Goal: Information Seeking & Learning: Learn about a topic

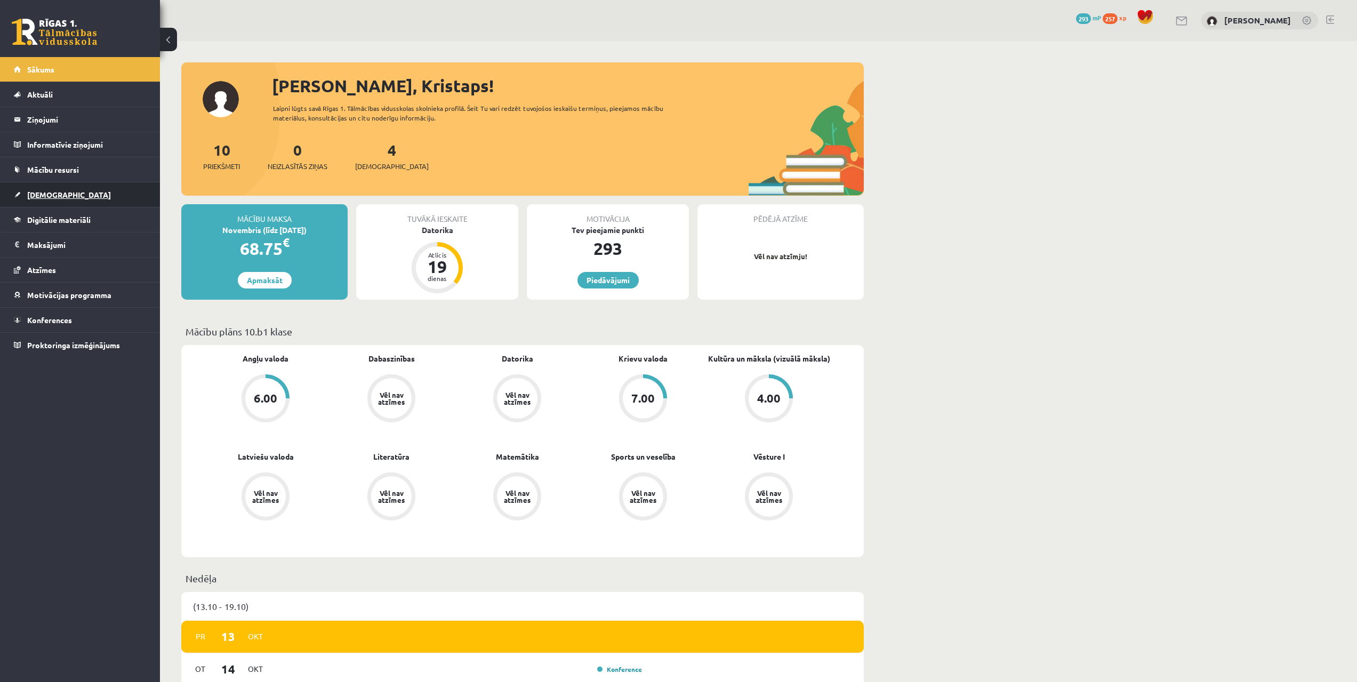
click at [43, 197] on span "[DEMOGRAPHIC_DATA]" at bounding box center [69, 195] width 84 height 10
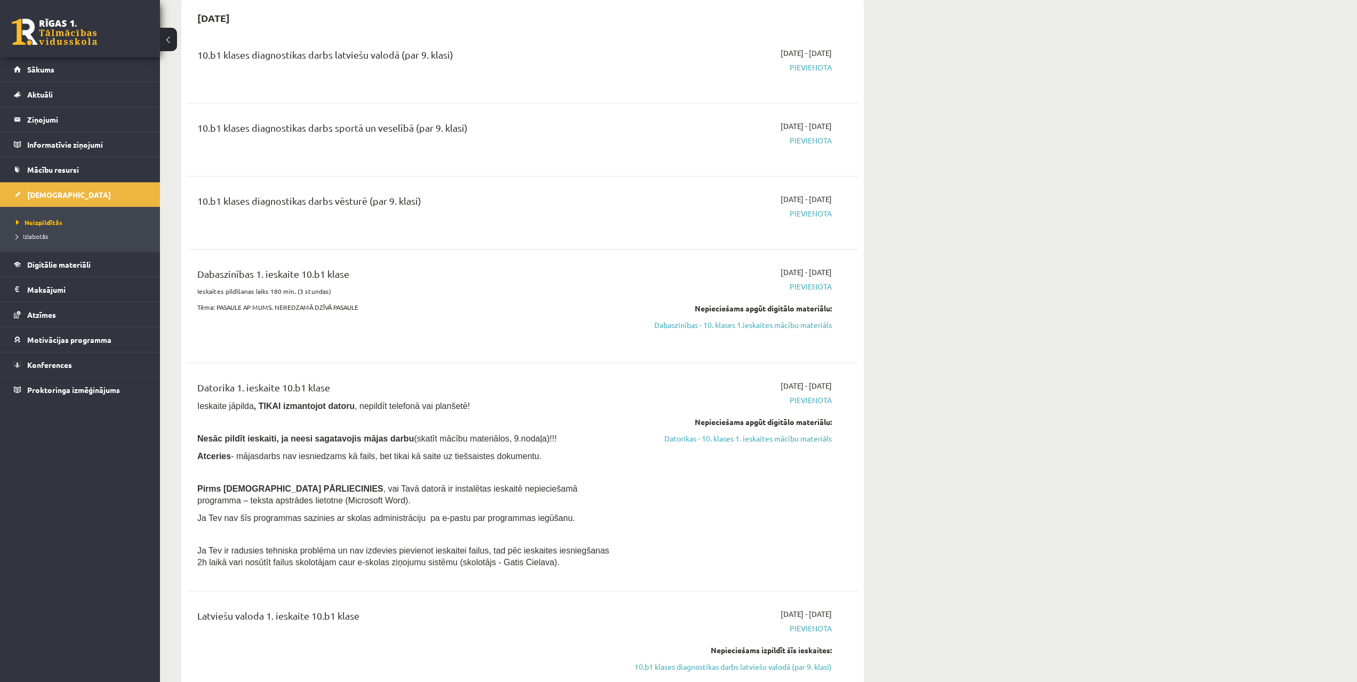
drag, startPoint x: 872, startPoint y: 323, endPoint x: 871, endPoint y: 348, distance: 25.6
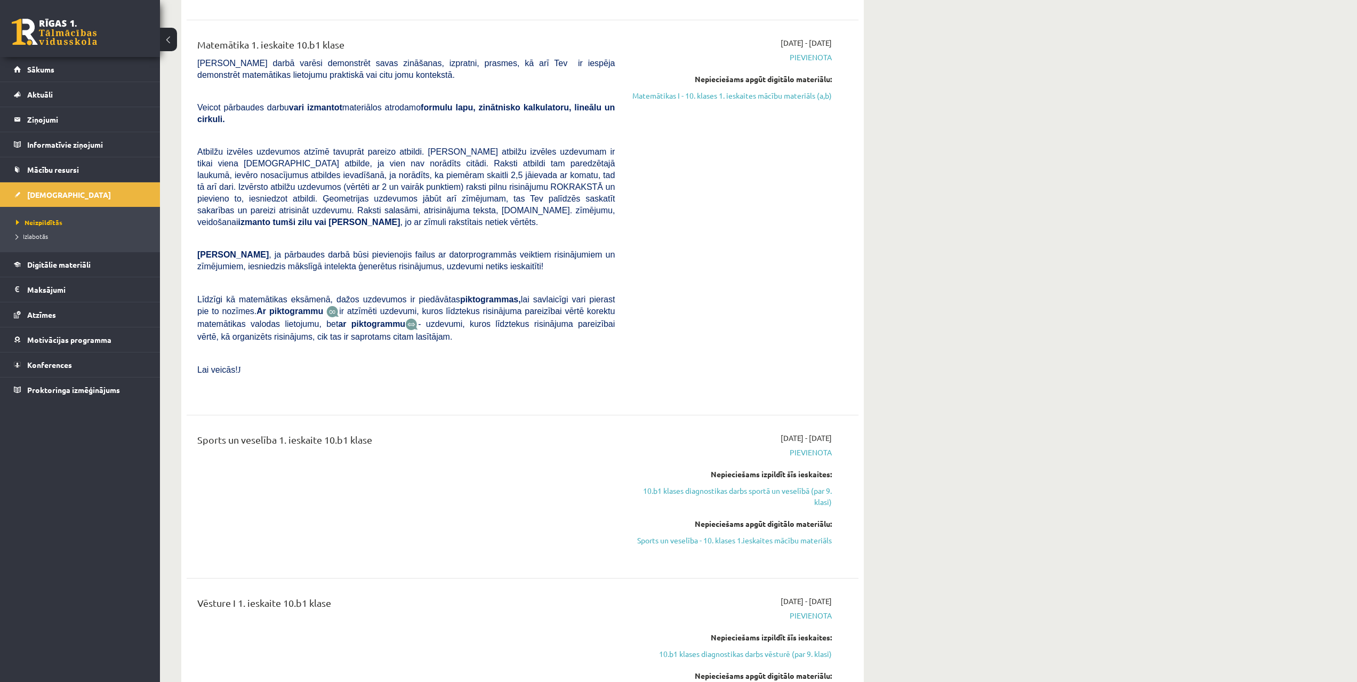
drag, startPoint x: 835, startPoint y: 388, endPoint x: 812, endPoint y: 436, distance: 53.4
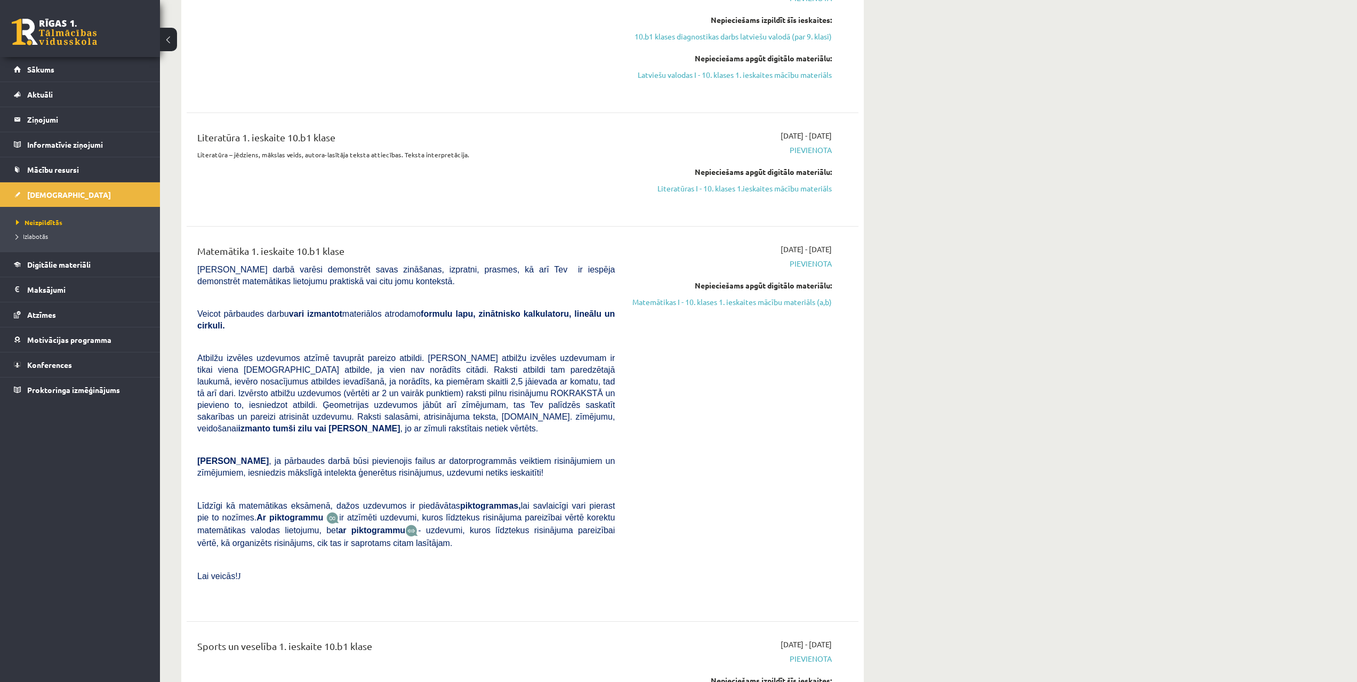
scroll to position [646, 0]
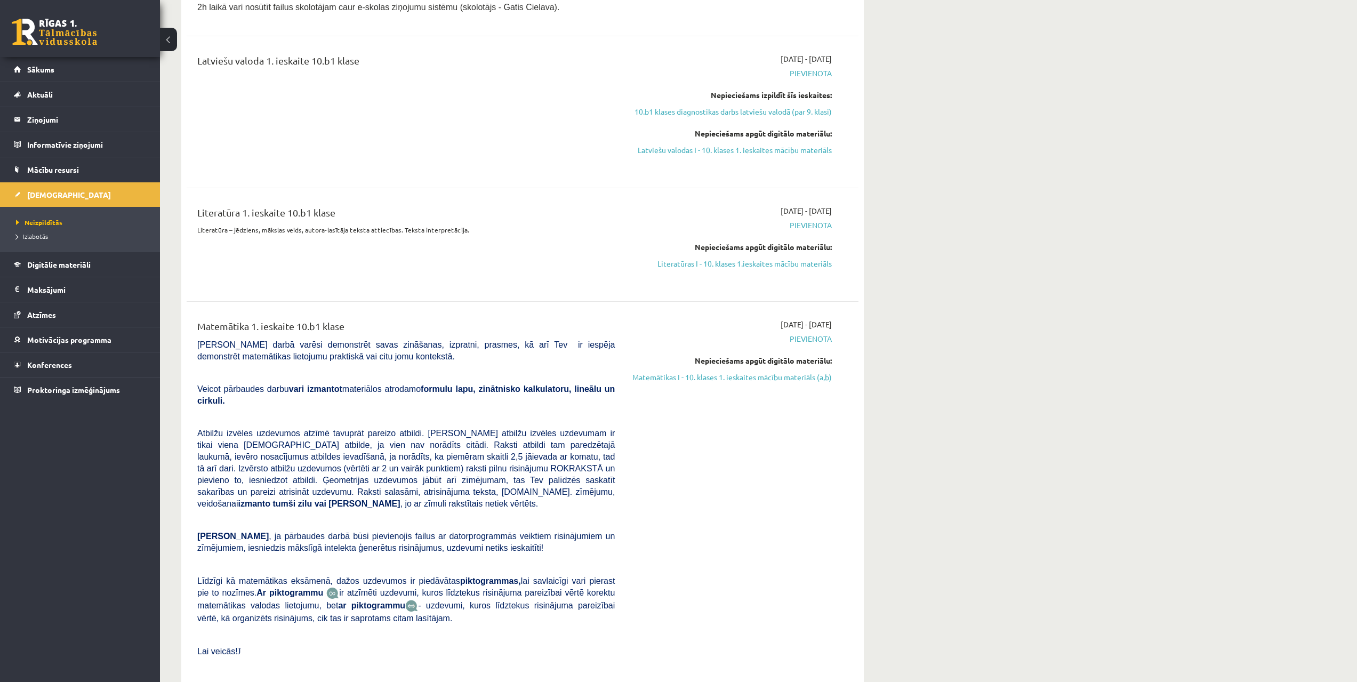
drag, startPoint x: 930, startPoint y: 453, endPoint x: 911, endPoint y: 407, distance: 49.9
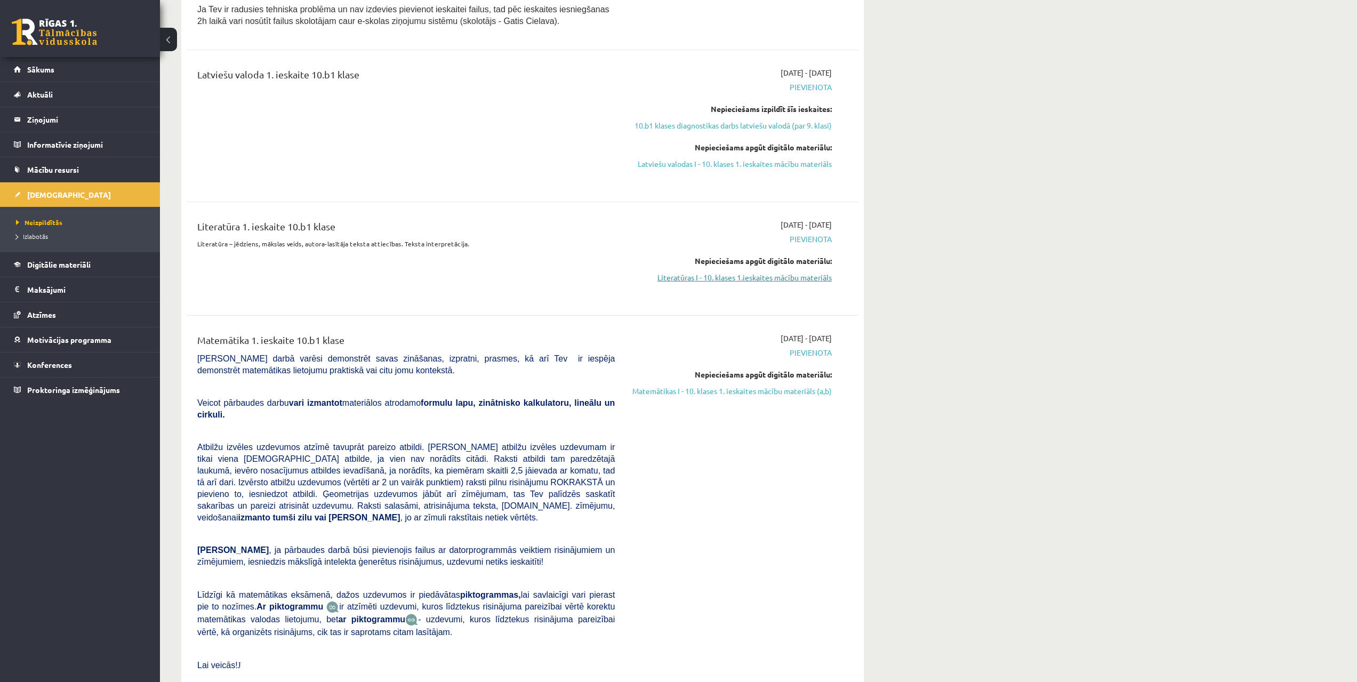
click at [670, 277] on link "Literatūras I - 10. klases 1.ieskaites mācību materiāls" at bounding box center [731, 277] width 201 height 11
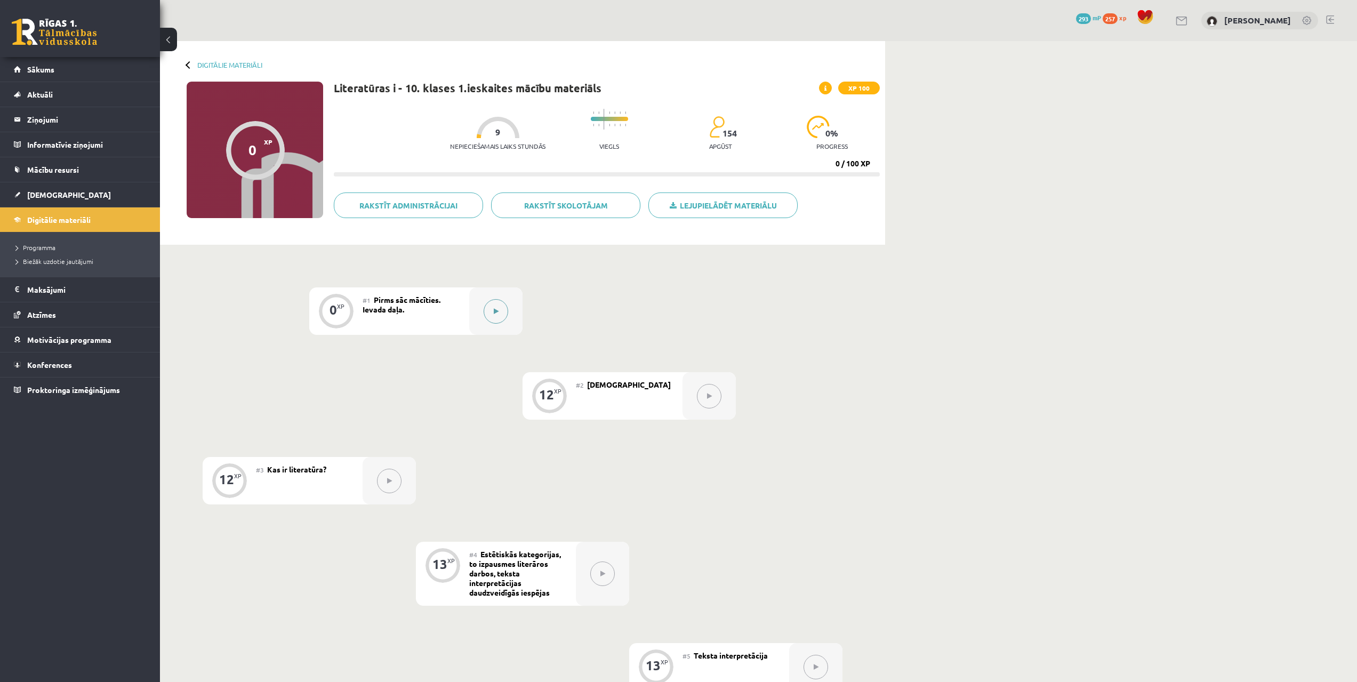
click at [505, 316] on button at bounding box center [496, 311] width 25 height 25
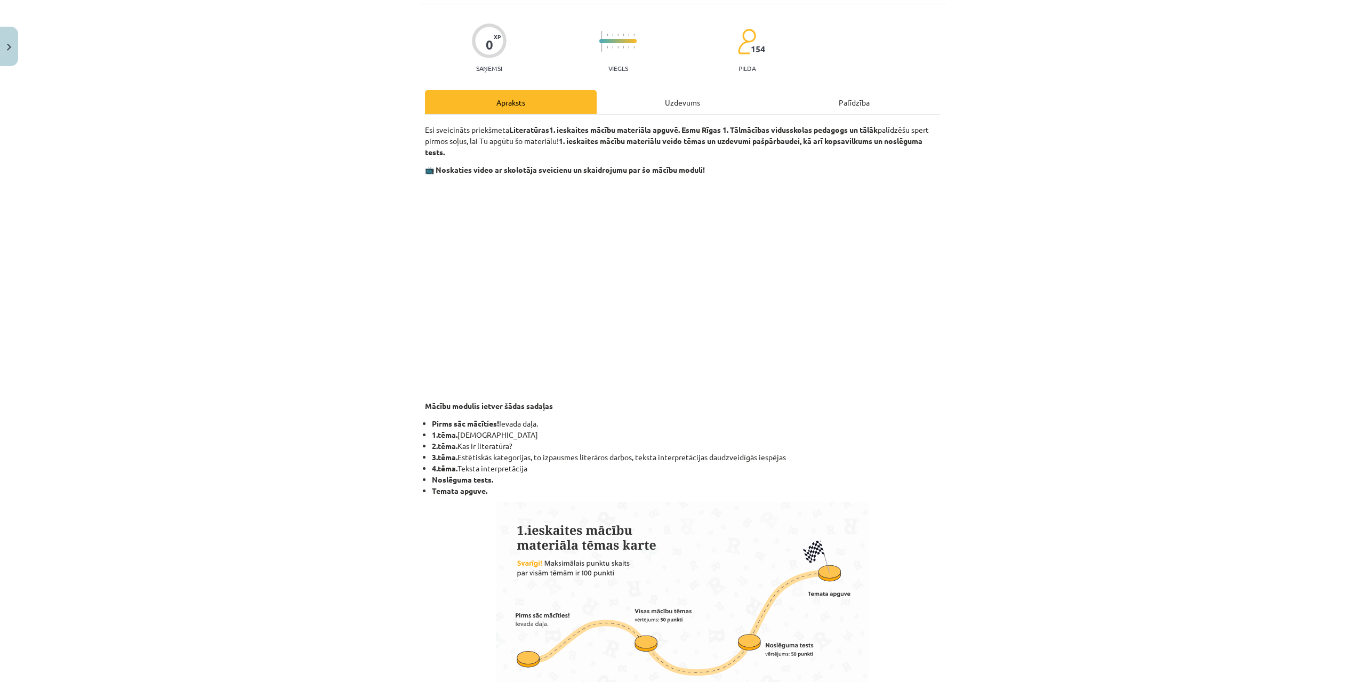
drag, startPoint x: 399, startPoint y: 264, endPoint x: 388, endPoint y: 300, distance: 36.8
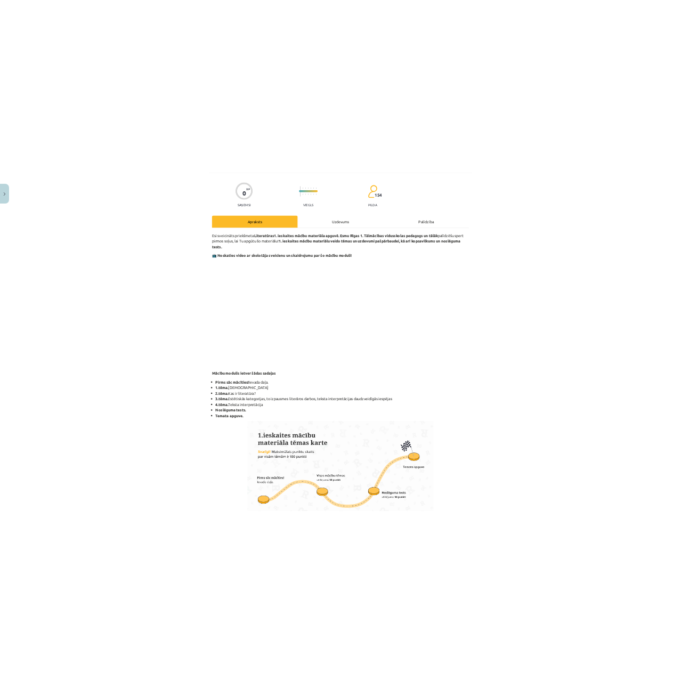
scroll to position [87, 0]
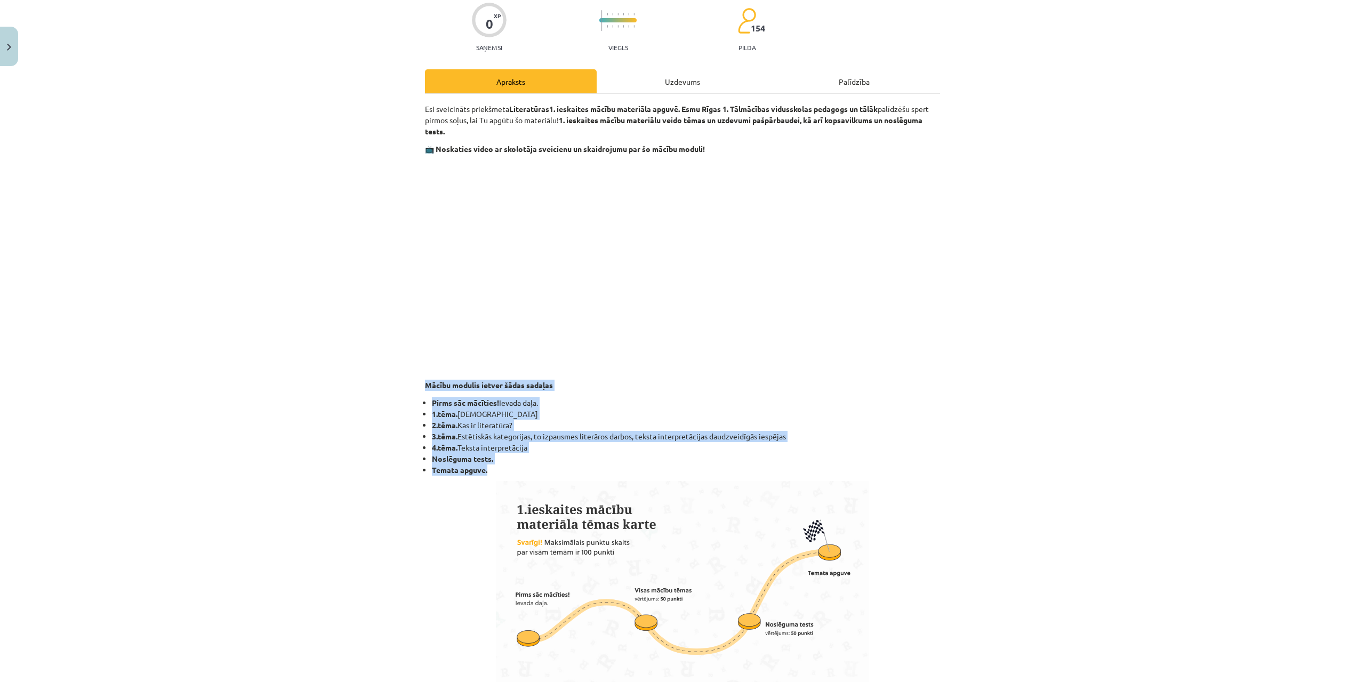
drag, startPoint x: 414, startPoint y: 383, endPoint x: 531, endPoint y: 473, distance: 147.6
click at [530, 473] on div "Mācību tēma: Literatūras i - 10. klases 1.ieskaites mācību materiāls #1 Pirms s…" at bounding box center [682, 341] width 1365 height 682
copy div "Mācību modulis ietver šādas sadaļas Pirms sāc mācīties! Ievada daļa. 1.tēma. Jē…"
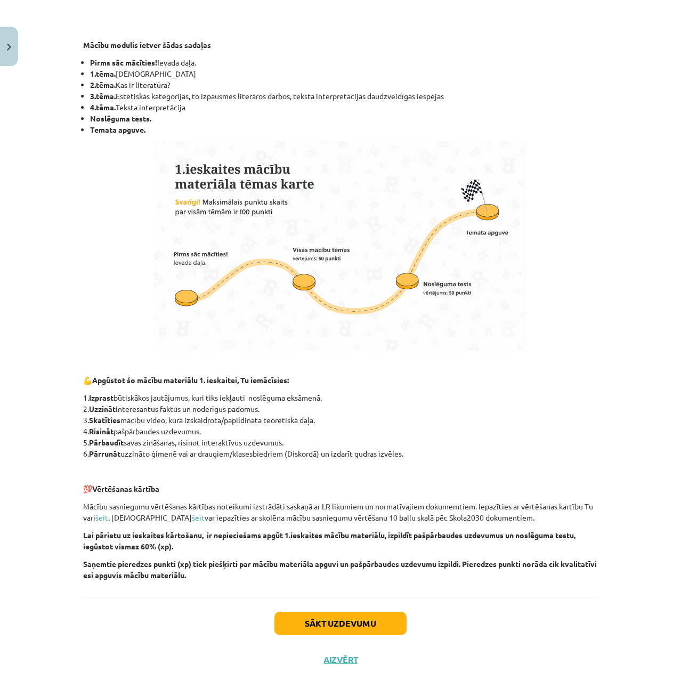
scroll to position [452, 0]
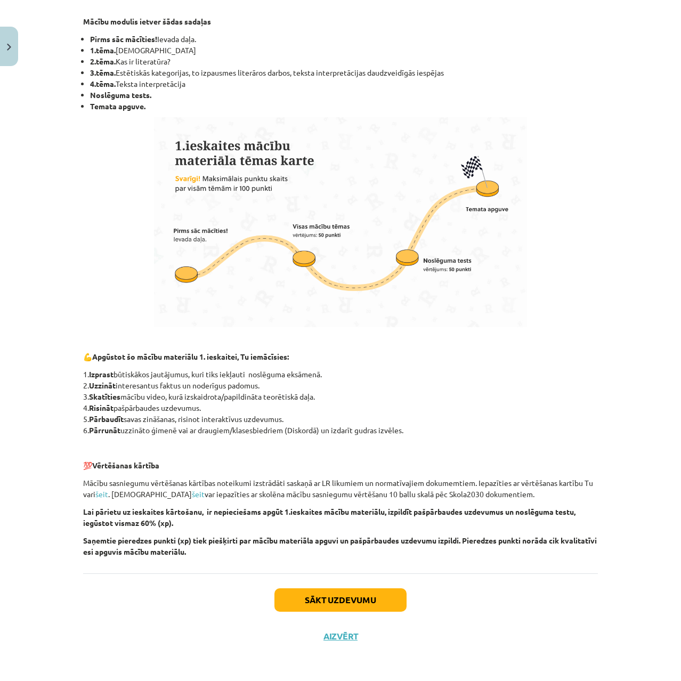
drag, startPoint x: 608, startPoint y: 318, endPoint x: 530, endPoint y: 629, distance: 320.3
click at [385, 595] on button "Sākt uzdevumu" at bounding box center [341, 600] width 132 height 23
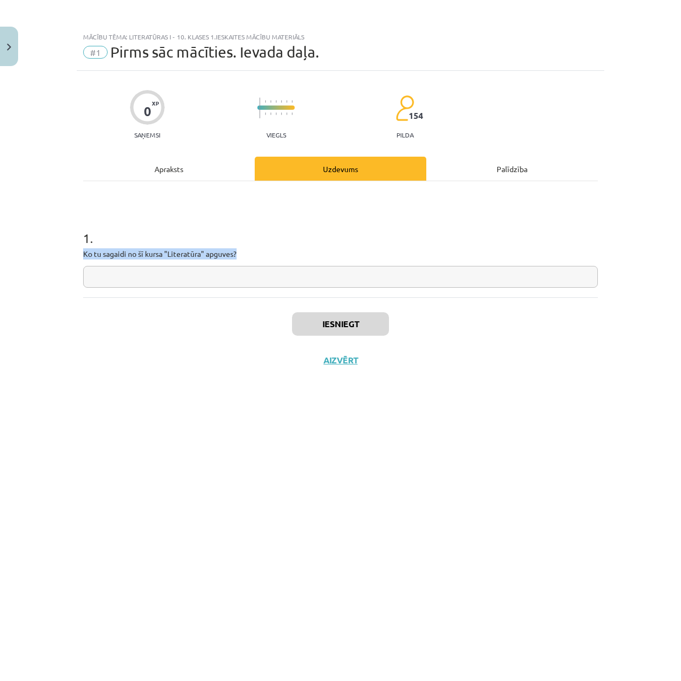
drag, startPoint x: 104, startPoint y: 256, endPoint x: 282, endPoint y: 256, distance: 177.5
click at [282, 256] on div "Mācību tēma: Literatūras i - 10. klases 1.ieskaites mācību materiāls #1 Pirms s…" at bounding box center [340, 340] width 681 height 681
copy p "Ko tu sagaidi no šī kursa "Literatūra" apguves?"
click at [123, 275] on input "text" at bounding box center [340, 277] width 515 height 22
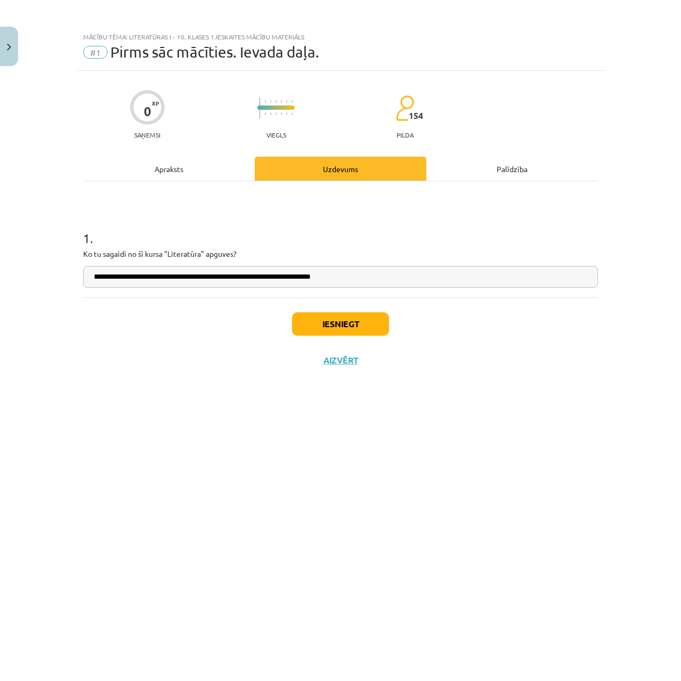
type input "**********"
click at [315, 319] on button "Iesniegt" at bounding box center [340, 323] width 97 height 23
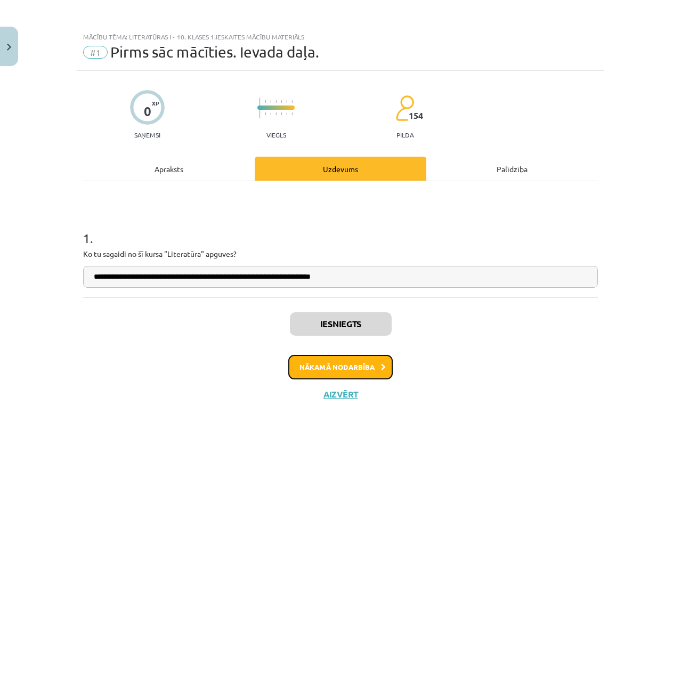
click at [327, 371] on button "Nākamā nodarbība" at bounding box center [340, 367] width 104 height 25
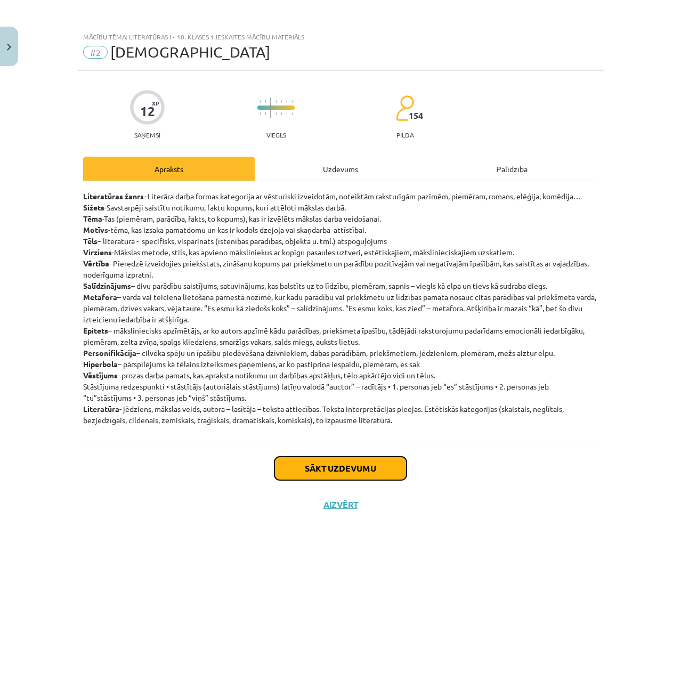
click at [382, 469] on button "Sākt uzdevumu" at bounding box center [341, 468] width 132 height 23
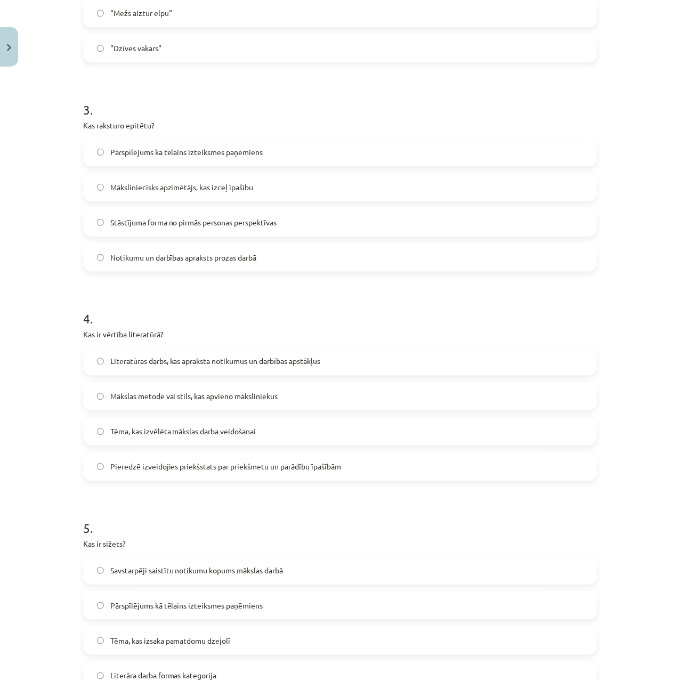
scroll to position [681, 0]
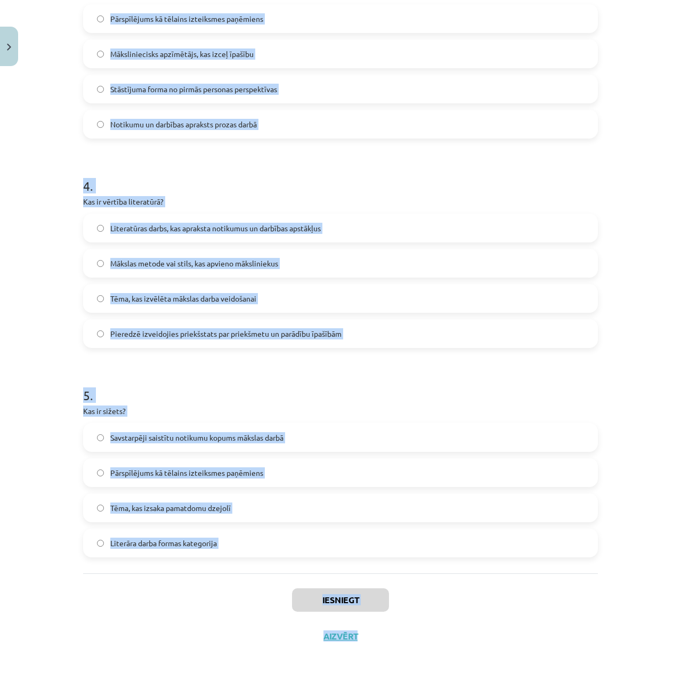
drag, startPoint x: 76, startPoint y: 245, endPoint x: 379, endPoint y: 613, distance: 476.5
click at [379, 613] on div "12 XP Saņemsi Viegls 154 pilda Apraksts Uzdevums Palīdzība 1 . Kas ir metafora?…" at bounding box center [341, 22] width 528 height 1265
copy div "Kas ir metafora? Salīdzinājums, kurā lieto vārdu "kā" Vārda vai teiciena lietoš…"
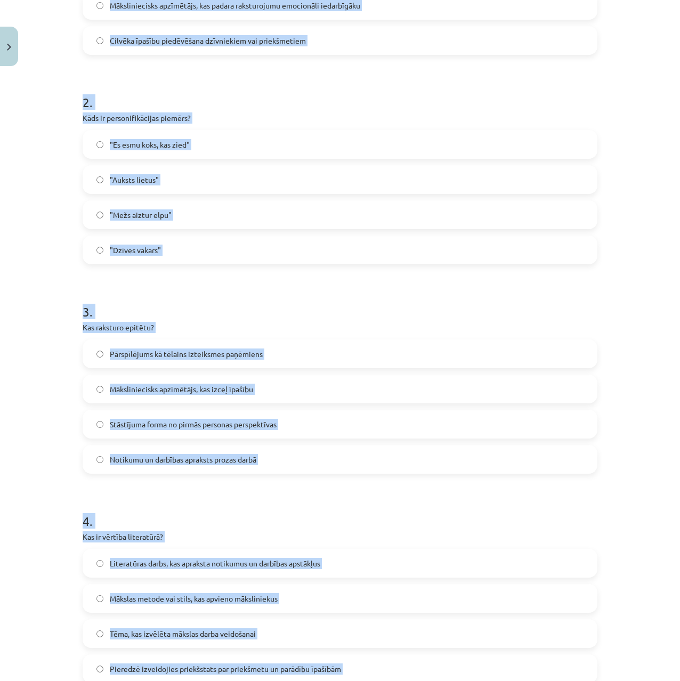
scroll to position [0, 0]
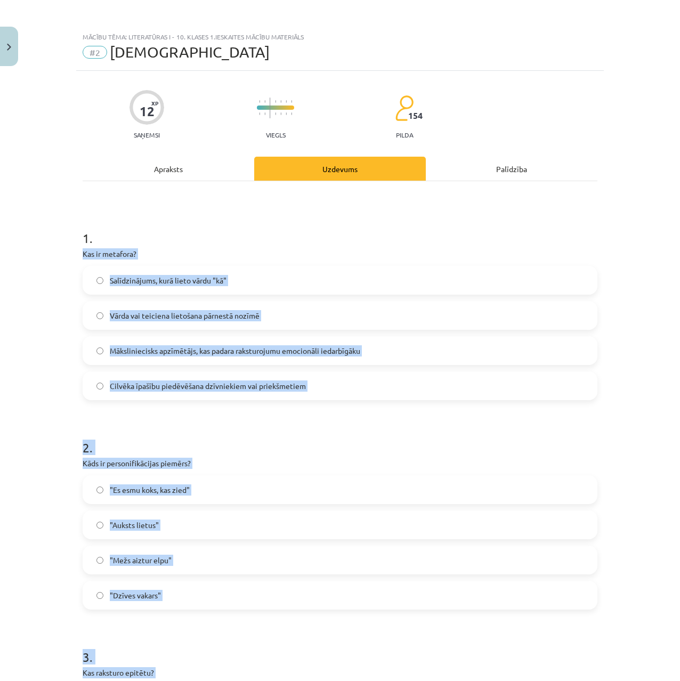
drag, startPoint x: 24, startPoint y: 387, endPoint x: 0, endPoint y: 163, distance: 224.7
click at [7, 245] on div "Mācību tēma: Literatūras i - 10. klases 1.ieskaites mācību materiāls #2 Jēdzien…" at bounding box center [340, 340] width 680 height 681
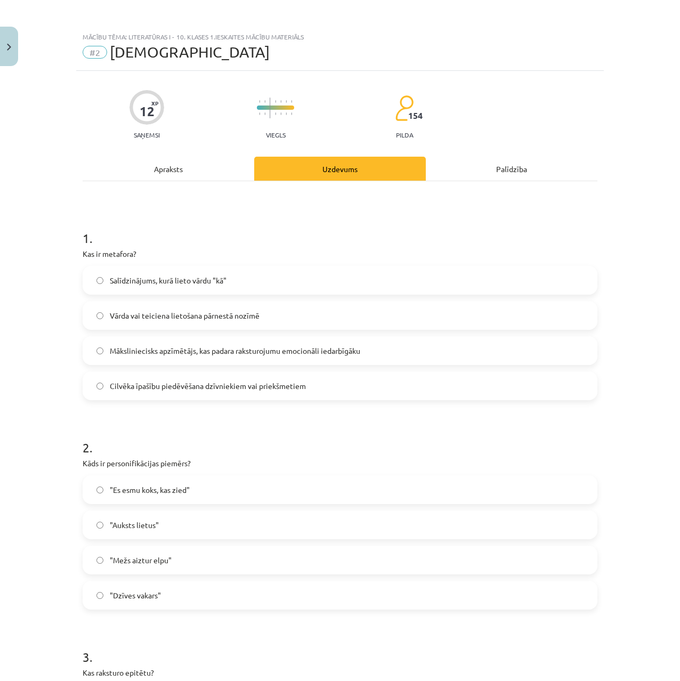
click at [16, 269] on div "Mācību tēma: Literatūras i - 10. klases 1.ieskaites mācību materiāls #2 Jēdzien…" at bounding box center [340, 340] width 680 height 681
click at [155, 318] on span "Vārda vai teiciena lietošana pārnestā nozīmē" at bounding box center [185, 315] width 150 height 11
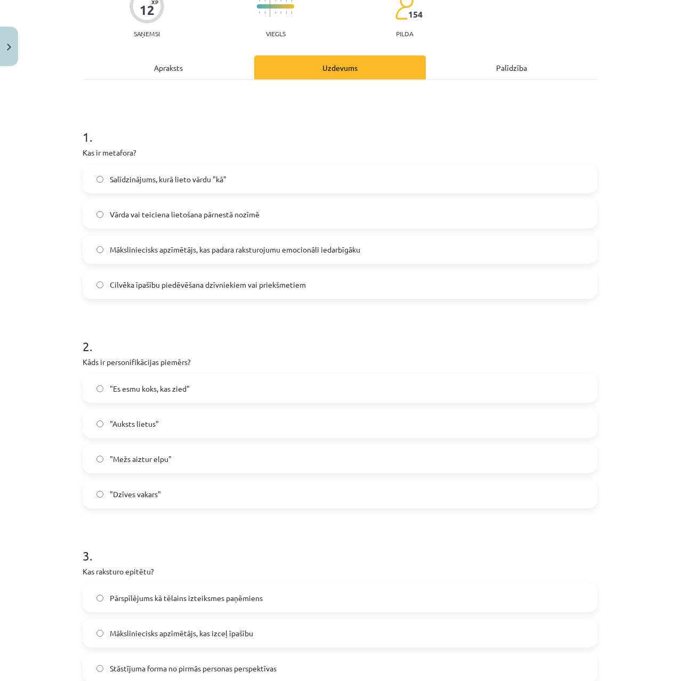
scroll to position [102, 0]
drag, startPoint x: 55, startPoint y: 418, endPoint x: 123, endPoint y: 403, distance: 68.8
click at [154, 384] on span ""Es esmu koks, kas zied"" at bounding box center [150, 387] width 80 height 11
click at [133, 459] on span ""Mežs aiztur elpu"" at bounding box center [141, 458] width 62 height 11
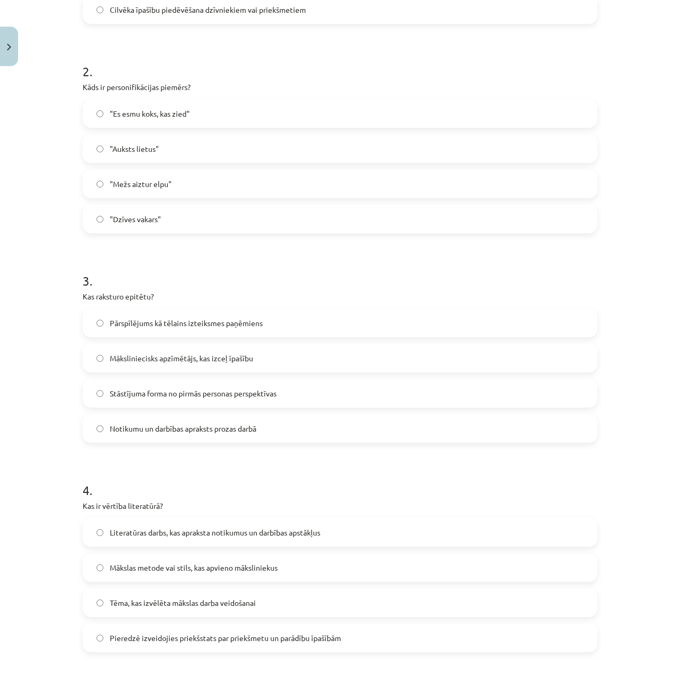
drag, startPoint x: 31, startPoint y: 360, endPoint x: 25, endPoint y: 392, distance: 32.5
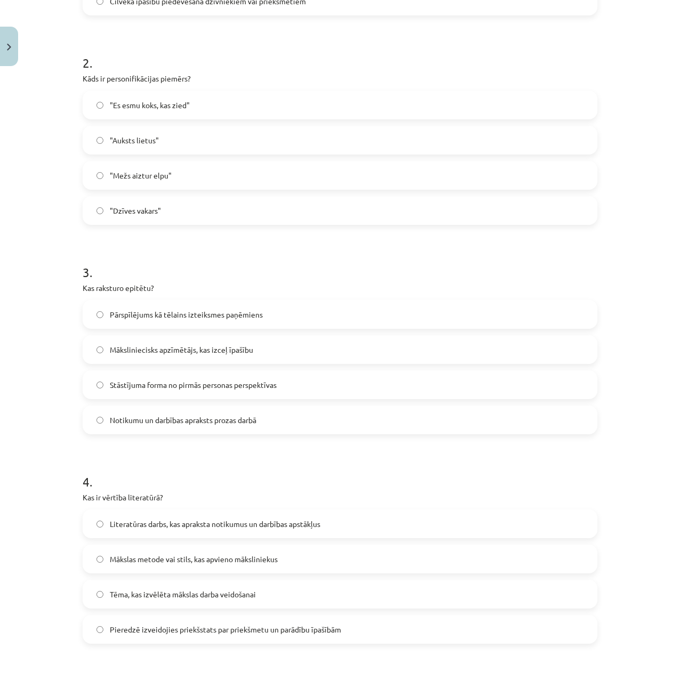
click at [152, 351] on span "Māksliniecisks apzīmētājs, kas izceļ īpašību" at bounding box center [181, 349] width 143 height 11
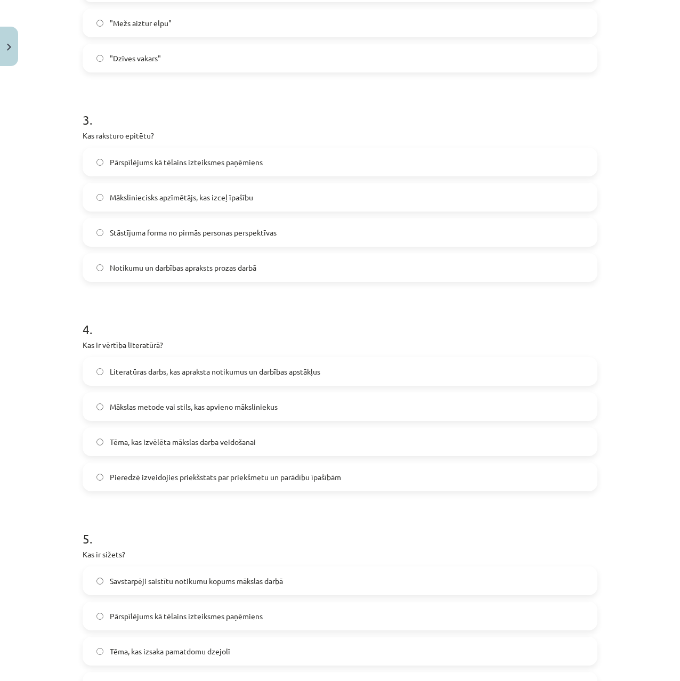
drag, startPoint x: 67, startPoint y: 317, endPoint x: 52, endPoint y: 351, distance: 37.2
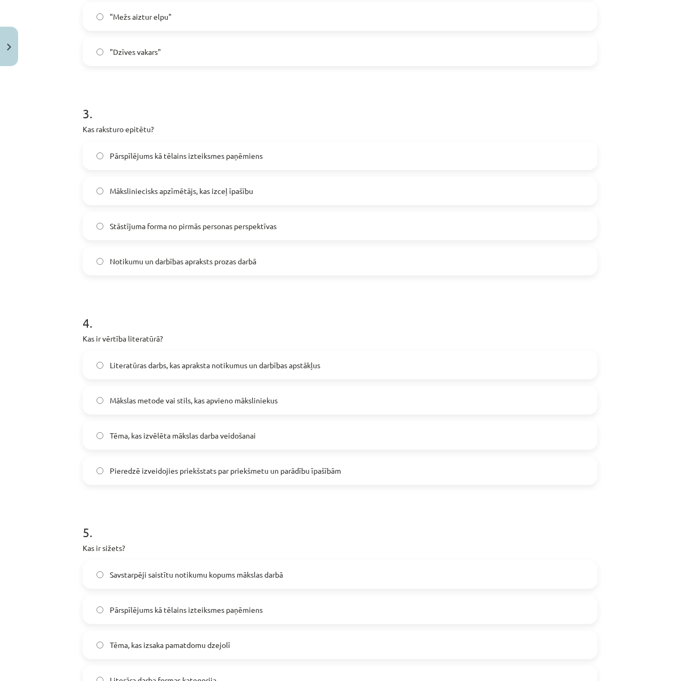
click at [143, 393] on label "Mākslas metode vai stils, kas apvieno māksliniekus" at bounding box center [340, 400] width 513 height 27
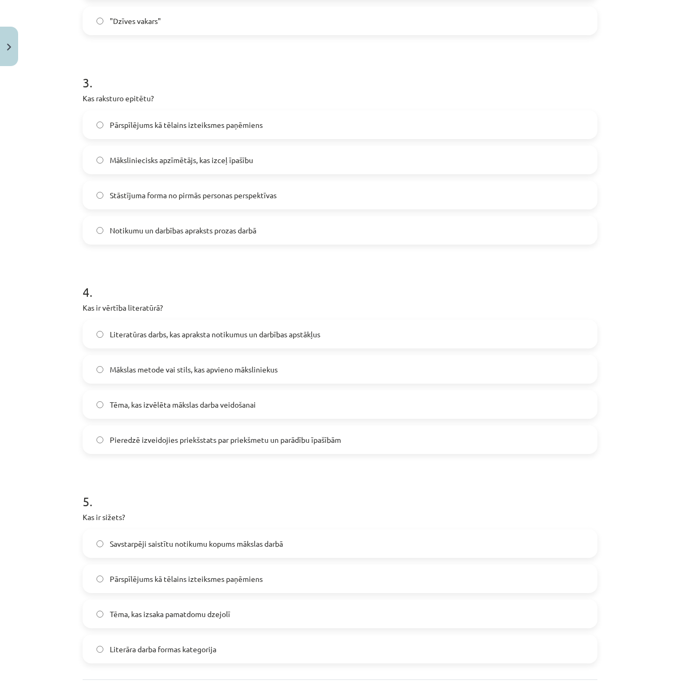
drag, startPoint x: 33, startPoint y: 401, endPoint x: 31, endPoint y: 408, distance: 6.7
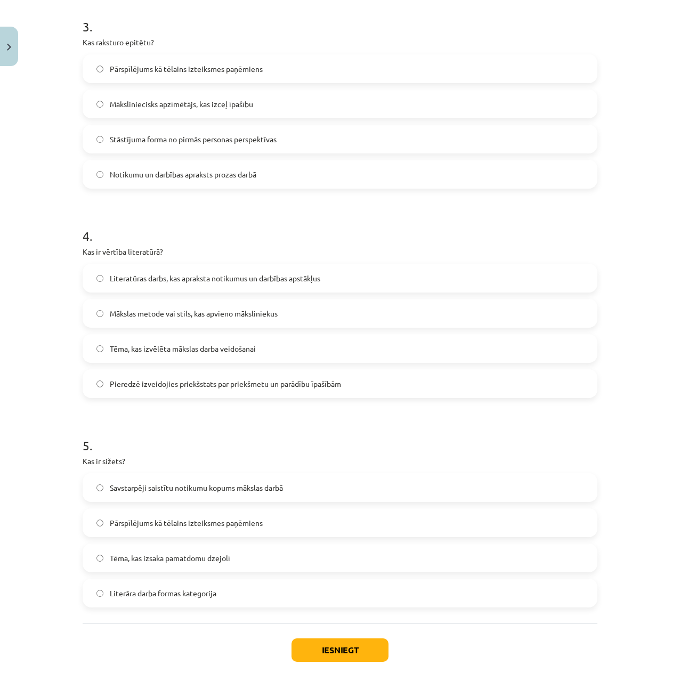
scroll to position [653, 0]
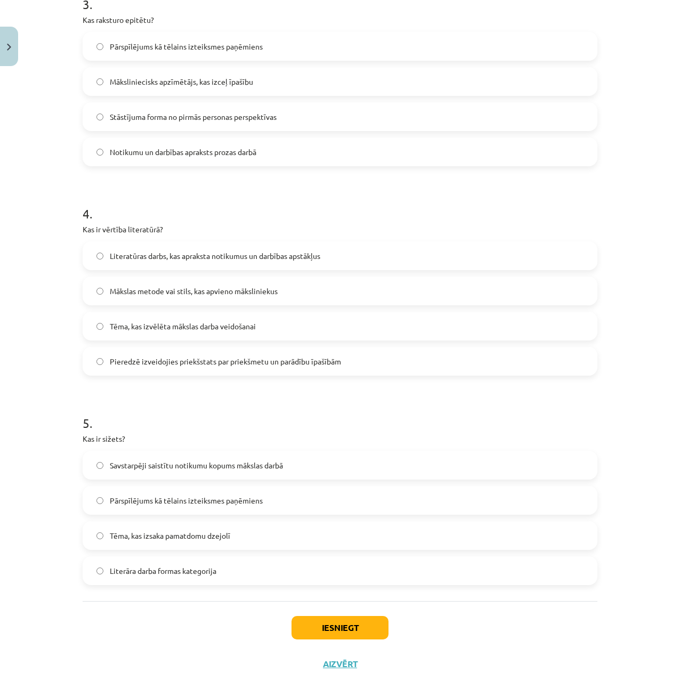
drag, startPoint x: 43, startPoint y: 355, endPoint x: 32, endPoint y: 394, distance: 40.4
click at [133, 461] on span "Savstarpēji saistītu notikumu kopums mākslas darbā" at bounding box center [196, 465] width 173 height 11
click at [354, 630] on button "Iesniegt" at bounding box center [340, 627] width 97 height 23
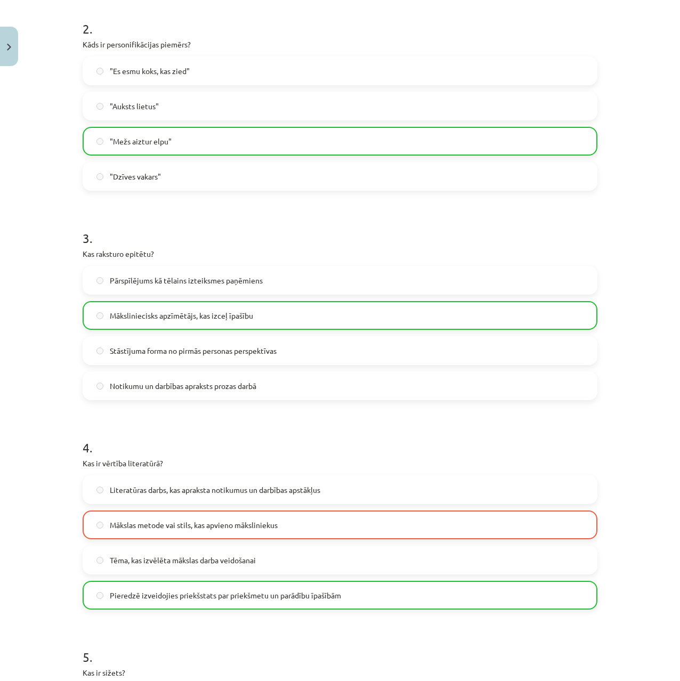
drag, startPoint x: 428, startPoint y: 673, endPoint x: 363, endPoint y: 446, distance: 236.6
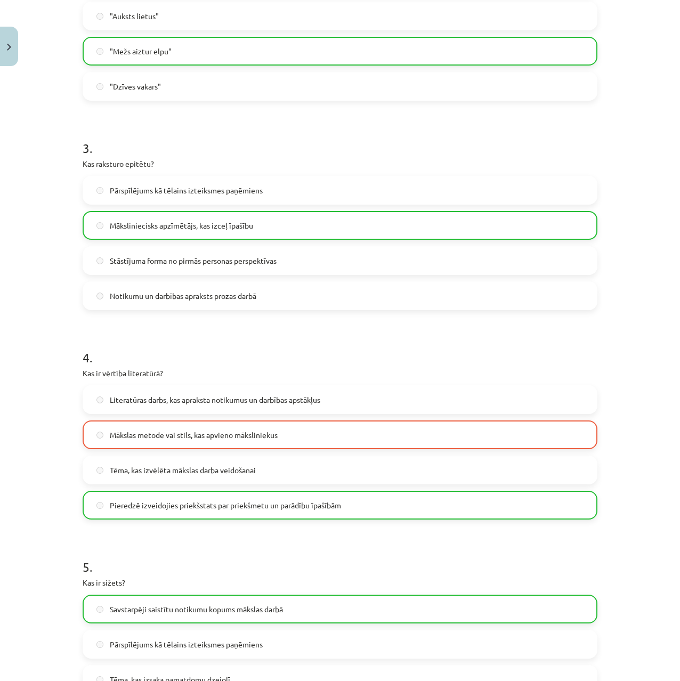
scroll to position [715, 0]
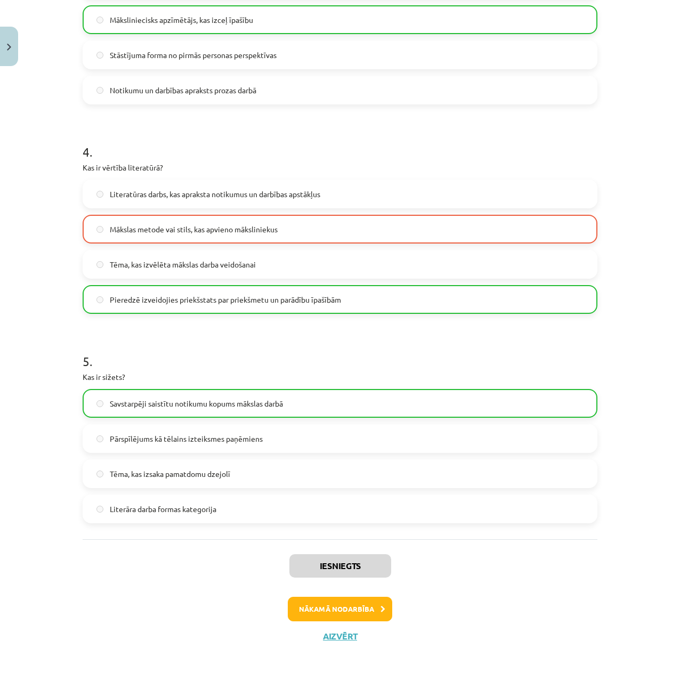
drag, startPoint x: 361, startPoint y: 439, endPoint x: 318, endPoint y: 596, distance: 161.9
click at [316, 608] on button "Nākamā nodarbība" at bounding box center [340, 609] width 104 height 25
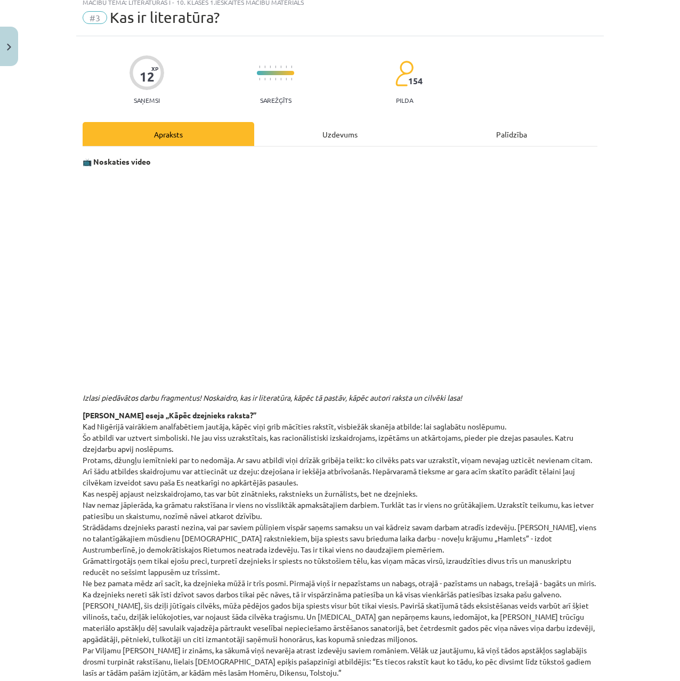
scroll to position [27, 0]
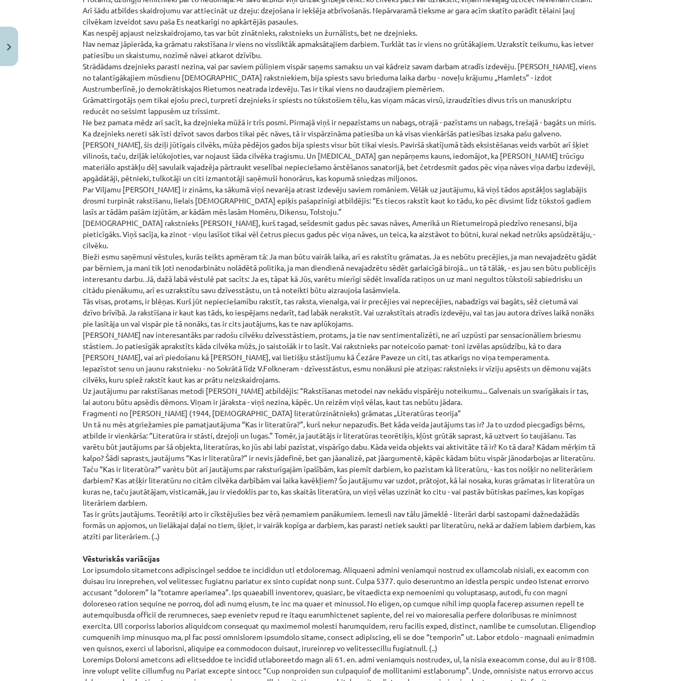
drag, startPoint x: 28, startPoint y: 376, endPoint x: 25, endPoint y: 466, distance: 89.6
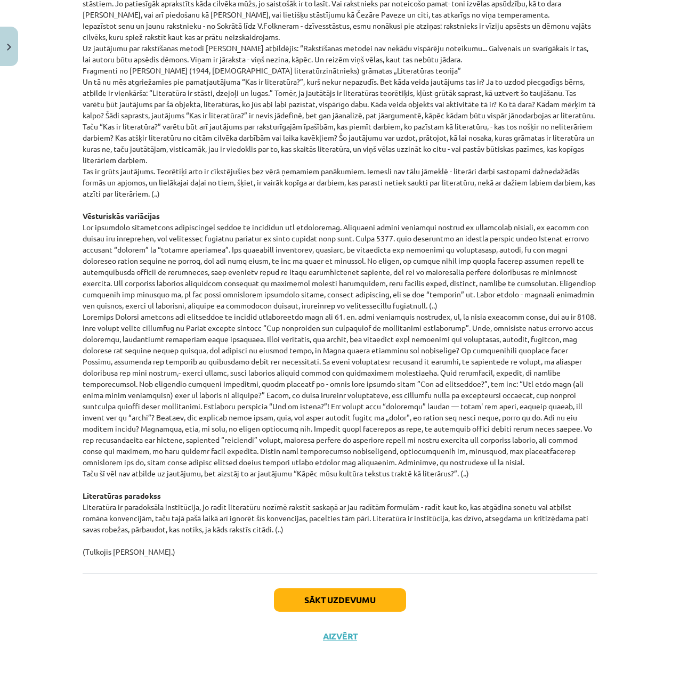
drag, startPoint x: 20, startPoint y: 575, endPoint x: 34, endPoint y: 612, distance: 39.3
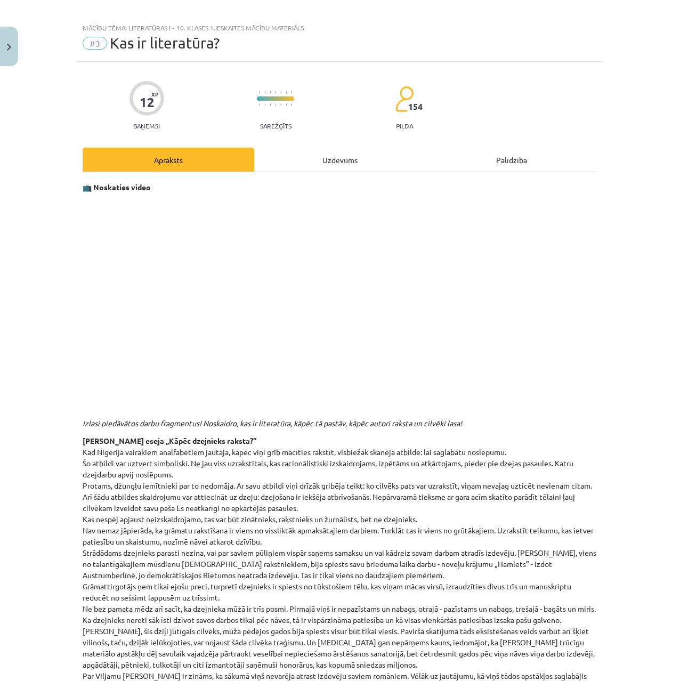
scroll to position [0, 0]
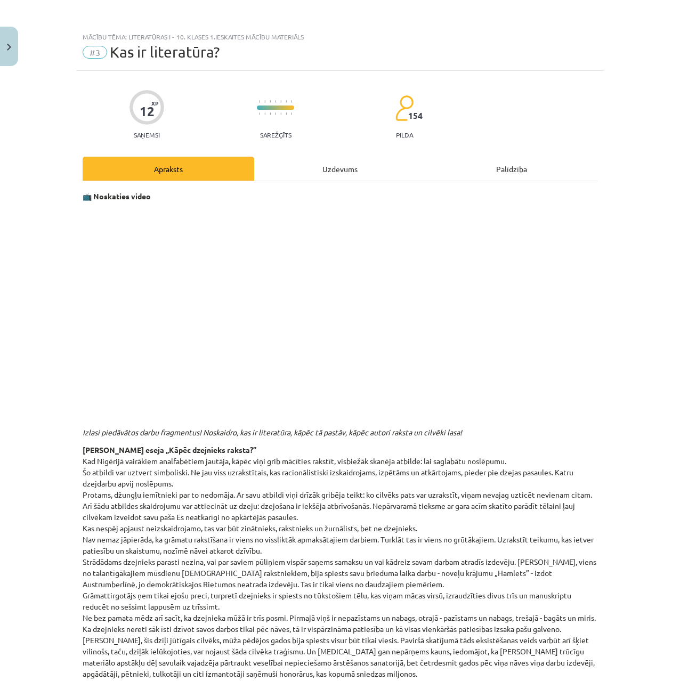
drag, startPoint x: 42, startPoint y: 406, endPoint x: 27, endPoint y: 269, distance: 138.4
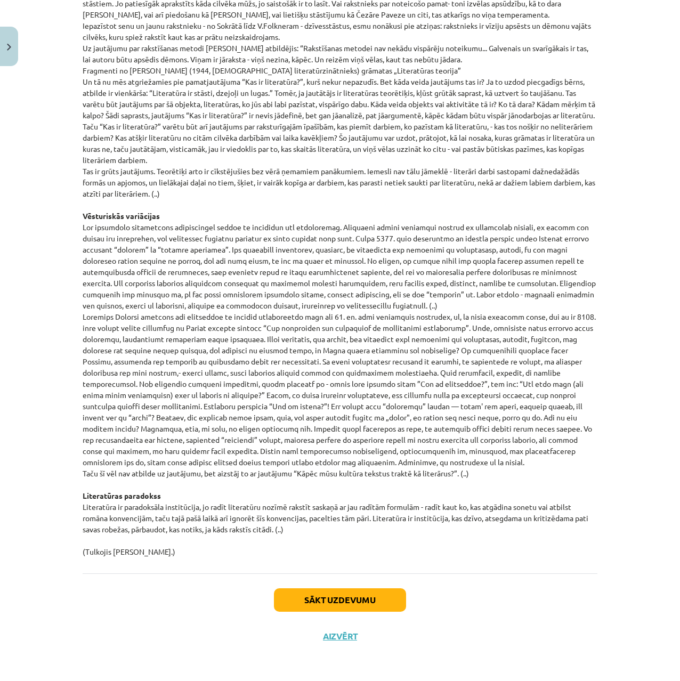
drag, startPoint x: 25, startPoint y: 282, endPoint x: 53, endPoint y: 548, distance: 267.5
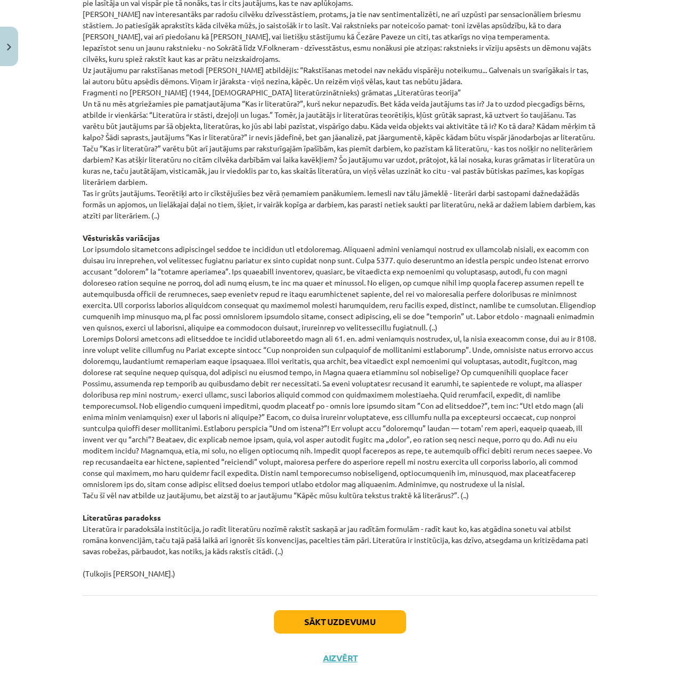
scroll to position [252, 0]
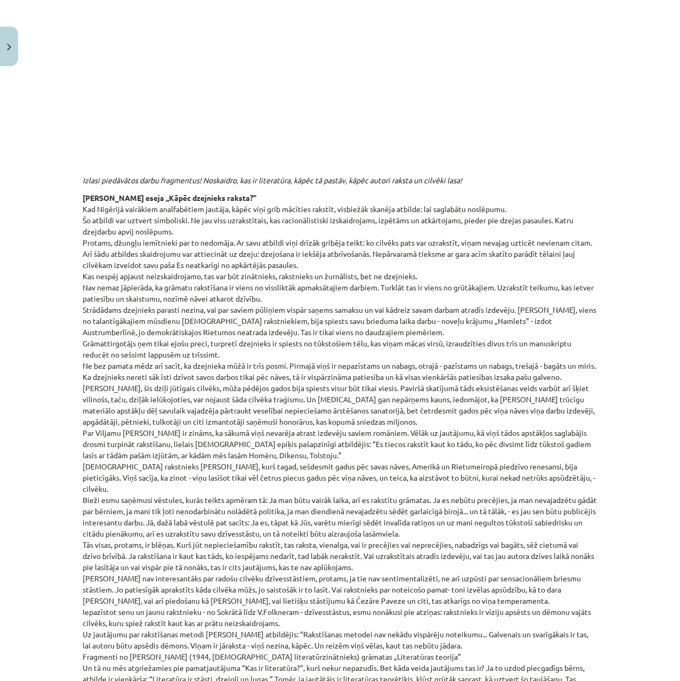
drag, startPoint x: 160, startPoint y: 470, endPoint x: 125, endPoint y: 334, distance: 140.4
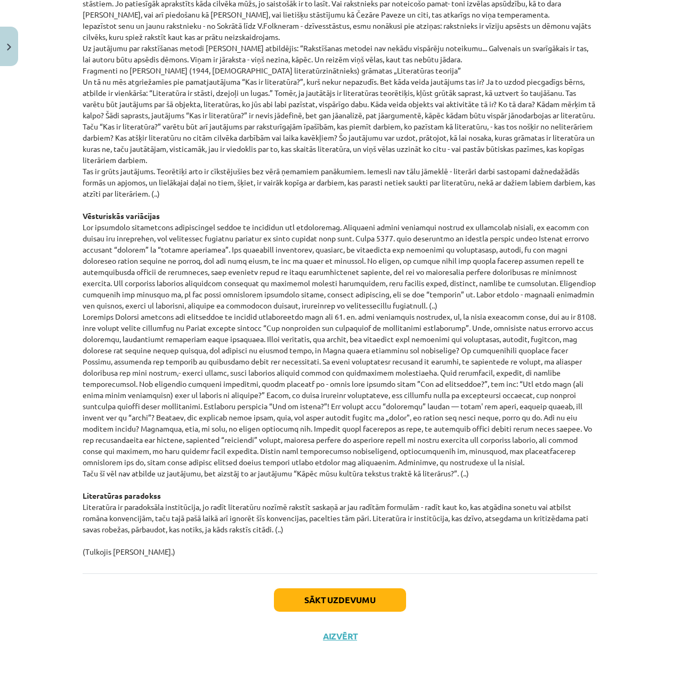
drag, startPoint x: 114, startPoint y: 380, endPoint x: 159, endPoint y: 587, distance: 212.4
click at [334, 598] on button "Sākt uzdevumu" at bounding box center [340, 600] width 132 height 23
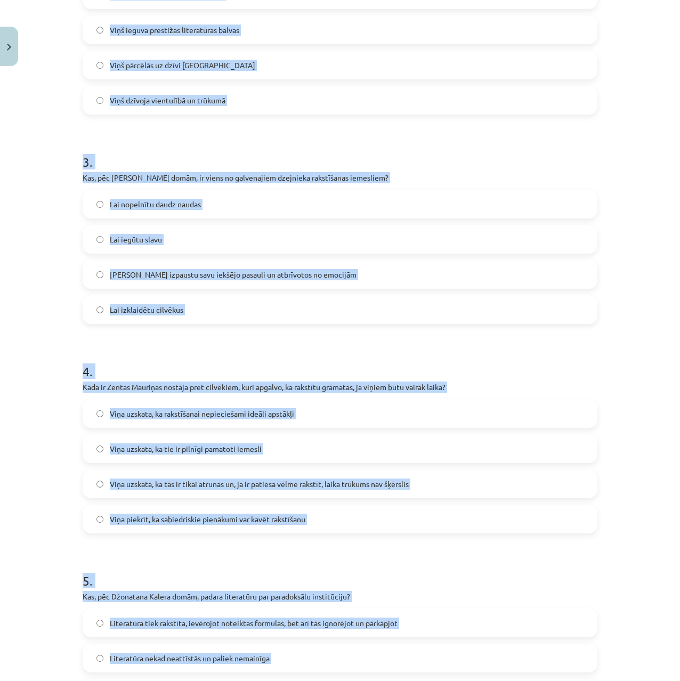
scroll to position [681, 0]
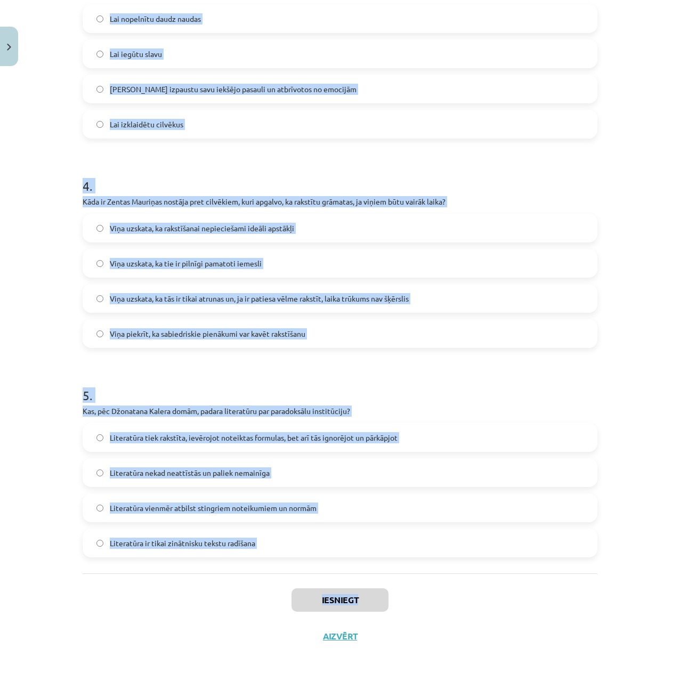
drag, startPoint x: 82, startPoint y: 229, endPoint x: 519, endPoint y: 579, distance: 559.5
click at [519, 579] on div "Mācību tēma: Literatūras i - 10. klases 1.ieskaites mācību materiāls #3 Kas ir …" at bounding box center [340, 340] width 680 height 681
copy div "Ko, pēc Džonatana Kalera domām, izsaka jautājums "Kas ir literatūra?"? Literatū…"
click at [83, 345] on div "Viņa uzskata, ka rakstīšanai nepieciešami ideāli apstākļi Viņa uzskata, ka tie …" at bounding box center [340, 281] width 515 height 134
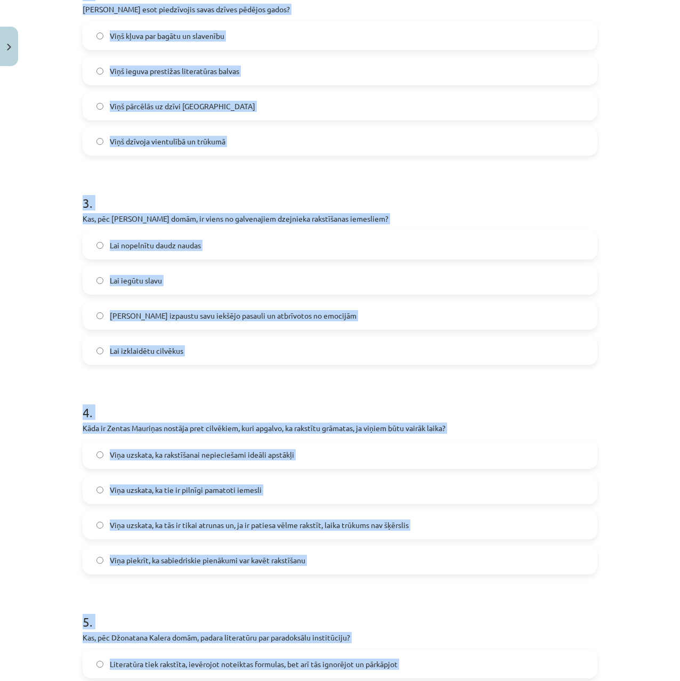
scroll to position [0, 0]
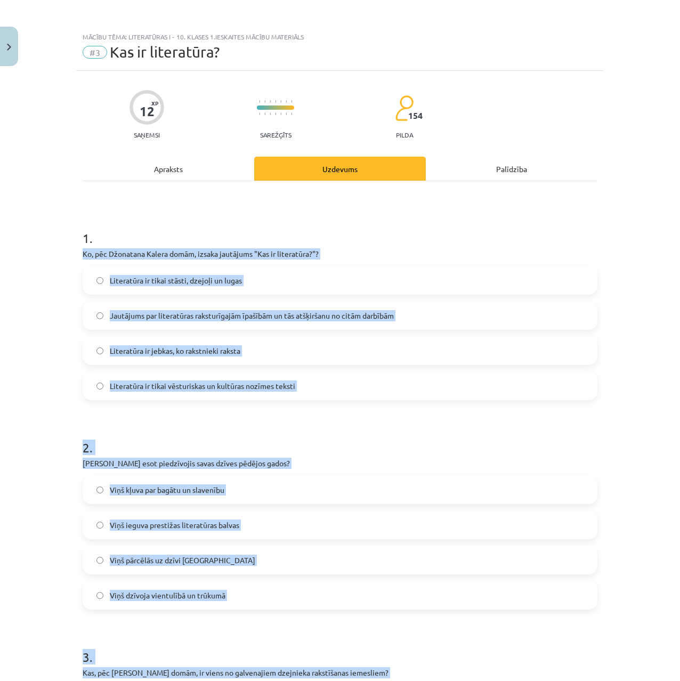
drag, startPoint x: 4, startPoint y: 352, endPoint x: 15, endPoint y: 147, distance: 205.1
click at [25, 282] on div "Mācību tēma: Literatūras i - 10. klases 1.ieskaites mācību materiāls #3 Kas ir …" at bounding box center [340, 340] width 680 height 681
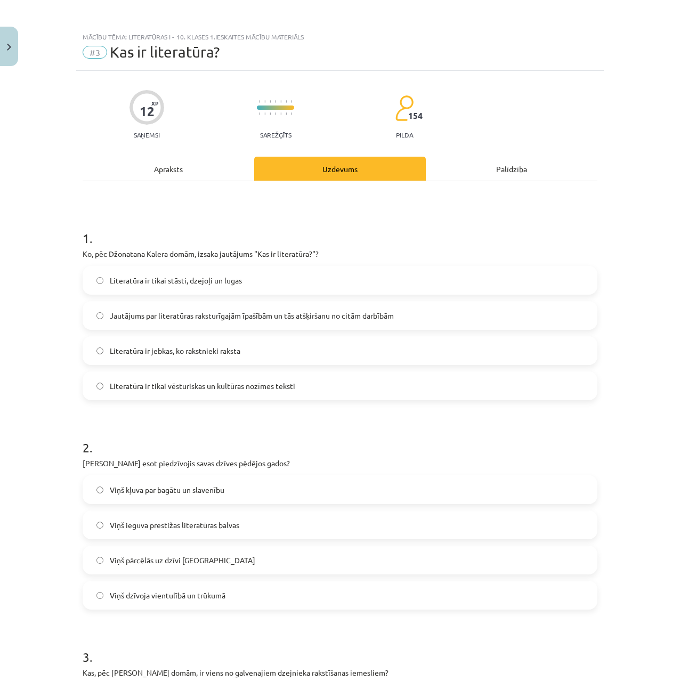
click at [150, 317] on span "Jautājums par literatūras raksturīgajām īpašībām un tās atšķiršanu no citām dar…" at bounding box center [252, 315] width 284 height 11
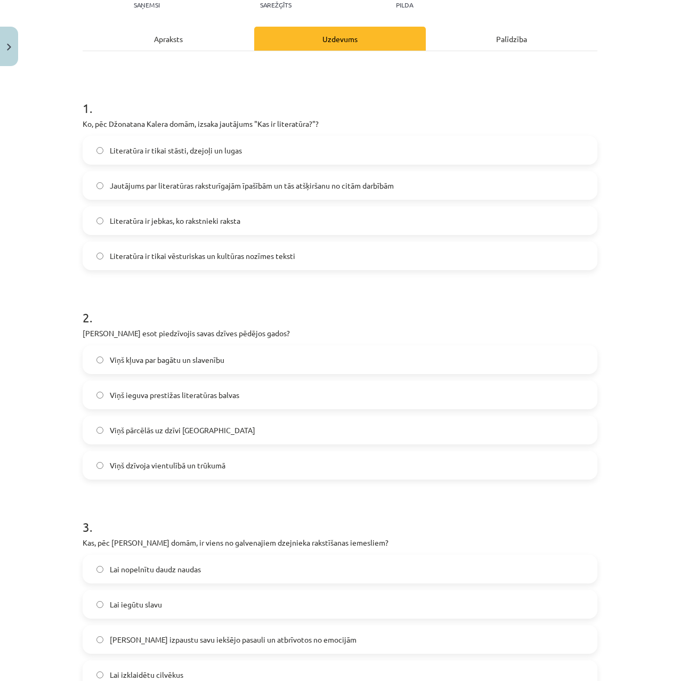
drag, startPoint x: 5, startPoint y: 355, endPoint x: 15, endPoint y: 371, distance: 19.4
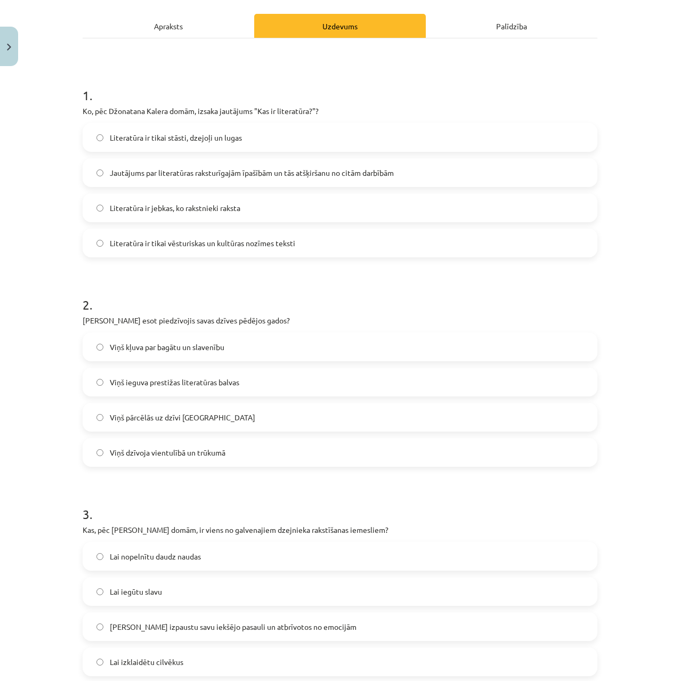
click at [178, 456] on span "Viņš dzīvoja vientulībā un trūkumā" at bounding box center [168, 452] width 116 height 11
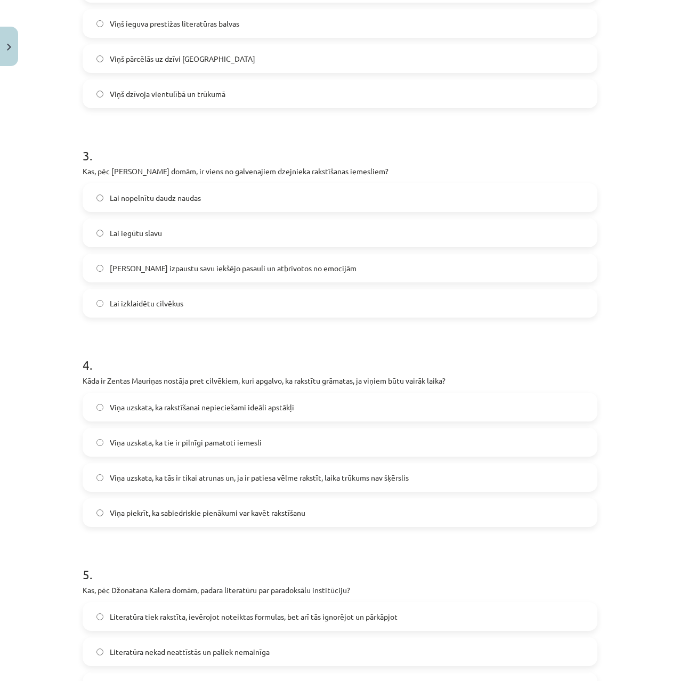
scroll to position [518, 0]
drag, startPoint x: 28, startPoint y: 324, endPoint x: 19, endPoint y: 317, distance: 11.0
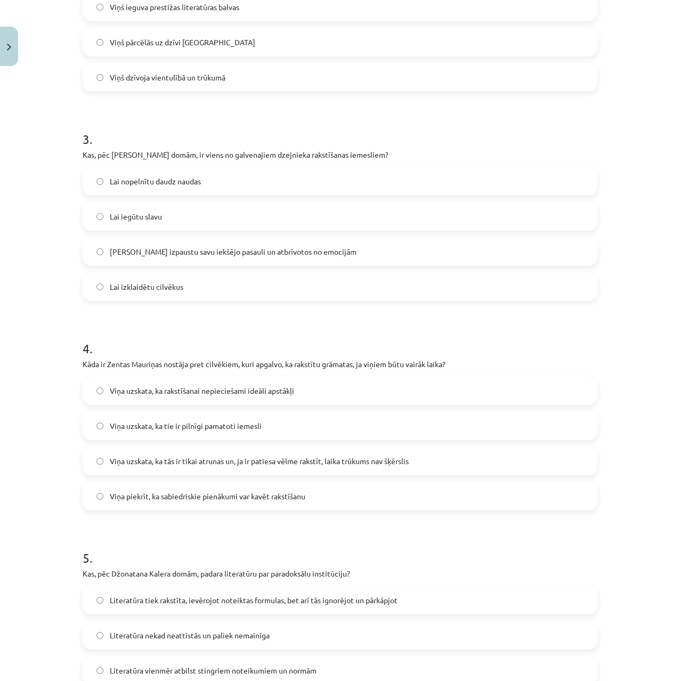
click at [31, 479] on div "Mācību tēma: Literatūras i - 10. klases 1.ieskaites mācību materiāls #3 Kas ir …" at bounding box center [340, 340] width 680 height 681
click at [143, 258] on label "Lai izpaustu savu iekšējo pasauli un atbrīvotos no emocijām" at bounding box center [340, 251] width 513 height 27
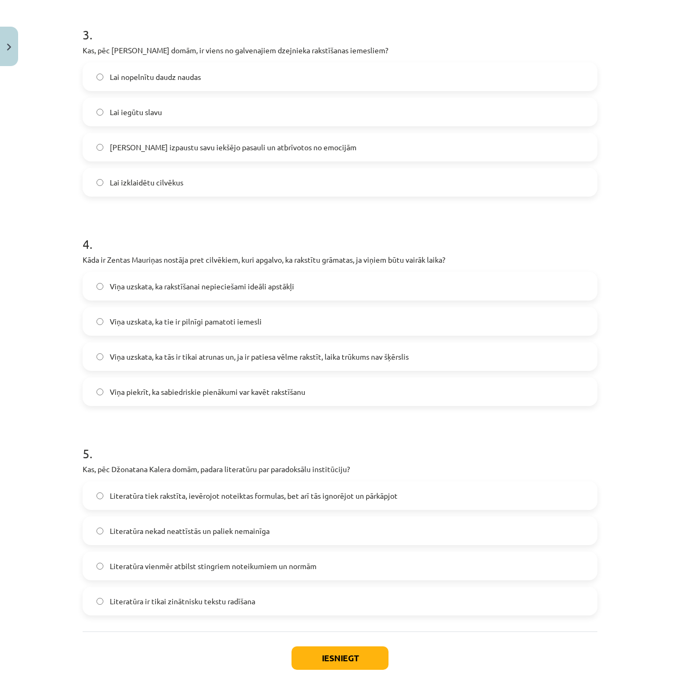
drag, startPoint x: 77, startPoint y: 242, endPoint x: 90, endPoint y: 276, distance: 36.4
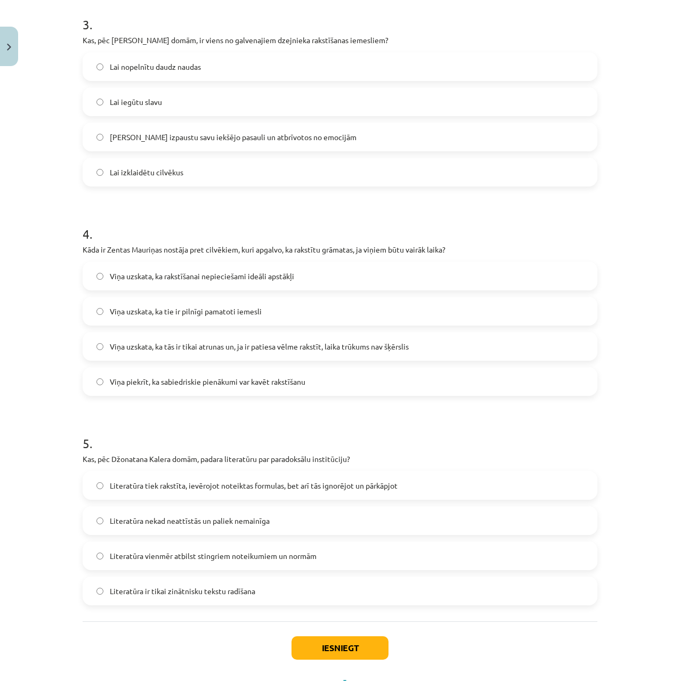
click at [142, 351] on span "Viņa uzskata, ka tās ir tikai atrunas un, ja ir patiesa vēlme rakstīt, laika tr…" at bounding box center [259, 346] width 299 height 11
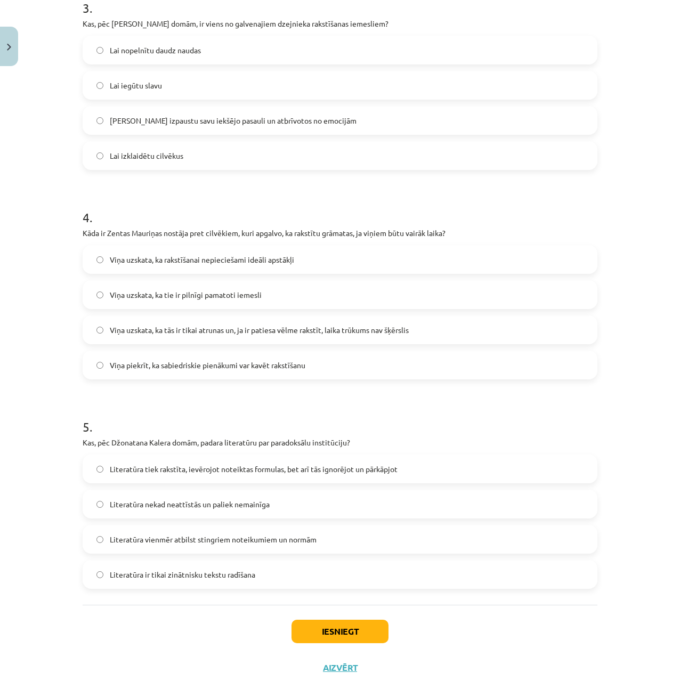
scroll to position [681, 0]
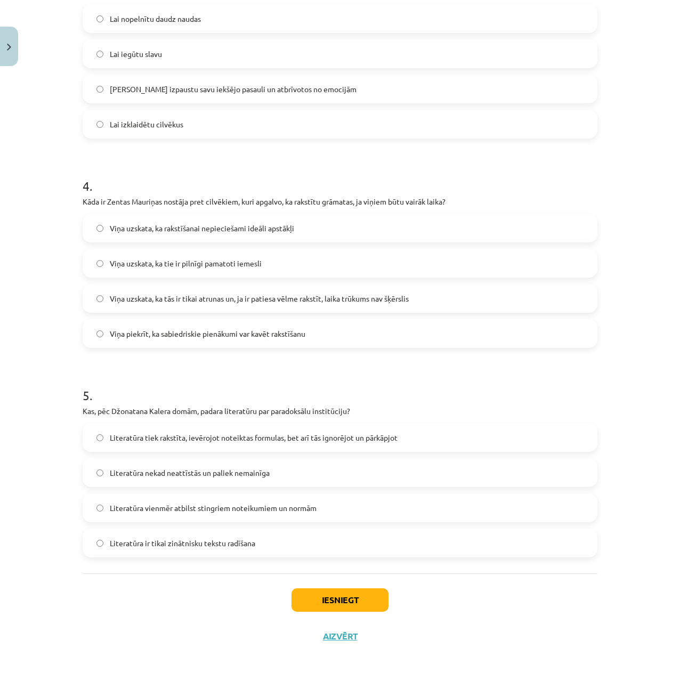
drag, startPoint x: 62, startPoint y: 384, endPoint x: 94, endPoint y: 400, distance: 36.2
click at [155, 509] on span "Literatūra vienmēr atbilst stingriem noteikumiem un normām" at bounding box center [213, 508] width 207 height 11
click at [189, 440] on span "Literatūra tiek rakstīta, ievērojot noteiktas formulas, bet arī tās ignorējot u…" at bounding box center [254, 437] width 288 height 11
click at [351, 605] on button "Iesniegt" at bounding box center [340, 600] width 97 height 23
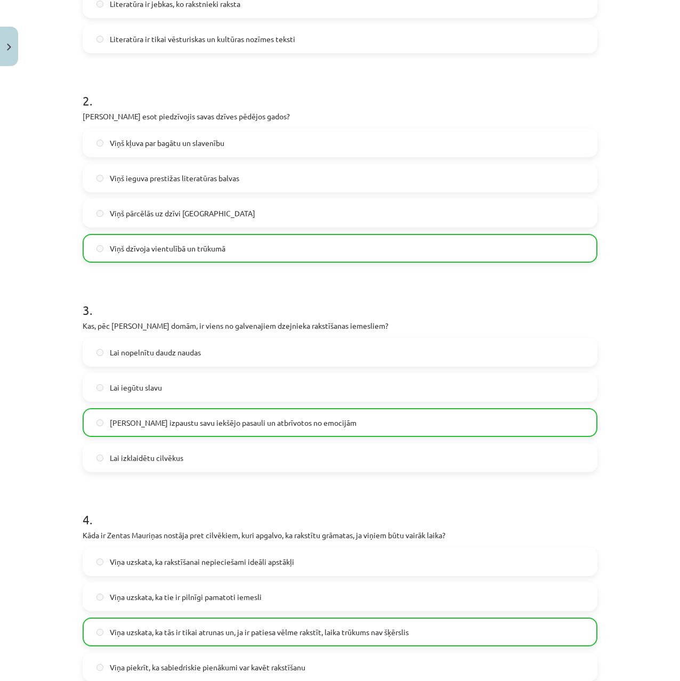
scroll to position [0, 0]
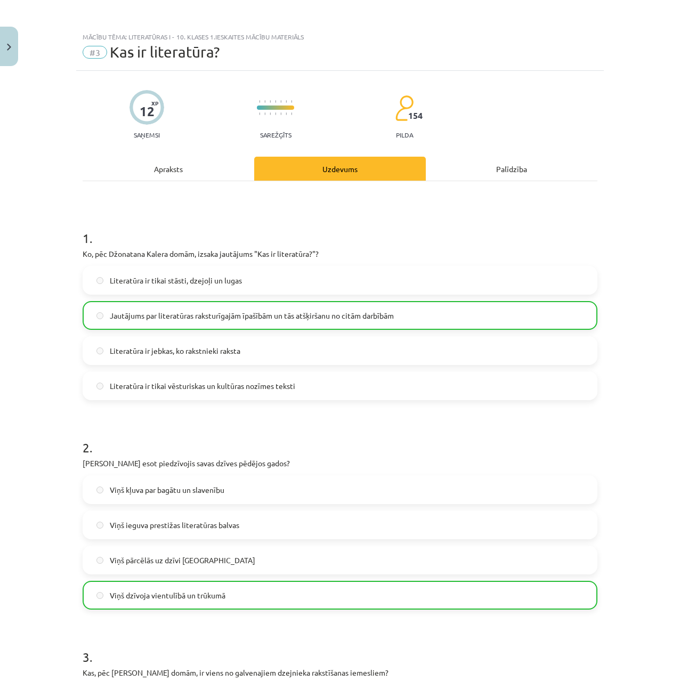
drag, startPoint x: 415, startPoint y: 600, endPoint x: 432, endPoint y: 434, distance: 166.7
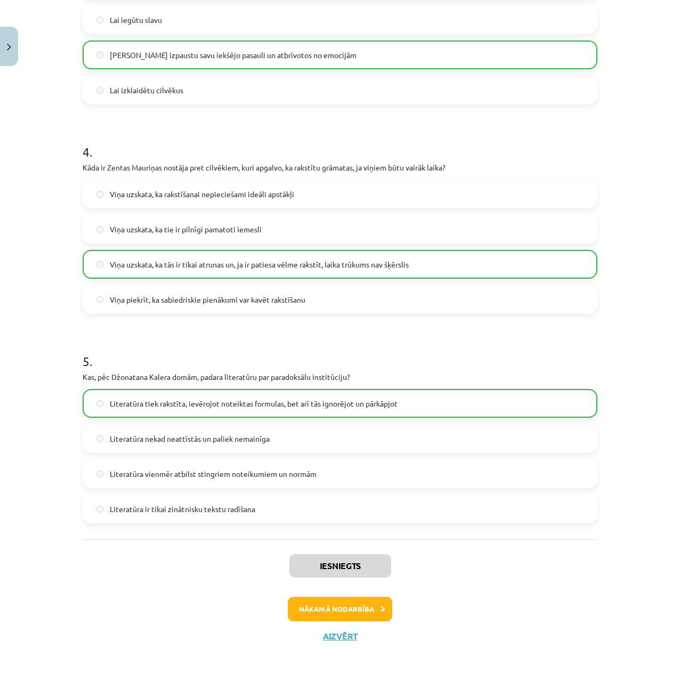
drag, startPoint x: 469, startPoint y: 532, endPoint x: 420, endPoint y: 667, distance: 144.0
click at [332, 605] on button "Nākamā nodarbība" at bounding box center [340, 609] width 104 height 25
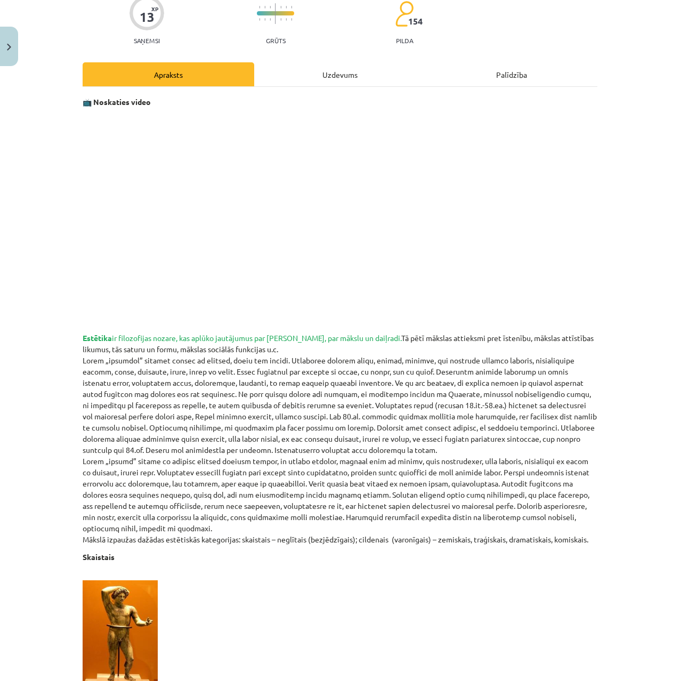
drag, startPoint x: 385, startPoint y: 521, endPoint x: 374, endPoint y: 590, distance: 69.1
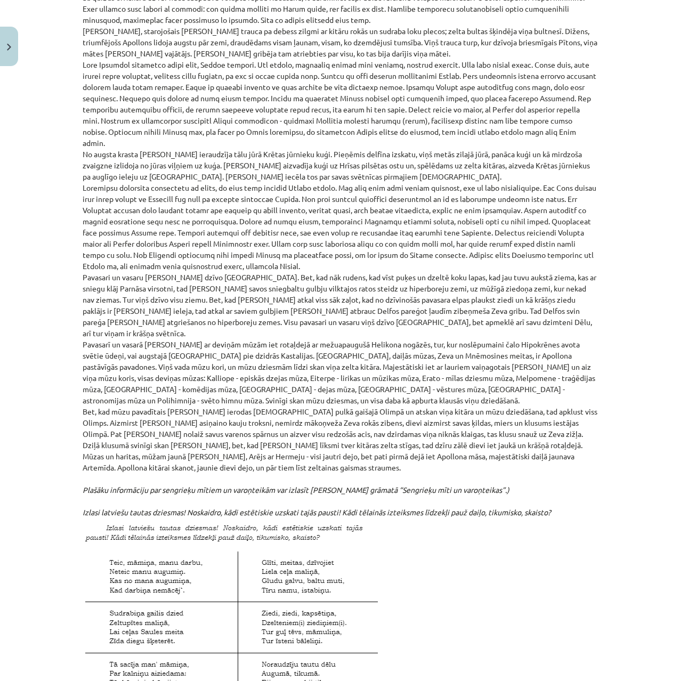
drag, startPoint x: 394, startPoint y: 488, endPoint x: 385, endPoint y: 528, distance: 41.5
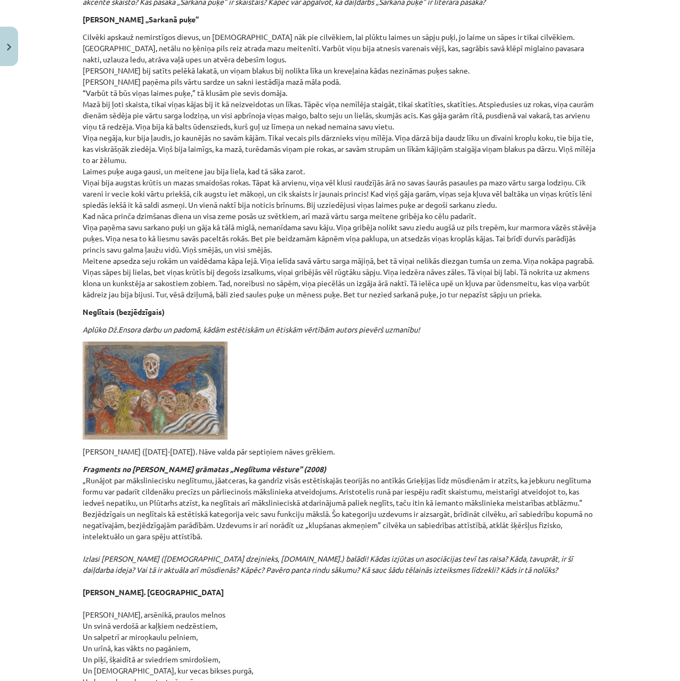
drag, startPoint x: 388, startPoint y: 537, endPoint x: 312, endPoint y: 582, distance: 87.5
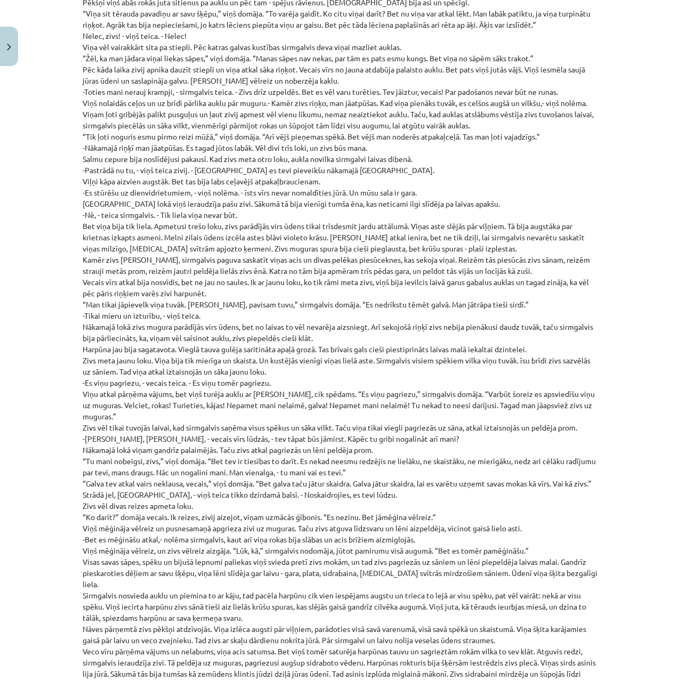
drag, startPoint x: 261, startPoint y: 620, endPoint x: 236, endPoint y: 692, distance: 76.2
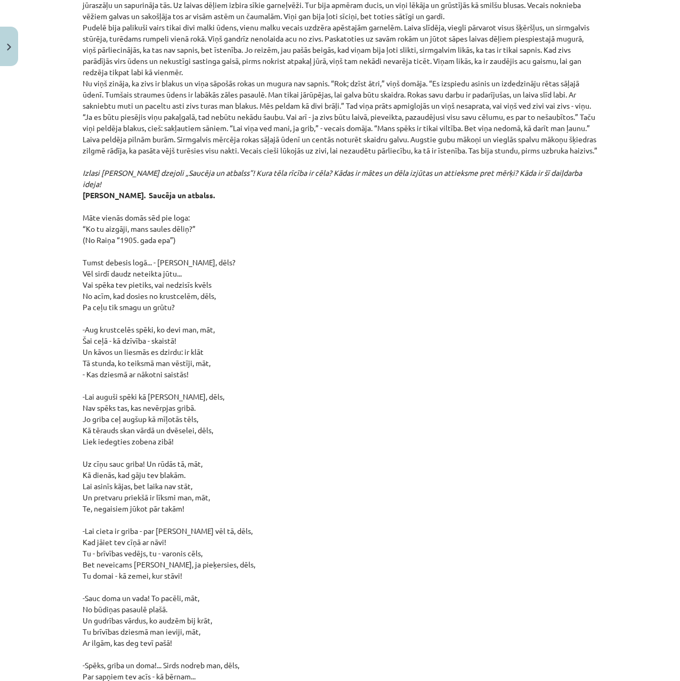
drag, startPoint x: 214, startPoint y: 589, endPoint x: 197, endPoint y: 693, distance: 105.4
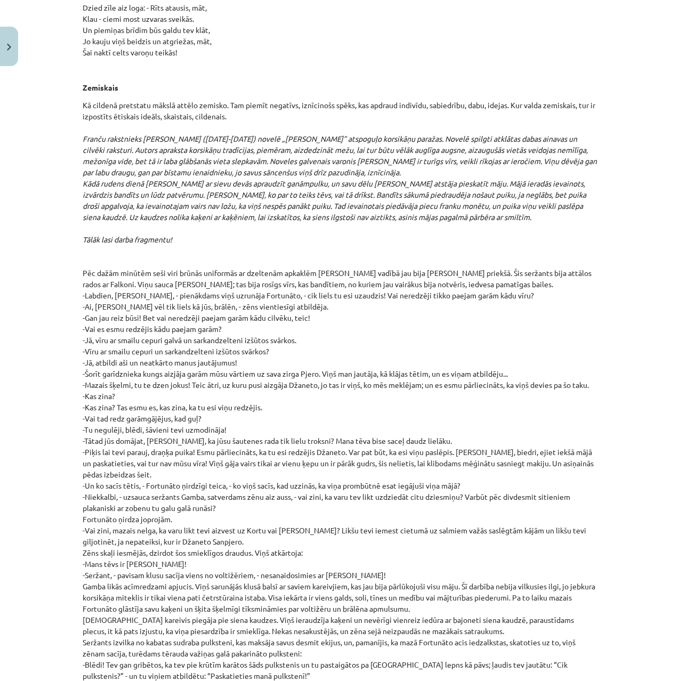
drag, startPoint x: 271, startPoint y: 538, endPoint x: 251, endPoint y: 698, distance: 161.3
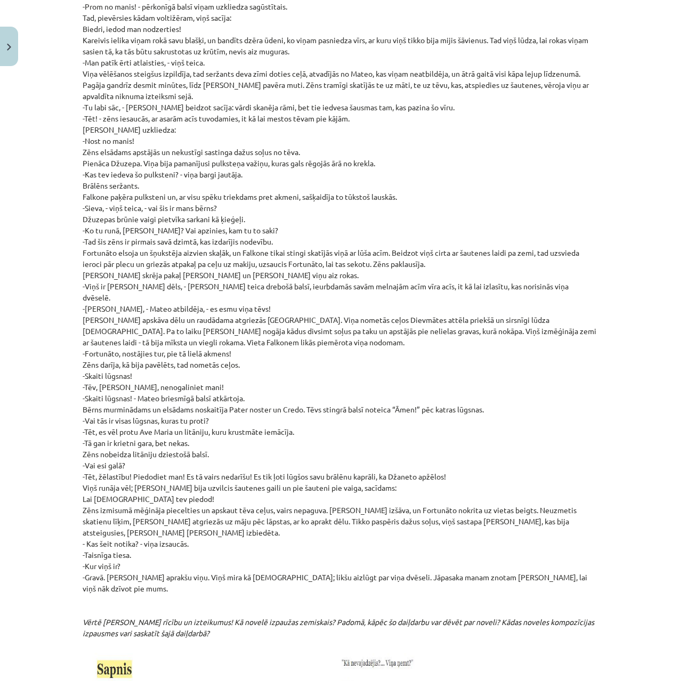
scroll to position [8911, 0]
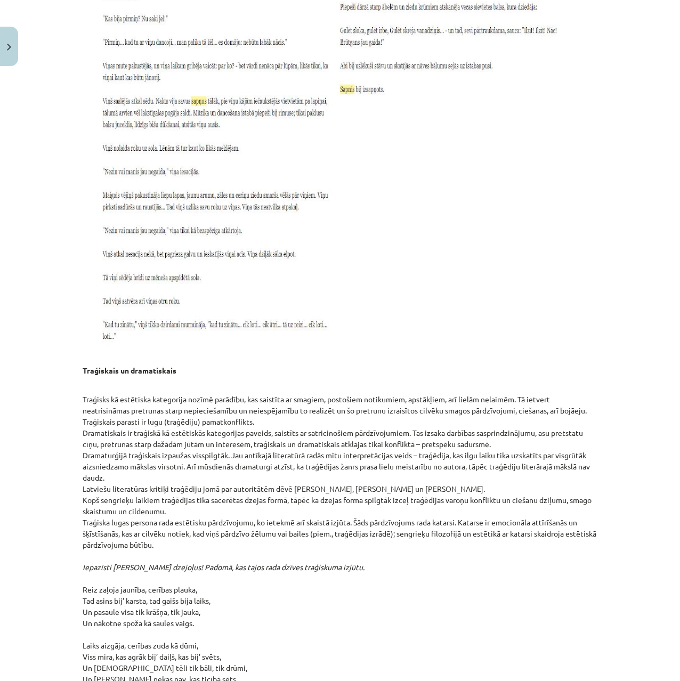
drag, startPoint x: 296, startPoint y: 582, endPoint x: 255, endPoint y: 672, distance: 99.5
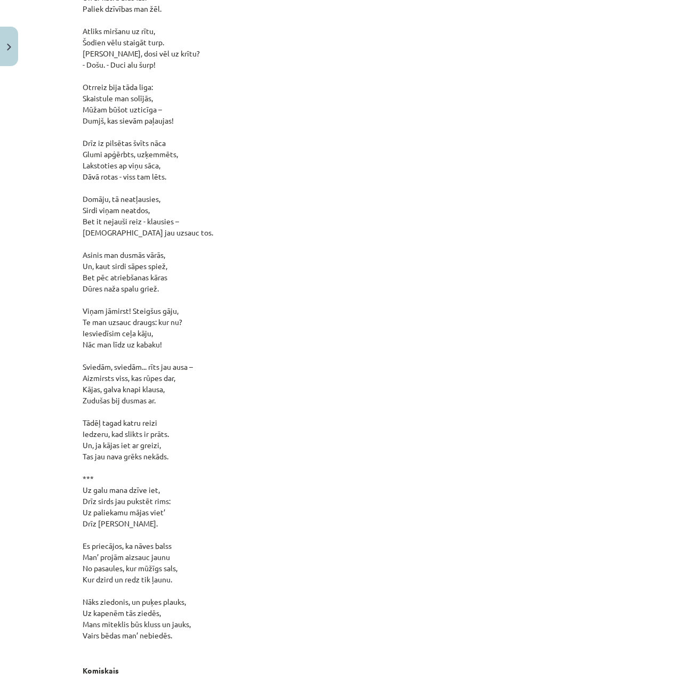
drag, startPoint x: 455, startPoint y: 619, endPoint x: 468, endPoint y: 679, distance: 61.5
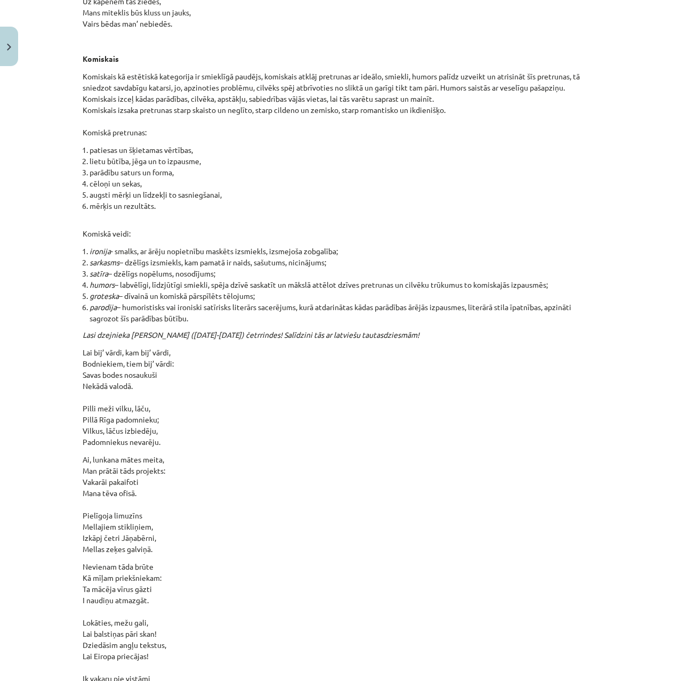
scroll to position [11129, 0]
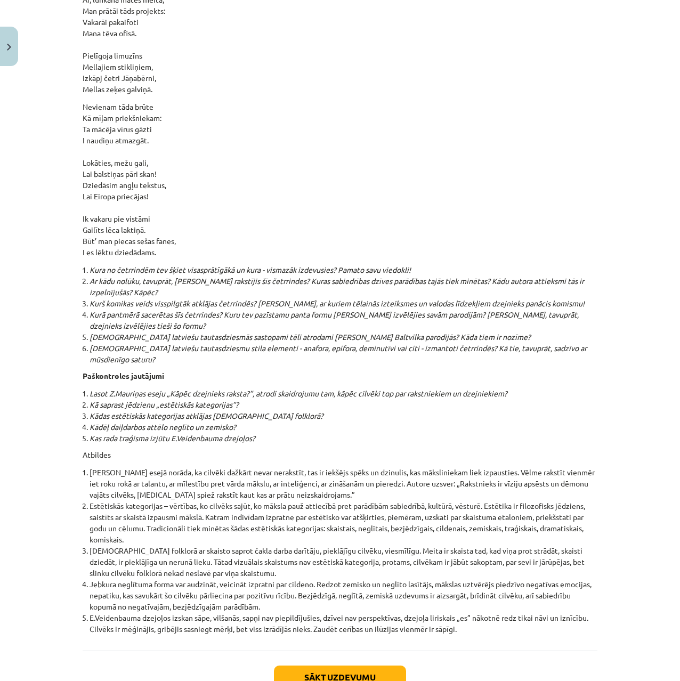
drag, startPoint x: 438, startPoint y: 567, endPoint x: 413, endPoint y: 618, distance: 57.0
click at [364, 666] on button "Sākt uzdevumu" at bounding box center [340, 677] width 132 height 23
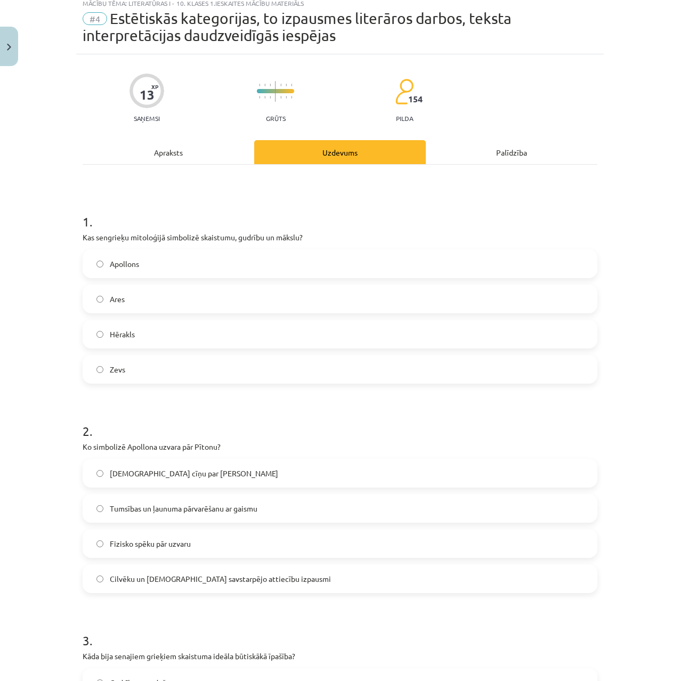
scroll to position [27, 0]
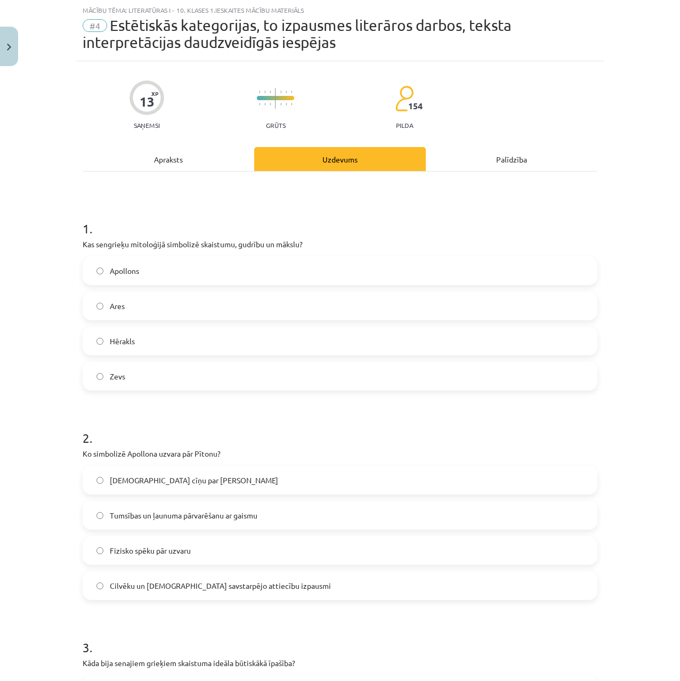
drag, startPoint x: 73, startPoint y: 225, endPoint x: 79, endPoint y: 223, distance: 6.6
click at [78, 224] on div "13 XP Saņemsi Grūts 154 pilda Apraksts Uzdevums Palīdzība 1 . Kas sengrieķu mit…" at bounding box center [340, 693] width 528 height 1265
click at [130, 287] on div "Apollons Ares Hērakls Zevs" at bounding box center [340, 323] width 515 height 134
click at [132, 270] on span "Apollons" at bounding box center [124, 271] width 29 height 11
click at [127, 268] on span "Apollons" at bounding box center [124, 271] width 29 height 11
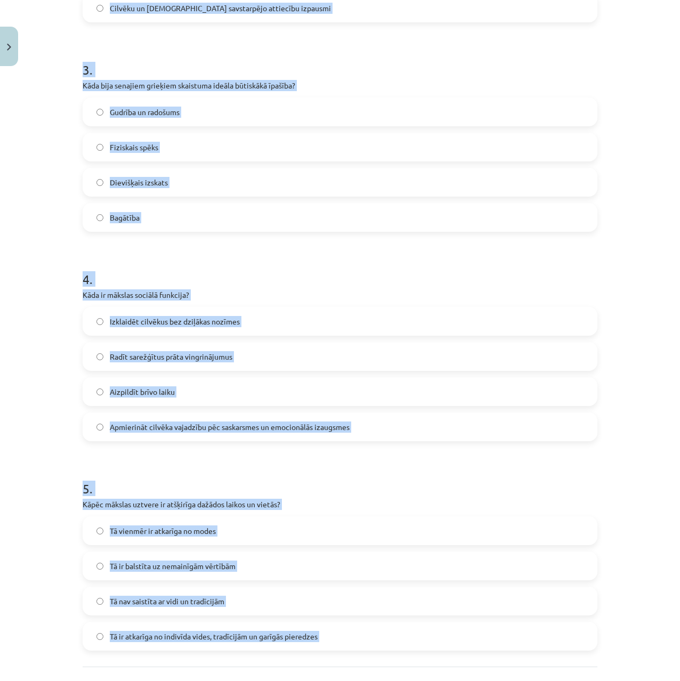
scroll to position [698, 0]
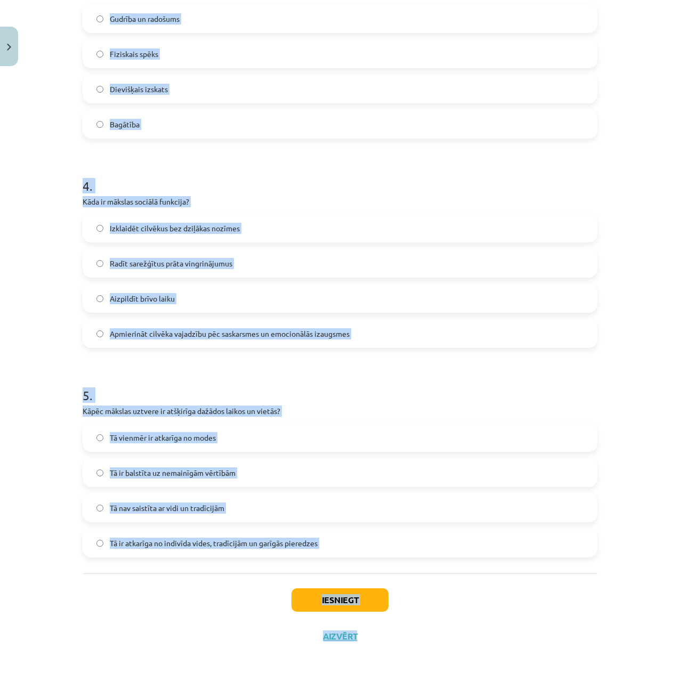
drag, startPoint x: 70, startPoint y: 221, endPoint x: 544, endPoint y: 675, distance: 656.5
click at [544, 675] on div "Mācību tēma: Literatūras i - 10. klases 1.ieskaites mācību materiāls #4 Estētis…" at bounding box center [340, 340] width 680 height 681
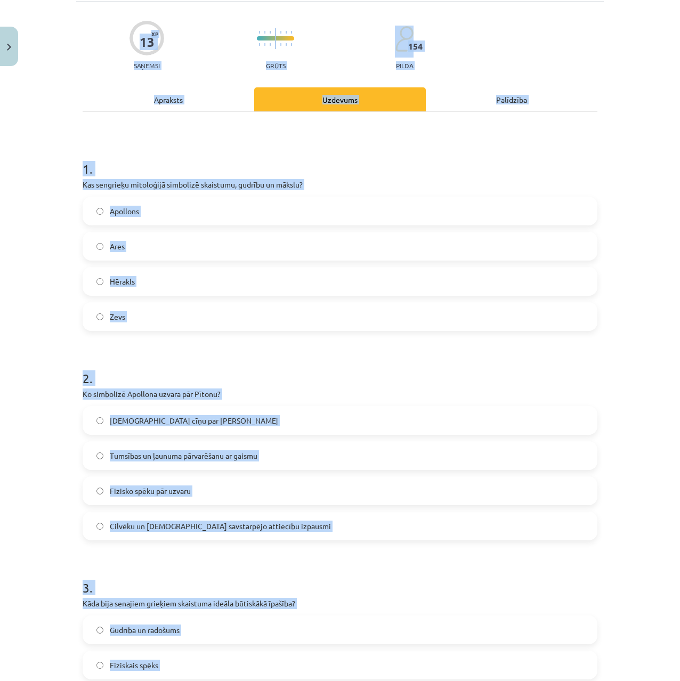
scroll to position [0, 0]
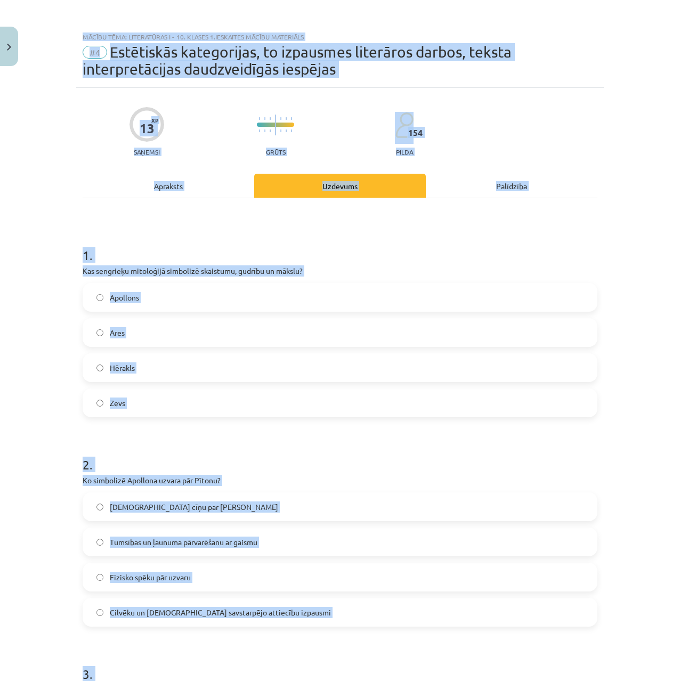
drag, startPoint x: 443, startPoint y: 608, endPoint x: 30, endPoint y: 31, distance: 709.3
click at [25, 11] on div "Mācību tēma: Literatūras i - 10. klases 1.ieskaites mācību materiāls #4 Estētis…" at bounding box center [340, 340] width 680 height 681
click at [12, 523] on div "Mācību tēma: Literatūras i - 10. klases 1.ieskaites mācību materiāls #4 Estētis…" at bounding box center [340, 340] width 680 height 681
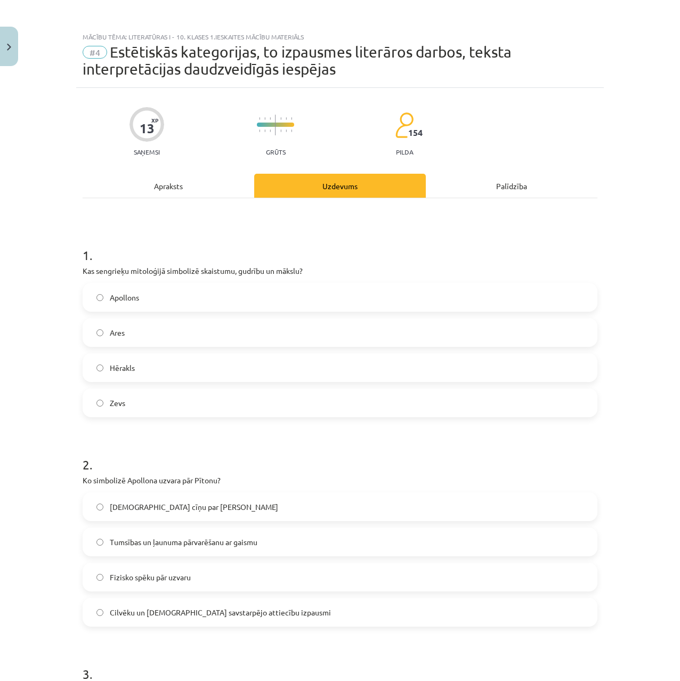
drag, startPoint x: 131, startPoint y: 544, endPoint x: 94, endPoint y: 519, distance: 44.5
click at [130, 543] on span "Tumsības un ļaunuma pārvarēšanu ar gaismu" at bounding box center [184, 542] width 148 height 11
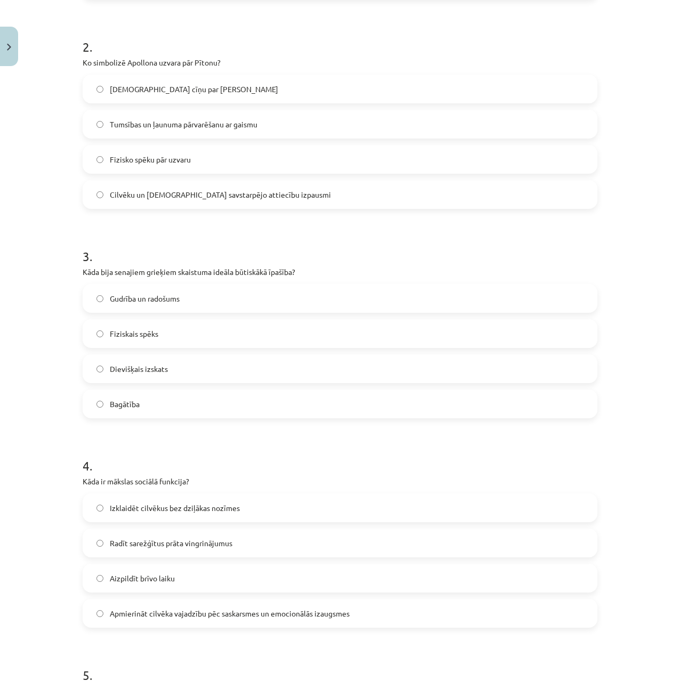
scroll to position [426, 0]
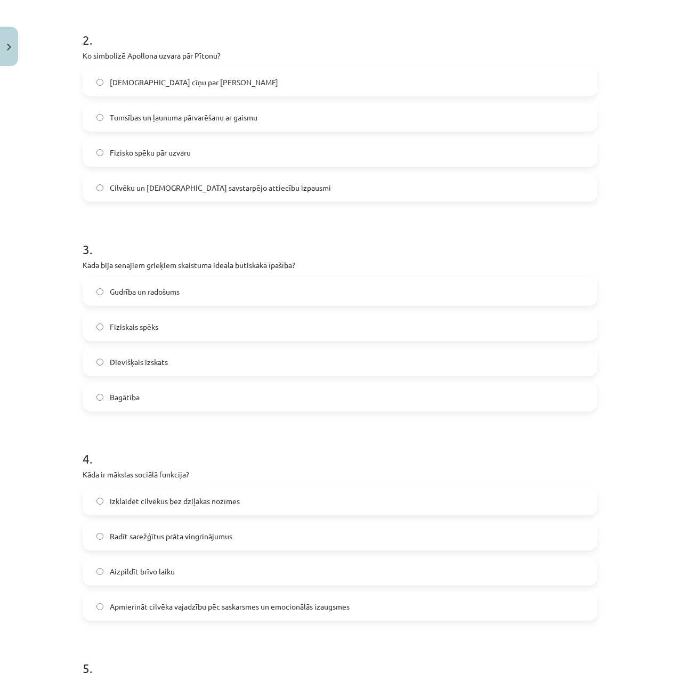
drag, startPoint x: 1, startPoint y: 490, endPoint x: 115, endPoint y: 468, distance: 116.3
click at [167, 287] on span "Gudrība un radošums" at bounding box center [145, 290] width 70 height 11
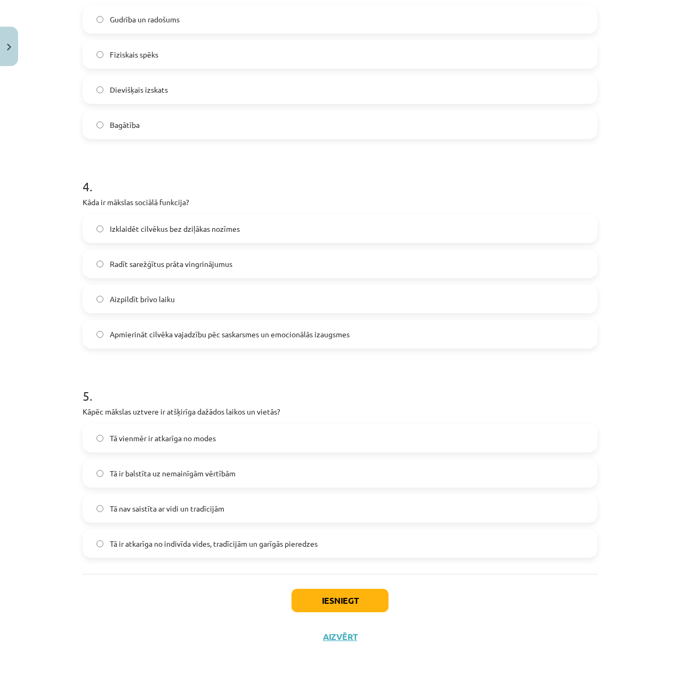
drag, startPoint x: 13, startPoint y: 320, endPoint x: 9, endPoint y: 389, distance: 68.9
click at [159, 330] on span "Apmierināt cilvēka vajadzību pēc saskarsmes un emocionālās izaugsmes" at bounding box center [230, 333] width 240 height 11
click at [164, 542] on span "Tā ir atkarīga no indivīda vides, tradīcijām un garīgās pieredzes" at bounding box center [214, 543] width 208 height 11
click at [349, 598] on button "Iesniegt" at bounding box center [340, 600] width 97 height 23
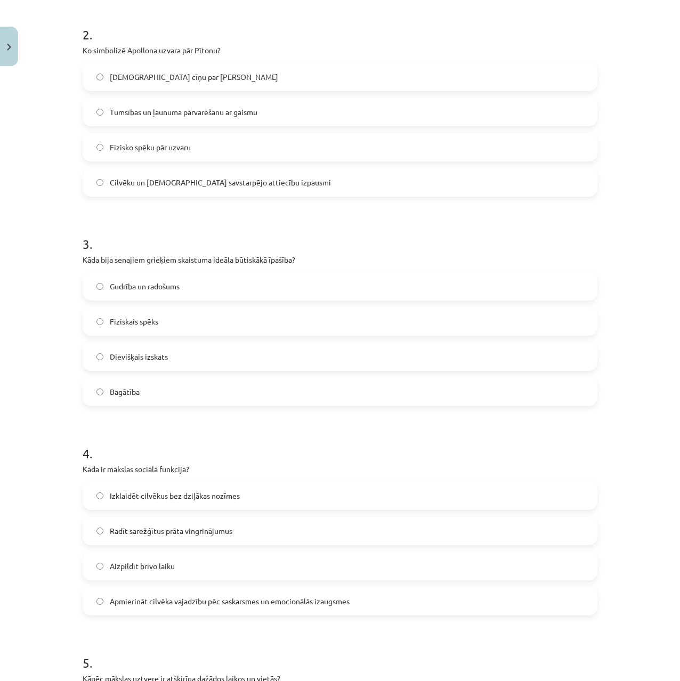
scroll to position [0, 0]
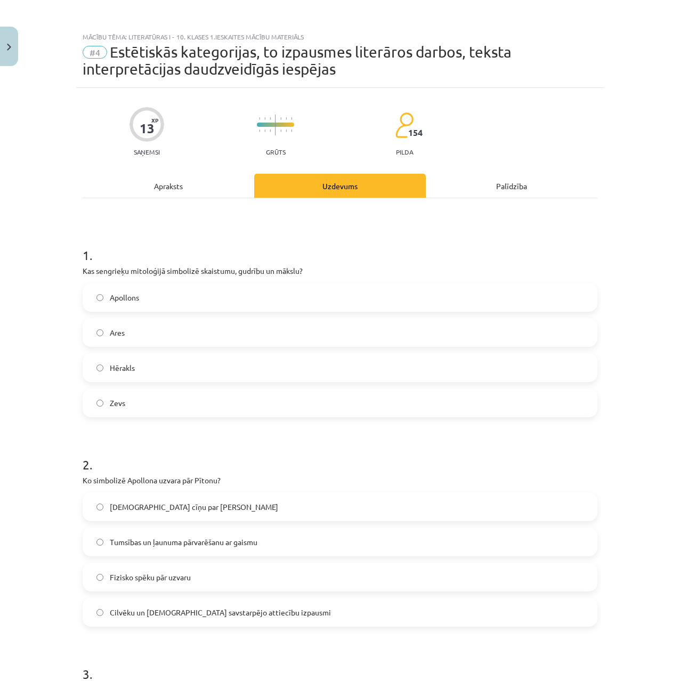
drag, startPoint x: 86, startPoint y: 396, endPoint x: 61, endPoint y: 245, distance: 153.0
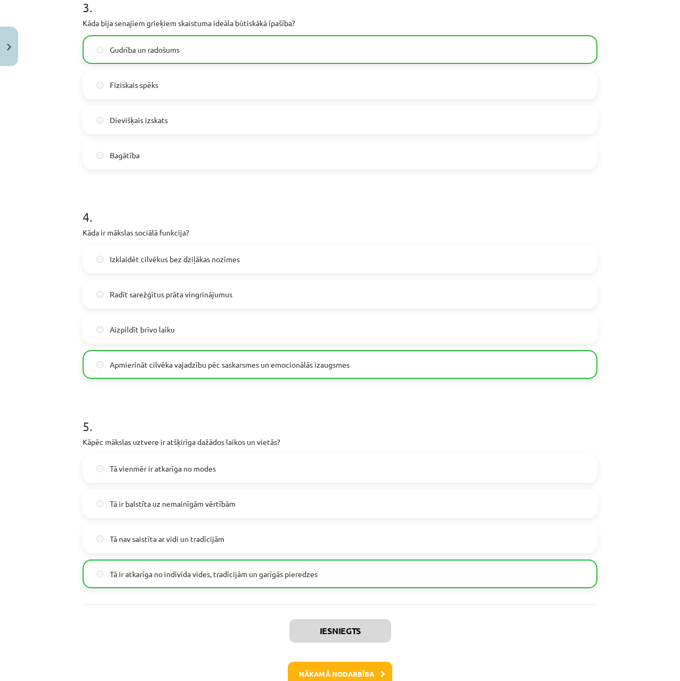
scroll to position [732, 0]
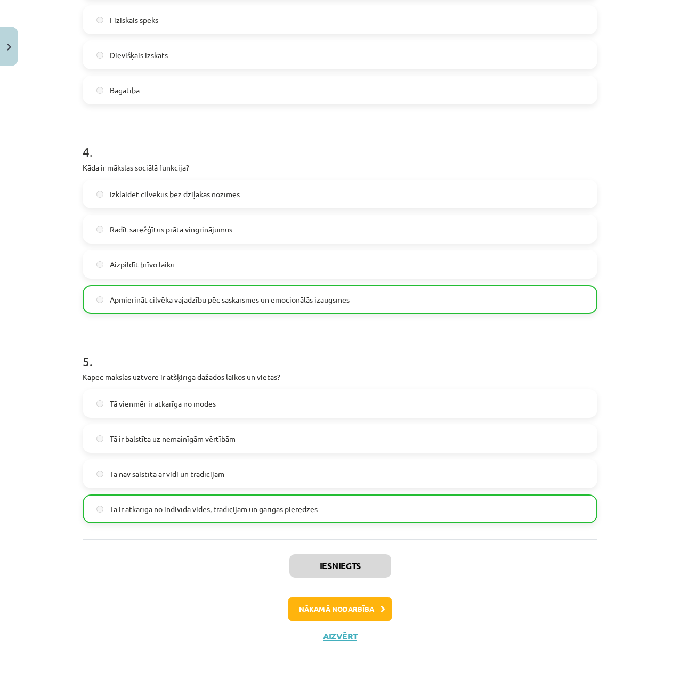
drag, startPoint x: 42, startPoint y: 304, endPoint x: 60, endPoint y: 581, distance: 276.7
click at [319, 602] on button "Nākamā nodarbība" at bounding box center [340, 609] width 104 height 25
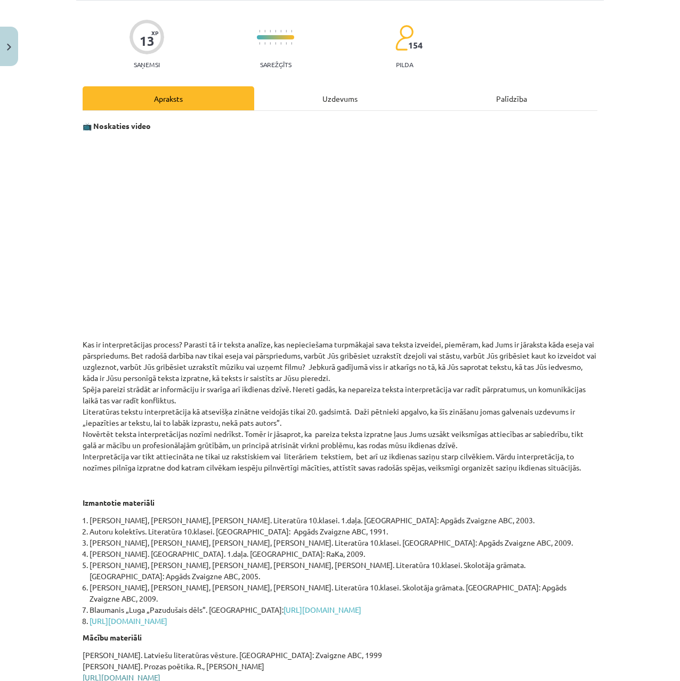
scroll to position [186, 0]
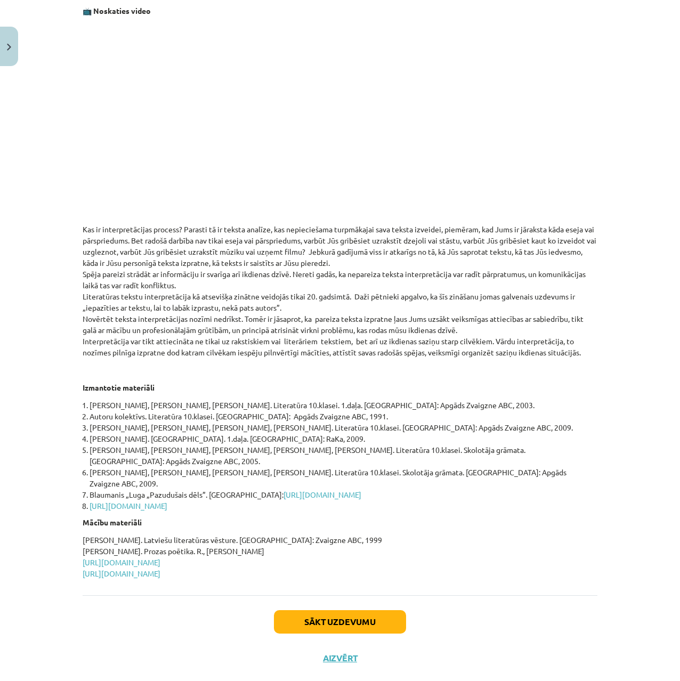
drag, startPoint x: 154, startPoint y: 402, endPoint x: 133, endPoint y: 561, distance: 160.8
click at [294, 610] on button "Sākt uzdevumu" at bounding box center [340, 621] width 132 height 23
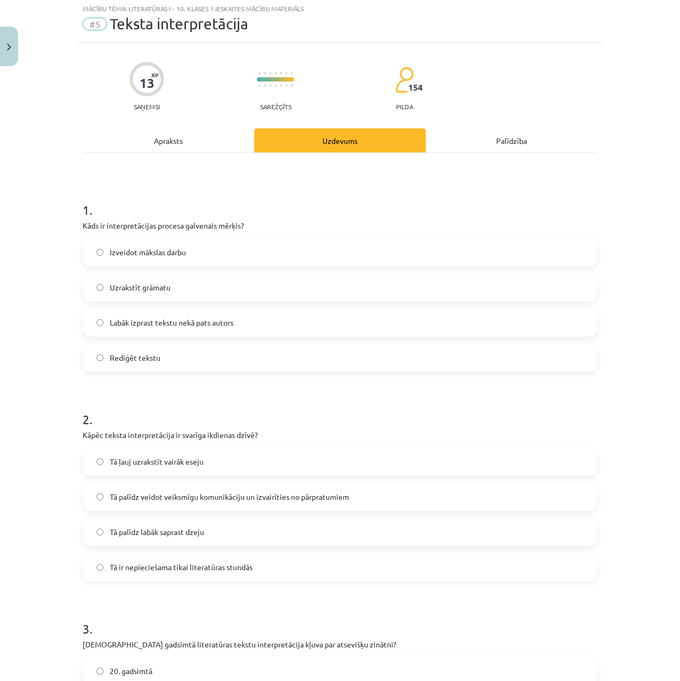
scroll to position [27, 0]
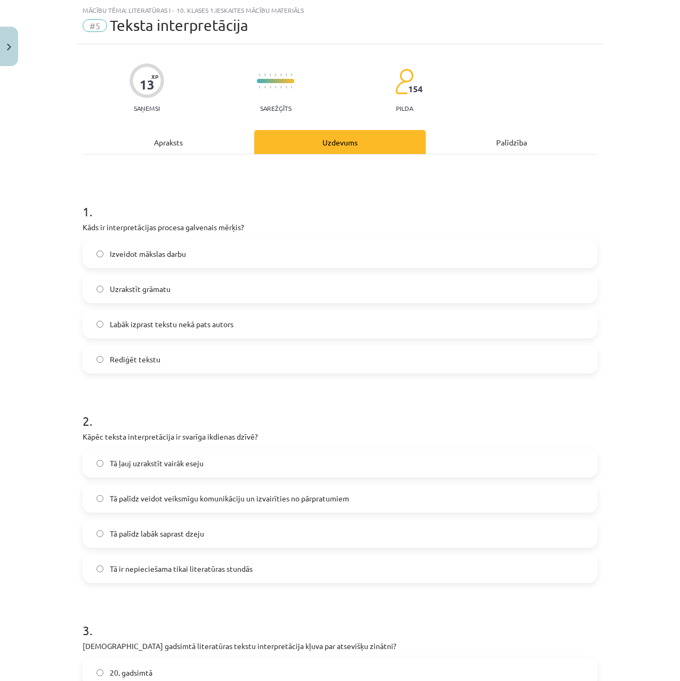
click at [141, 89] on div "13" at bounding box center [147, 84] width 15 height 15
click at [160, 139] on div "Apraksts" at bounding box center [169, 142] width 172 height 24
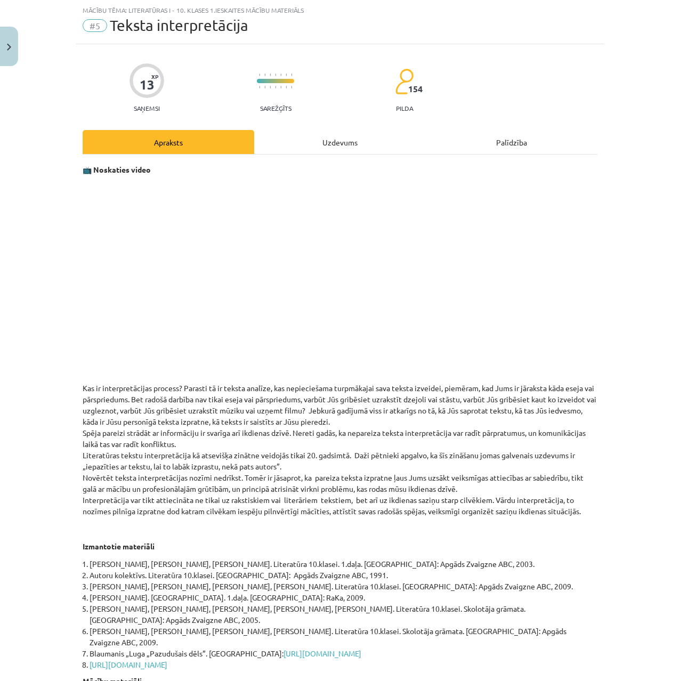
click at [270, 142] on div "Uzdevums" at bounding box center [340, 142] width 172 height 24
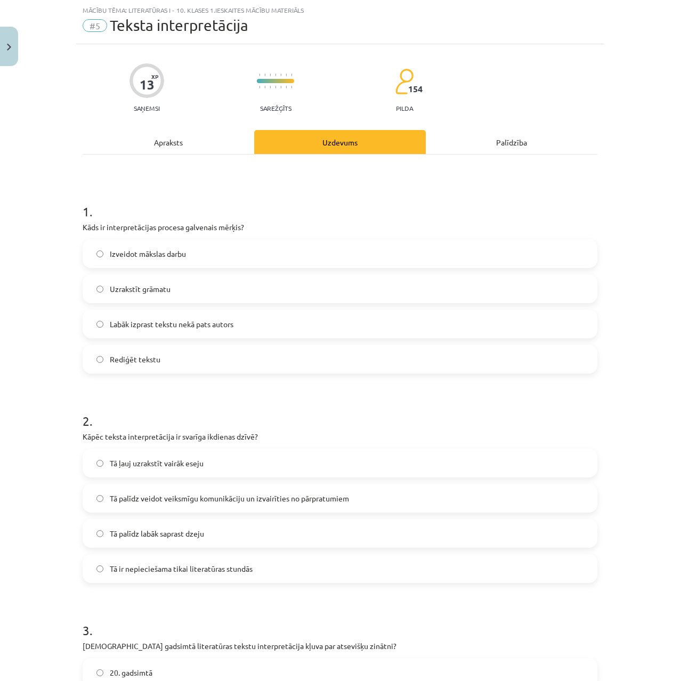
click at [212, 141] on div "Apraksts" at bounding box center [169, 142] width 172 height 24
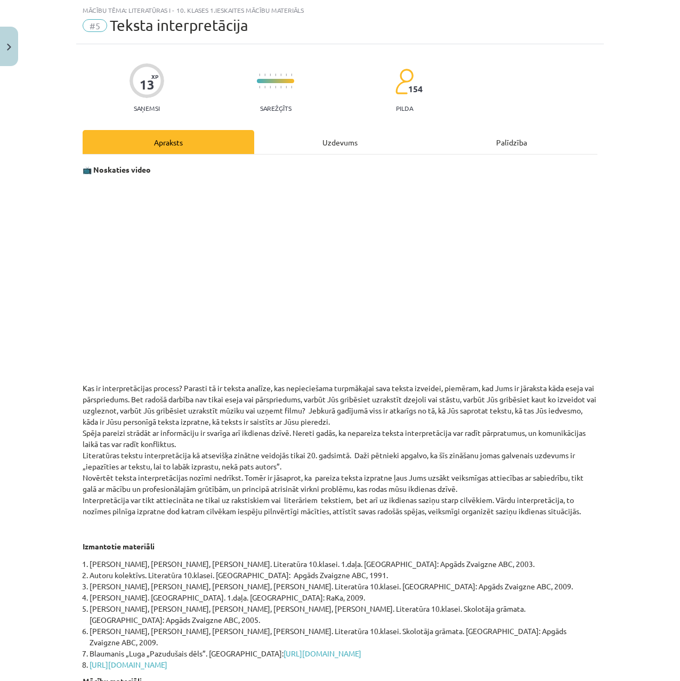
click at [282, 144] on div "Uzdevums" at bounding box center [340, 142] width 172 height 24
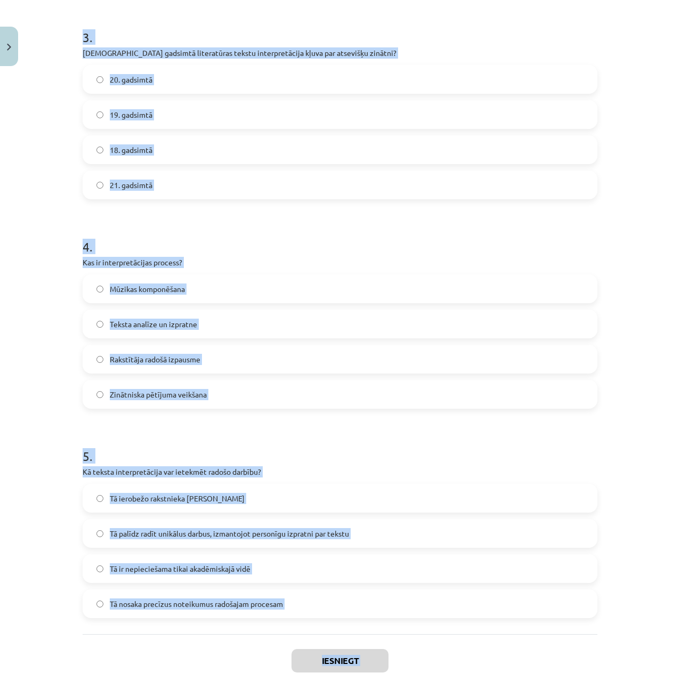
scroll to position [681, 0]
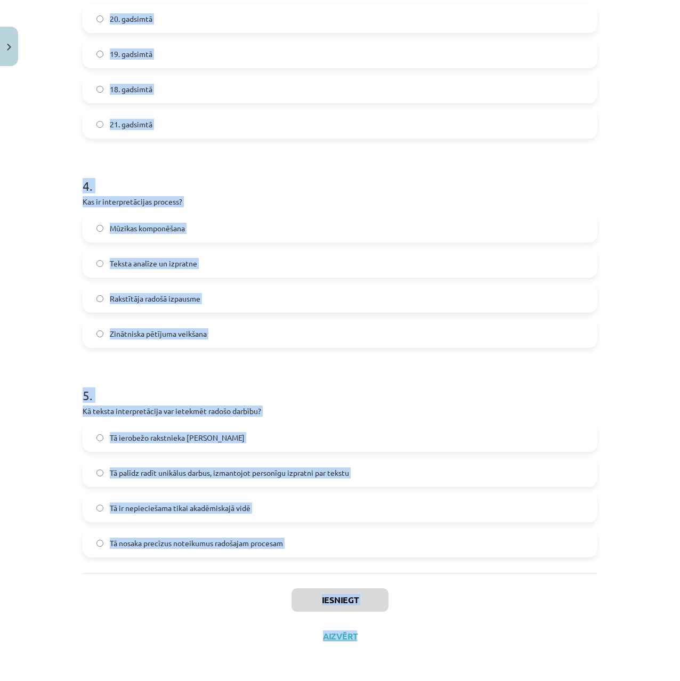
drag, startPoint x: 73, startPoint y: 218, endPoint x: 626, endPoint y: 668, distance: 713.3
click at [626, 675] on div "Mācību tēma: Literatūras i - 10. klases 1.ieskaites mācību materiāls #5 Teksta …" at bounding box center [340, 340] width 680 height 681
copy div "1 . Kāds ir interpretācijas procesa galvenais mērķis? Izveidot mākslas darbu Uz…"
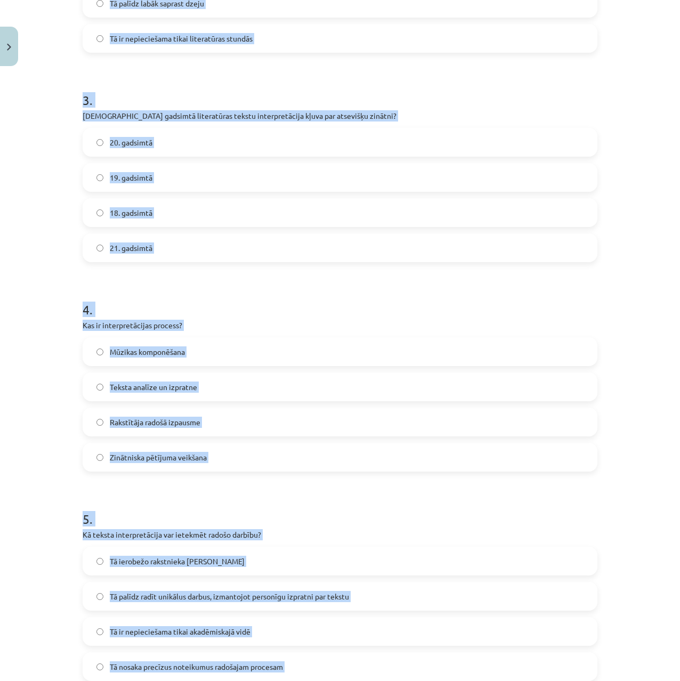
scroll to position [556, 0]
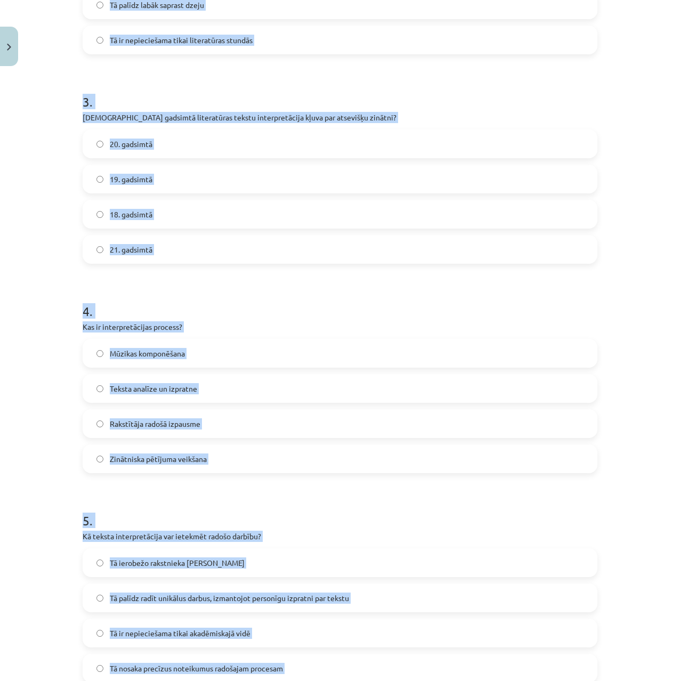
click at [110, 607] on label "Tā palīdz radīt unikālus darbus, izmantojot personīgu izpratni par tekstu" at bounding box center [340, 598] width 513 height 27
click at [110, 602] on span "Tā palīdz radīt unikālus darbus, izmantojot personīgu izpratni par tekstu" at bounding box center [229, 598] width 239 height 11
click at [4, 534] on div "Mācību tēma: Literatūras i - 10. klases 1.ieskaites mācību materiāls #5 Teksta …" at bounding box center [340, 340] width 680 height 681
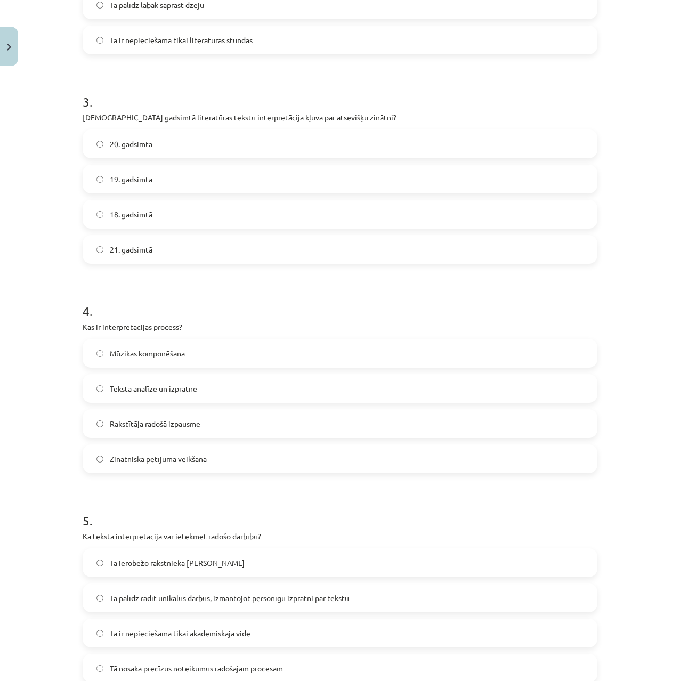
click at [110, 392] on span "Teksta analīze un izpratne" at bounding box center [153, 388] width 87 height 11
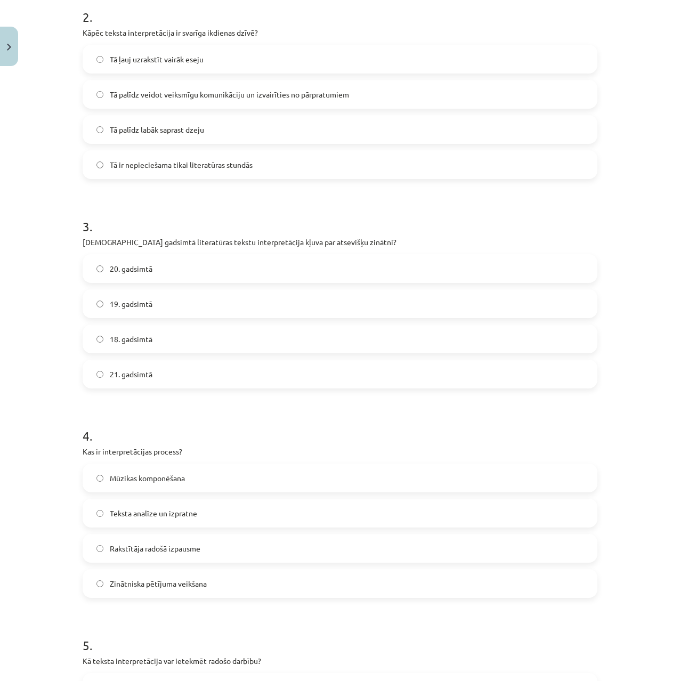
scroll to position [38, 0]
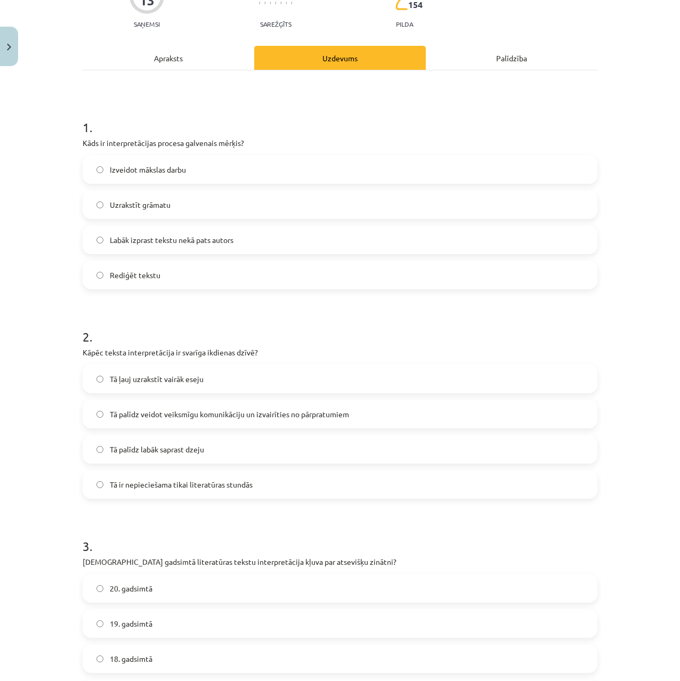
drag, startPoint x: 33, startPoint y: 350, endPoint x: 31, endPoint y: 296, distance: 53.9
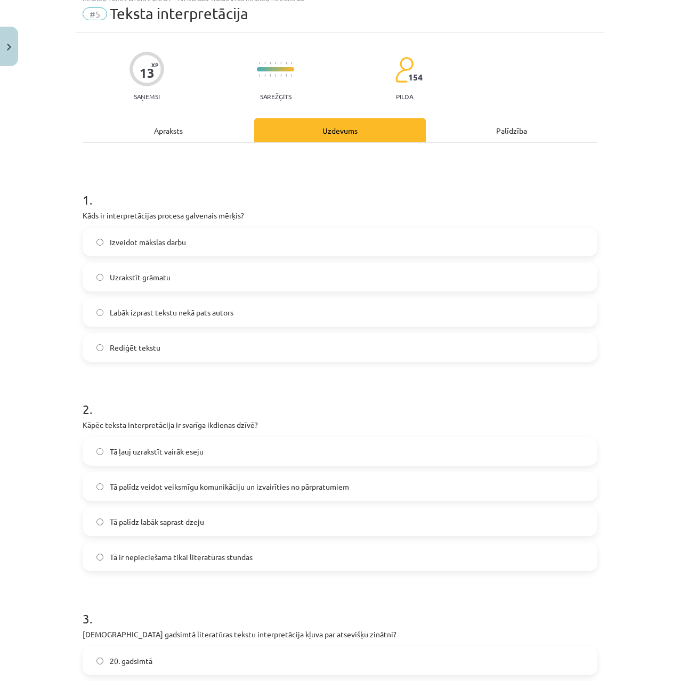
click at [142, 310] on span "Labāk izprast tekstu nekā pats autors" at bounding box center [172, 312] width 124 height 11
click at [157, 658] on label "20. gadsimtā" at bounding box center [340, 661] width 513 height 27
drag, startPoint x: 157, startPoint y: 658, endPoint x: 149, endPoint y: 645, distance: 15.5
click at [155, 656] on label "20. gadsimtā" at bounding box center [340, 661] width 513 height 27
click at [124, 483] on span "Tā palīdz veidot veiksmīgu komunikāciju un izvairīties no pārpratumiem" at bounding box center [229, 486] width 239 height 11
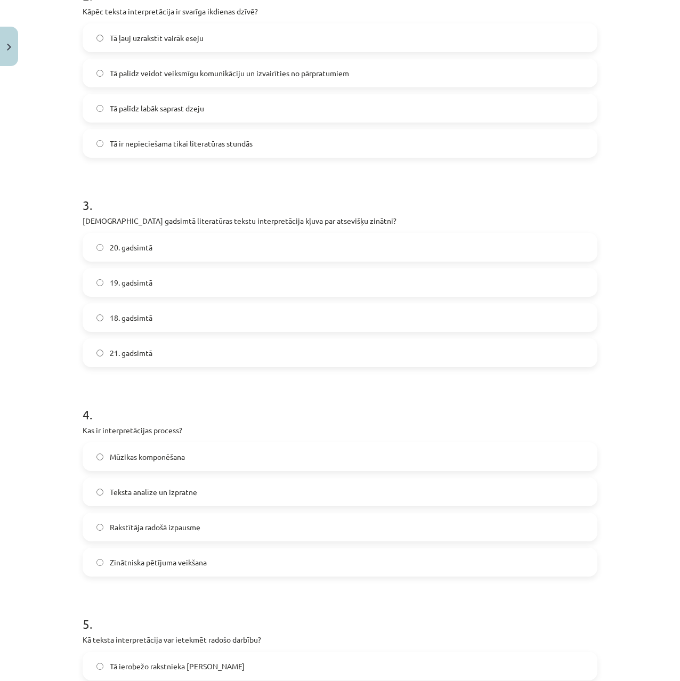
scroll to position [681, 0]
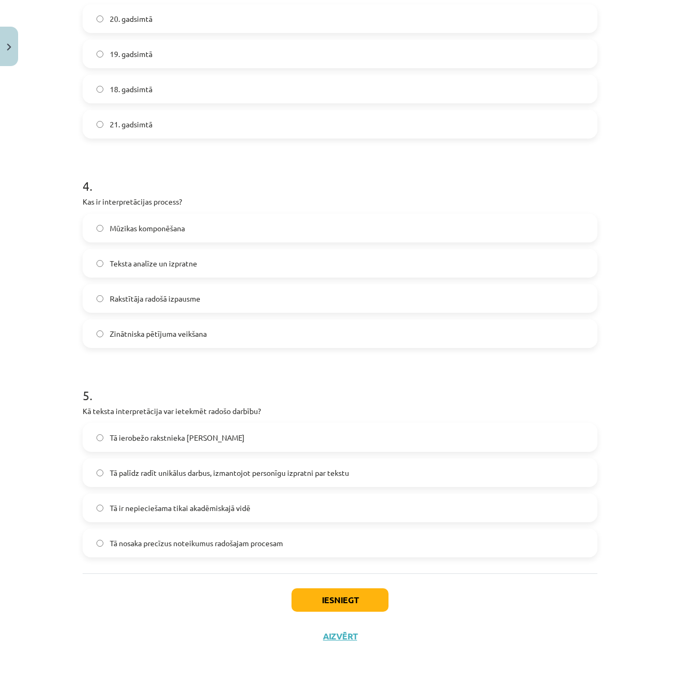
drag, startPoint x: 45, startPoint y: 441, endPoint x: 63, endPoint y: 580, distance: 139.3
drag, startPoint x: 345, startPoint y: 586, endPoint x: 344, endPoint y: 598, distance: 11.7
click at [343, 590] on div "Iesniegt Aizvērt" at bounding box center [340, 611] width 515 height 75
click at [343, 599] on button "Iesniegt" at bounding box center [340, 600] width 97 height 23
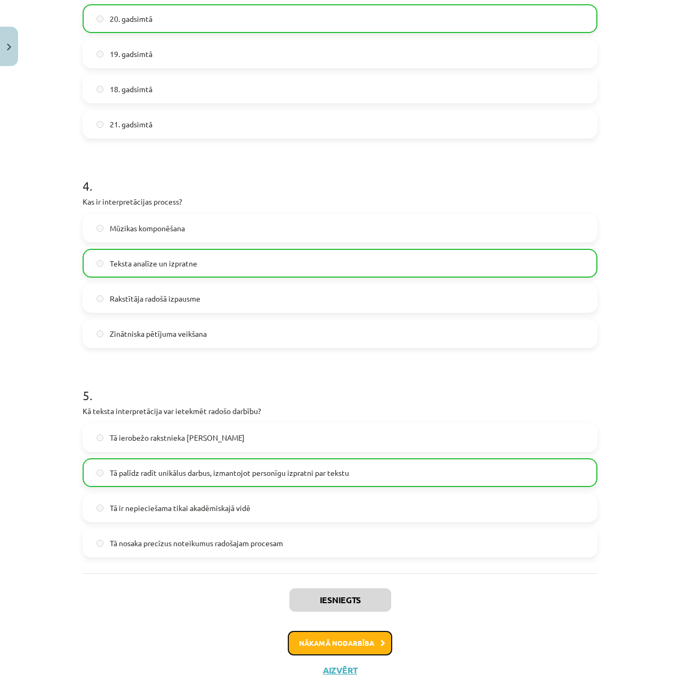
click at [354, 638] on button "Nākamā nodarbība" at bounding box center [340, 643] width 104 height 25
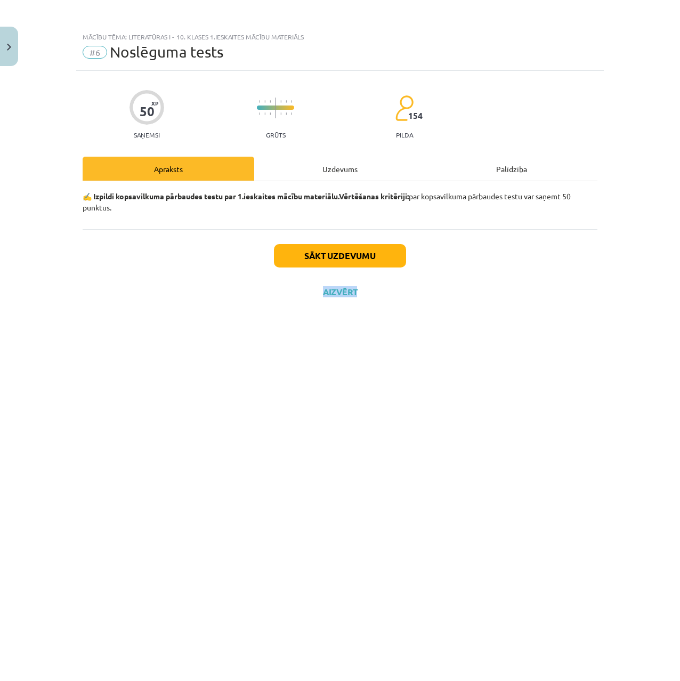
scroll to position [0, 0]
click at [354, 638] on div "50 XP Saņemsi Grūts 154 pilda Apraksts Uzdevums Palīdzība ✍️ Izpildi kopsavilku…" at bounding box center [340, 363] width 528 height 584
click at [364, 575] on div "50 XP Saņemsi Grūts 154 pilda Apraksts Uzdevums Palīdzība ✍️ Izpildi kopsavilku…" at bounding box center [340, 363] width 528 height 584
click at [206, 338] on div "50 XP Saņemsi Grūts 154 pilda Apraksts Uzdevums Palīdzība ✍️ Izpildi kopsavilku…" at bounding box center [340, 363] width 528 height 584
click at [316, 253] on button "Sākt uzdevumu" at bounding box center [340, 255] width 132 height 23
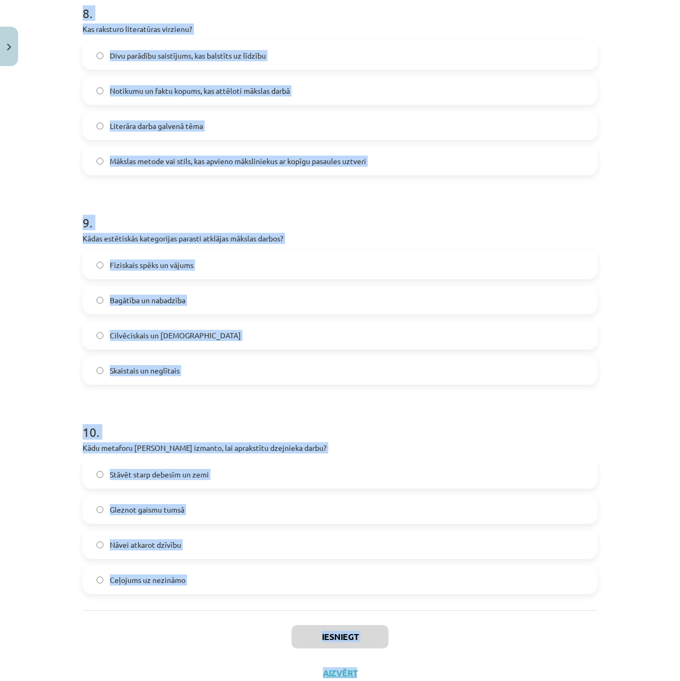
scroll to position [1728, 0]
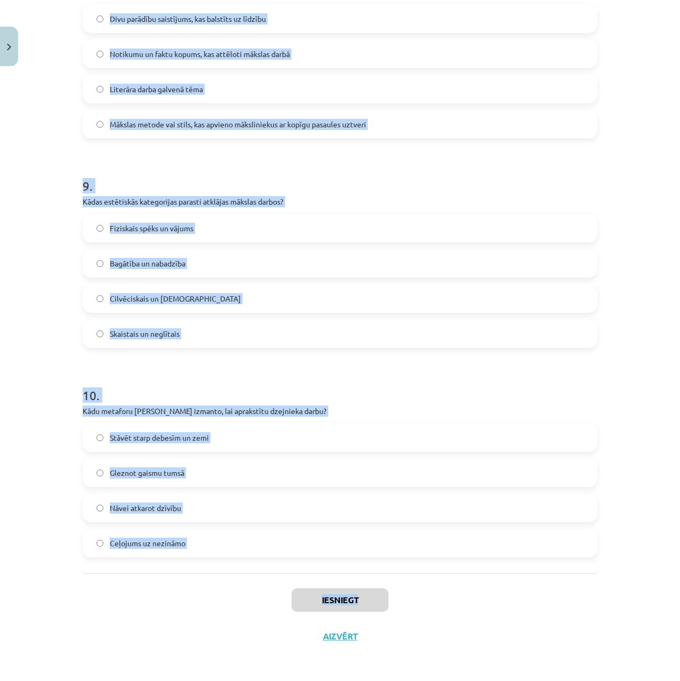
drag, startPoint x: 82, startPoint y: 264, endPoint x: 501, endPoint y: 580, distance: 524.3
click at [501, 580] on div "Mācību tēma: Literatūras i - 10. klases 1.ieskaites mācību materiāls #6 Noslēgu…" at bounding box center [340, 340] width 680 height 681
copy div "Kas ir stāstījuma redzespunkts trešajā personā Stāstījums, kurā stāstītājs ir "…"
click at [56, 477] on div "Mācību tēma: Literatūras i - 10. klases 1.ieskaites mācību materiāls #6 Noslēgu…" at bounding box center [340, 340] width 680 height 681
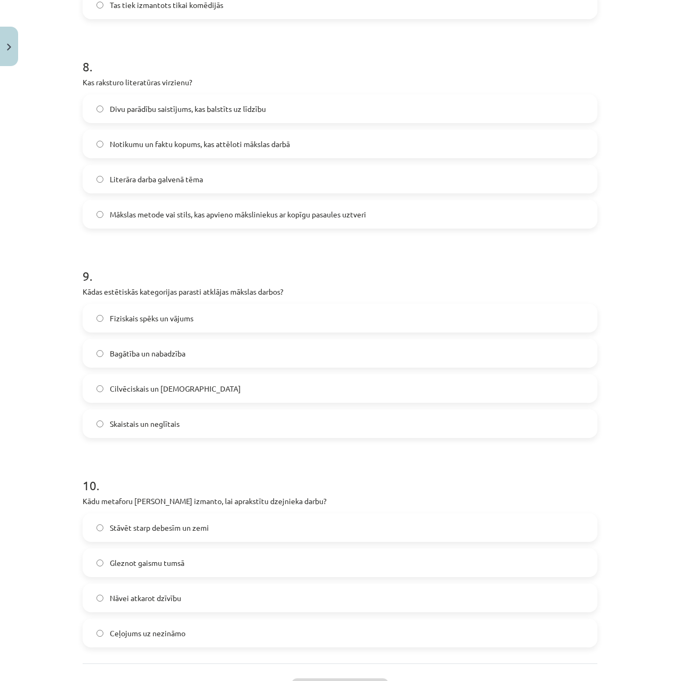
scroll to position [0, 0]
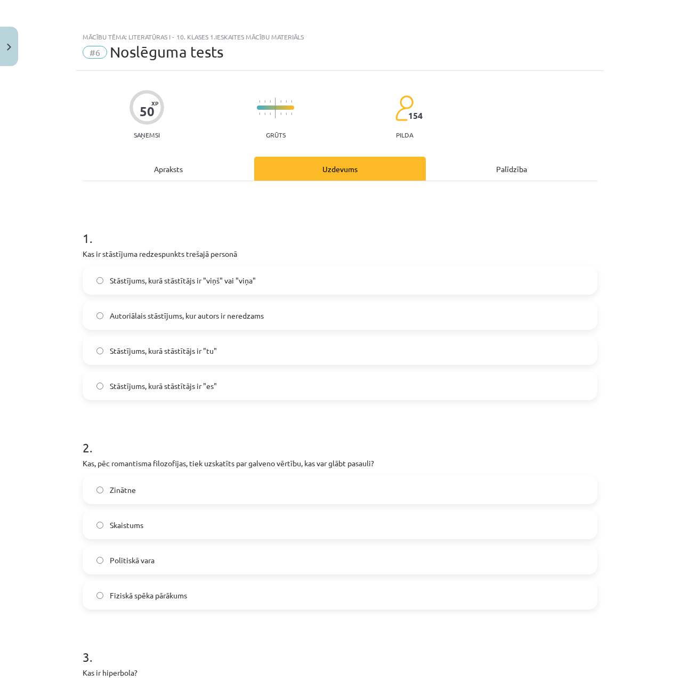
drag, startPoint x: 60, startPoint y: 501, endPoint x: 46, endPoint y: 69, distance: 432.1
click at [196, 168] on div "Apraksts" at bounding box center [169, 169] width 172 height 24
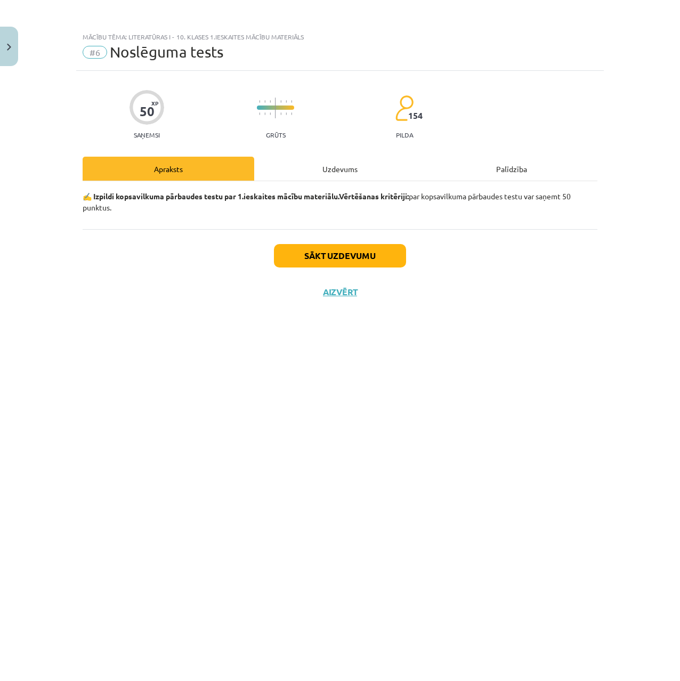
click at [323, 172] on div "Uzdevums" at bounding box center [340, 169] width 172 height 24
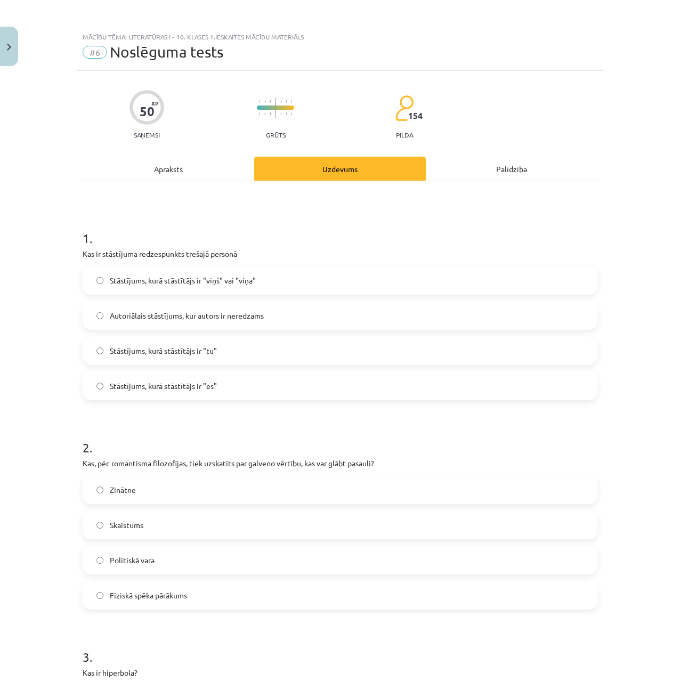
click at [179, 287] on label "Stāstījums, kurā stāstītājs ir "viņš" vai "viņa"" at bounding box center [340, 280] width 513 height 27
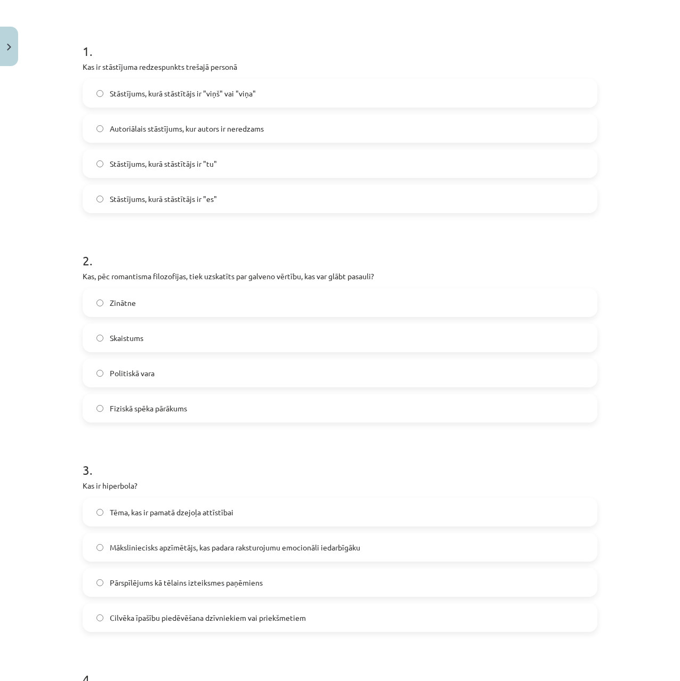
drag, startPoint x: 54, startPoint y: 298, endPoint x: 103, endPoint y: 303, distance: 48.8
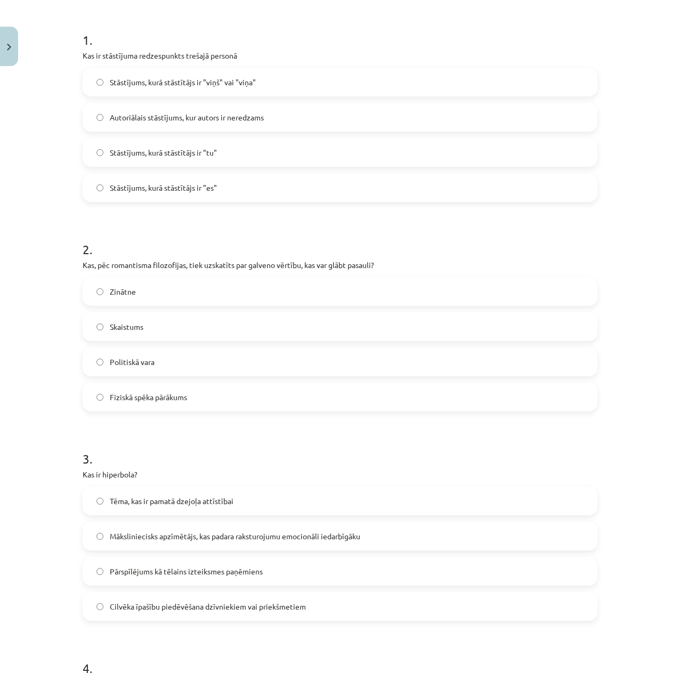
click at [122, 329] on span "Skaistums" at bounding box center [127, 326] width 34 height 11
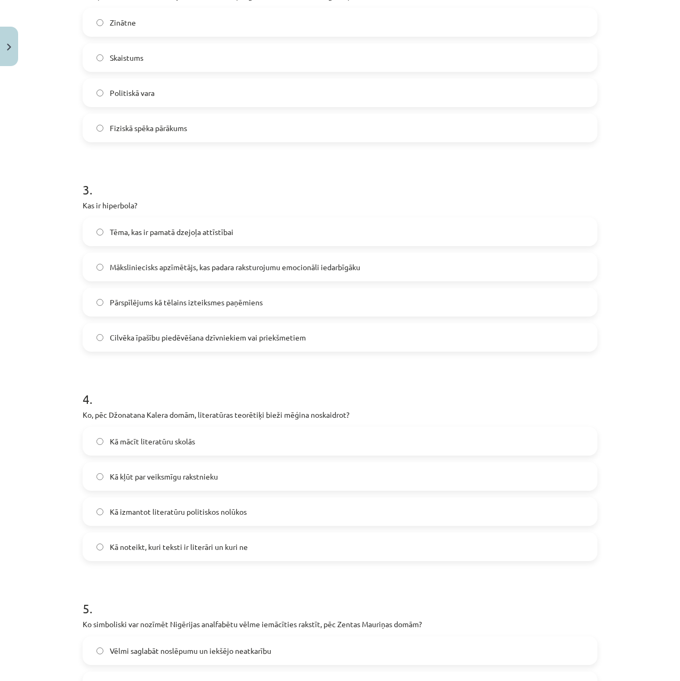
drag, startPoint x: 69, startPoint y: 304, endPoint x: 70, endPoint y: 335, distance: 30.4
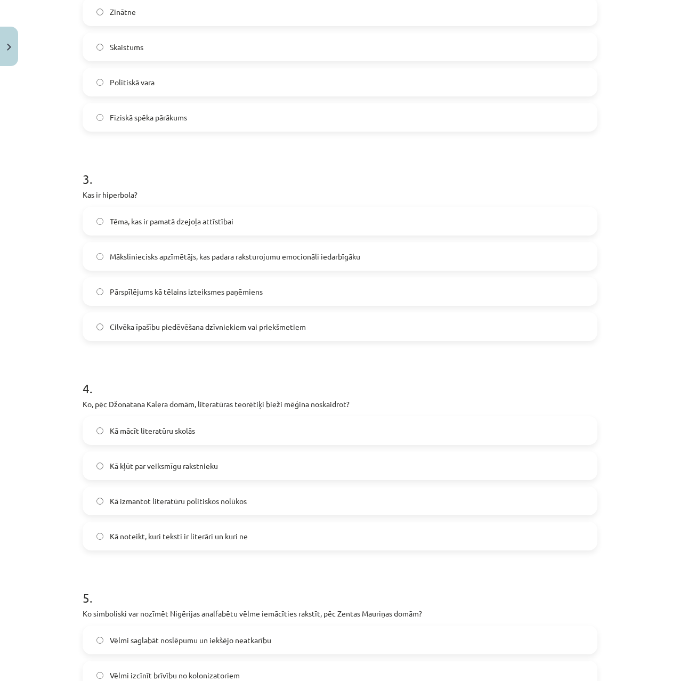
click at [136, 288] on span "Pārspīlējums kā tēlains izteiksmes paņēmiens" at bounding box center [186, 291] width 153 height 11
click at [139, 287] on span "Pārspīlējums kā tēlains izteiksmes paņēmiens" at bounding box center [186, 291] width 153 height 11
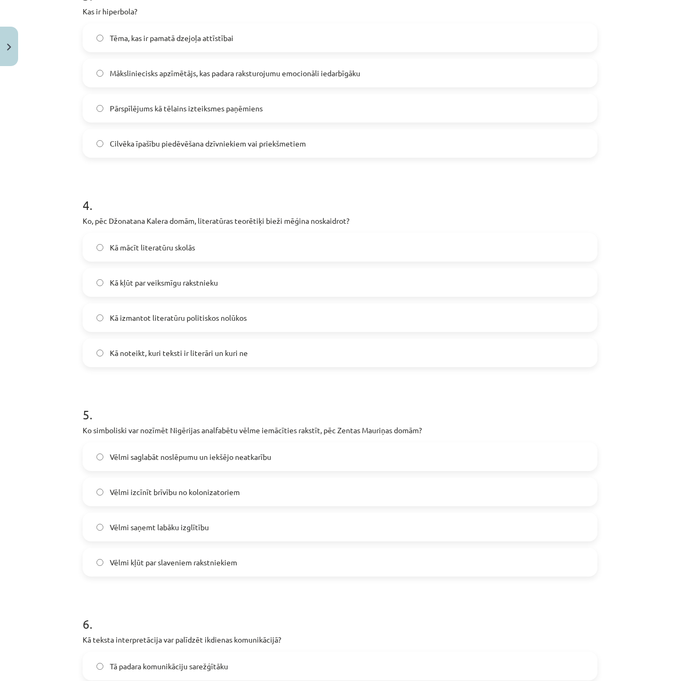
scroll to position [703, 0]
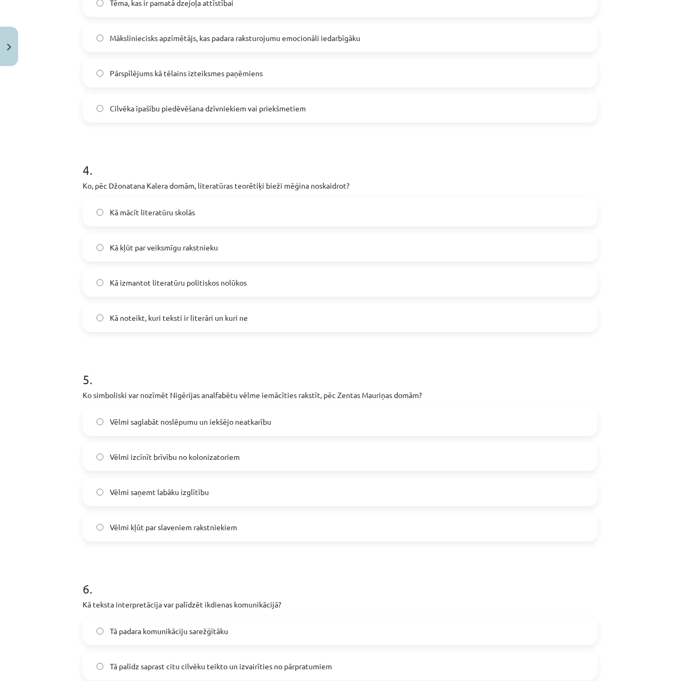
drag, startPoint x: 42, startPoint y: 279, endPoint x: 46, endPoint y: 324, distance: 44.9
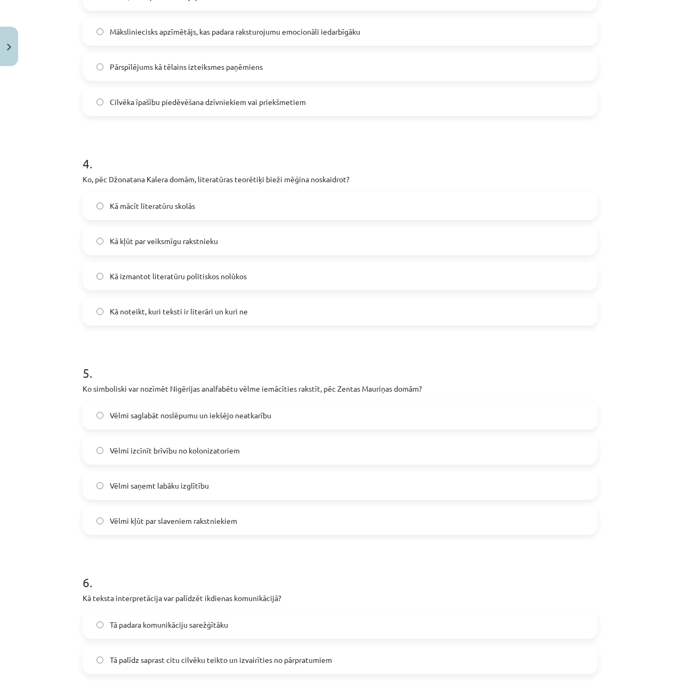
click at [168, 311] on span "Kā noteikt, kuri teksti ir literāri un kuri ne" at bounding box center [179, 311] width 138 height 11
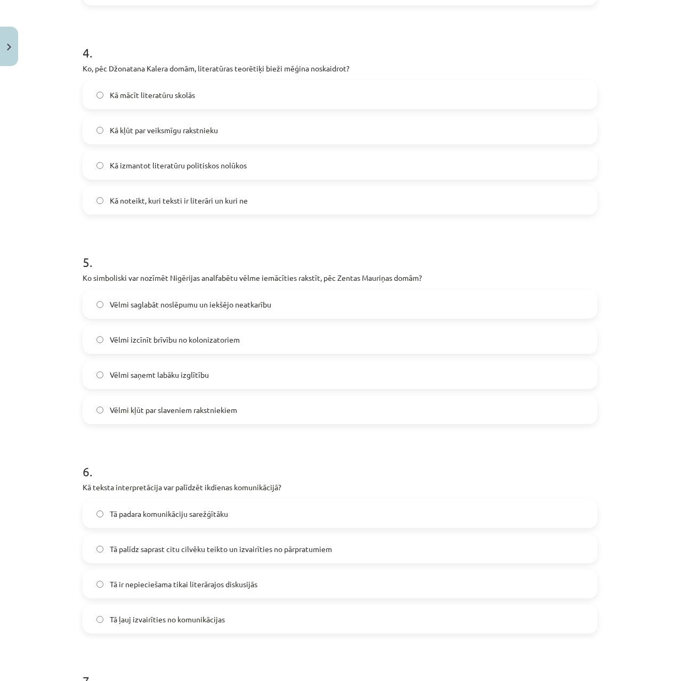
drag, startPoint x: 49, startPoint y: 323, endPoint x: 47, endPoint y: 344, distance: 21.4
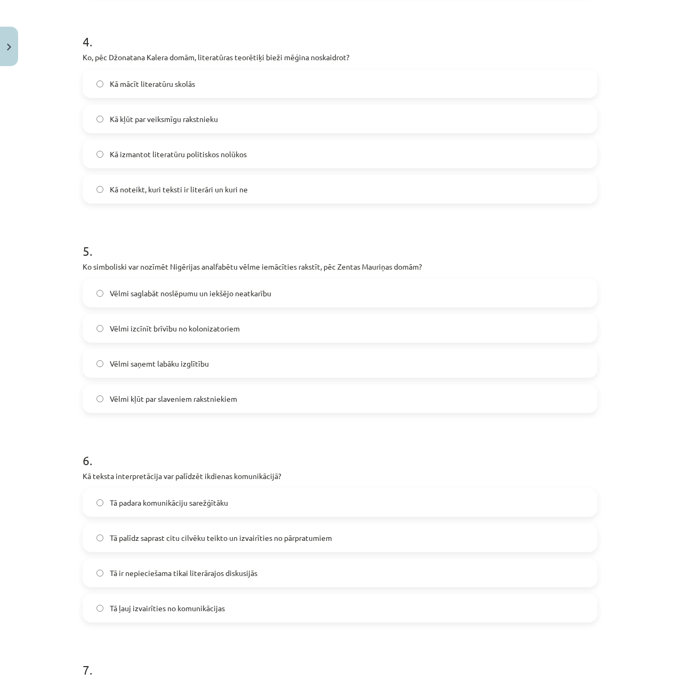
click at [149, 339] on label "Vēlmi izcīnīt brīvību no kolonizatoriem" at bounding box center [340, 328] width 513 height 27
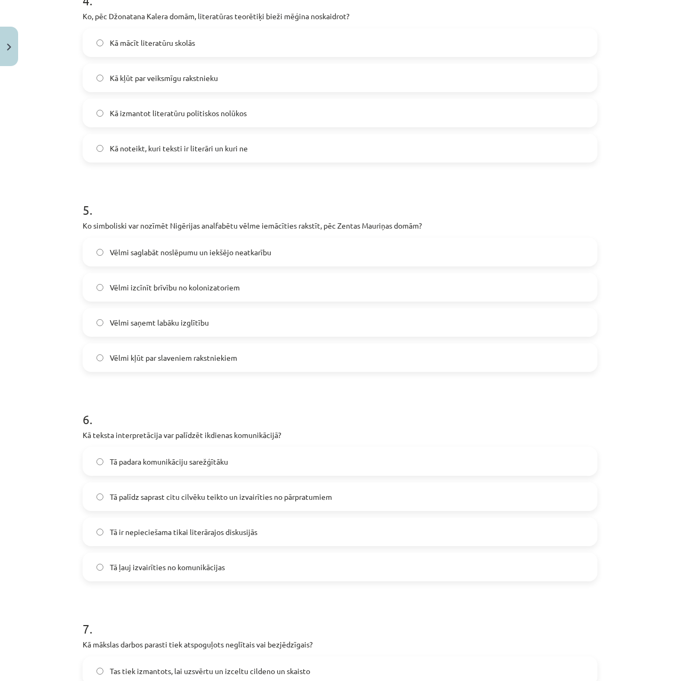
scroll to position [898, 0]
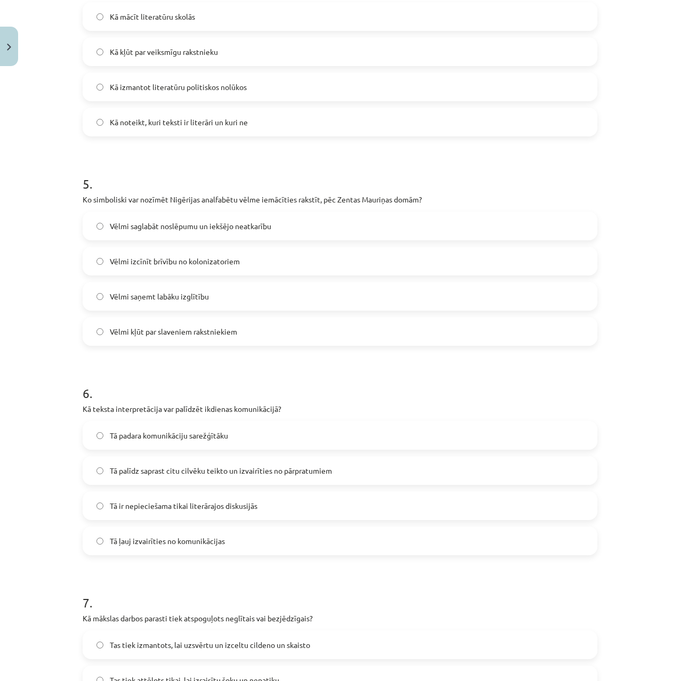
drag, startPoint x: 53, startPoint y: 369, endPoint x: 49, endPoint y: 389, distance: 19.7
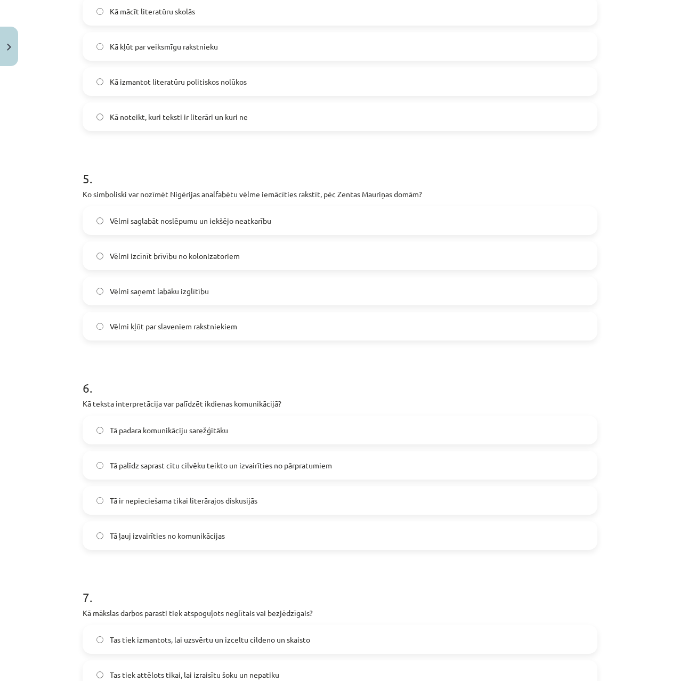
click at [158, 432] on span "Tā padara komunikāciju sarežģītāku" at bounding box center [169, 430] width 118 height 11
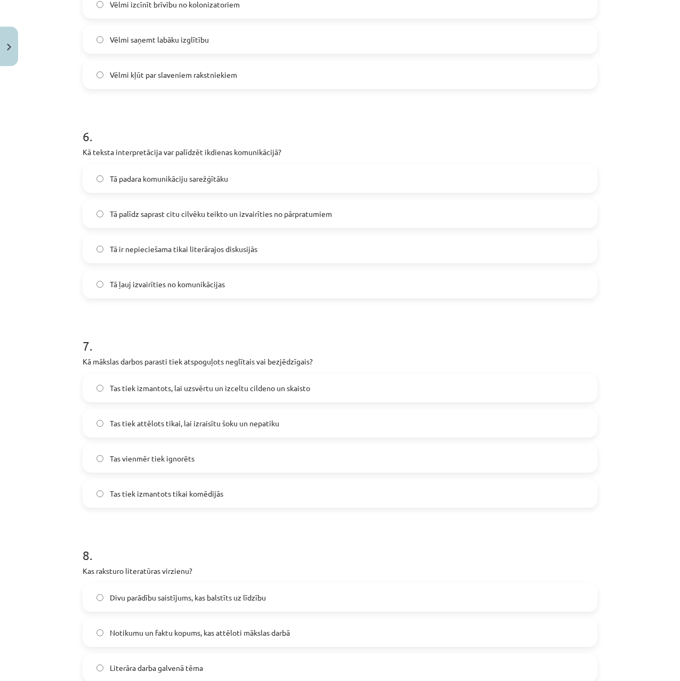
drag, startPoint x: 44, startPoint y: 384, endPoint x: 62, endPoint y: 432, distance: 51.5
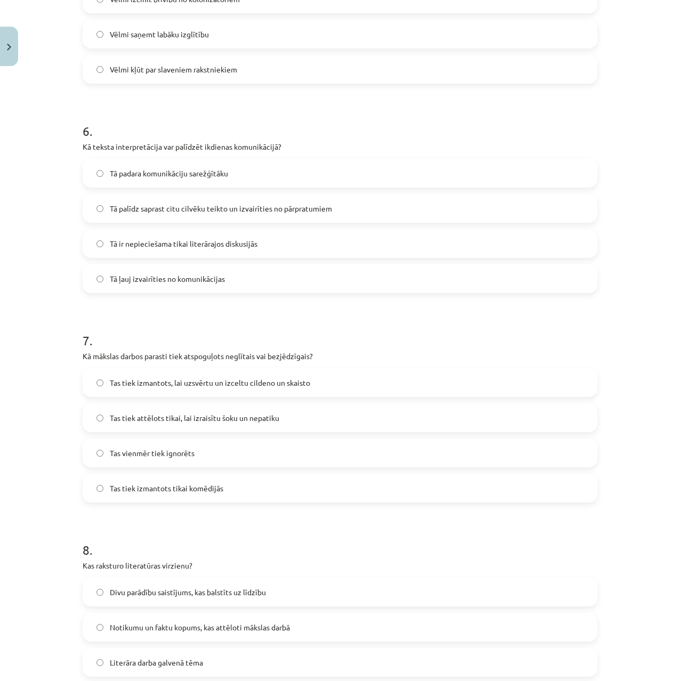
click at [174, 467] on div "Tas vienmēr tiek ignorēts" at bounding box center [340, 453] width 515 height 29
click at [175, 455] on span "Tas vienmēr tiek ignorēts" at bounding box center [152, 453] width 85 height 11
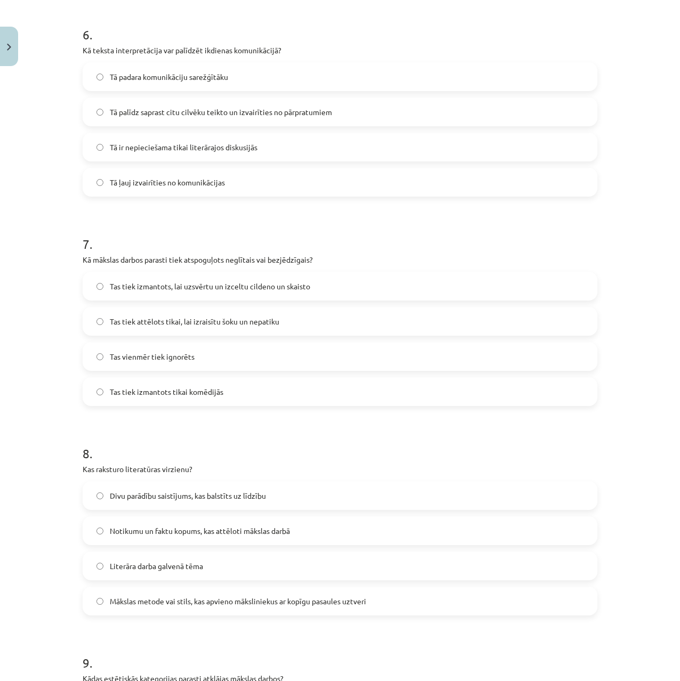
scroll to position [1367, 0]
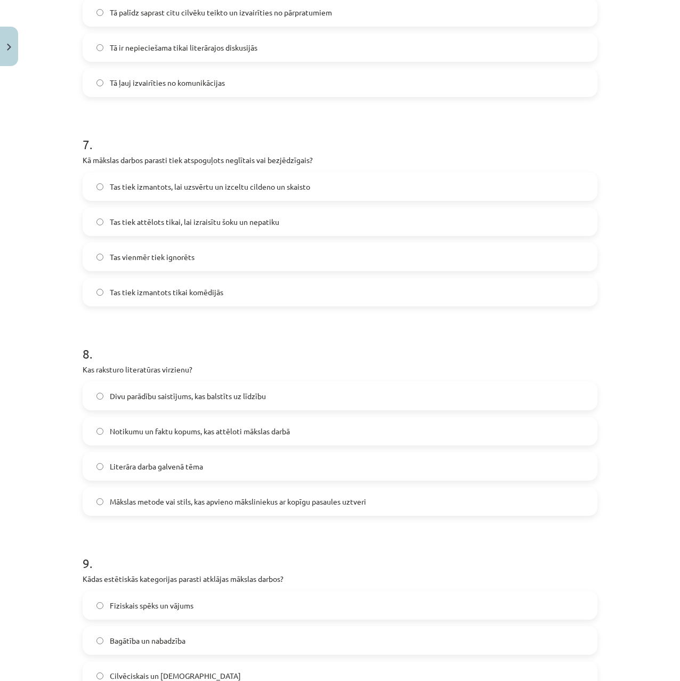
drag, startPoint x: 61, startPoint y: 457, endPoint x: 68, endPoint y: 450, distance: 10.2
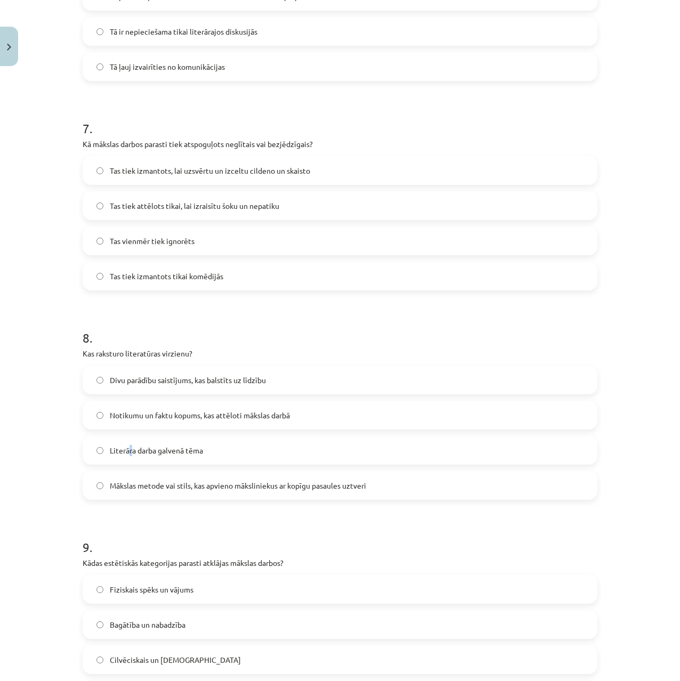
click at [126, 443] on label "Literāra darba galvenā tēma" at bounding box center [340, 450] width 513 height 27
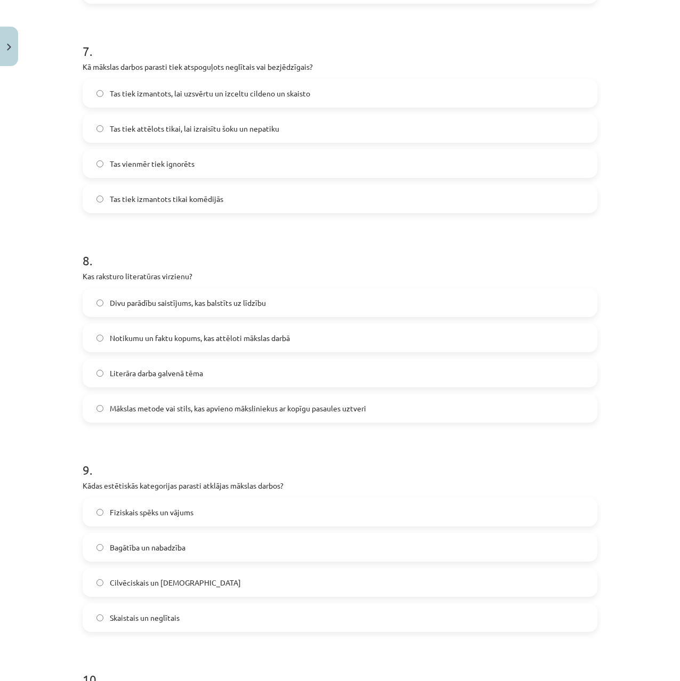
scroll to position [1728, 0]
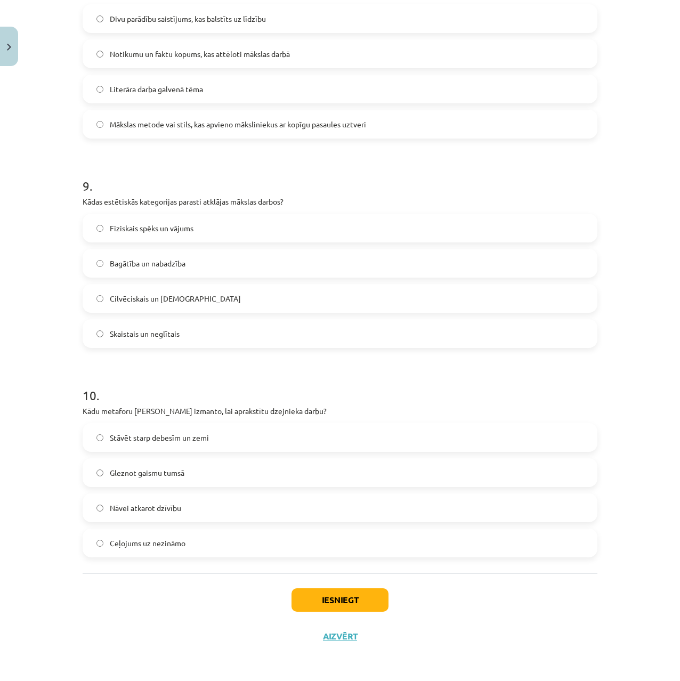
drag, startPoint x: 67, startPoint y: 403, endPoint x: 42, endPoint y: 551, distance: 150.3
click at [135, 507] on span "Nāvei atkarot dzīvību" at bounding box center [145, 508] width 71 height 11
click at [139, 324] on label "Skaistais un neglītais" at bounding box center [340, 333] width 513 height 27
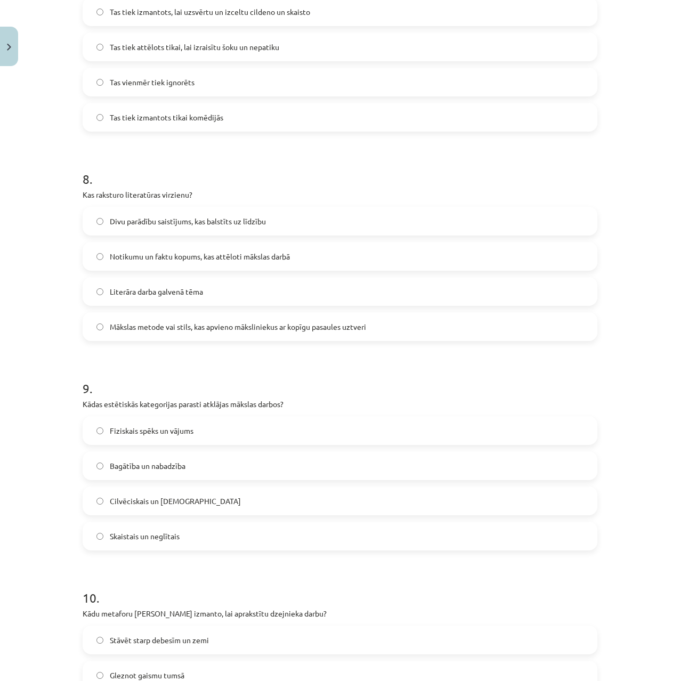
drag, startPoint x: 13, startPoint y: 326, endPoint x: 84, endPoint y: 295, distance: 77.6
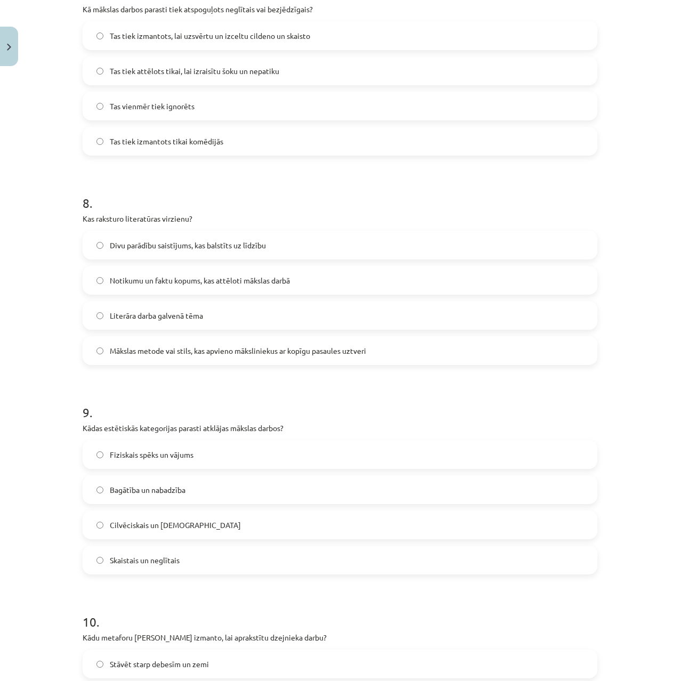
click at [154, 347] on span "Mākslas metode vai stils, kas apvieno māksliniekus ar kopīgu pasaules uztveri" at bounding box center [238, 350] width 256 height 11
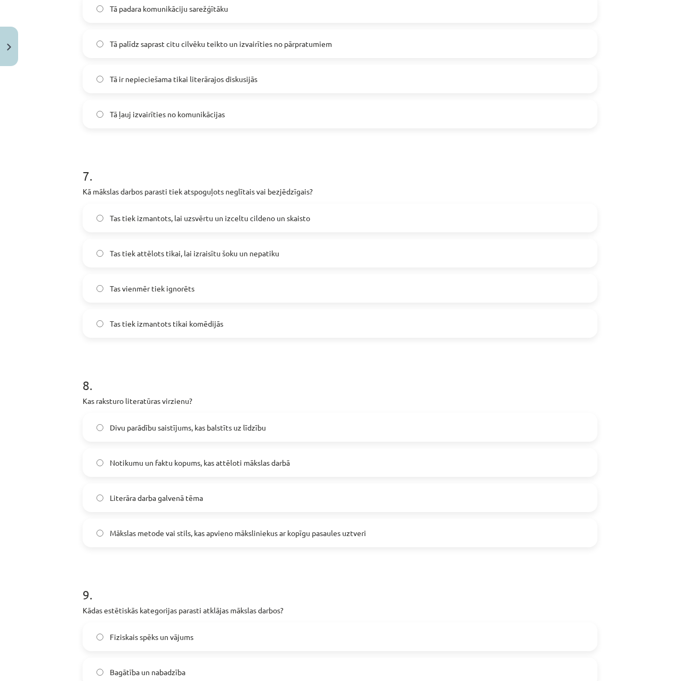
scroll to position [1284, 0]
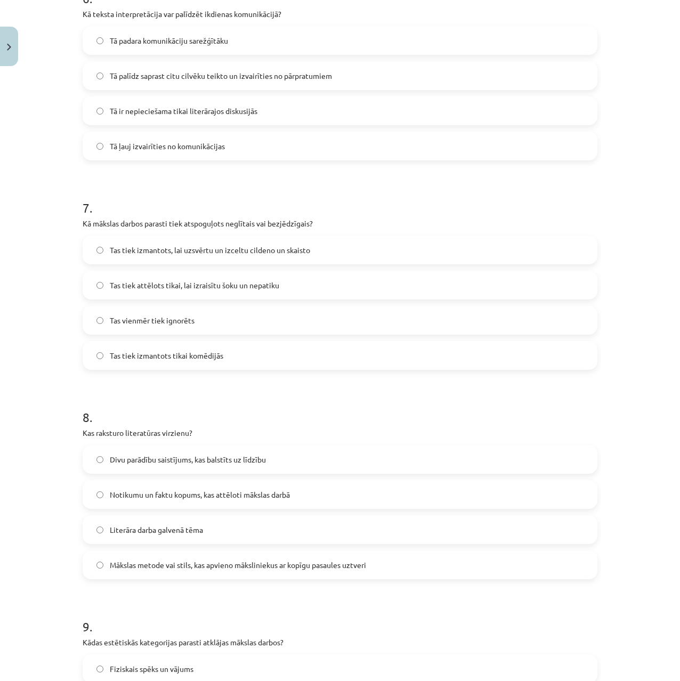
drag, startPoint x: 31, startPoint y: 232, endPoint x: 36, endPoint y: 195, distance: 37.7
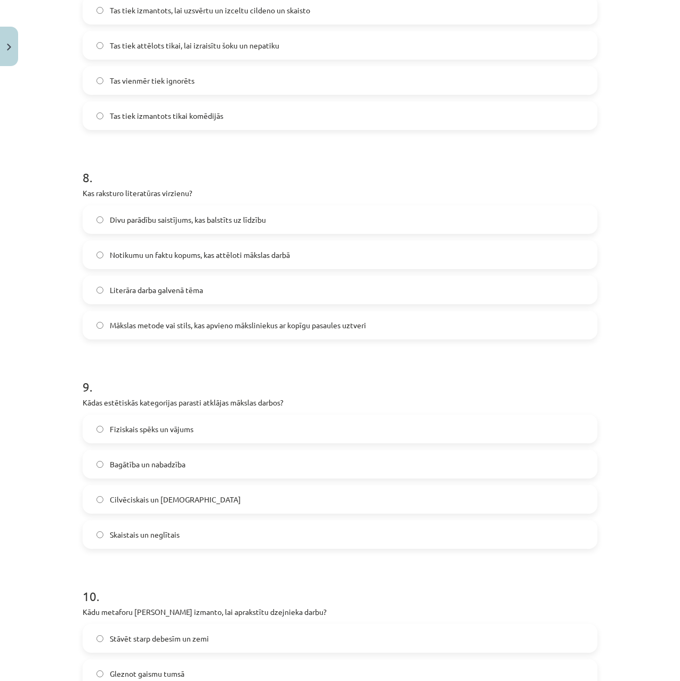
scroll to position [1728, 0]
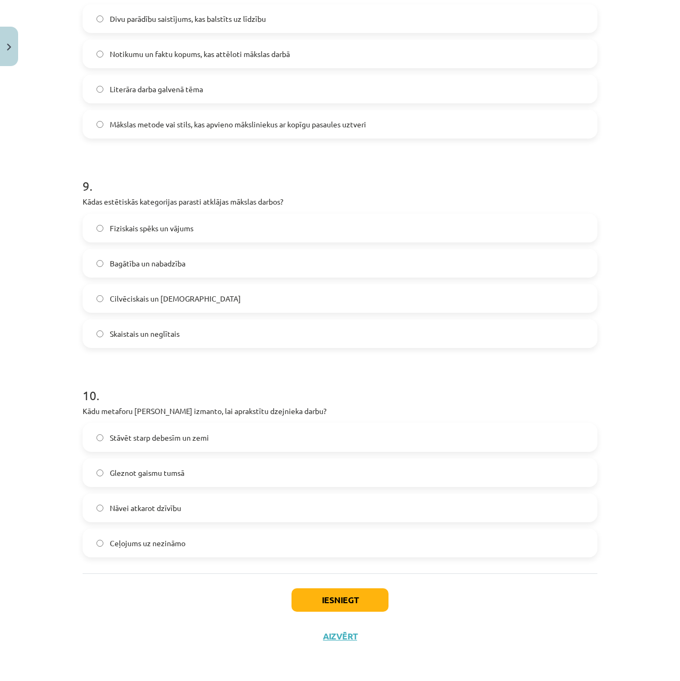
drag, startPoint x: -2, startPoint y: 561, endPoint x: 95, endPoint y: 666, distance: 142.2
click at [352, 601] on button "Iesniegt" at bounding box center [340, 600] width 97 height 23
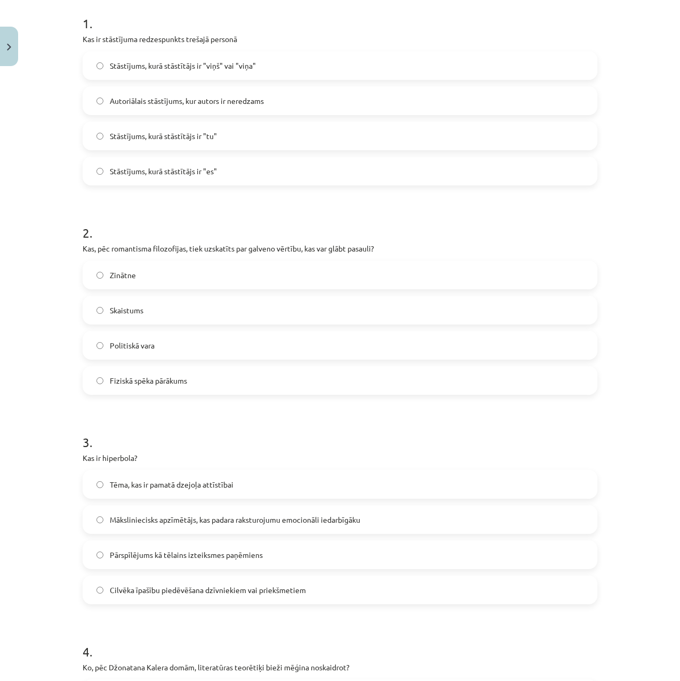
scroll to position [0, 0]
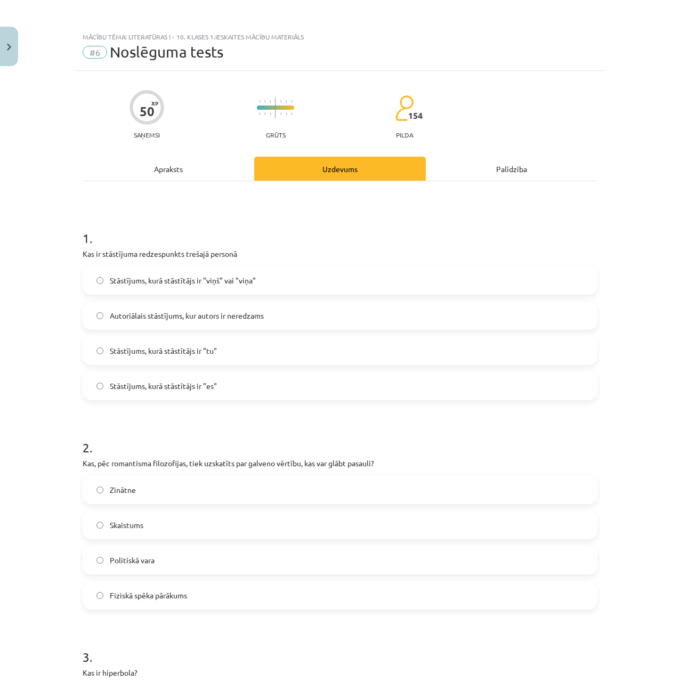
drag, startPoint x: 68, startPoint y: 315, endPoint x: 73, endPoint y: 58, distance: 257.6
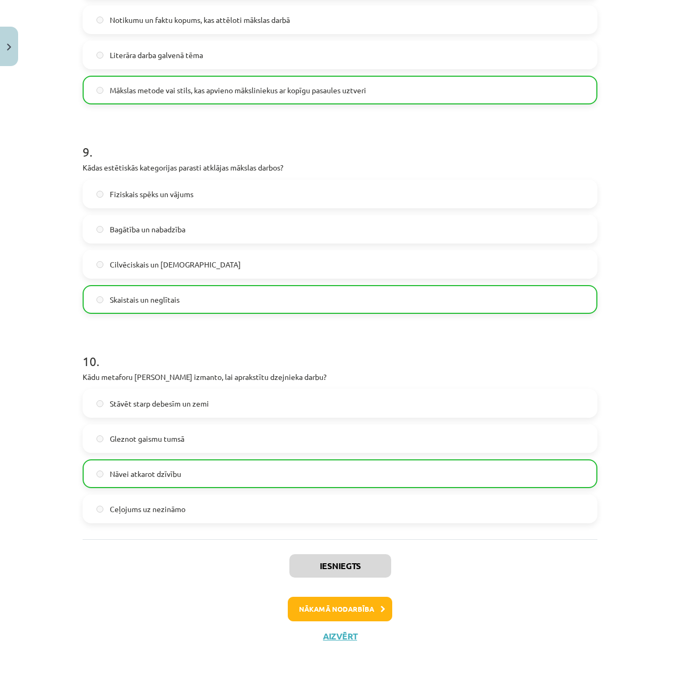
drag, startPoint x: 471, startPoint y: 193, endPoint x: 404, endPoint y: 560, distance: 373.5
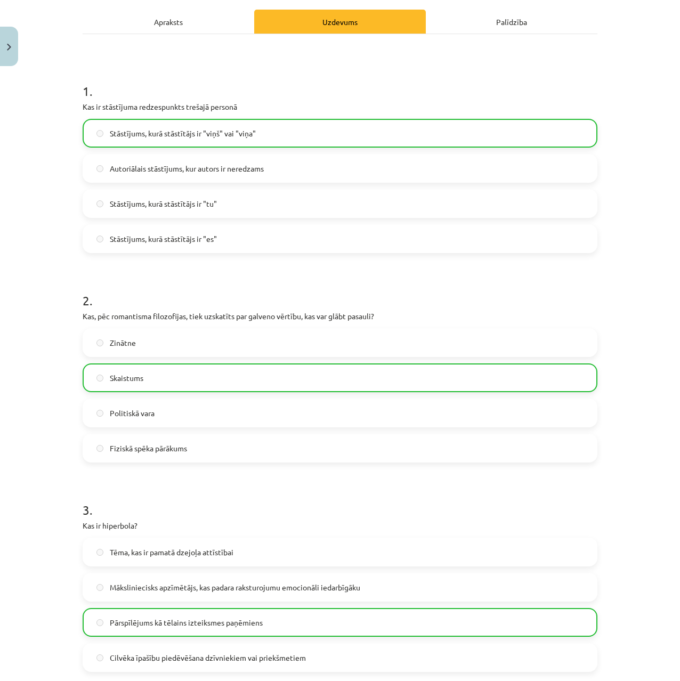
drag, startPoint x: 413, startPoint y: 433, endPoint x: 412, endPoint y: 269, distance: 164.2
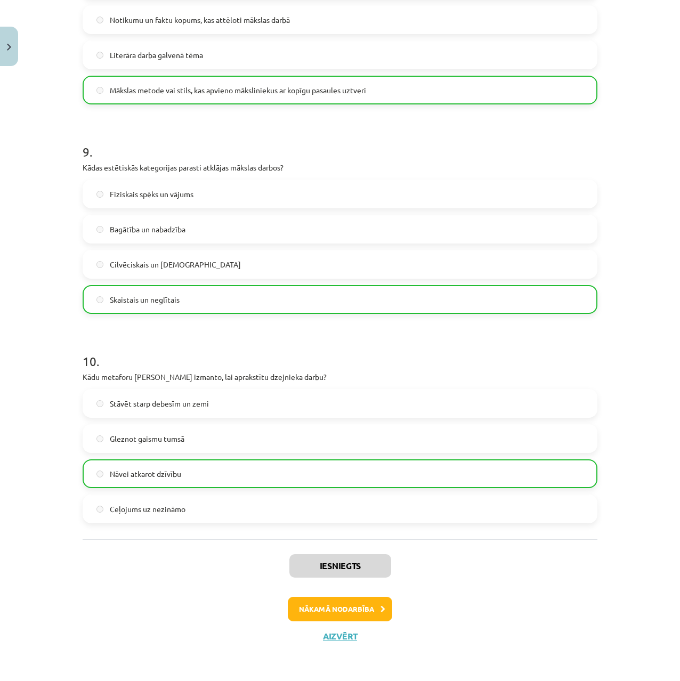
drag, startPoint x: 399, startPoint y: 348, endPoint x: 384, endPoint y: 534, distance: 186.1
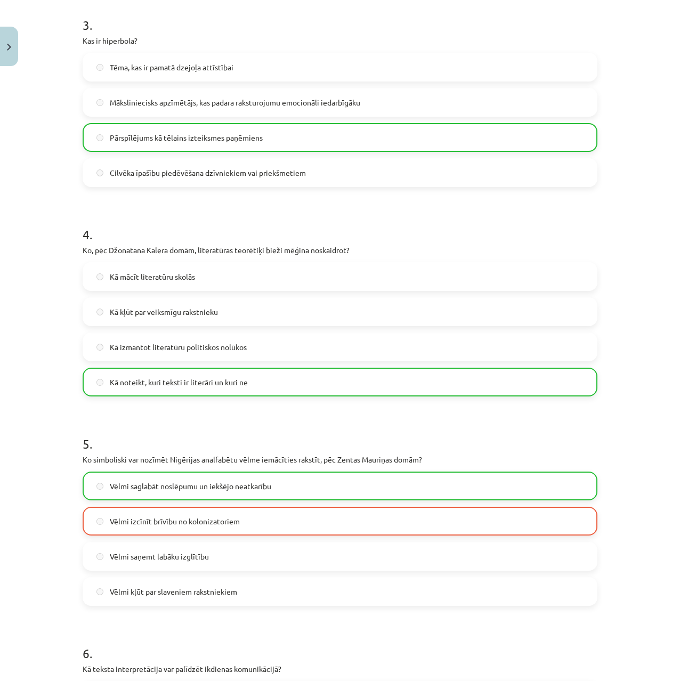
drag, startPoint x: 389, startPoint y: 472, endPoint x: 396, endPoint y: 509, distance: 37.4
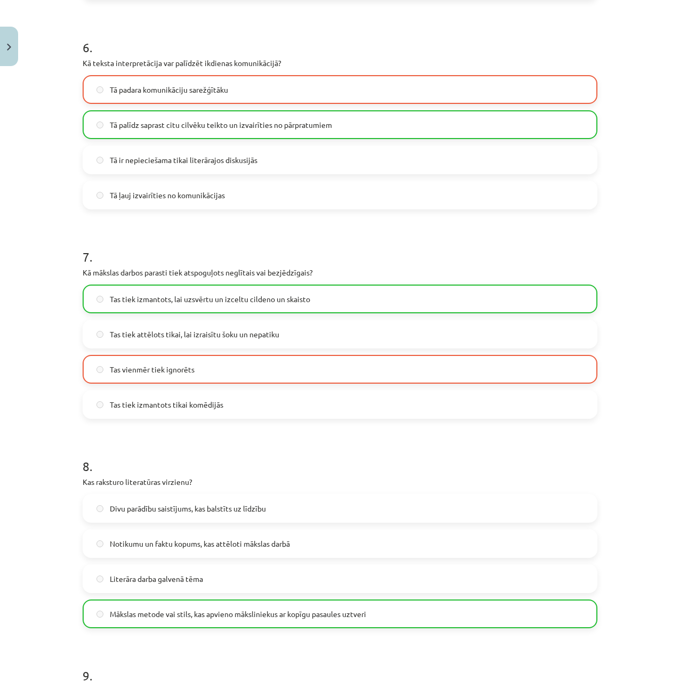
scroll to position [1763, 0]
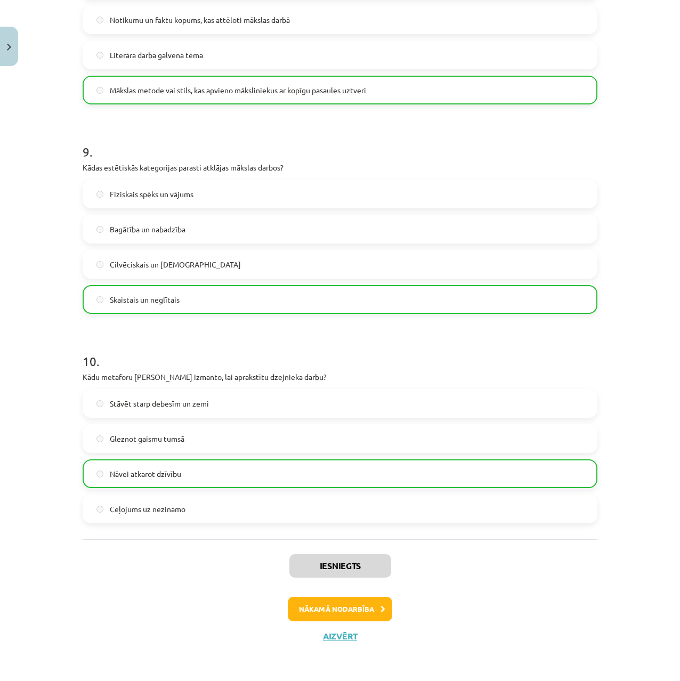
drag, startPoint x: 434, startPoint y: 496, endPoint x: 395, endPoint y: 694, distance: 201.6
click at [355, 607] on button "Nākamā nodarbība" at bounding box center [340, 609] width 104 height 25
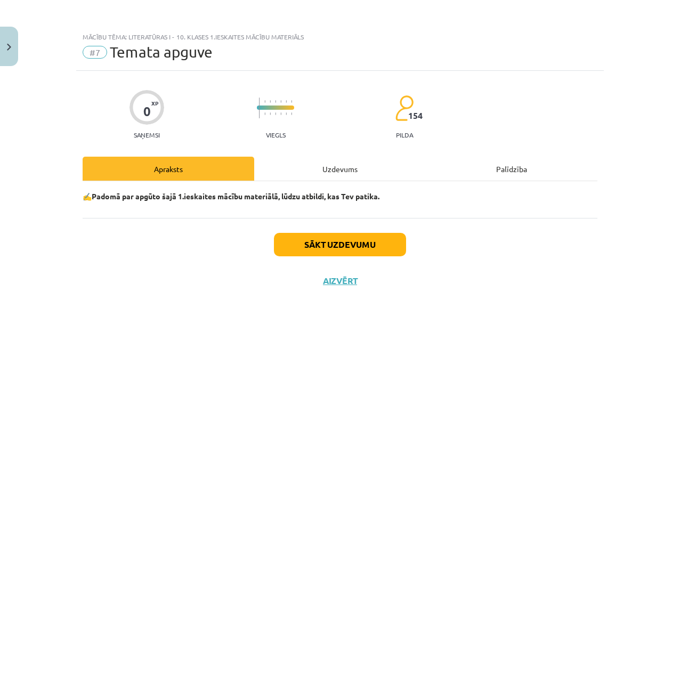
scroll to position [0, 0]
click at [335, 248] on button "Sākt uzdevumu" at bounding box center [340, 244] width 132 height 23
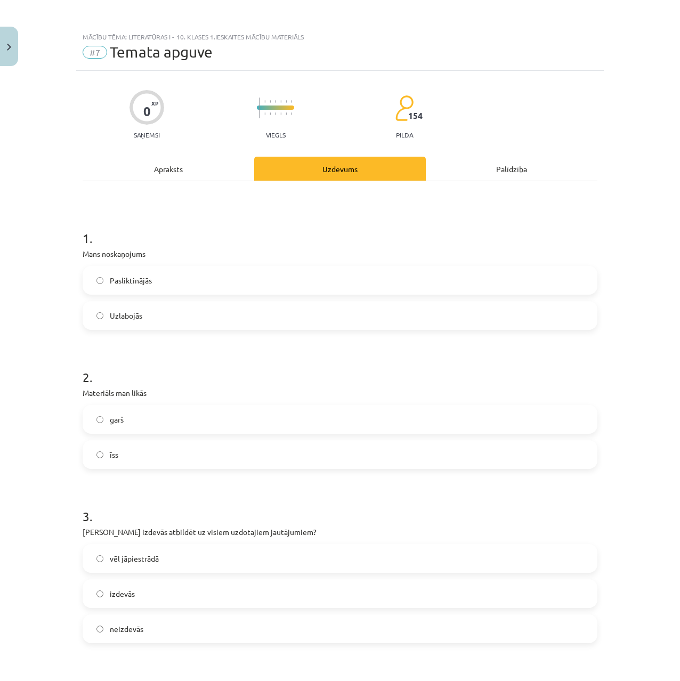
click at [144, 314] on label "Uzlabojās" at bounding box center [340, 315] width 513 height 27
click at [116, 282] on span "Pasliktinājās" at bounding box center [131, 280] width 42 height 11
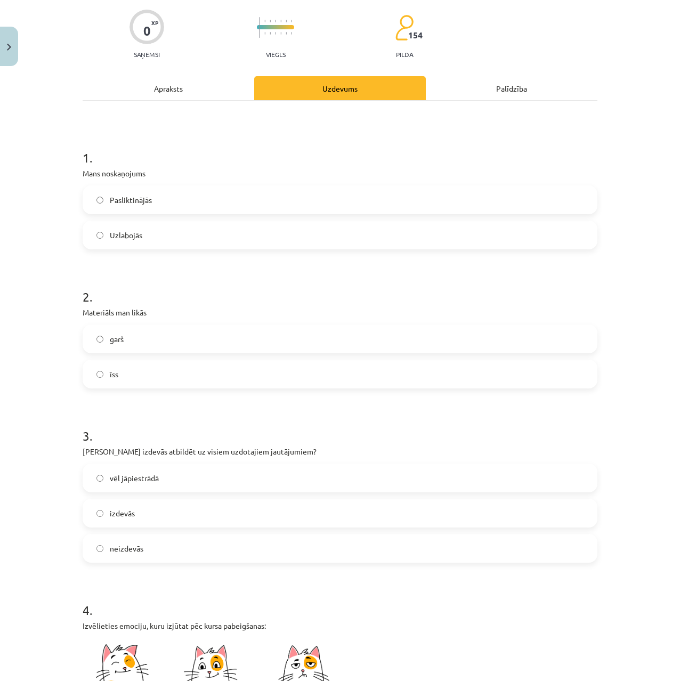
scroll to position [121, 0]
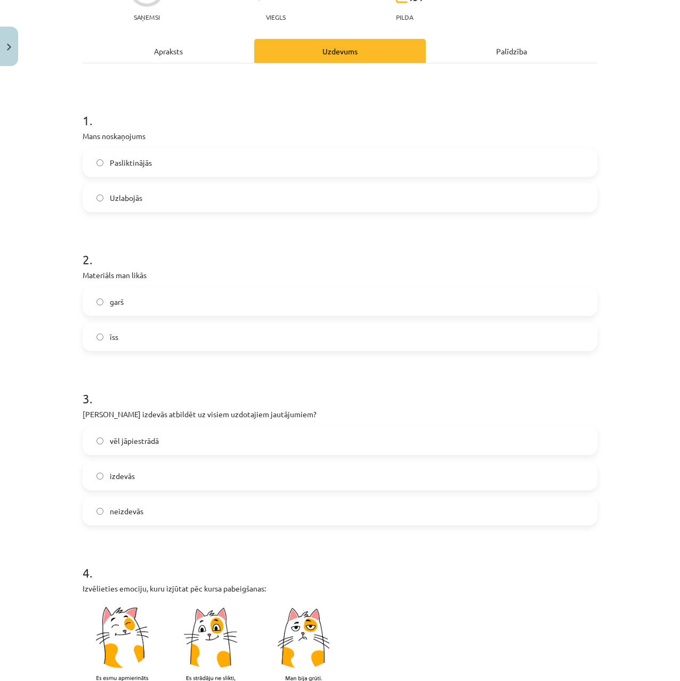
drag, startPoint x: 65, startPoint y: 278, endPoint x: 103, endPoint y: 304, distance: 46.4
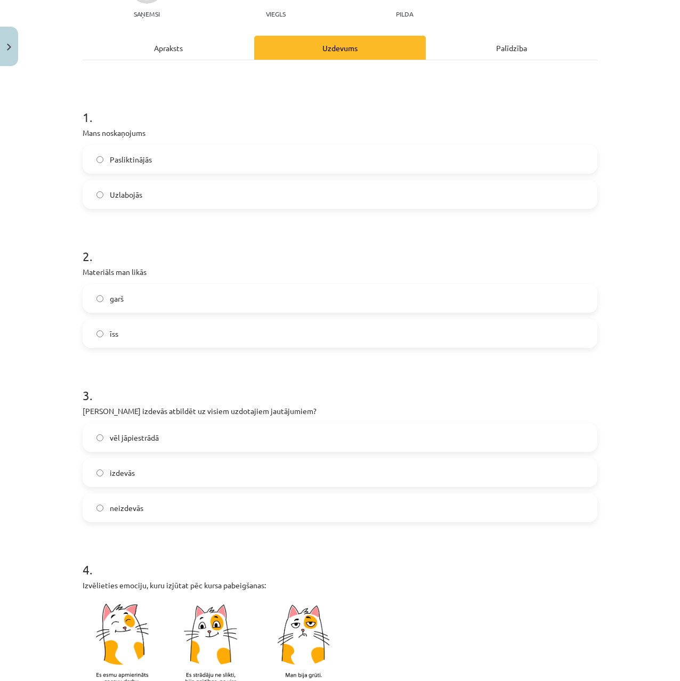
click at [112, 300] on span "garš" at bounding box center [117, 298] width 14 height 11
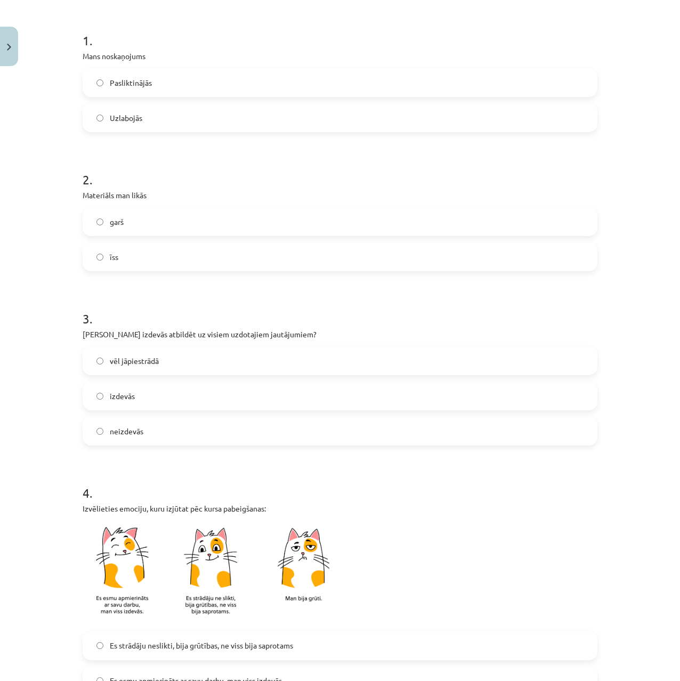
scroll to position [239, 0]
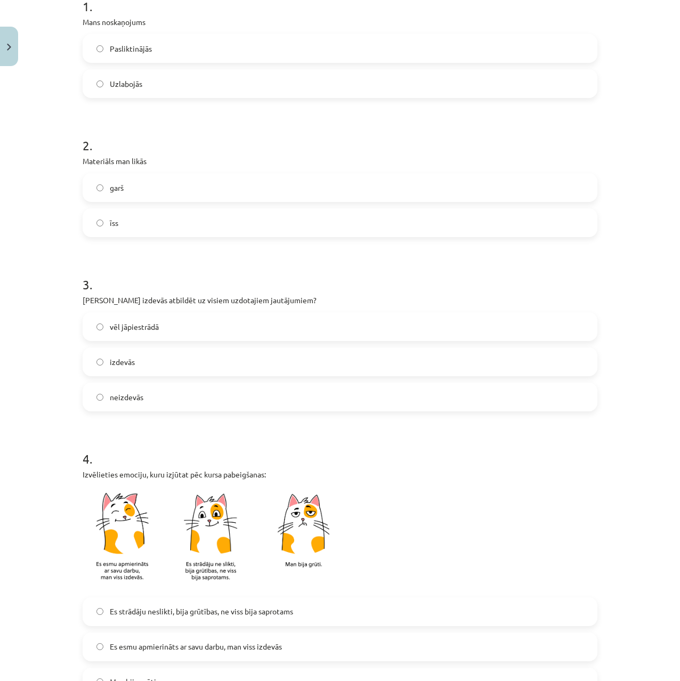
drag, startPoint x: 43, startPoint y: 326, endPoint x: 58, endPoint y: 360, distance: 37.2
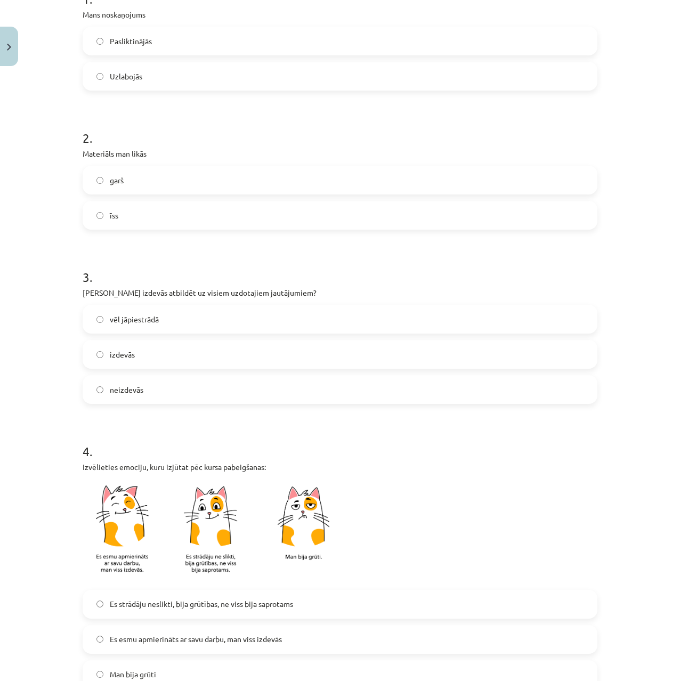
click at [126, 320] on span "vēl jāpiestrādā" at bounding box center [134, 319] width 49 height 11
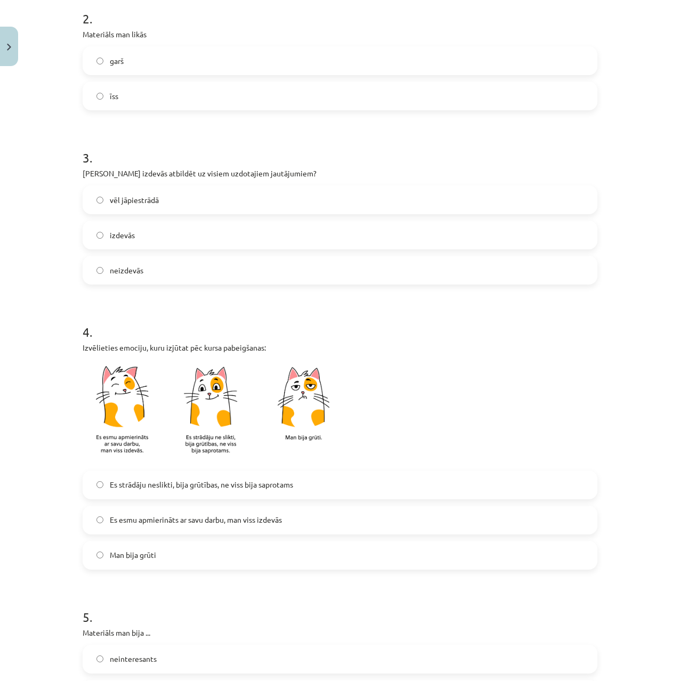
drag, startPoint x: 89, startPoint y: 343, endPoint x: 78, endPoint y: 375, distance: 33.0
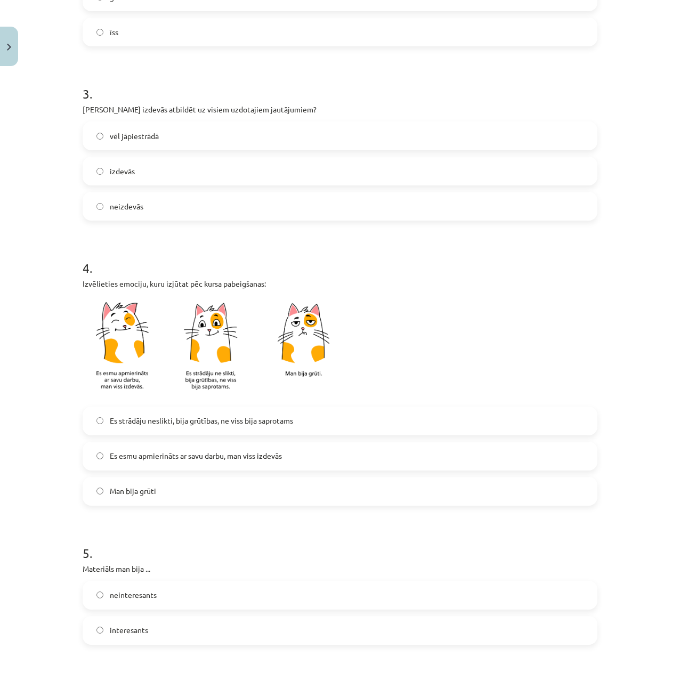
drag, startPoint x: 73, startPoint y: 372, endPoint x: 101, endPoint y: 405, distance: 43.8
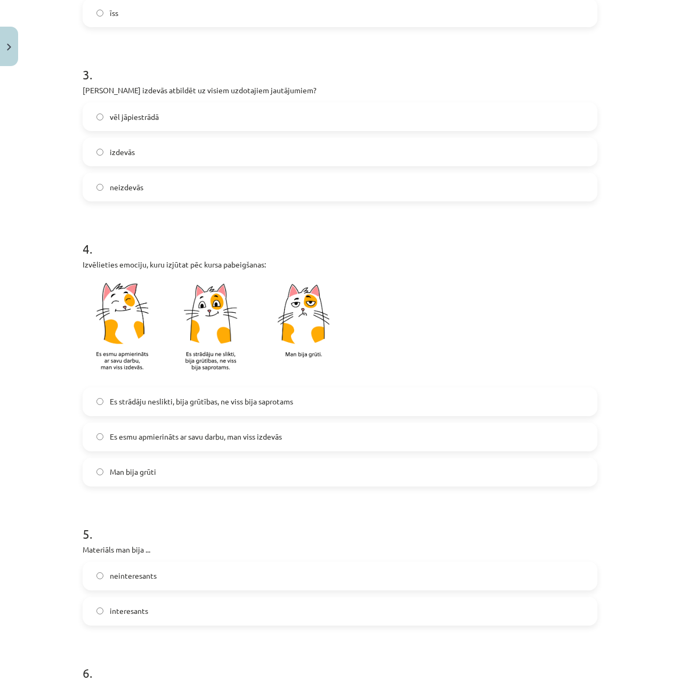
click at [138, 406] on span "Es strādāju neslikti, bija grūtības, ne viss bija saprotams" at bounding box center [201, 401] width 183 height 11
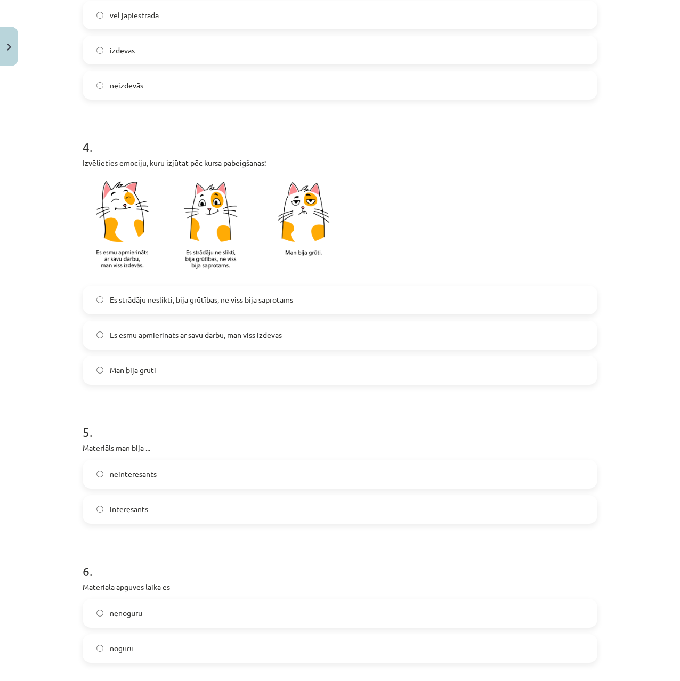
drag, startPoint x: 74, startPoint y: 417, endPoint x: 81, endPoint y: 456, distance: 39.5
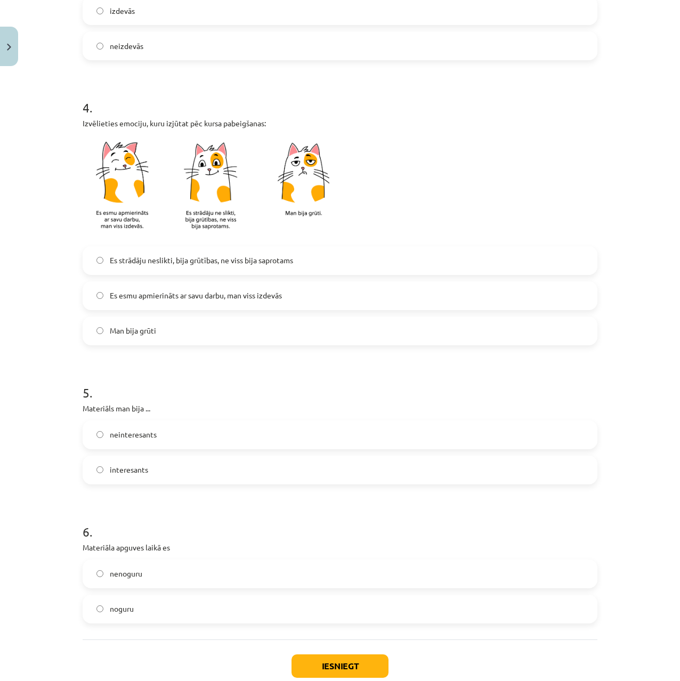
click at [154, 468] on label "interesants" at bounding box center [340, 470] width 513 height 27
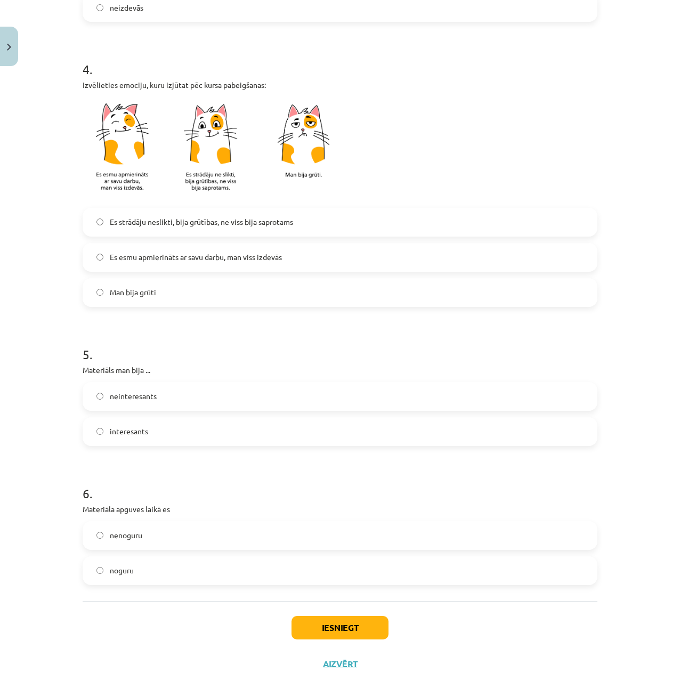
drag, startPoint x: 62, startPoint y: 467, endPoint x: 68, endPoint y: 492, distance: 25.2
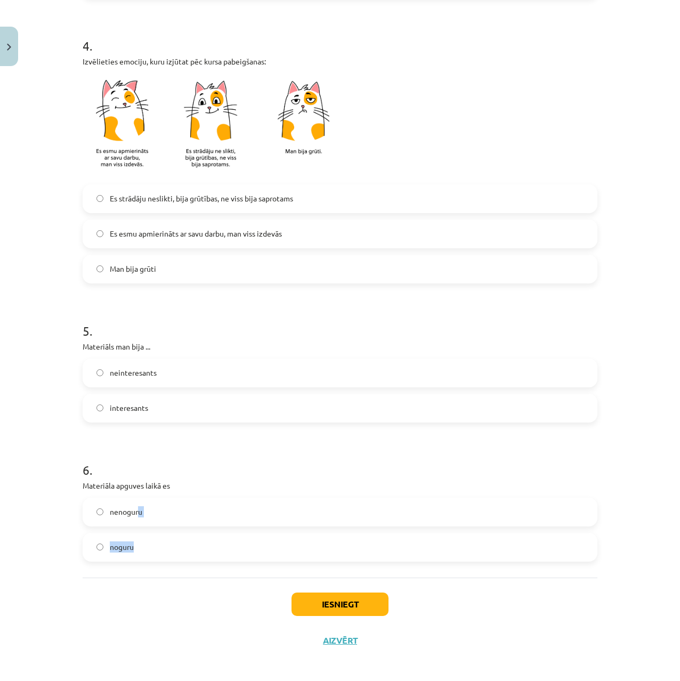
drag, startPoint x: 134, startPoint y: 519, endPoint x: 138, endPoint y: 542, distance: 22.8
click at [136, 532] on div "nenoguru noguru" at bounding box center [340, 530] width 515 height 64
click at [138, 559] on label "noguru" at bounding box center [340, 547] width 513 height 27
click at [326, 599] on button "Iesniegt" at bounding box center [340, 604] width 97 height 23
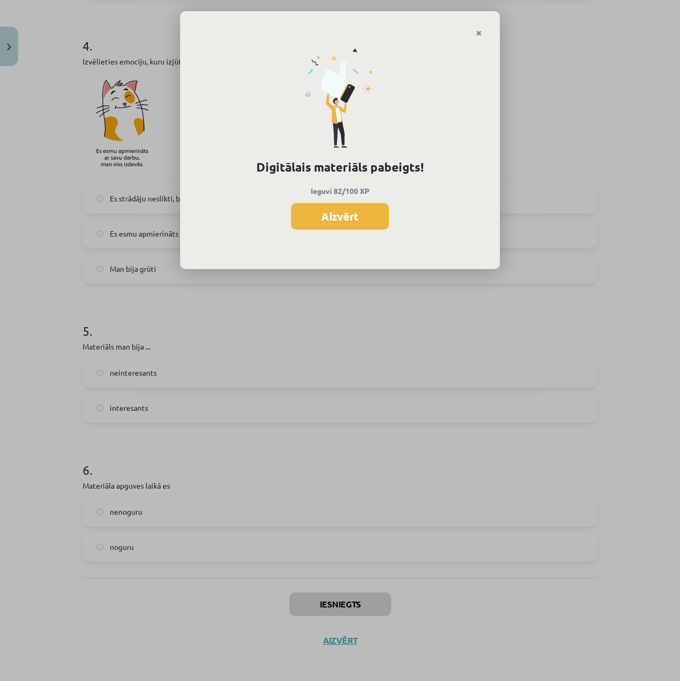
click at [371, 209] on button "Aizvērt" at bounding box center [340, 216] width 98 height 27
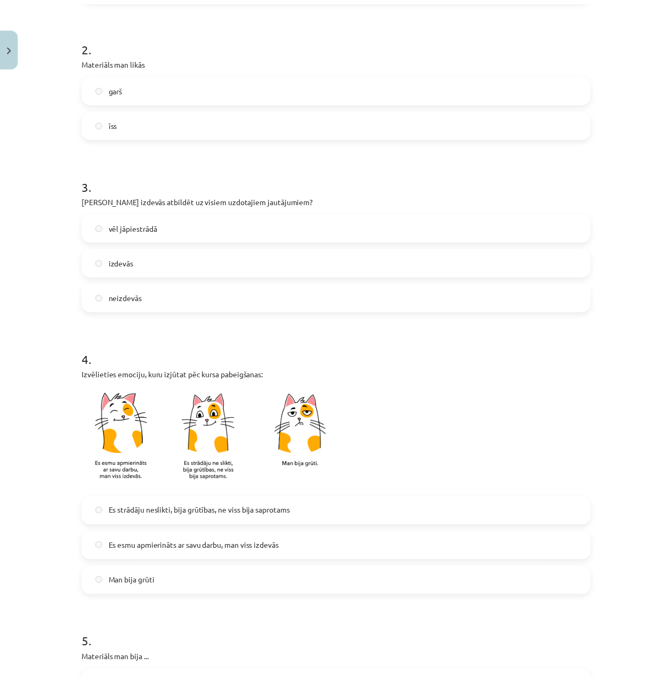
scroll to position [0, 0]
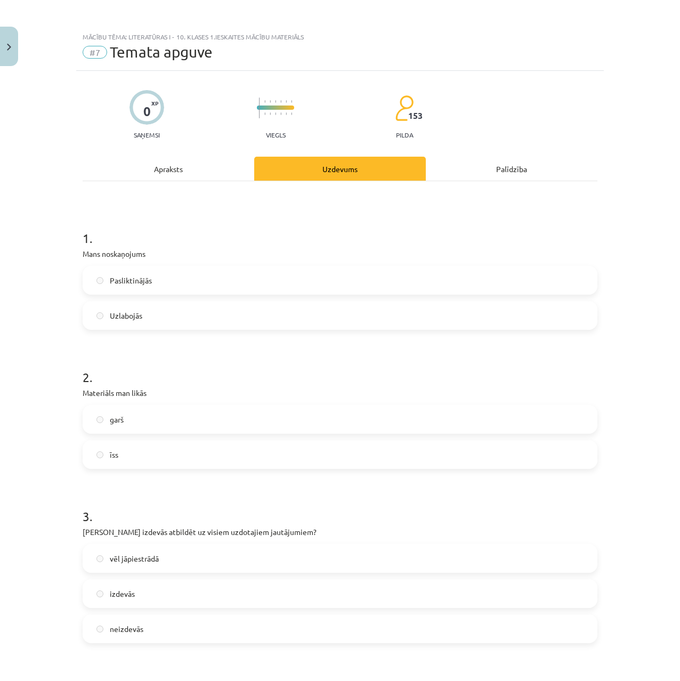
drag, startPoint x: 380, startPoint y: 196, endPoint x: 377, endPoint y: 47, distance: 149.3
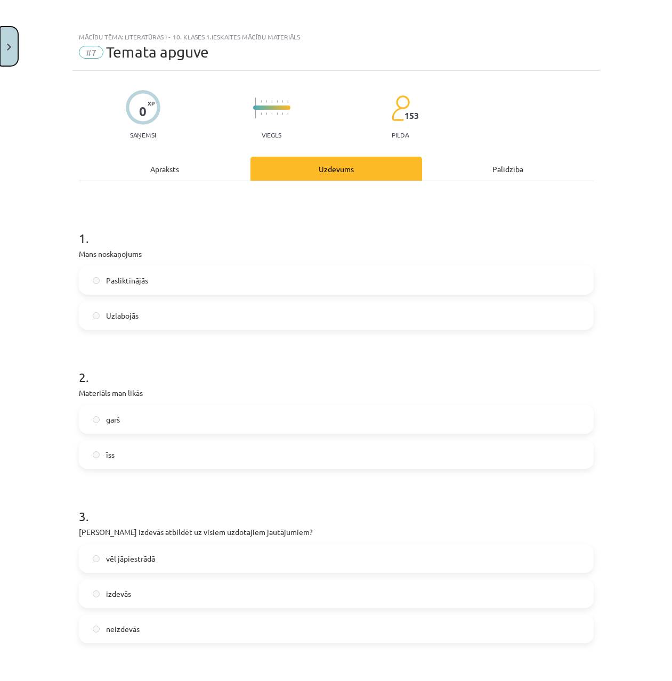
click at [13, 43] on button "Close" at bounding box center [9, 46] width 18 height 39
click at [22, 37] on div "Mācību tēma: Literatūras i - 10. klases 1.ieskaites mācību materiāls #7 Temata …" at bounding box center [336, 340] width 672 height 681
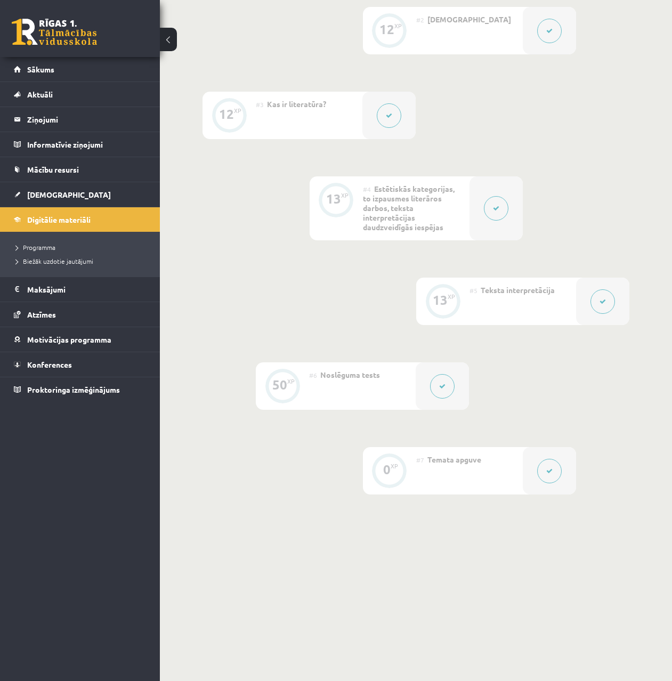
drag, startPoint x: 469, startPoint y: 360, endPoint x: 460, endPoint y: 415, distance: 56.2
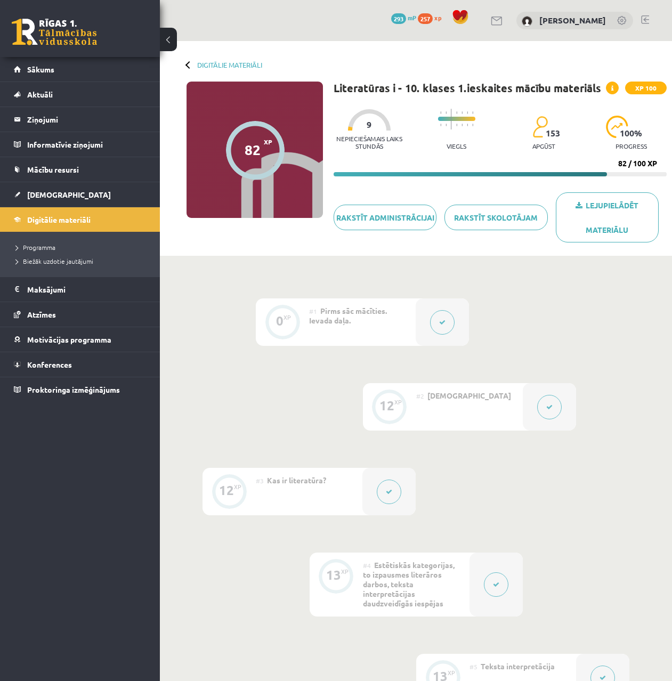
drag, startPoint x: 446, startPoint y: 313, endPoint x: 433, endPoint y: 257, distance: 57.8
click at [49, 199] on link "[DEMOGRAPHIC_DATA]" at bounding box center [80, 194] width 133 height 25
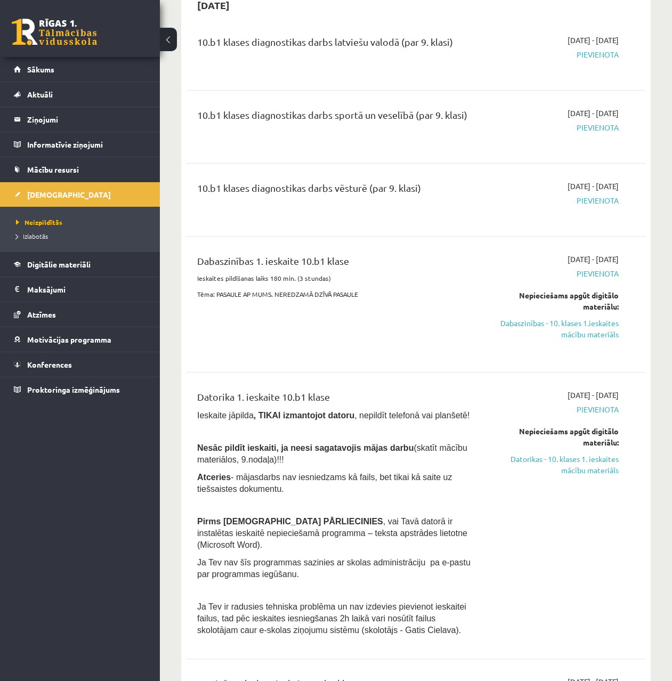
drag, startPoint x: 269, startPoint y: 216, endPoint x: 271, endPoint y: 264, distance: 47.5
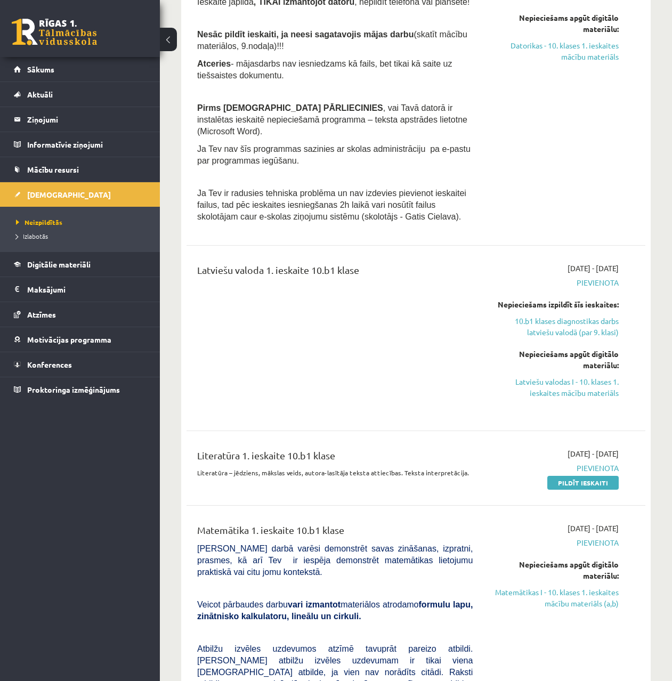
scroll to position [622, 0]
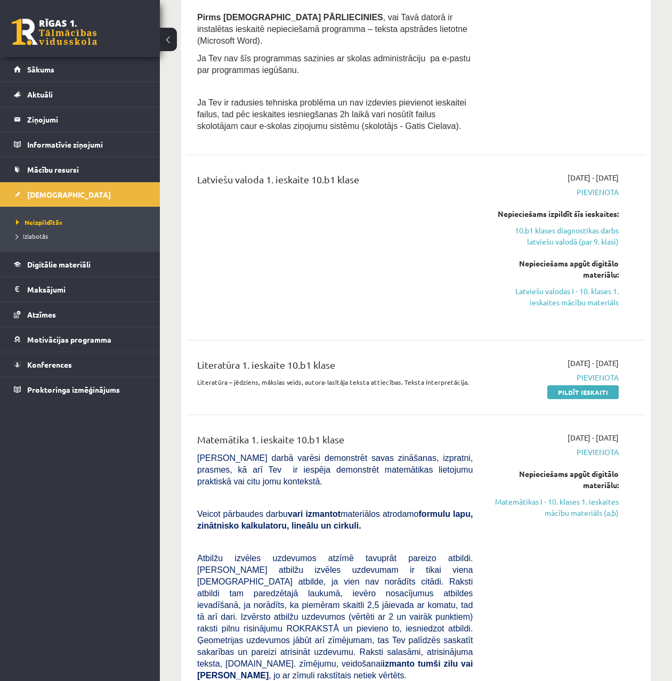
drag, startPoint x: 283, startPoint y: 242, endPoint x: 293, endPoint y: 286, distance: 45.5
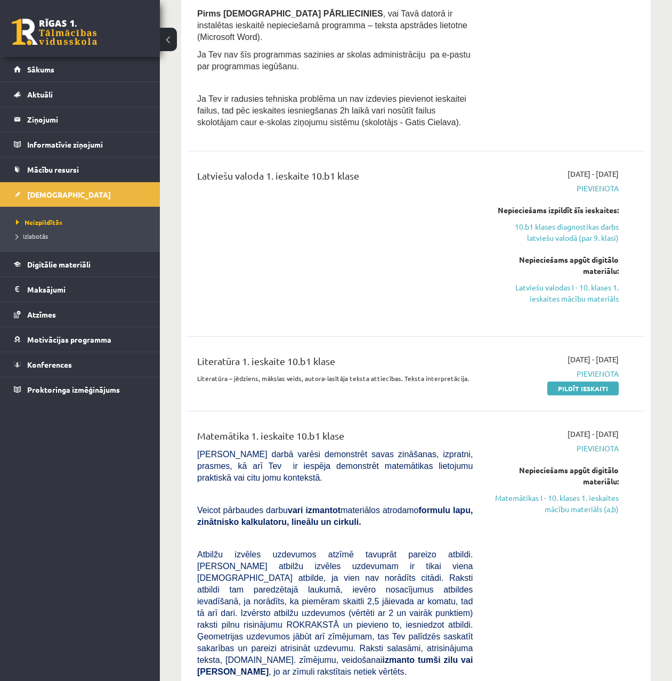
drag, startPoint x: 336, startPoint y: 304, endPoint x: 433, endPoint y: 387, distance: 127.5
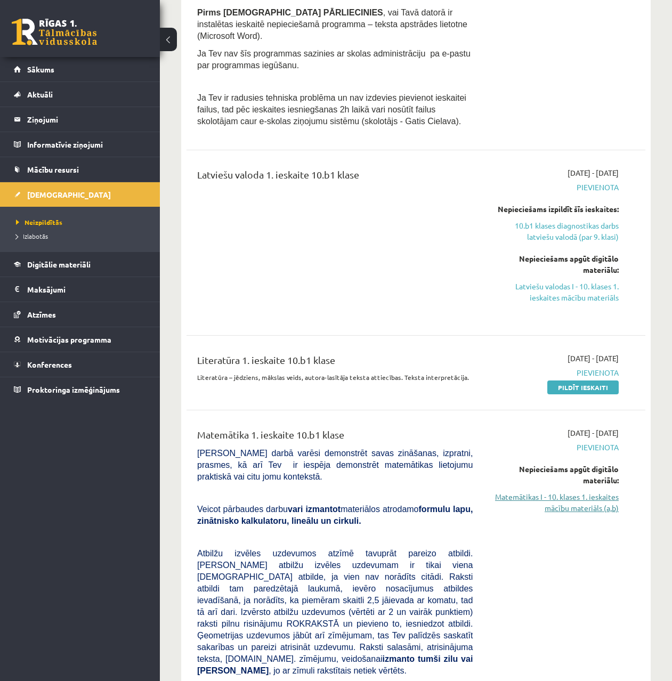
click at [583, 492] on link "Matemātikas I - 10. klases 1. ieskaites mācību materiāls (a,b)" at bounding box center [554, 503] width 130 height 22
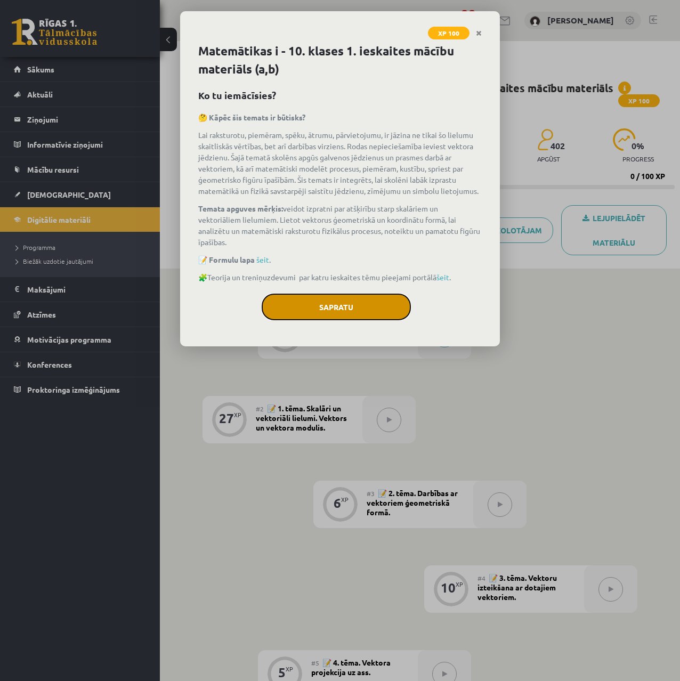
click at [311, 307] on button "Sapratu" at bounding box center [336, 307] width 149 height 27
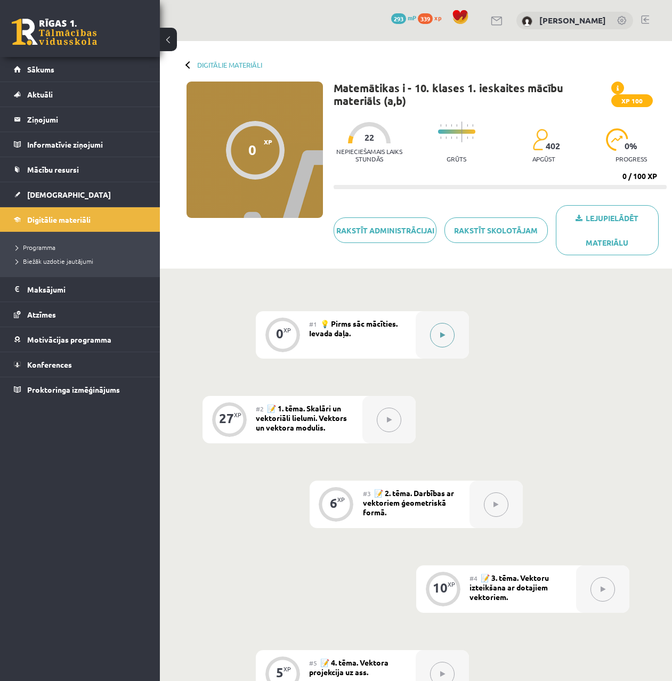
click at [431, 320] on div at bounding box center [442, 334] width 53 height 47
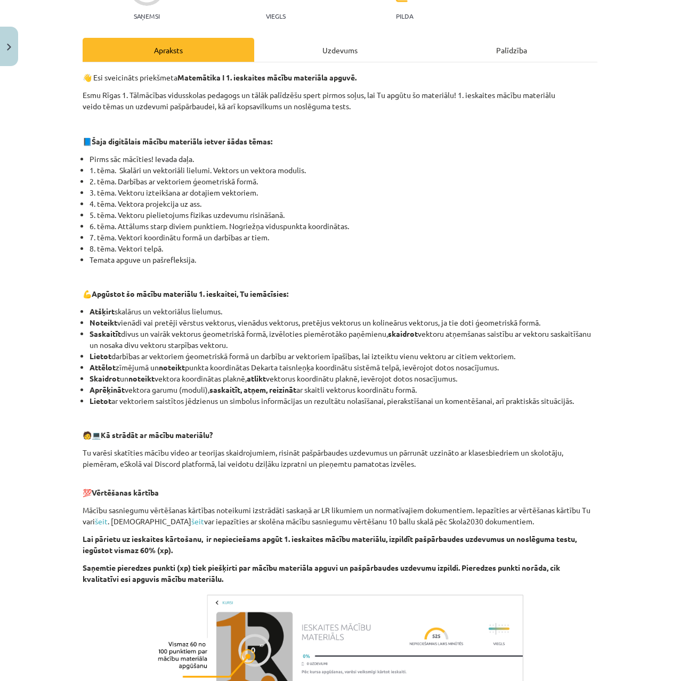
scroll to position [269, 0]
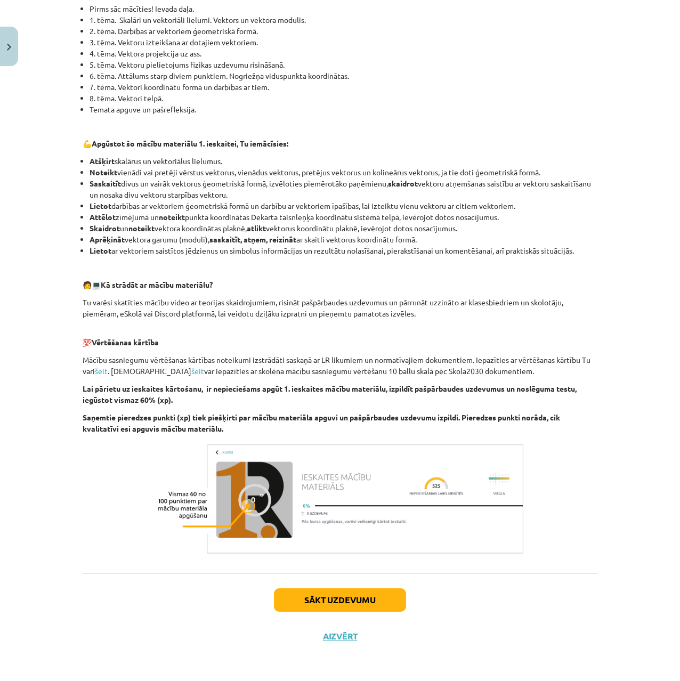
drag, startPoint x: 346, startPoint y: 248, endPoint x: 322, endPoint y: 500, distance: 253.3
click at [336, 589] on button "Sākt uzdevumu" at bounding box center [340, 600] width 132 height 23
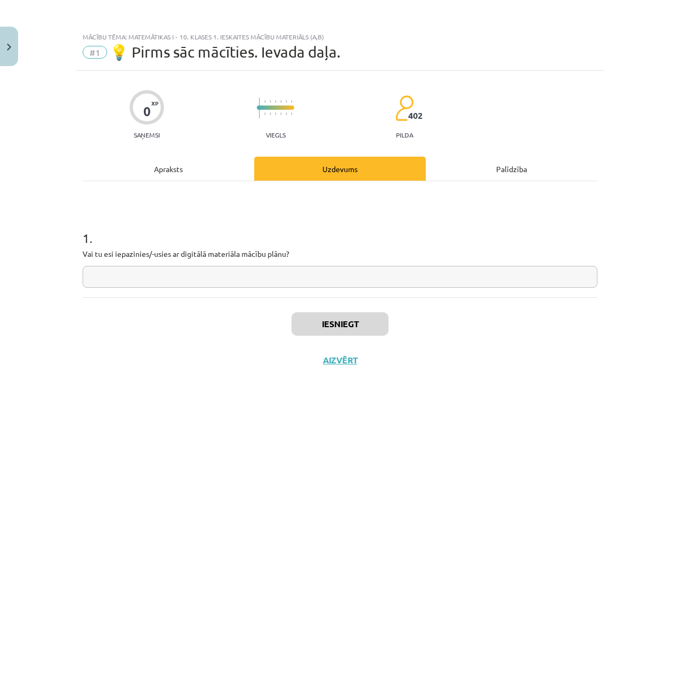
scroll to position [0, 0]
click at [181, 172] on div "Apraksts" at bounding box center [169, 169] width 172 height 24
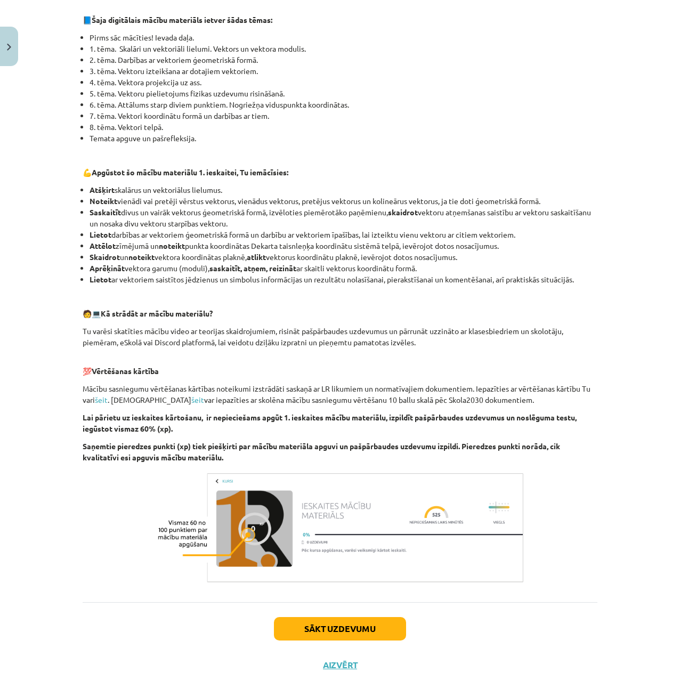
scroll to position [269, 0]
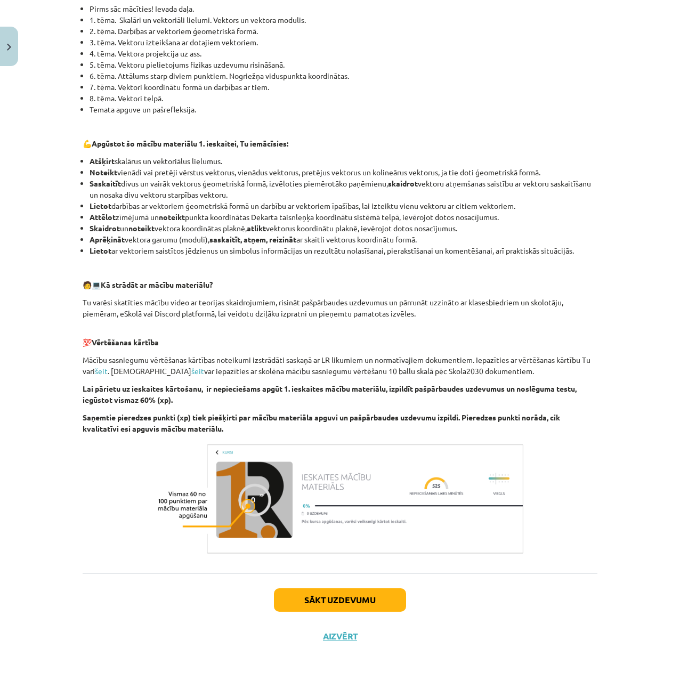
drag, startPoint x: 232, startPoint y: 235, endPoint x: 223, endPoint y: 347, distance: 112.9
click at [340, 598] on button "Sākt uzdevumu" at bounding box center [340, 600] width 132 height 23
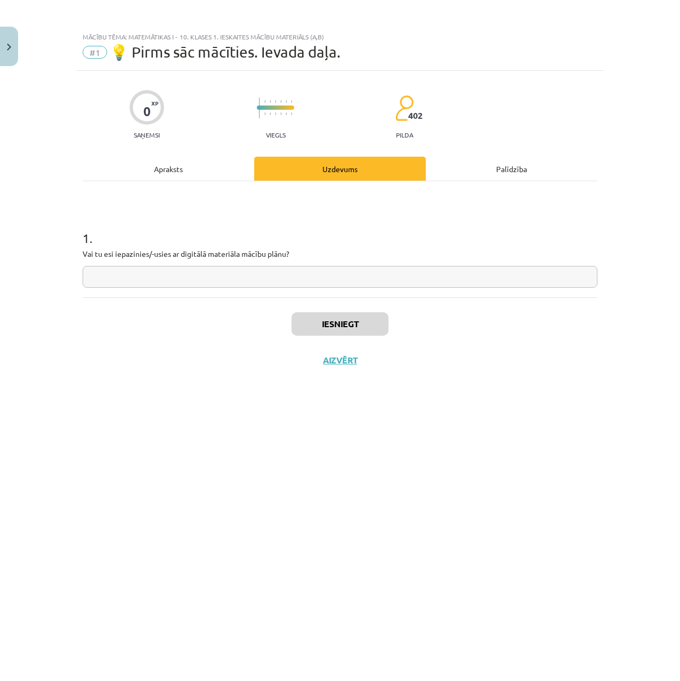
click at [129, 284] on input "text" at bounding box center [340, 277] width 515 height 22
type input "**"
click at [344, 328] on button "Iesniegt" at bounding box center [340, 323] width 97 height 23
click at [380, 366] on button "Nākamā nodarbība" at bounding box center [340, 367] width 104 height 25
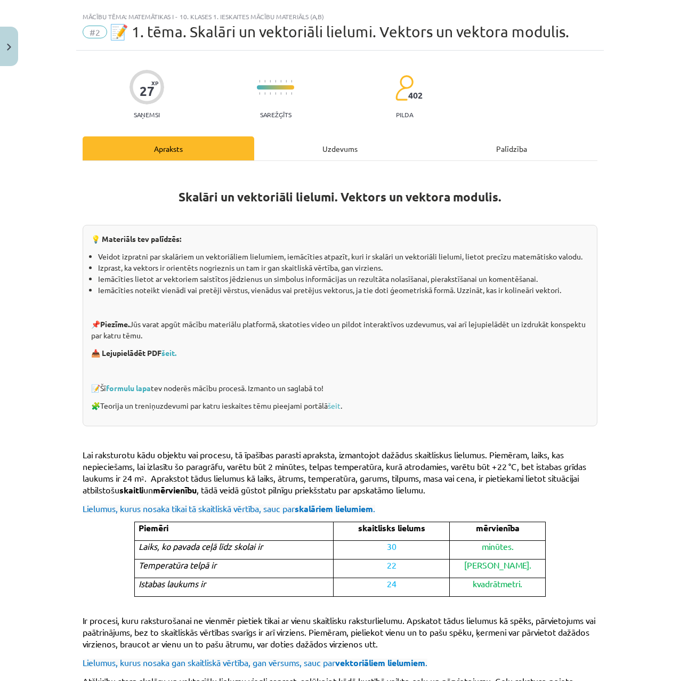
scroll to position [27, 0]
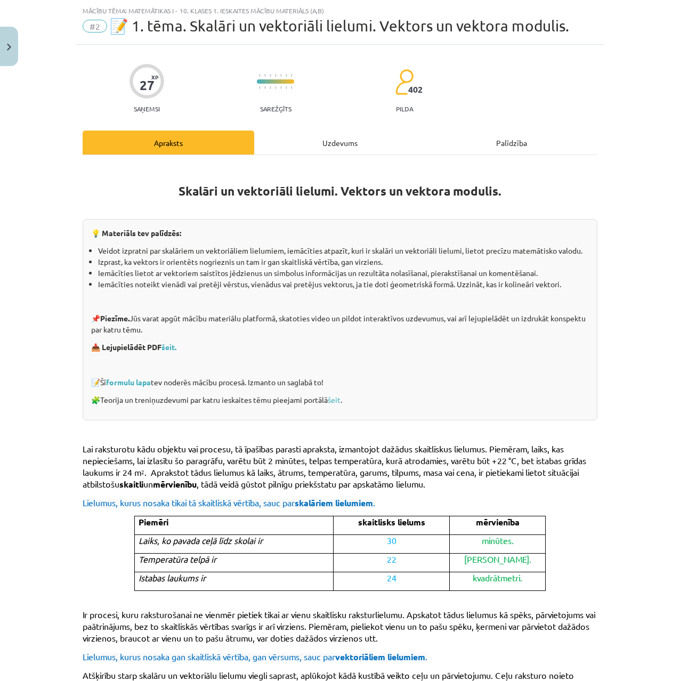
drag, startPoint x: 331, startPoint y: 285, endPoint x: 329, endPoint y: 292, distance: 7.5
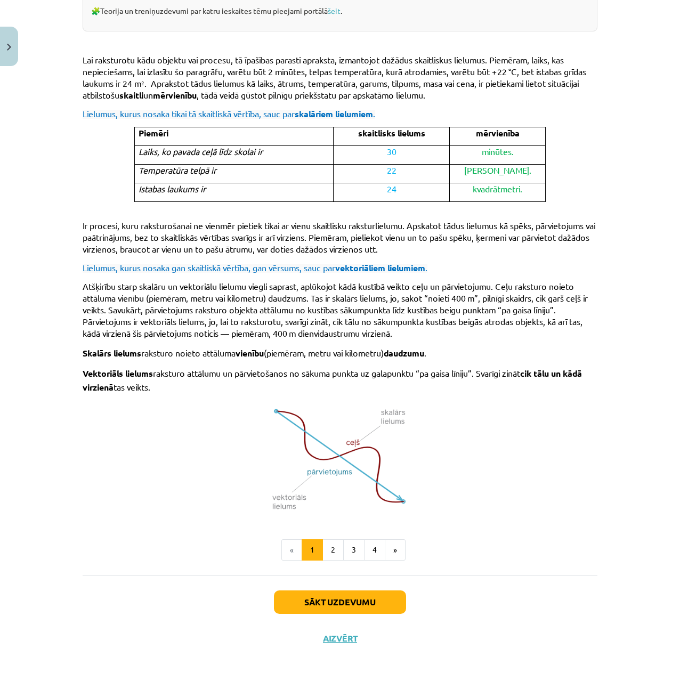
drag, startPoint x: 307, startPoint y: 319, endPoint x: 317, endPoint y: 452, distance: 133.1
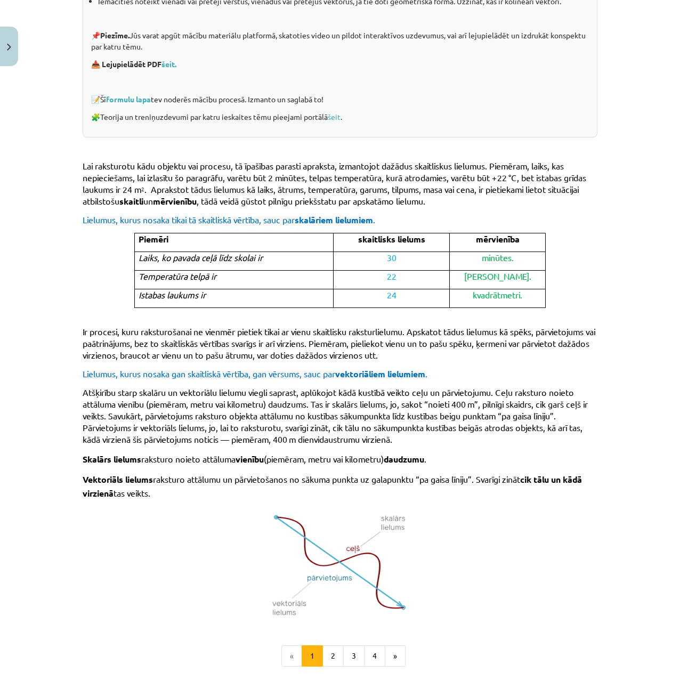
scroll to position [0, 0]
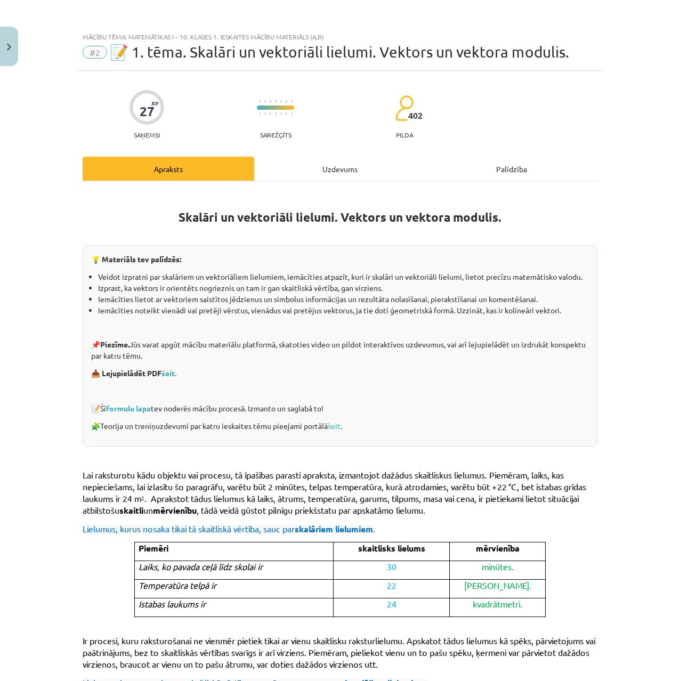
drag, startPoint x: 380, startPoint y: 417, endPoint x: 379, endPoint y: 365, distance: 52.3
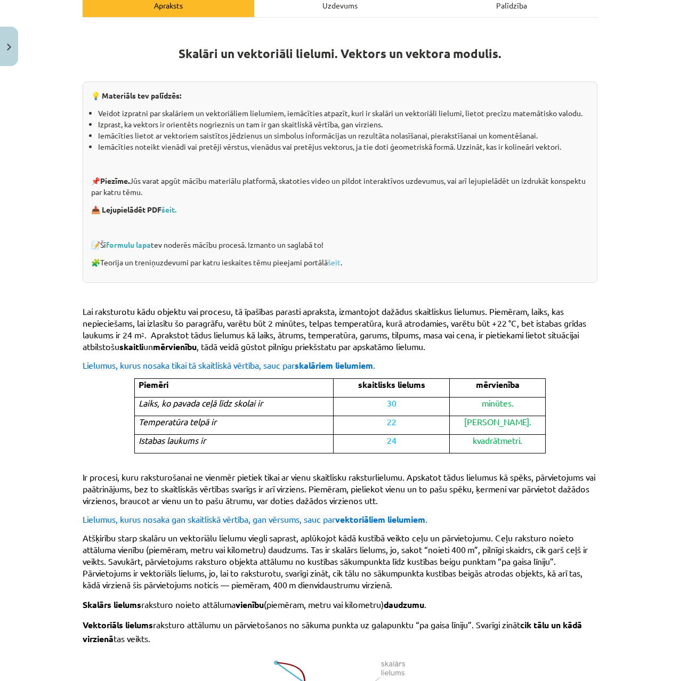
drag, startPoint x: 254, startPoint y: 404, endPoint x: 255, endPoint y: 449, distance: 45.3
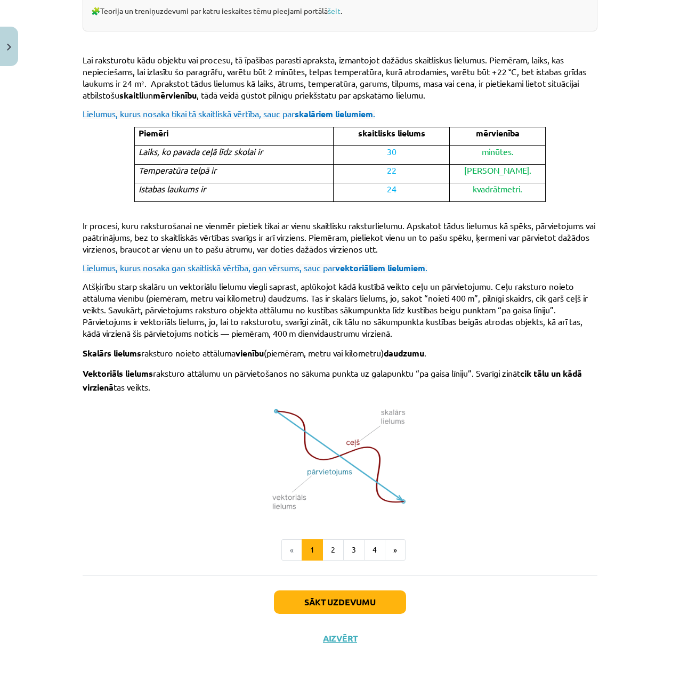
drag, startPoint x: 341, startPoint y: 502, endPoint x: 348, endPoint y: 567, distance: 65.4
click at [376, 595] on button "Sākt uzdevumu" at bounding box center [340, 602] width 132 height 23
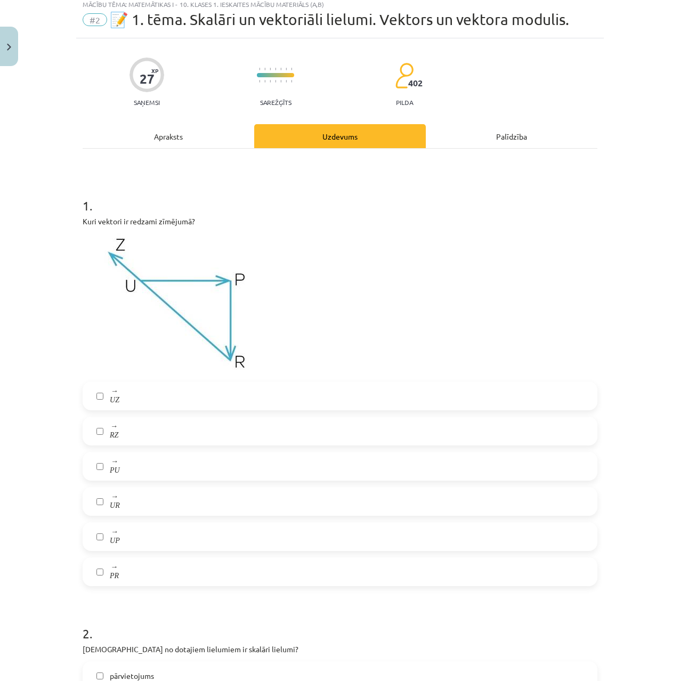
scroll to position [27, 0]
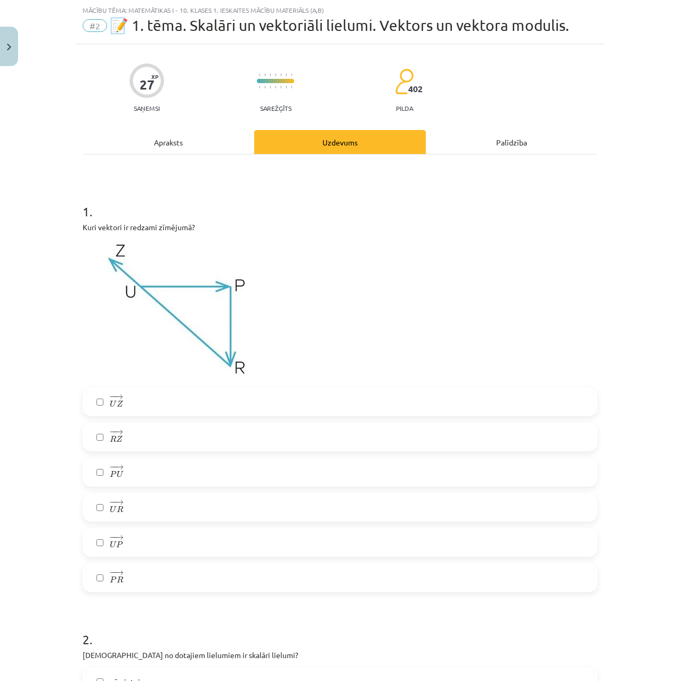
click at [96, 444] on label "− − → R Z R Z →" at bounding box center [340, 437] width 513 height 27
click at [96, 585] on label "− − → P R P R →" at bounding box center [340, 578] width 513 height 27
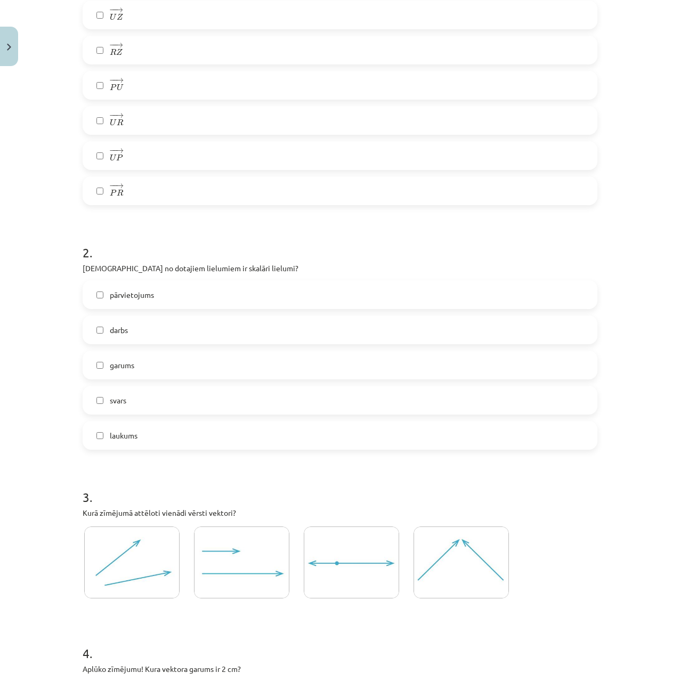
scroll to position [432, 0]
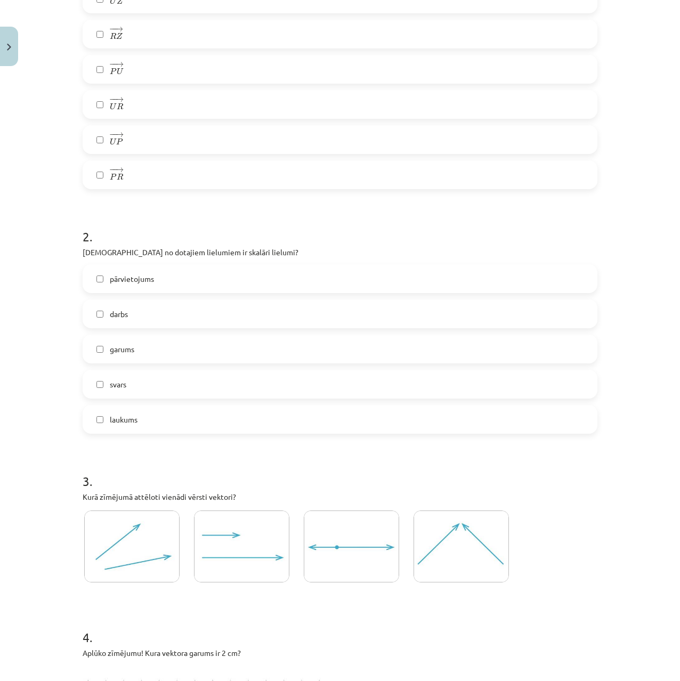
drag, startPoint x: 28, startPoint y: 370, endPoint x: 43, endPoint y: 313, distance: 58.5
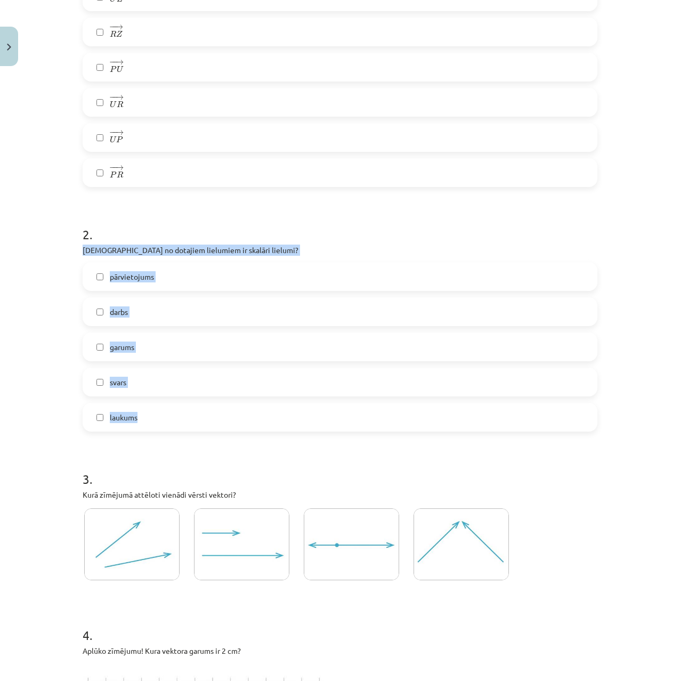
drag, startPoint x: 74, startPoint y: 244, endPoint x: 287, endPoint y: 415, distance: 273.4
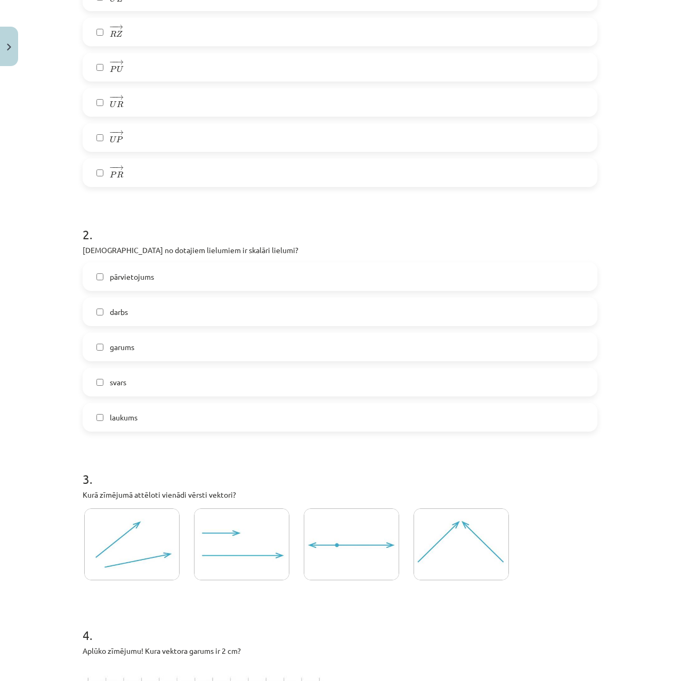
click at [97, 316] on label "darbs" at bounding box center [340, 312] width 513 height 27
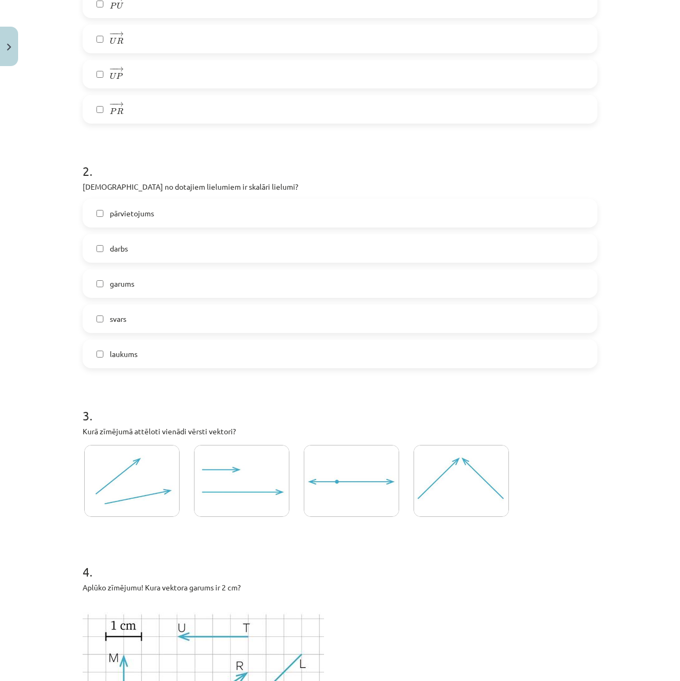
drag, startPoint x: 52, startPoint y: 288, endPoint x: 45, endPoint y: 328, distance: 41.1
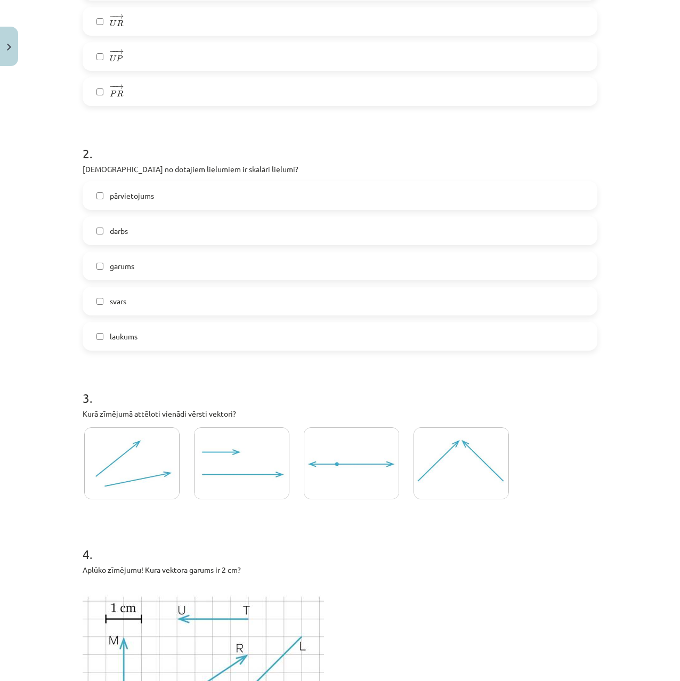
drag, startPoint x: 46, startPoint y: 329, endPoint x: 44, endPoint y: 358, distance: 28.4
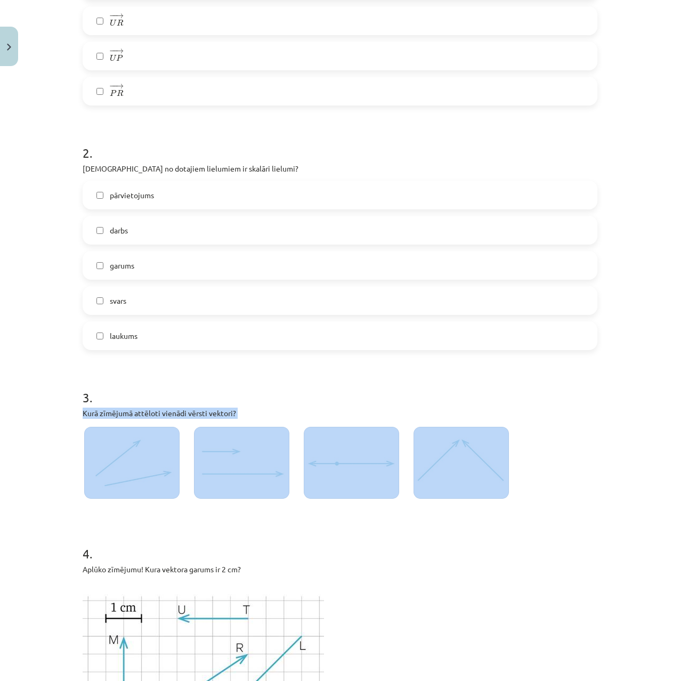
drag, startPoint x: 76, startPoint y: 412, endPoint x: 502, endPoint y: 472, distance: 430.8
copy div "Kurā zīmējumā attēloti vienādi vērsti vektori?"
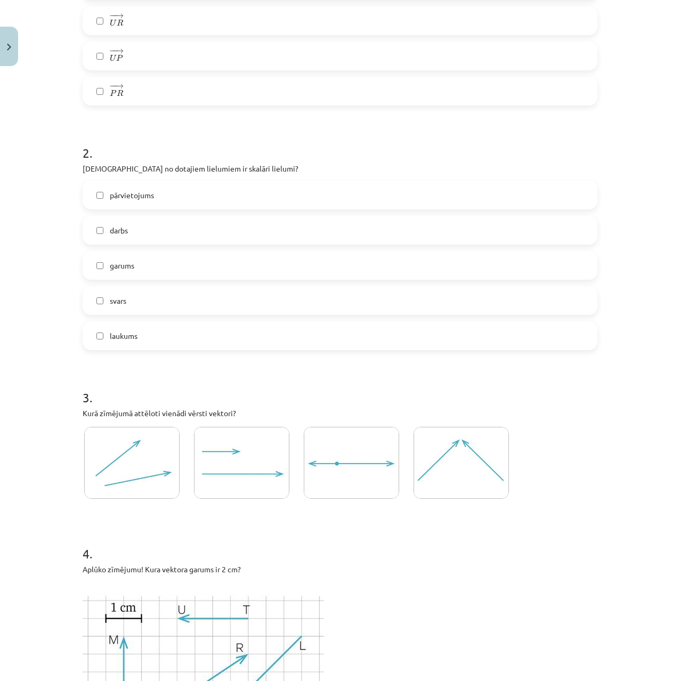
click at [571, 529] on h1 "4 ." at bounding box center [340, 544] width 515 height 33
click at [481, 460] on img at bounding box center [461, 463] width 95 height 72
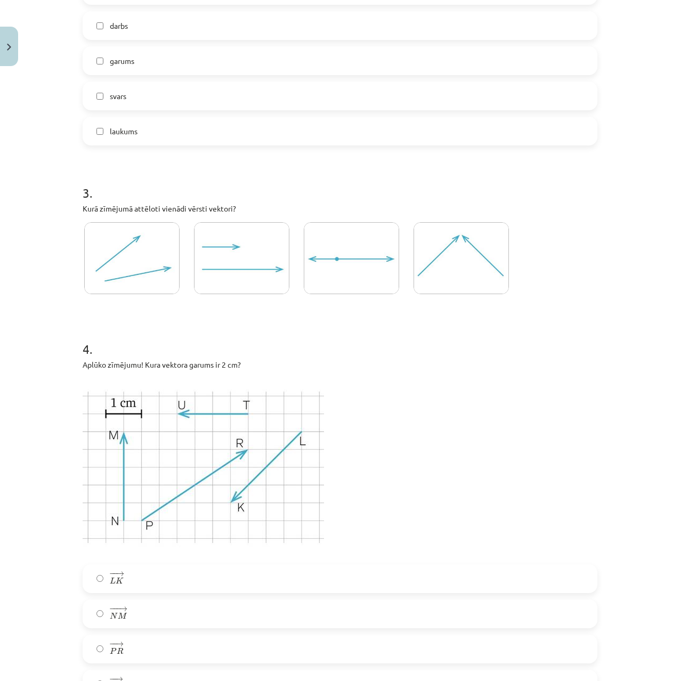
drag, startPoint x: 598, startPoint y: 416, endPoint x: 561, endPoint y: 438, distance: 42.5
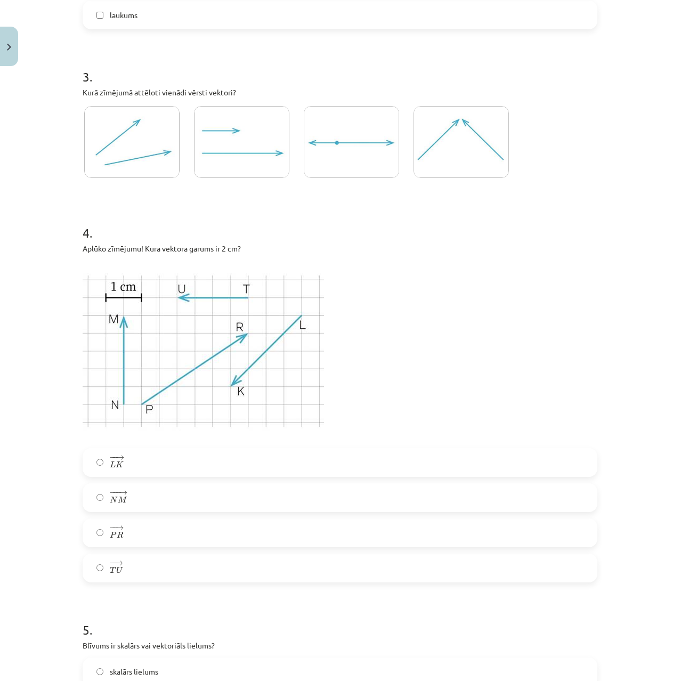
drag, startPoint x: 358, startPoint y: 483, endPoint x: 360, endPoint y: 494, distance: 10.9
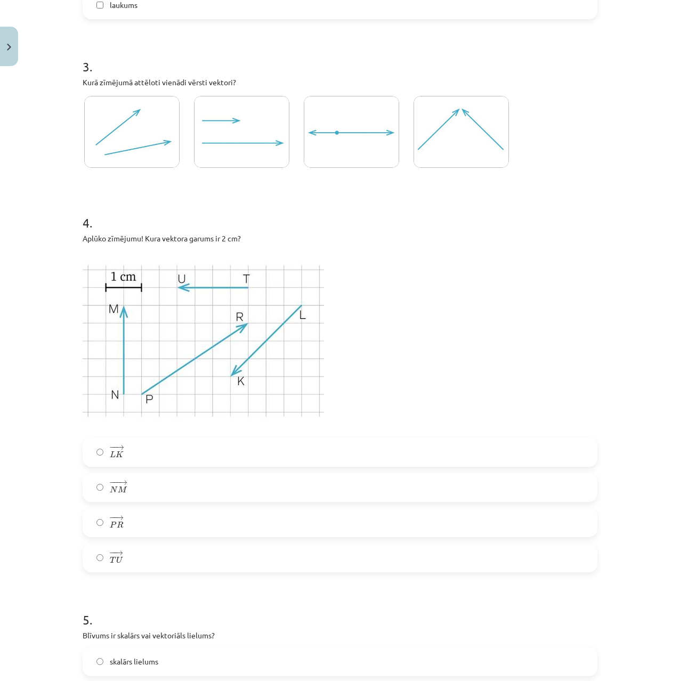
click at [91, 566] on label "− − → T U T U →" at bounding box center [340, 558] width 513 height 27
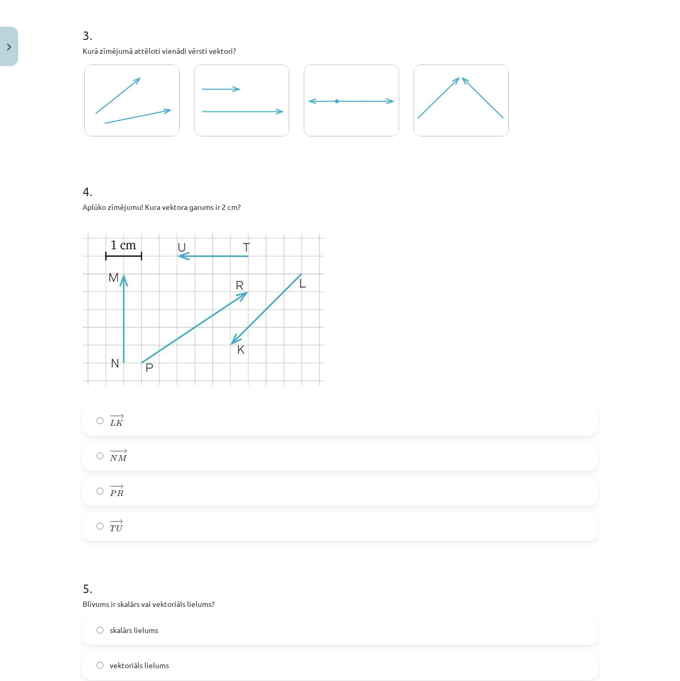
scroll to position [927, 0]
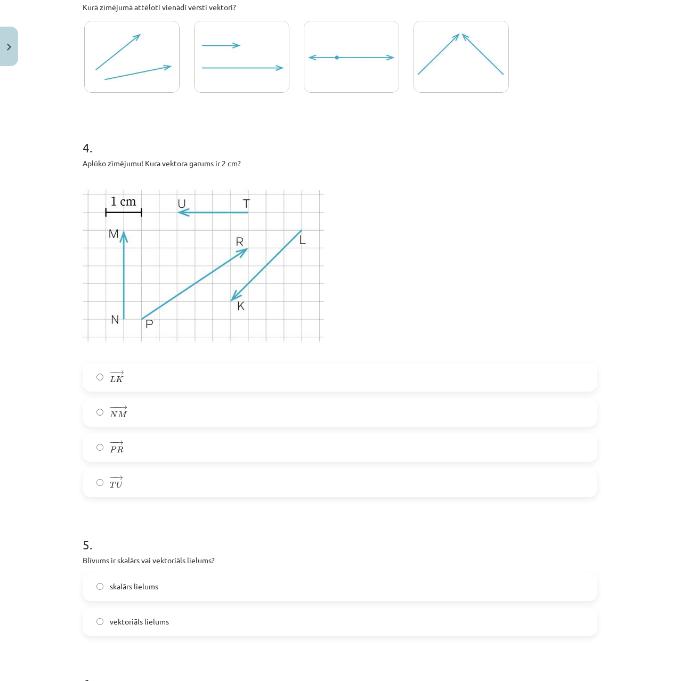
drag, startPoint x: 339, startPoint y: 333, endPoint x: 335, endPoint y: 380, distance: 46.5
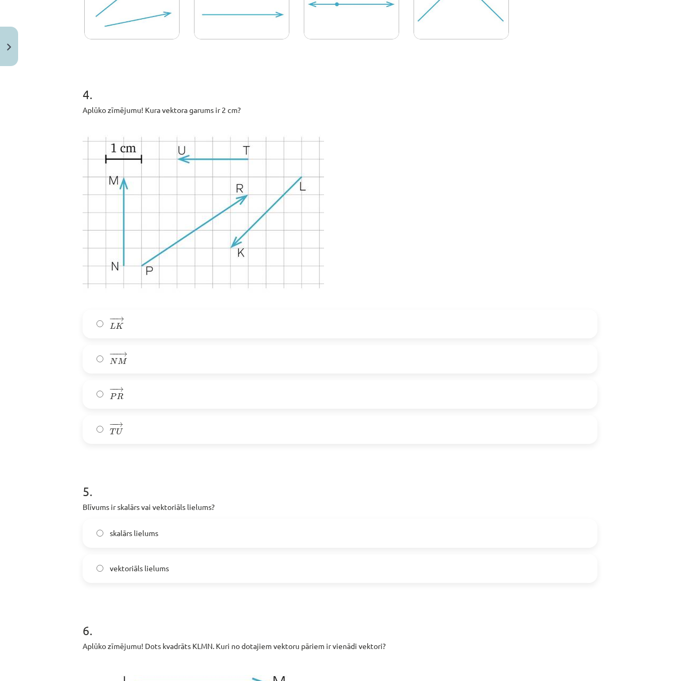
drag, startPoint x: 62, startPoint y: 369, endPoint x: 61, endPoint y: 384, distance: 14.4
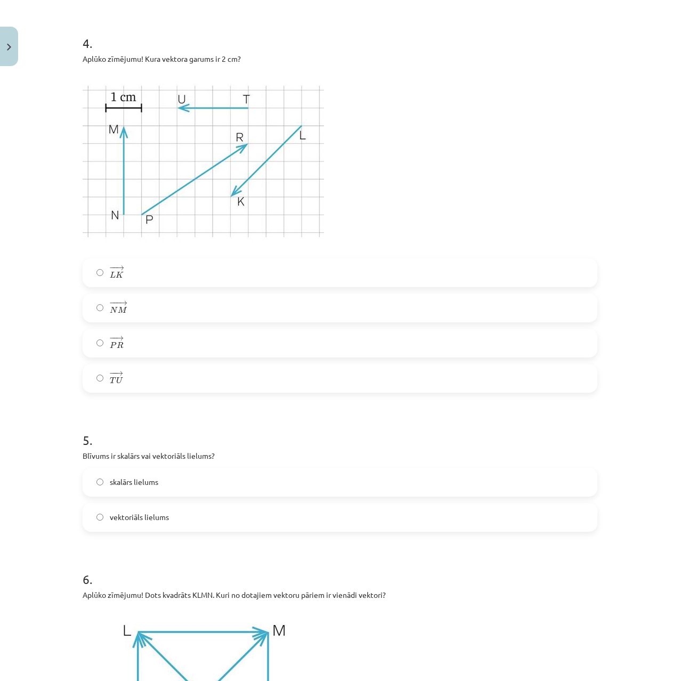
scroll to position [1033, 0]
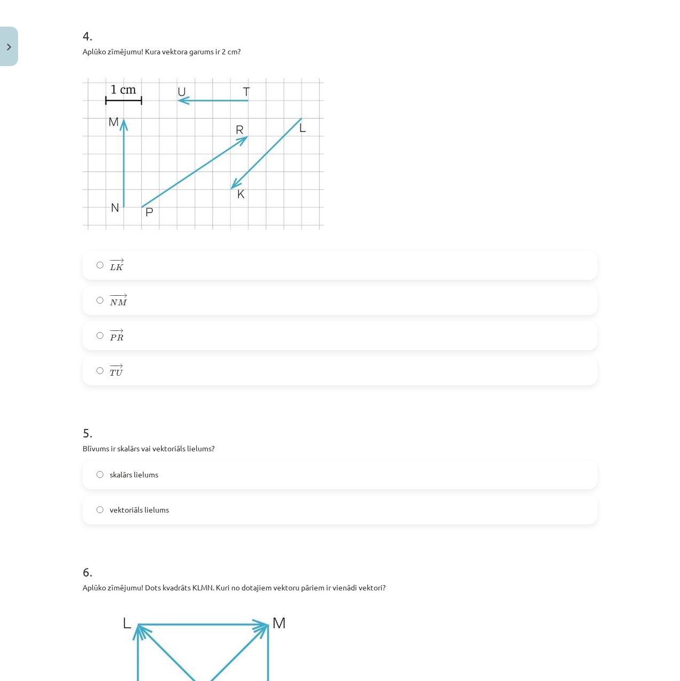
drag, startPoint x: 57, startPoint y: 404, endPoint x: 49, endPoint y: 422, distance: 19.8
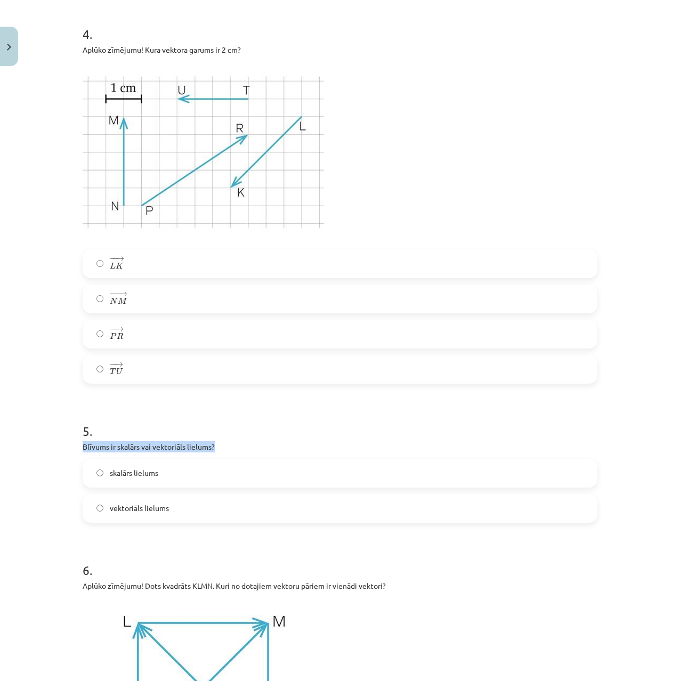
drag, startPoint x: 76, startPoint y: 446, endPoint x: 280, endPoint y: 446, distance: 204.7
copy p "Blīvums ir skalārs vai vektoriāls lielums?"
click at [4, 506] on div "Mācību tēma: Matemātikas i - 10. klases 1. ieskaites mācību materiāls (a,b) #2 …" at bounding box center [340, 340] width 680 height 681
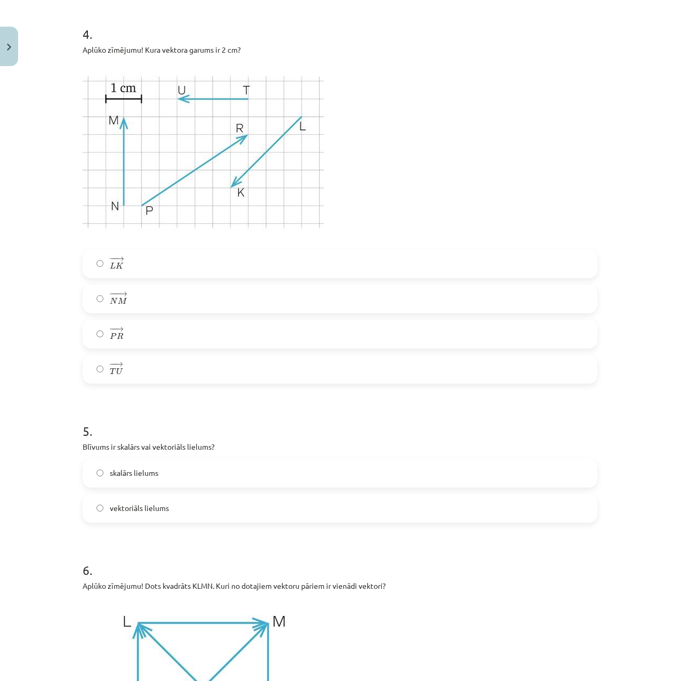
click at [155, 468] on label "skalārs lielums" at bounding box center [340, 473] width 513 height 27
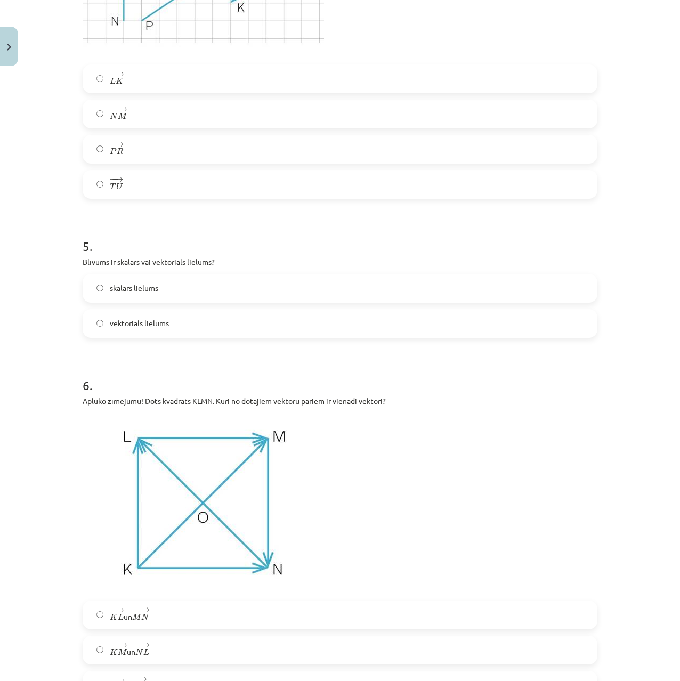
scroll to position [1287, 0]
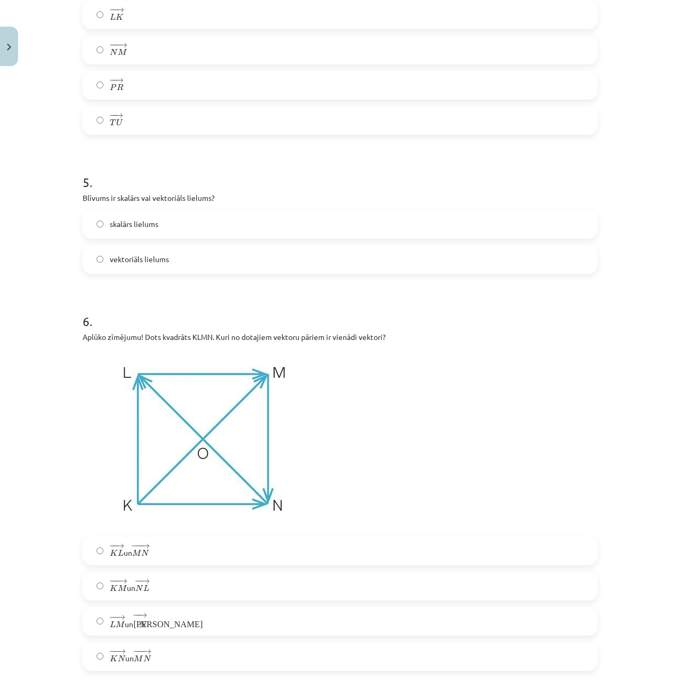
drag, startPoint x: 26, startPoint y: 422, endPoint x: 41, endPoint y: 485, distance: 64.1
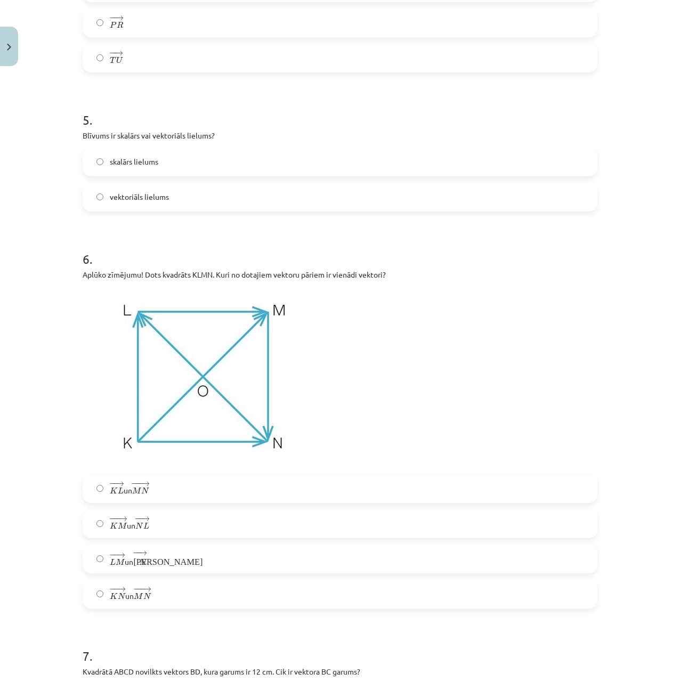
drag, startPoint x: 126, startPoint y: 429, endPoint x: 120, endPoint y: 460, distance: 31.4
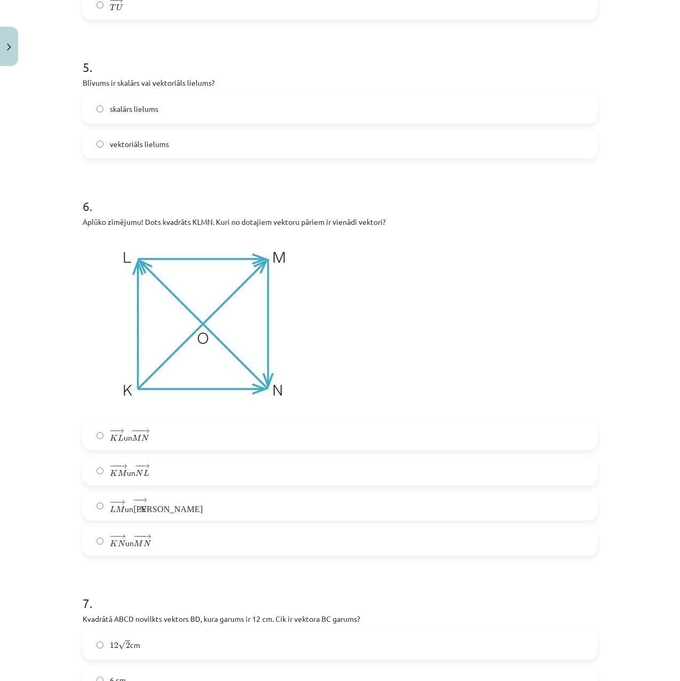
drag, startPoint x: 284, startPoint y: 277, endPoint x: 288, endPoint y: 300, distance: 23.2
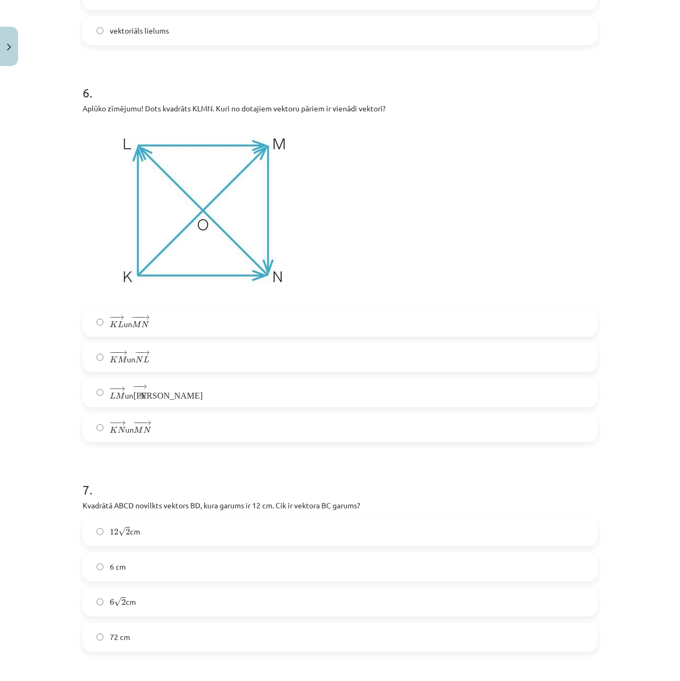
scroll to position [1543, 0]
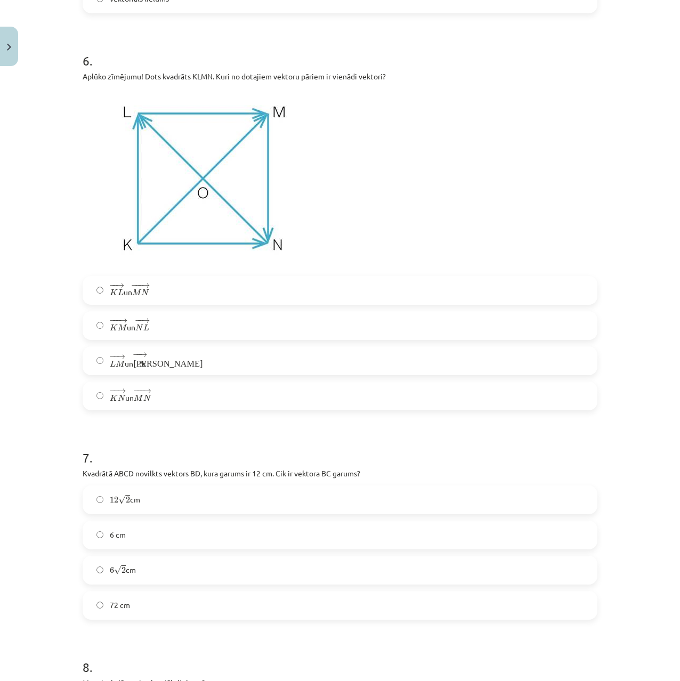
drag, startPoint x: 296, startPoint y: 289, endPoint x: 293, endPoint y: 323, distance: 34.3
click at [180, 580] on label "6 √ 2 6 2 cm" at bounding box center [340, 570] width 513 height 27
click at [43, 378] on div "Mācību tēma: Matemātikas i - 10. klases 1. ieskaites mācību materiāls (a,b) #2 …" at bounding box center [340, 340] width 680 height 681
click at [119, 371] on label "− − → L M L M → un − − → К N К N →" at bounding box center [340, 361] width 513 height 27
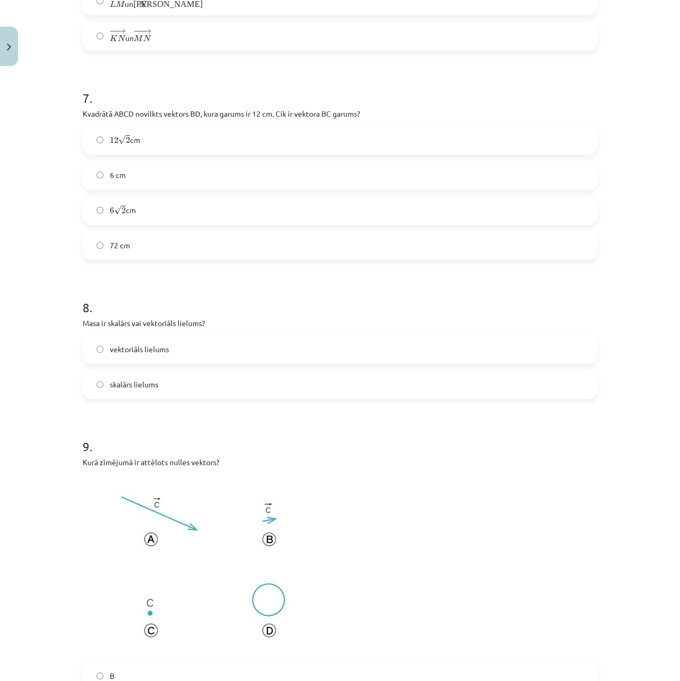
drag, startPoint x: 19, startPoint y: 351, endPoint x: 23, endPoint y: 433, distance: 82.2
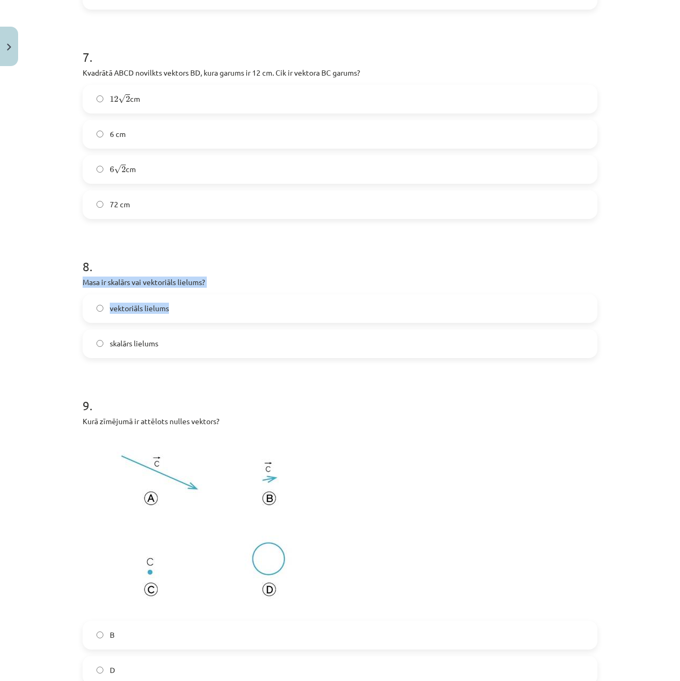
drag, startPoint x: 78, startPoint y: 281, endPoint x: 324, endPoint y: 288, distance: 246.4
click at [319, 288] on div "27 XP Saņemsi Sarežģīts 402 pilda Apraksts Uzdevums Palīdzība 1 . Kuri vektori …" at bounding box center [340, 54] width 528 height 3854
copy div "Masa ir skalārs vai vektoriāls lielums? vektoriāls lielums"
click at [102, 314] on label "vektoriāls lielums" at bounding box center [340, 308] width 513 height 27
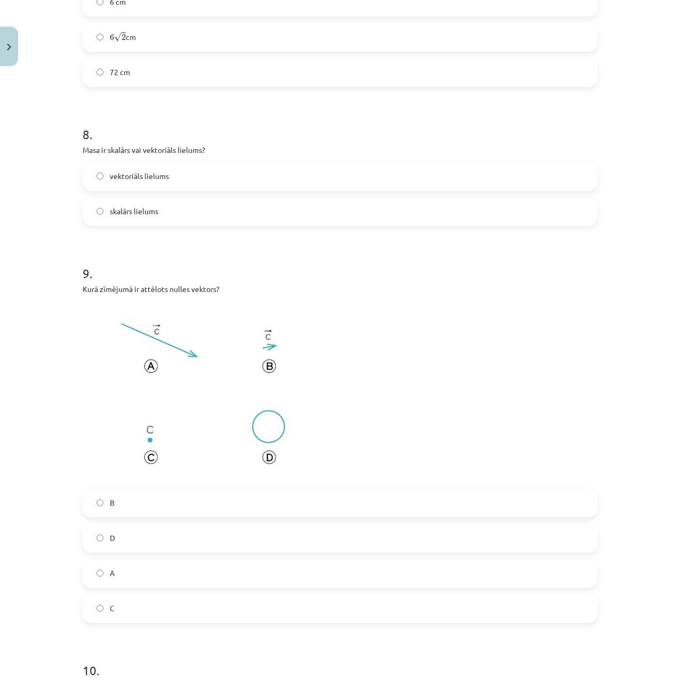
scroll to position [2099, 0]
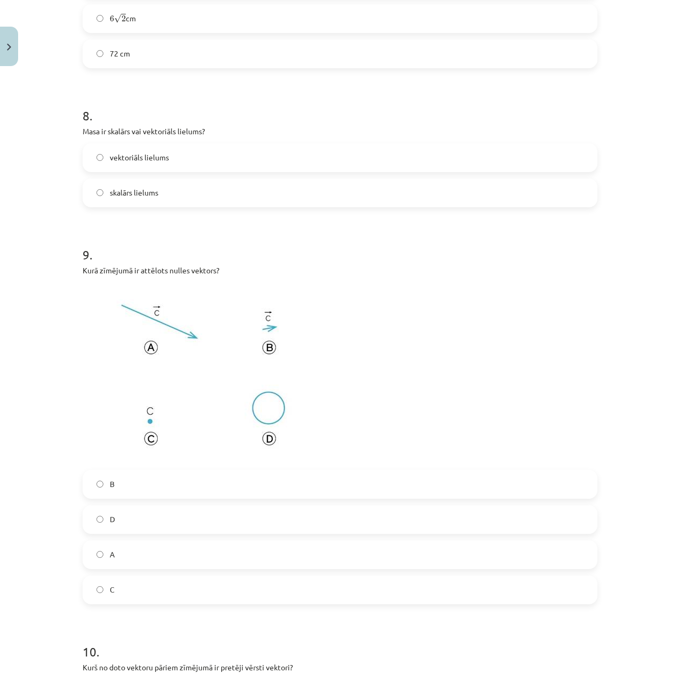
drag, startPoint x: 20, startPoint y: 389, endPoint x: 17, endPoint y: 409, distance: 21.1
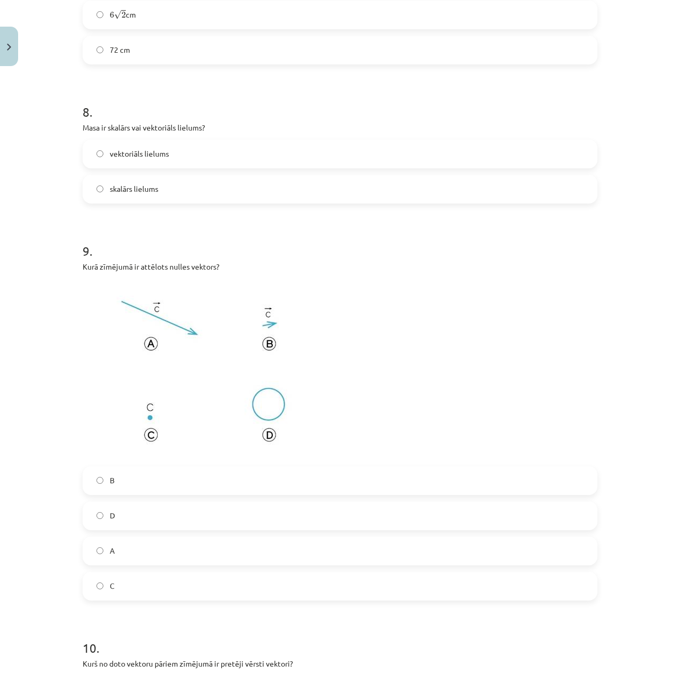
click at [97, 585] on label "C" at bounding box center [340, 586] width 513 height 27
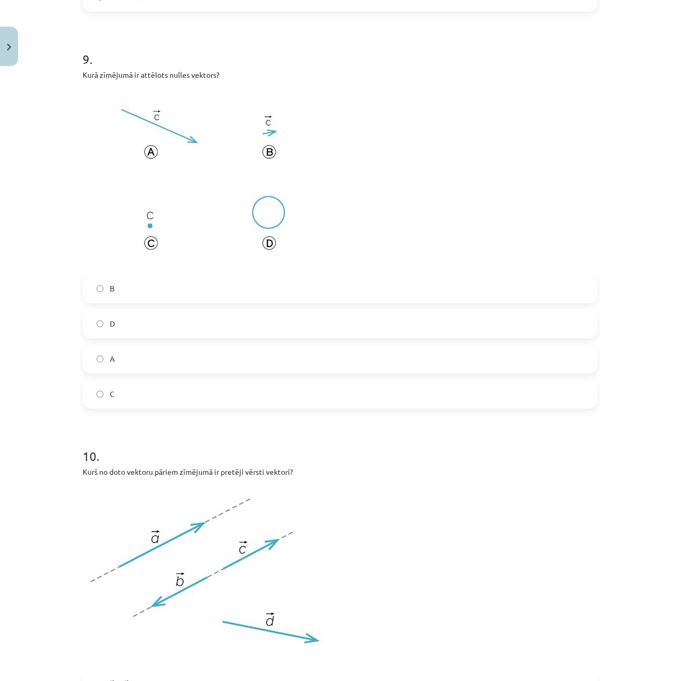
drag, startPoint x: 36, startPoint y: 480, endPoint x: 33, endPoint y: 533, distance: 52.9
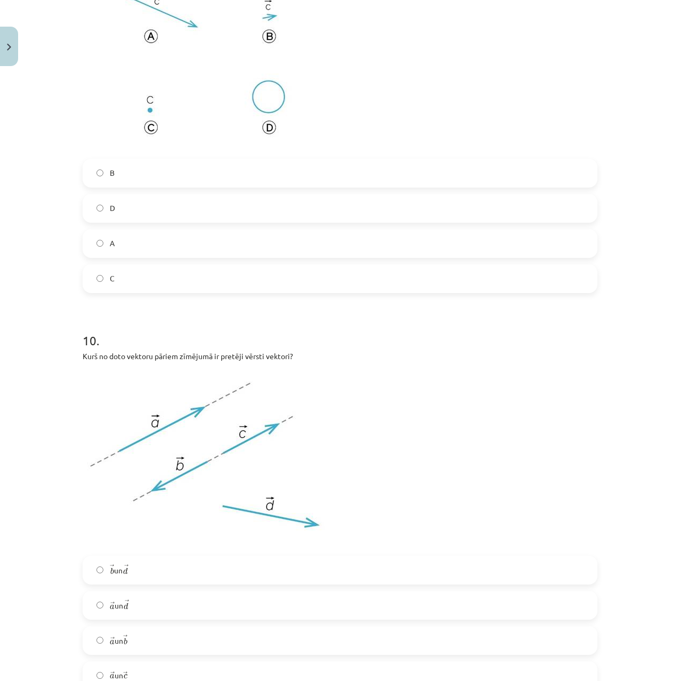
drag, startPoint x: 36, startPoint y: 470, endPoint x: 25, endPoint y: 489, distance: 22.2
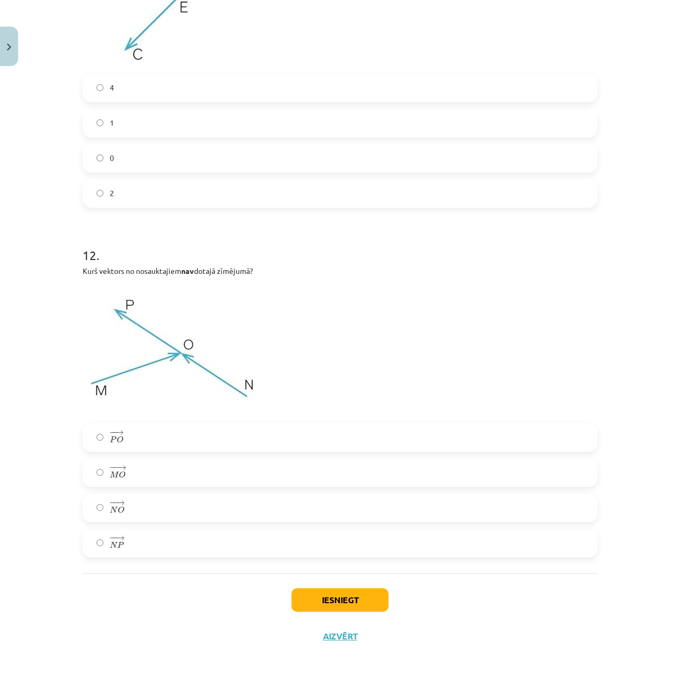
drag, startPoint x: 30, startPoint y: 471, endPoint x: 38, endPoint y: 524, distance: 53.5
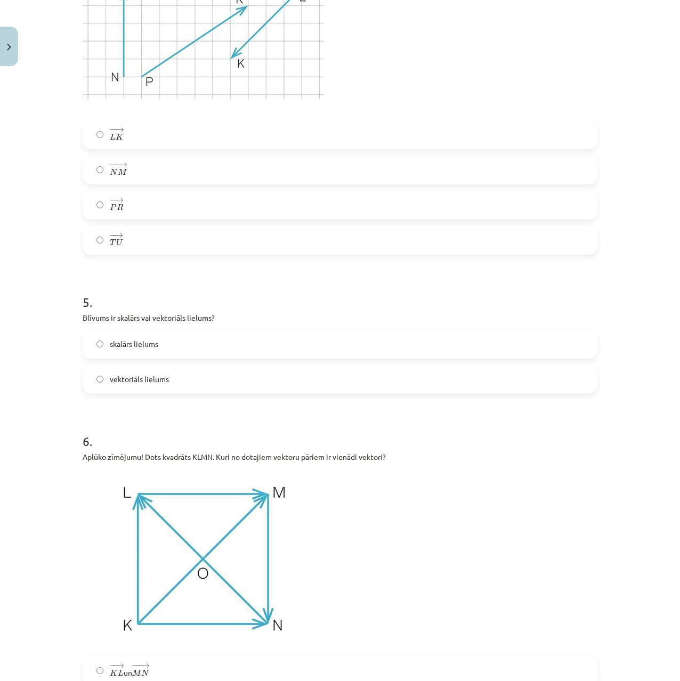
scroll to position [0, 0]
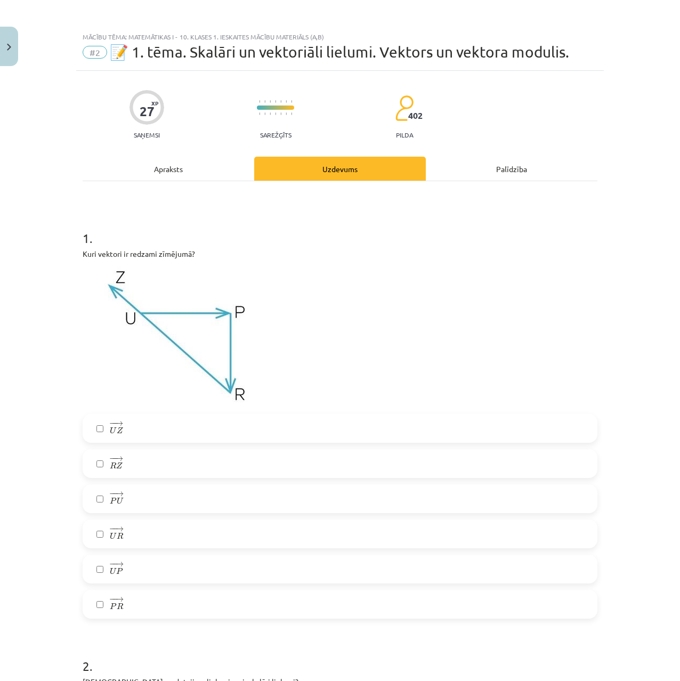
drag, startPoint x: 36, startPoint y: 461, endPoint x: 21, endPoint y: 236, distance: 225.5
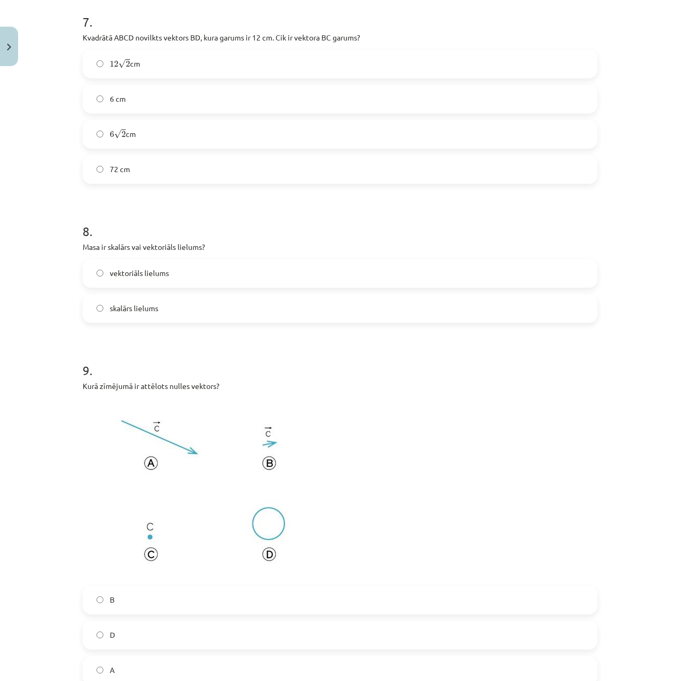
scroll to position [3270, 0]
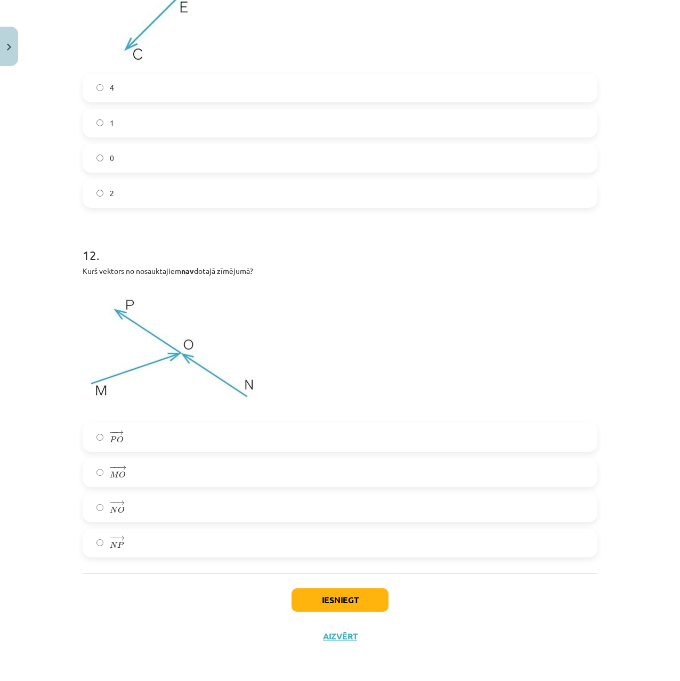
drag, startPoint x: 21, startPoint y: 236, endPoint x: 45, endPoint y: 470, distance: 235.8
click at [117, 448] on label "− − → P O P O →" at bounding box center [340, 437] width 513 height 27
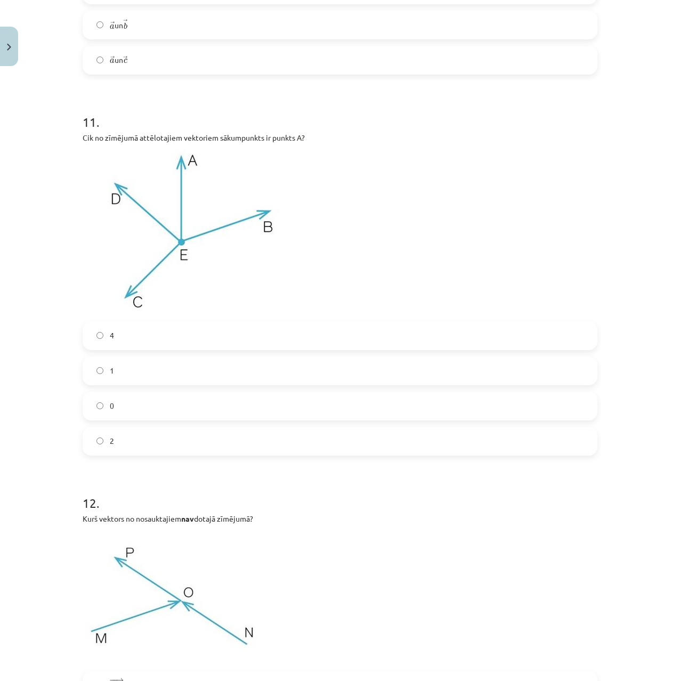
drag, startPoint x: 3, startPoint y: 366, endPoint x: 20, endPoint y: 315, distance: 54.0
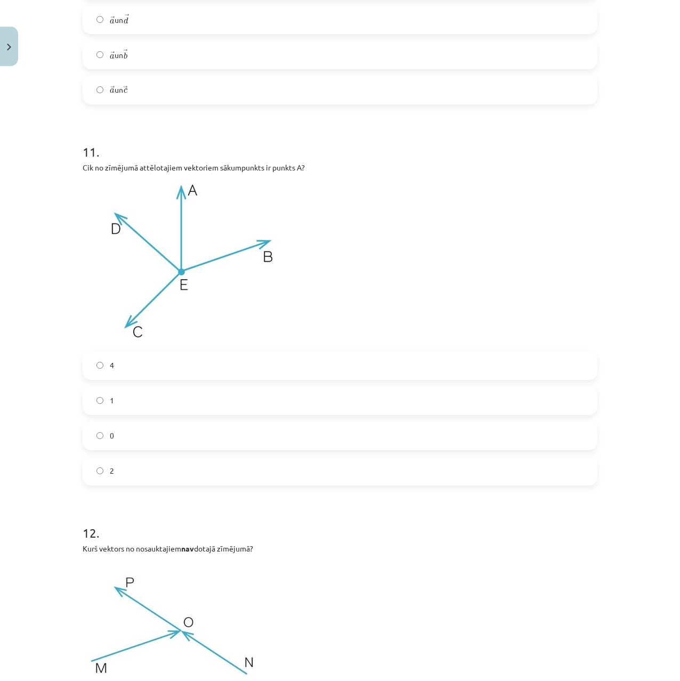
drag, startPoint x: 30, startPoint y: 389, endPoint x: 42, endPoint y: 322, distance: 67.7
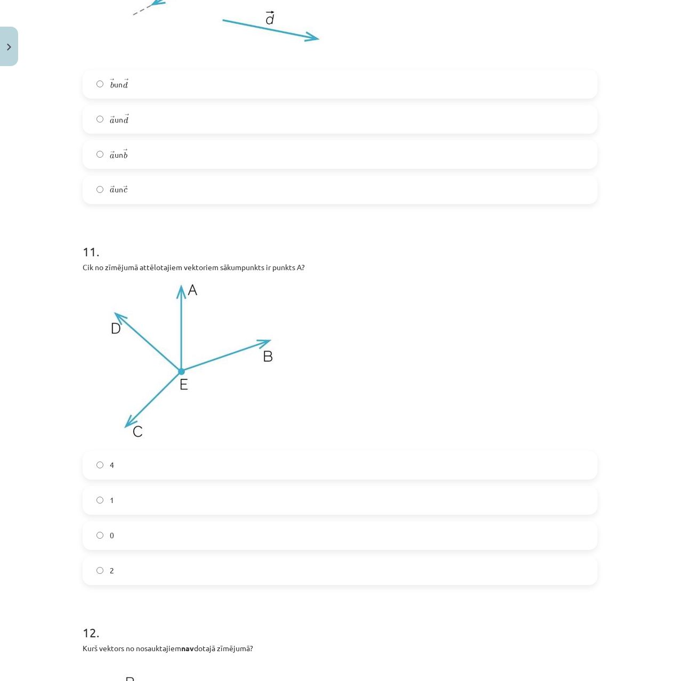
drag, startPoint x: 34, startPoint y: 388, endPoint x: 44, endPoint y: 349, distance: 40.7
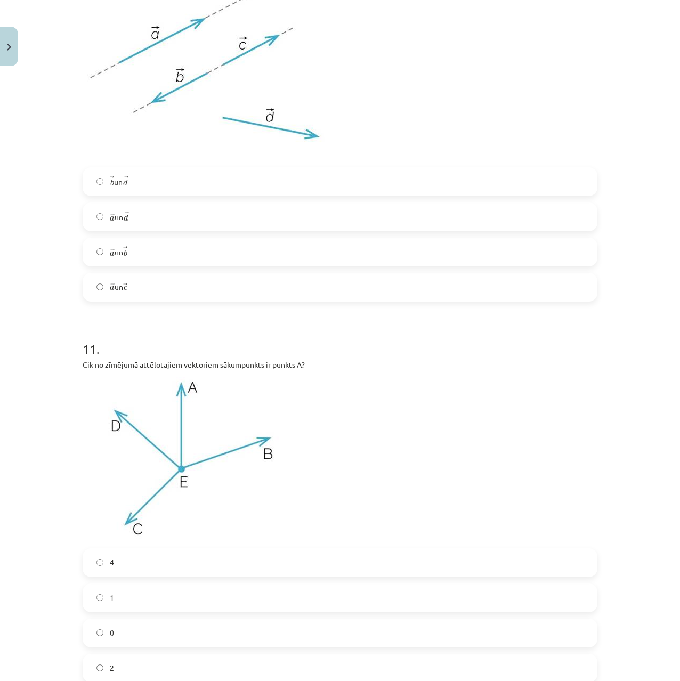
drag, startPoint x: 66, startPoint y: 355, endPoint x: 67, endPoint y: 339, distance: 16.1
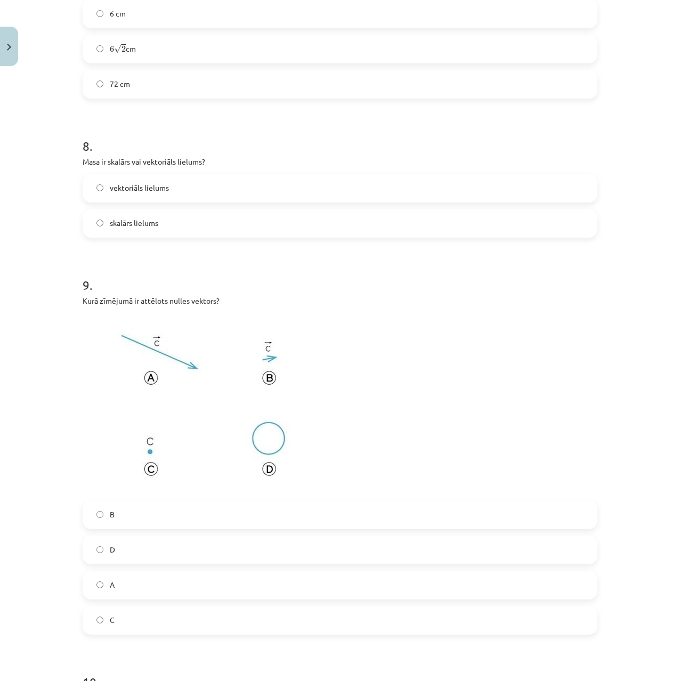
drag, startPoint x: 71, startPoint y: 350, endPoint x: 78, endPoint y: 261, distance: 88.8
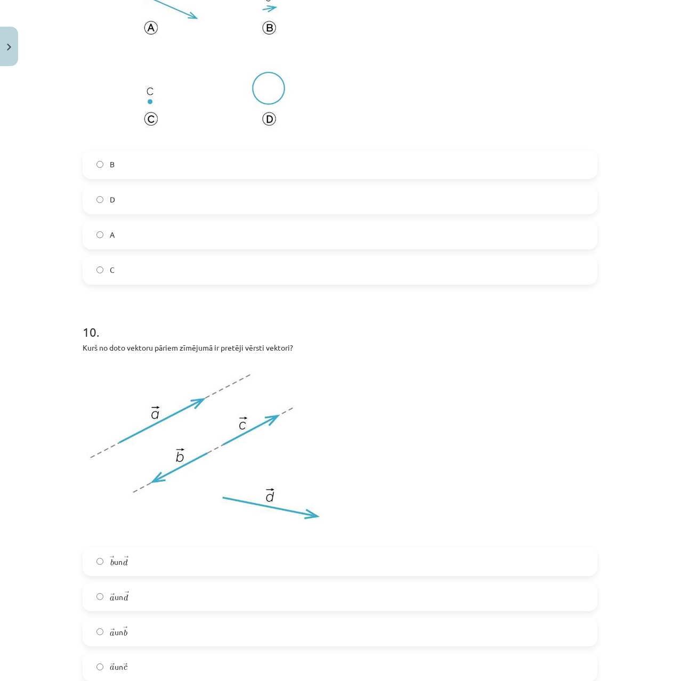
drag, startPoint x: 75, startPoint y: 306, endPoint x: 74, endPoint y: 367, distance: 61.3
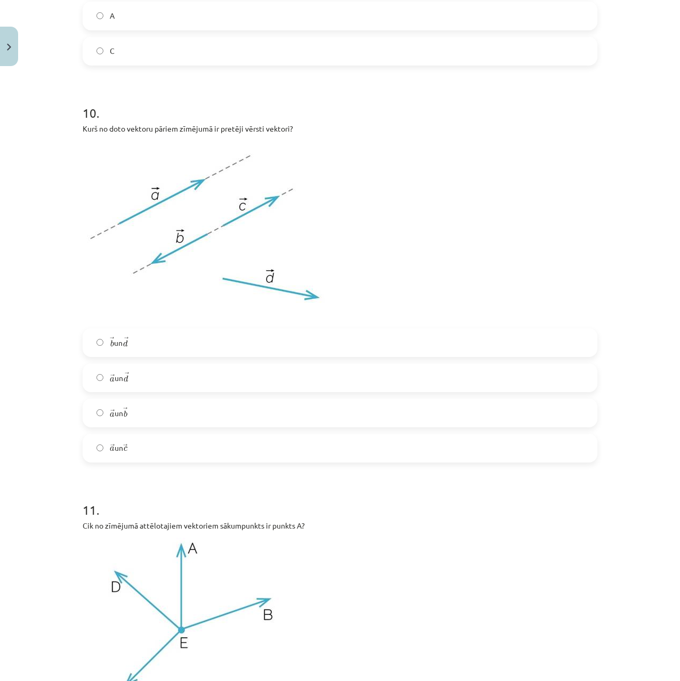
drag, startPoint x: 74, startPoint y: 367, endPoint x: 73, endPoint y: 398, distance: 31.5
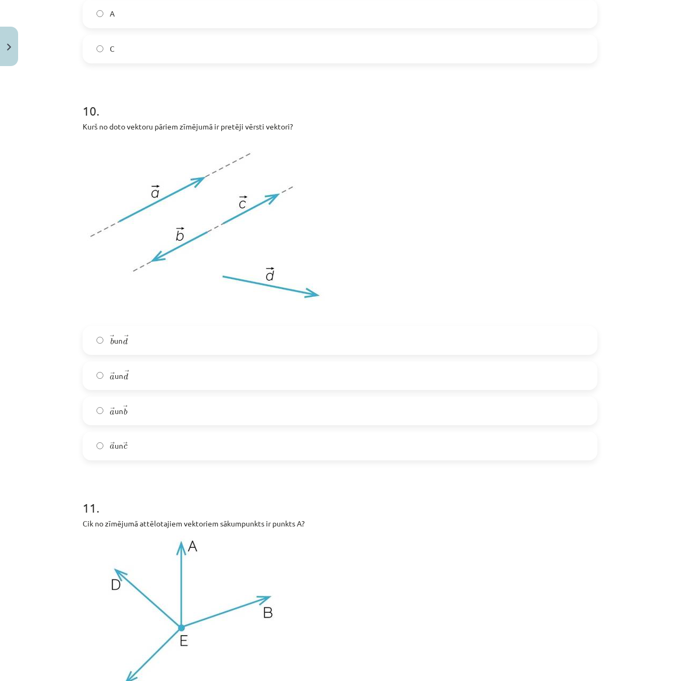
click at [123, 386] on label "→ a a → un → d d →" at bounding box center [340, 376] width 513 height 27
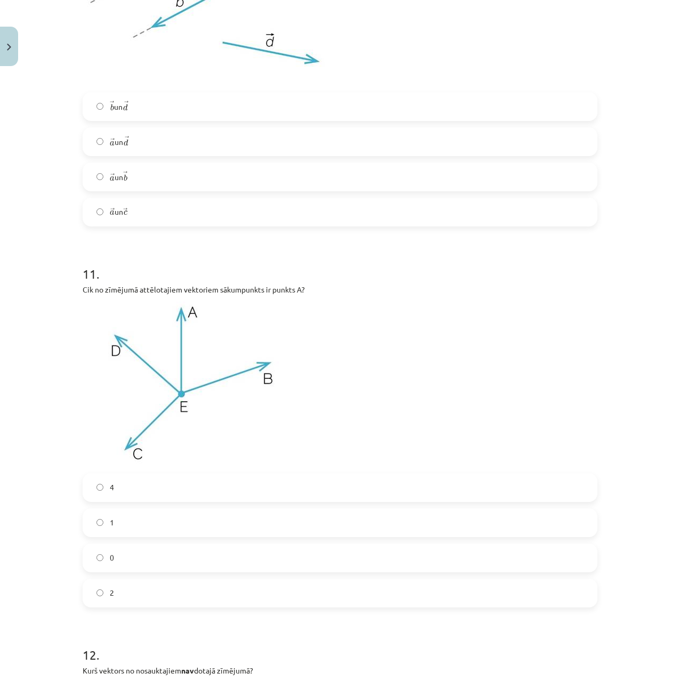
drag, startPoint x: 37, startPoint y: 393, endPoint x: 34, endPoint y: 437, distance: 43.3
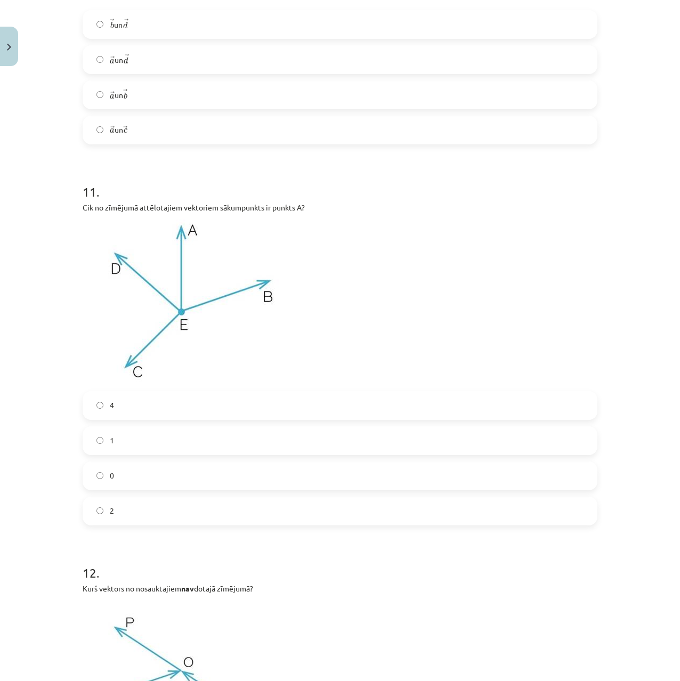
scroll to position [2977, 0]
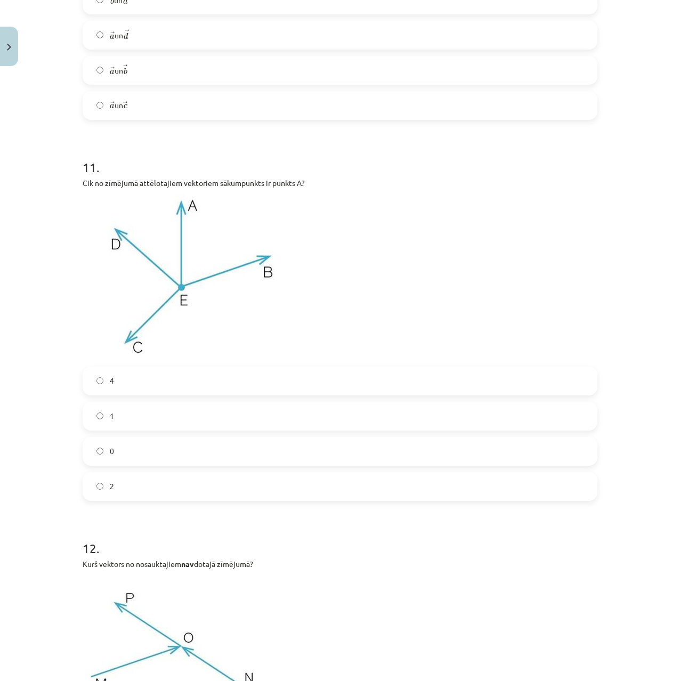
drag, startPoint x: 13, startPoint y: 430, endPoint x: 10, endPoint y: 438, distance: 8.6
click at [118, 488] on label "2" at bounding box center [340, 486] width 513 height 27
click at [102, 454] on label "0" at bounding box center [340, 451] width 513 height 27
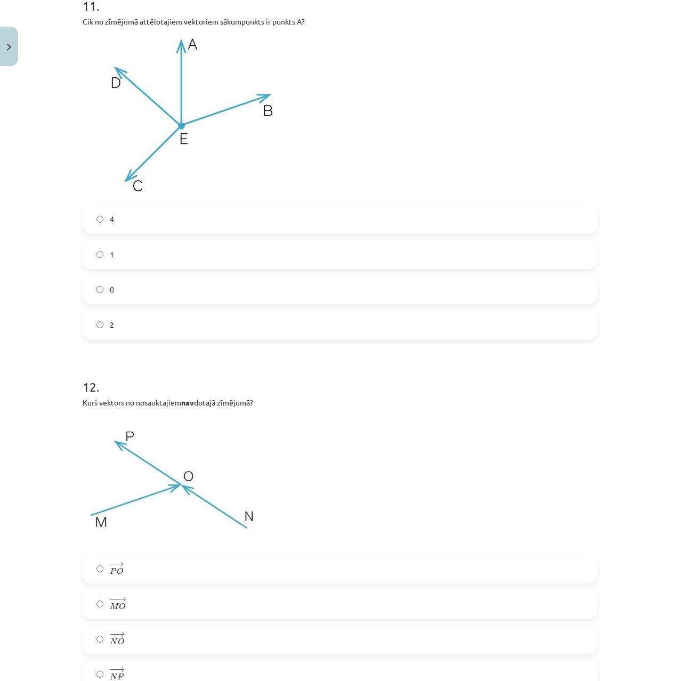
drag, startPoint x: 67, startPoint y: 453, endPoint x: 60, endPoint y: 484, distance: 31.7
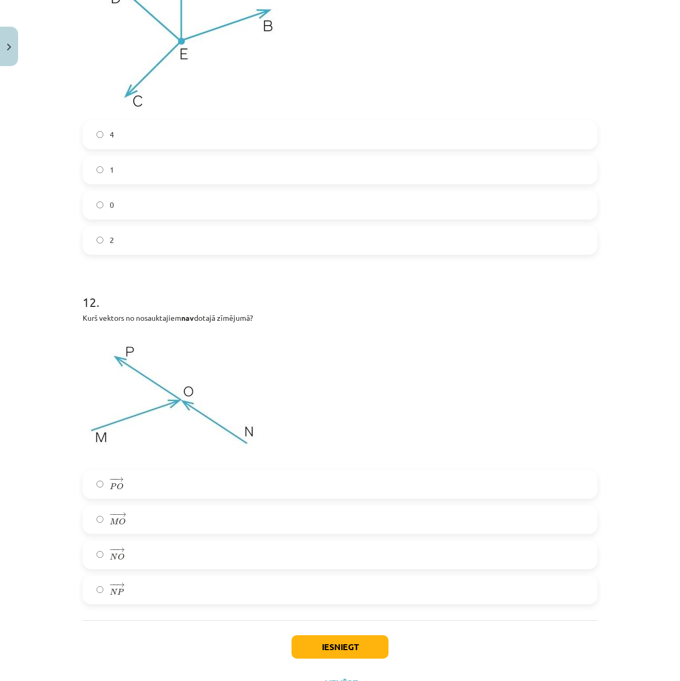
scroll to position [3270, 0]
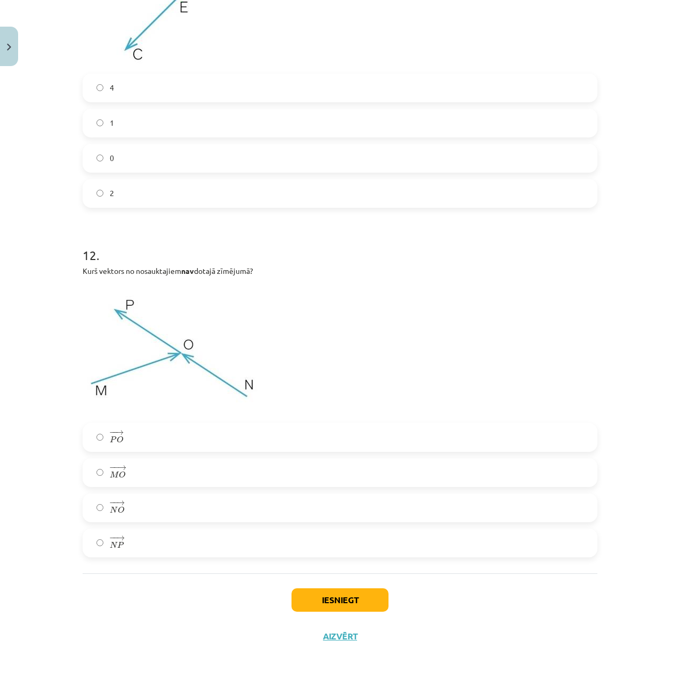
drag, startPoint x: 66, startPoint y: 462, endPoint x: 215, endPoint y: 578, distance: 189.9
click at [305, 590] on button "Iesniegt" at bounding box center [340, 600] width 97 height 23
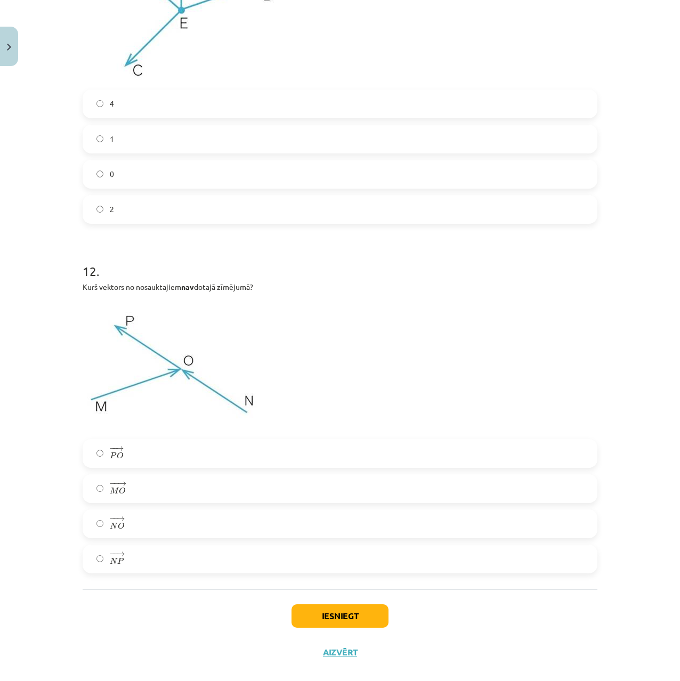
scroll to position [3243, 0]
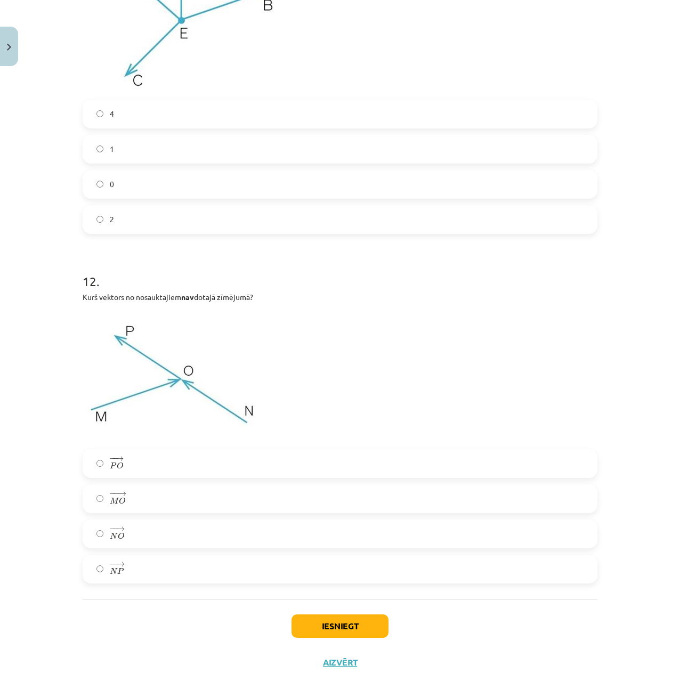
drag, startPoint x: 75, startPoint y: 538, endPoint x: 75, endPoint y: 519, distance: 19.2
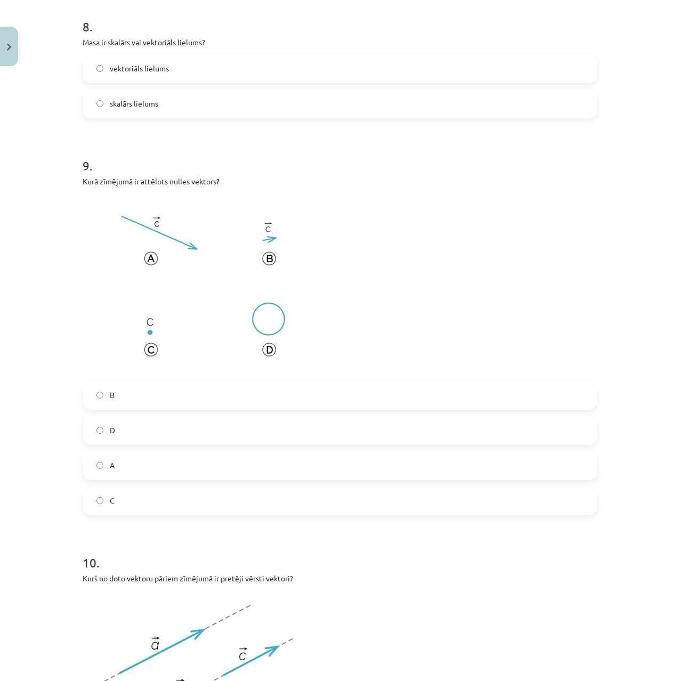
scroll to position [0, 0]
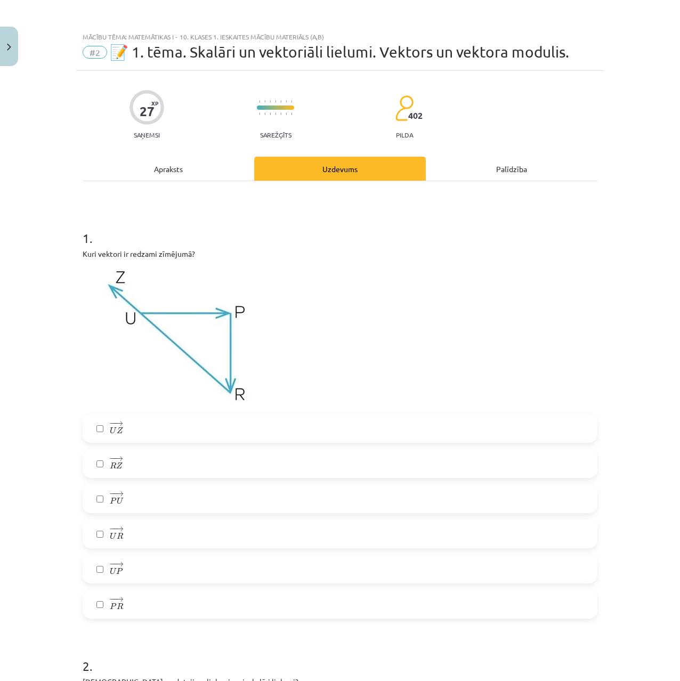
drag, startPoint x: 206, startPoint y: 613, endPoint x: 140, endPoint y: 216, distance: 402.1
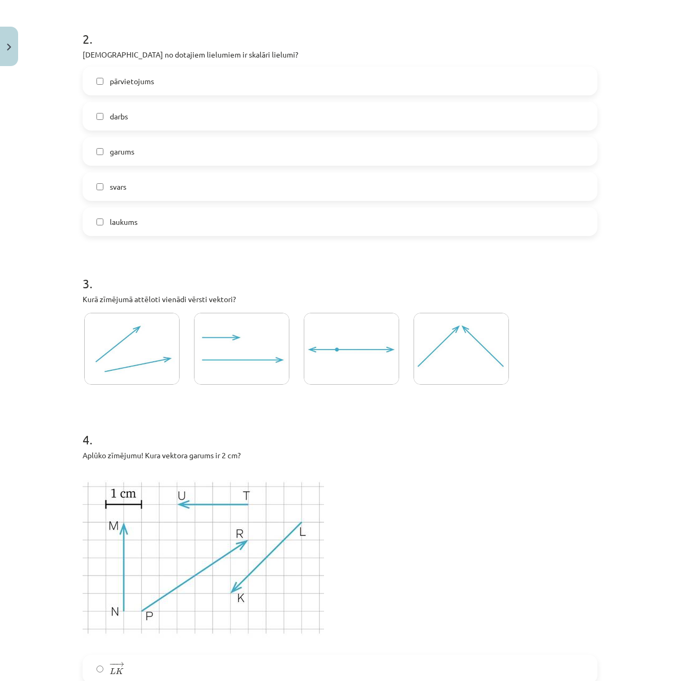
scroll to position [3270, 0]
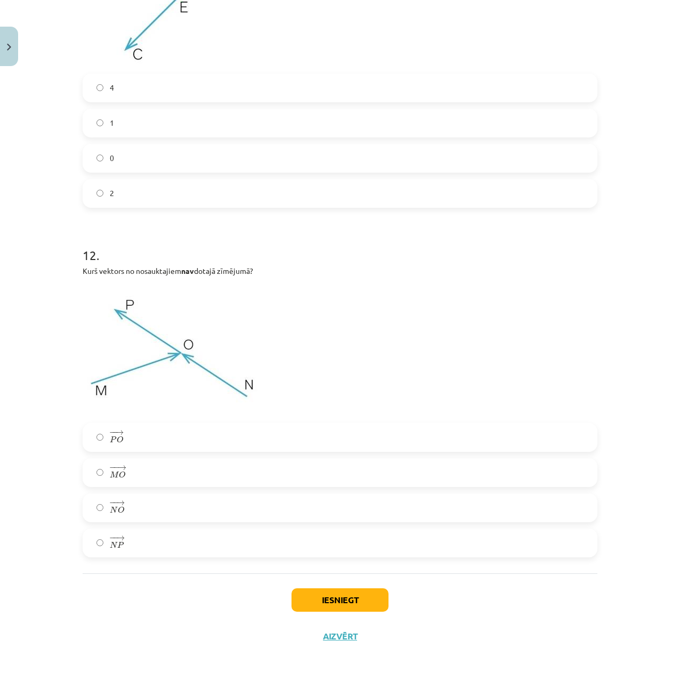
drag, startPoint x: 135, startPoint y: 258, endPoint x: 211, endPoint y: 569, distance: 320.3
drag, startPoint x: 278, startPoint y: 599, endPoint x: 291, endPoint y: 599, distance: 12.3
click at [281, 599] on div "Iesniegt Aizvērt" at bounding box center [340, 611] width 515 height 75
click at [308, 599] on button "Iesniegt" at bounding box center [340, 600] width 97 height 23
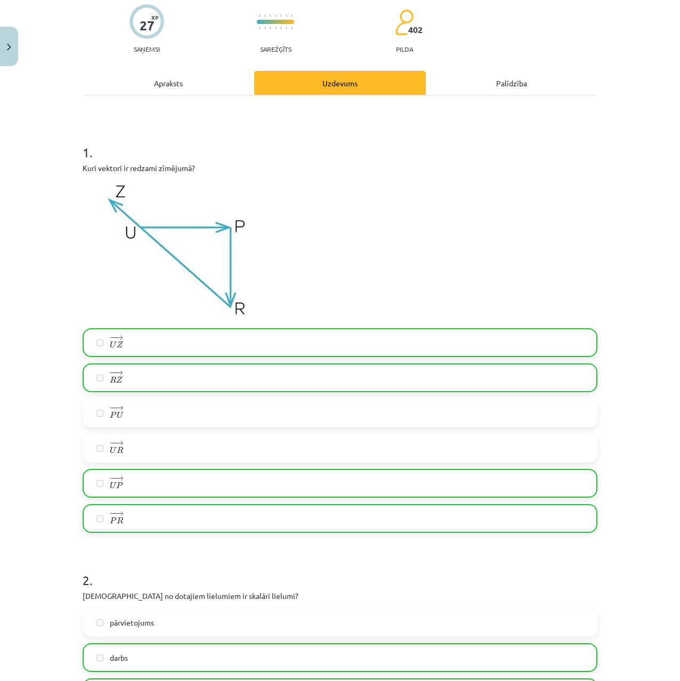
scroll to position [0, 0]
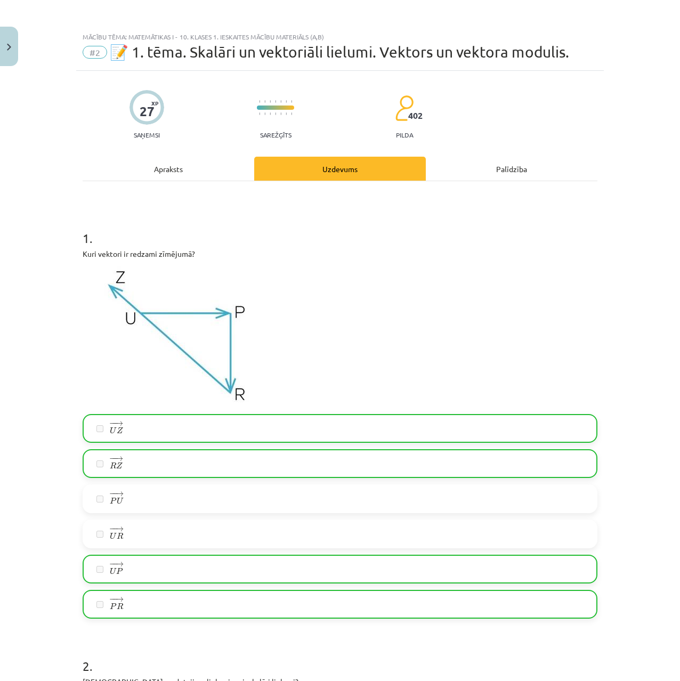
drag, startPoint x: 111, startPoint y: 512, endPoint x: 103, endPoint y: 471, distance: 41.7
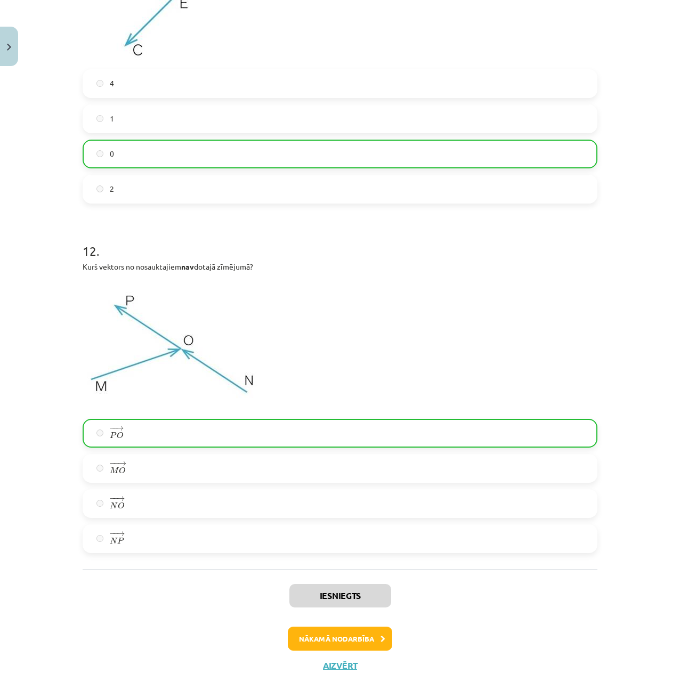
scroll to position [3304, 0]
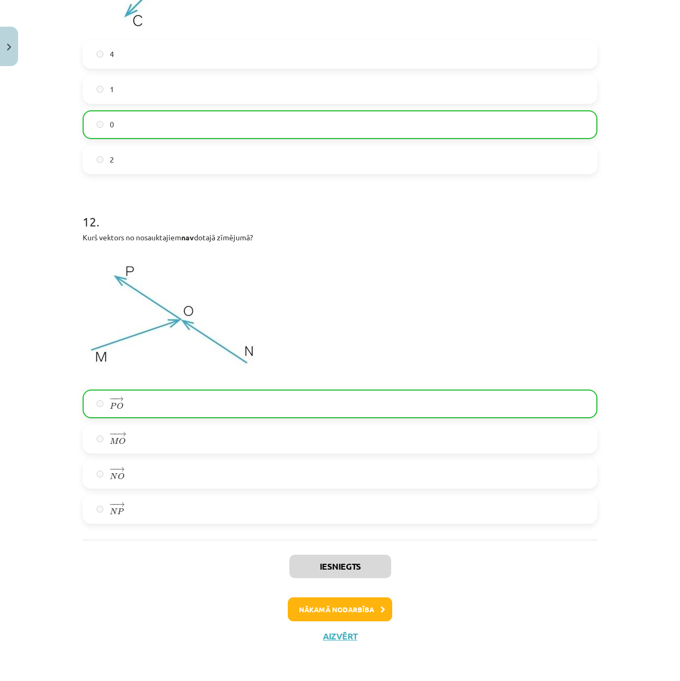
drag, startPoint x: 120, startPoint y: 390, endPoint x: 103, endPoint y: 450, distance: 62.1
click at [334, 609] on button "Nākamā nodarbība" at bounding box center [340, 610] width 104 height 25
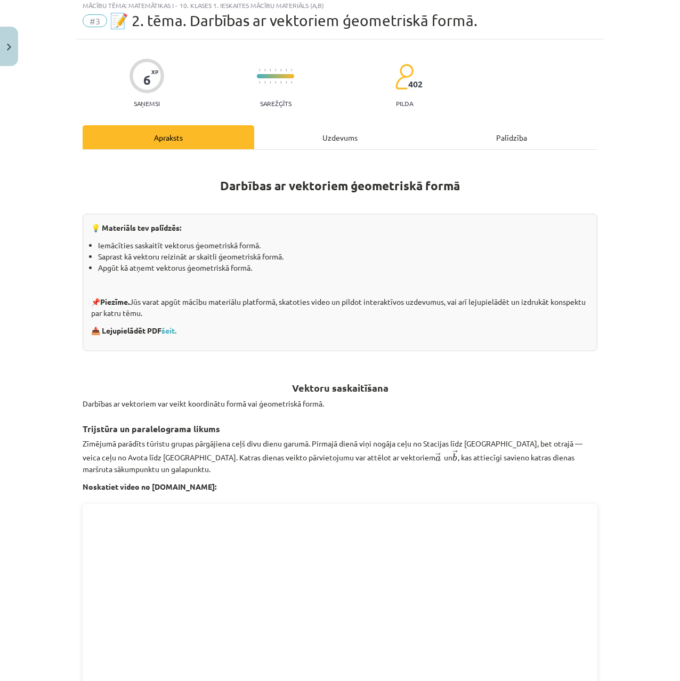
scroll to position [27, 0]
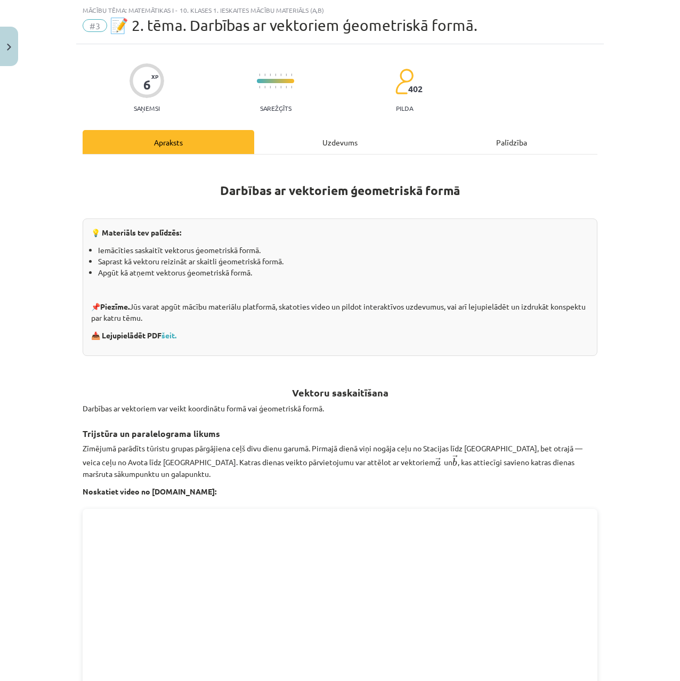
click at [319, 146] on div "Uzdevums" at bounding box center [340, 142] width 172 height 24
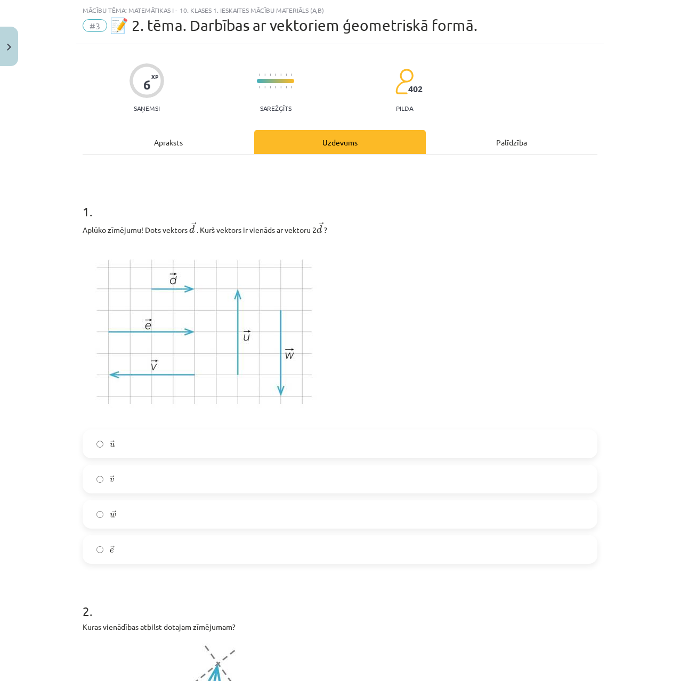
click at [213, 144] on div "Apraksts" at bounding box center [169, 142] width 172 height 24
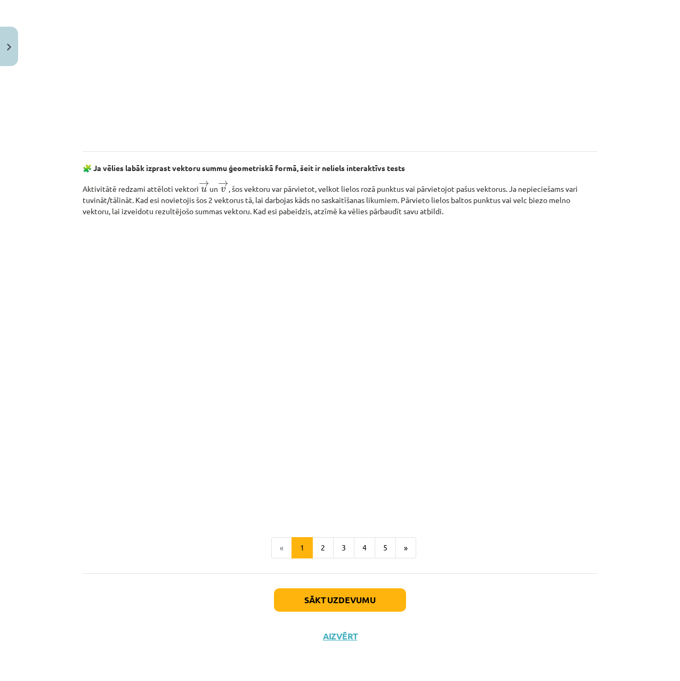
drag, startPoint x: 89, startPoint y: 335, endPoint x: 56, endPoint y: 580, distance: 247.5
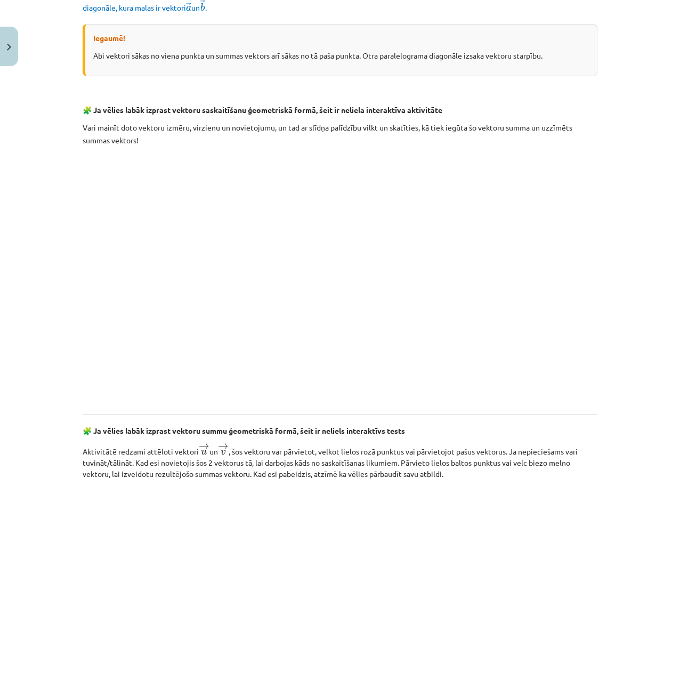
scroll to position [0, 0]
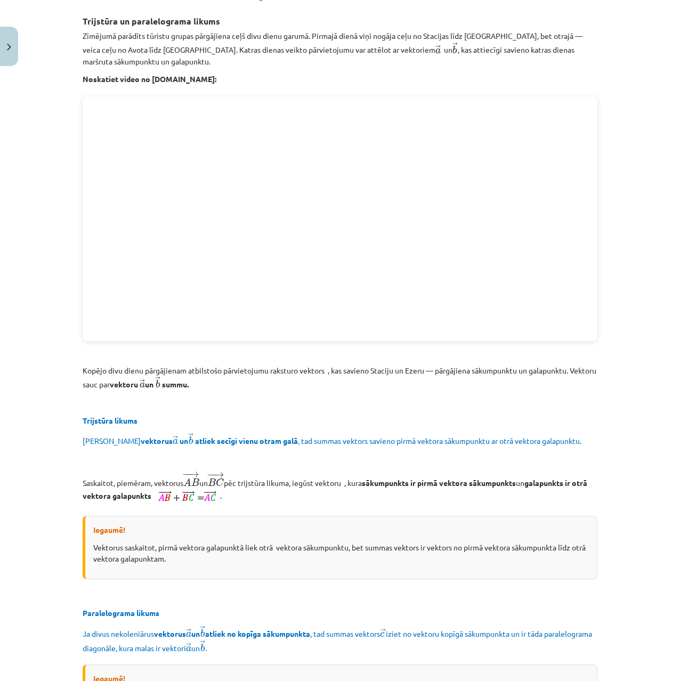
drag, startPoint x: 62, startPoint y: 525, endPoint x: 143, endPoint y: 247, distance: 289.4
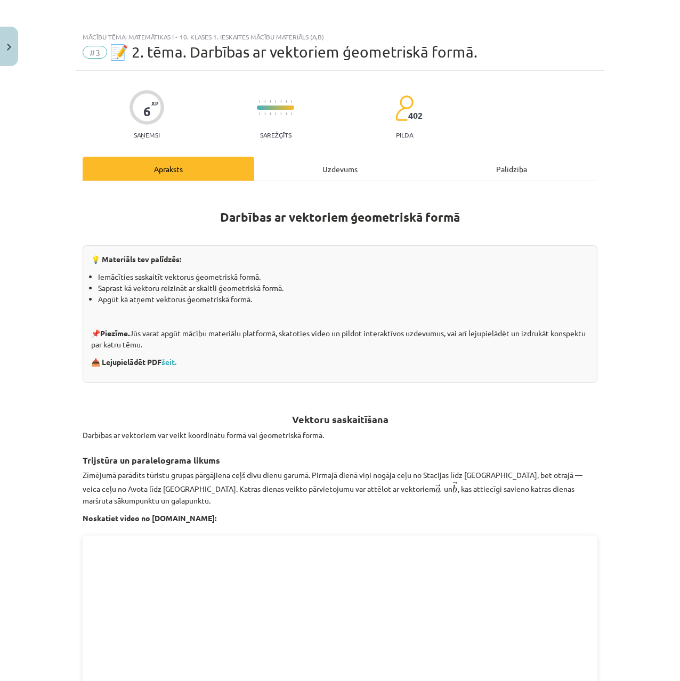
click at [332, 168] on div "Uzdevums" at bounding box center [340, 169] width 172 height 24
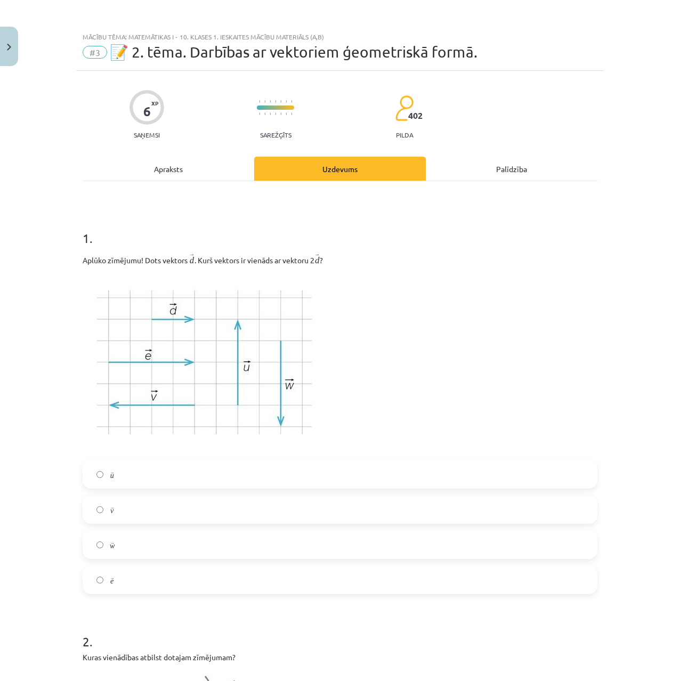
scroll to position [27, 0]
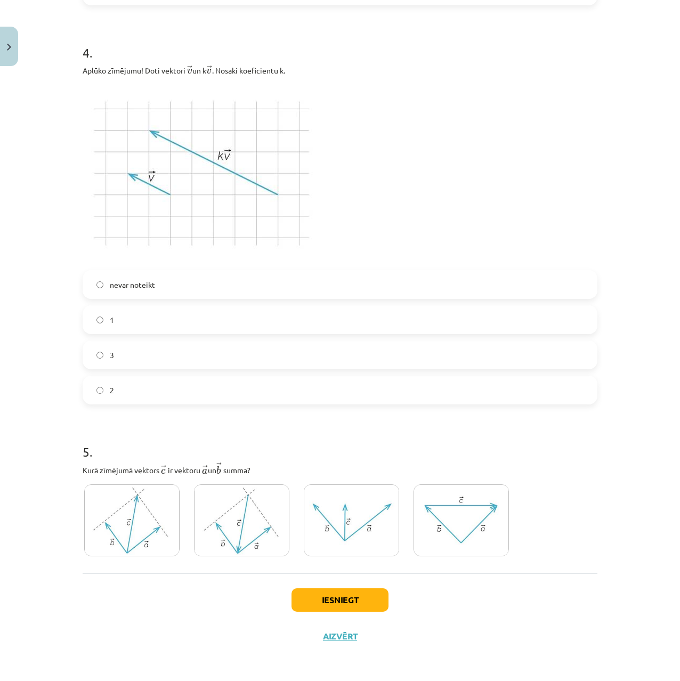
drag, startPoint x: 453, startPoint y: 354, endPoint x: 364, endPoint y: 677, distance: 334.8
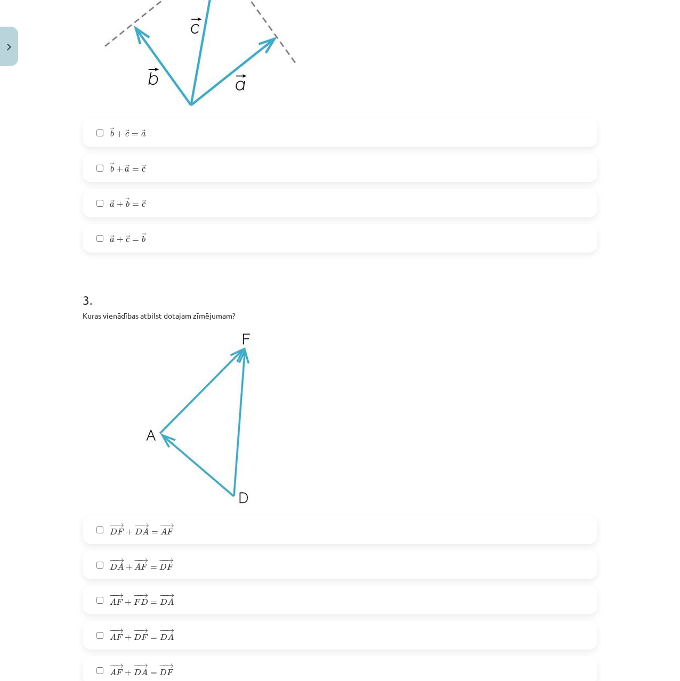
scroll to position [0, 0]
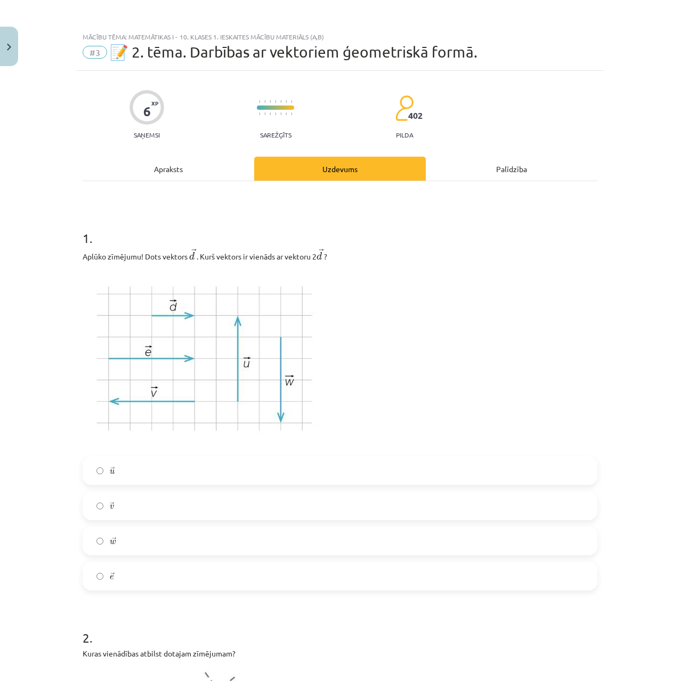
drag, startPoint x: 376, startPoint y: 627, endPoint x: 425, endPoint y: 412, distance: 220.9
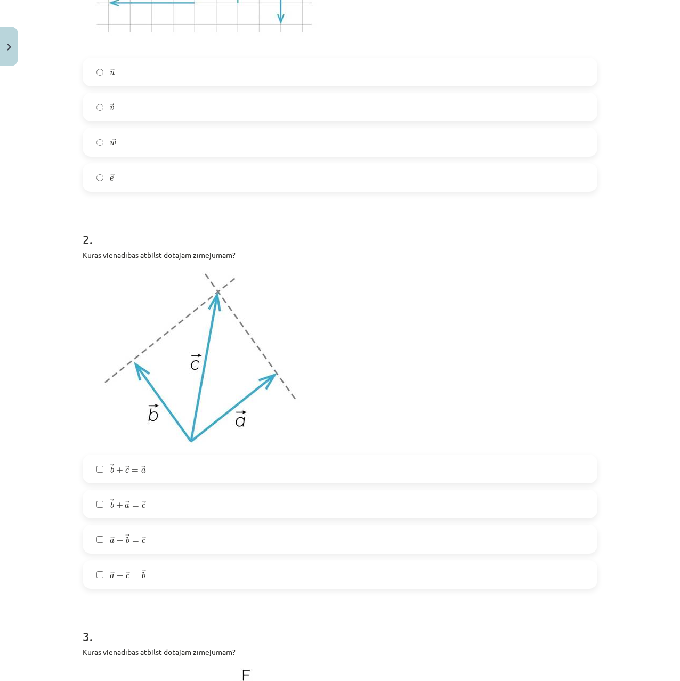
scroll to position [514, 0]
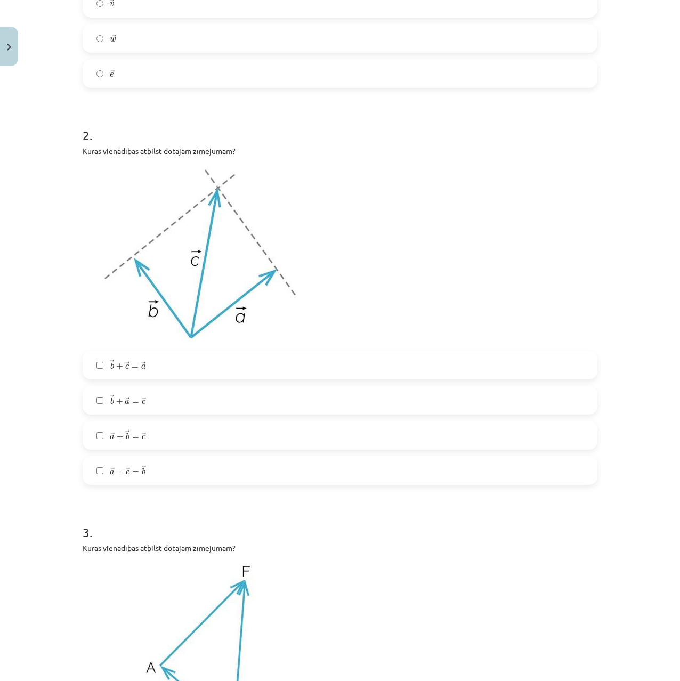
drag, startPoint x: 427, startPoint y: 396, endPoint x: 423, endPoint y: 444, distance: 48.1
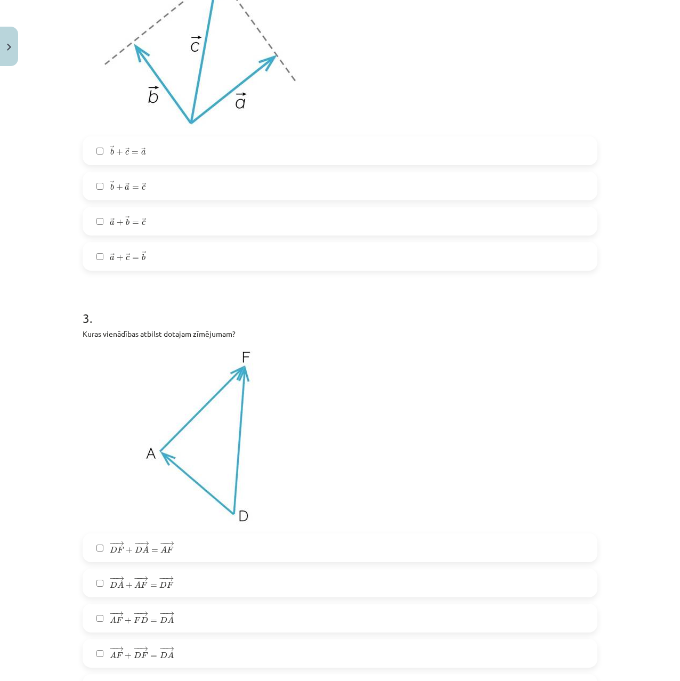
scroll to position [929, 0]
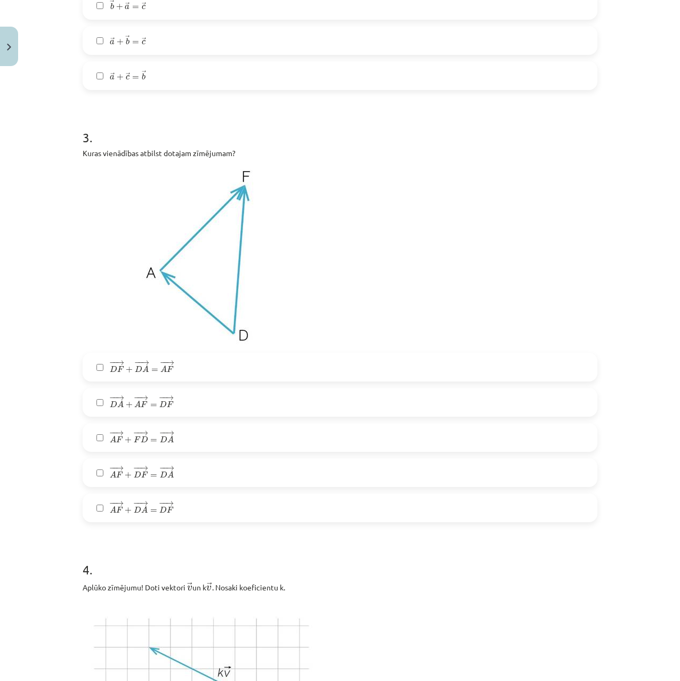
drag, startPoint x: 418, startPoint y: 363, endPoint x: 406, endPoint y: 454, distance: 92.5
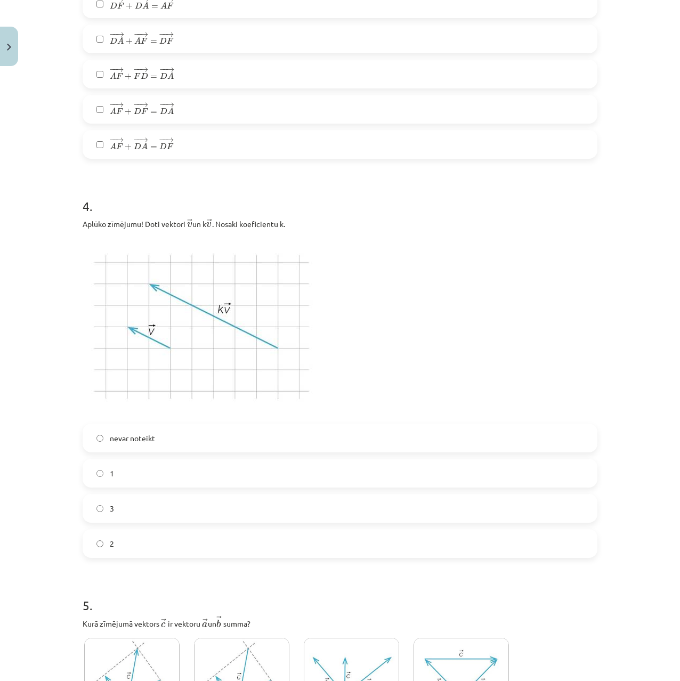
drag, startPoint x: 442, startPoint y: 358, endPoint x: 440, endPoint y: 443, distance: 85.3
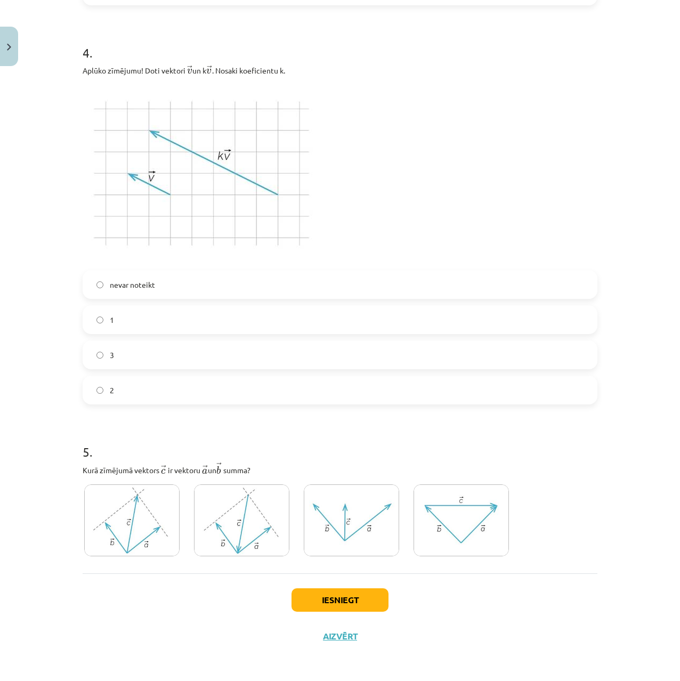
drag, startPoint x: 452, startPoint y: 408, endPoint x: 445, endPoint y: 484, distance: 75.5
click at [236, 520] on img at bounding box center [241, 521] width 95 height 72
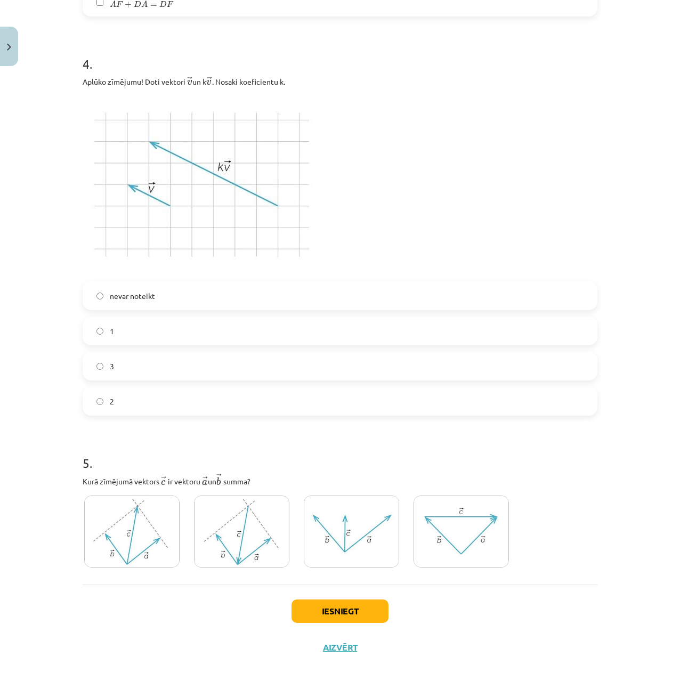
scroll to position [1380, 0]
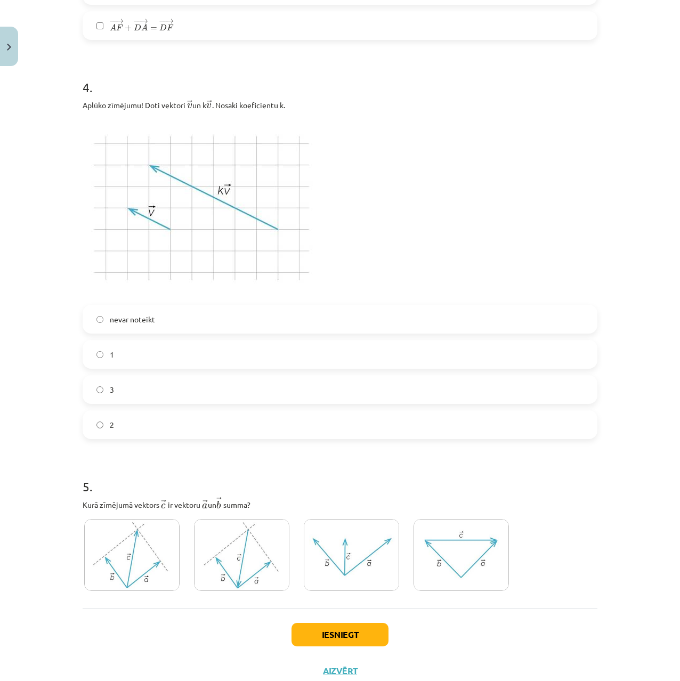
drag, startPoint x: 280, startPoint y: 444, endPoint x: 276, endPoint y: 406, distance: 38.0
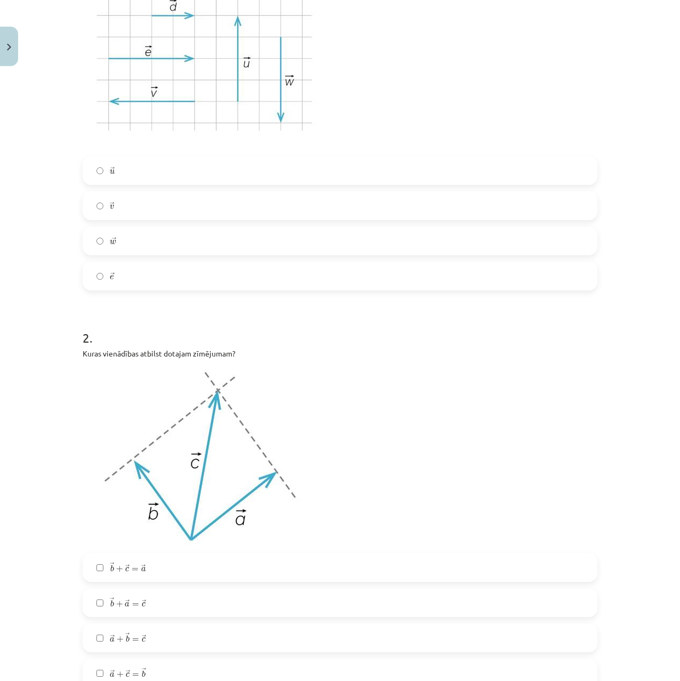
scroll to position [0, 0]
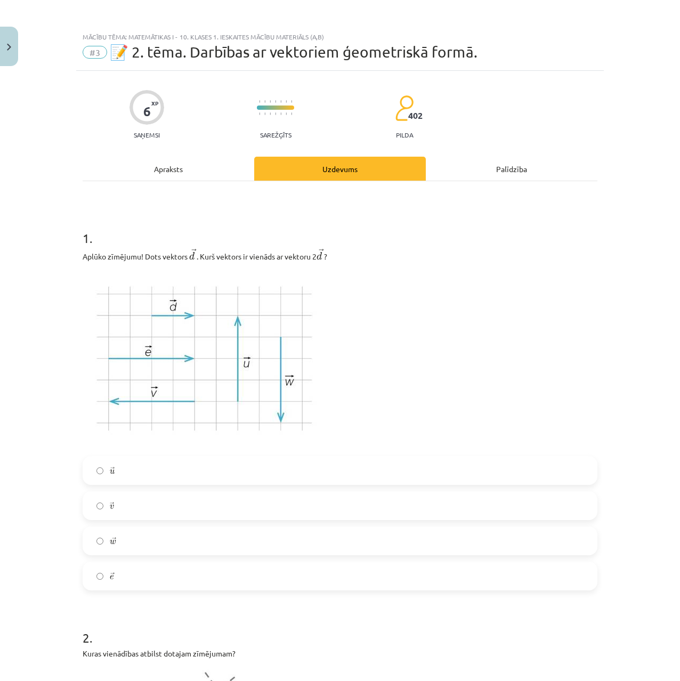
drag, startPoint x: 270, startPoint y: 406, endPoint x: 301, endPoint y: 37, distance: 370.3
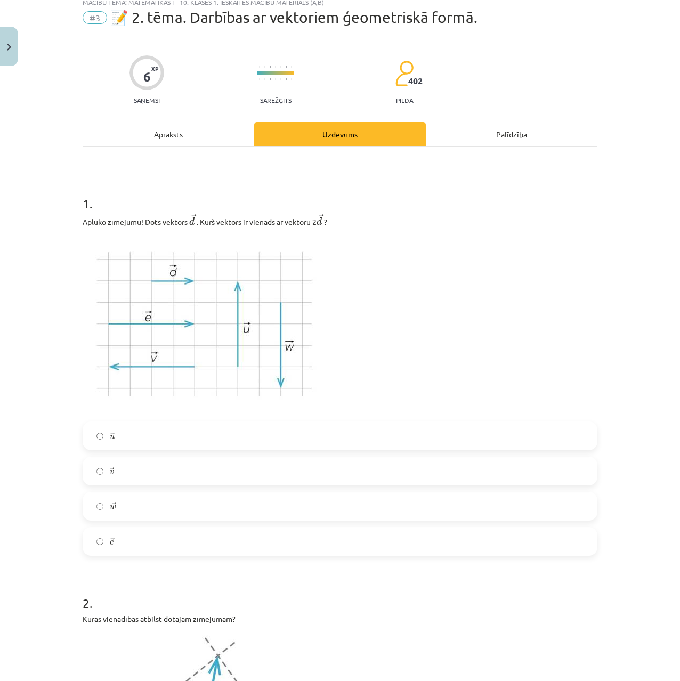
drag, startPoint x: 51, startPoint y: 373, endPoint x: 55, endPoint y: 415, distance: 42.3
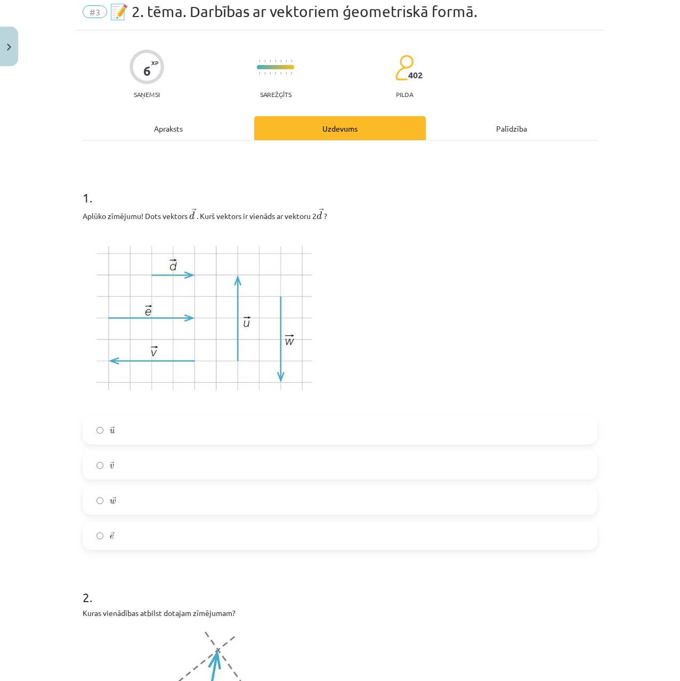
click at [105, 536] on label "→ e e →" at bounding box center [340, 535] width 513 height 27
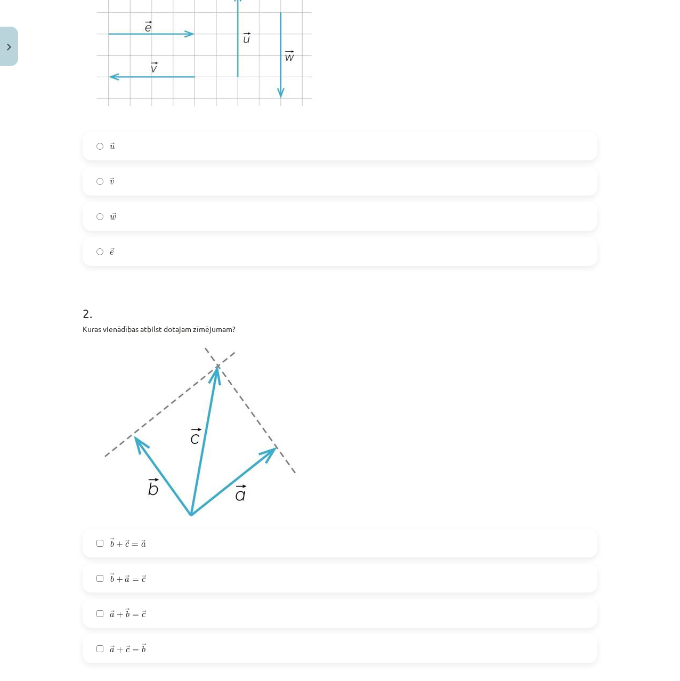
drag, startPoint x: 63, startPoint y: 380, endPoint x: 61, endPoint y: 428, distance: 47.5
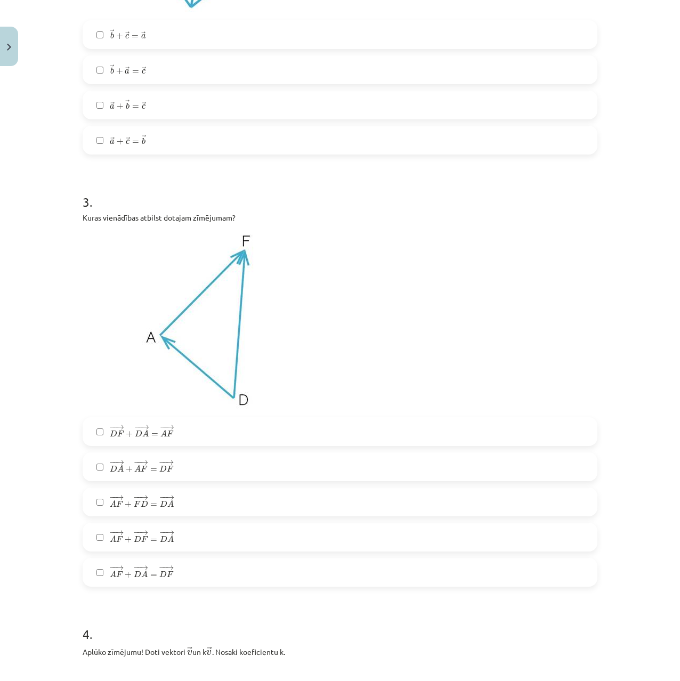
drag, startPoint x: 27, startPoint y: 417, endPoint x: 19, endPoint y: 474, distance: 57.7
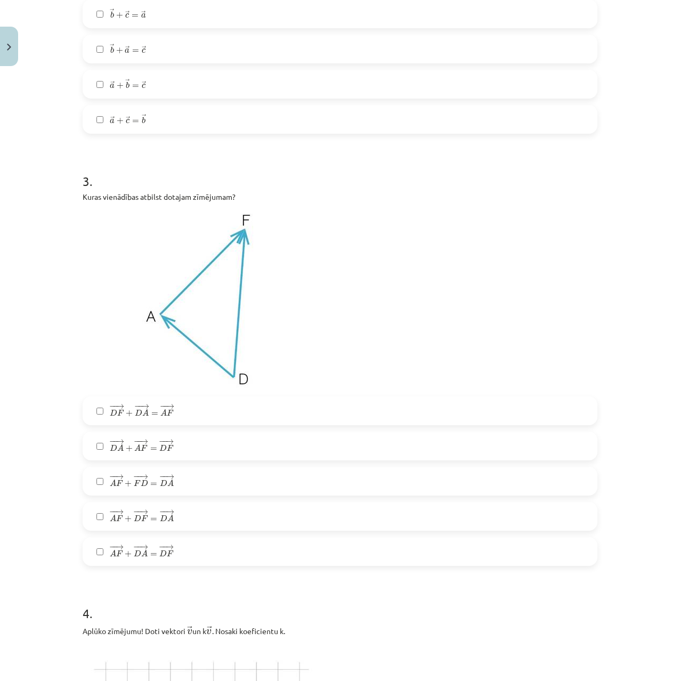
click at [95, 478] on label "− − → A F + − − → F D = − − → D A A F → + F D → = D A →" at bounding box center [340, 481] width 513 height 27
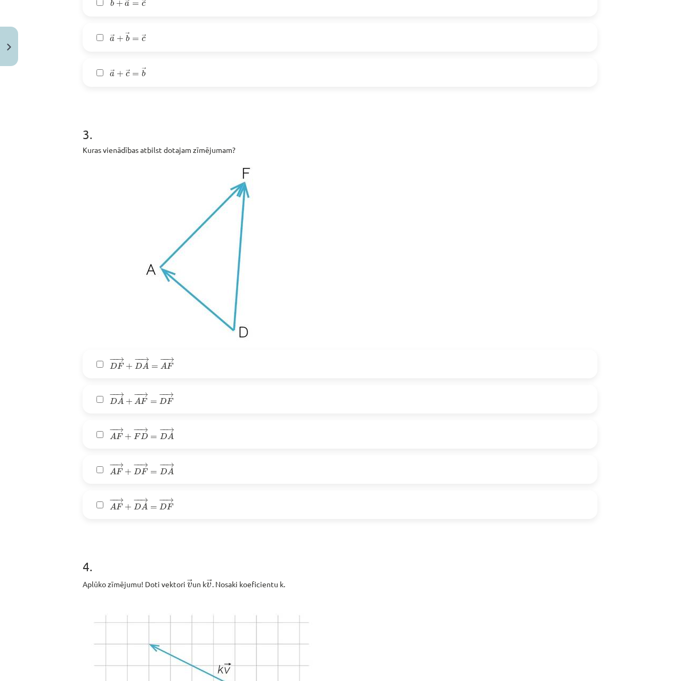
drag, startPoint x: 54, startPoint y: 407, endPoint x: 45, endPoint y: 444, distance: 37.8
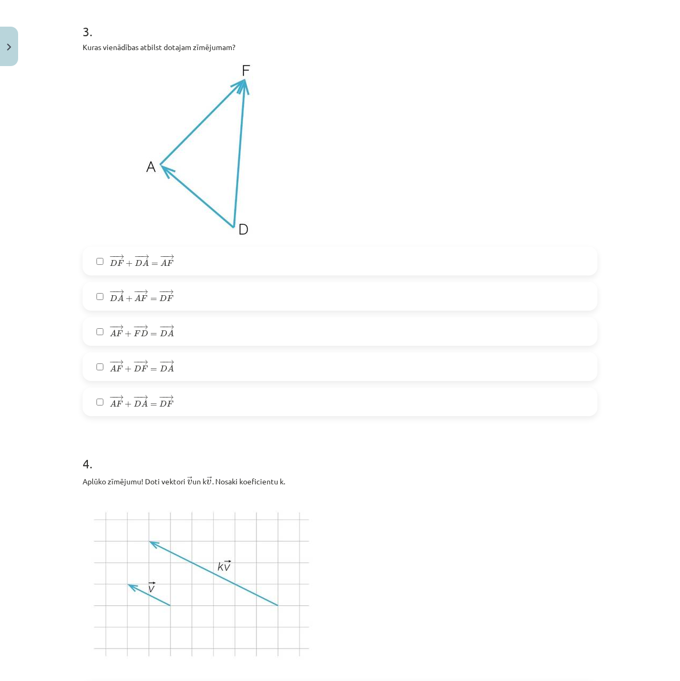
drag, startPoint x: 45, startPoint y: 439, endPoint x: 34, endPoint y: 489, distance: 51.0
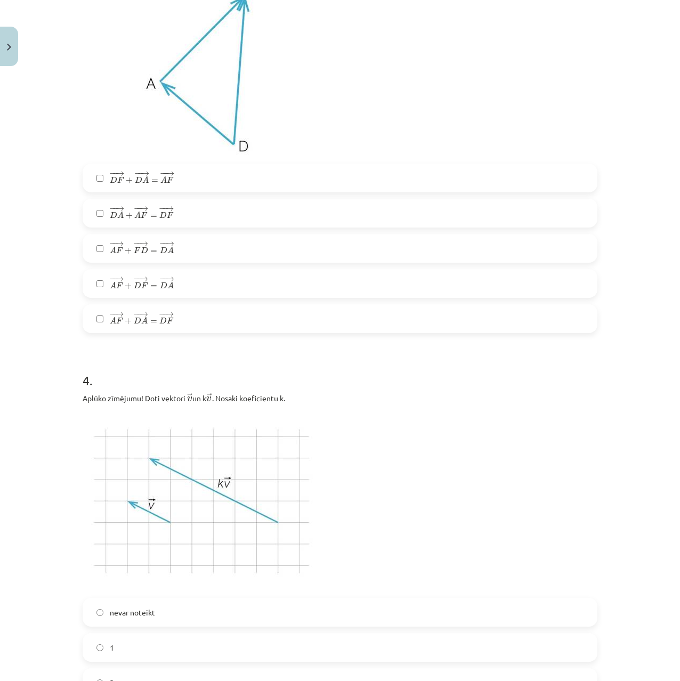
drag, startPoint x: 21, startPoint y: 492, endPoint x: 14, endPoint y: 511, distance: 20.4
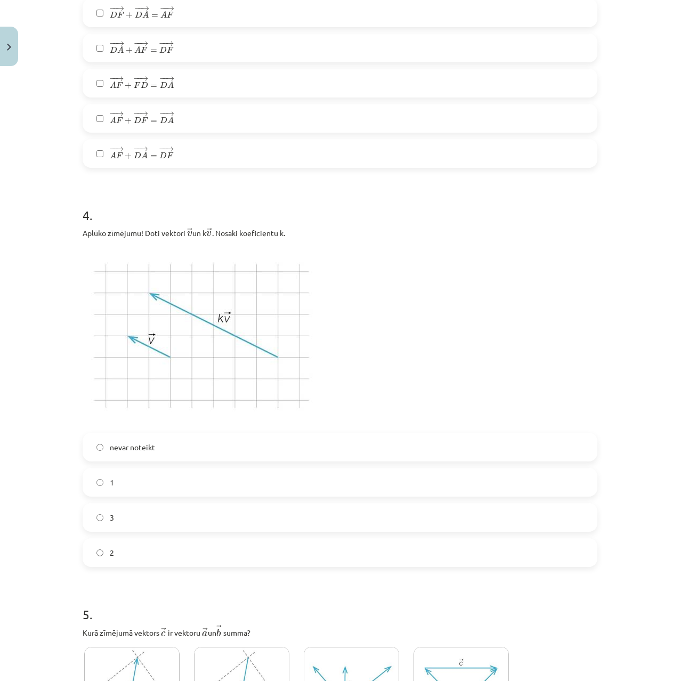
drag, startPoint x: 7, startPoint y: 489, endPoint x: 5, endPoint y: 527, distance: 38.4
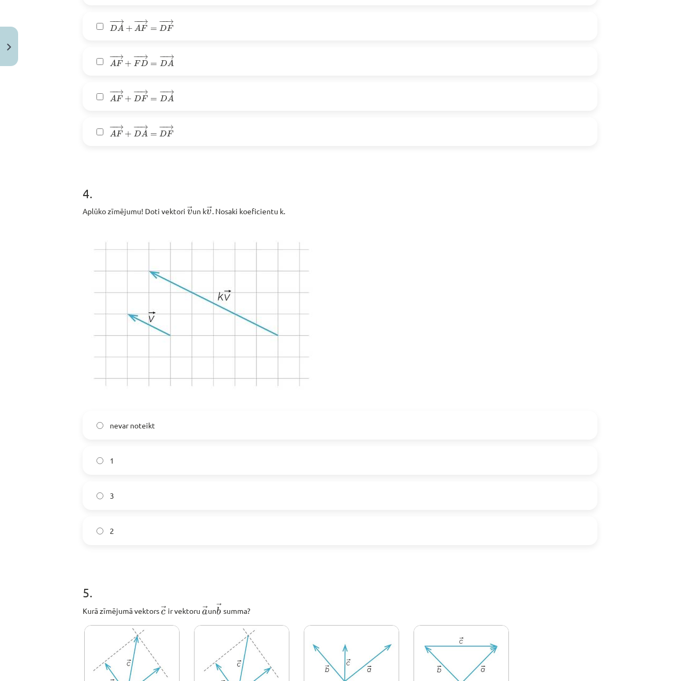
scroll to position [1289, 0]
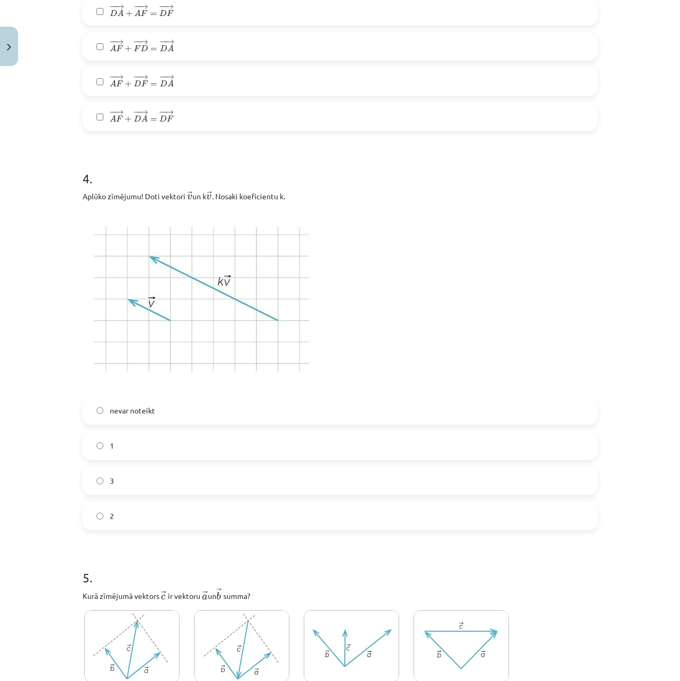
drag, startPoint x: 7, startPoint y: 546, endPoint x: 8, endPoint y: 551, distance: 5.4
click at [104, 446] on label "1" at bounding box center [340, 445] width 513 height 27
click at [111, 484] on label "3" at bounding box center [340, 481] width 513 height 27
click at [112, 522] on label "2" at bounding box center [340, 516] width 513 height 27
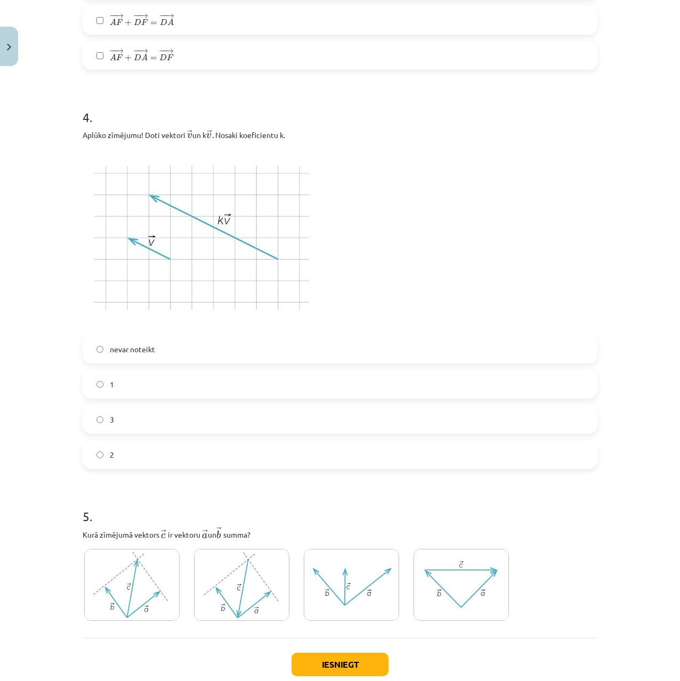
scroll to position [1417, 0]
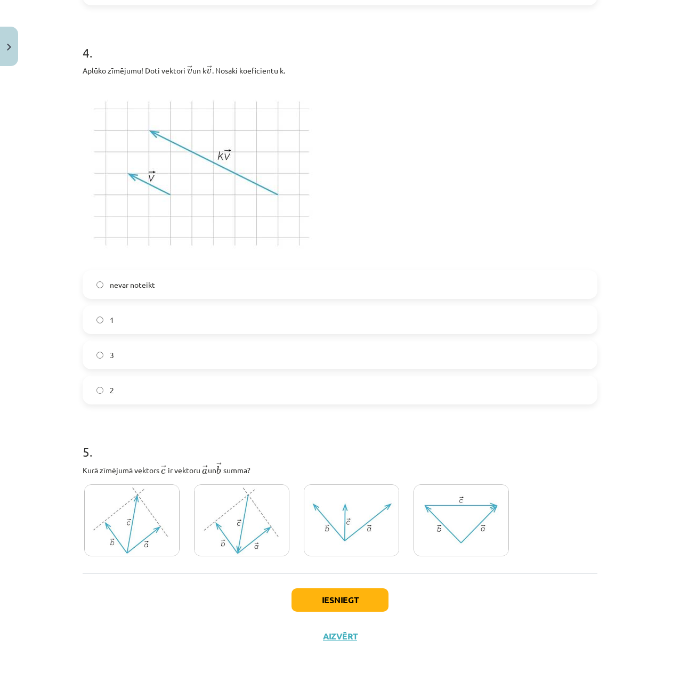
drag, startPoint x: 22, startPoint y: 400, endPoint x: 32, endPoint y: 552, distance: 152.3
click at [335, 597] on button "Iesniegt" at bounding box center [340, 600] width 97 height 23
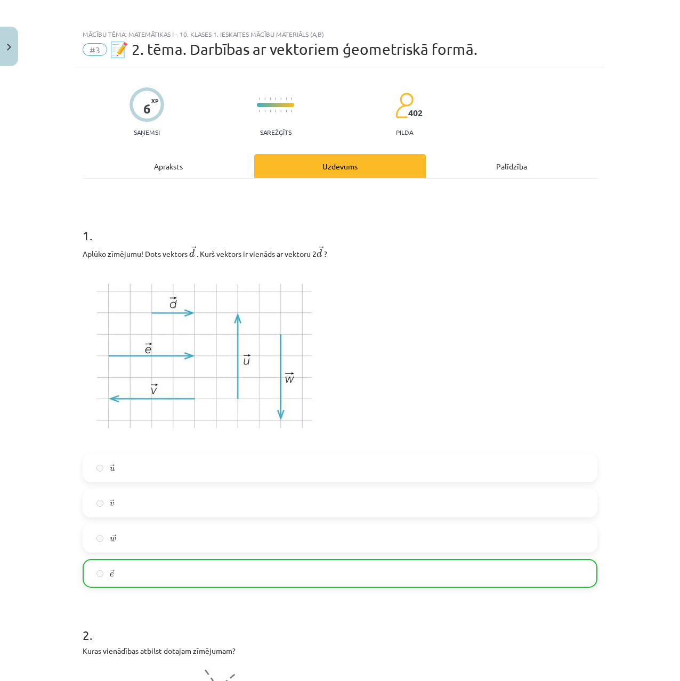
scroll to position [0, 0]
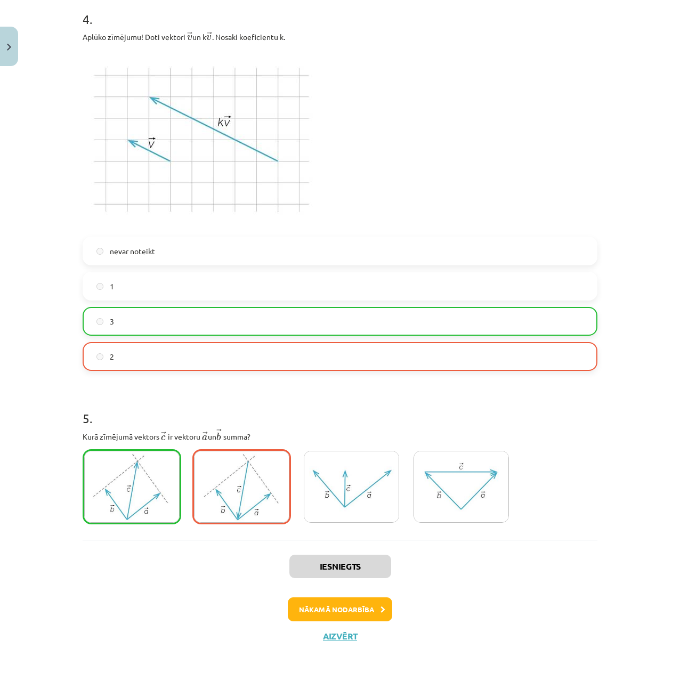
drag, startPoint x: 302, startPoint y: 510, endPoint x: 331, endPoint y: 661, distance: 153.1
click at [369, 599] on button "Nākamā nodarbība" at bounding box center [340, 610] width 104 height 25
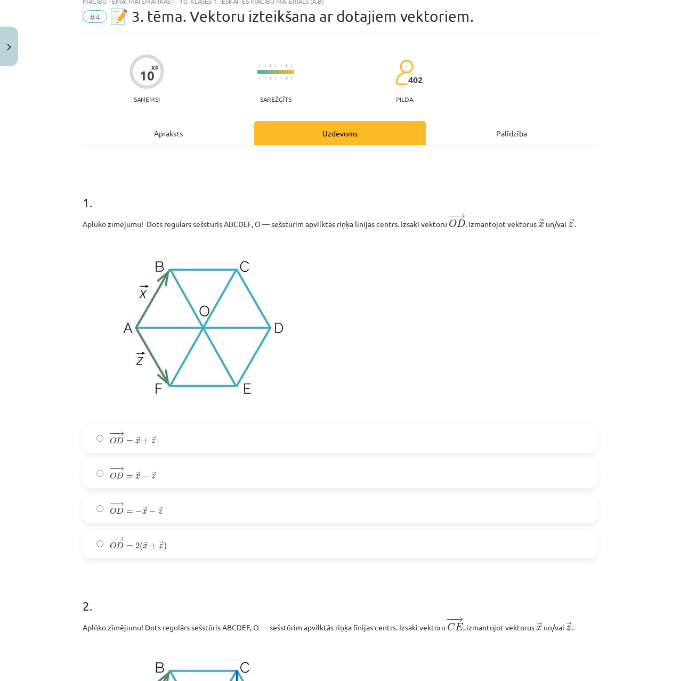
scroll to position [27, 0]
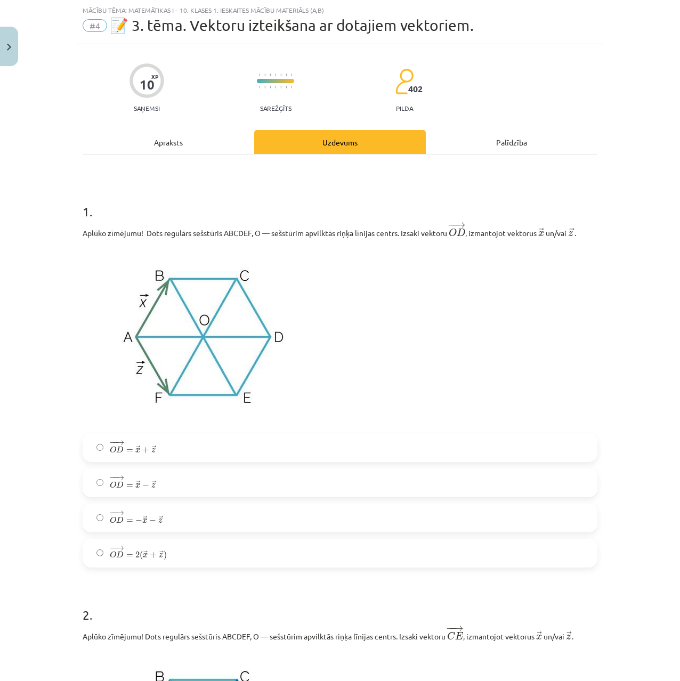
click at [164, 448] on label "− − → O D = → x + → z O D → = x → + z →" at bounding box center [340, 448] width 513 height 27
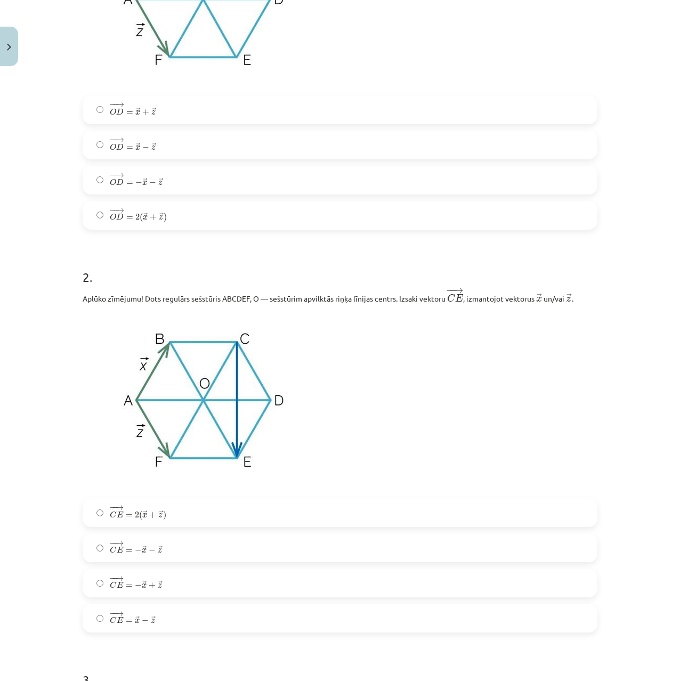
drag, startPoint x: 43, startPoint y: 477, endPoint x: 47, endPoint y: 509, distance: 32.8
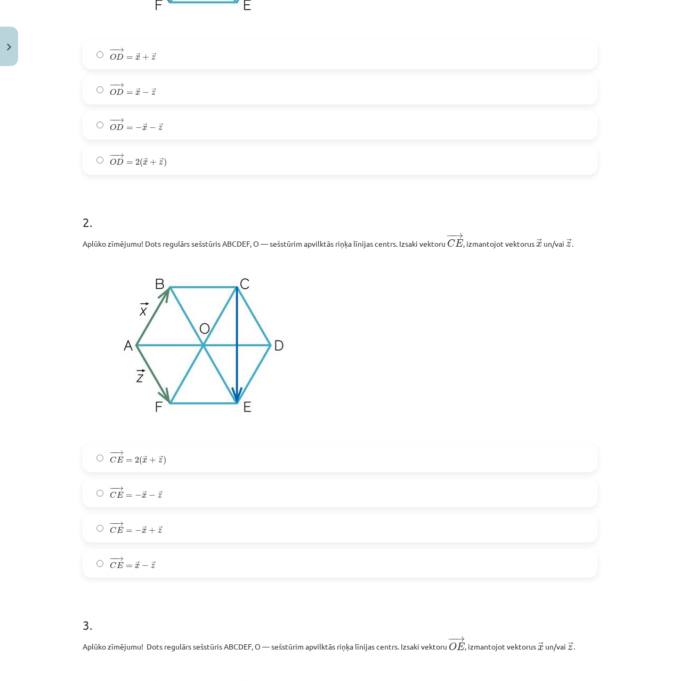
drag, startPoint x: 27, startPoint y: 537, endPoint x: 27, endPoint y: 548, distance: 10.7
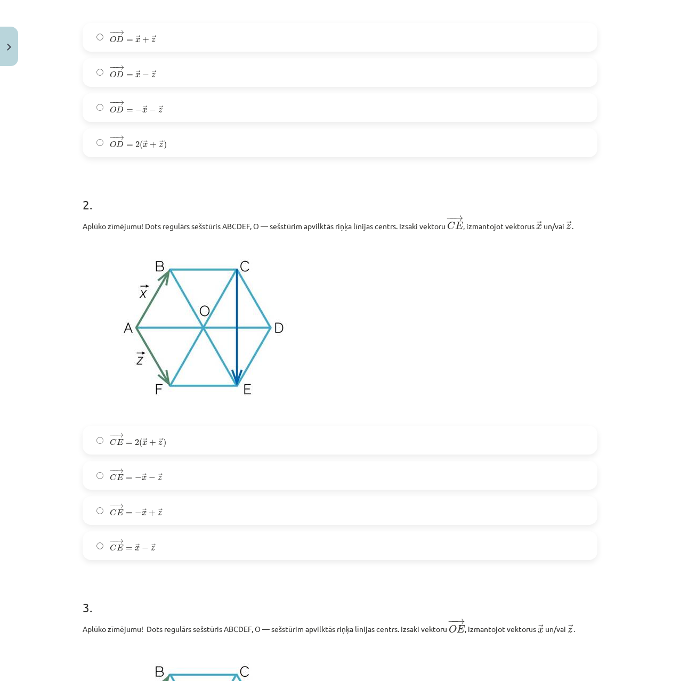
click at [142, 481] on span "x" at bounding box center [144, 478] width 5 height 5
click at [50, 546] on div "Mācību tēma: Matemātikas i - 10. klases 1. ieskaites mācību materiāls (a,b) #4 …" at bounding box center [340, 340] width 680 height 681
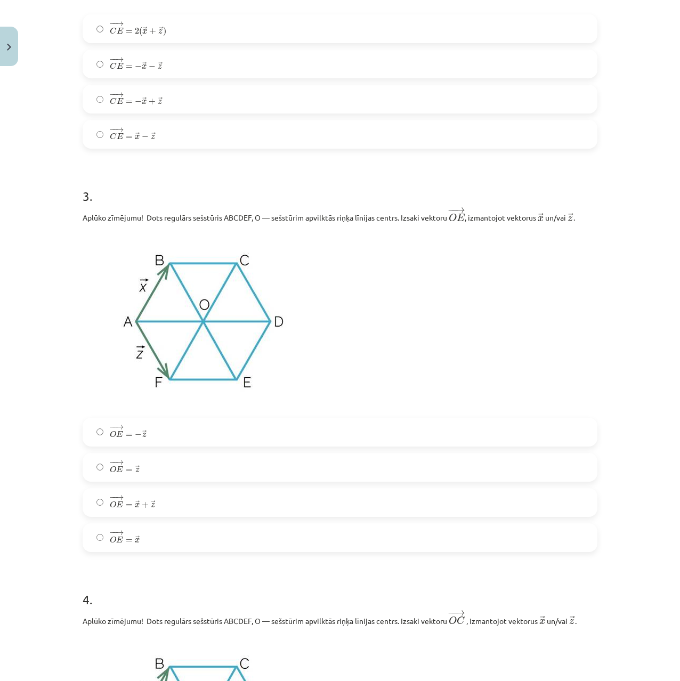
drag, startPoint x: 46, startPoint y: 519, endPoint x: 44, endPoint y: 570, distance: 51.3
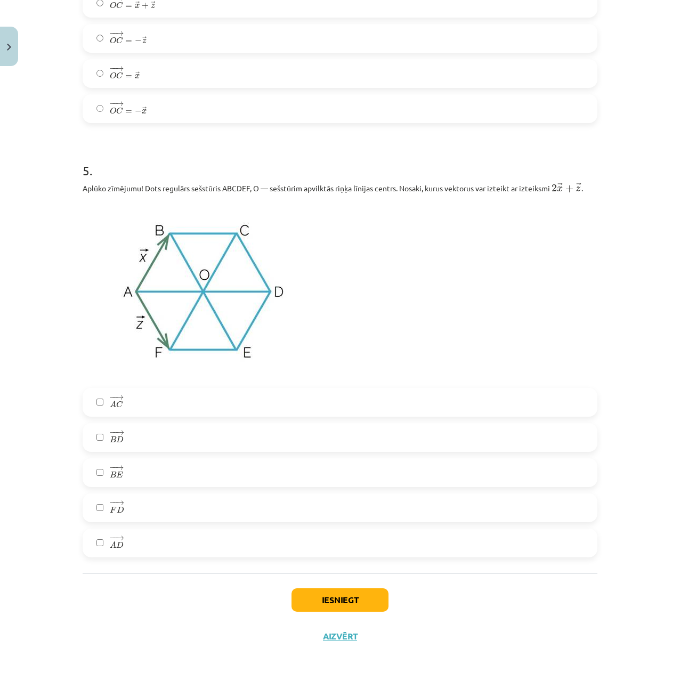
drag, startPoint x: 46, startPoint y: 592, endPoint x: 43, endPoint y: 633, distance: 41.7
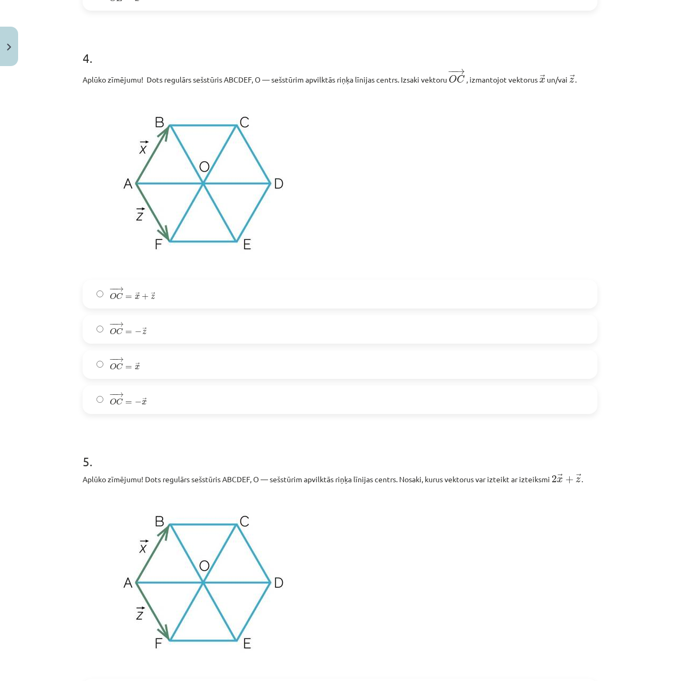
drag, startPoint x: 40, startPoint y: 609, endPoint x: 41, endPoint y: 495, distance: 114.1
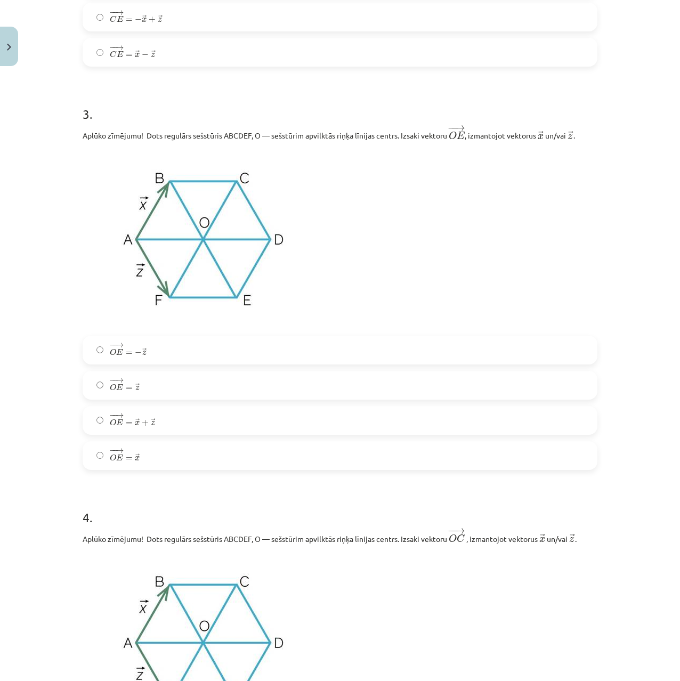
drag, startPoint x: 42, startPoint y: 478, endPoint x: 35, endPoint y: 420, distance: 57.9
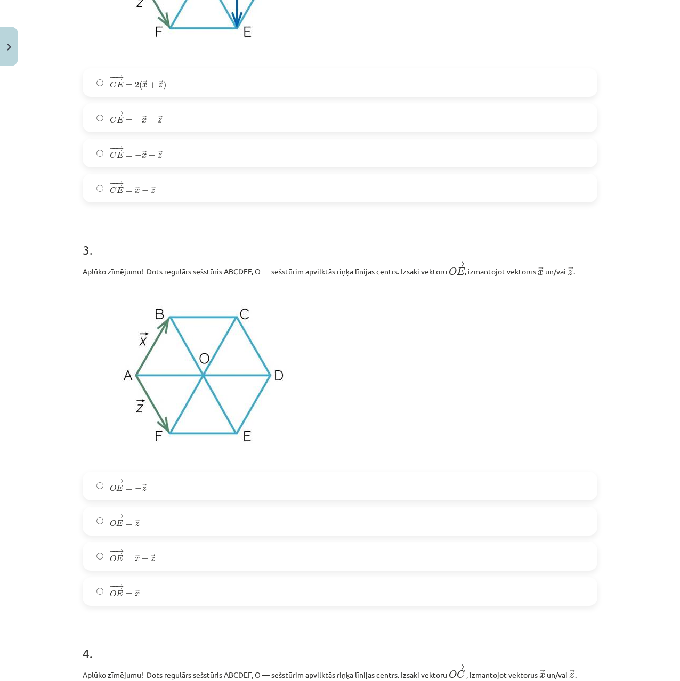
drag, startPoint x: 11, startPoint y: 387, endPoint x: 7, endPoint y: 376, distance: 11.5
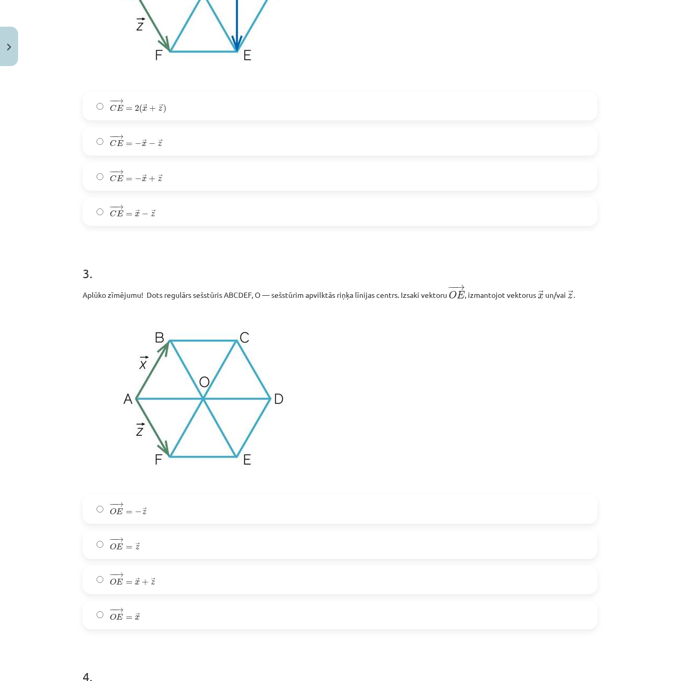
click at [18, 444] on div "Mācību tēma: Matemātikas i - 10. klases 1. ieskaites mācību materiāls (a,b) #4 …" at bounding box center [340, 340] width 680 height 681
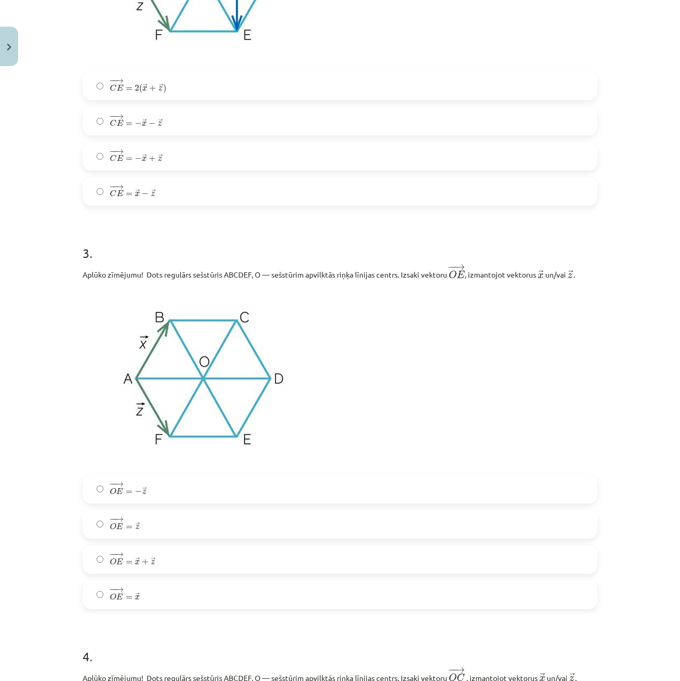
scroll to position [805, 0]
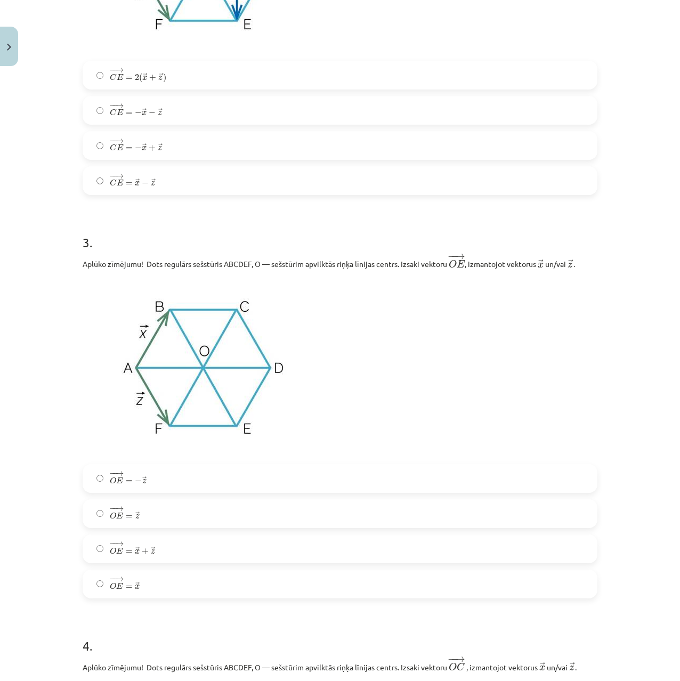
drag, startPoint x: 14, startPoint y: 445, endPoint x: 11, endPoint y: 471, distance: 25.8
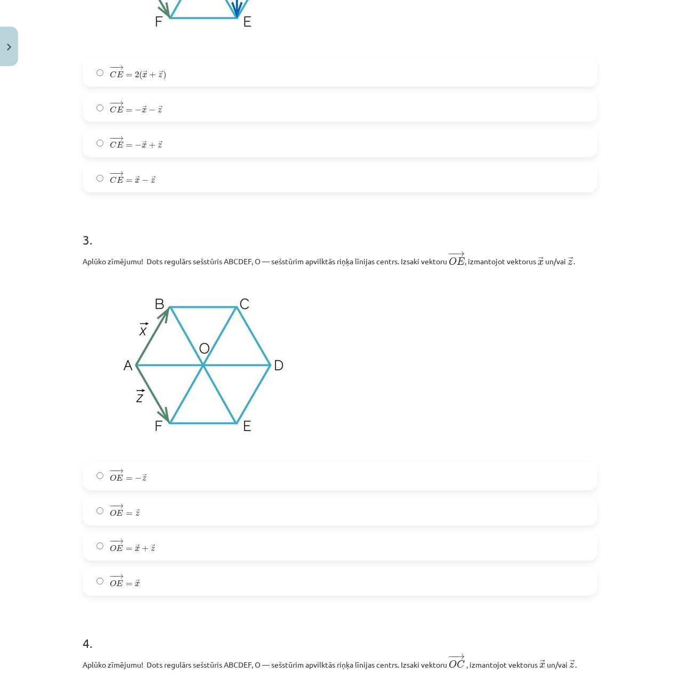
click at [110, 583] on span "O" at bounding box center [113, 583] width 6 height 7
click at [144, 488] on label "− − → O E = − → z O E → = − z →" at bounding box center [340, 476] width 513 height 27
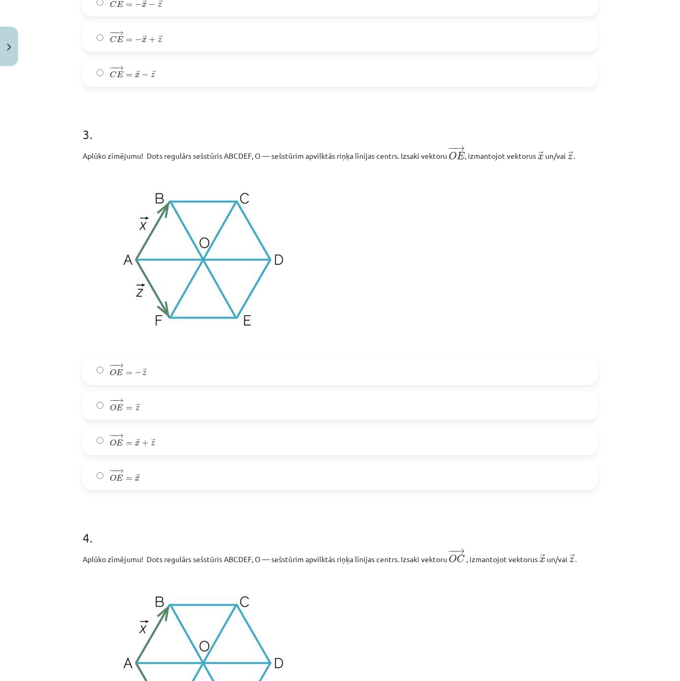
drag, startPoint x: 47, startPoint y: 465, endPoint x: 41, endPoint y: 496, distance: 31.2
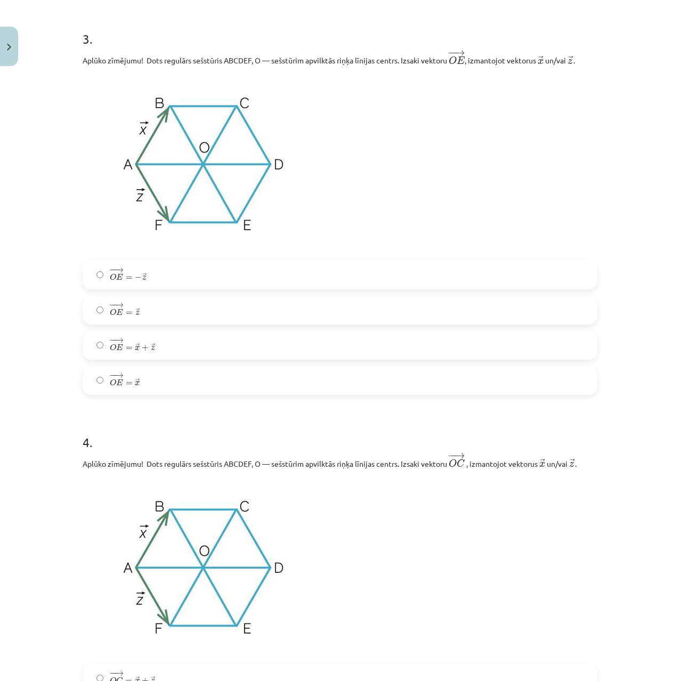
drag, startPoint x: 4, startPoint y: 570, endPoint x: 10, endPoint y: 575, distance: 7.3
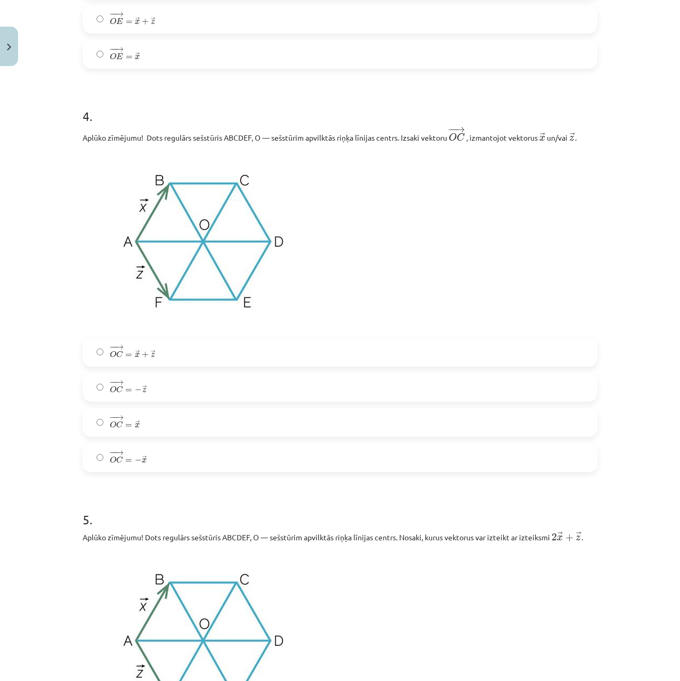
drag, startPoint x: 96, startPoint y: 371, endPoint x: 84, endPoint y: 450, distance: 79.8
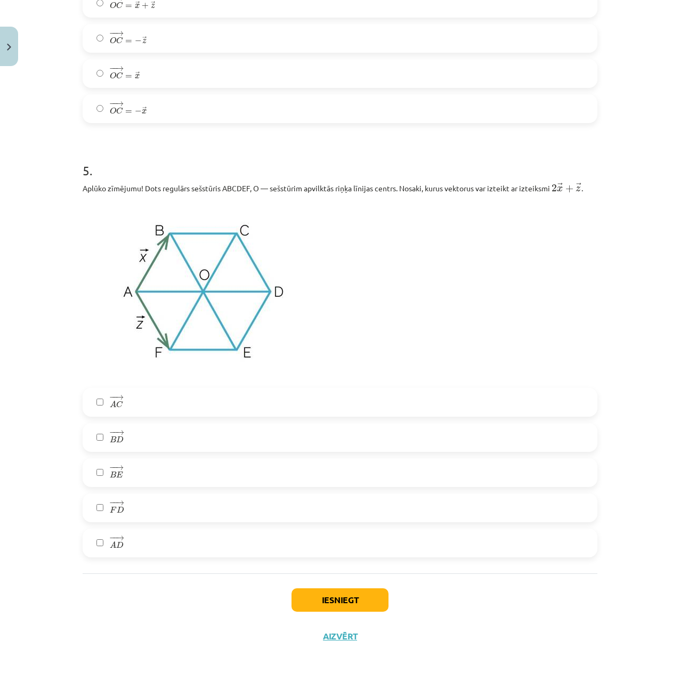
drag, startPoint x: 85, startPoint y: 455, endPoint x: 45, endPoint y: 607, distance: 156.6
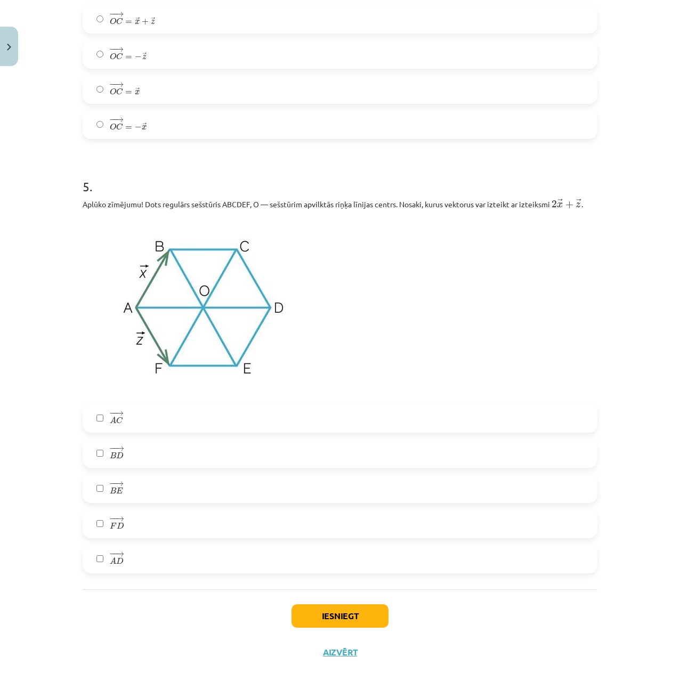
drag, startPoint x: 44, startPoint y: 583, endPoint x: 47, endPoint y: 543, distance: 40.6
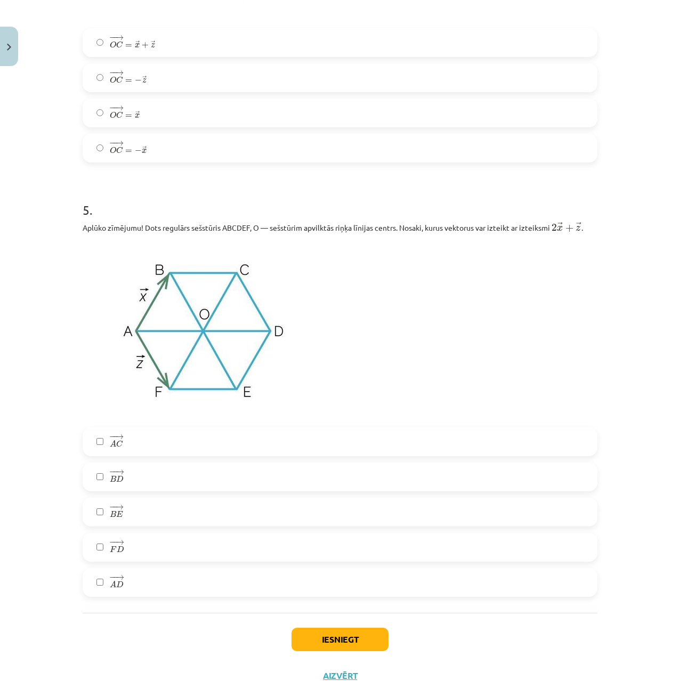
scroll to position [1630, 0]
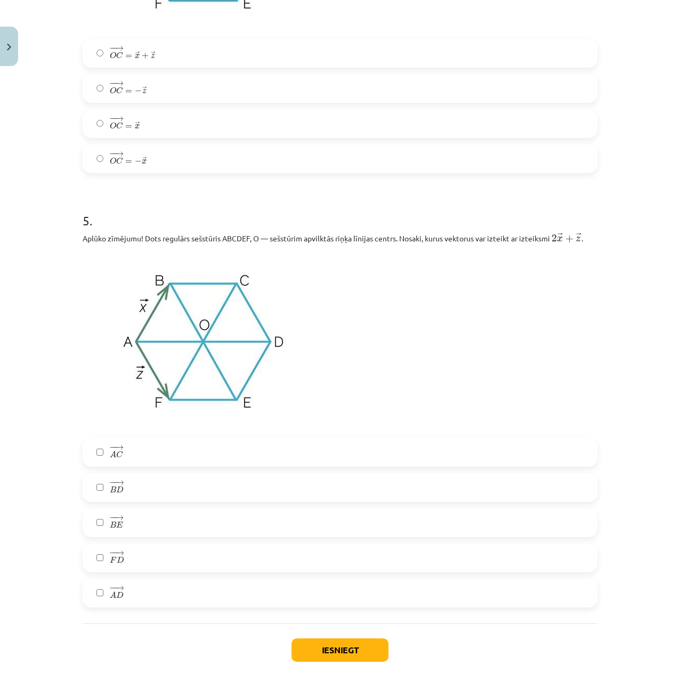
drag, startPoint x: 47, startPoint y: 543, endPoint x: 47, endPoint y: 519, distance: 24.0
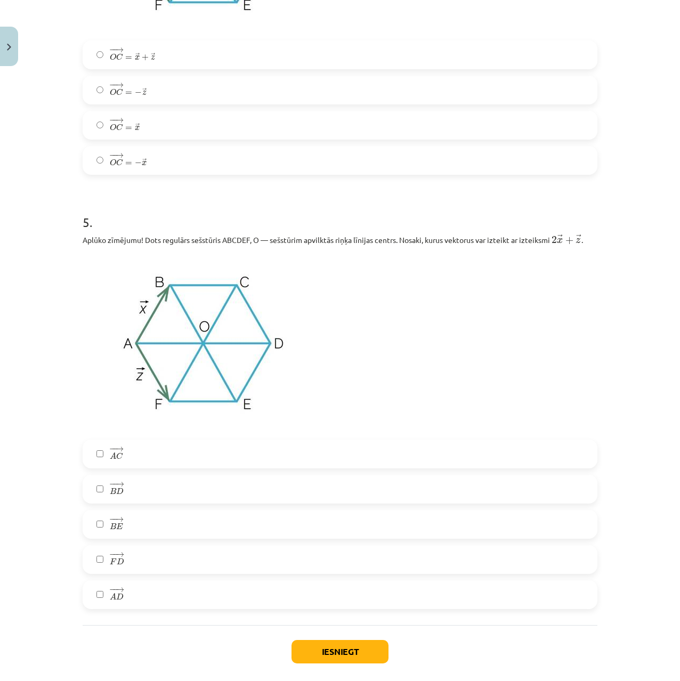
click at [103, 533] on label "− − → B E B E →" at bounding box center [340, 524] width 513 height 27
click at [101, 493] on label "− − → B D B D →" at bounding box center [340, 489] width 513 height 27
drag, startPoint x: 99, startPoint y: 482, endPoint x: 91, endPoint y: 516, distance: 35.0
click at [97, 486] on label "− − → B D B D →" at bounding box center [340, 489] width 513 height 27
click at [91, 516] on label "− − → B E B E →" at bounding box center [340, 524] width 513 height 27
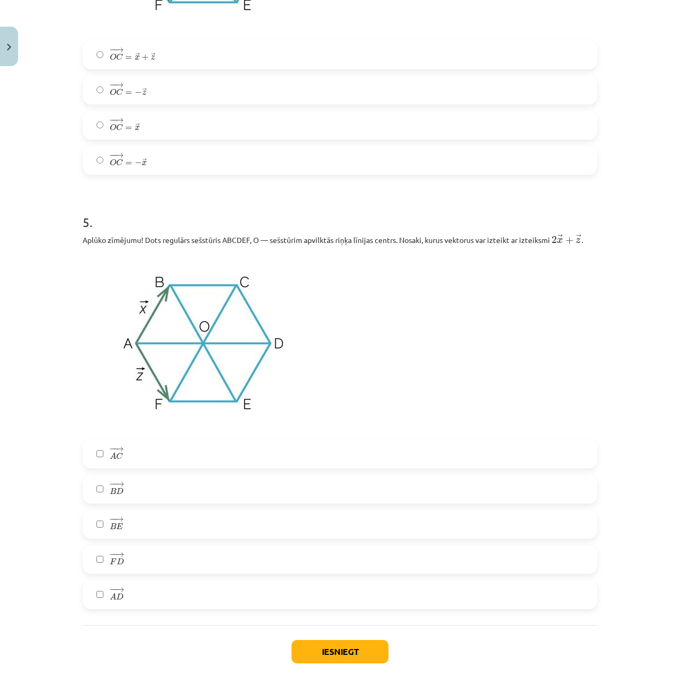
click at [115, 452] on span "→" at bounding box center [119, 449] width 9 height 5
click at [97, 487] on label "− − → B D B D →" at bounding box center [340, 489] width 513 height 27
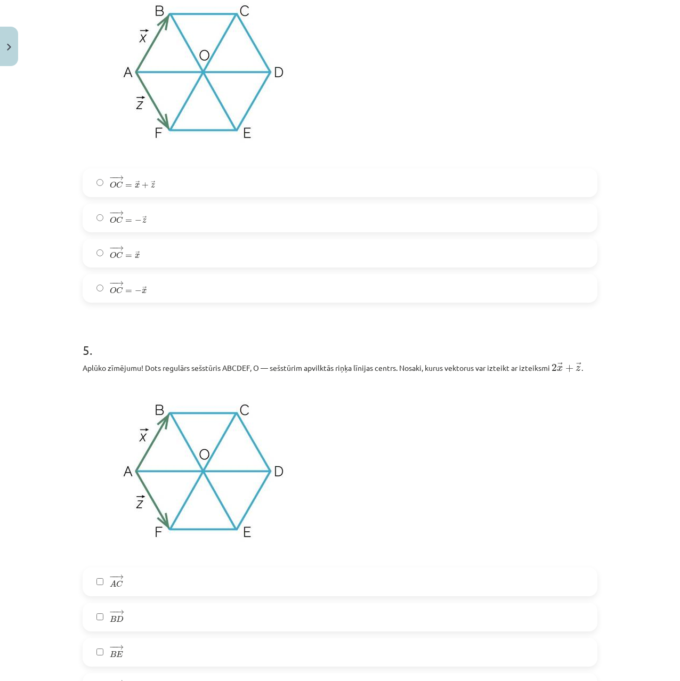
scroll to position [1495, 0]
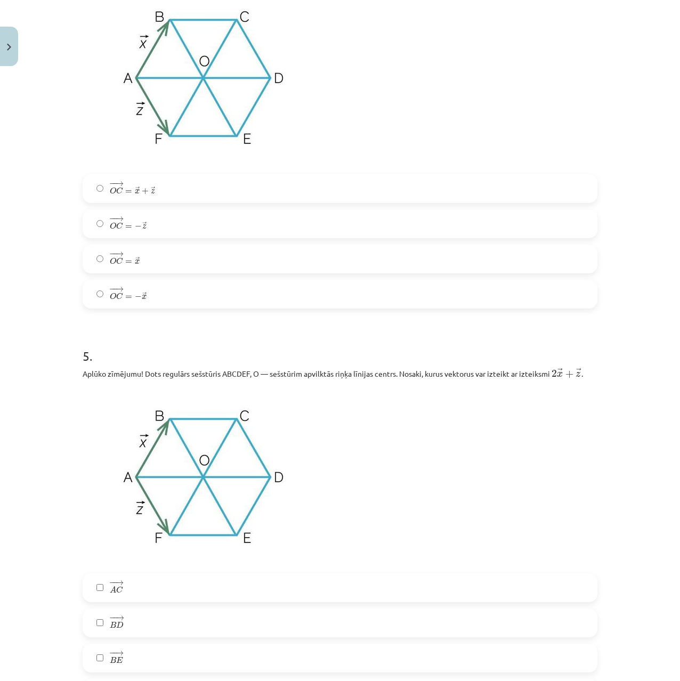
drag, startPoint x: 53, startPoint y: 487, endPoint x: 54, endPoint y: 470, distance: 17.6
drag, startPoint x: 73, startPoint y: 446, endPoint x: 112, endPoint y: 456, distance: 40.2
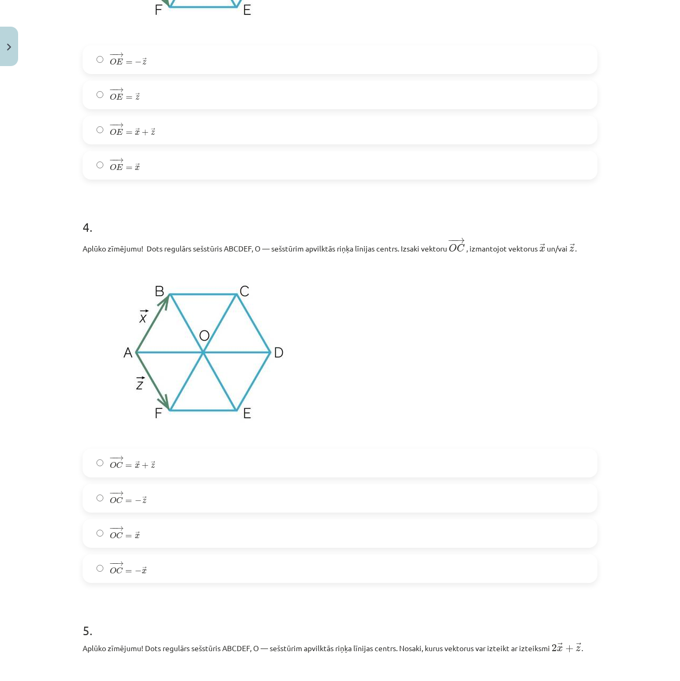
drag, startPoint x: 100, startPoint y: 429, endPoint x: 86, endPoint y: 389, distance: 42.1
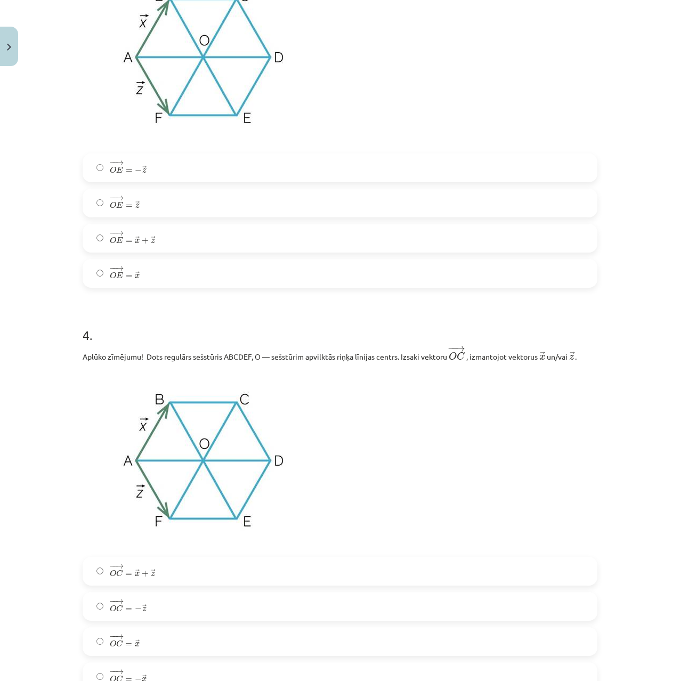
drag, startPoint x: 6, startPoint y: 301, endPoint x: -2, endPoint y: 273, distance: 29.2
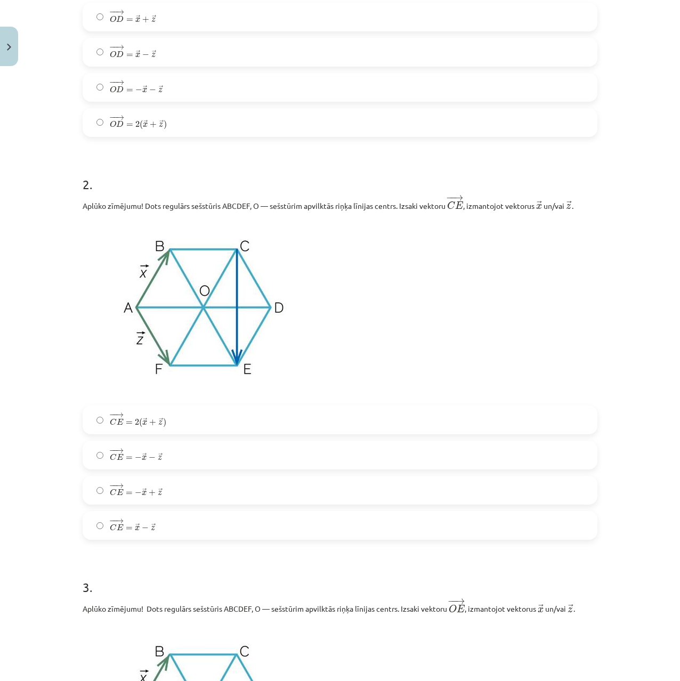
scroll to position [0, 0]
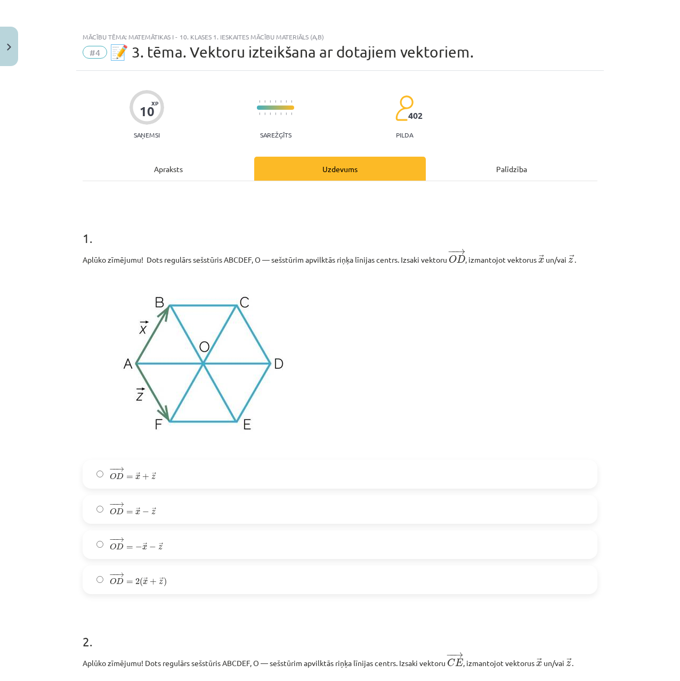
drag, startPoint x: 5, startPoint y: 226, endPoint x: 17, endPoint y: 99, distance: 127.4
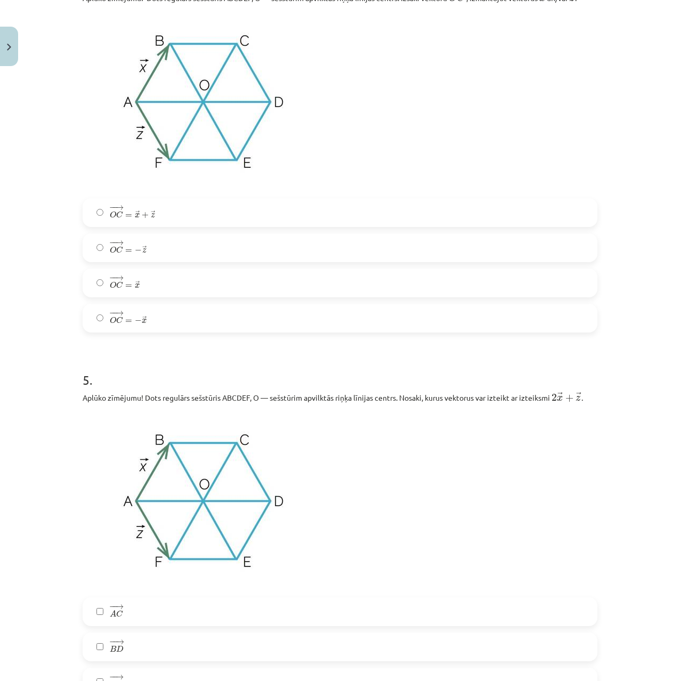
drag, startPoint x: 8, startPoint y: 152, endPoint x: 9, endPoint y: 381, distance: 228.7
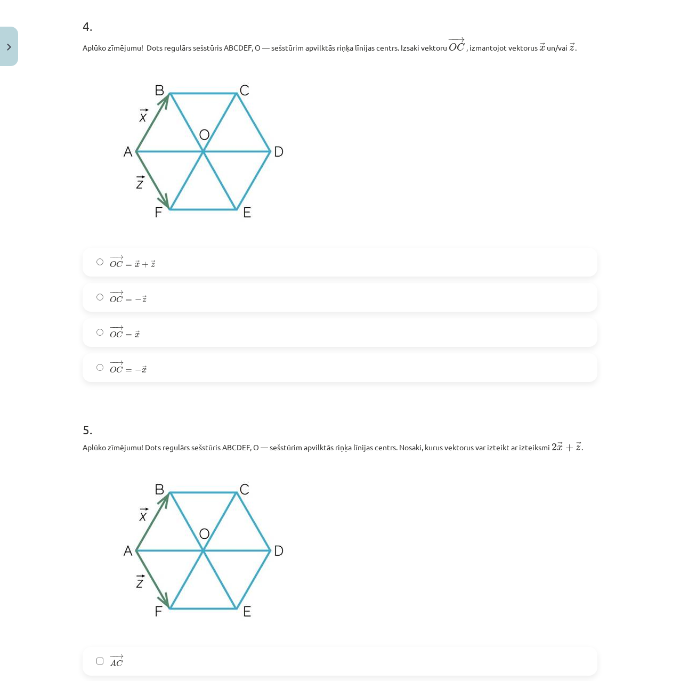
drag, startPoint x: 12, startPoint y: 374, endPoint x: 18, endPoint y: 327, distance: 47.3
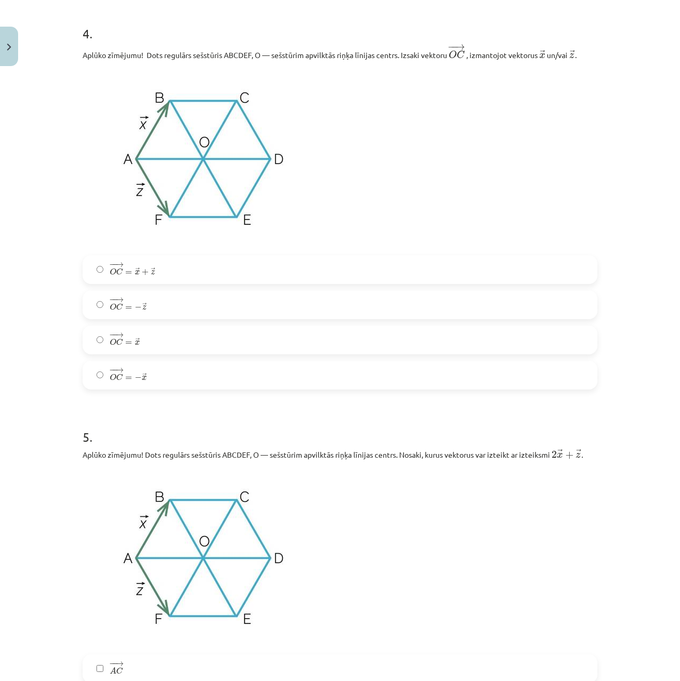
click at [168, 353] on label "− − → O C = → x O C → = x →" at bounding box center [340, 340] width 513 height 27
click at [188, 270] on label "− − → O C = → x + → z O C → = x → + z →" at bounding box center [340, 269] width 513 height 27
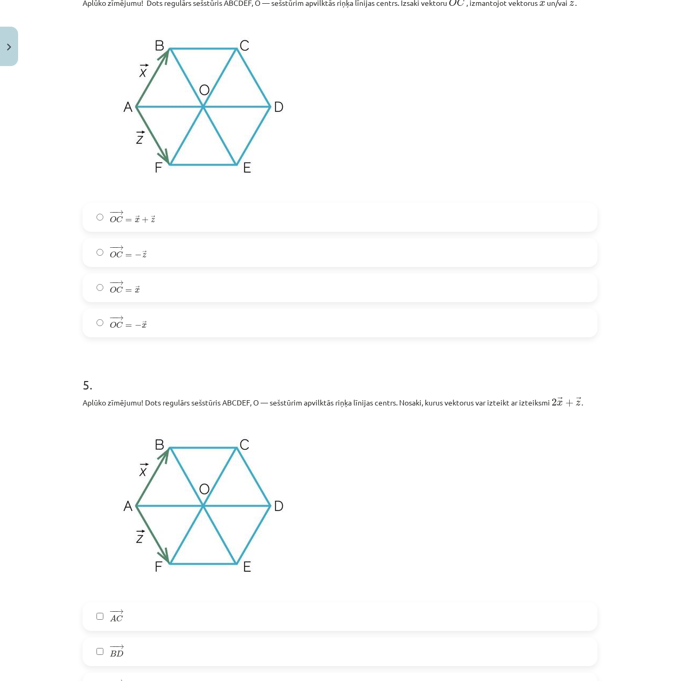
scroll to position [1684, 0]
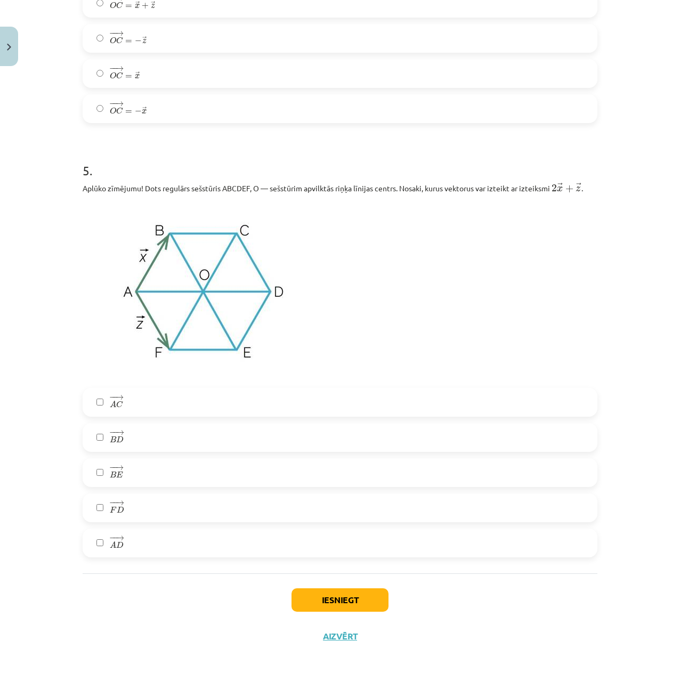
drag, startPoint x: 17, startPoint y: 296, endPoint x: 115, endPoint y: 541, distance: 263.8
click at [311, 601] on button "Iesniegt" at bounding box center [340, 600] width 97 height 23
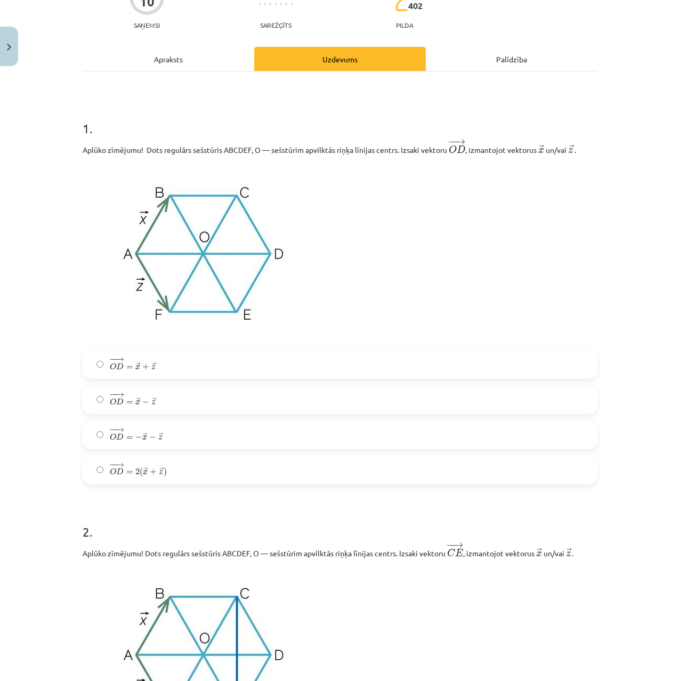
drag, startPoint x: 73, startPoint y: 487, endPoint x: 87, endPoint y: 475, distance: 18.6
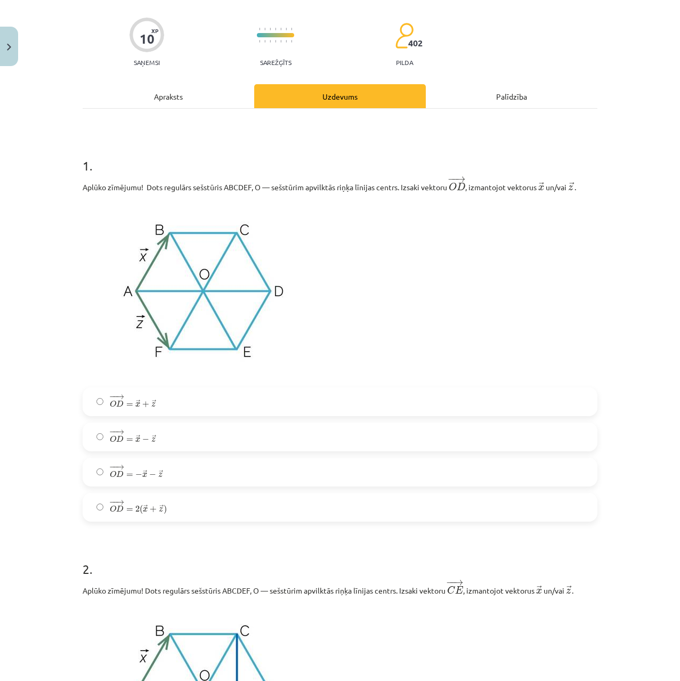
drag, startPoint x: 78, startPoint y: 429, endPoint x: 75, endPoint y: 416, distance: 13.7
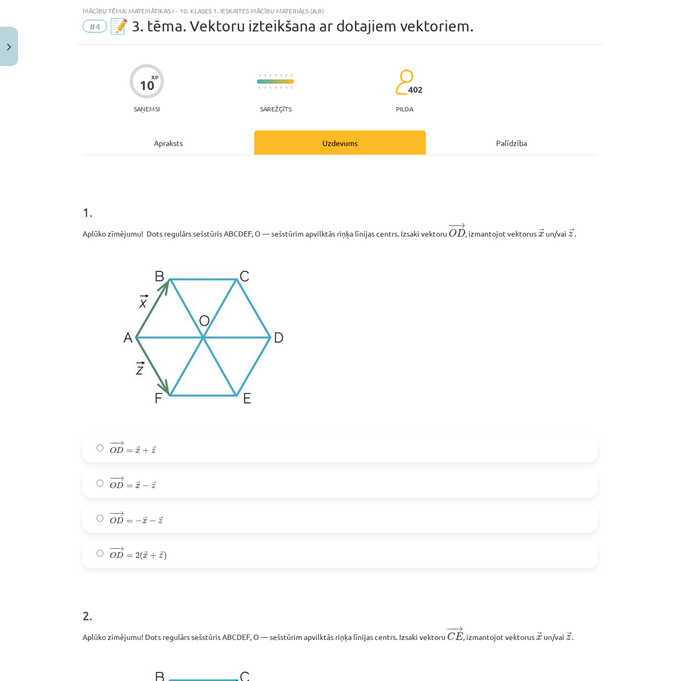
drag, startPoint x: 62, startPoint y: 420, endPoint x: 59, endPoint y: 382, distance: 37.5
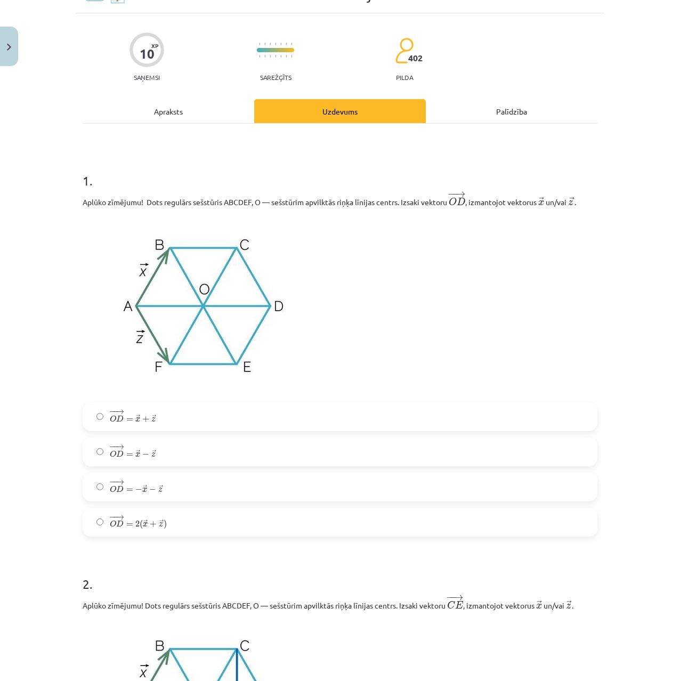
drag, startPoint x: 53, startPoint y: 424, endPoint x: 45, endPoint y: 450, distance: 27.2
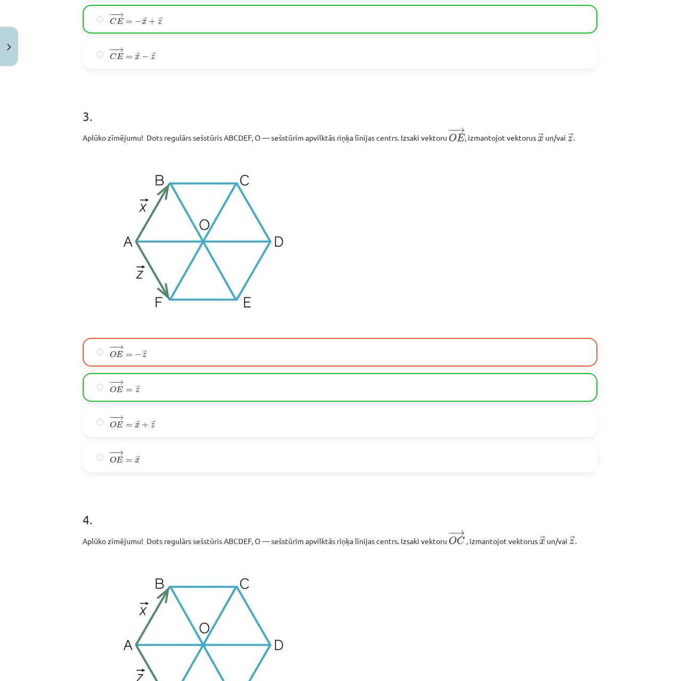
drag, startPoint x: 46, startPoint y: 606, endPoint x: 43, endPoint y: 589, distance: 17.9
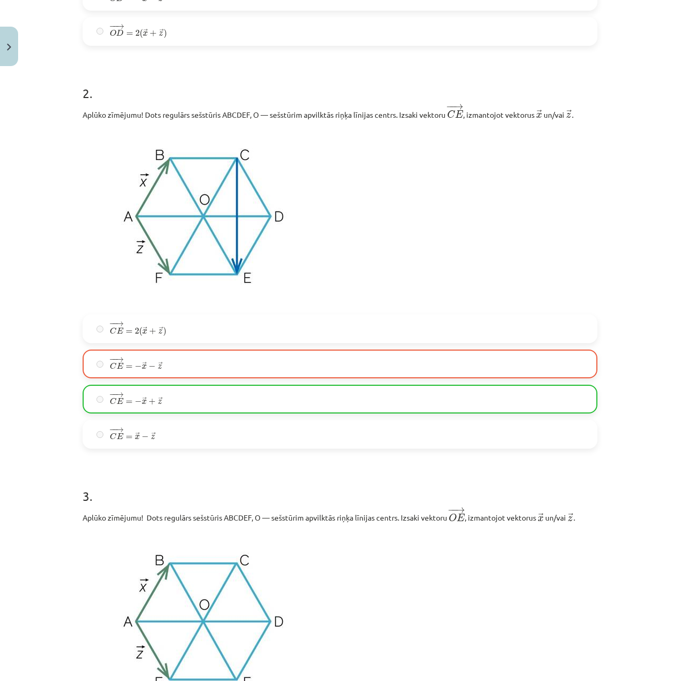
drag, startPoint x: 32, startPoint y: 407, endPoint x: 15, endPoint y: 278, distance: 130.1
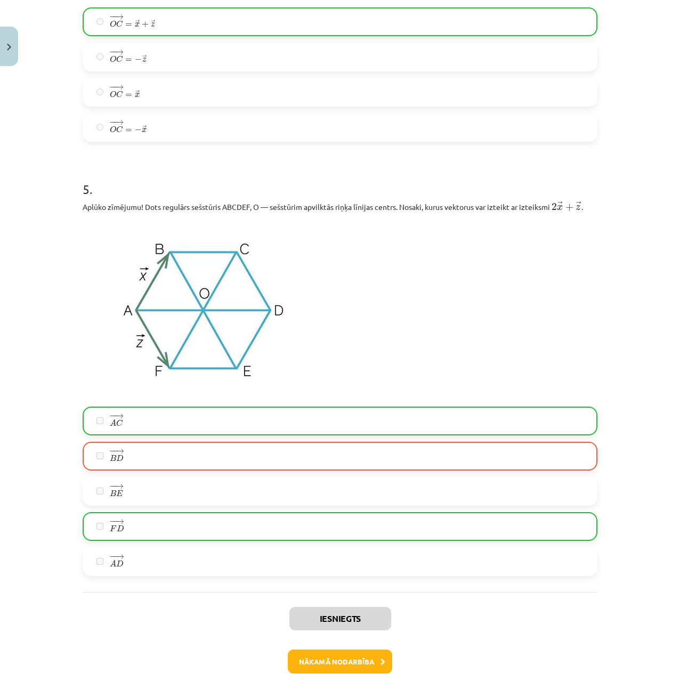
scroll to position [1717, 0]
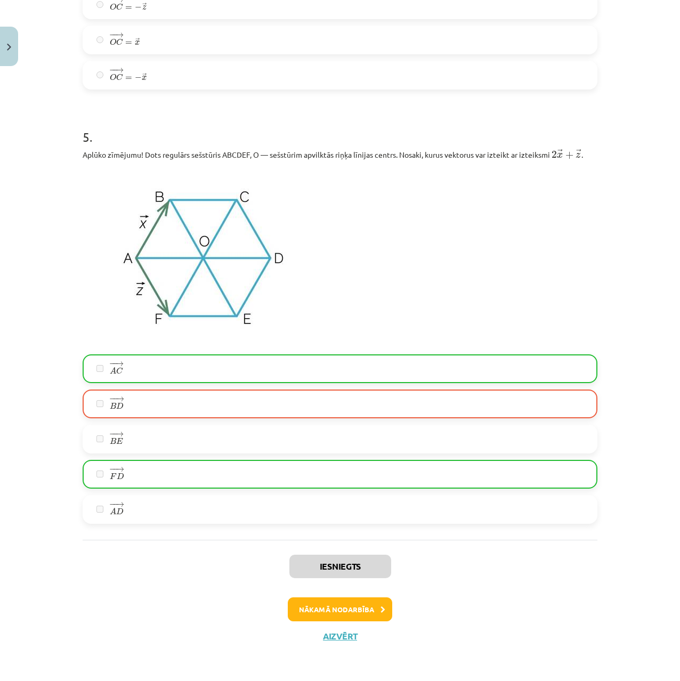
drag, startPoint x: 9, startPoint y: 317, endPoint x: 97, endPoint y: 375, distance: 105.3
click at [329, 608] on button "Nākamā nodarbība" at bounding box center [340, 610] width 104 height 25
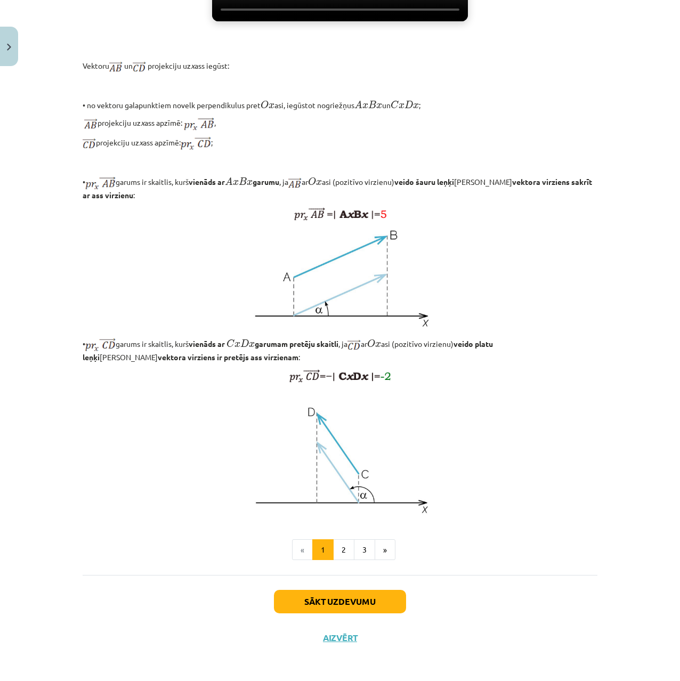
scroll to position [585, 0]
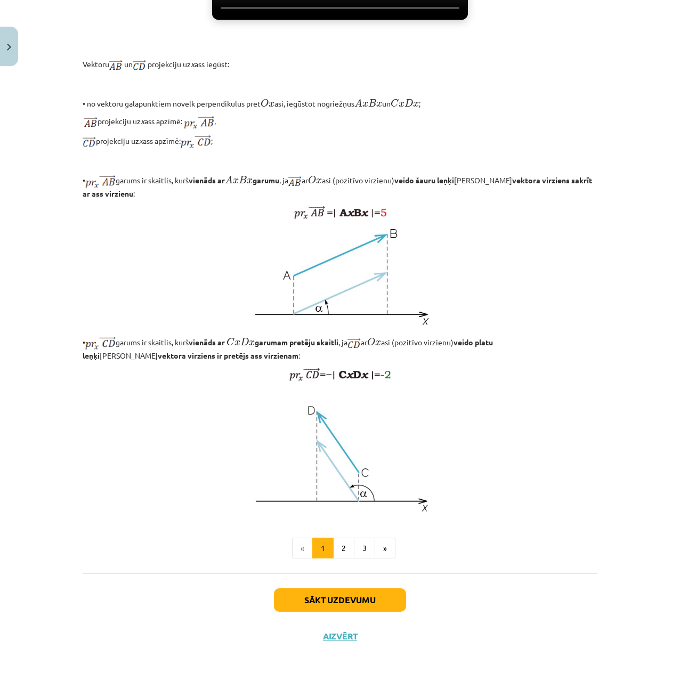
drag, startPoint x: 215, startPoint y: 296, endPoint x: 211, endPoint y: 320, distance: 24.4
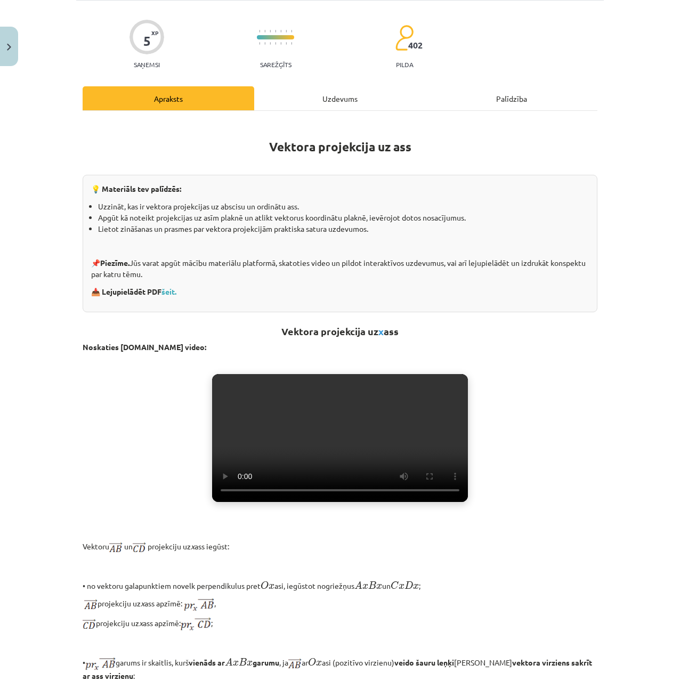
drag, startPoint x: 156, startPoint y: 339, endPoint x: 182, endPoint y: 264, distance: 79.6
click at [295, 95] on div "Uzdevums" at bounding box center [340, 98] width 172 height 24
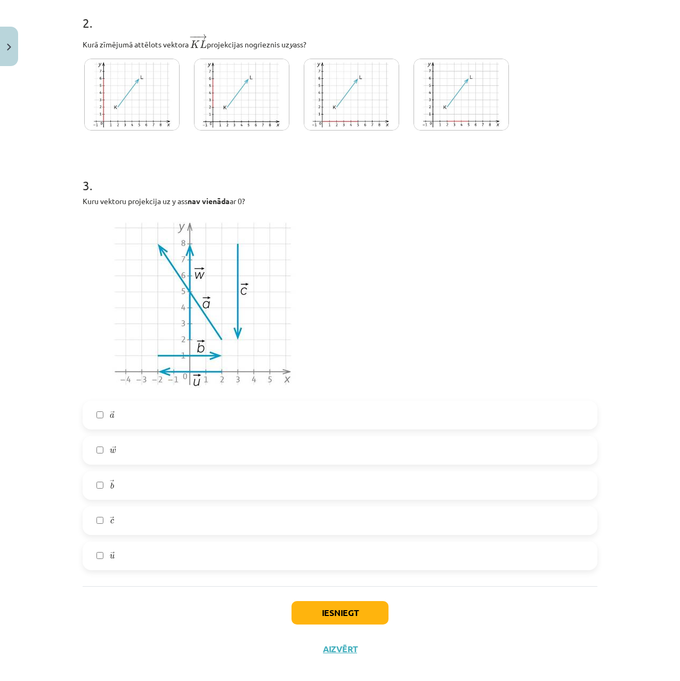
scroll to position [629, 0]
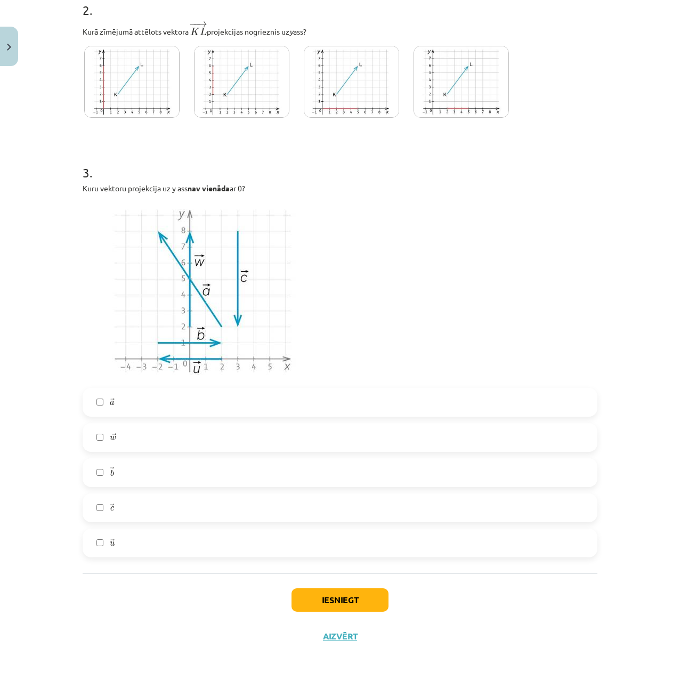
drag, startPoint x: 367, startPoint y: 280, endPoint x: 384, endPoint y: 366, distance: 87.5
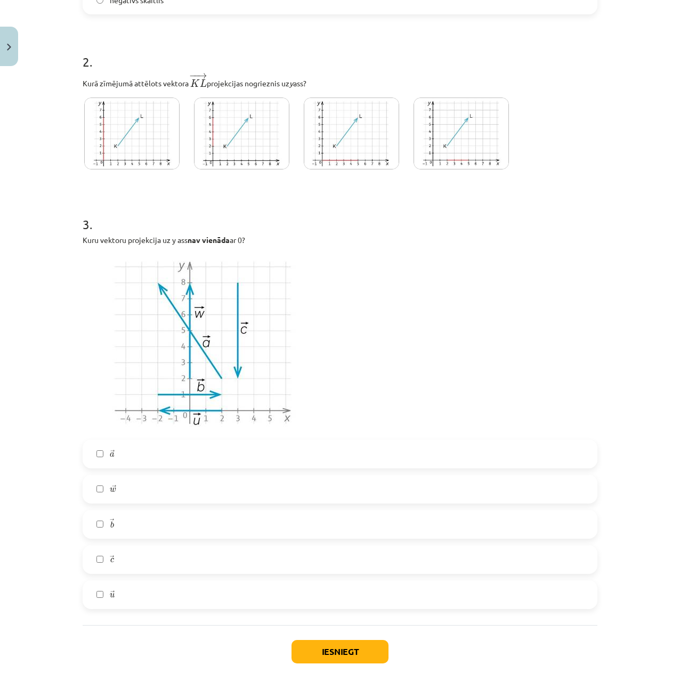
drag, startPoint x: 340, startPoint y: 333, endPoint x: 342, endPoint y: 280, distance: 52.3
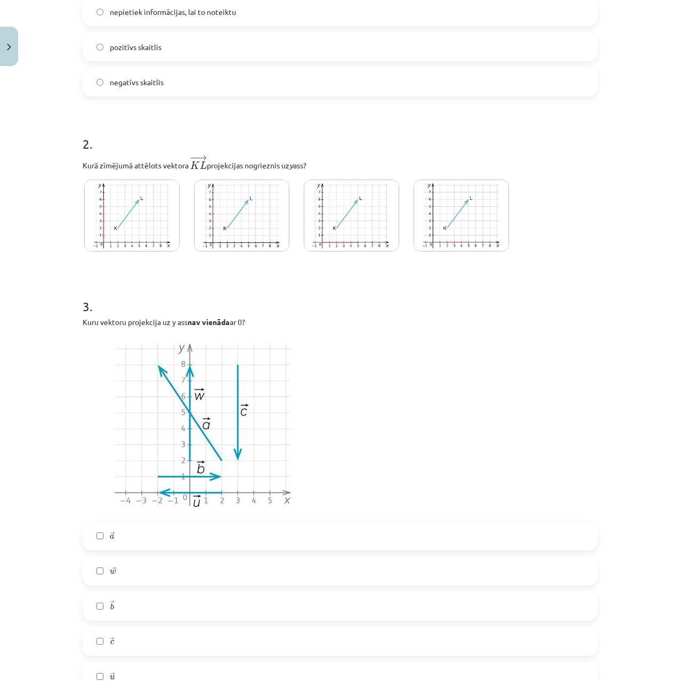
scroll to position [0, 0]
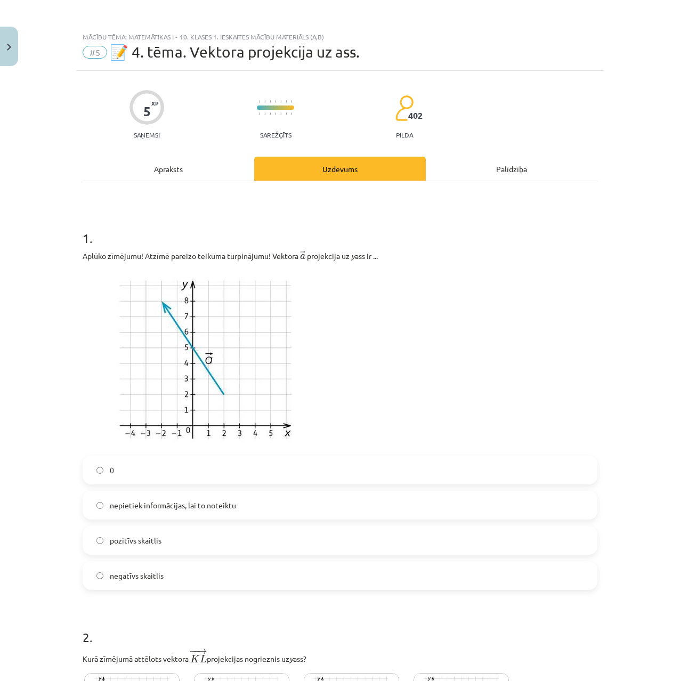
drag, startPoint x: 330, startPoint y: 167, endPoint x: 329, endPoint y: 118, distance: 49.6
click at [134, 550] on label "pozitīvs skaitlis" at bounding box center [340, 540] width 513 height 27
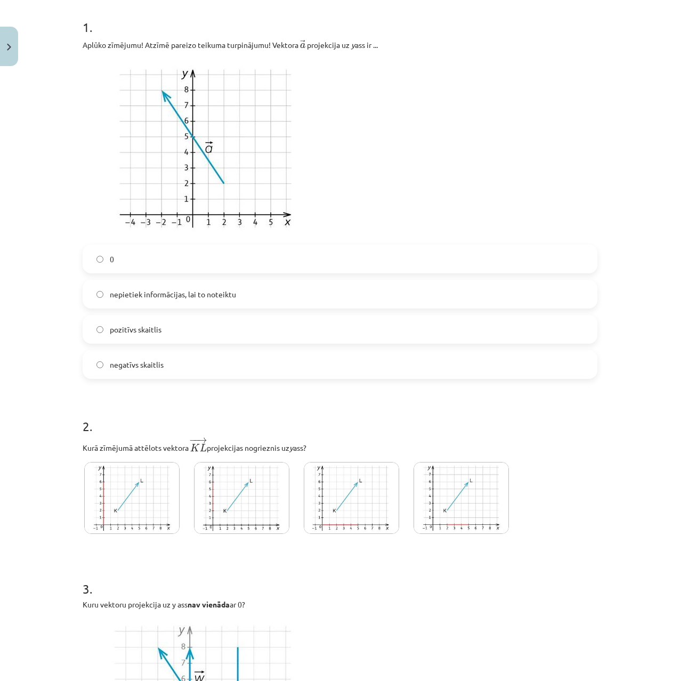
drag, startPoint x: 9, startPoint y: 377, endPoint x: 11, endPoint y: 438, distance: 61.4
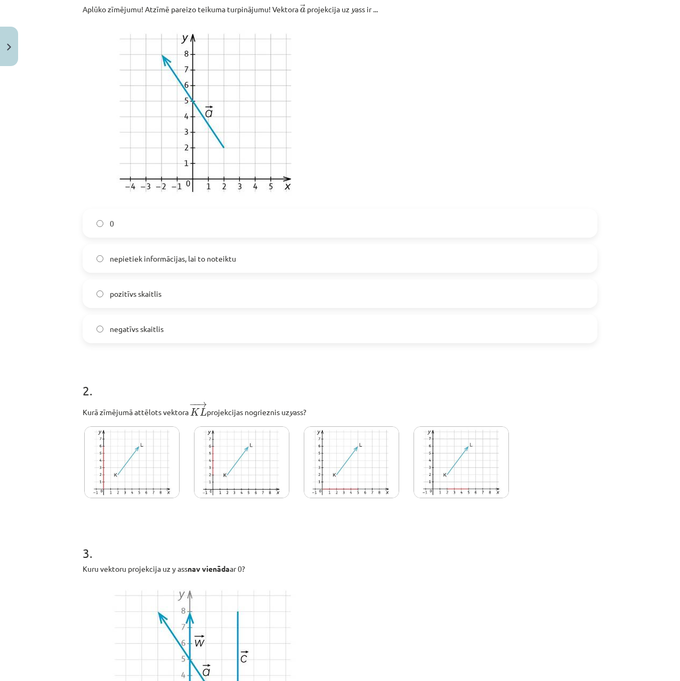
click at [233, 461] on img at bounding box center [241, 463] width 95 height 72
click at [235, 544] on h1 "3 ." at bounding box center [340, 543] width 515 height 33
click at [143, 491] on img at bounding box center [131, 463] width 95 height 72
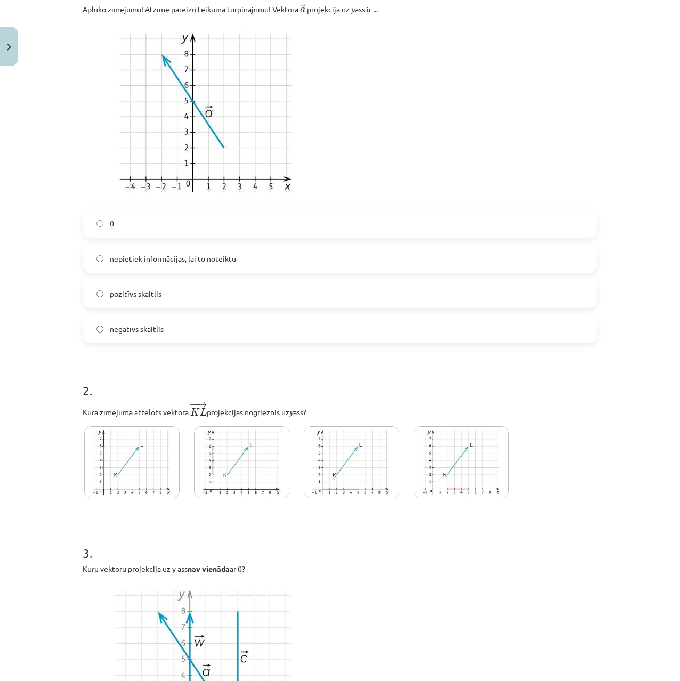
click at [210, 481] on img at bounding box center [241, 463] width 95 height 72
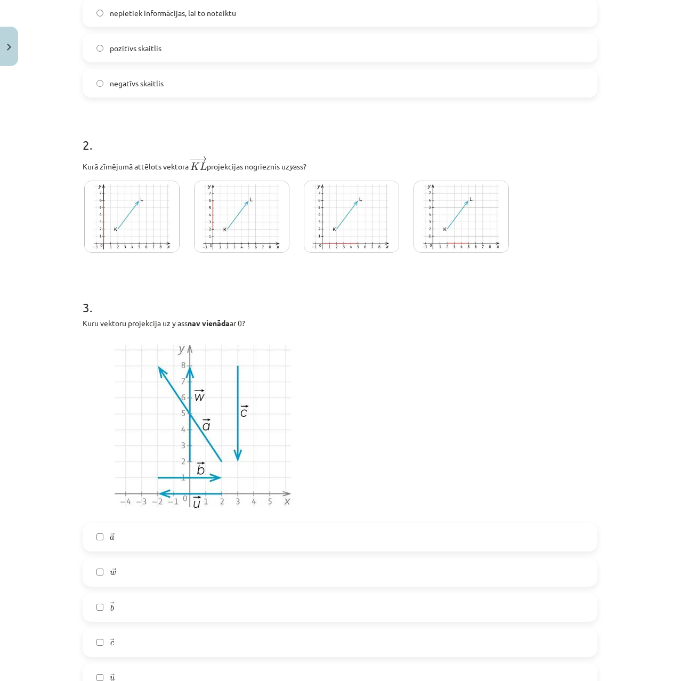
drag, startPoint x: 504, startPoint y: 513, endPoint x: 484, endPoint y: 535, distance: 29.8
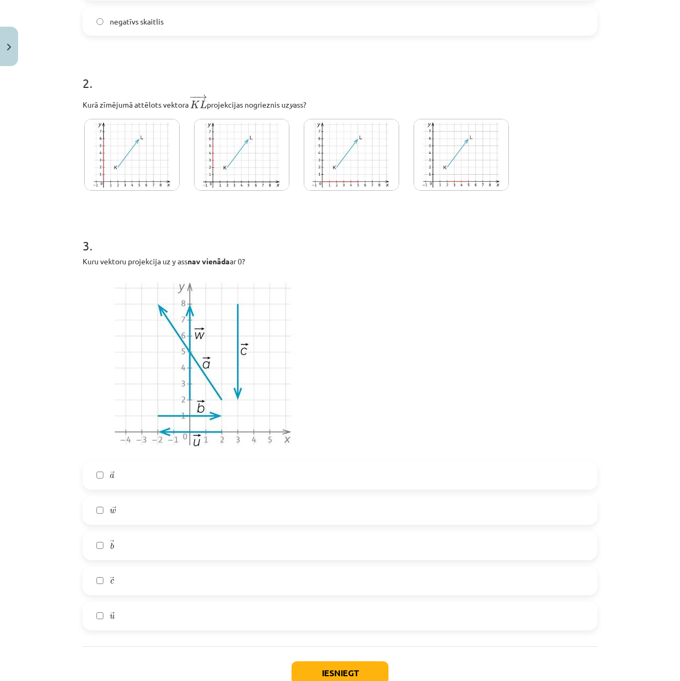
drag, startPoint x: 358, startPoint y: 431, endPoint x: 350, endPoint y: 448, distance: 18.8
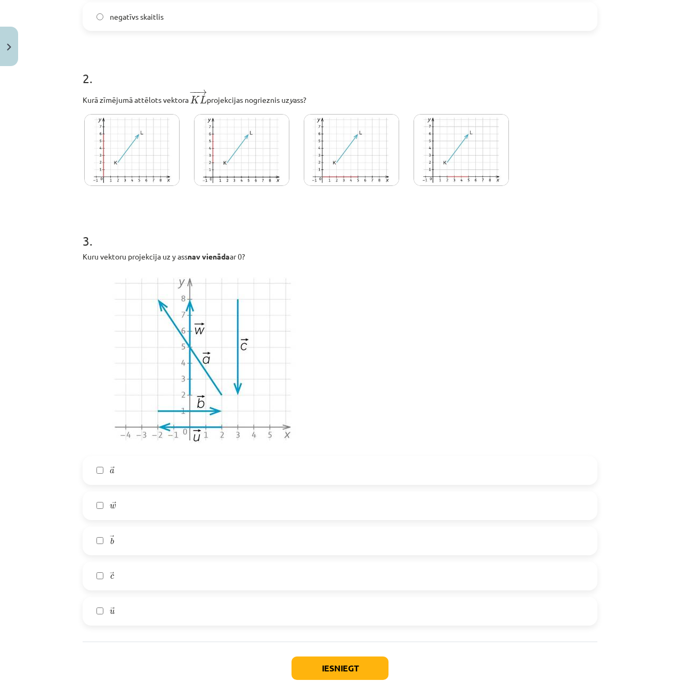
click at [100, 576] on label "→ c c →" at bounding box center [340, 576] width 513 height 27
click at [328, 665] on button "Iesniegt" at bounding box center [340, 668] width 97 height 23
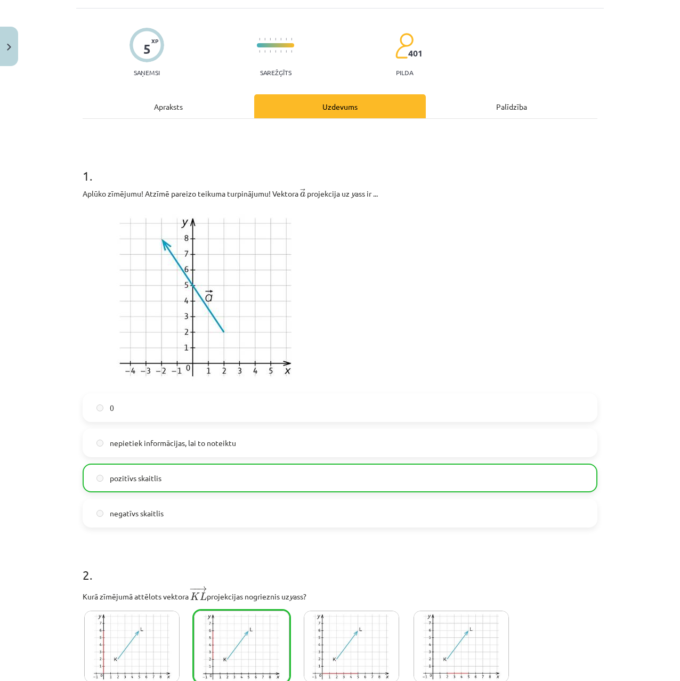
scroll to position [0, 0]
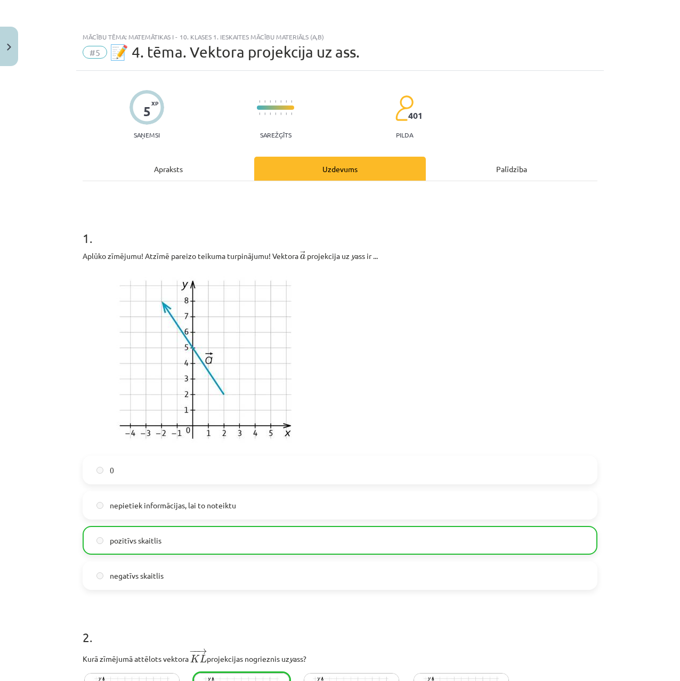
drag, startPoint x: 71, startPoint y: 328, endPoint x: 92, endPoint y: 266, distance: 65.6
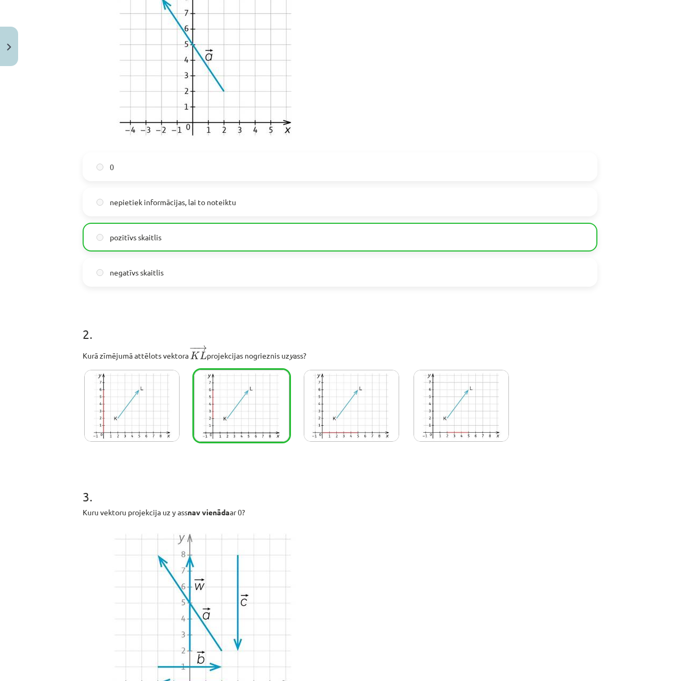
scroll to position [662, 0]
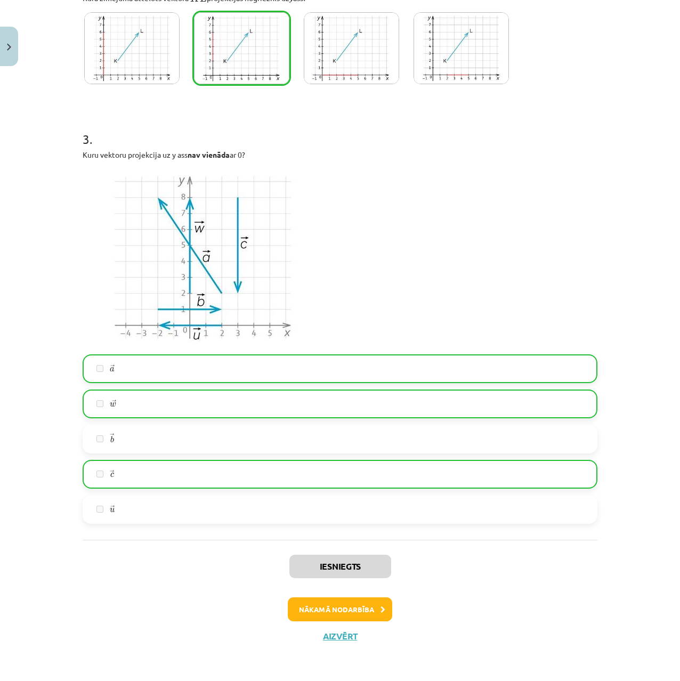
drag, startPoint x: 92, startPoint y: 266, endPoint x: 103, endPoint y: 455, distance: 189.1
click at [323, 602] on button "Nākamā nodarbība" at bounding box center [340, 610] width 104 height 25
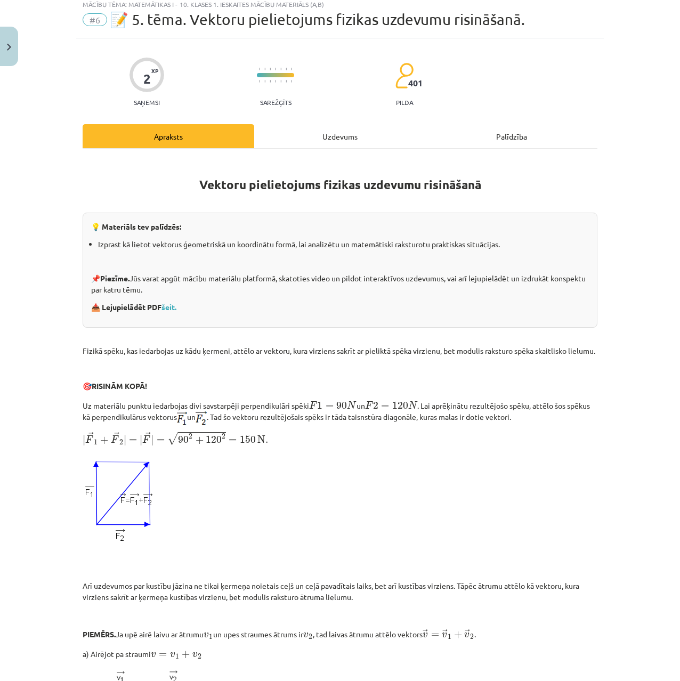
scroll to position [27, 0]
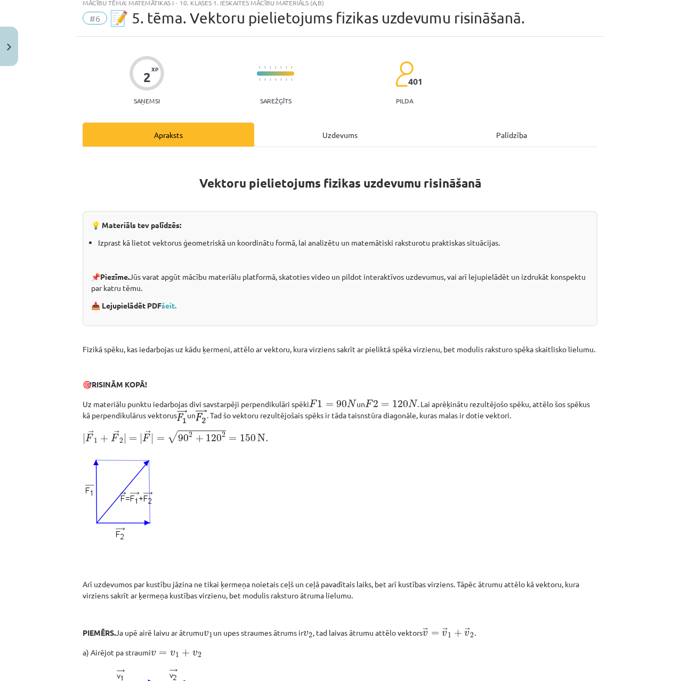
click at [336, 132] on div "Uzdevums" at bounding box center [340, 135] width 172 height 24
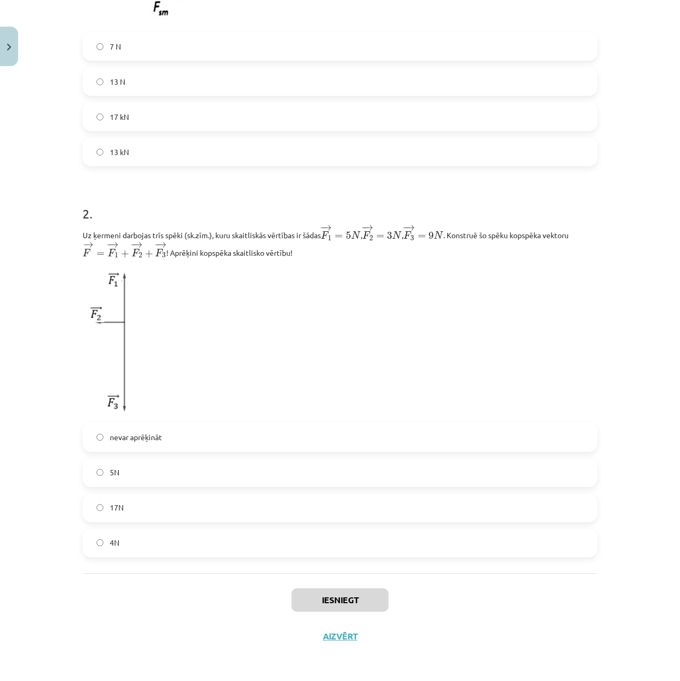
drag, startPoint x: 257, startPoint y: 221, endPoint x: 215, endPoint y: 419, distance: 202.1
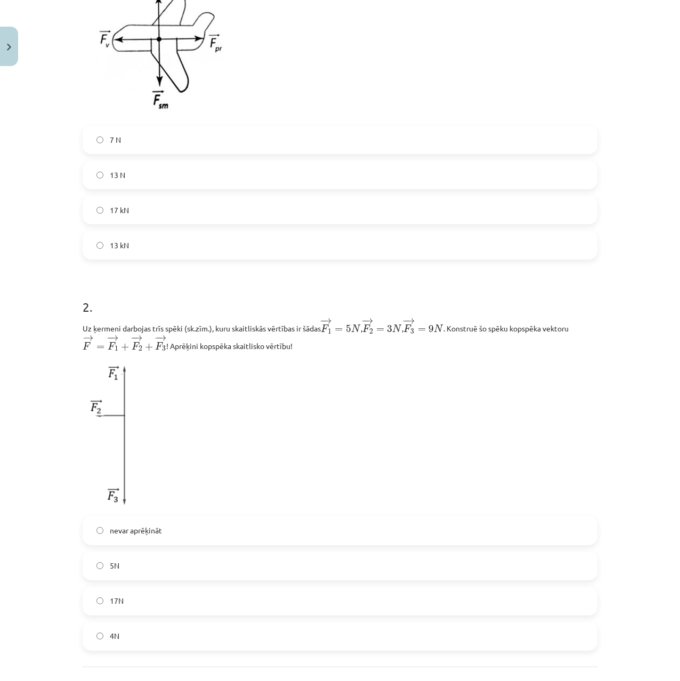
drag, startPoint x: 305, startPoint y: 386, endPoint x: 308, endPoint y: 369, distance: 16.8
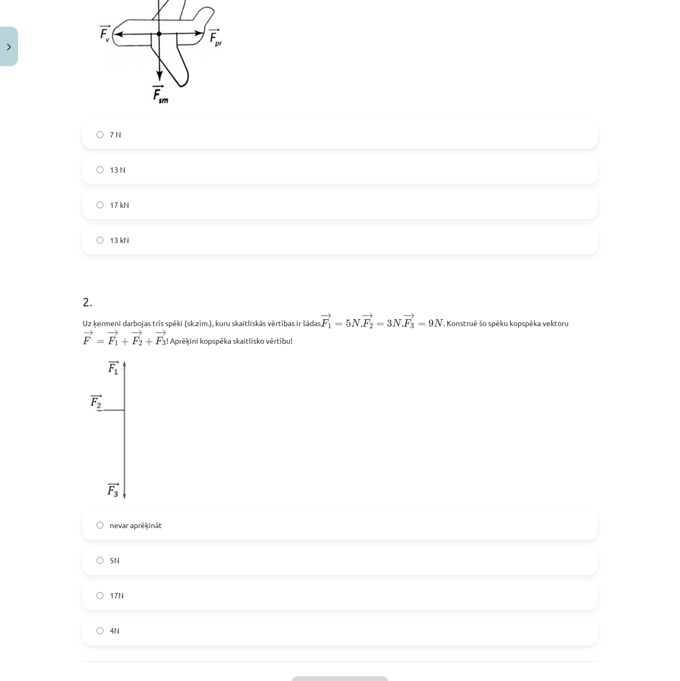
drag, startPoint x: 285, startPoint y: 417, endPoint x: 277, endPoint y: 428, distance: 13.8
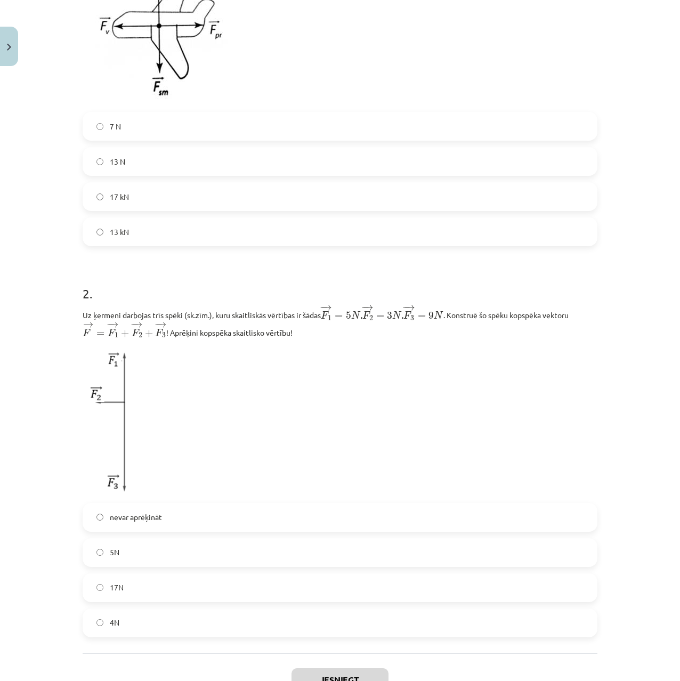
scroll to position [394, 0]
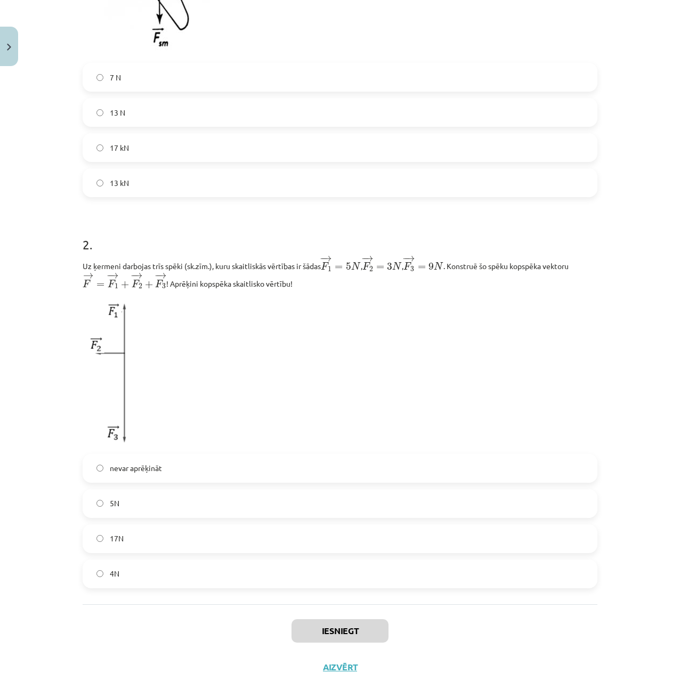
drag, startPoint x: 283, startPoint y: 392, endPoint x: 298, endPoint y: 430, distance: 40.7
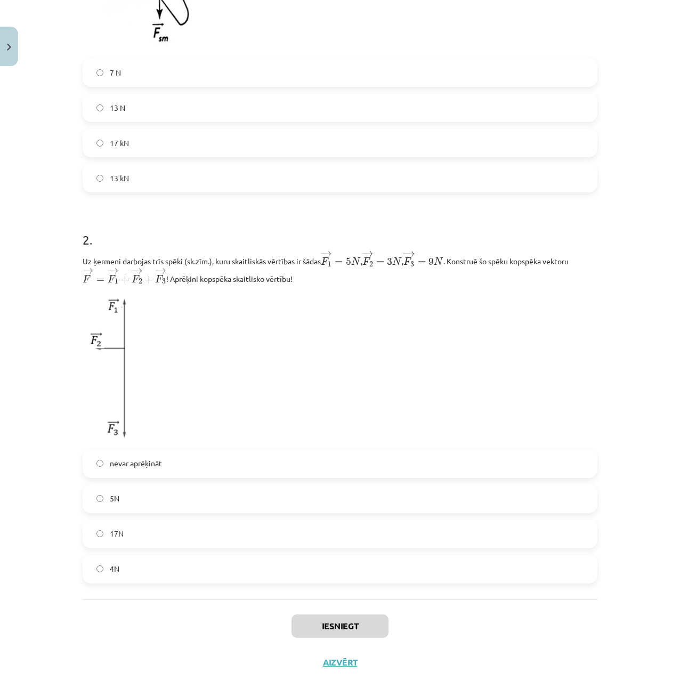
drag, startPoint x: 181, startPoint y: 232, endPoint x: 187, endPoint y: 390, distance: 157.4
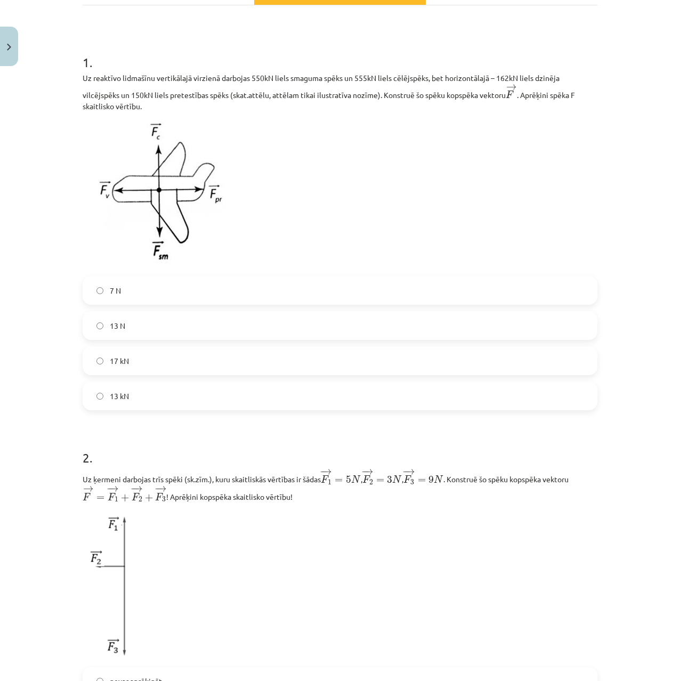
scroll to position [0, 0]
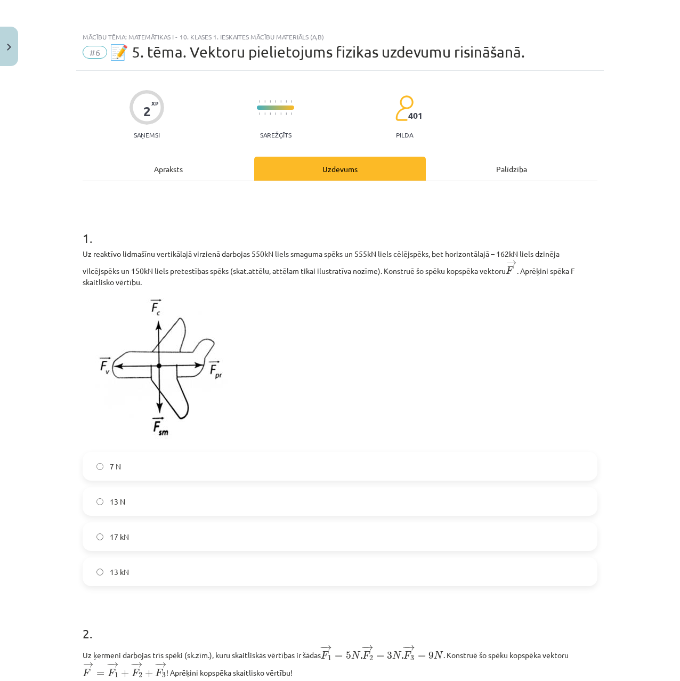
drag, startPoint x: 240, startPoint y: 436, endPoint x: 253, endPoint y: 360, distance: 76.8
drag, startPoint x: 107, startPoint y: 580, endPoint x: 76, endPoint y: 558, distance: 37.9
click at [106, 578] on label "13 kN" at bounding box center [340, 572] width 513 height 27
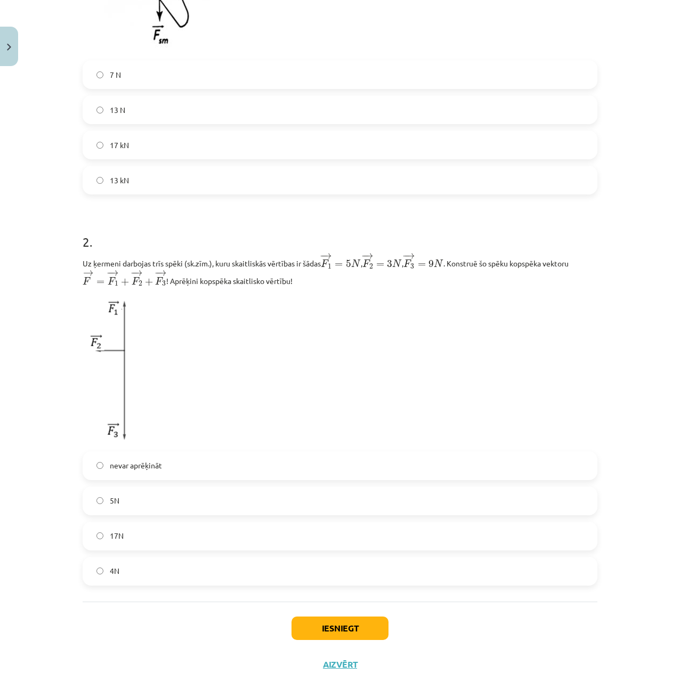
drag, startPoint x: 62, startPoint y: 527, endPoint x: 61, endPoint y: 572, distance: 44.8
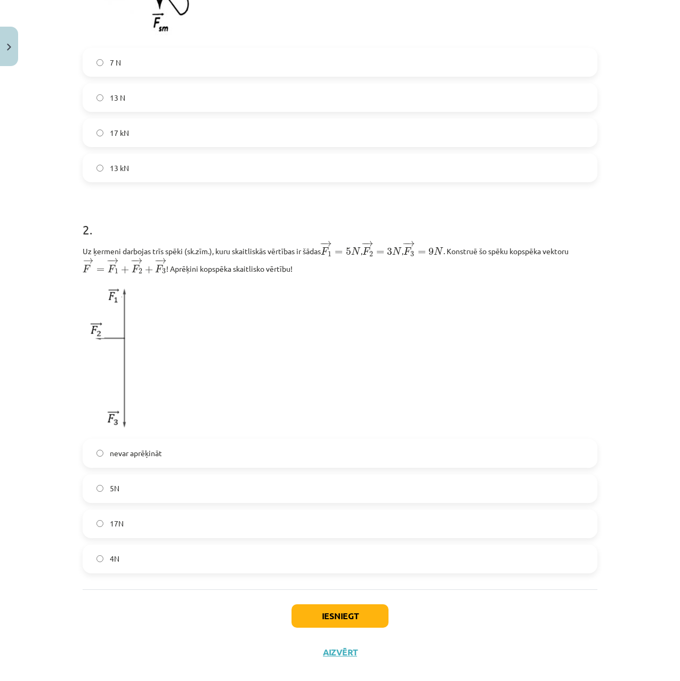
click at [119, 526] on span "17N" at bounding box center [117, 523] width 14 height 11
click at [310, 613] on button "Iesniegt" at bounding box center [340, 616] width 97 height 23
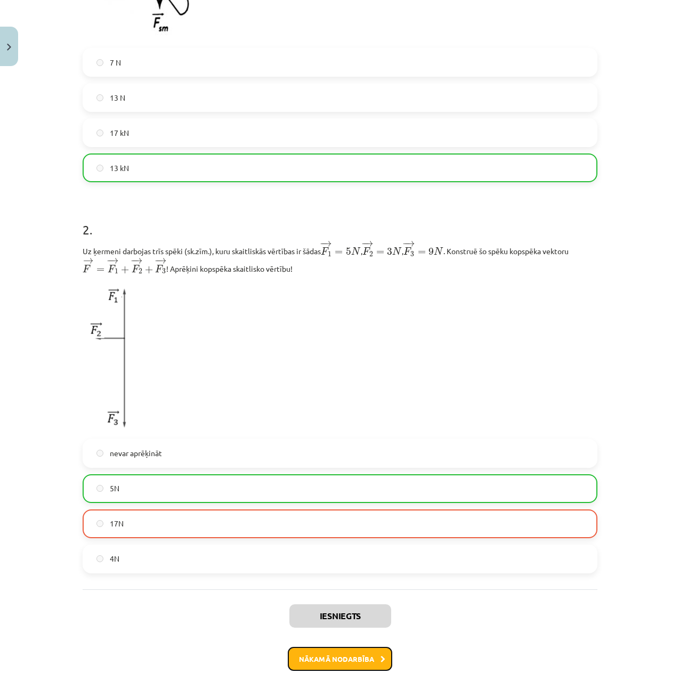
click at [335, 656] on button "Nākamā nodarbība" at bounding box center [340, 659] width 104 height 25
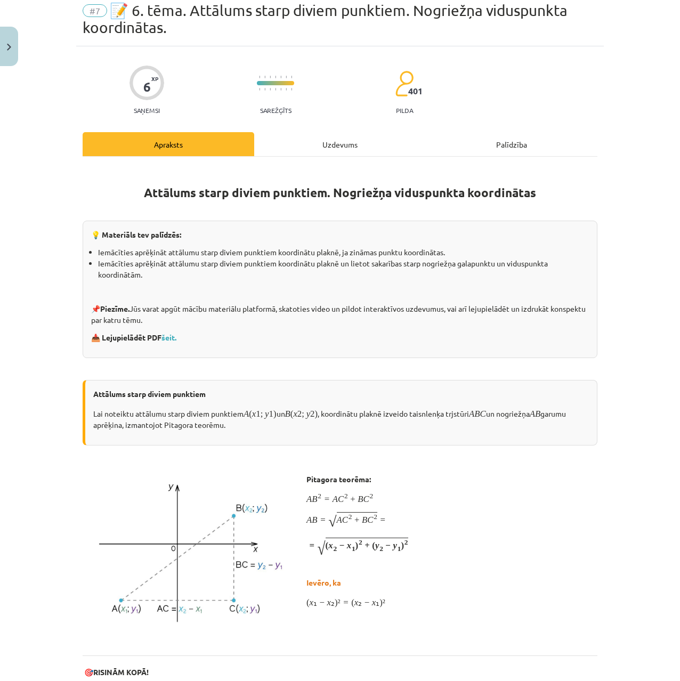
scroll to position [27, 0]
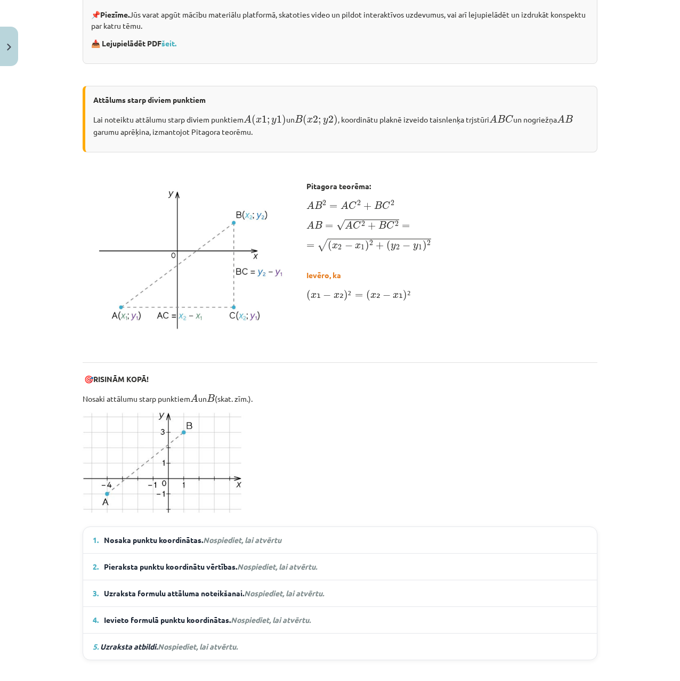
drag, startPoint x: 261, startPoint y: 492, endPoint x: 240, endPoint y: 570, distance: 81.5
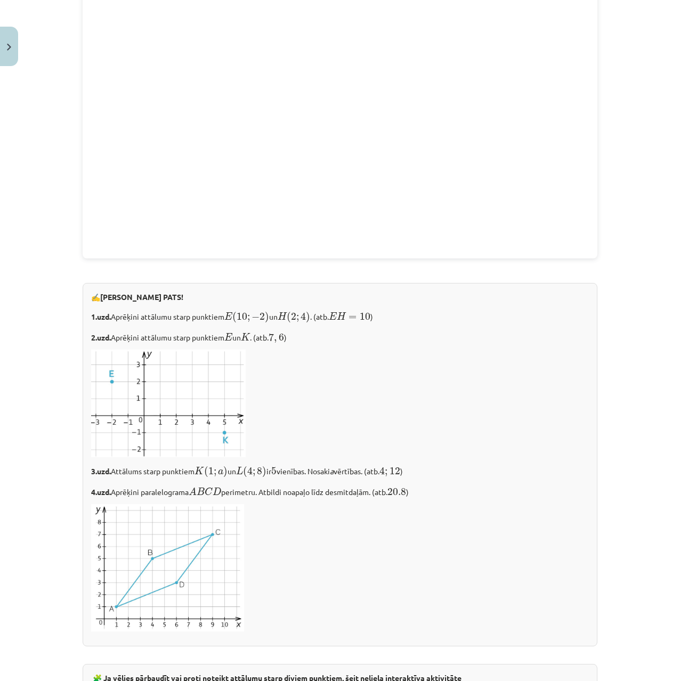
scroll to position [1234, 0]
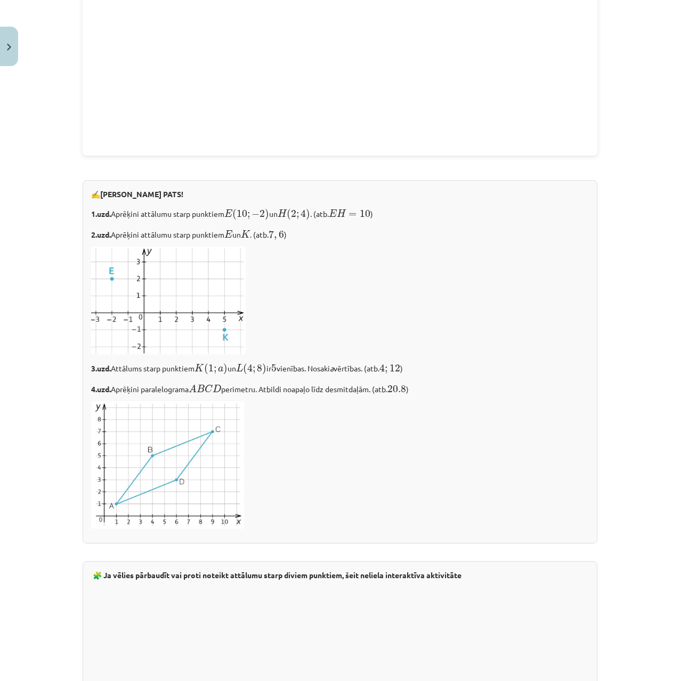
drag, startPoint x: 252, startPoint y: 583, endPoint x: 245, endPoint y: 657, distance: 75.0
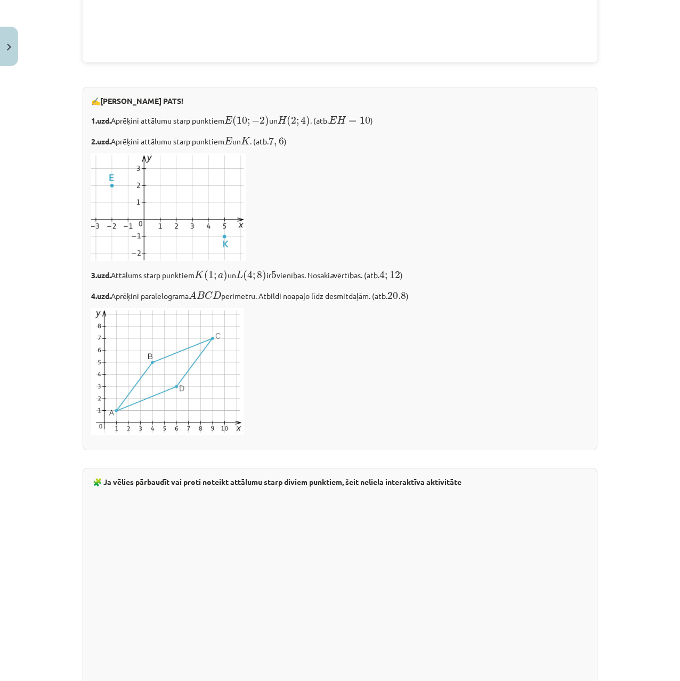
scroll to position [1593, 0]
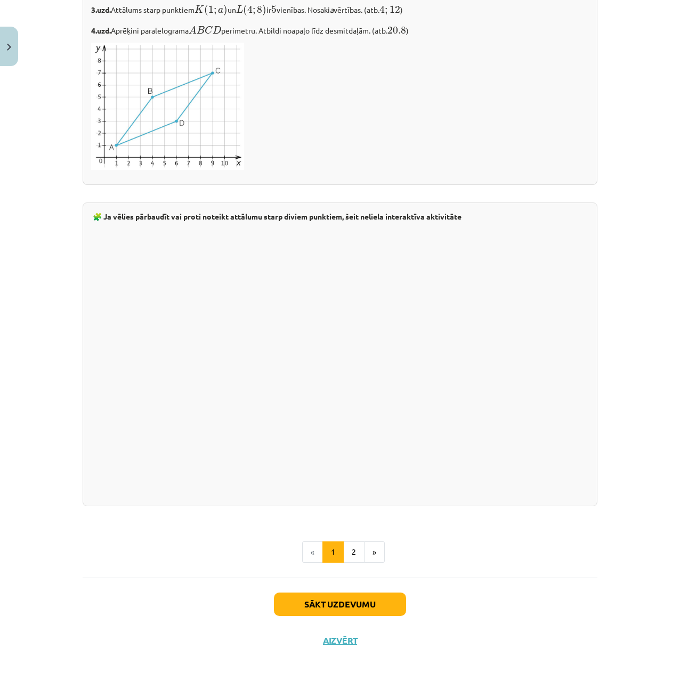
drag, startPoint x: 358, startPoint y: 511, endPoint x: 327, endPoint y: 665, distance: 157.2
click at [355, 596] on button "Sākt uzdevumu" at bounding box center [340, 604] width 132 height 23
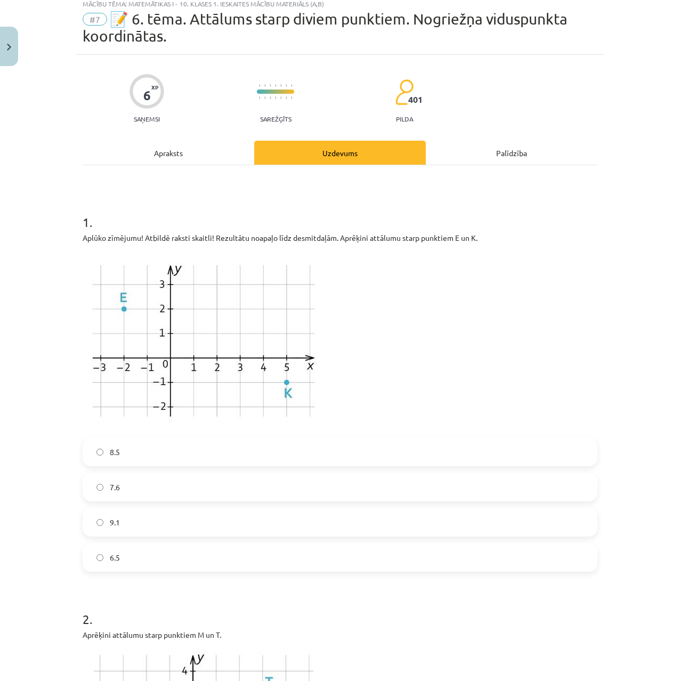
scroll to position [27, 0]
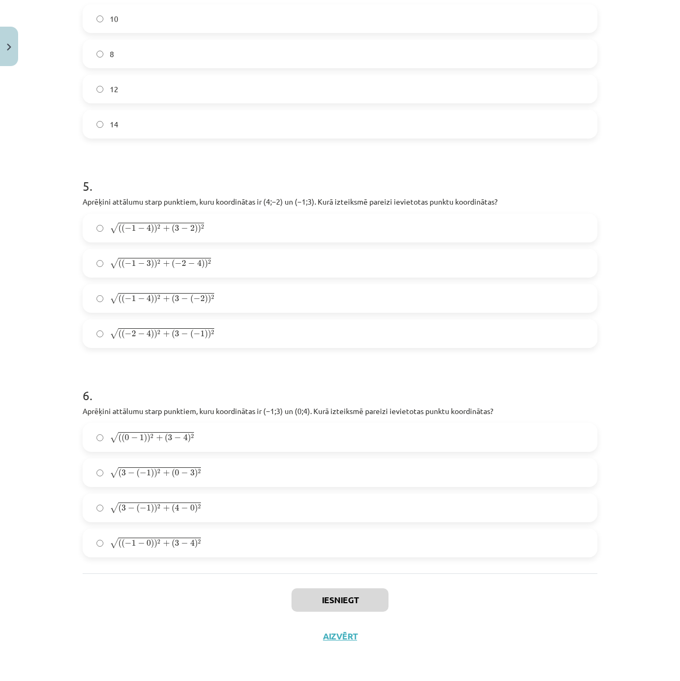
drag, startPoint x: 78, startPoint y: 377, endPoint x: 83, endPoint y: 514, distance: 137.1
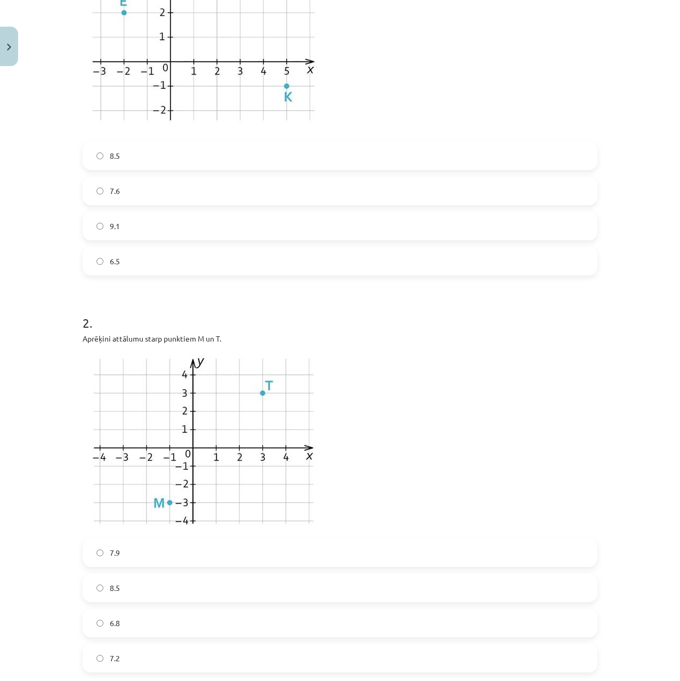
scroll to position [0, 0]
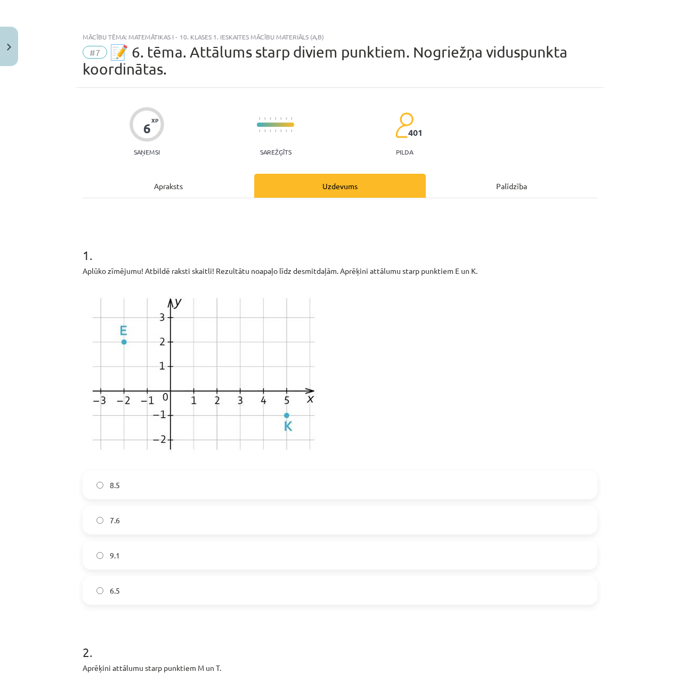
drag, startPoint x: 61, startPoint y: 470, endPoint x: 31, endPoint y: 328, distance: 144.3
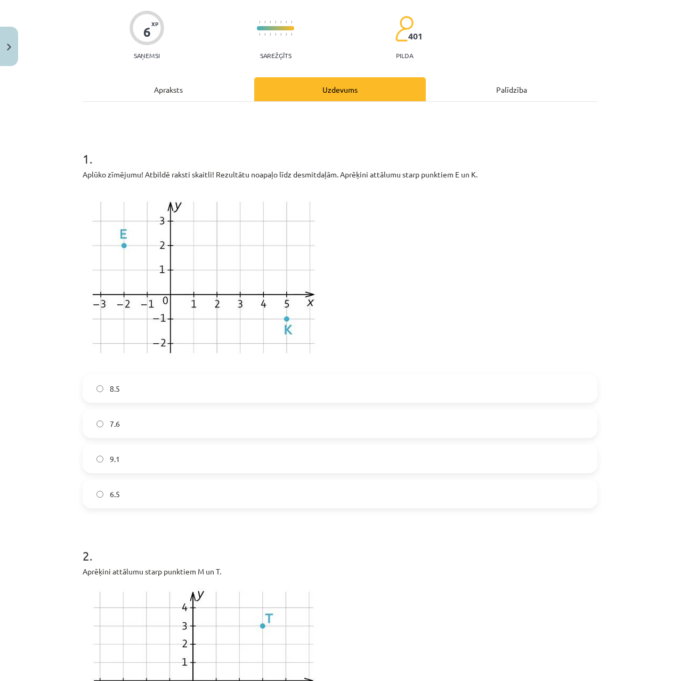
drag, startPoint x: 31, startPoint y: 328, endPoint x: 28, endPoint y: 392, distance: 63.5
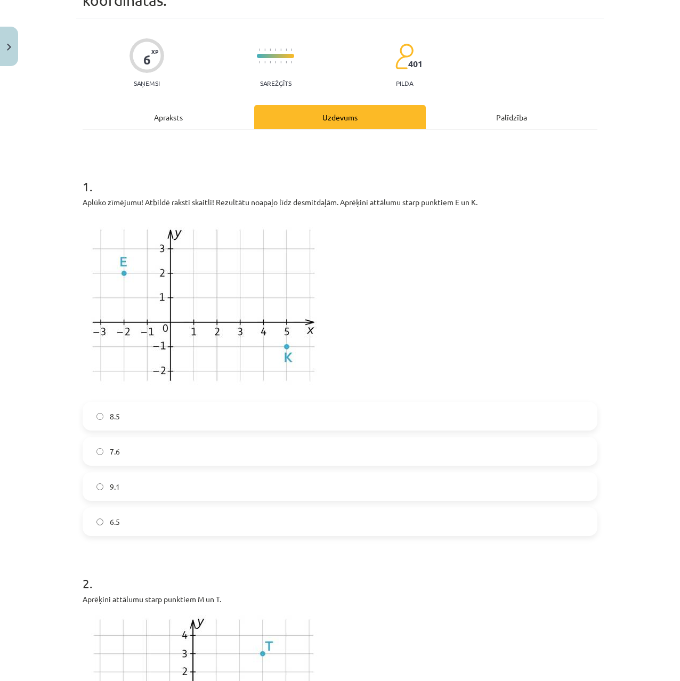
drag, startPoint x: 30, startPoint y: 390, endPoint x: 40, endPoint y: 387, distance: 10.6
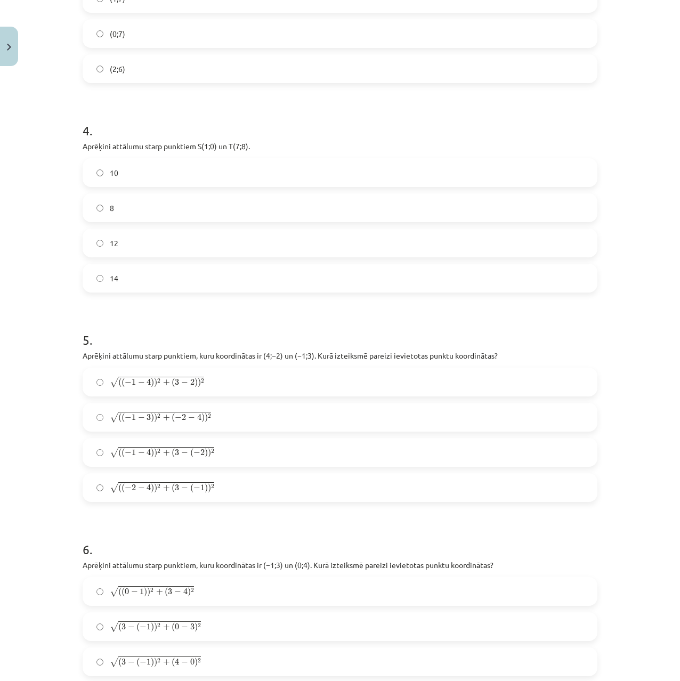
scroll to position [1283, 0]
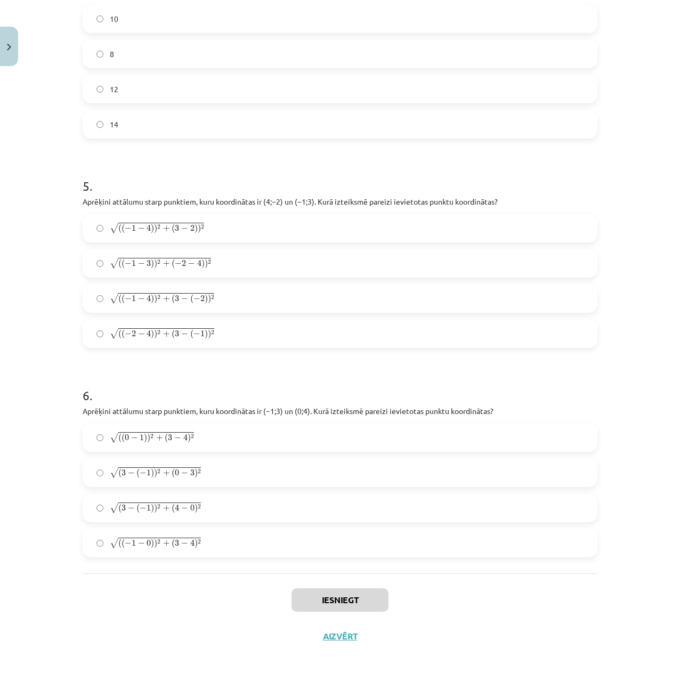
drag, startPoint x: 40, startPoint y: 387, endPoint x: 31, endPoint y: 486, distance: 99.5
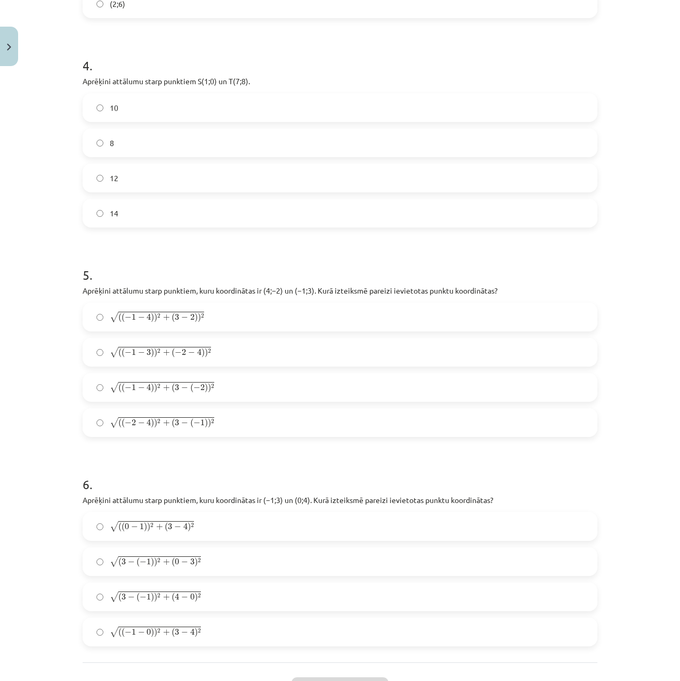
drag, startPoint x: 31, startPoint y: 433, endPoint x: 36, endPoint y: 403, distance: 31.3
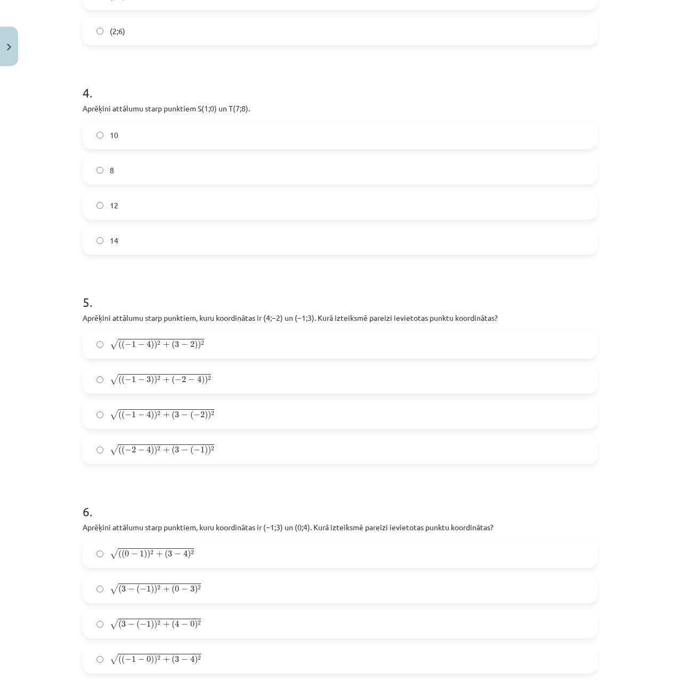
scroll to position [1124, 0]
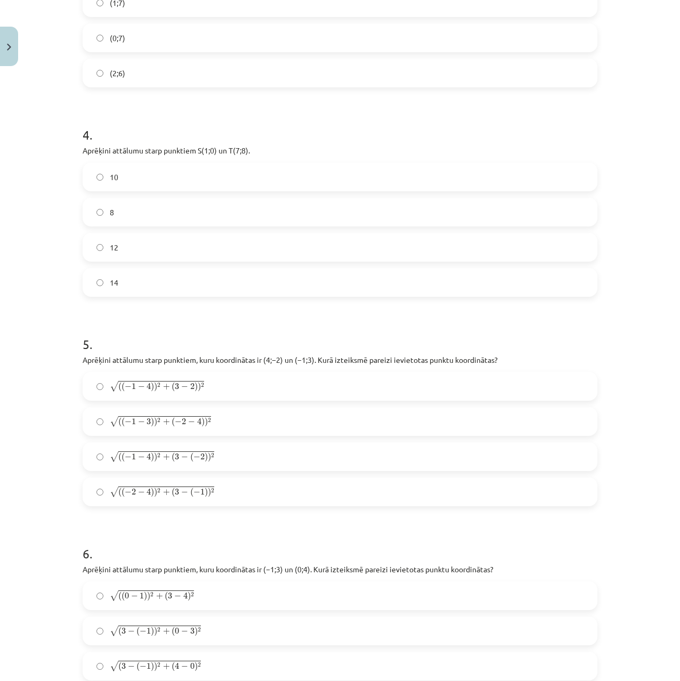
drag, startPoint x: 18, startPoint y: 345, endPoint x: 20, endPoint y: 337, distance: 7.9
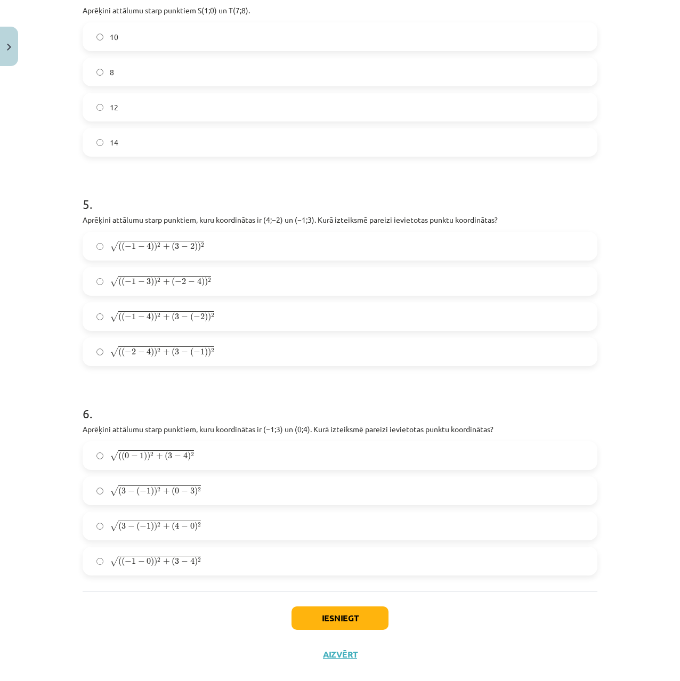
scroll to position [1283, 0]
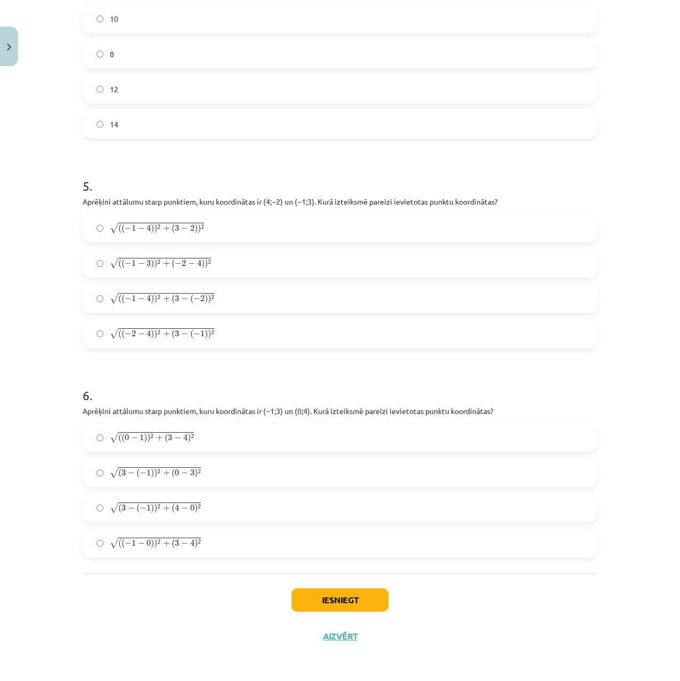
click at [138, 226] on span "−" at bounding box center [141, 229] width 7 height 6
click at [154, 299] on span ")" at bounding box center [155, 299] width 3 height 10
click at [354, 597] on button "Iesniegt" at bounding box center [340, 600] width 97 height 23
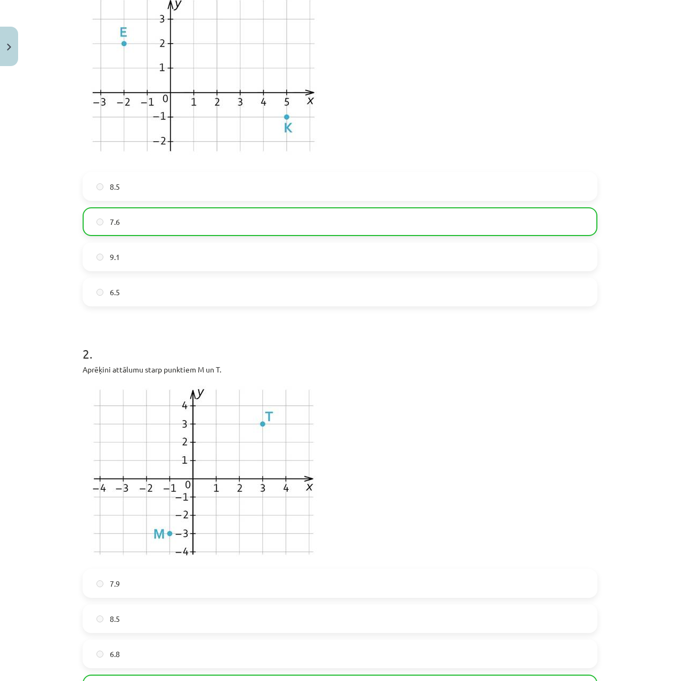
drag, startPoint x: 323, startPoint y: 522, endPoint x: 329, endPoint y: 438, distance: 84.5
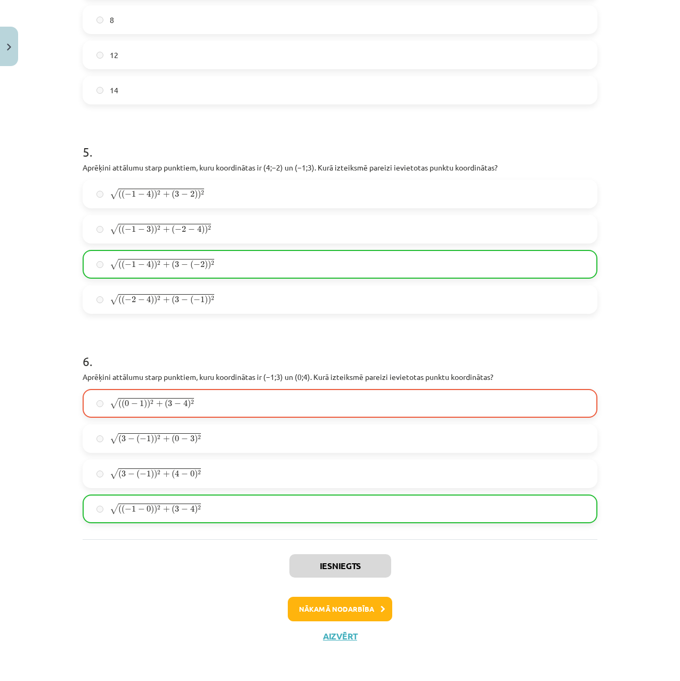
drag, startPoint x: 333, startPoint y: 419, endPoint x: 327, endPoint y: 606, distance: 186.7
click at [326, 607] on button "Nākamā nodarbība" at bounding box center [340, 609] width 104 height 25
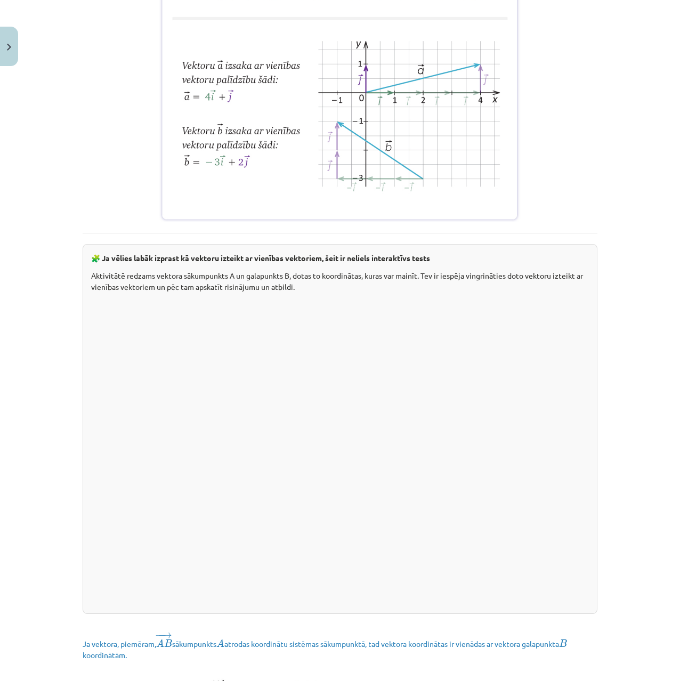
scroll to position [1193, 0]
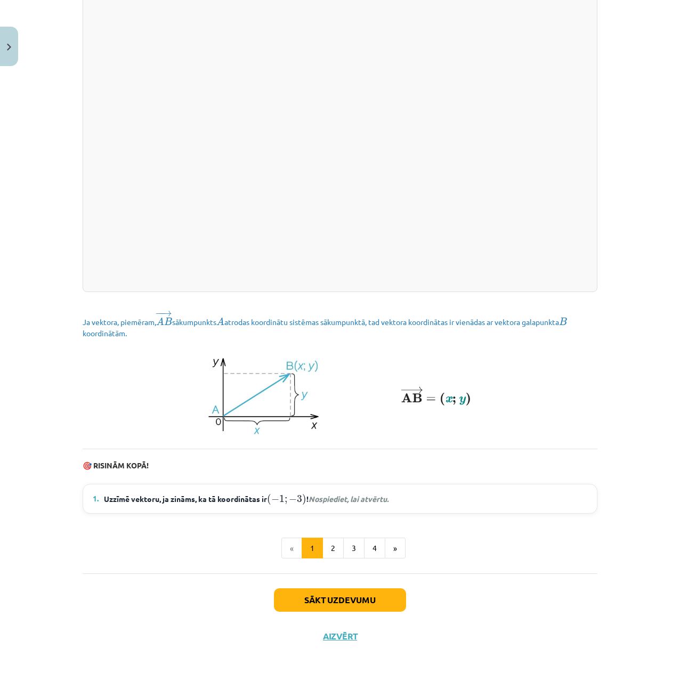
drag, startPoint x: 479, startPoint y: 324, endPoint x: 438, endPoint y: 515, distance: 195.1
click at [354, 591] on button "Sākt uzdevumu" at bounding box center [340, 600] width 132 height 23
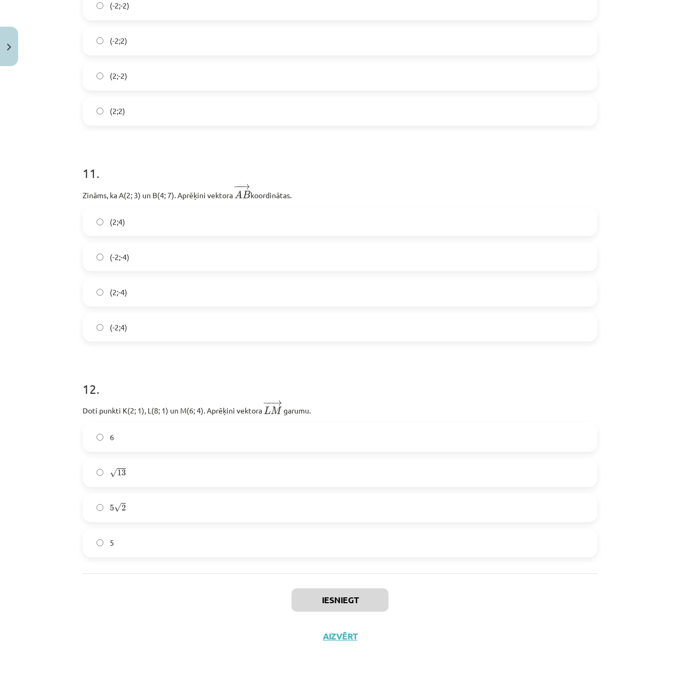
drag, startPoint x: 411, startPoint y: 323, endPoint x: 392, endPoint y: 604, distance: 282.1
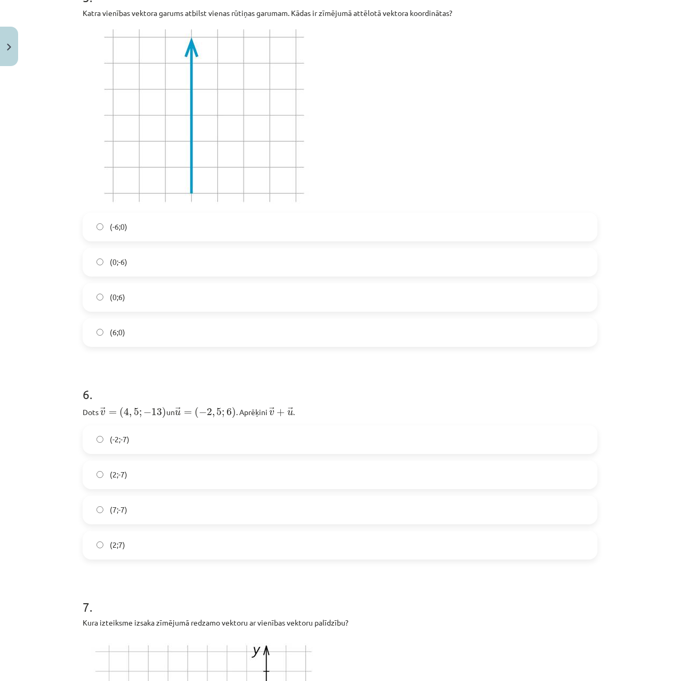
drag, startPoint x: 426, startPoint y: 576, endPoint x: 443, endPoint y: 438, distance: 139.1
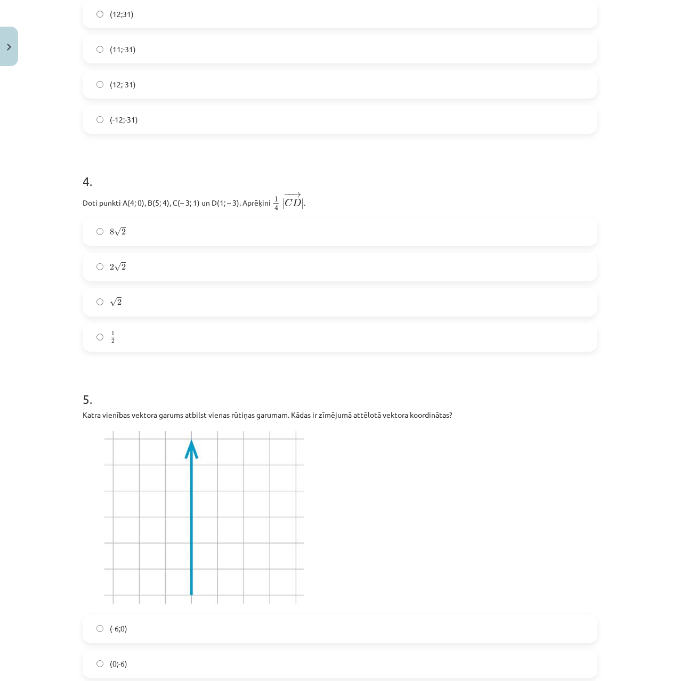
drag, startPoint x: 333, startPoint y: 366, endPoint x: 335, endPoint y: 347, distance: 19.3
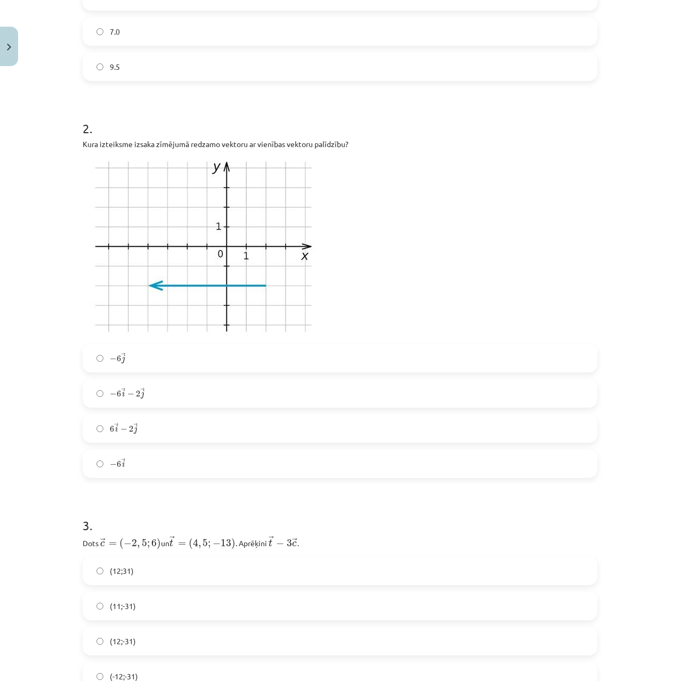
drag, startPoint x: 336, startPoint y: 335, endPoint x: 333, endPoint y: 232, distance: 103.0
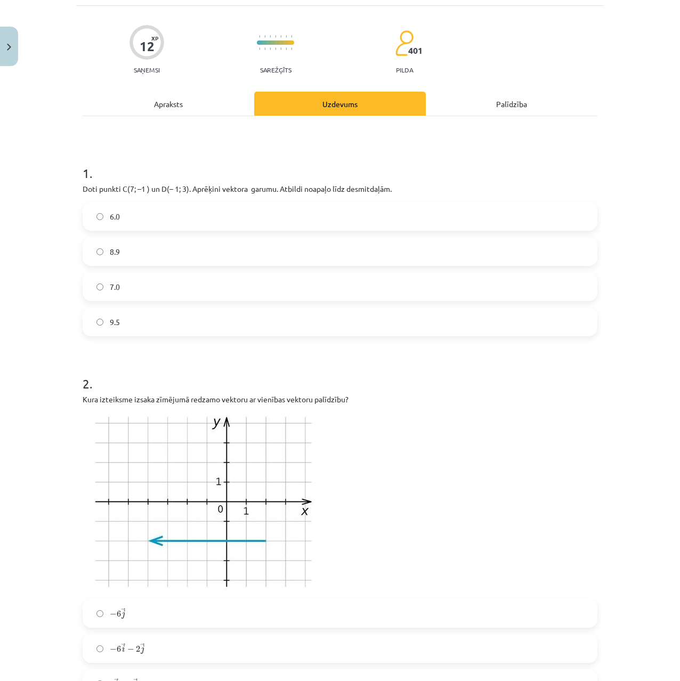
scroll to position [0, 0]
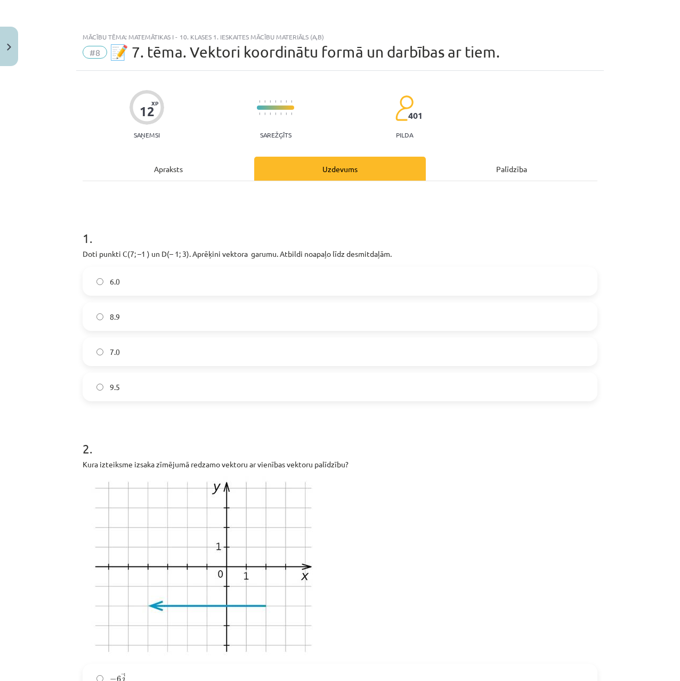
drag, startPoint x: 328, startPoint y: 399, endPoint x: 309, endPoint y: 342, distance: 60.7
drag, startPoint x: 67, startPoint y: 248, endPoint x: 90, endPoint y: 259, distance: 25.1
click at [73, 253] on div "Mācību tēma: Matemātikas i - 10. klases 1. ieskaites mācību materiāls (a,b) #8 …" at bounding box center [340, 340] width 680 height 681
drag, startPoint x: 575, startPoint y: 505, endPoint x: 243, endPoint y: 400, distance: 348.5
click at [564, 498] on p at bounding box center [340, 567] width 515 height 181
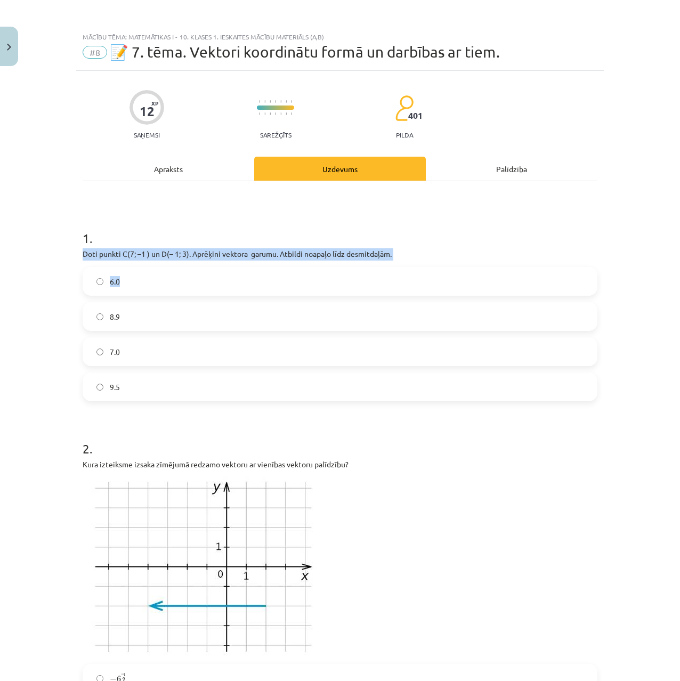
drag, startPoint x: 79, startPoint y: 253, endPoint x: 261, endPoint y: 351, distance: 206.6
click at [149, 292] on div "1 . Doti punkti C(7; –1 ) un D(– 1; 3). Aprēķini vektora ﻿ ﻿ garumu. Atbildi no…" at bounding box center [340, 306] width 515 height 189
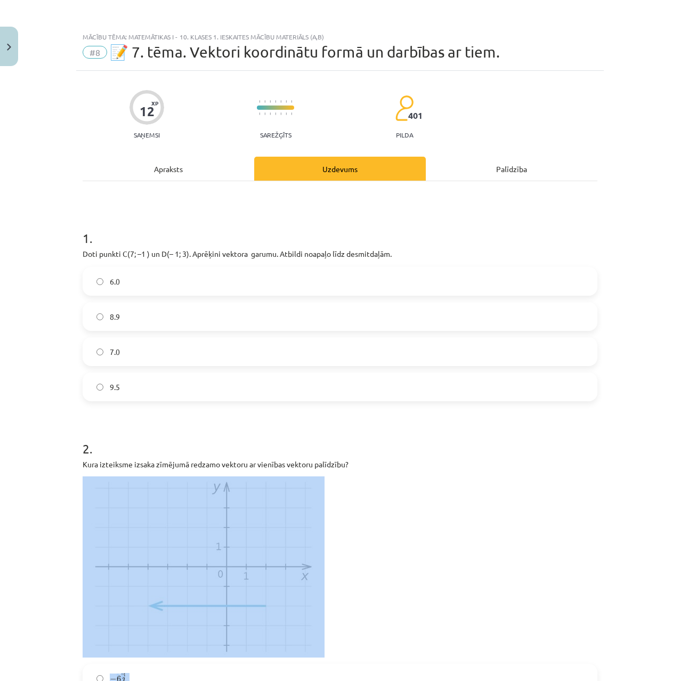
scroll to position [60, 0]
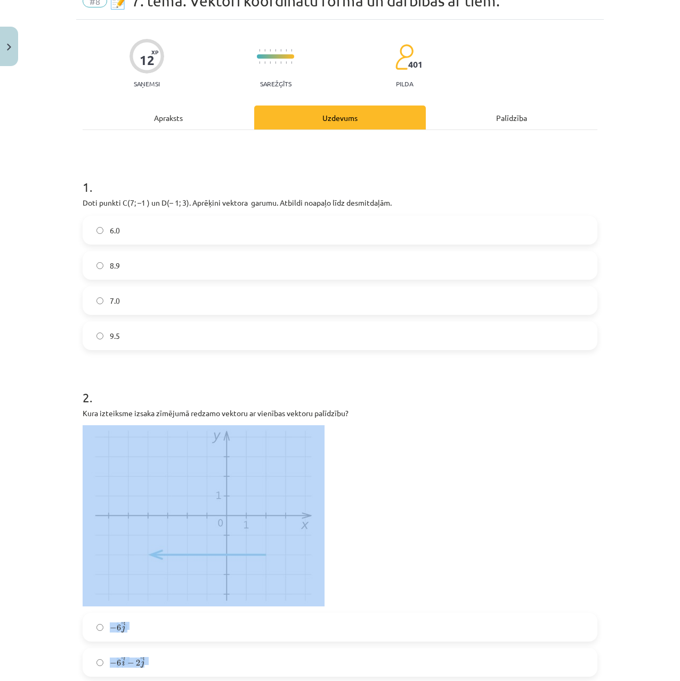
drag, startPoint x: 453, startPoint y: 488, endPoint x: 582, endPoint y: 681, distance: 231.9
click at [582, 681] on div "2 . Kura izteiksme izsaka zīmējumā redzamo vektoru ar vienības vektoru palīdzīb…" at bounding box center [340, 560] width 515 height 376
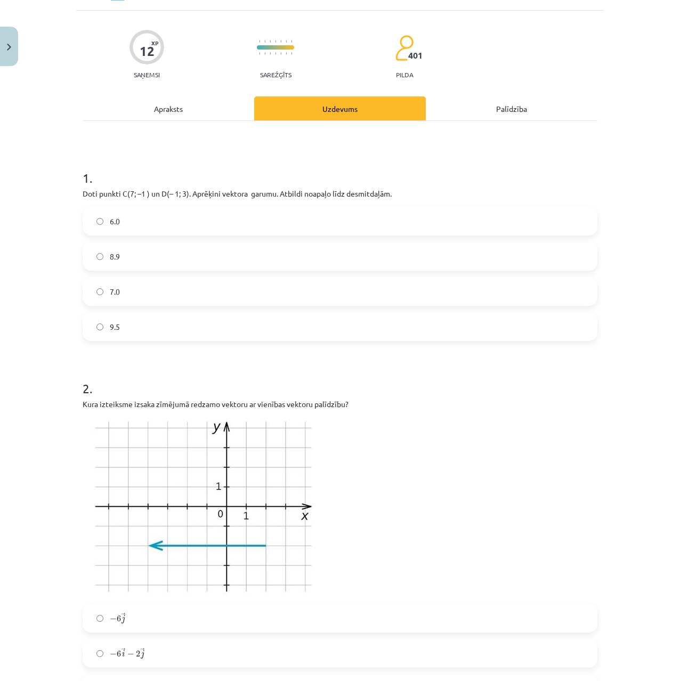
drag, startPoint x: 90, startPoint y: 206, endPoint x: 71, endPoint y: 192, distance: 22.9
click at [90, 204] on div "1 . Doti punkti C(7; –1 ) un D(– 1; 3). Aprēķini vektora ﻿ ﻿ garumu. Atbildi no…" at bounding box center [340, 246] width 515 height 189
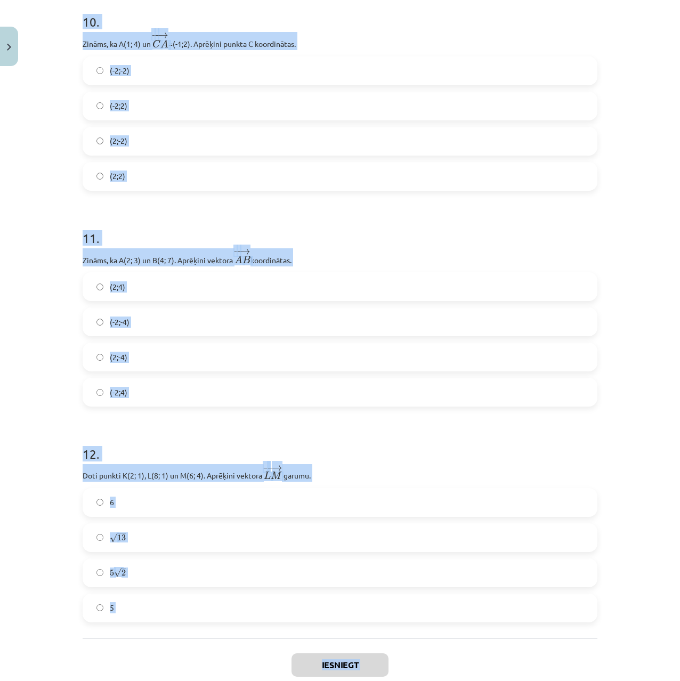
scroll to position [2753, 0]
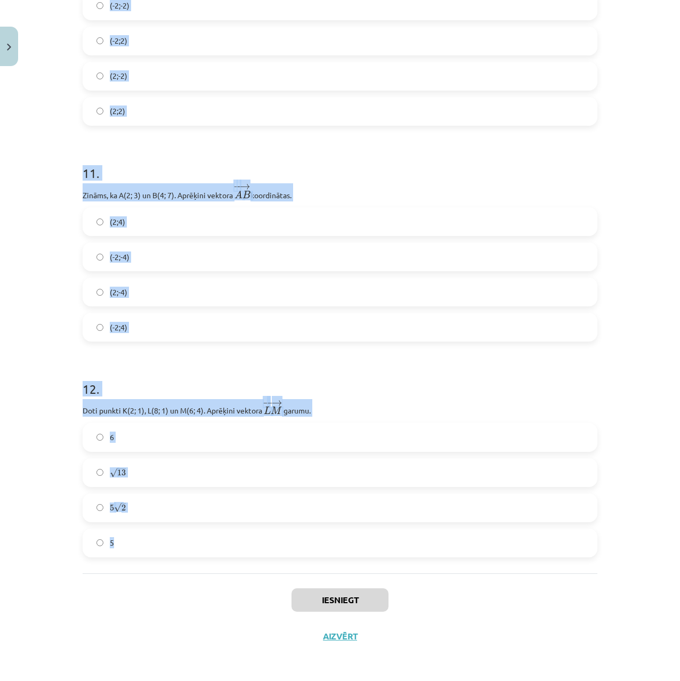
drag, startPoint x: 86, startPoint y: 197, endPoint x: 434, endPoint y: 569, distance: 509.6
copy form "Doti punkti C(7; –1 ) un D(– 1; 3). Aprēķini vektora ﻿ ﻿ garumu. Atbildi noapaļ…"
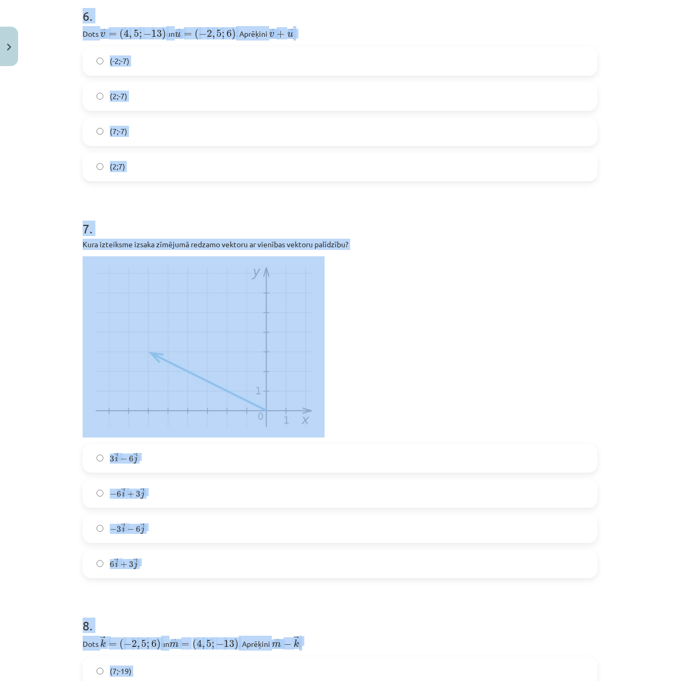
scroll to position [276, 0]
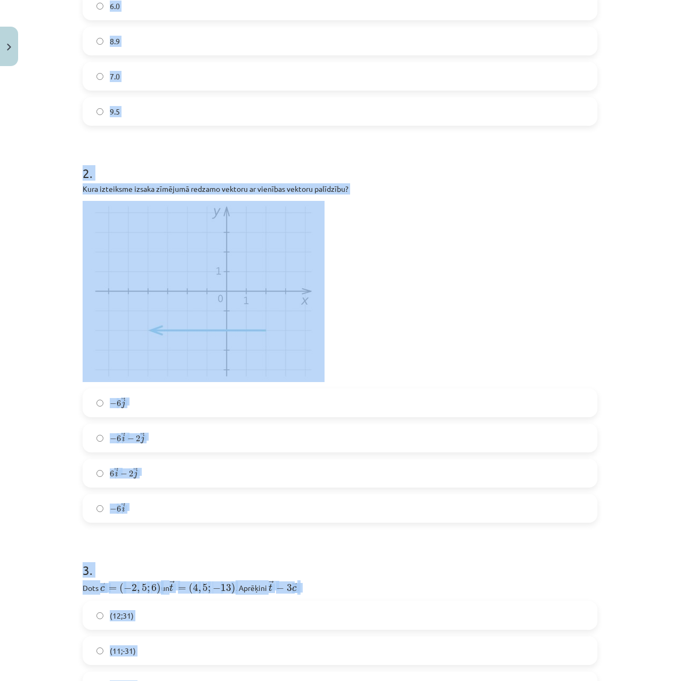
drag, startPoint x: 423, startPoint y: 414, endPoint x: 363, endPoint y: 204, distance: 218.9
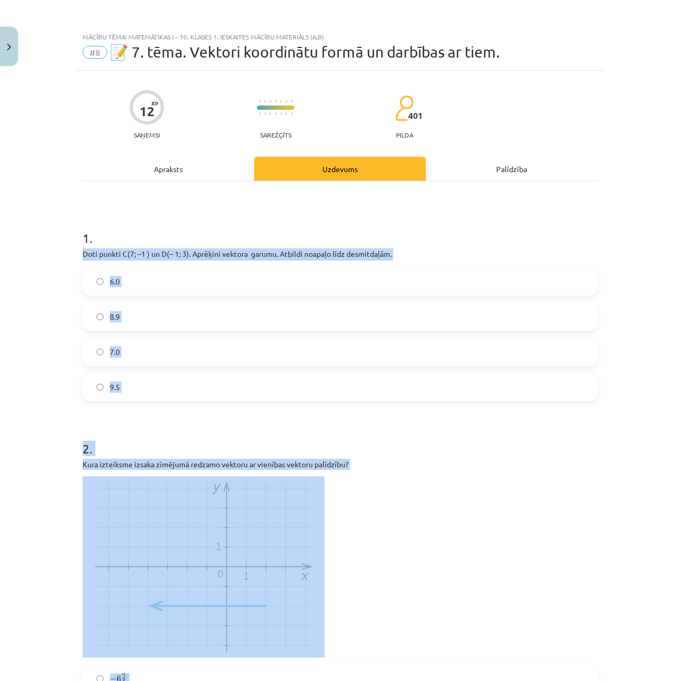
click at [29, 382] on div "Mācību tēma: Matemātikas i - 10. klases 1. ieskaites mācību materiāls (a,b) #8 …" at bounding box center [340, 340] width 680 height 681
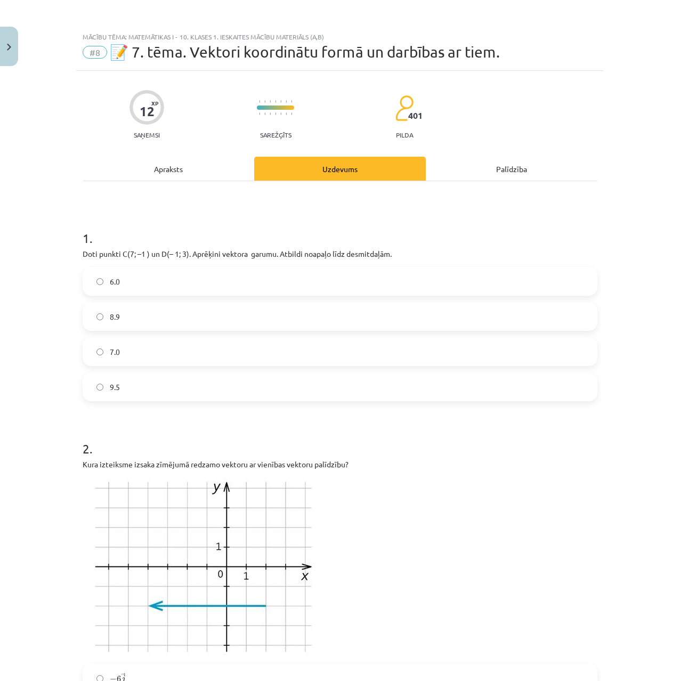
click at [124, 312] on label "8.9" at bounding box center [340, 316] width 513 height 27
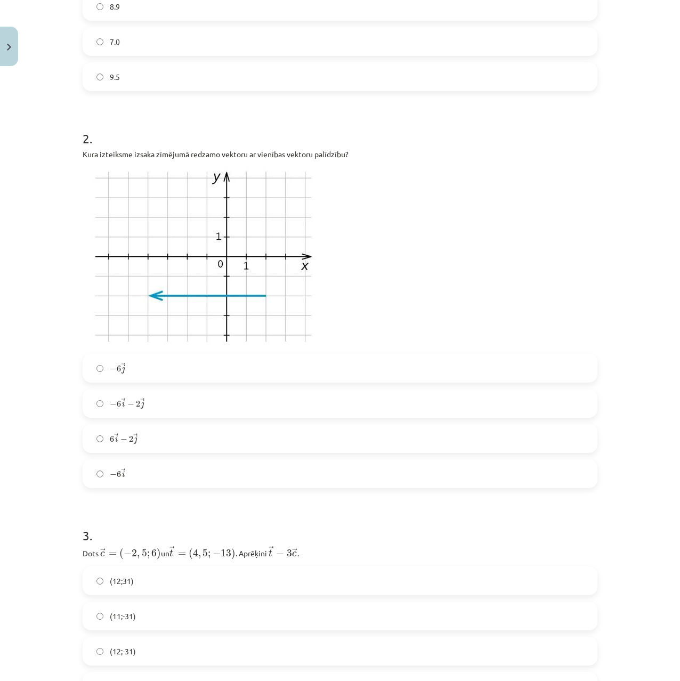
drag, startPoint x: 67, startPoint y: 476, endPoint x: 67, endPoint y: 489, distance: 13.9
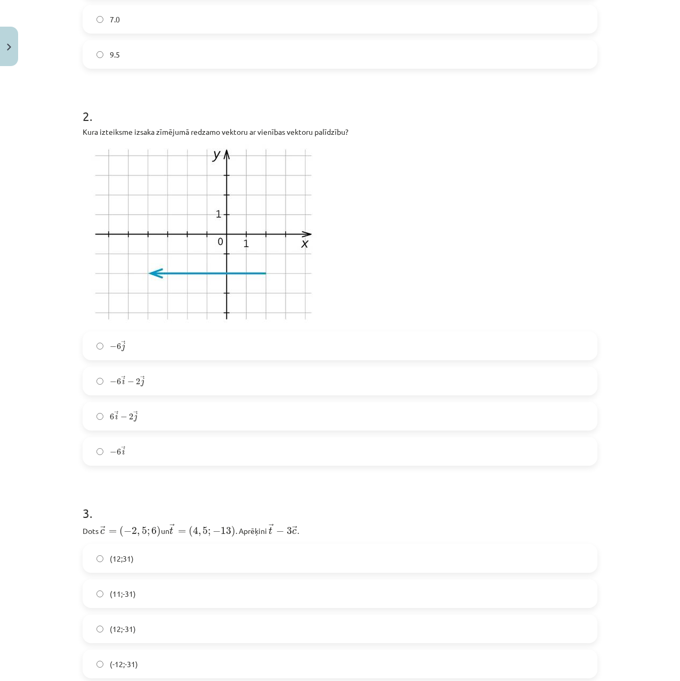
click at [136, 382] on span "2" at bounding box center [138, 382] width 4 height 6
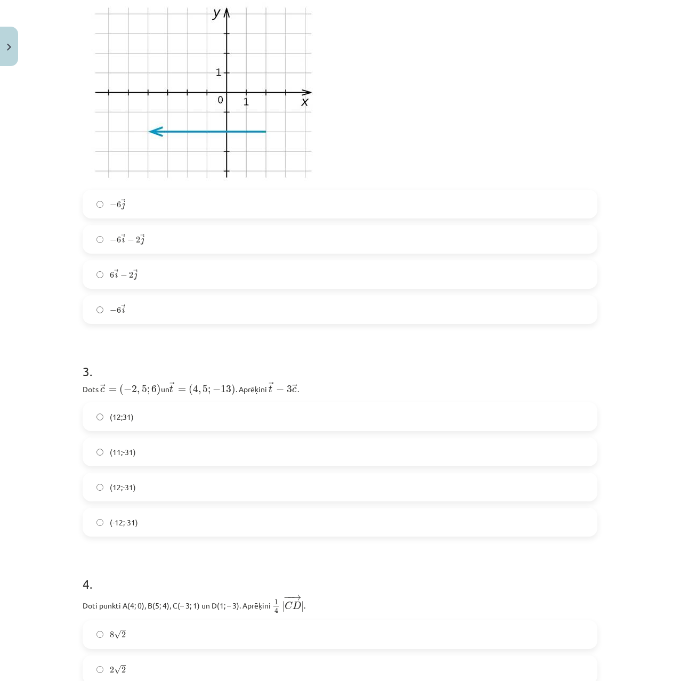
drag, startPoint x: 42, startPoint y: 358, endPoint x: 39, endPoint y: 381, distance: 23.1
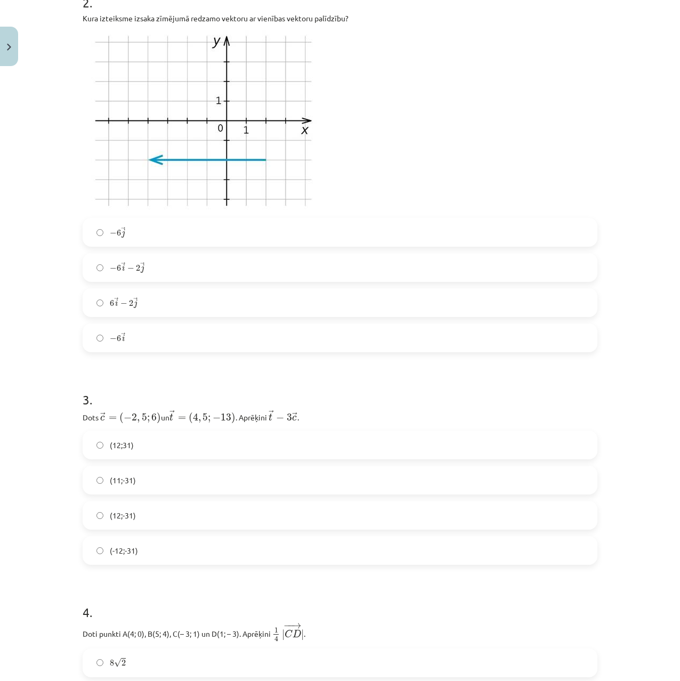
scroll to position [416, 0]
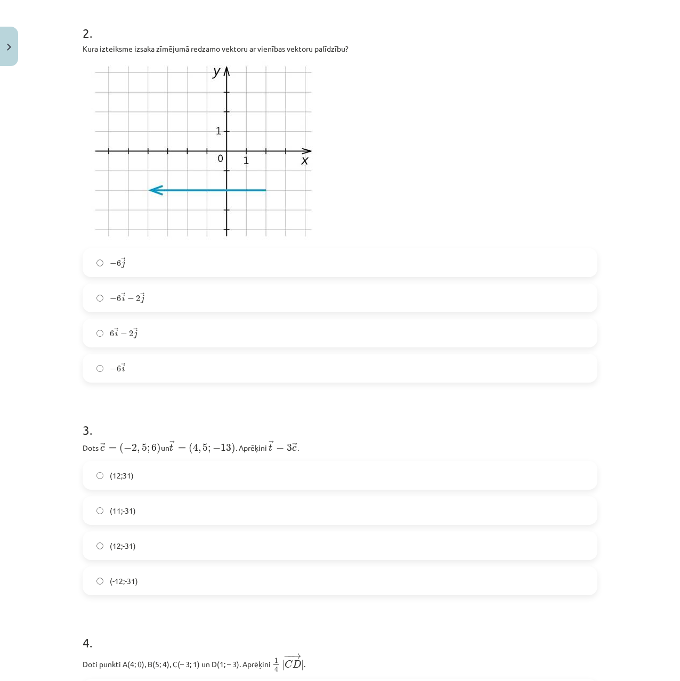
click at [139, 551] on label "(12;-31)" at bounding box center [340, 546] width 513 height 27
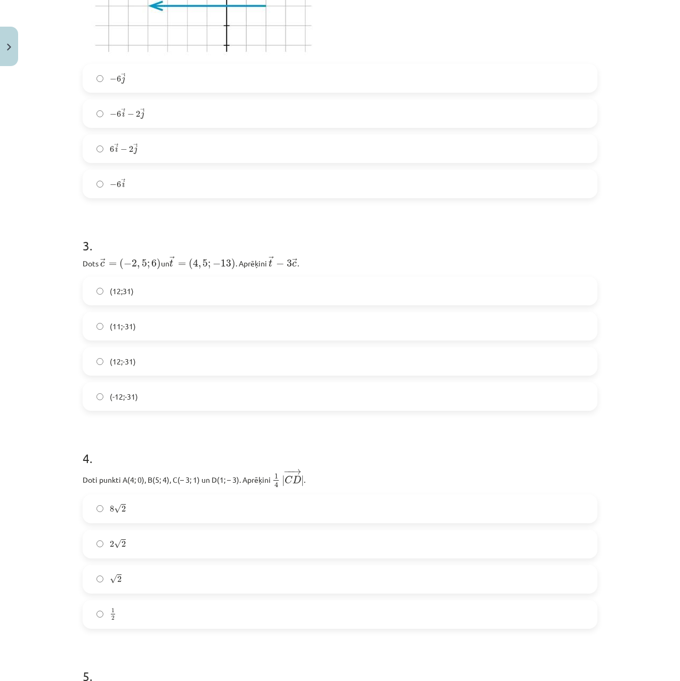
drag, startPoint x: 41, startPoint y: 460, endPoint x: 42, endPoint y: 491, distance: 30.4
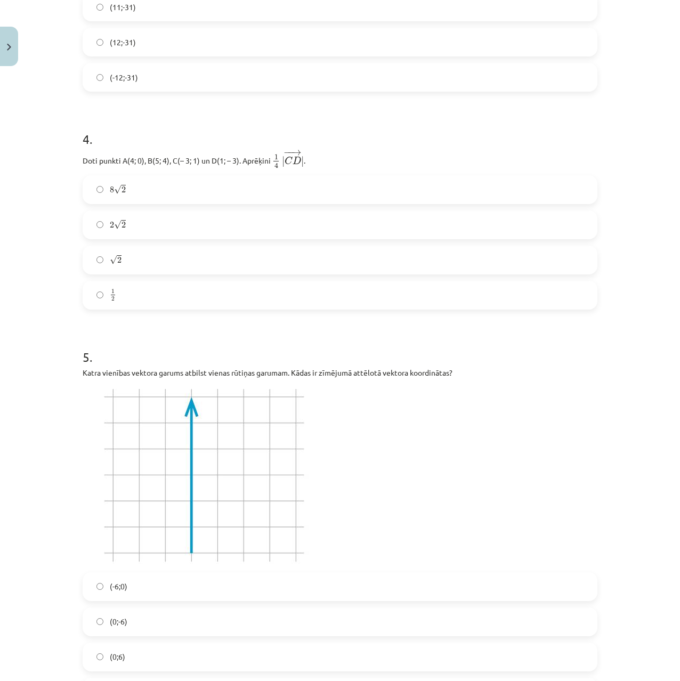
scroll to position [1002, 0]
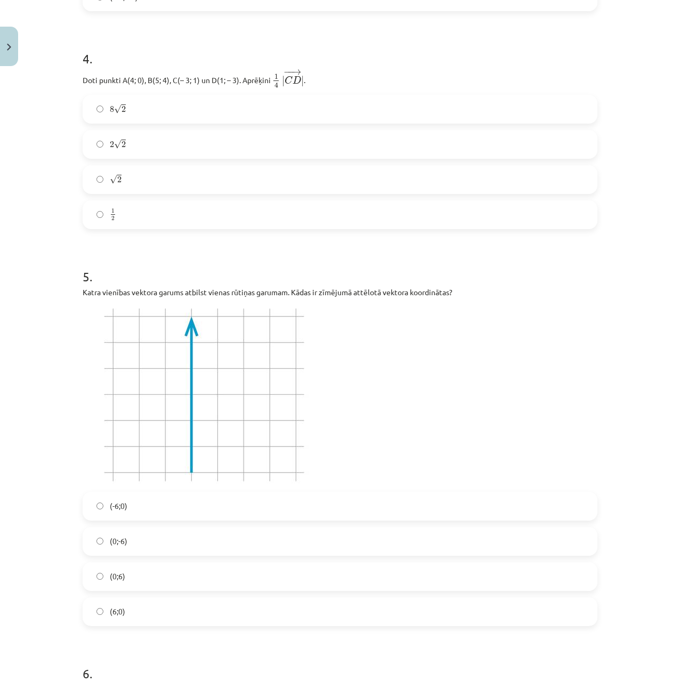
drag, startPoint x: 69, startPoint y: 496, endPoint x: 143, endPoint y: 499, distance: 74.7
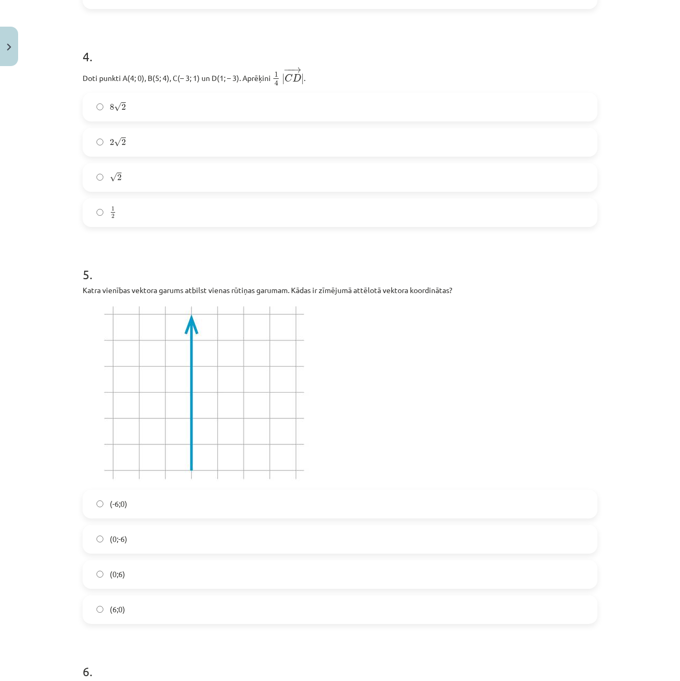
click at [144, 581] on label "(0;6)" at bounding box center [340, 574] width 513 height 27
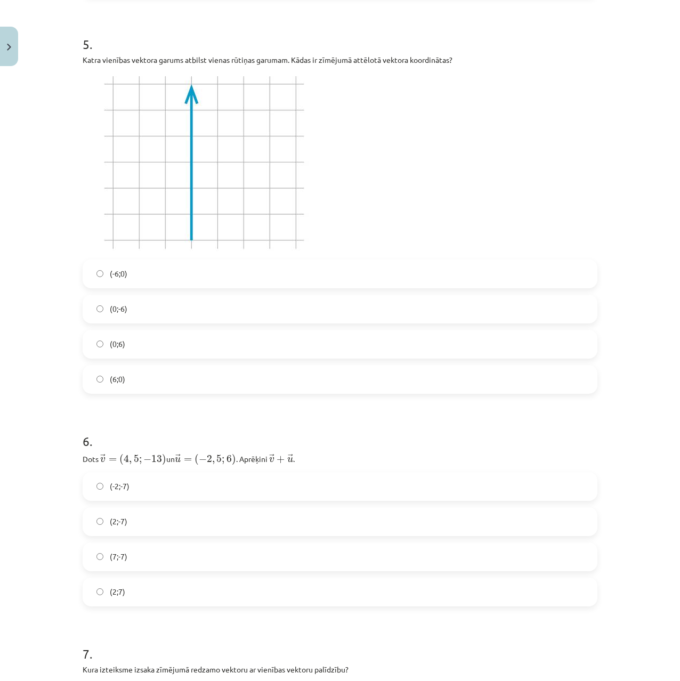
scroll to position [1266, 0]
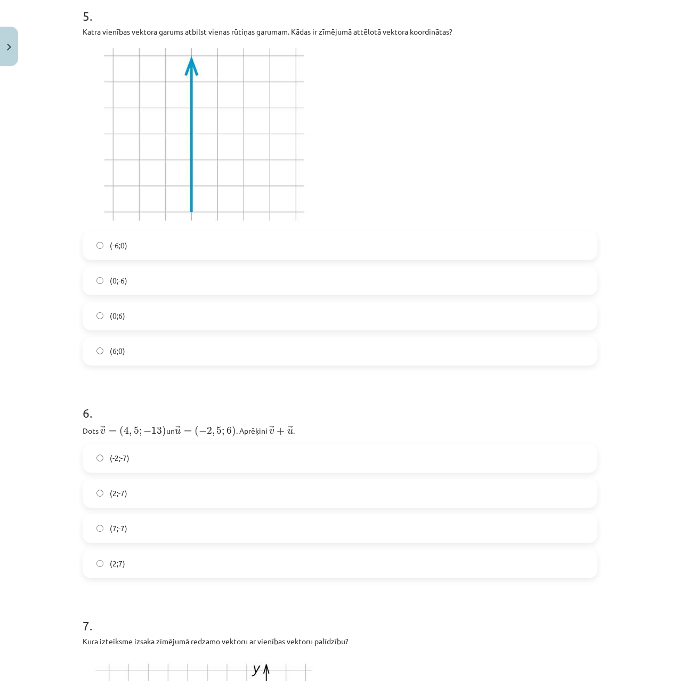
drag, startPoint x: 35, startPoint y: 490, endPoint x: 29, endPoint y: 524, distance: 34.6
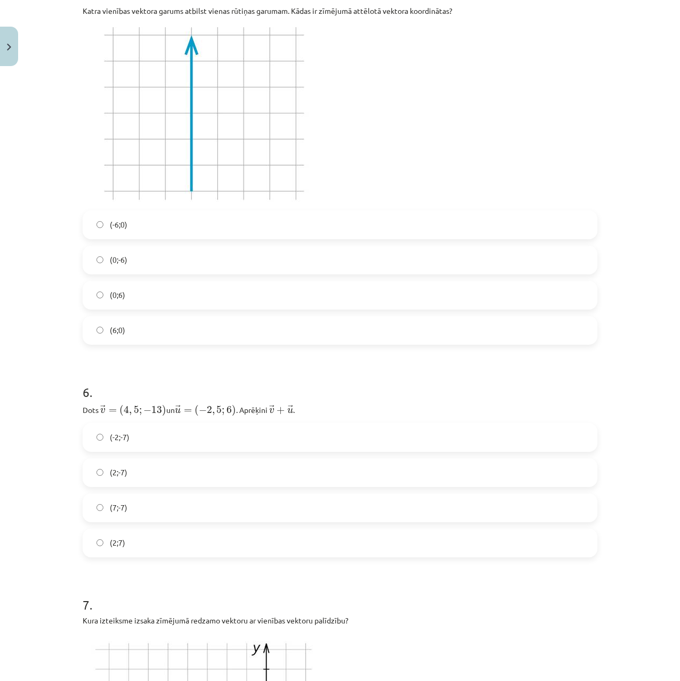
scroll to position [1288, 0]
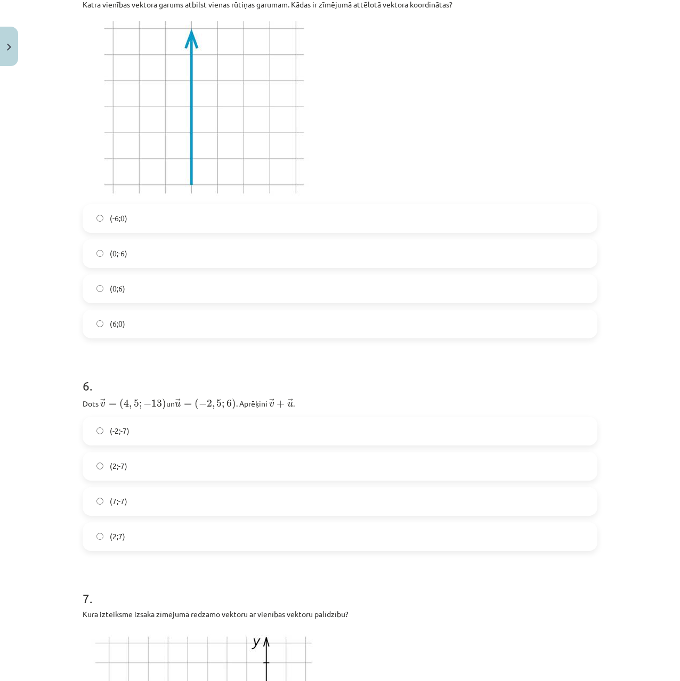
drag, startPoint x: 82, startPoint y: 454, endPoint x: 72, endPoint y: 477, distance: 25.1
click at [133, 464] on label "(2;-7)" at bounding box center [340, 466] width 513 height 27
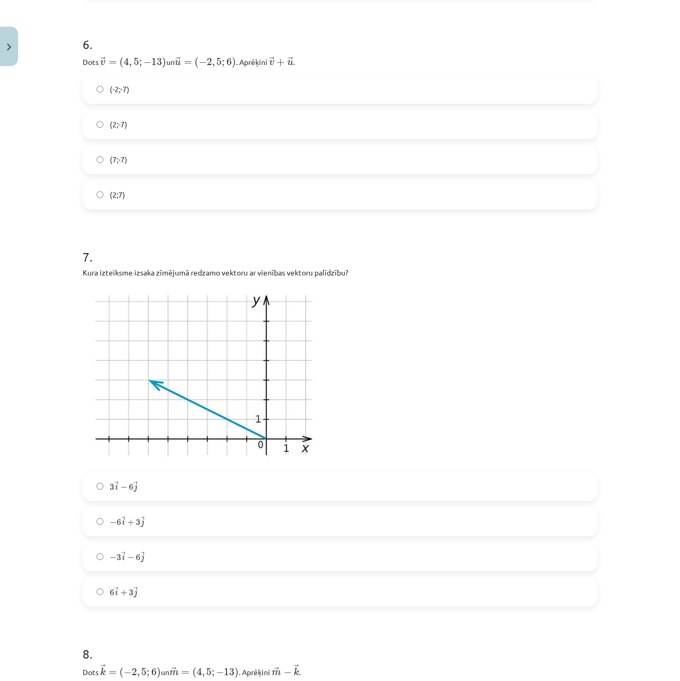
drag, startPoint x: 47, startPoint y: 432, endPoint x: 38, endPoint y: 479, distance: 47.8
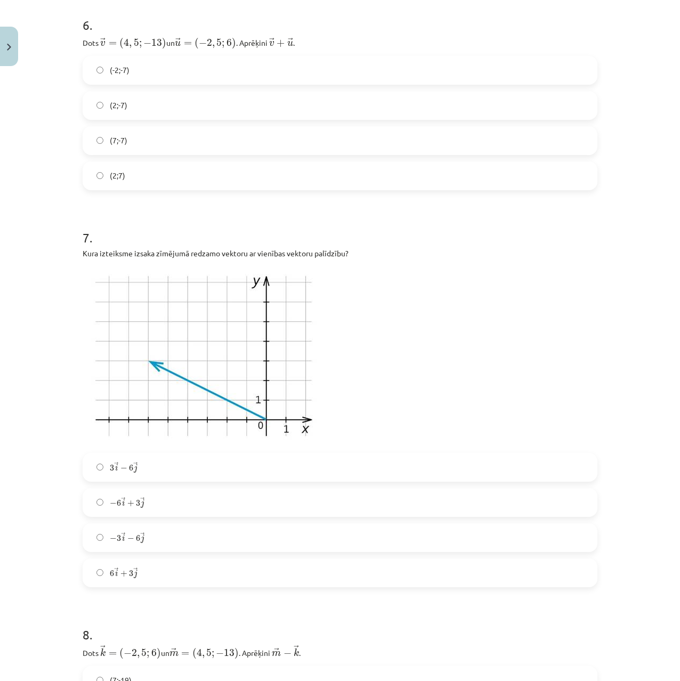
click at [249, 492] on label "− 6 → i + 3 → j − 6 i → + 3 j →" at bounding box center [340, 502] width 513 height 27
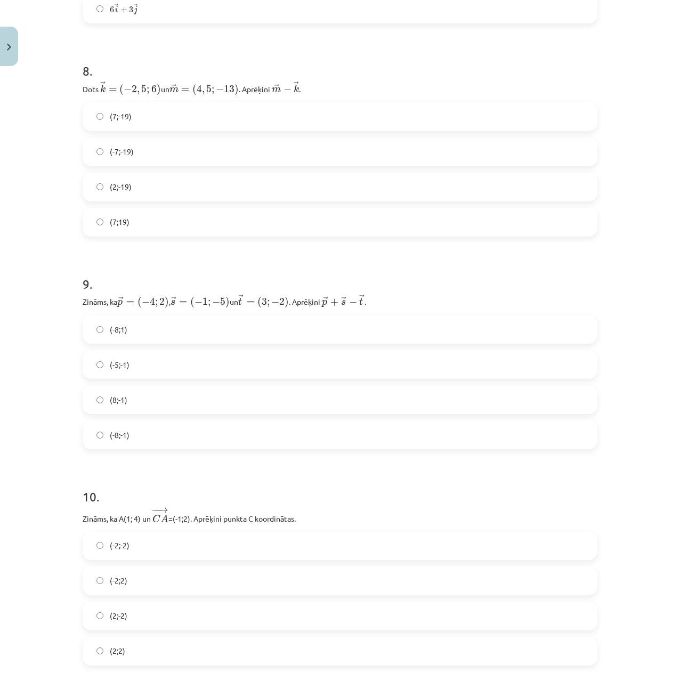
drag, startPoint x: 46, startPoint y: 510, endPoint x: 54, endPoint y: 571, distance: 61.3
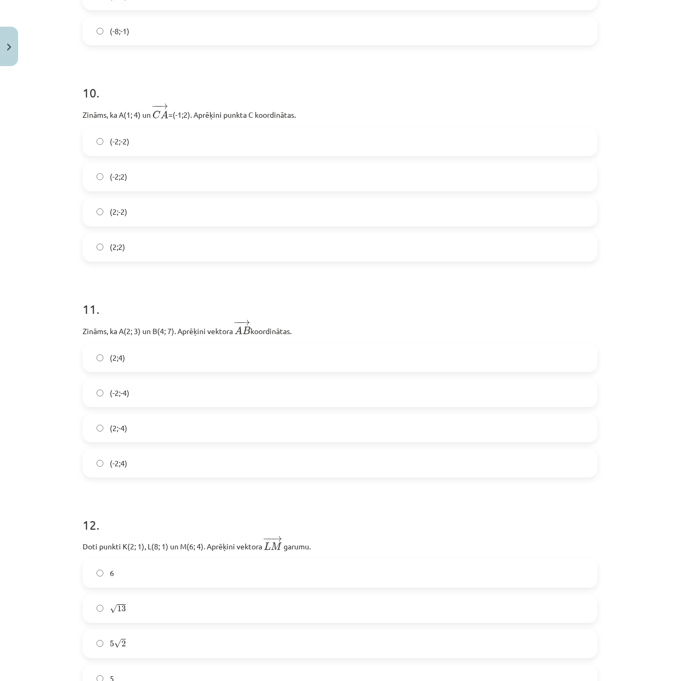
scroll to position [2753, 0]
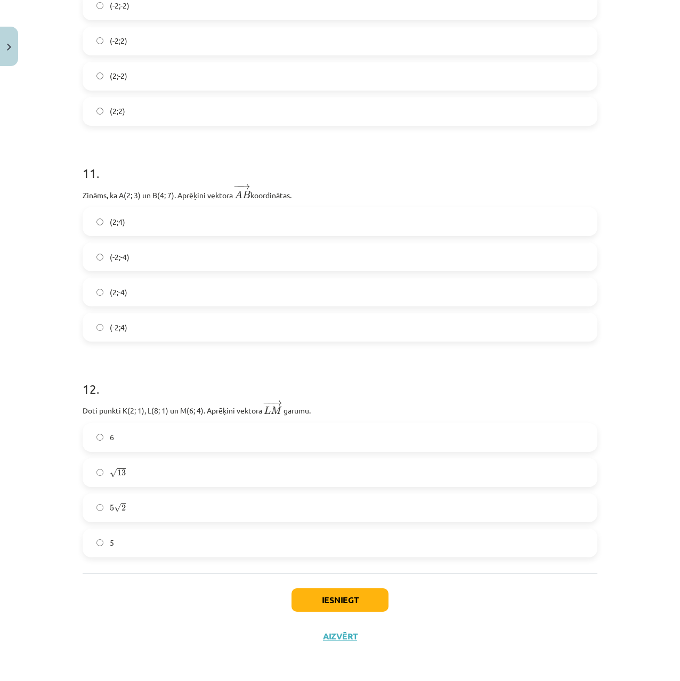
drag, startPoint x: 5, startPoint y: 387, endPoint x: 1, endPoint y: 481, distance: 95.0
click at [110, 476] on span "√" at bounding box center [113, 473] width 7 height 9
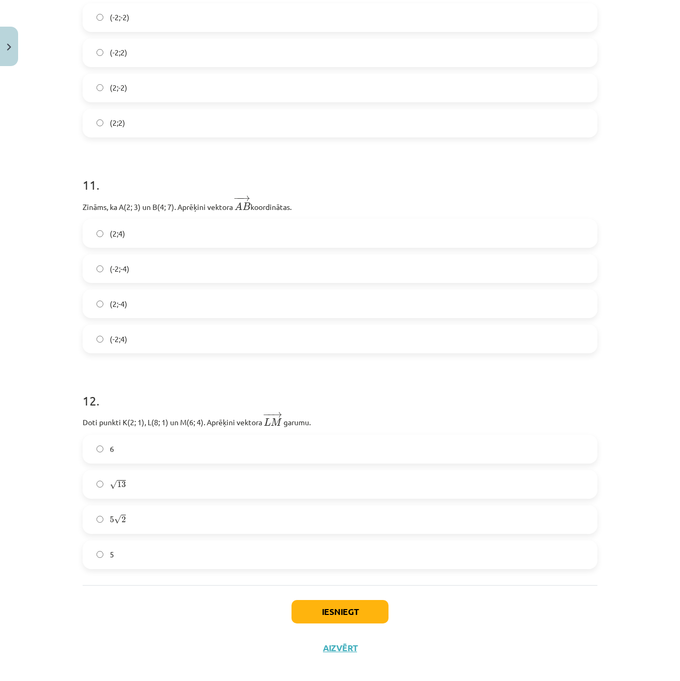
scroll to position [2707, 0]
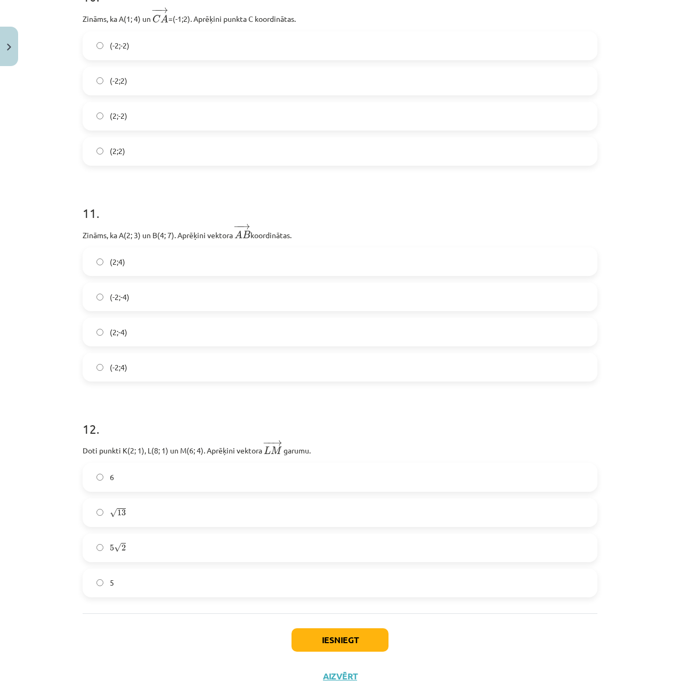
drag, startPoint x: 7, startPoint y: 327, endPoint x: 17, endPoint y: 327, distance: 9.6
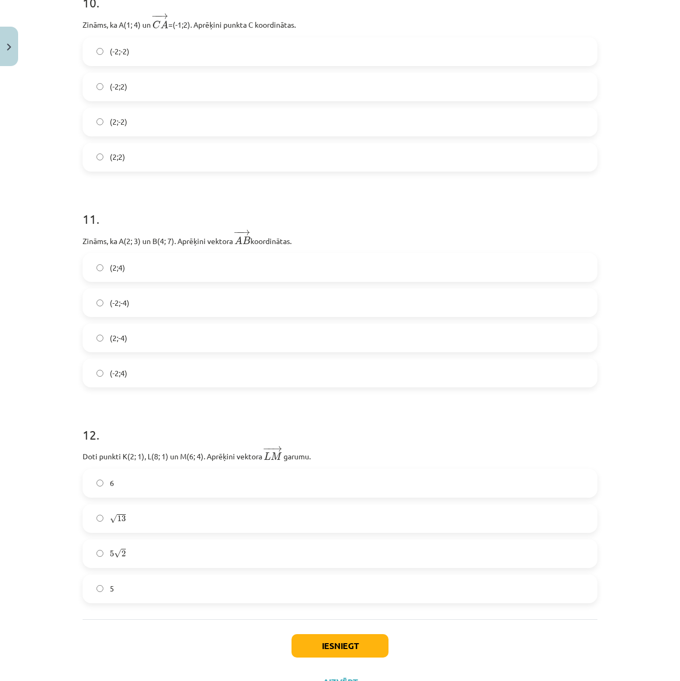
click at [141, 263] on label "(2;4)" at bounding box center [340, 267] width 513 height 27
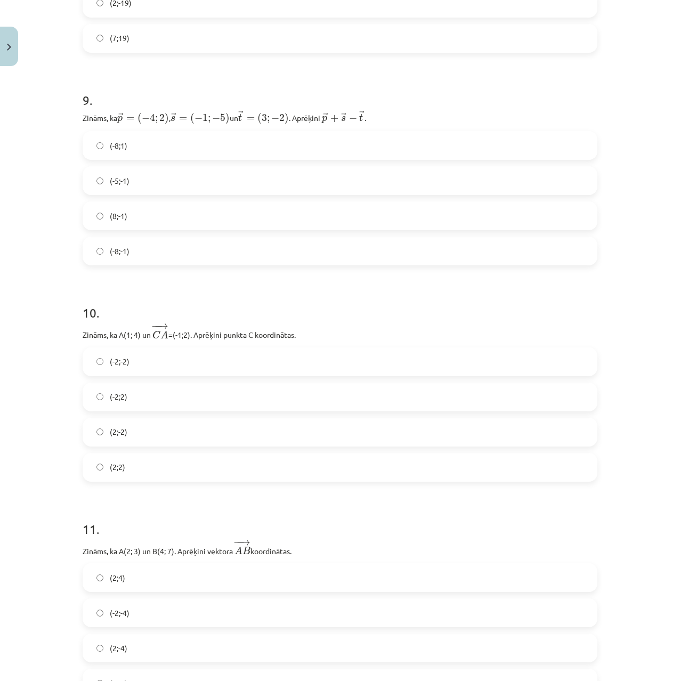
drag, startPoint x: 3, startPoint y: 416, endPoint x: 28, endPoint y: 383, distance: 41.5
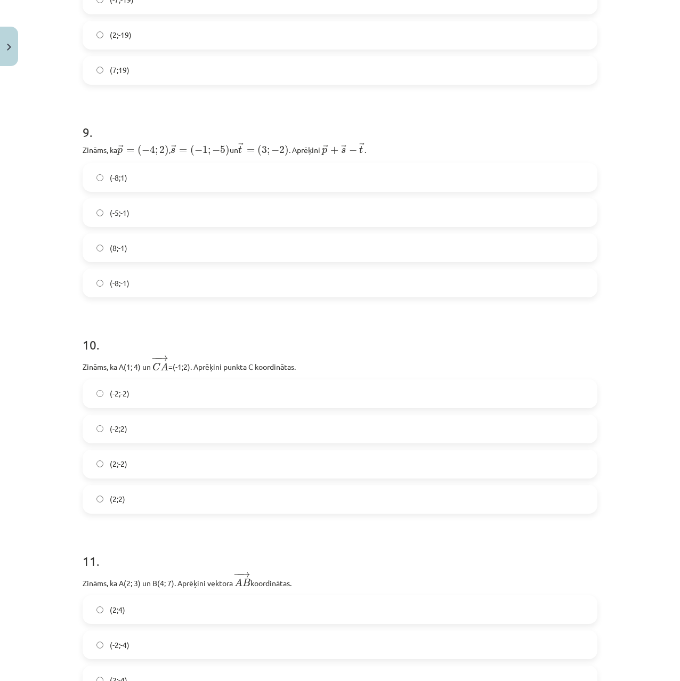
click at [136, 469] on label "(2;-2)" at bounding box center [340, 464] width 513 height 27
click at [134, 506] on label "(2;2)" at bounding box center [340, 499] width 513 height 27
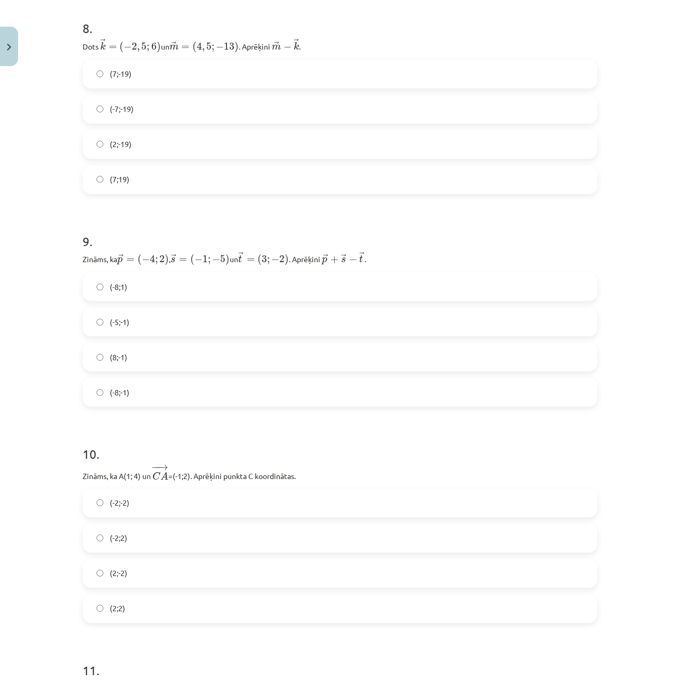
drag, startPoint x: 57, startPoint y: 470, endPoint x: 59, endPoint y: 428, distance: 41.6
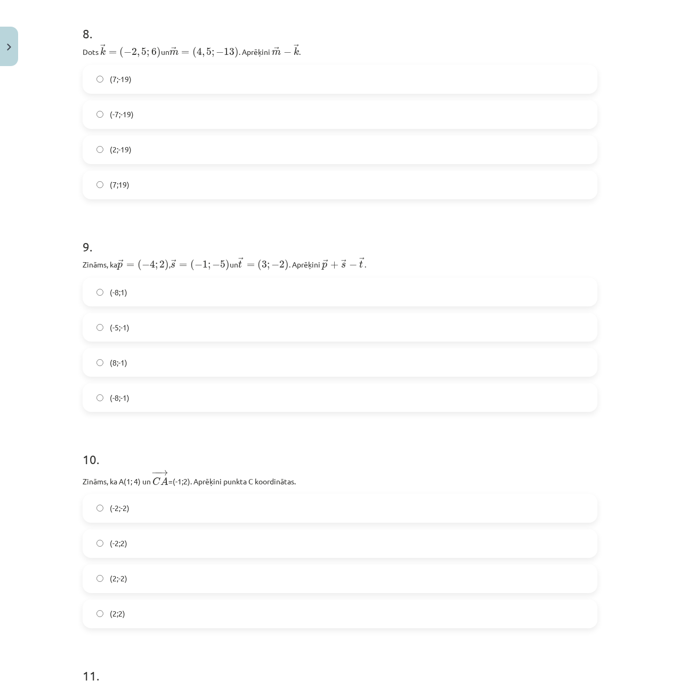
click at [95, 366] on label "(8;-1)" at bounding box center [340, 362] width 513 height 27
drag, startPoint x: 97, startPoint y: 391, endPoint x: 89, endPoint y: 396, distance: 9.3
click at [89, 393] on label "(-8;-1)" at bounding box center [340, 397] width 513 height 27
click at [100, 300] on label "(-8;1)" at bounding box center [340, 292] width 513 height 27
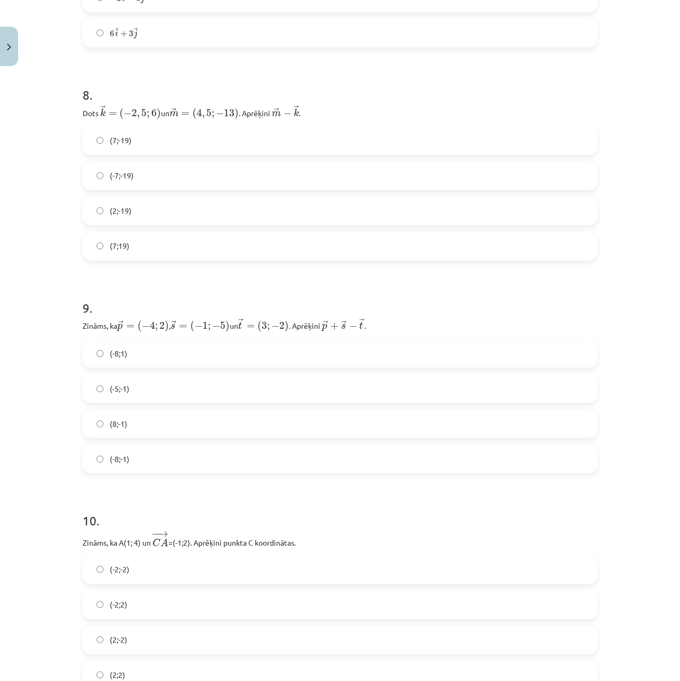
scroll to position [2136, 0]
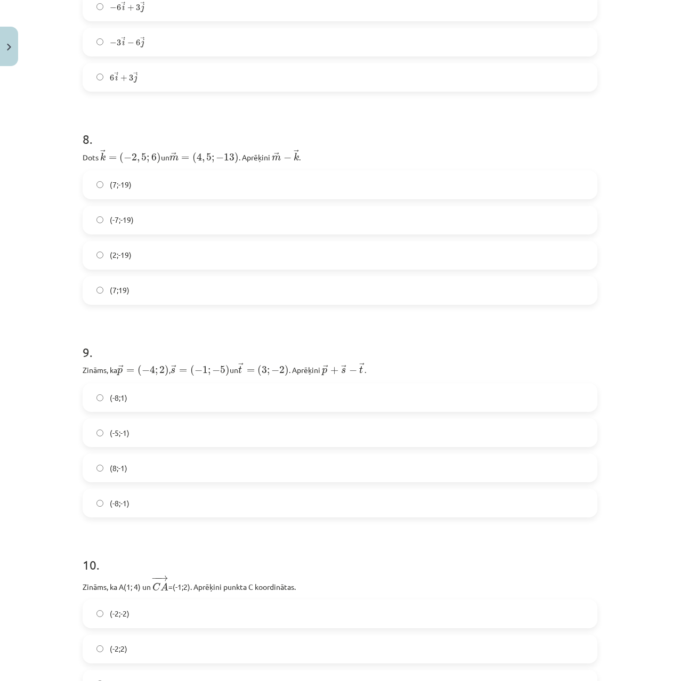
drag, startPoint x: 45, startPoint y: 416, endPoint x: 44, endPoint y: 384, distance: 31.5
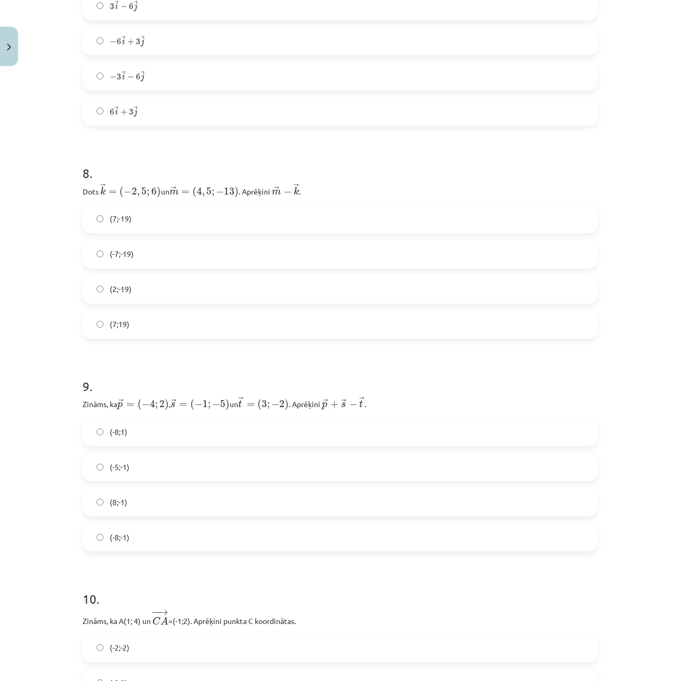
scroll to position [2101, 0]
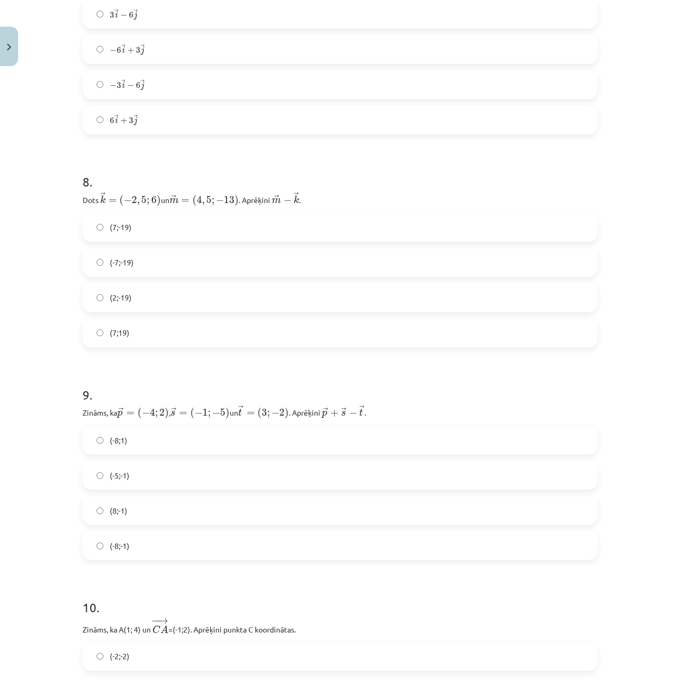
drag, startPoint x: 25, startPoint y: 395, endPoint x: 27, endPoint y: 383, distance: 11.8
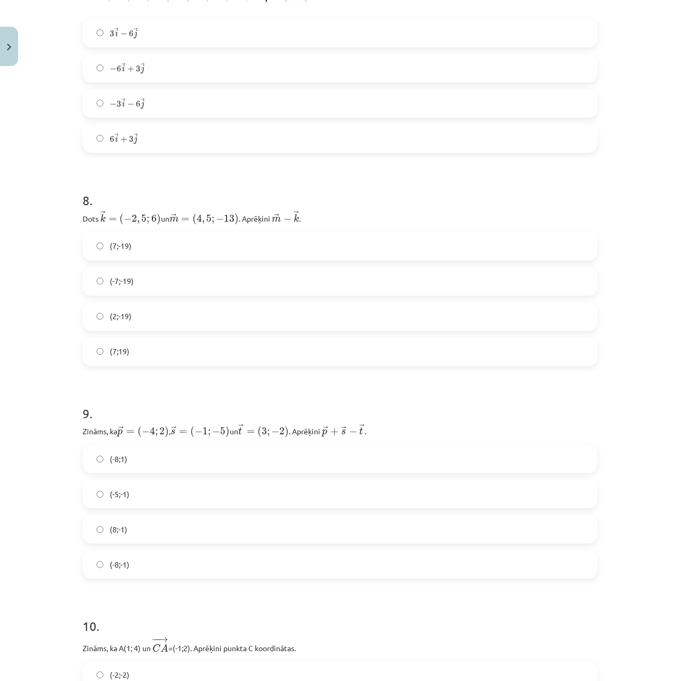
drag, startPoint x: 51, startPoint y: 303, endPoint x: 63, endPoint y: 258, distance: 46.3
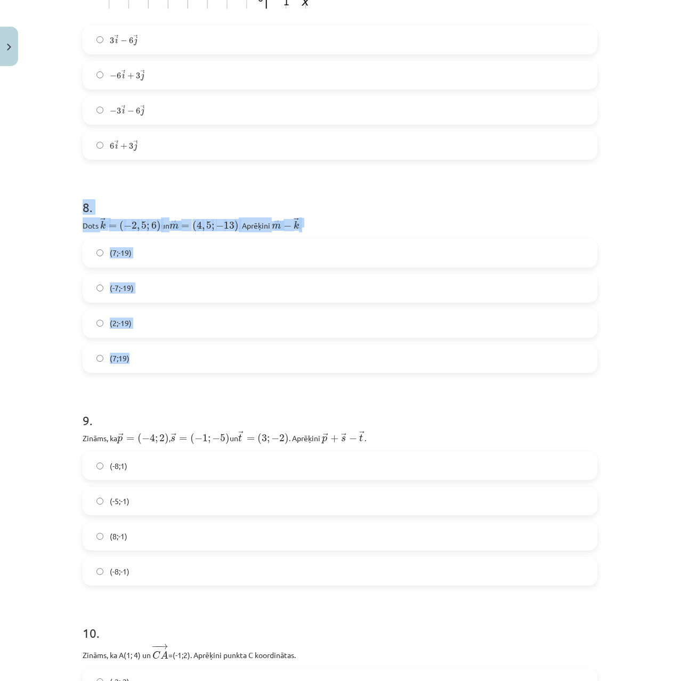
drag, startPoint x: 71, startPoint y: 211, endPoint x: 234, endPoint y: 350, distance: 214.0
click at [234, 350] on div "Mācību tēma: Matemātikas i - 10. klases 1. ieskaites mācību materiāls (a,b) #8 …" at bounding box center [340, 340] width 680 height 681
copy div "8 . Dots ﻿ → k = ( − 2 , 5 ; 6 ) k → = ( − 2 , 5 ; 6 ) un ﻿﻿ → m = ( 4 , 5 ; − …"
click at [28, 331] on div "Mācību tēma: Matemātikas i - 10. klases 1. ieskaites mācību materiāls (a,b) #8 …" at bounding box center [340, 340] width 680 height 681
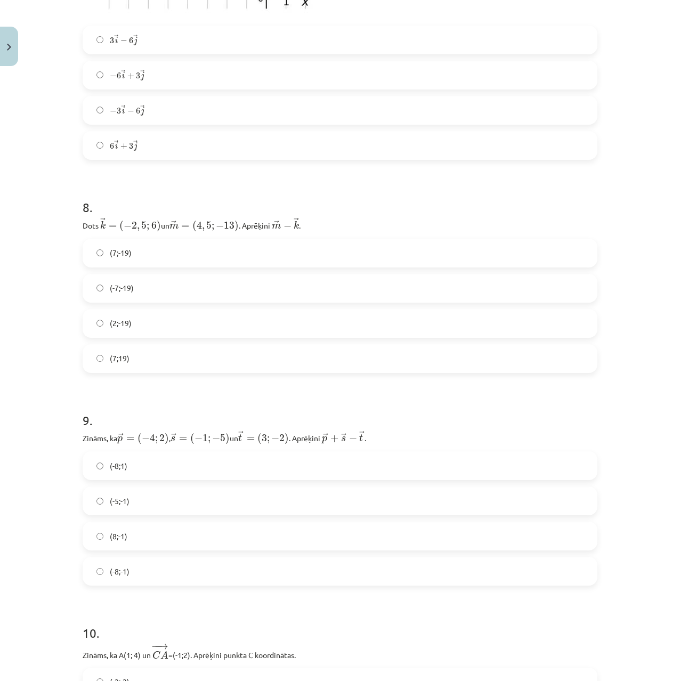
click at [110, 257] on span "(7;-19)" at bounding box center [121, 252] width 22 height 11
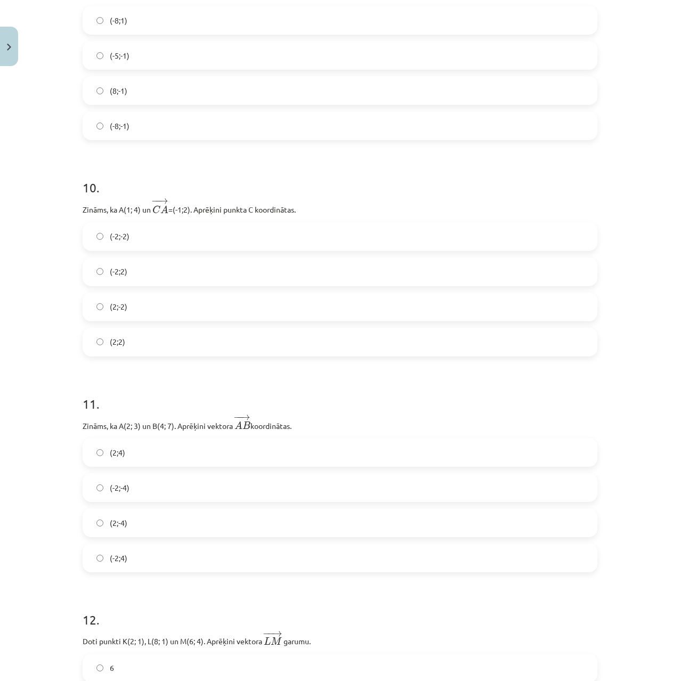
scroll to position [2753, 0]
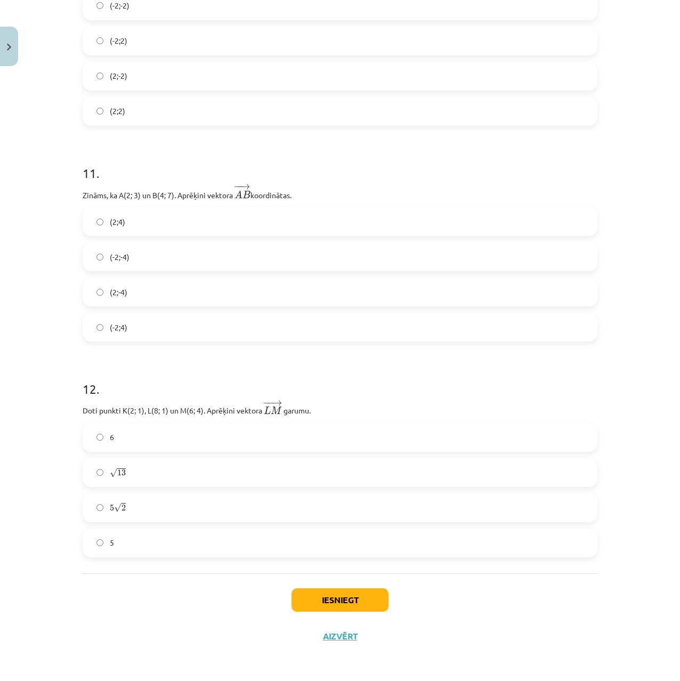
drag, startPoint x: 82, startPoint y: 302, endPoint x: 89, endPoint y: 506, distance: 204.3
click at [336, 600] on button "Iesniegt" at bounding box center [340, 600] width 97 height 23
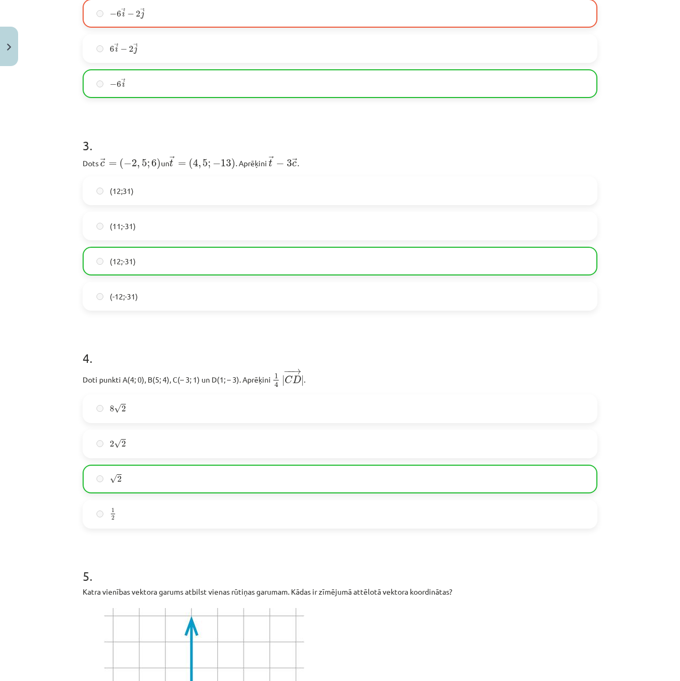
drag, startPoint x: 319, startPoint y: 576, endPoint x: 315, endPoint y: 440, distance: 136.0
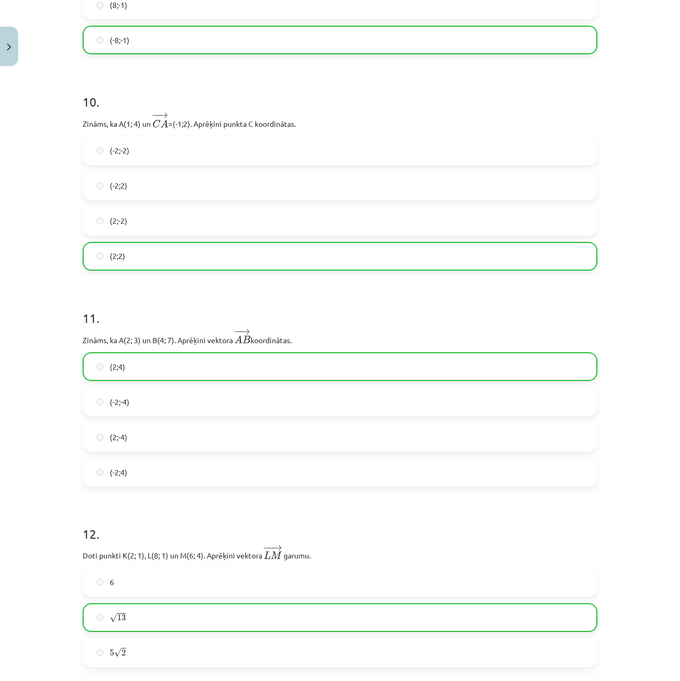
drag, startPoint x: 294, startPoint y: 376, endPoint x: 334, endPoint y: 592, distance: 219.5
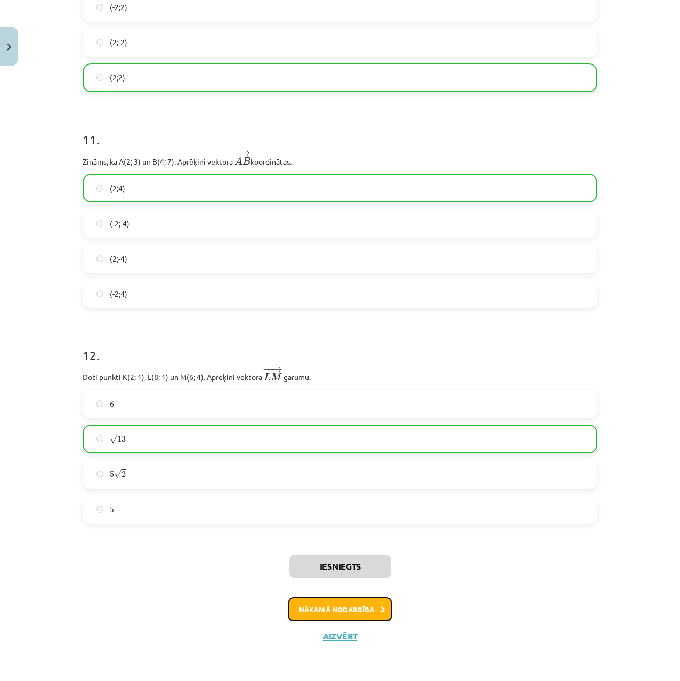
click at [341, 607] on button "Nākamā nodarbība" at bounding box center [340, 610] width 104 height 25
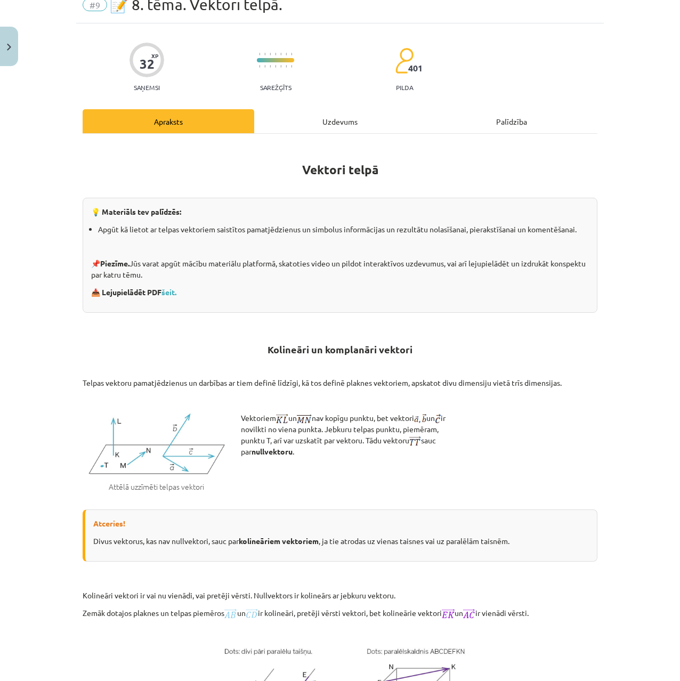
scroll to position [27, 0]
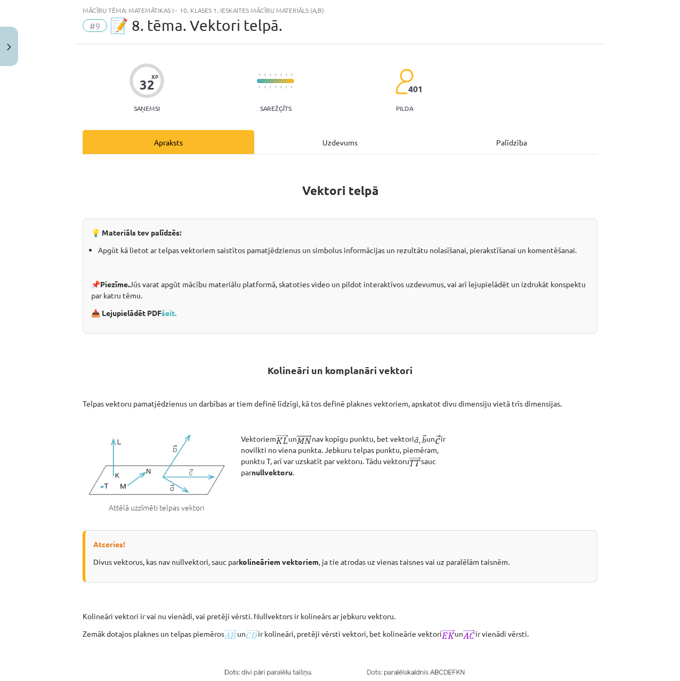
click at [299, 139] on div "Uzdevums" at bounding box center [340, 142] width 172 height 24
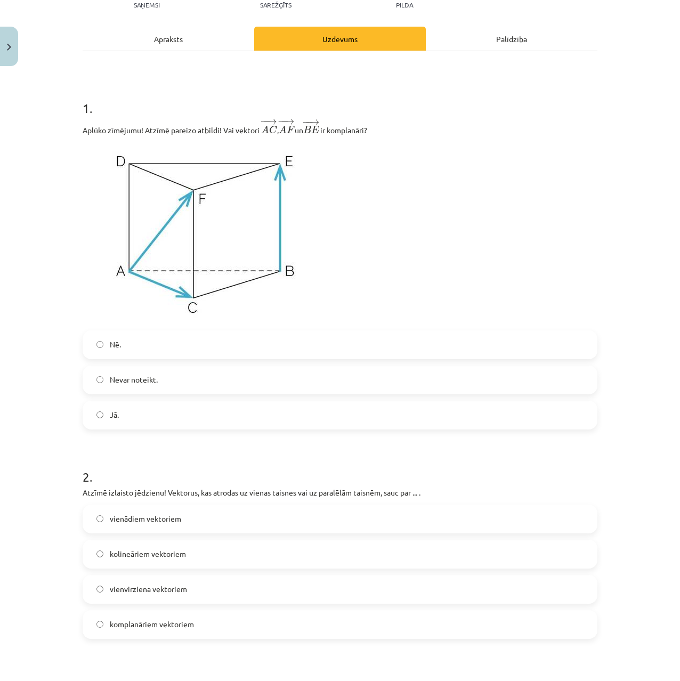
scroll to position [224, 0]
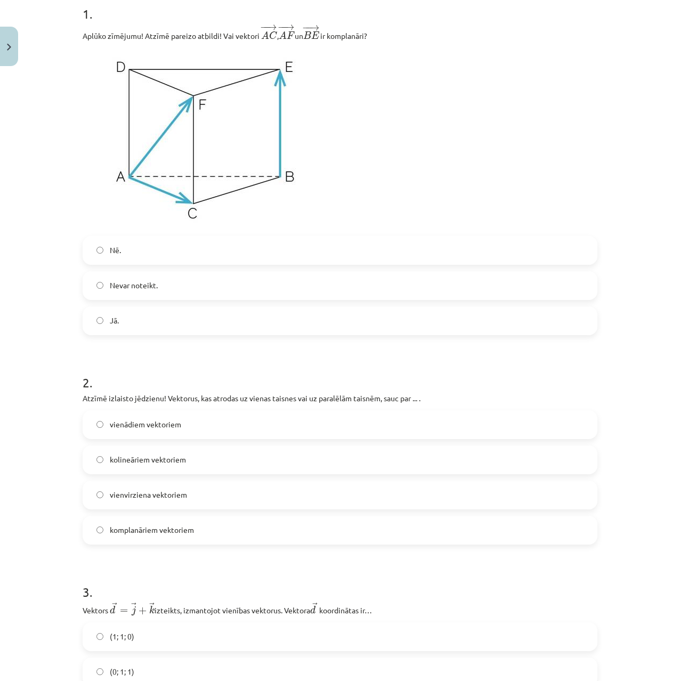
drag, startPoint x: -2, startPoint y: 278, endPoint x: 3, endPoint y: 283, distance: 6.8
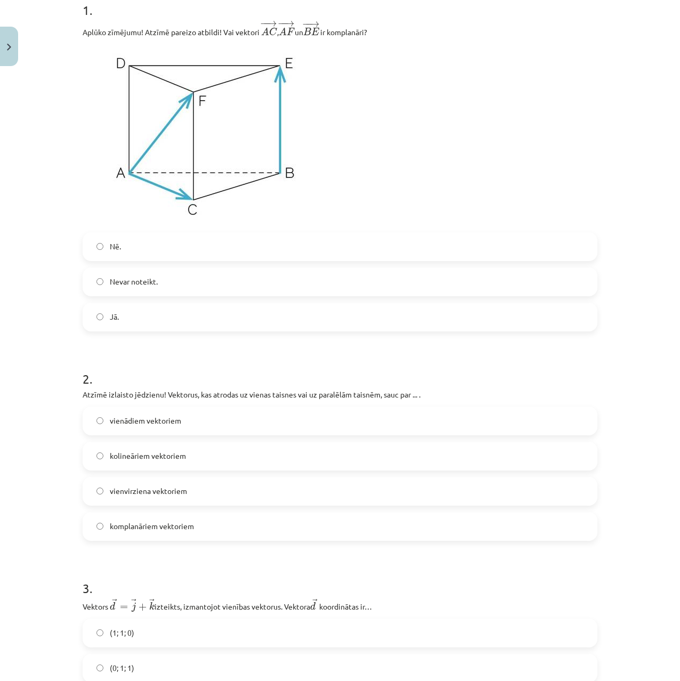
drag, startPoint x: 1, startPoint y: 315, endPoint x: -1, endPoint y: 309, distance: 6.0
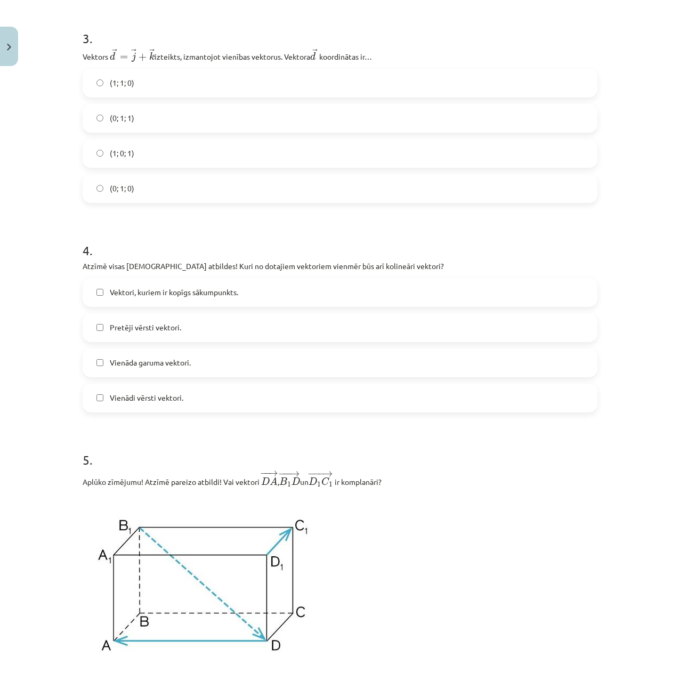
drag, startPoint x: 296, startPoint y: 168, endPoint x: 293, endPoint y: 205, distance: 37.0
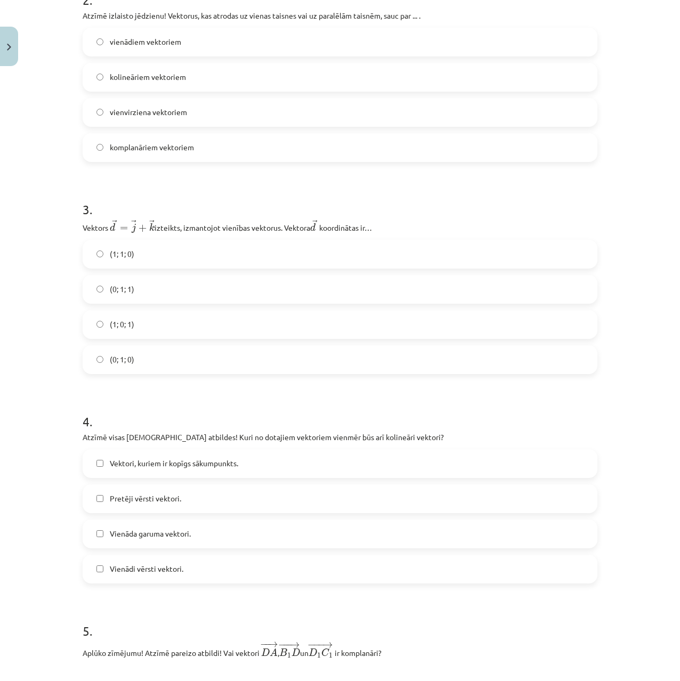
scroll to position [0, 0]
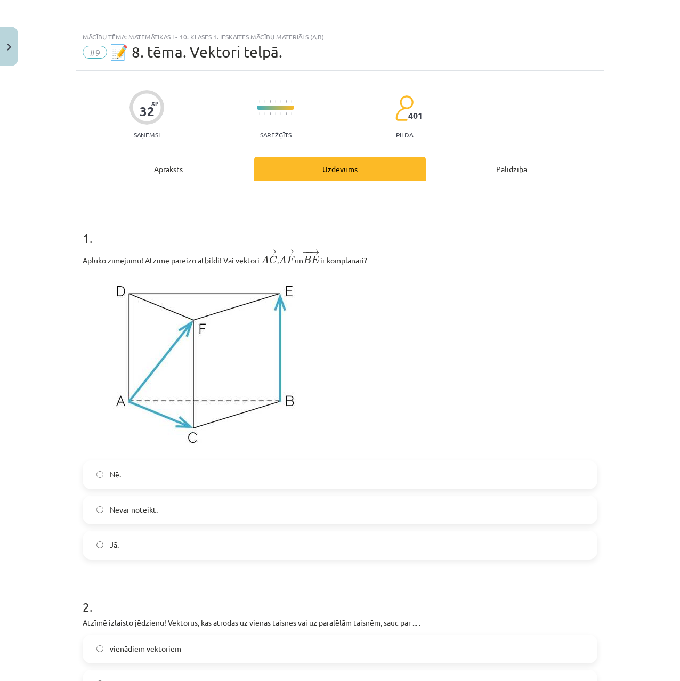
drag, startPoint x: 364, startPoint y: 227, endPoint x: 349, endPoint y: 96, distance: 132.0
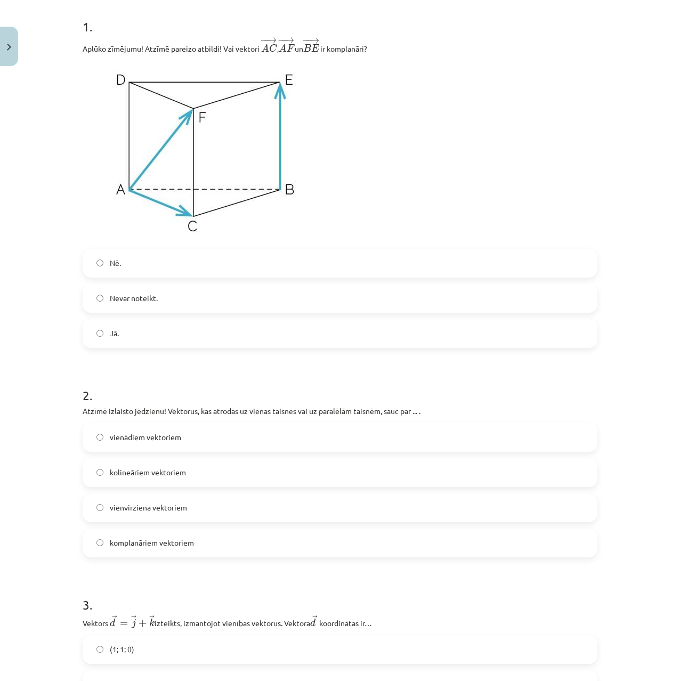
drag, startPoint x: 348, startPoint y: 119, endPoint x: 347, endPoint y: 177, distance: 57.6
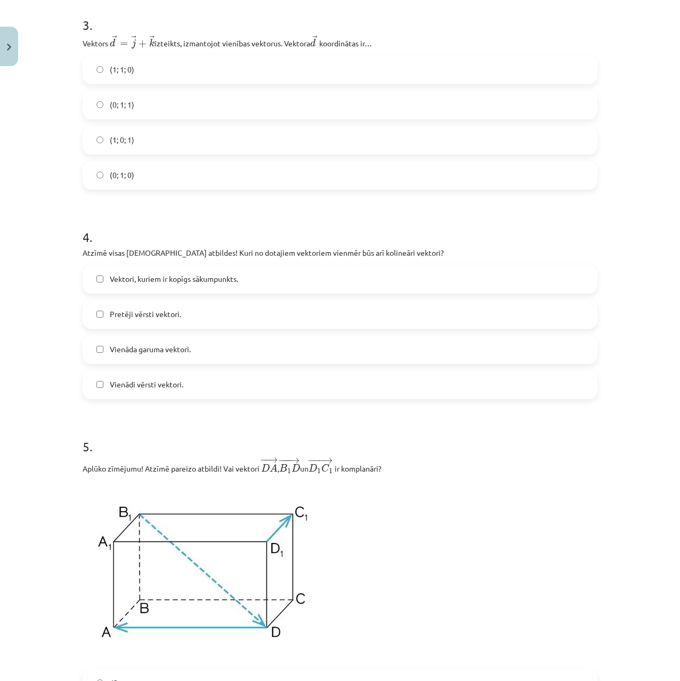
drag, startPoint x: 347, startPoint y: 185, endPoint x: 347, endPoint y: 226, distance: 41.1
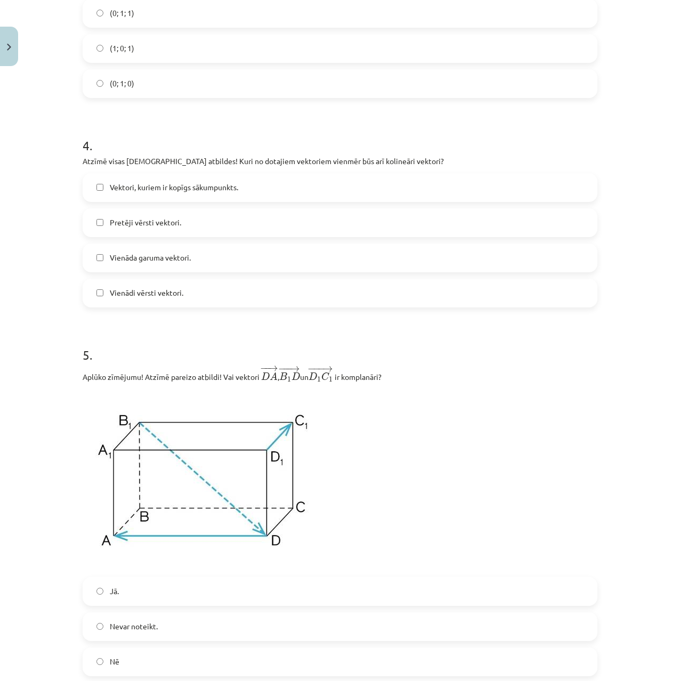
drag, startPoint x: 343, startPoint y: 243, endPoint x: 343, endPoint y: 259, distance: 16.0
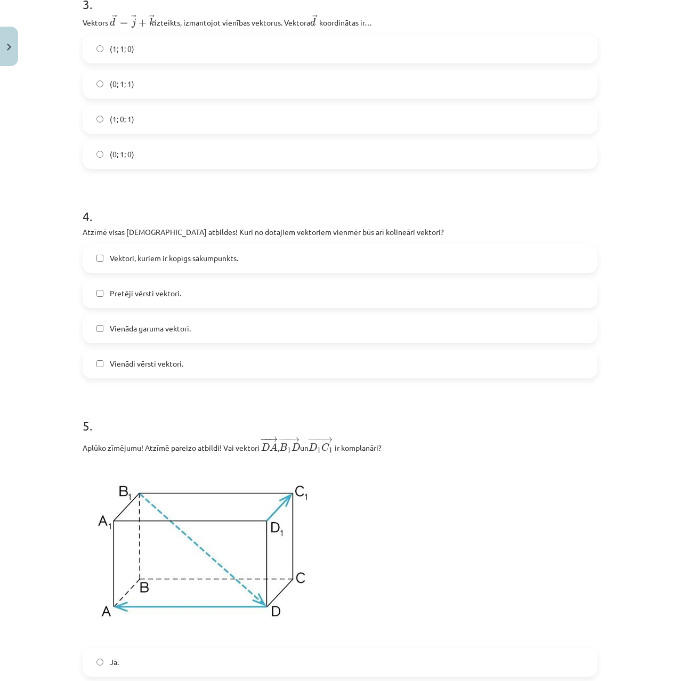
drag, startPoint x: 347, startPoint y: 222, endPoint x: 349, endPoint y: 168, distance: 54.4
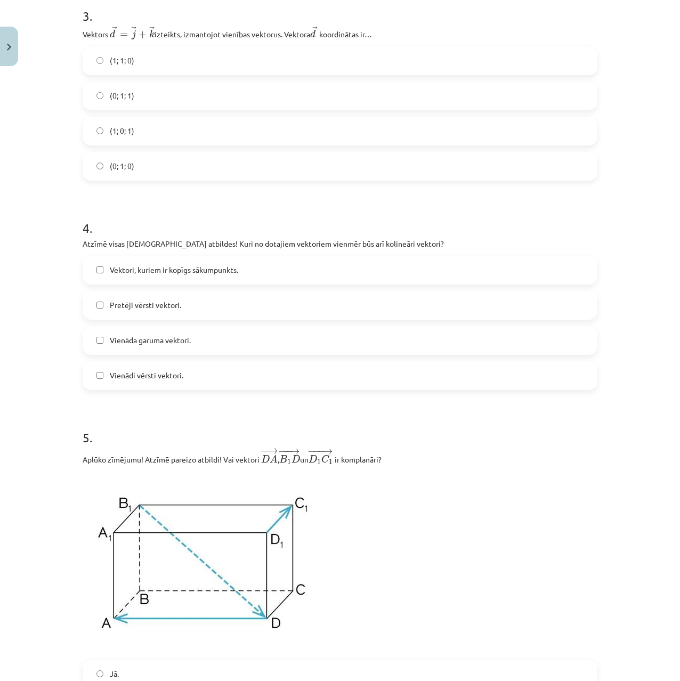
scroll to position [786, 0]
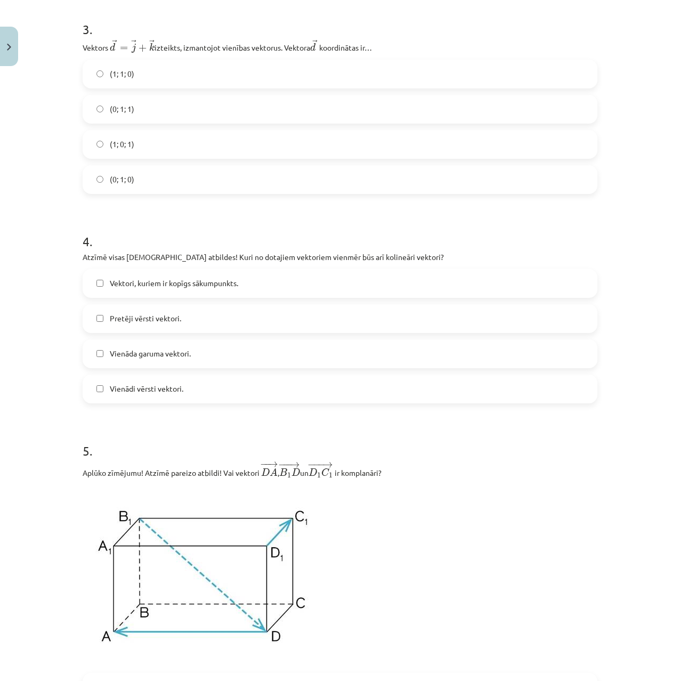
drag, startPoint x: 349, startPoint y: 206, endPoint x: 352, endPoint y: 180, distance: 26.9
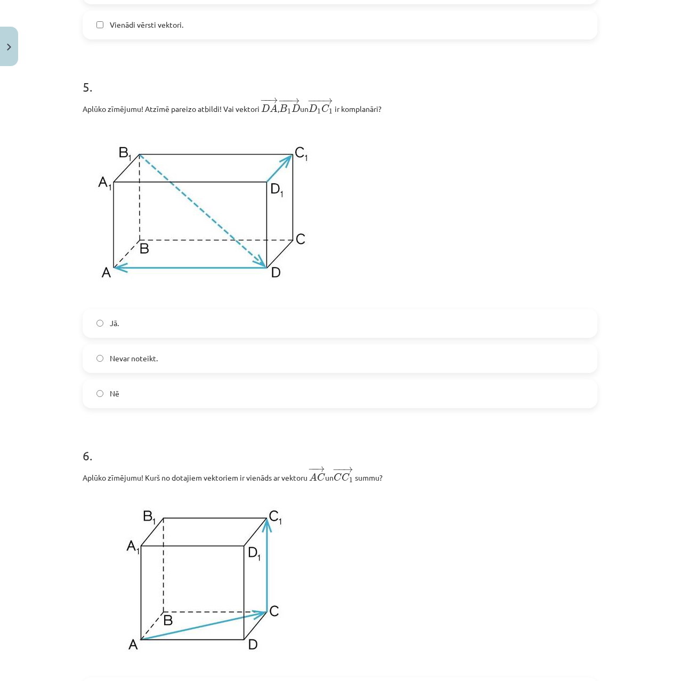
scroll to position [1215, 0]
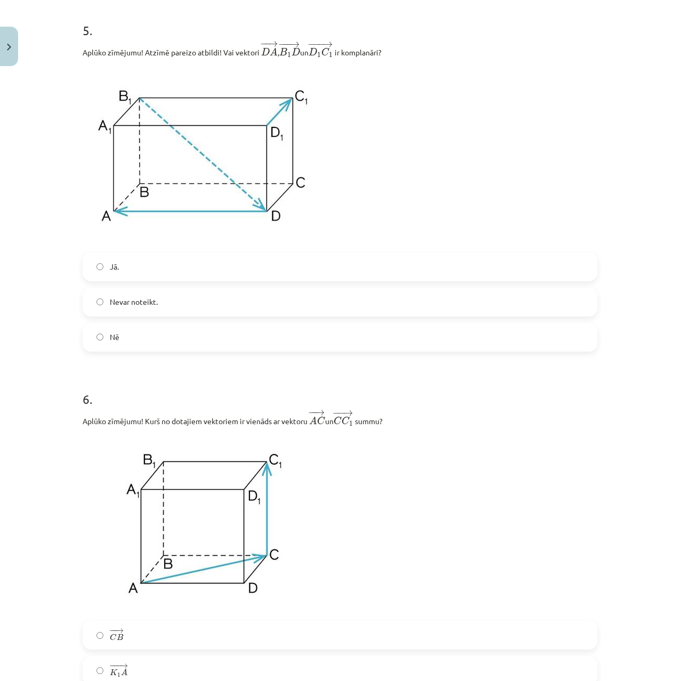
drag, startPoint x: 481, startPoint y: 210, endPoint x: 478, endPoint y: 253, distance: 43.3
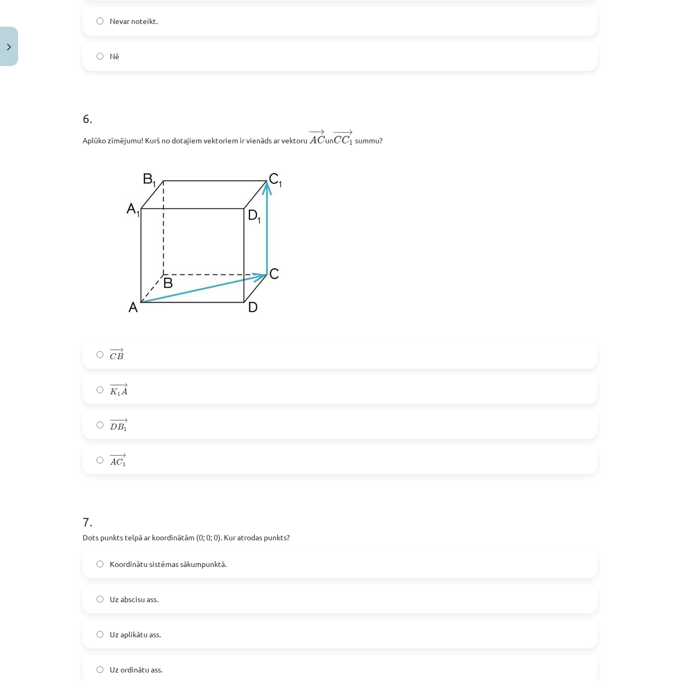
drag, startPoint x: 583, startPoint y: 313, endPoint x: 569, endPoint y: 364, distance: 51.9
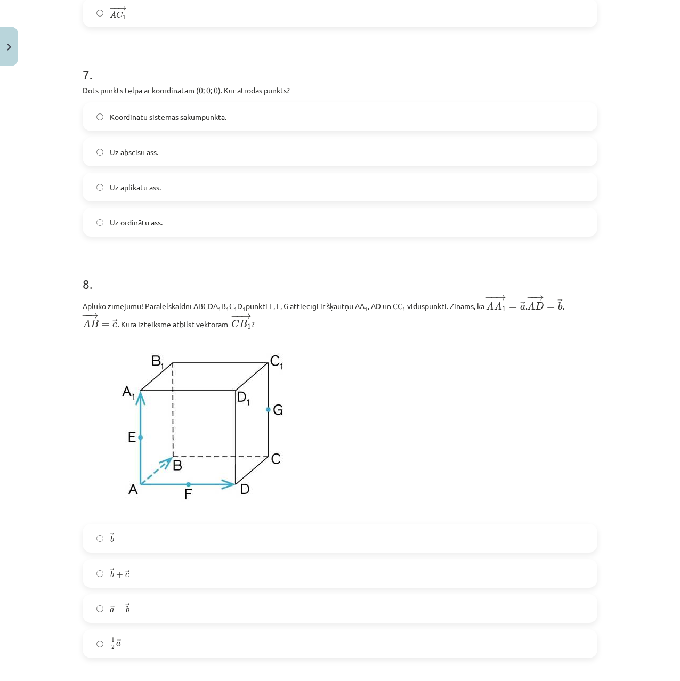
drag, startPoint x: 570, startPoint y: 391, endPoint x: 570, endPoint y: 428, distance: 36.3
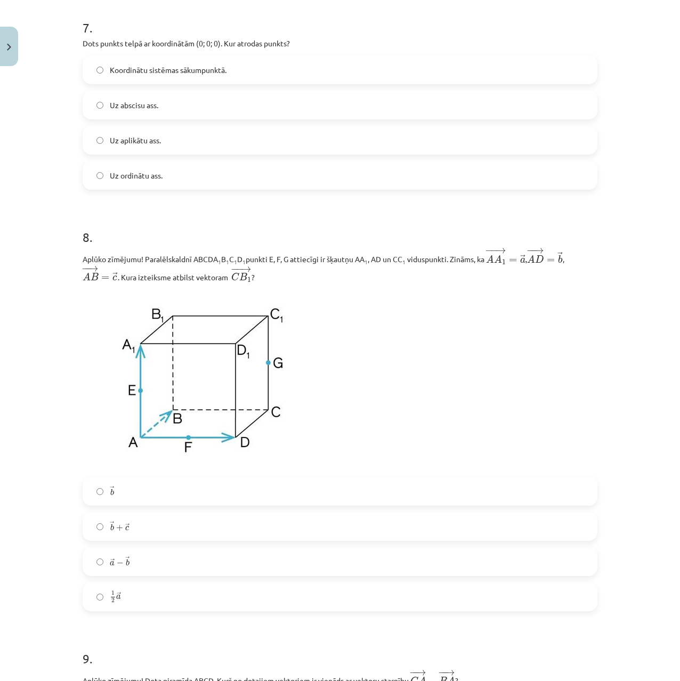
scroll to position [1997, 0]
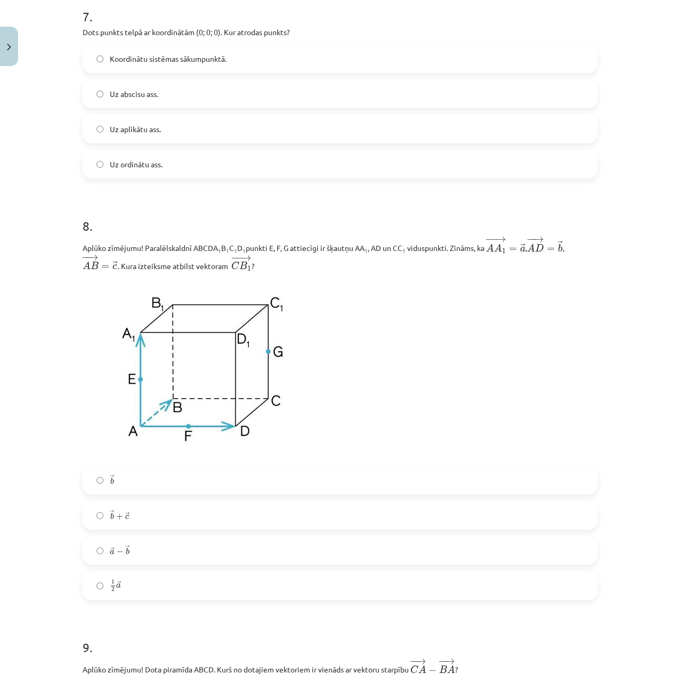
drag, startPoint x: 572, startPoint y: 428, endPoint x: 573, endPoint y: 455, distance: 27.7
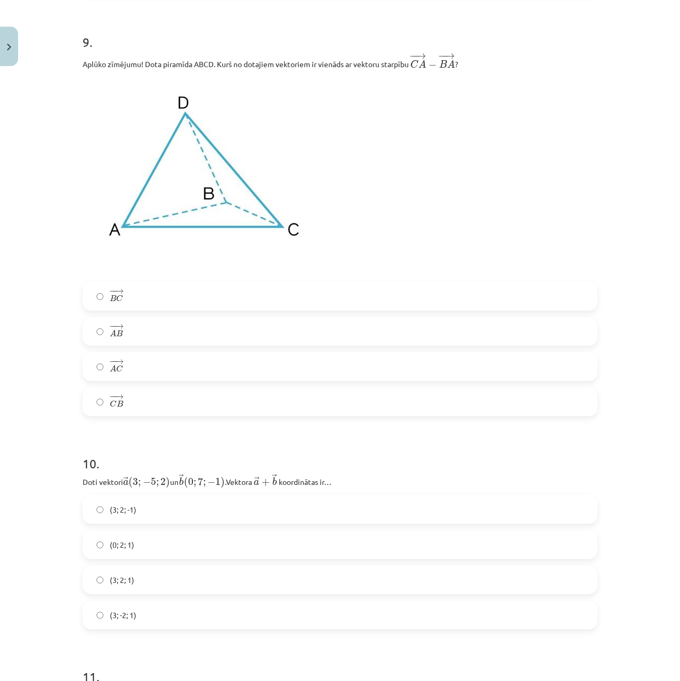
drag, startPoint x: 641, startPoint y: 388, endPoint x: 631, endPoint y: 449, distance: 61.6
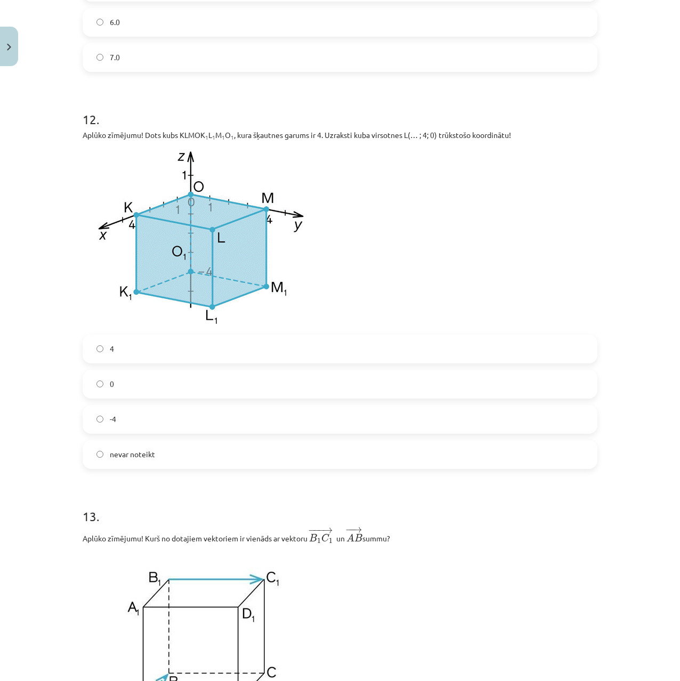
scroll to position [3424, 0]
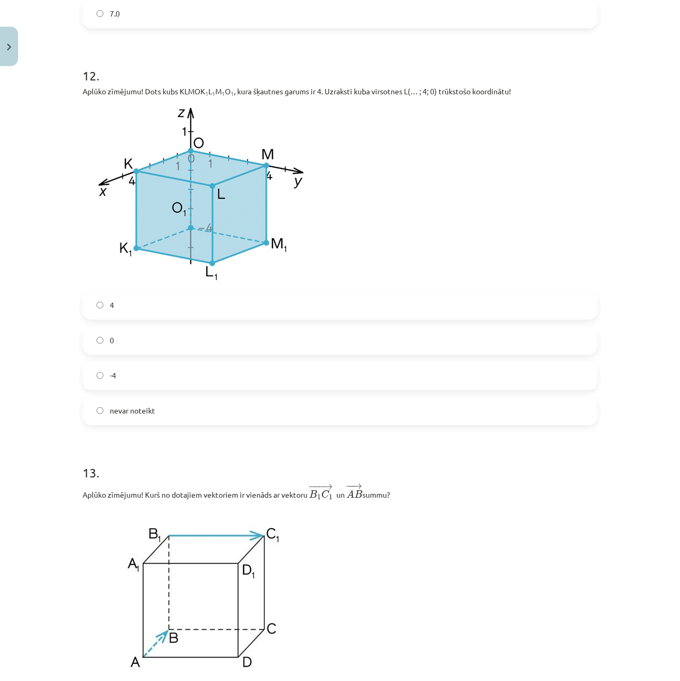
drag, startPoint x: 638, startPoint y: 348, endPoint x: 639, endPoint y: 403, distance: 54.4
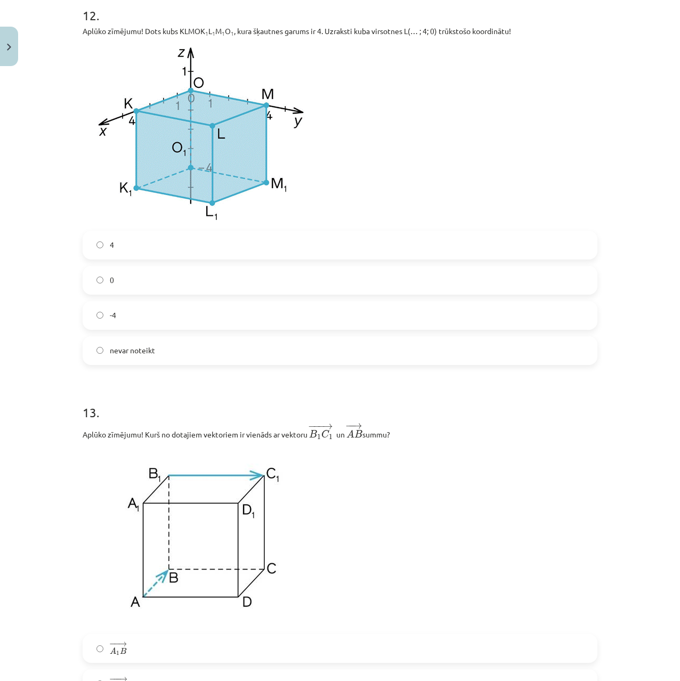
scroll to position [3495, 0]
drag, startPoint x: 644, startPoint y: 367, endPoint x: 639, endPoint y: 401, distance: 34.5
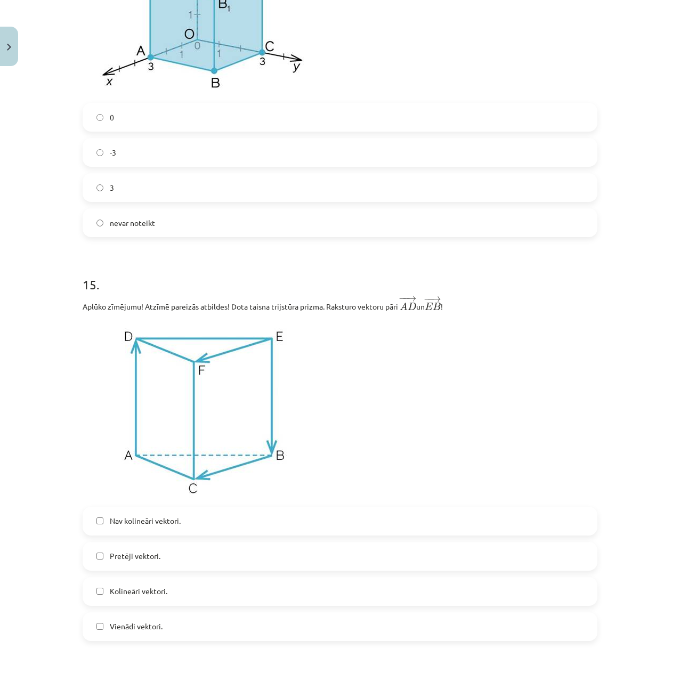
drag, startPoint x: 634, startPoint y: 391, endPoint x: 601, endPoint y: 522, distance: 134.7
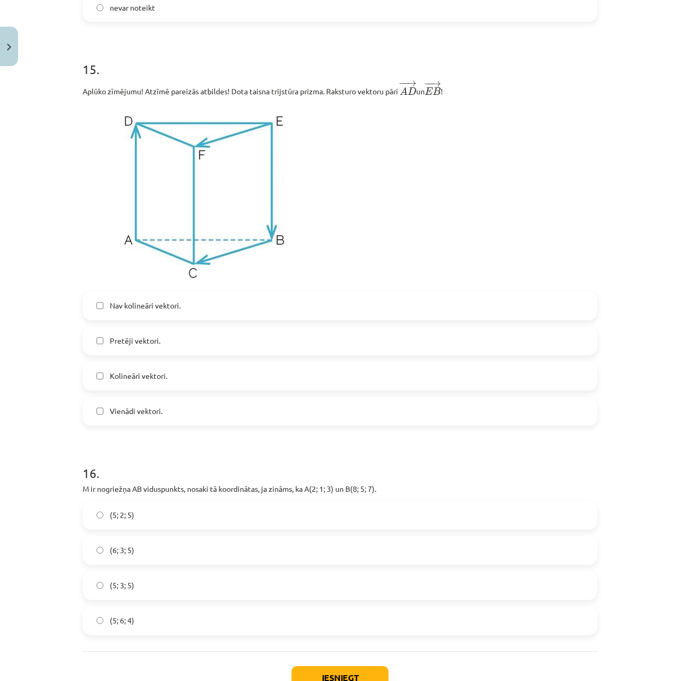
drag, startPoint x: 605, startPoint y: 504, endPoint x: 608, endPoint y: 452, distance: 52.3
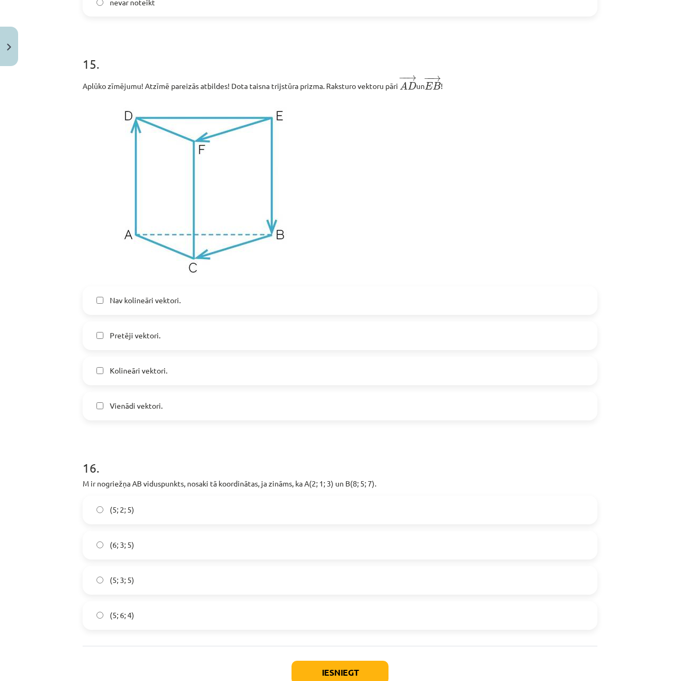
drag, startPoint x: 608, startPoint y: 485, endPoint x: 605, endPoint y: 502, distance: 16.7
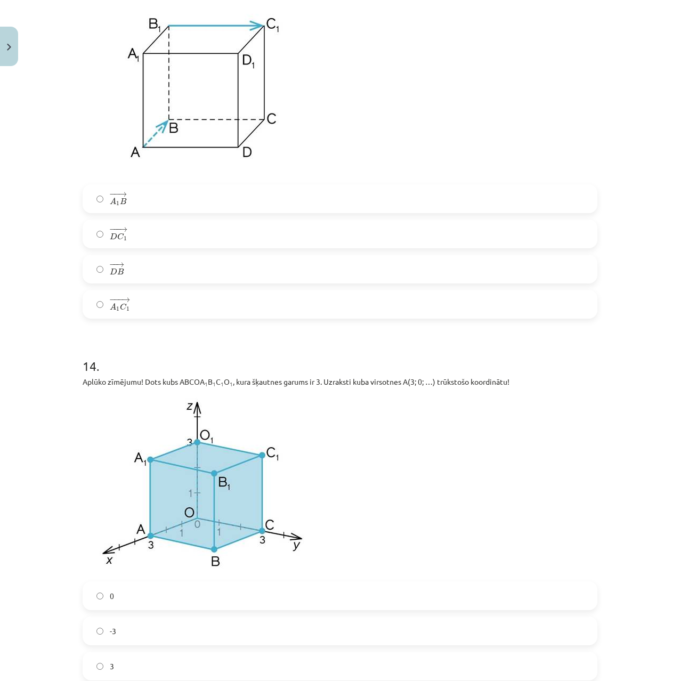
drag, startPoint x: 608, startPoint y: 500, endPoint x: 613, endPoint y: 437, distance: 63.7
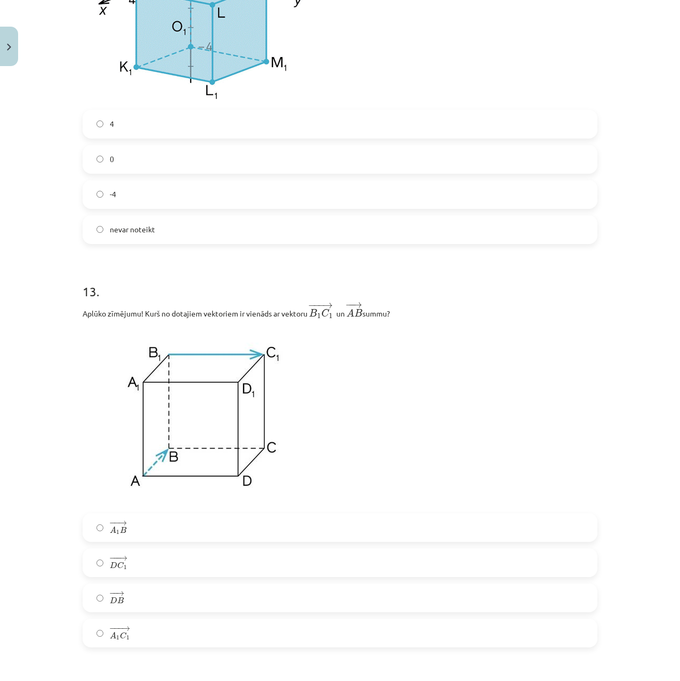
drag, startPoint x: 610, startPoint y: 425, endPoint x: 606, endPoint y: 376, distance: 48.7
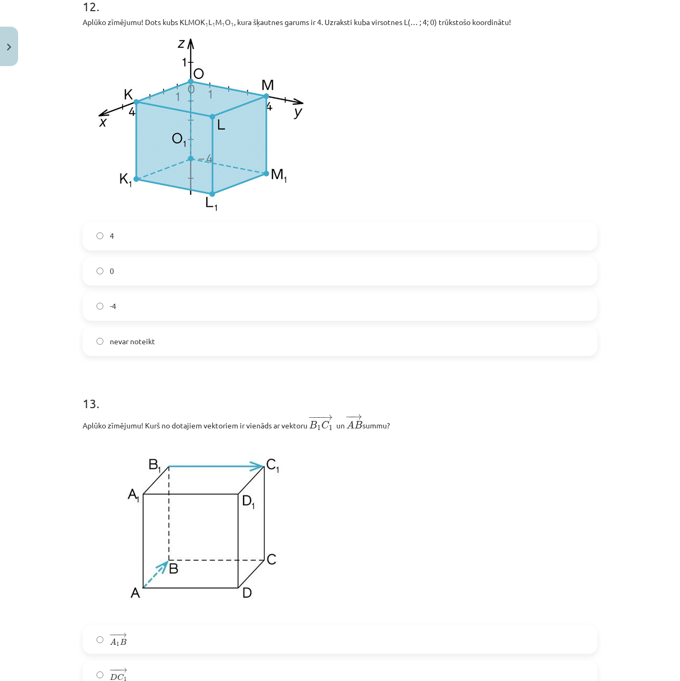
drag, startPoint x: 605, startPoint y: 383, endPoint x: 602, endPoint y: 339, distance: 44.4
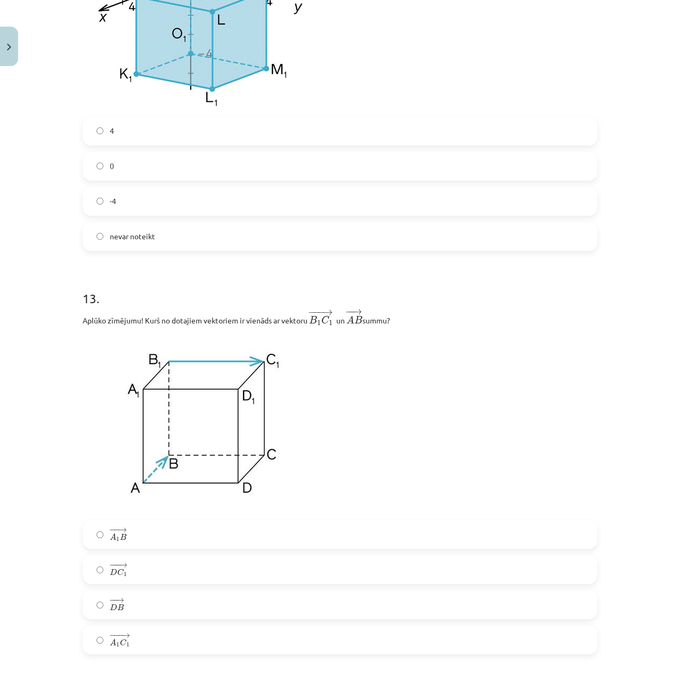
drag, startPoint x: 604, startPoint y: 371, endPoint x: 604, endPoint y: 396, distance: 25.1
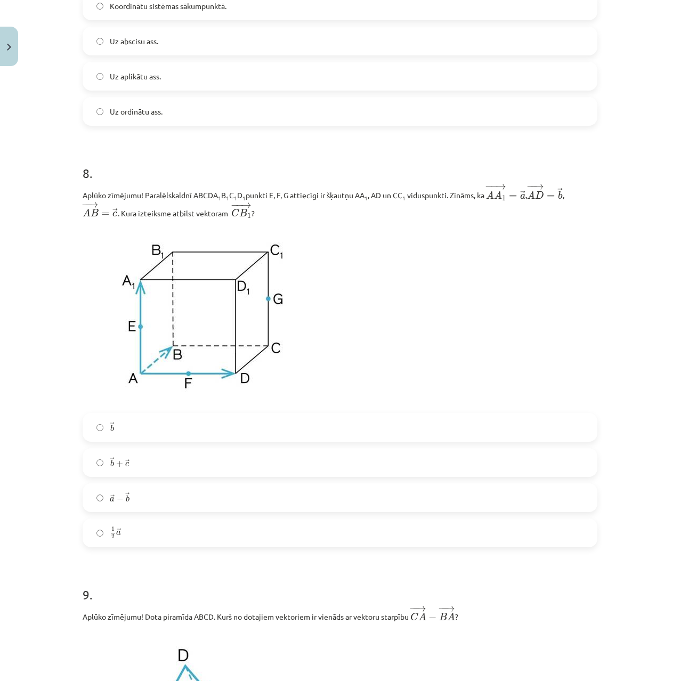
scroll to position [0, 0]
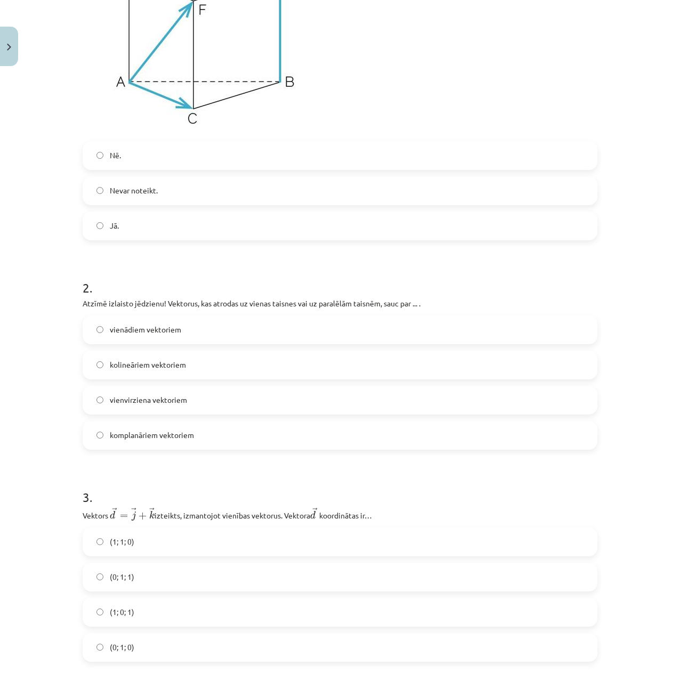
drag, startPoint x: 591, startPoint y: 399, endPoint x: 568, endPoint y: 112, distance: 287.8
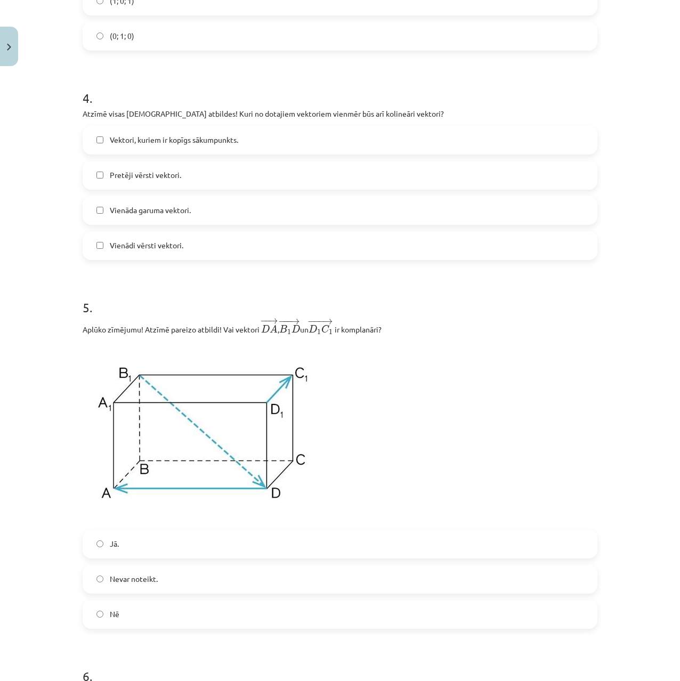
drag, startPoint x: 538, startPoint y: 225, endPoint x: 536, endPoint y: 318, distance: 92.8
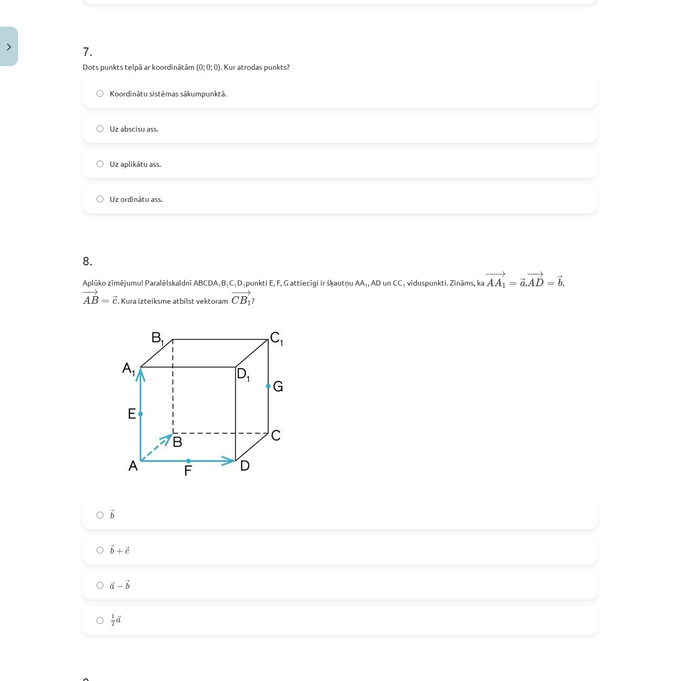
drag, startPoint x: 525, startPoint y: 188, endPoint x: 493, endPoint y: 393, distance: 207.2
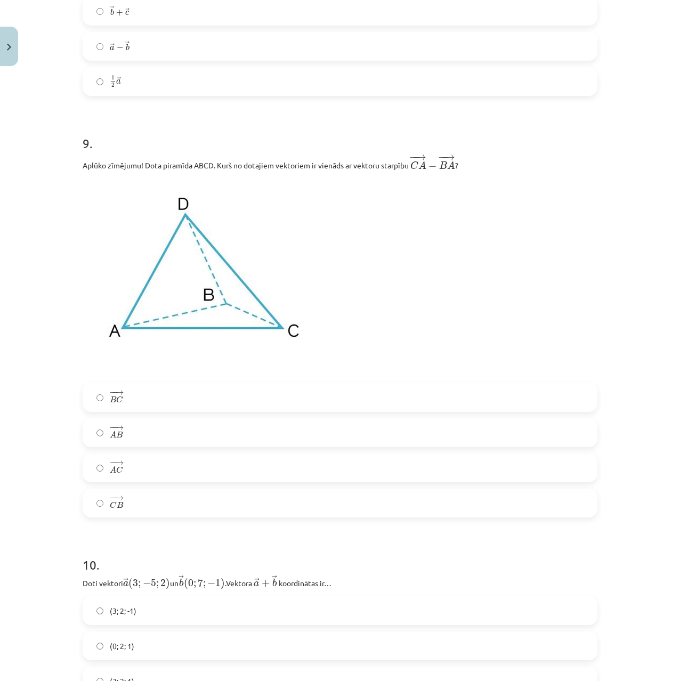
drag, startPoint x: 487, startPoint y: 388, endPoint x: 481, endPoint y: 297, distance: 90.8
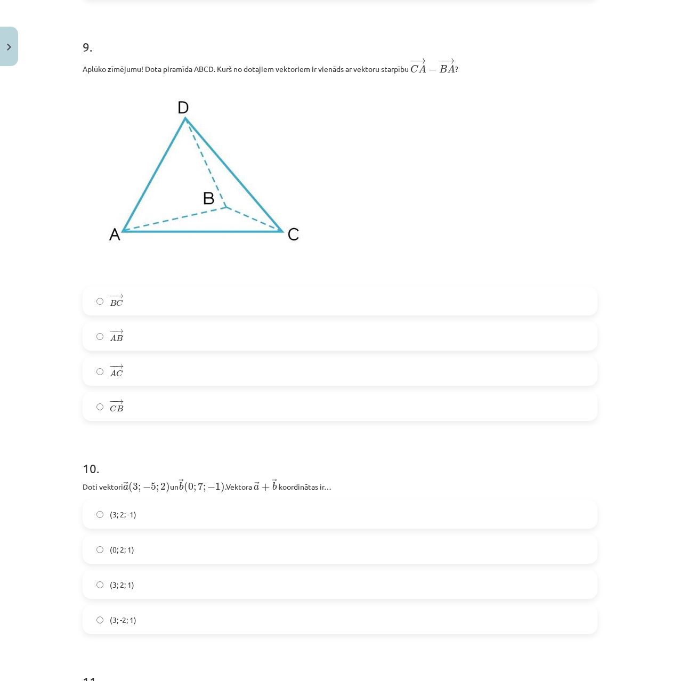
scroll to position [2672, 0]
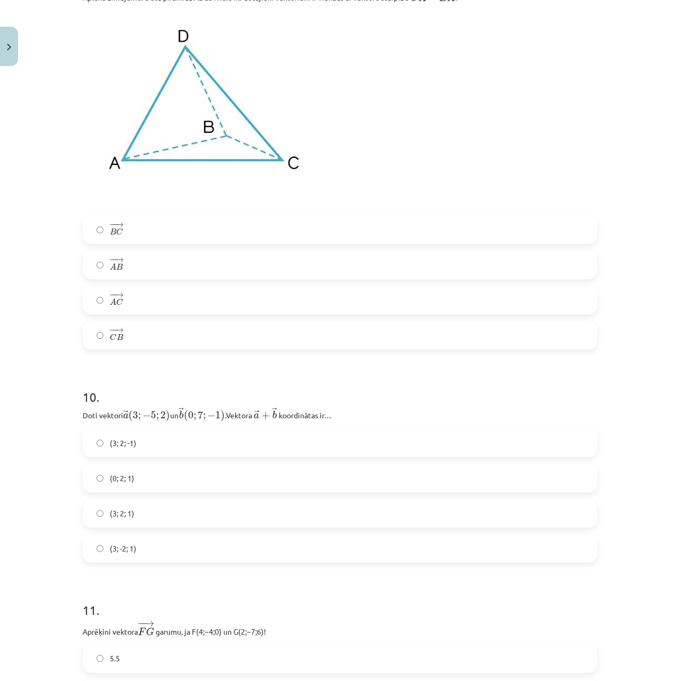
drag, startPoint x: 58, startPoint y: 495, endPoint x: 71, endPoint y: 537, distance: 44.7
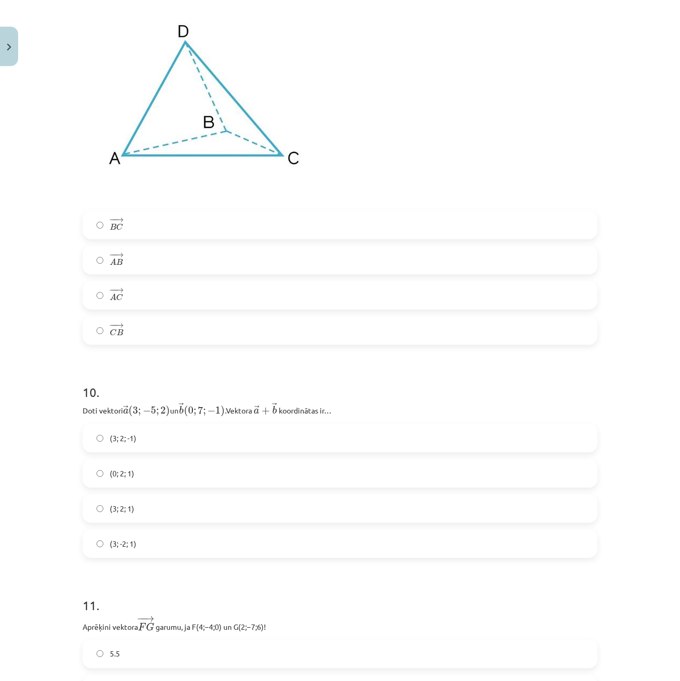
drag, startPoint x: 137, startPoint y: 521, endPoint x: 67, endPoint y: 454, distance: 97.3
click at [137, 520] on label "(3; 2; 1)" at bounding box center [340, 508] width 513 height 27
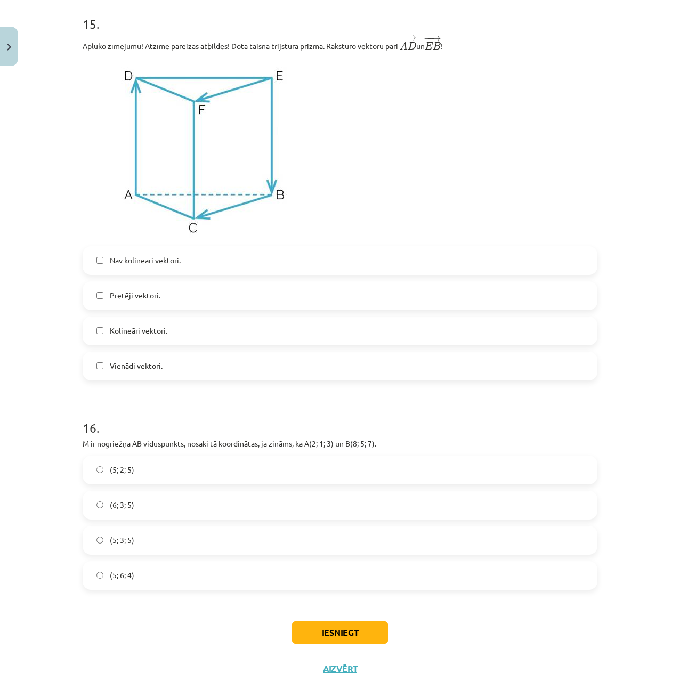
scroll to position [4705, 0]
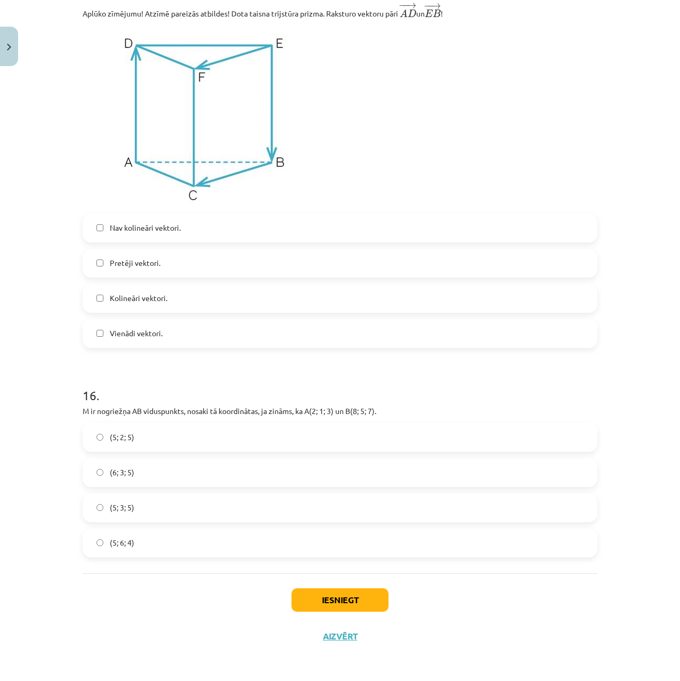
drag, startPoint x: 43, startPoint y: 463, endPoint x: 47, endPoint y: 628, distance: 164.8
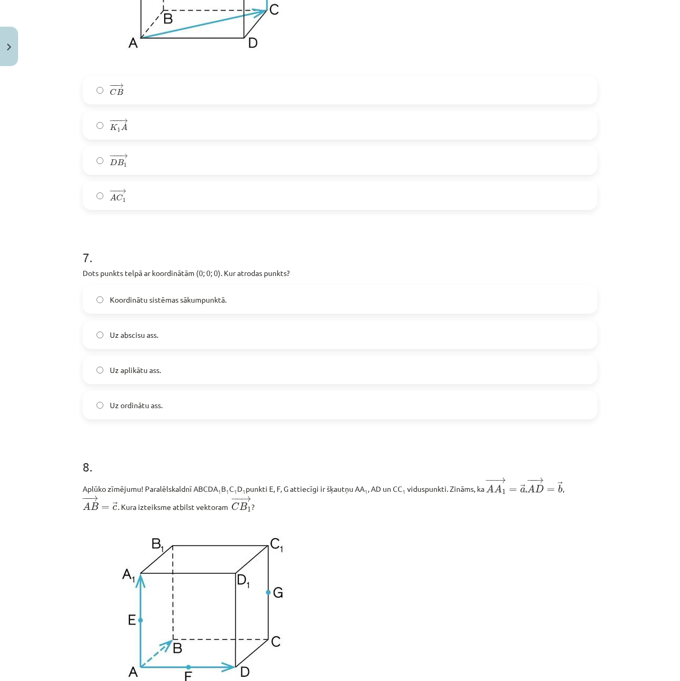
scroll to position [0, 0]
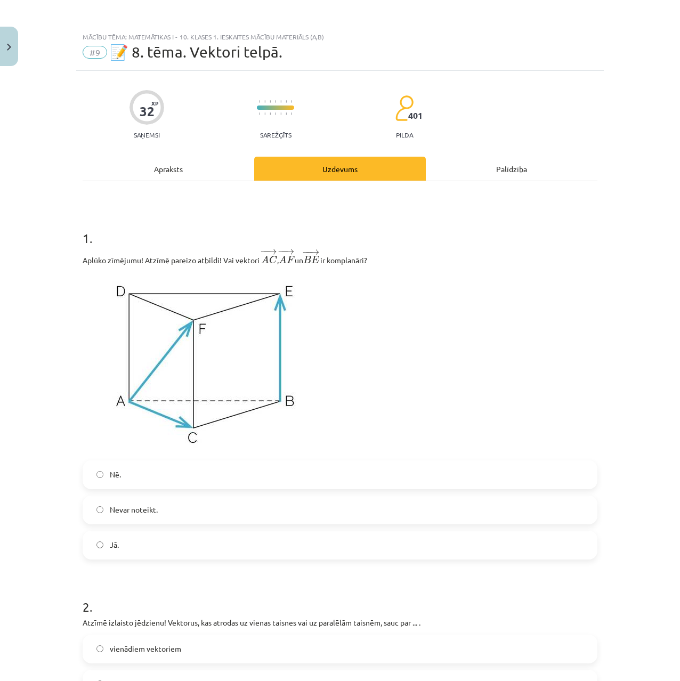
drag, startPoint x: 7, startPoint y: 265, endPoint x: 14, endPoint y: -65, distance: 329.6
drag, startPoint x: 143, startPoint y: 477, endPoint x: 60, endPoint y: 373, distance: 133.1
click at [143, 476] on label "Nē." at bounding box center [340, 475] width 513 height 27
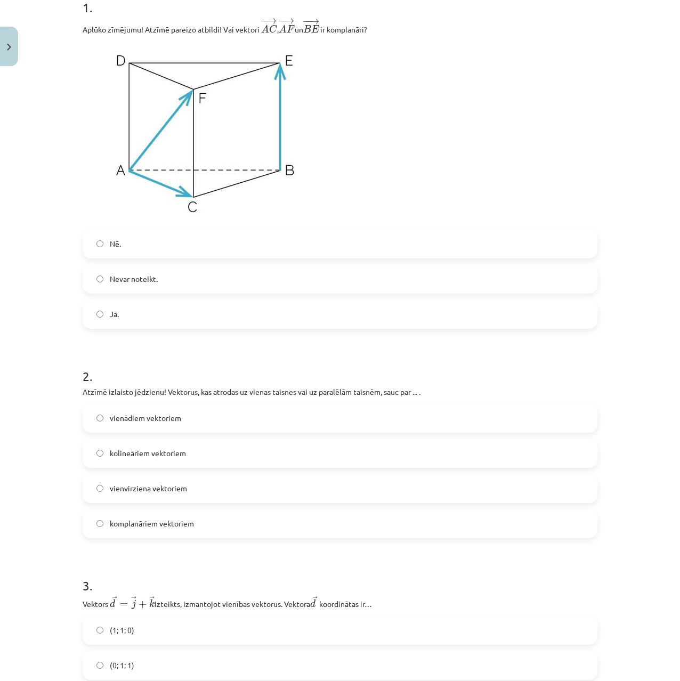
drag, startPoint x: 40, startPoint y: 335, endPoint x: 57, endPoint y: 391, distance: 58.4
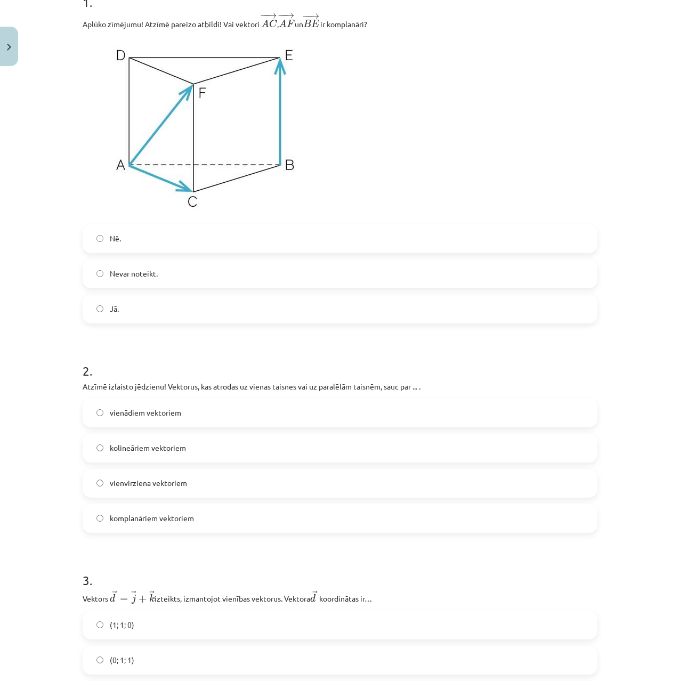
click at [110, 445] on span "kolineāriem vektoriem" at bounding box center [148, 448] width 76 height 11
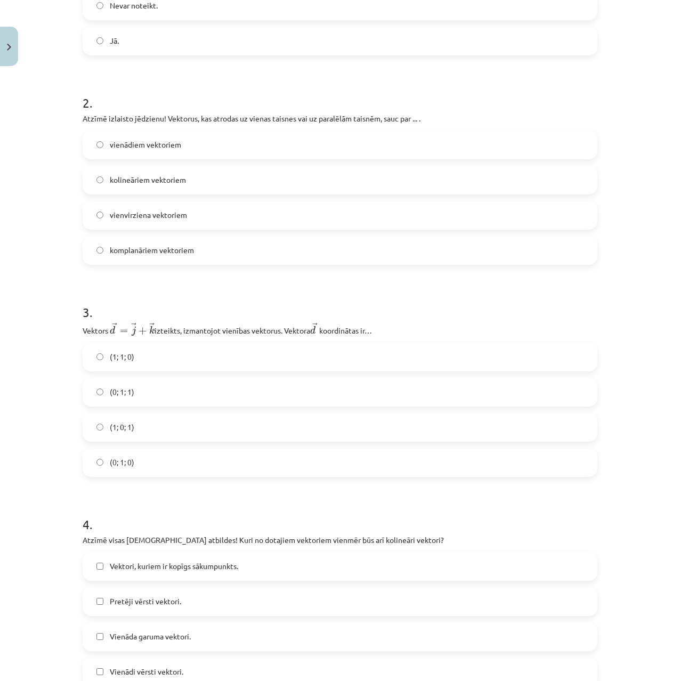
drag, startPoint x: 65, startPoint y: 379, endPoint x: 71, endPoint y: 403, distance: 24.7
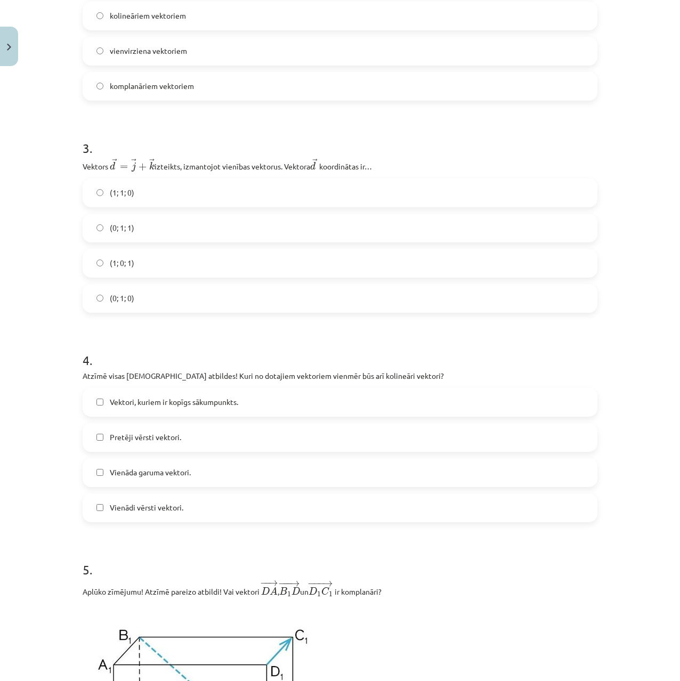
scroll to position [723, 0]
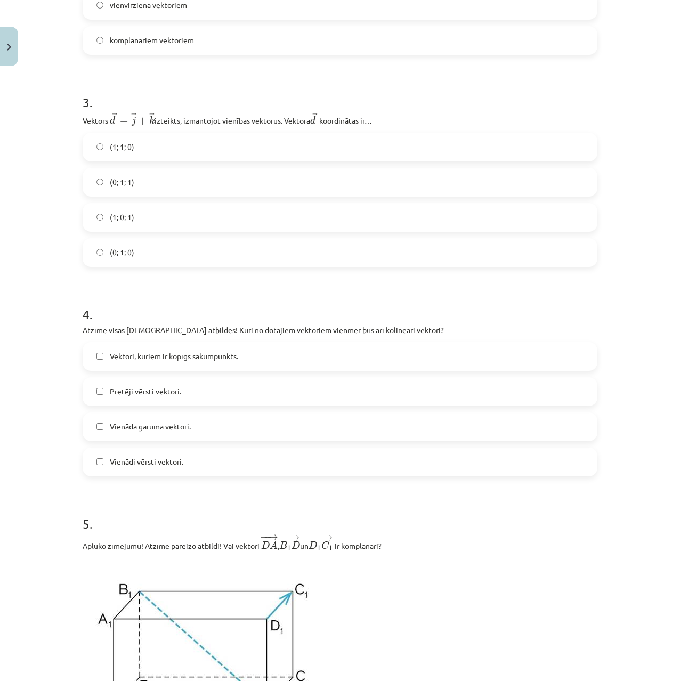
drag, startPoint x: 28, startPoint y: 366, endPoint x: 25, endPoint y: 384, distance: 18.4
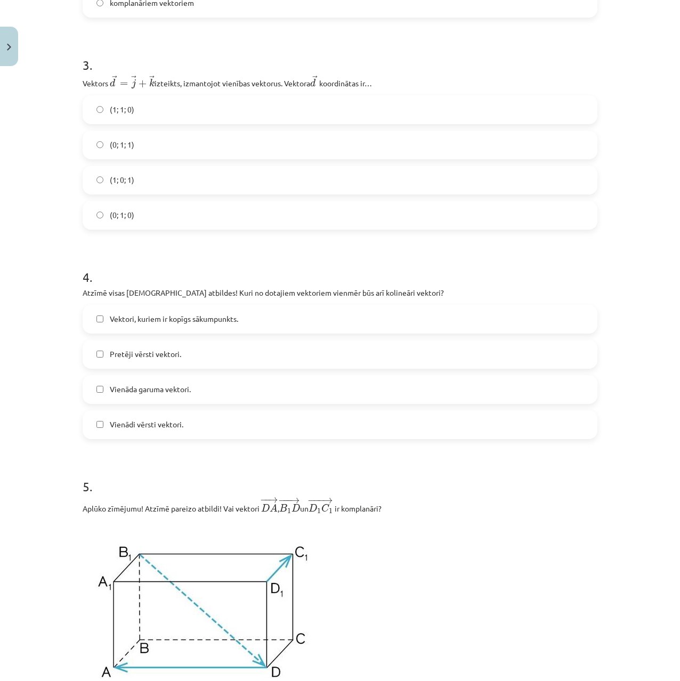
drag, startPoint x: 28, startPoint y: 335, endPoint x: 28, endPoint y: 356, distance: 20.8
click at [100, 333] on div "Vektori, kuriem ir kopīgs sākumpunkts. Pretēji vērsti vektori. Vienāda garuma v…" at bounding box center [340, 370] width 515 height 134
click at [93, 423] on label "Vienādi vērsti vektori." at bounding box center [340, 423] width 513 height 27
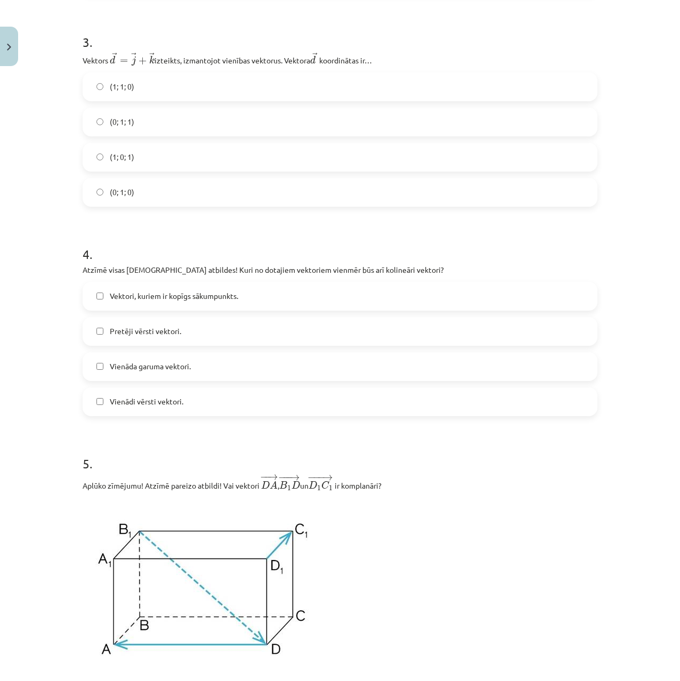
scroll to position [827, 0]
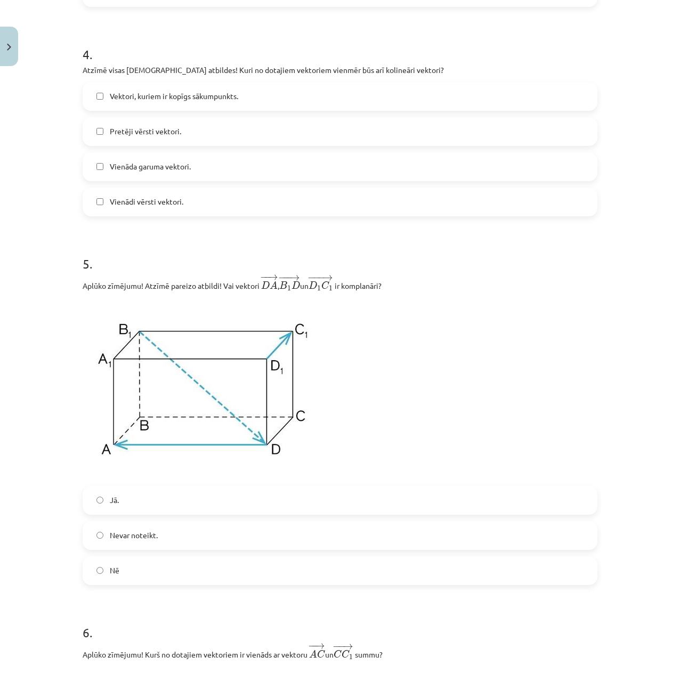
drag, startPoint x: 12, startPoint y: 395, endPoint x: 37, endPoint y: 472, distance: 81.8
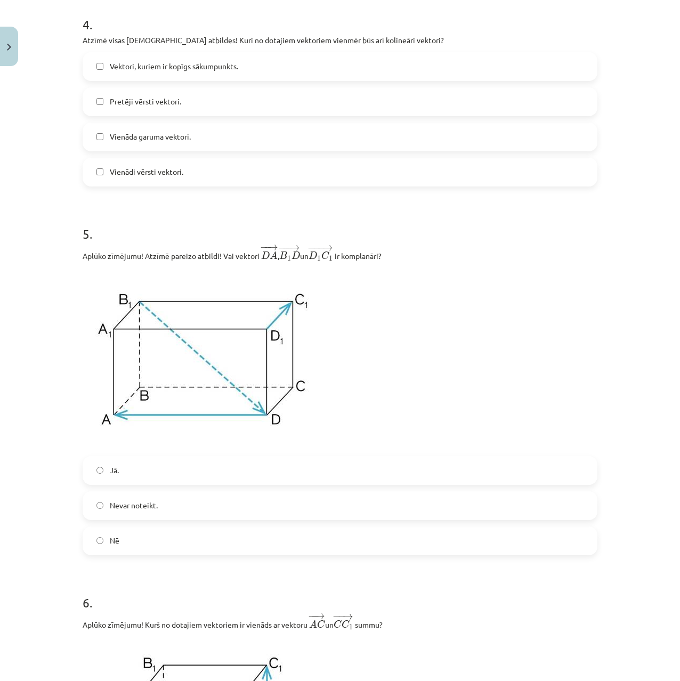
click at [91, 538] on label "Nē" at bounding box center [340, 541] width 513 height 27
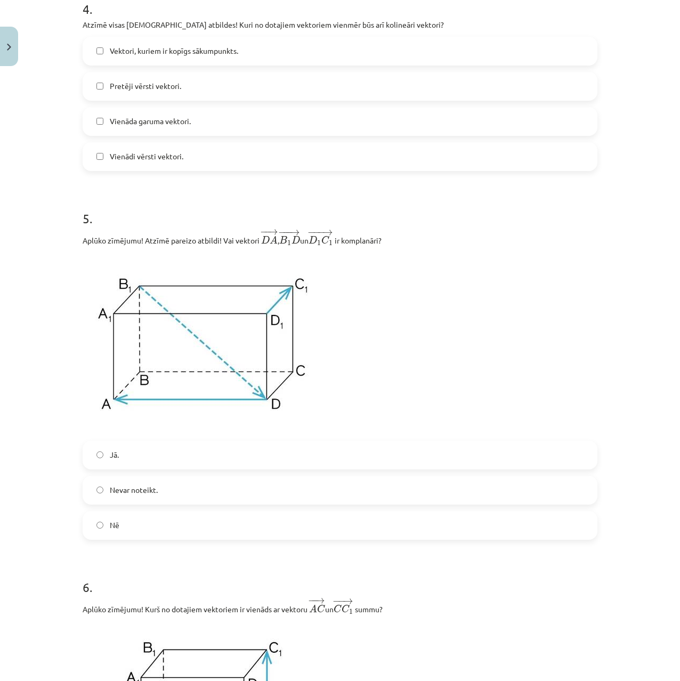
drag, startPoint x: 35, startPoint y: 449, endPoint x: 35, endPoint y: 465, distance: 16.5
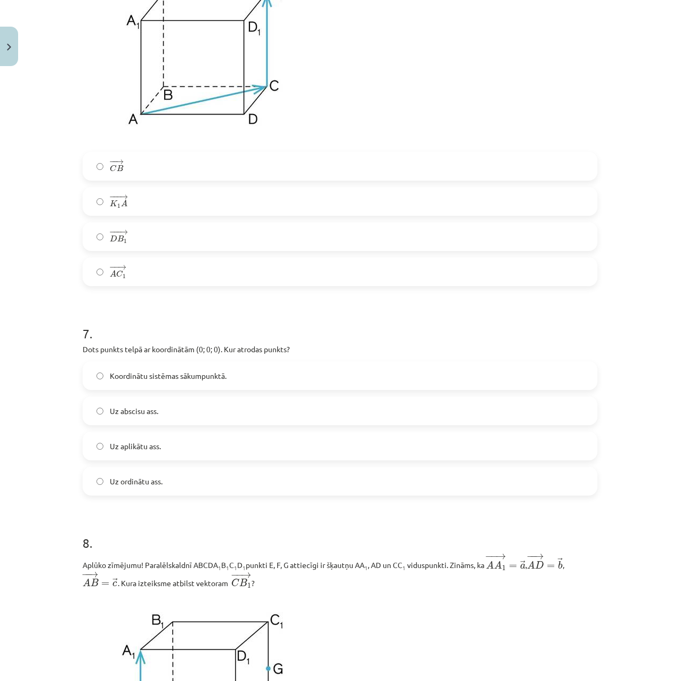
drag, startPoint x: 276, startPoint y: 604, endPoint x: 280, endPoint y: 613, distance: 10.3
click at [201, 470] on div "Koordinātu sistēmas sākumpunktā. Uz abscisu ass. Uz aplikātu ass. Uz ordinātu a…" at bounding box center [340, 428] width 515 height 134
drag, startPoint x: 177, startPoint y: 511, endPoint x: 178, endPoint y: 497, distance: 13.4
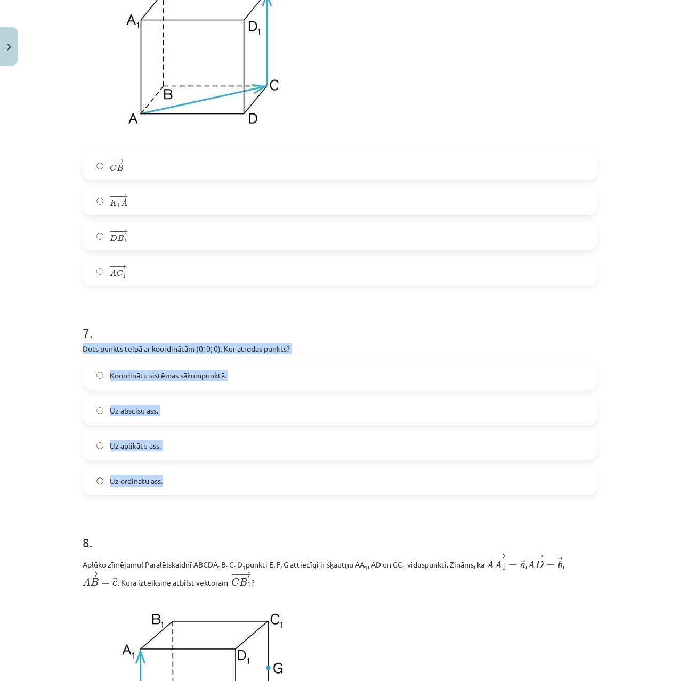
drag, startPoint x: 178, startPoint y: 497, endPoint x: 74, endPoint y: 346, distance: 184.0
copy div "Dots punkts telpā ar koordinātām (0; 0; 0). Kur atrodas punkts? Koordinātu sist…"
click at [19, 454] on div "Mācību tēma: Matemātikas i - 10. klases 1. ieskaites mācību materiāls (a,b) #9 …" at bounding box center [340, 340] width 680 height 681
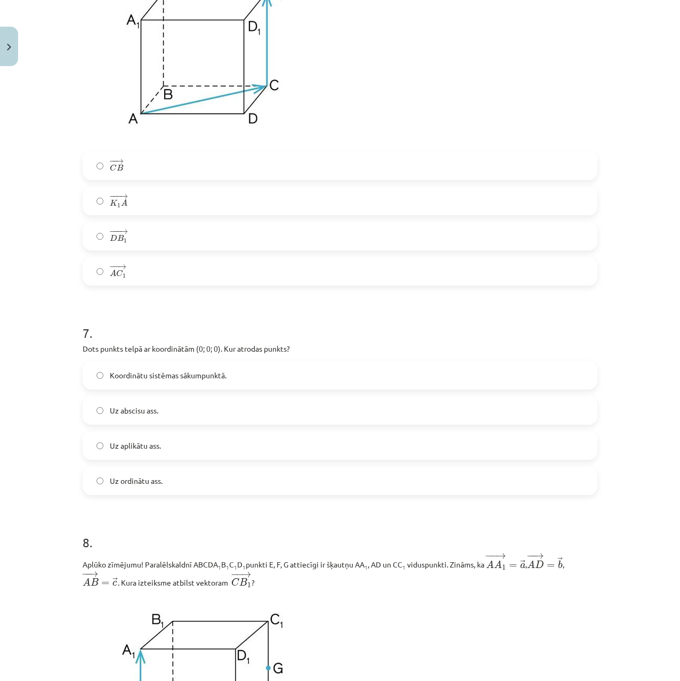
click at [119, 376] on span "Koordinātu sistēmas sākumpunktā." at bounding box center [168, 375] width 117 height 11
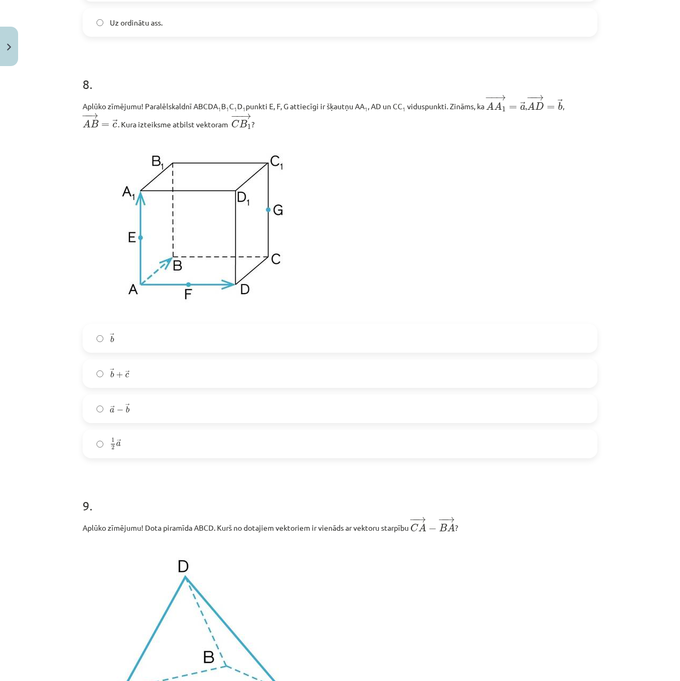
drag, startPoint x: 49, startPoint y: 409, endPoint x: 52, endPoint y: 465, distance: 55.5
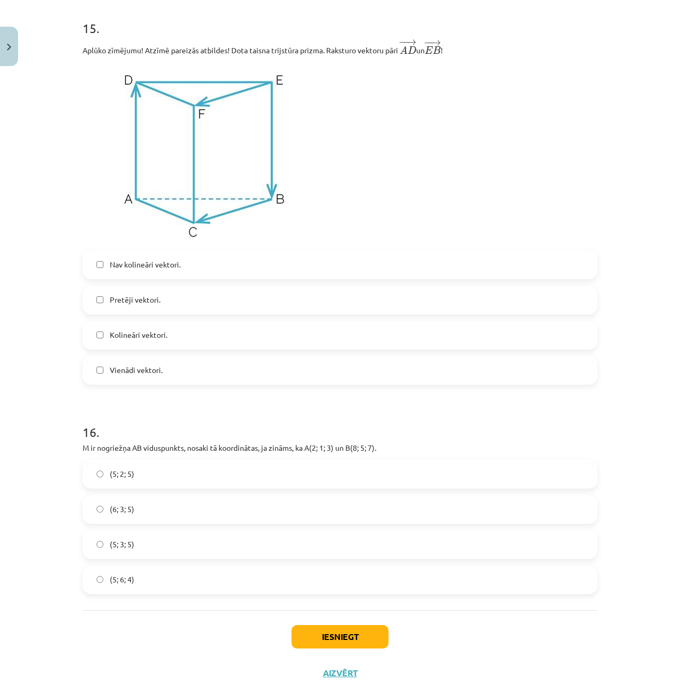
drag, startPoint x: 51, startPoint y: 505, endPoint x: 57, endPoint y: 606, distance: 101.0
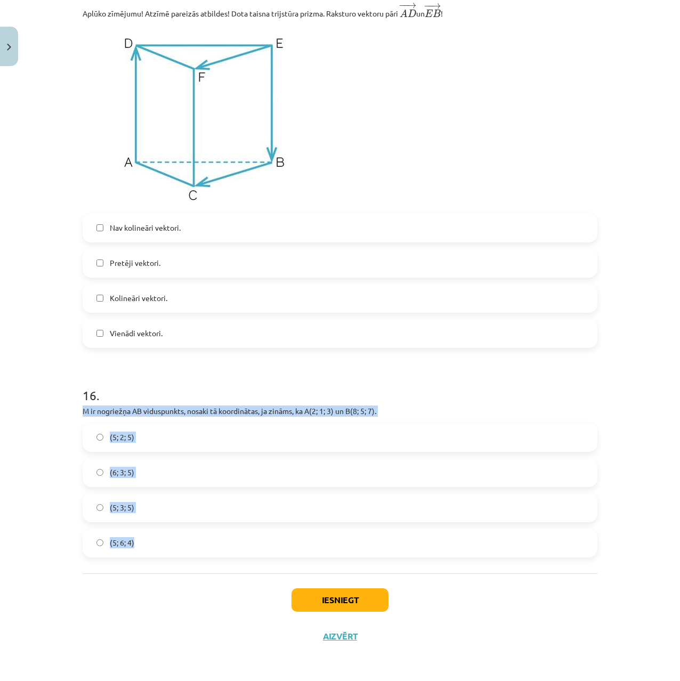
drag, startPoint x: 87, startPoint y: 412, endPoint x: 244, endPoint y: 544, distance: 204.7
click at [245, 544] on label "(5; 6; 4)" at bounding box center [340, 543] width 513 height 27
copy div "M ir nogriežņa AB viduspunkts, nosaki tā koordinātas, ja zināms, ka A(2; 1; 3) …"
click at [28, 572] on div "Mācību tēma: Matemātikas i - 10. klases 1. ieskaites mācību materiāls (a,b) #9 …" at bounding box center [340, 340] width 680 height 681
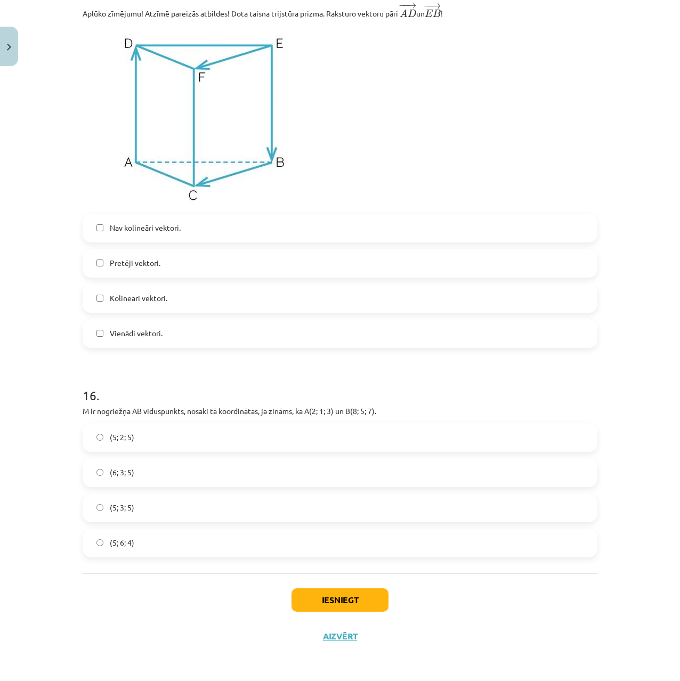
click at [101, 511] on label "(5; 3; 5)" at bounding box center [340, 508] width 513 height 27
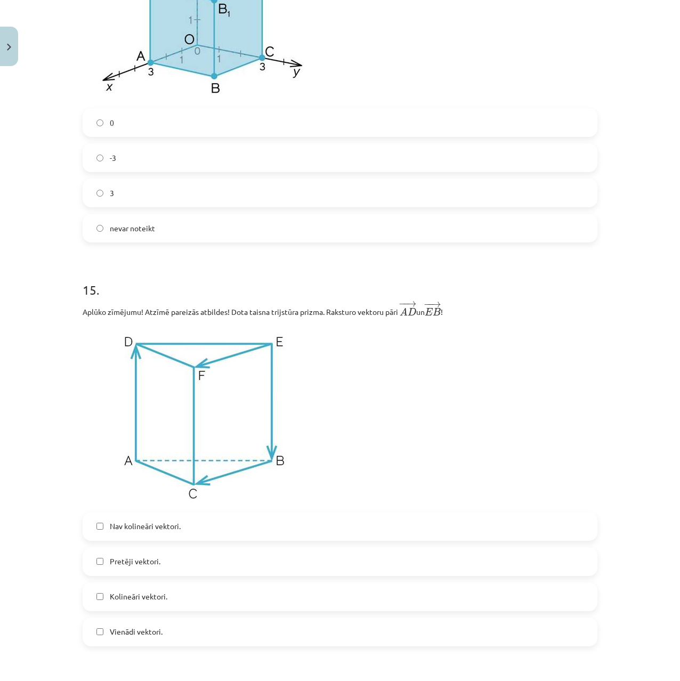
drag, startPoint x: 43, startPoint y: 471, endPoint x: 43, endPoint y: 446, distance: 24.5
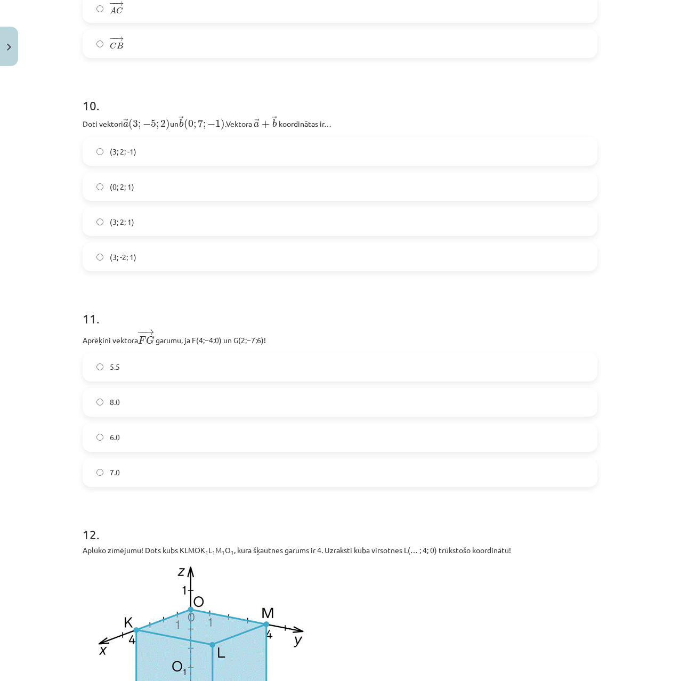
scroll to position [2905, 0]
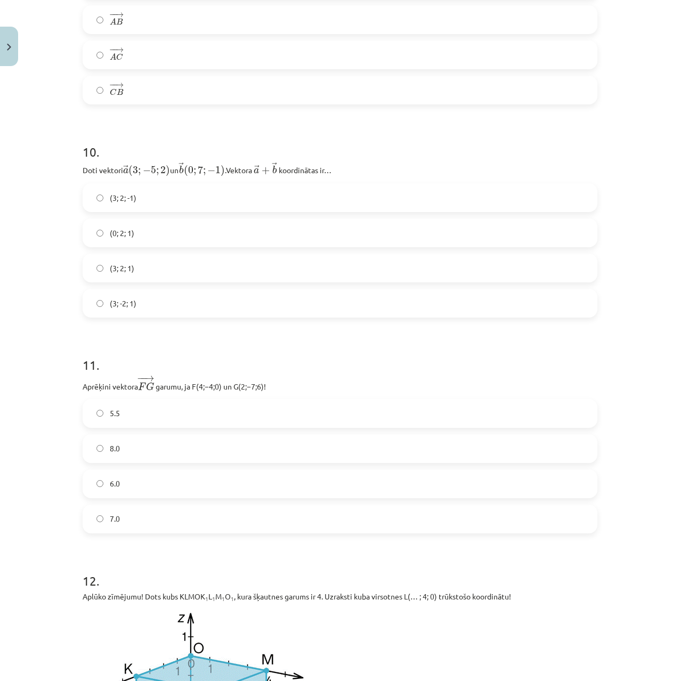
drag, startPoint x: 43, startPoint y: 446, endPoint x: 54, endPoint y: 407, distance: 41.0
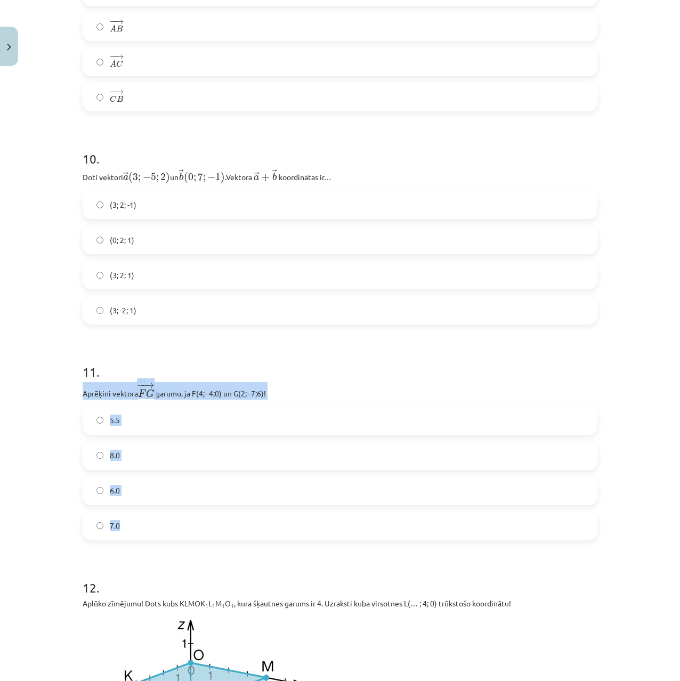
drag, startPoint x: 61, startPoint y: 395, endPoint x: 280, endPoint y: 527, distance: 255.9
click at [280, 527] on div "Mācību tēma: Matemātikas i - 10. klases 1. ieskaites mācību materiāls (a,b) #9 …" at bounding box center [340, 340] width 680 height 681
copy div "Aprēķini vektora − − → F G F G → ﻿ garumu, ja ﻿F(4;−4;0)﻿ un ﻿G(2;−7;6)﻿! 5.5 8…"
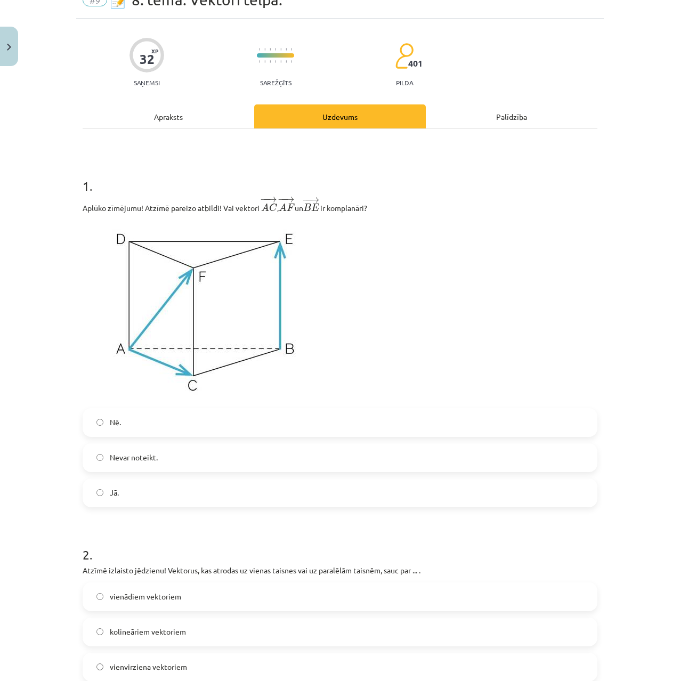
scroll to position [0, 0]
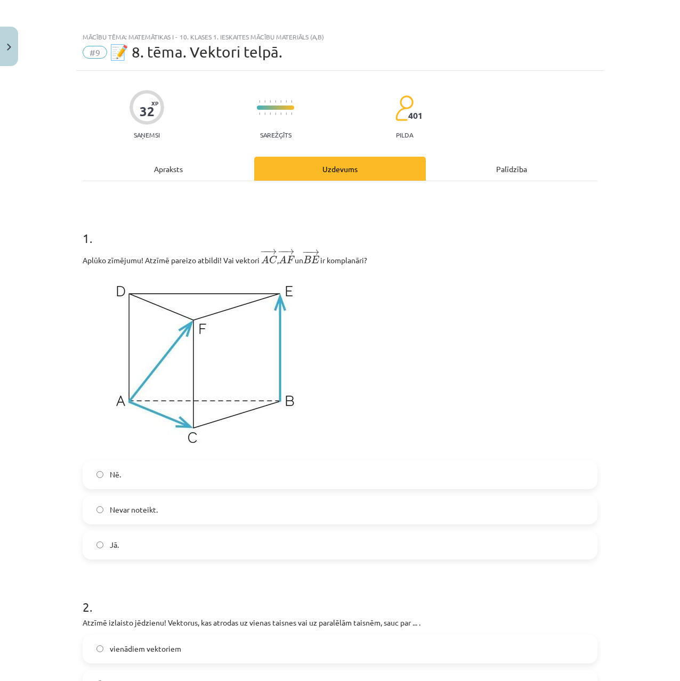
drag, startPoint x: -2, startPoint y: 350, endPoint x: 60, endPoint y: 283, distance: 91.0
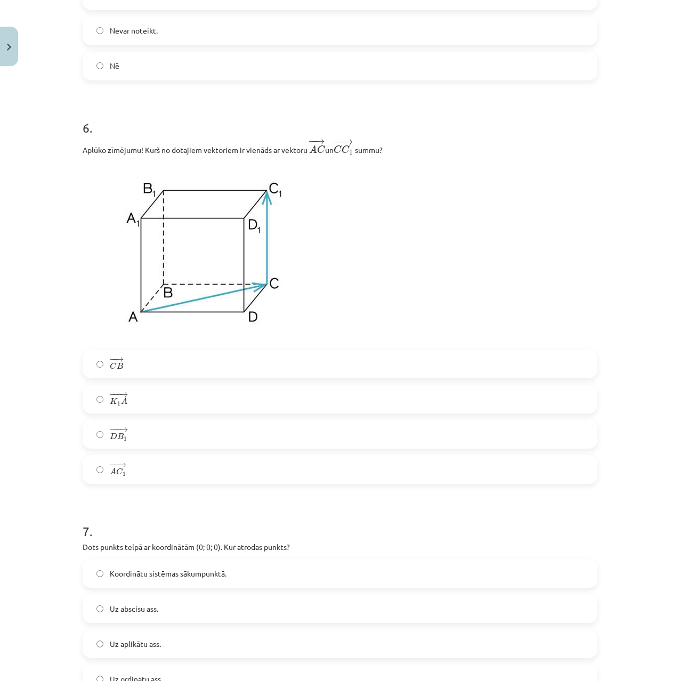
drag, startPoint x: 56, startPoint y: 320, endPoint x: 79, endPoint y: 335, distance: 27.7
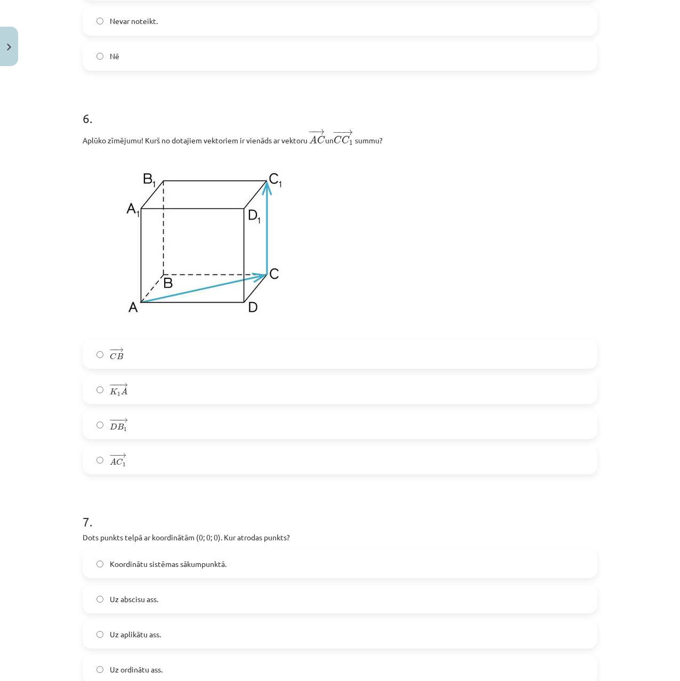
click at [109, 455] on span "−" at bounding box center [112, 455] width 7 height 5
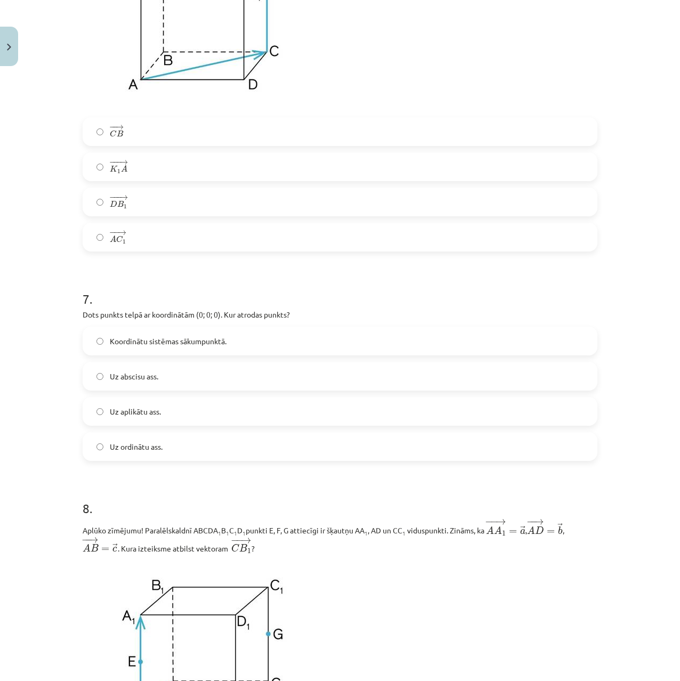
drag, startPoint x: 74, startPoint y: 403, endPoint x: 78, endPoint y: 455, distance: 52.4
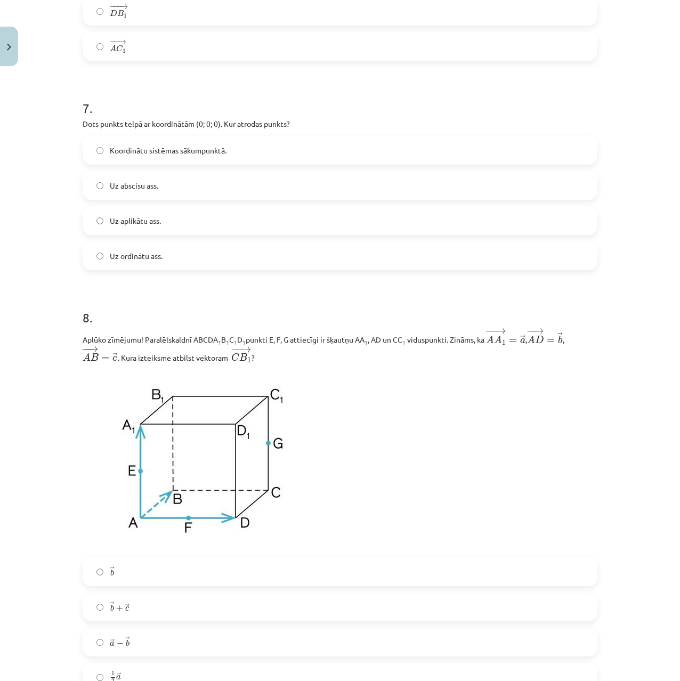
scroll to position [1956, 0]
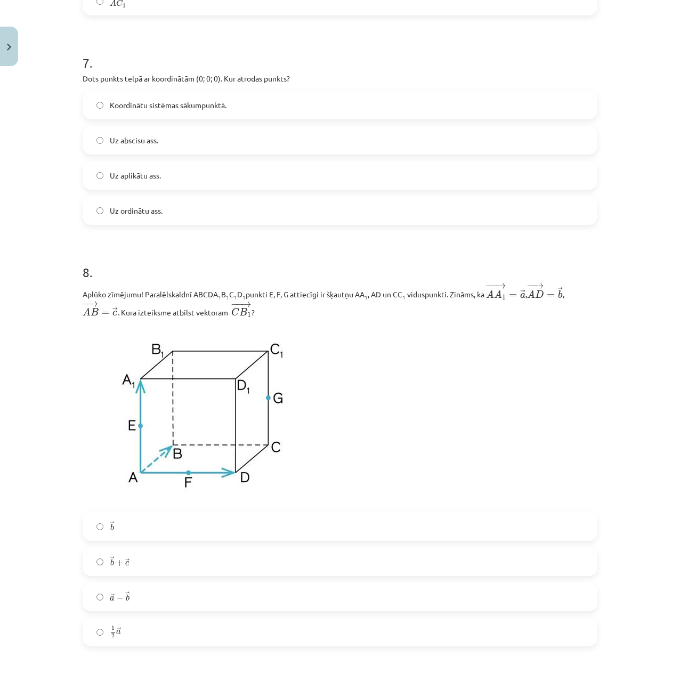
drag, startPoint x: 65, startPoint y: 452, endPoint x: 47, endPoint y: 499, distance: 50.6
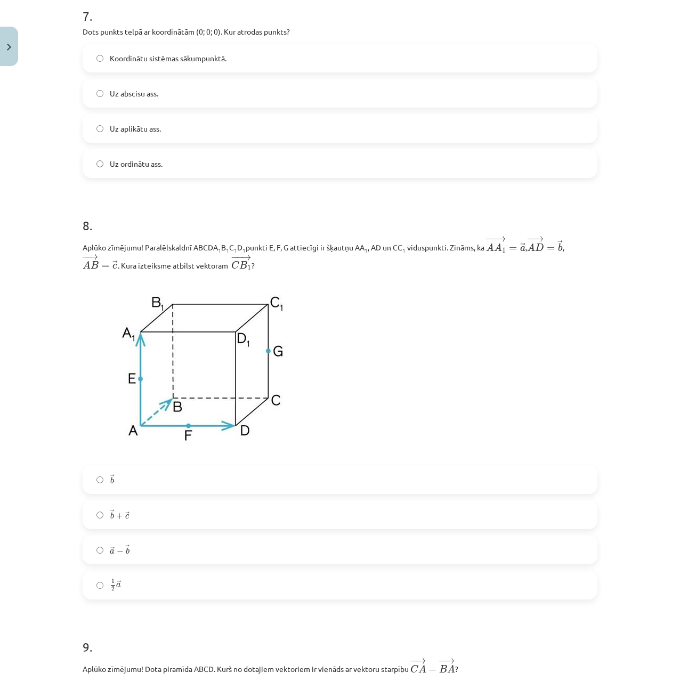
scroll to position [2296, 0]
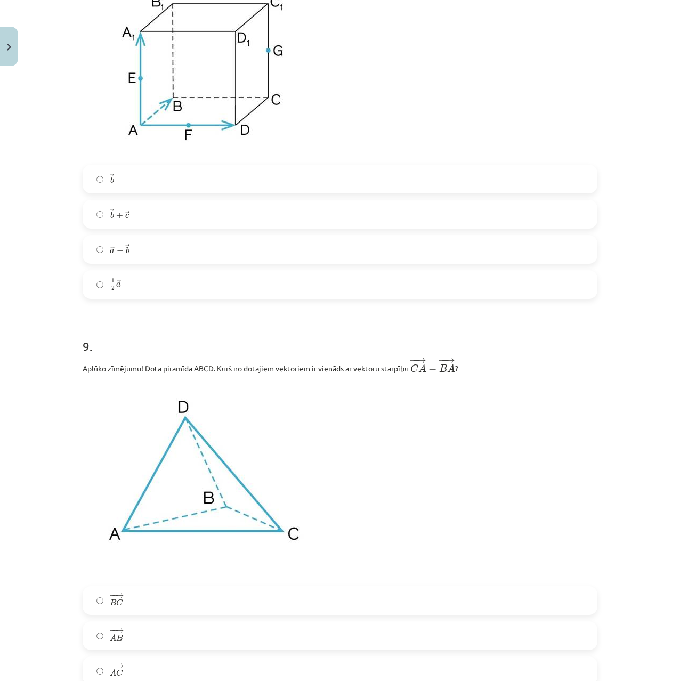
drag, startPoint x: 77, startPoint y: 263, endPoint x: 81, endPoint y: 345, distance: 82.2
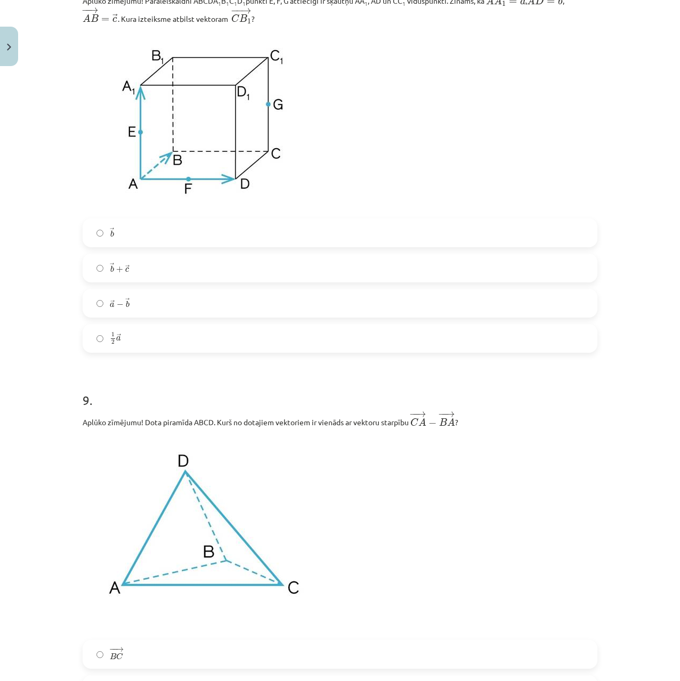
drag, startPoint x: 57, startPoint y: 323, endPoint x: 55, endPoint y: 289, distance: 33.6
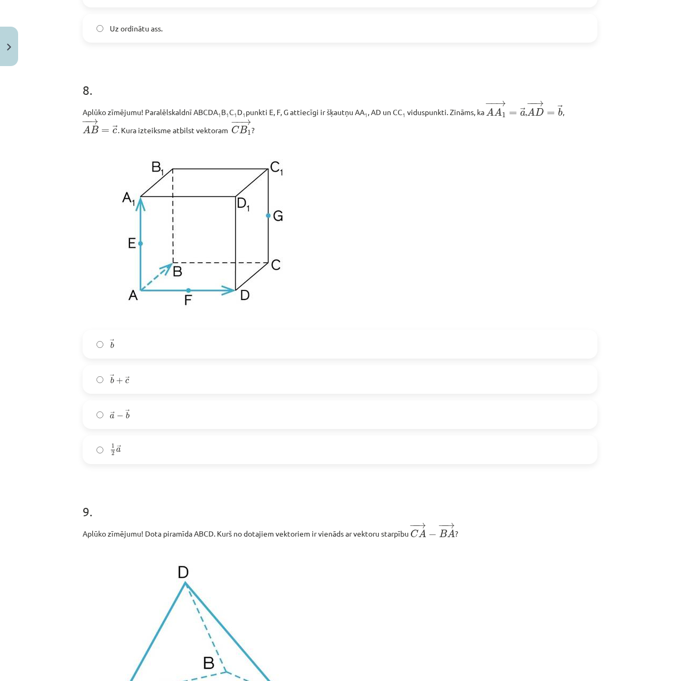
scroll to position [2119, 0]
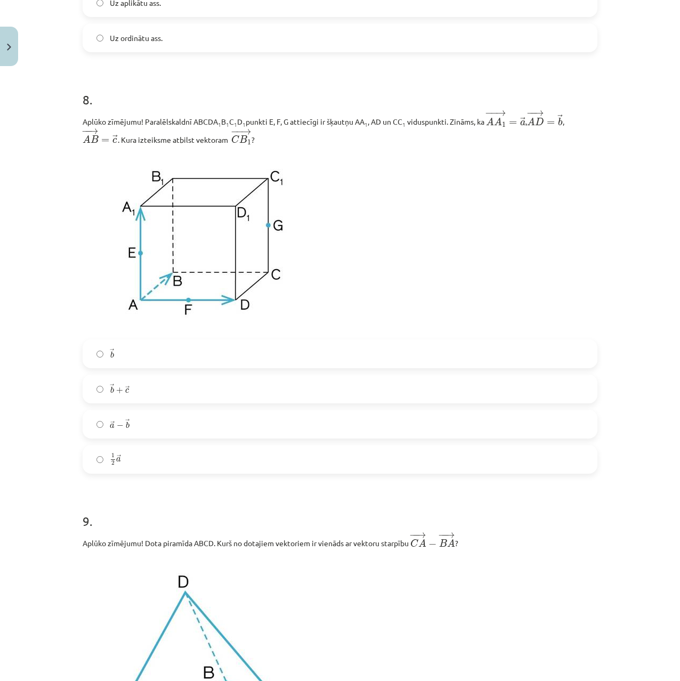
drag, startPoint x: 51, startPoint y: 265, endPoint x: 52, endPoint y: 251, distance: 14.0
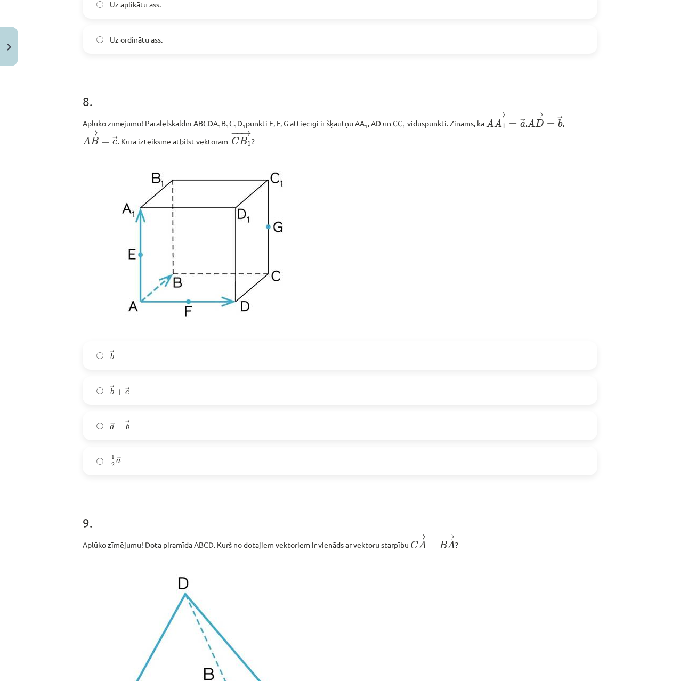
click at [103, 423] on label "→ a − → b a → − b →" at bounding box center [340, 426] width 513 height 27
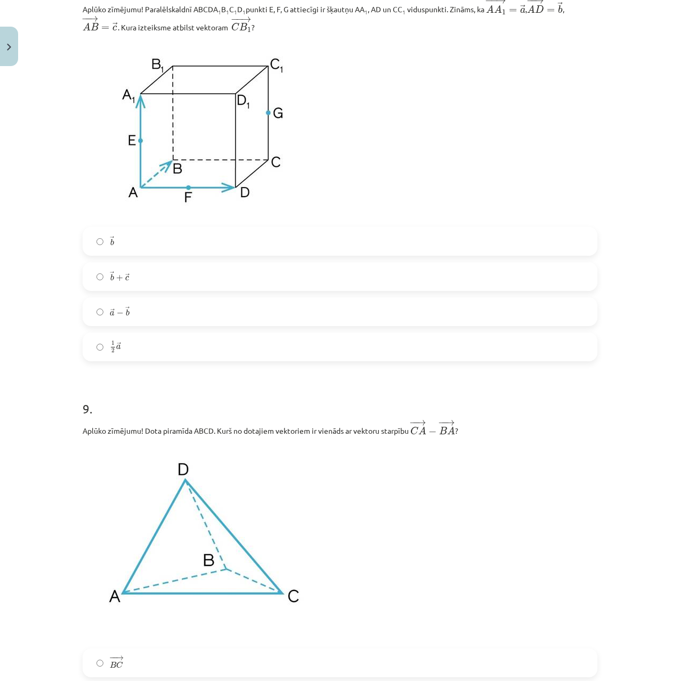
drag, startPoint x: 29, startPoint y: 377, endPoint x: 23, endPoint y: 383, distance: 7.9
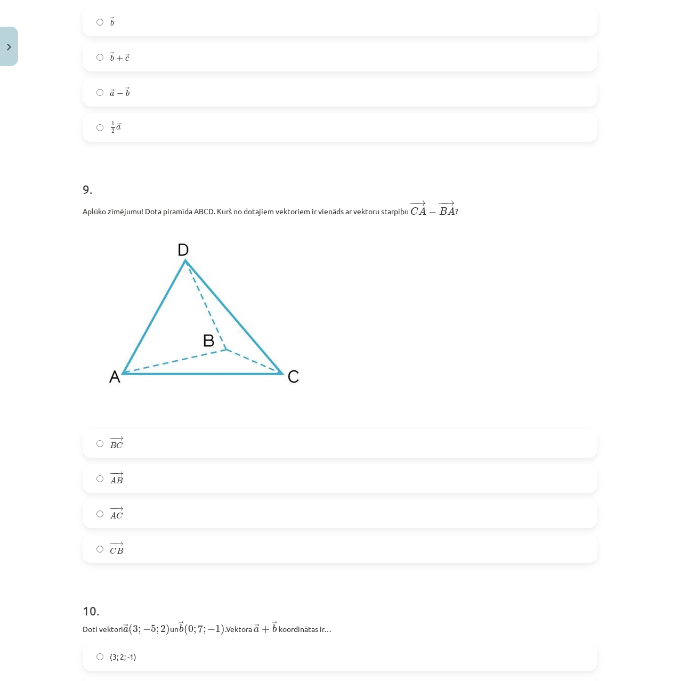
drag, startPoint x: 14, startPoint y: 406, endPoint x: 8, endPoint y: 420, distance: 15.3
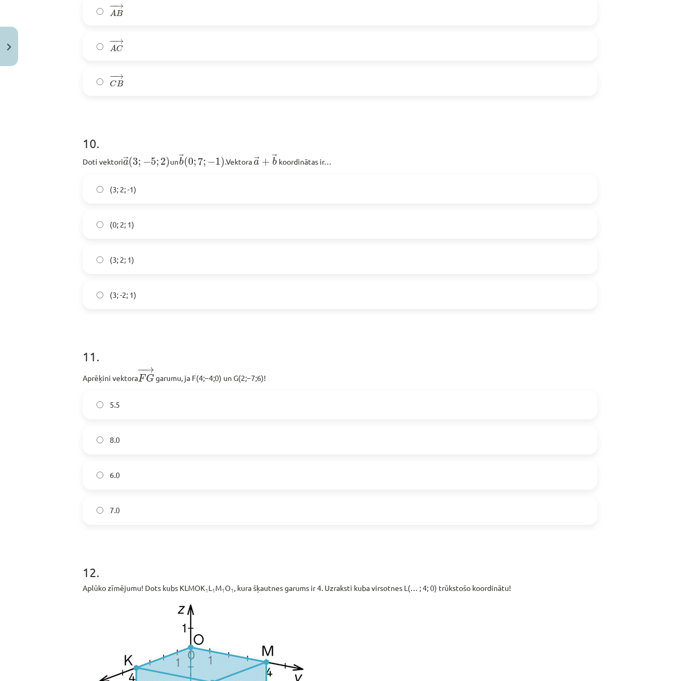
scroll to position [2956, 0]
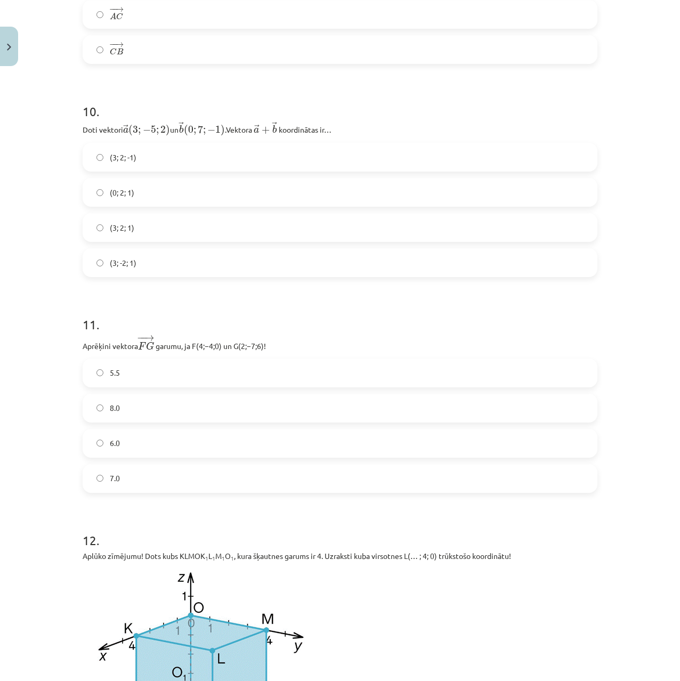
drag, startPoint x: 10, startPoint y: 400, endPoint x: 19, endPoint y: 446, distance: 46.3
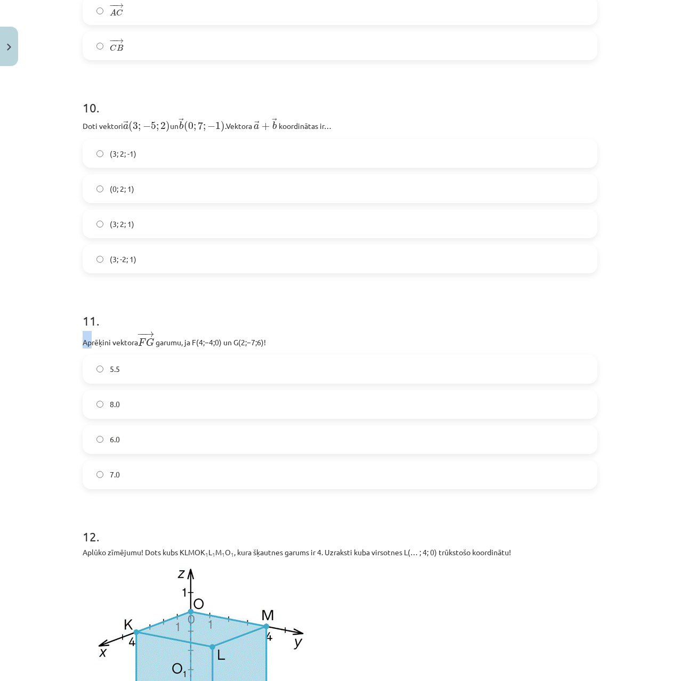
drag, startPoint x: 69, startPoint y: 336, endPoint x: 86, endPoint y: 345, distance: 19.6
click at [86, 345] on div "Mācību tēma: Matemātikas i - 10. klases 1. ieskaites mācību materiāls (a,b) #9 …" at bounding box center [340, 340] width 680 height 681
drag, startPoint x: 106, startPoint y: 478, endPoint x: 60, endPoint y: 456, distance: 51.0
click at [105, 478] on label "7.0" at bounding box center [340, 475] width 513 height 27
click at [21, 405] on div "Mācību tēma: Matemātikas i - 10. klases 1. ieskaites mācību materiāls (a,b) #9 …" at bounding box center [340, 340] width 680 height 681
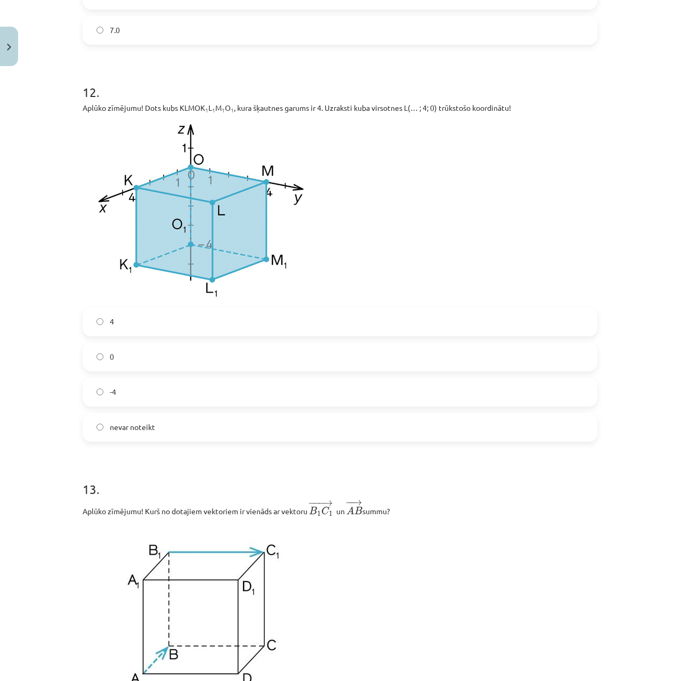
drag, startPoint x: 29, startPoint y: 389, endPoint x: 33, endPoint y: 435, distance: 46.0
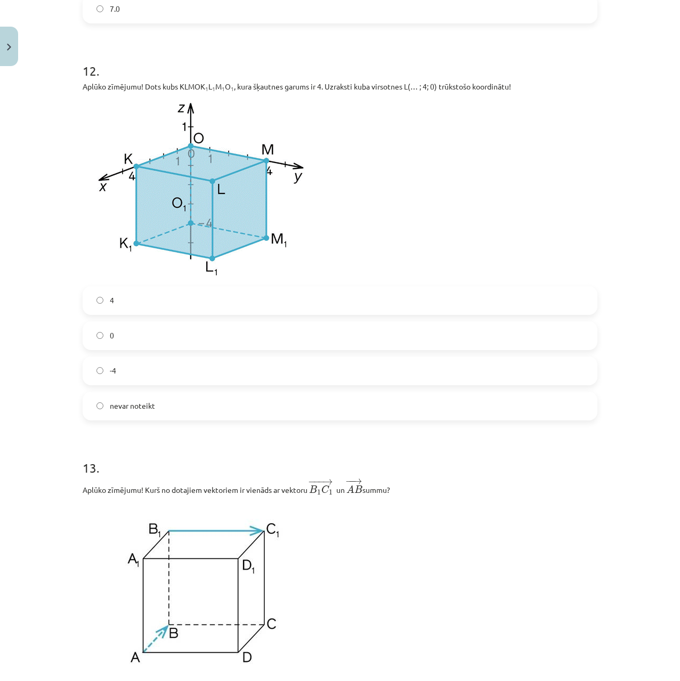
click at [135, 349] on label "0" at bounding box center [340, 336] width 513 height 27
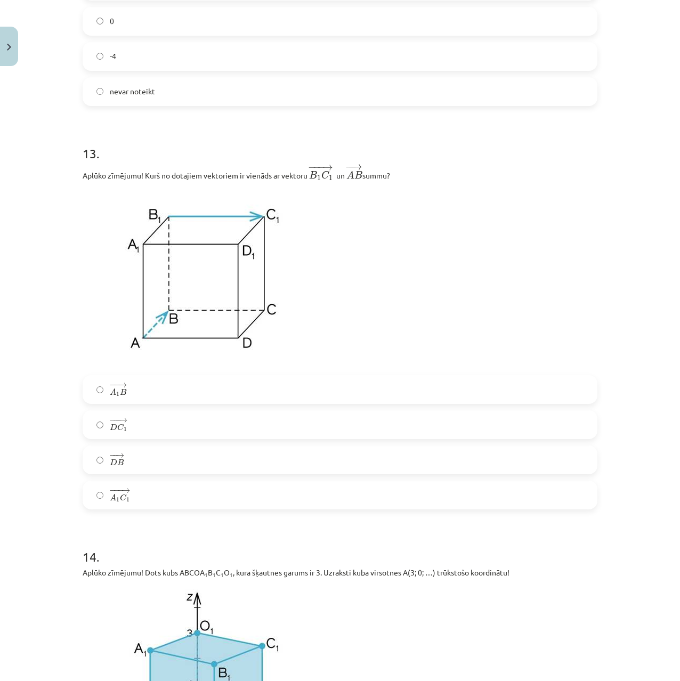
drag, startPoint x: 19, startPoint y: 343, endPoint x: 15, endPoint y: 401, distance: 58.2
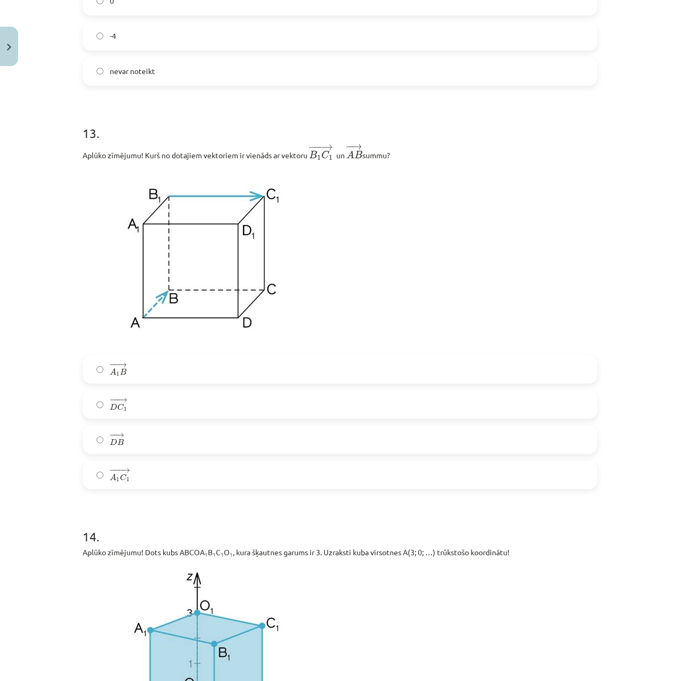
click at [97, 472] on label "− −− → A 1 C 1 A 1 C 1 →" at bounding box center [340, 475] width 513 height 27
click at [93, 475] on label "− −− → A 1 C 1 A 1 C 1 →" at bounding box center [340, 475] width 513 height 27
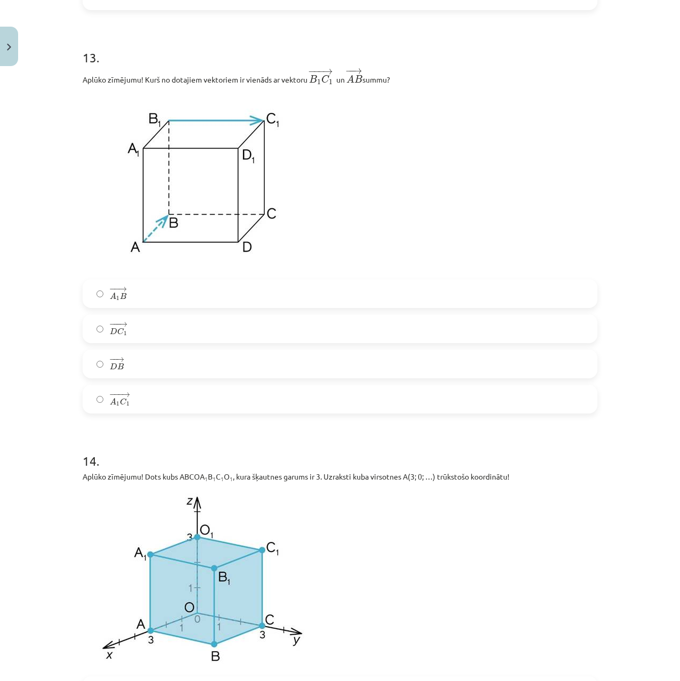
scroll to position [4148, 0]
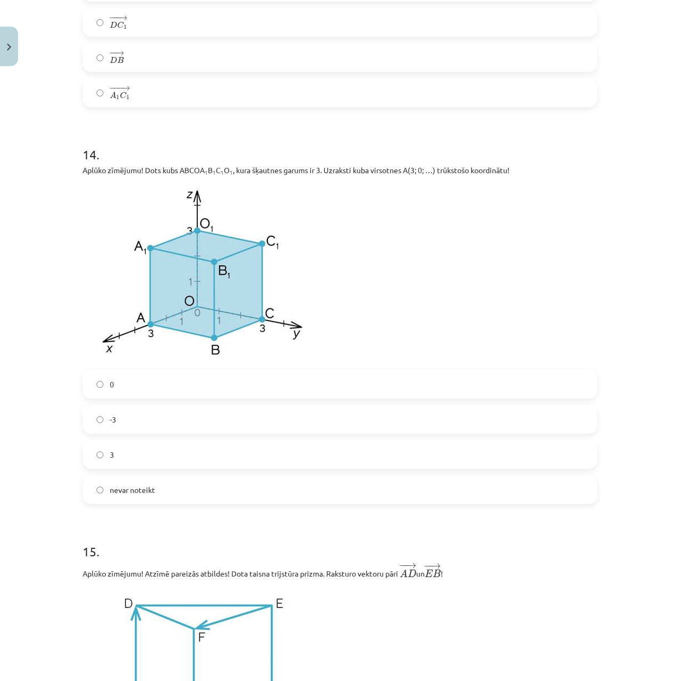
drag, startPoint x: 85, startPoint y: 431, endPoint x: 74, endPoint y: 525, distance: 94.5
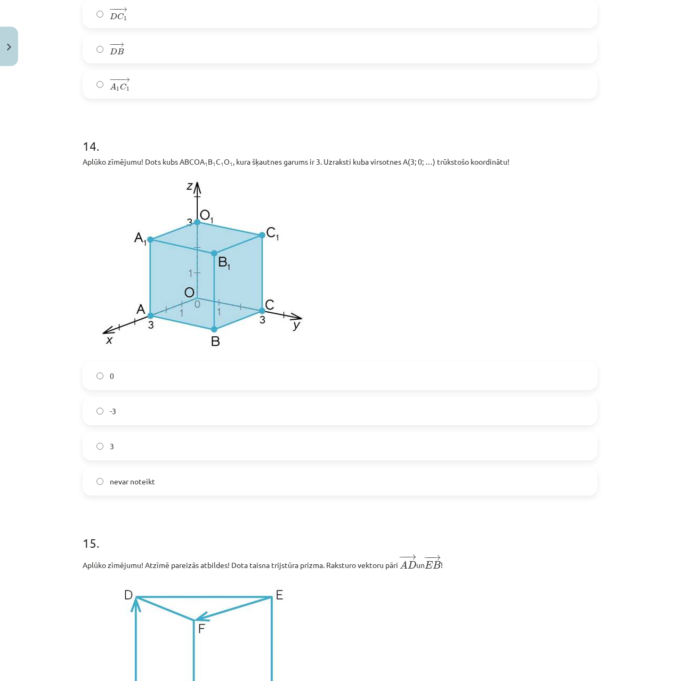
click at [98, 406] on label "-3" at bounding box center [340, 411] width 513 height 27
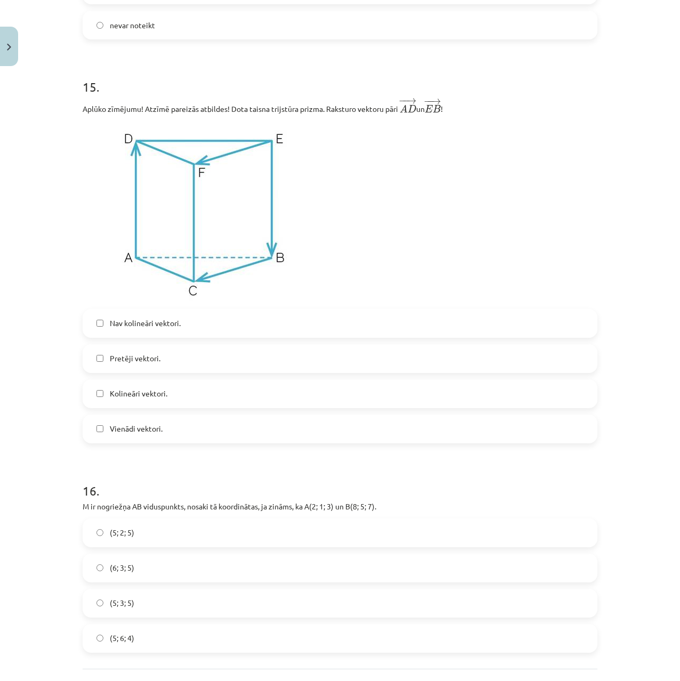
scroll to position [4705, 0]
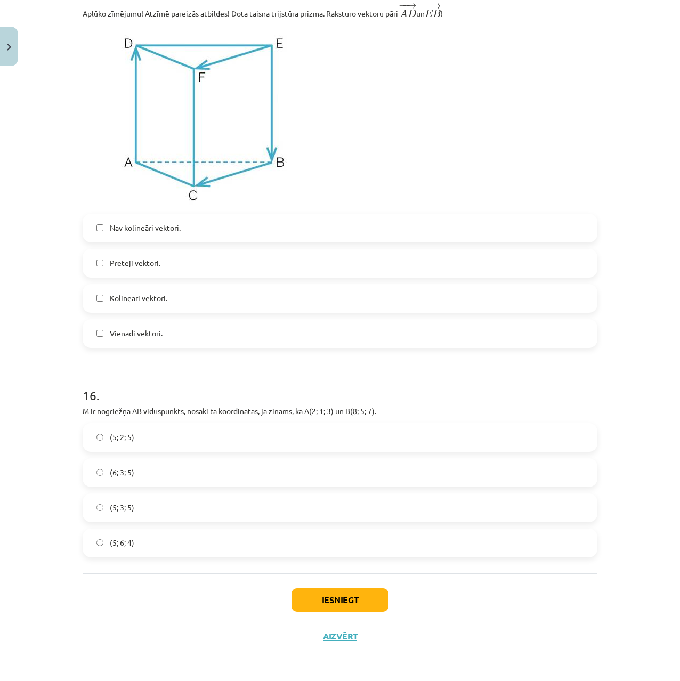
drag, startPoint x: 33, startPoint y: 403, endPoint x: 26, endPoint y: 432, distance: 30.0
drag, startPoint x: 108, startPoint y: 256, endPoint x: 107, endPoint y: 305, distance: 48.5
click at [108, 261] on label "Pretēji vektori." at bounding box center [340, 263] width 513 height 27
click at [111, 299] on span "Kolineāri vektori." at bounding box center [139, 298] width 58 height 11
click at [114, 266] on span "Pretēji vektori." at bounding box center [135, 263] width 51 height 11
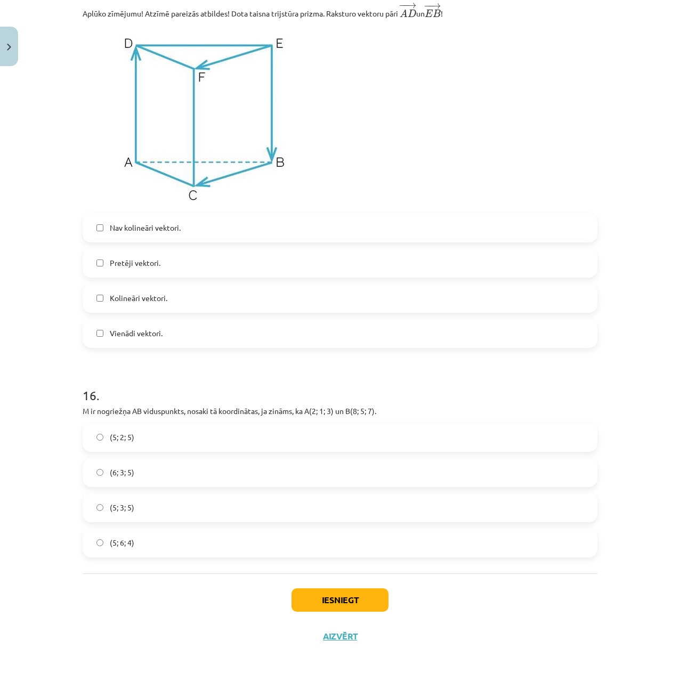
click at [114, 266] on span "Pretēji vektori." at bounding box center [135, 263] width 51 height 11
drag, startPoint x: 101, startPoint y: 226, endPoint x: 99, endPoint y: 256, distance: 30.5
click at [101, 227] on label "Nav kolineāri vektori." at bounding box center [340, 228] width 513 height 27
click at [99, 294] on label "Kolineāri vektori." at bounding box center [340, 298] width 513 height 27
click at [100, 295] on label "Kolineāri vektori." at bounding box center [340, 298] width 513 height 27
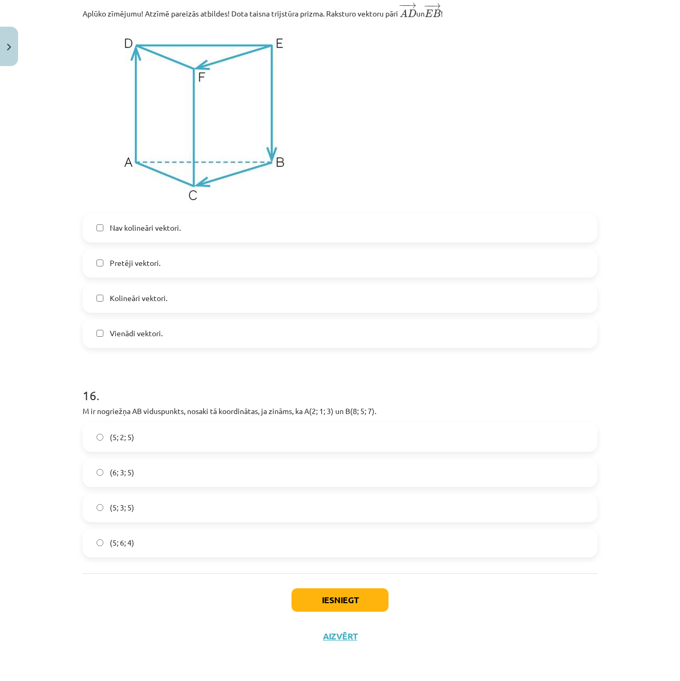
drag, startPoint x: 102, startPoint y: 222, endPoint x: 100, endPoint y: 234, distance: 12.0
click at [102, 223] on label "Nav kolineāri vektori." at bounding box center [340, 228] width 513 height 27
click at [102, 297] on label "Kolineāri vektori." at bounding box center [340, 298] width 513 height 27
click at [102, 271] on label "Pretēji vektori." at bounding box center [340, 263] width 513 height 27
drag, startPoint x: 89, startPoint y: 228, endPoint x: 98, endPoint y: 309, distance: 81.6
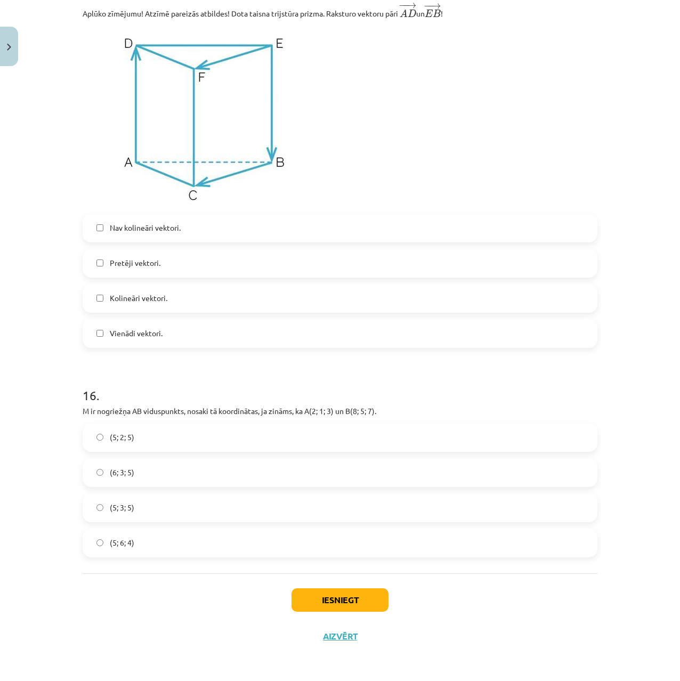
click at [89, 235] on label "Nav kolineāri vektori." at bounding box center [340, 228] width 513 height 27
click at [100, 333] on label "Vienādi vektori." at bounding box center [340, 333] width 513 height 27
click at [99, 275] on label "Pretēji vektori." at bounding box center [340, 263] width 513 height 27
click at [350, 599] on button "Iesniegt" at bounding box center [340, 600] width 97 height 23
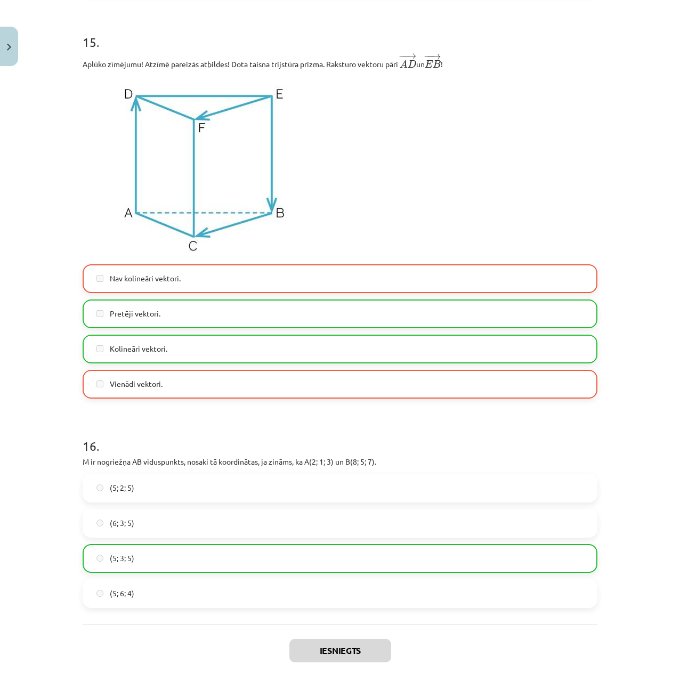
drag, startPoint x: 50, startPoint y: 540, endPoint x: 65, endPoint y: 506, distance: 36.8
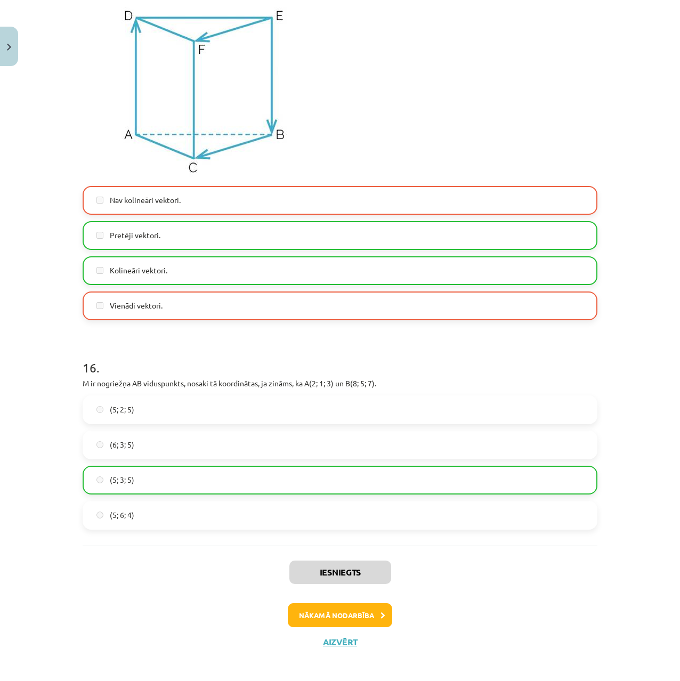
drag, startPoint x: 106, startPoint y: 541, endPoint x: 105, endPoint y: 569, distance: 27.7
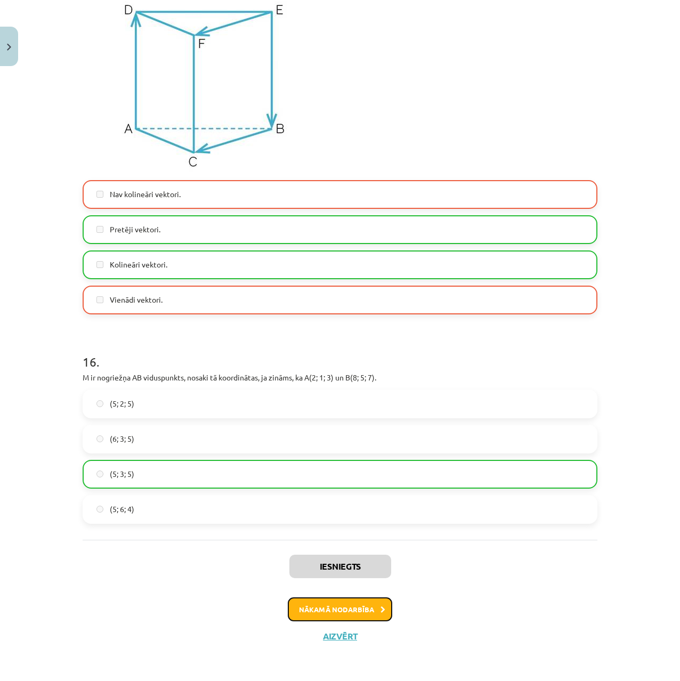
click at [342, 605] on button "Nākamā nodarbība" at bounding box center [340, 610] width 104 height 25
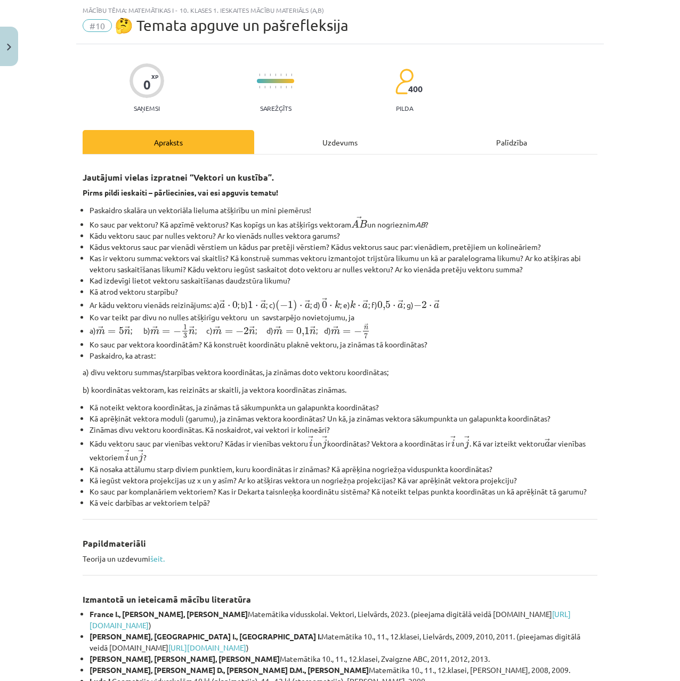
scroll to position [166, 0]
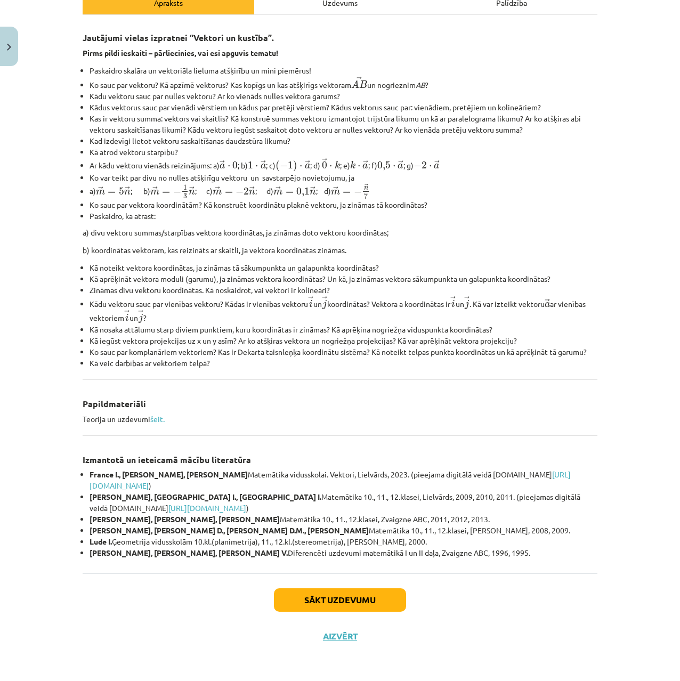
drag, startPoint x: 304, startPoint y: 476, endPoint x: 295, endPoint y: 529, distance: 53.6
click at [282, 594] on button "Sākt uzdevumu" at bounding box center [340, 600] width 132 height 23
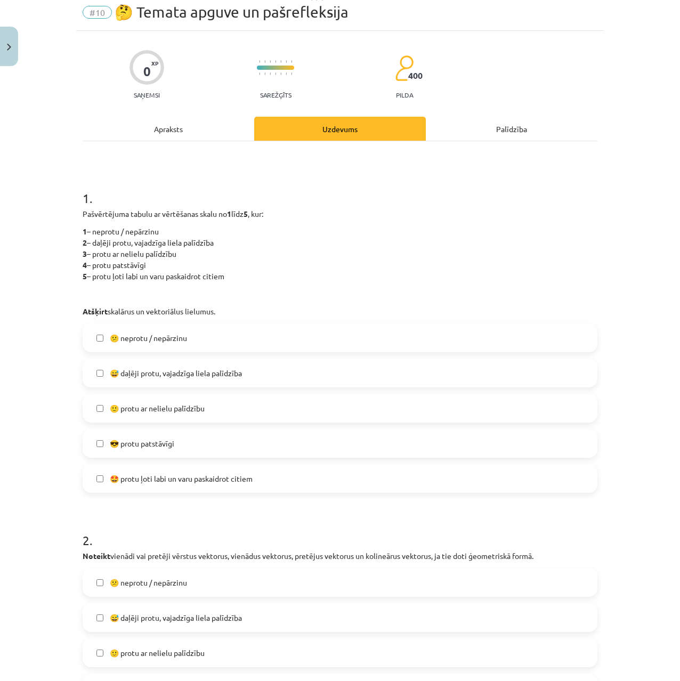
scroll to position [27, 0]
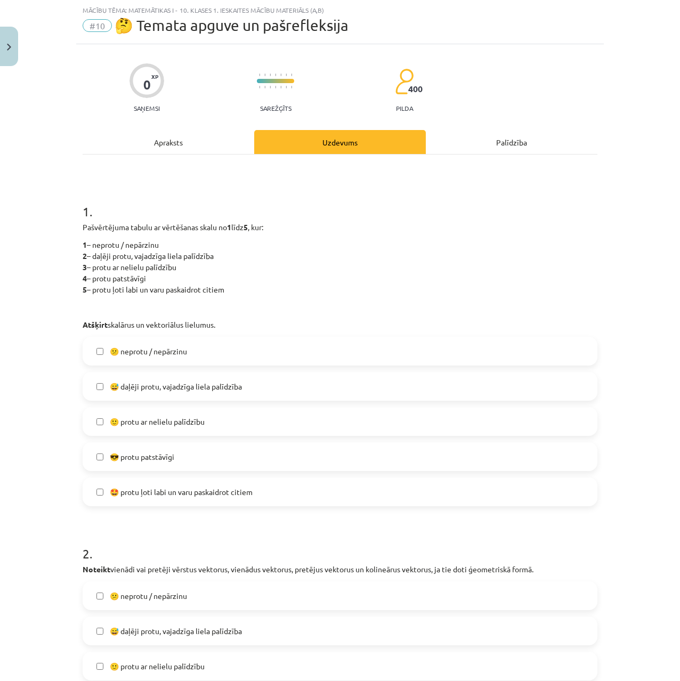
click at [134, 424] on span "🙂 protu ar nelielu palīdzību" at bounding box center [157, 421] width 95 height 11
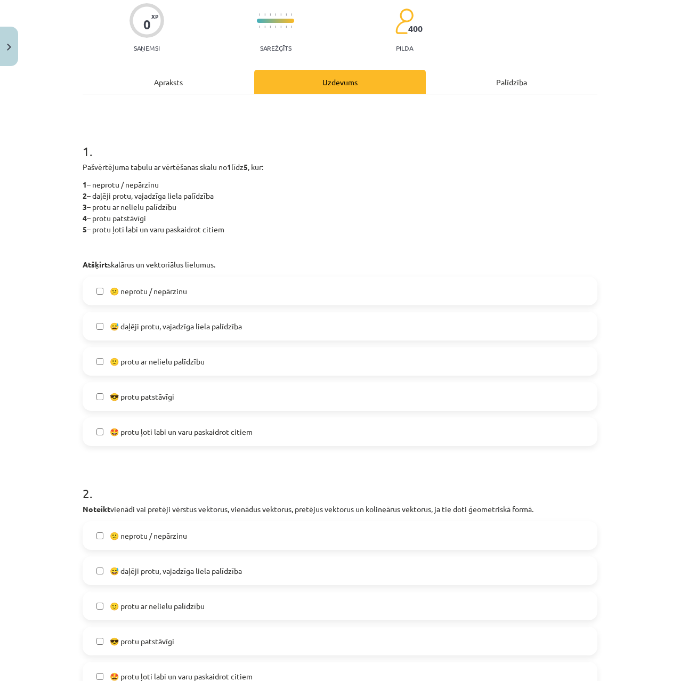
drag, startPoint x: 36, startPoint y: 402, endPoint x: 30, endPoint y: 431, distance: 29.8
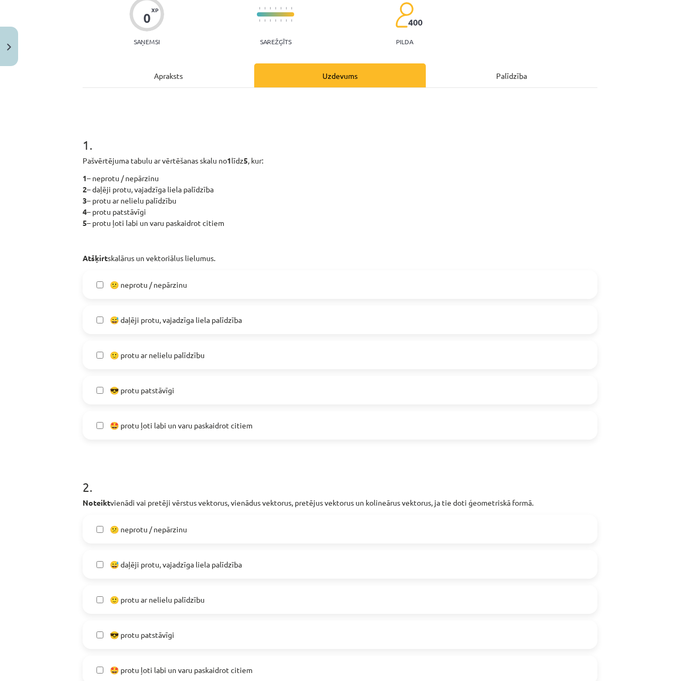
click at [95, 325] on label "😅 daļēji protu, vajadzīga liela palīdzība" at bounding box center [340, 320] width 513 height 27
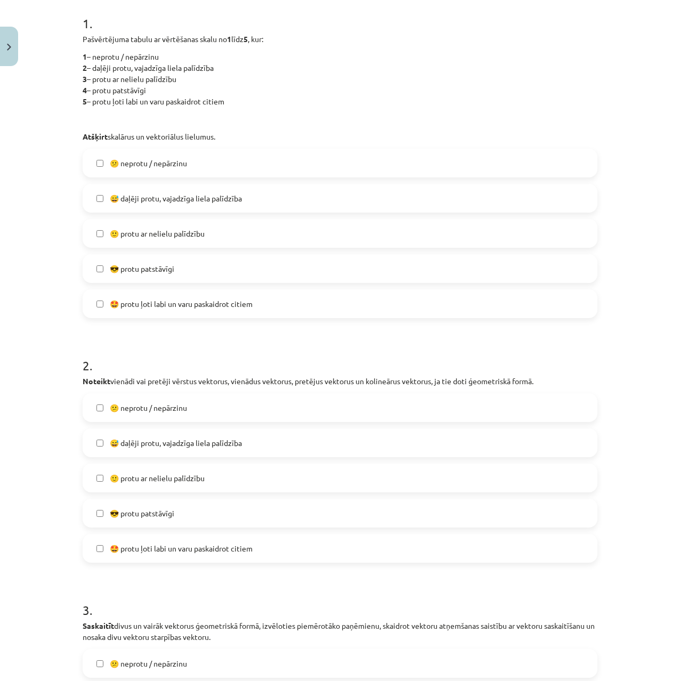
drag, startPoint x: 60, startPoint y: 331, endPoint x: 50, endPoint y: 363, distance: 33.6
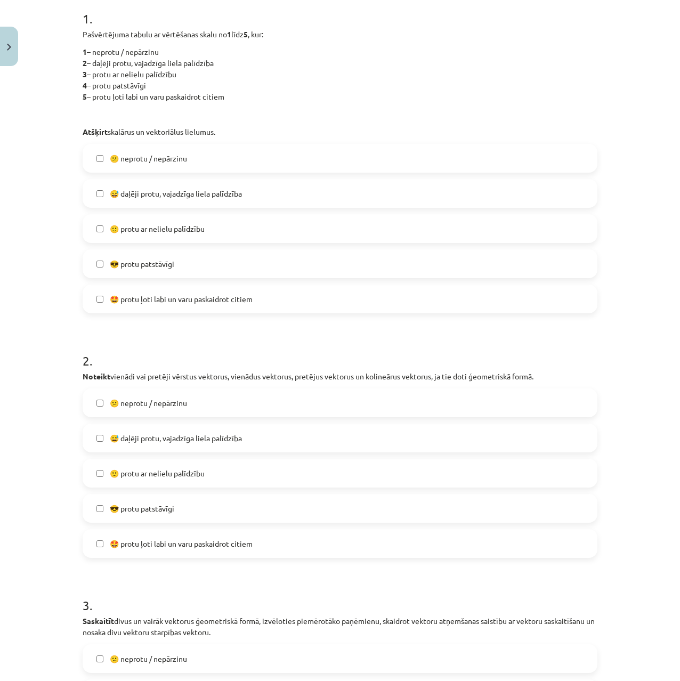
click at [110, 227] on span "🙂 protu ar nelielu palīdzību" at bounding box center [157, 228] width 95 height 11
drag, startPoint x: 115, startPoint y: 375, endPoint x: 252, endPoint y: 374, distance: 137.0
click at [252, 374] on p "Noteikt vienādi vai pretēji vērstus vektorus, vienādus vektorus, pretējus vekto…" at bounding box center [340, 376] width 515 height 11
click at [113, 477] on span "🙂 protu ar nelielu palīdzību" at bounding box center [157, 473] width 95 height 11
click at [58, 408] on div "Mācību tēma: Matemātikas i - 10. klases 1. ieskaites mācību materiāls (a,b) #10…" at bounding box center [340, 340] width 680 height 681
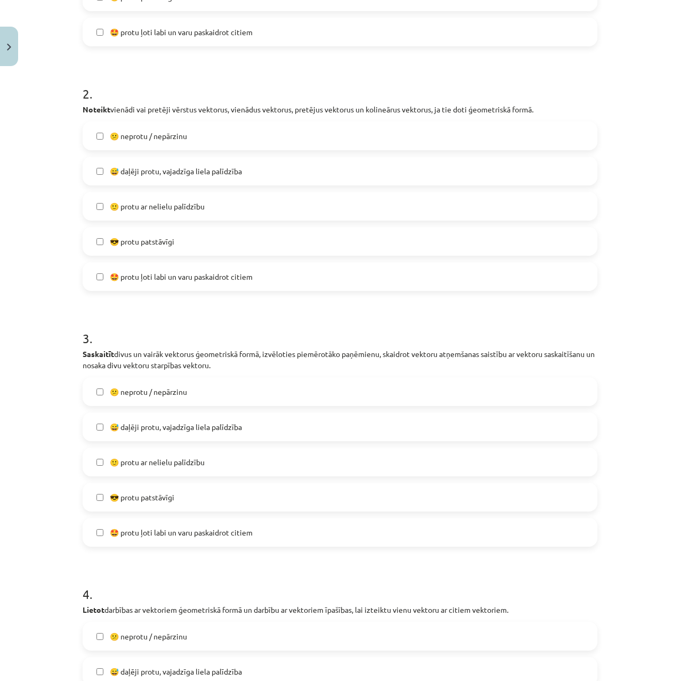
drag, startPoint x: 59, startPoint y: 409, endPoint x: 54, endPoint y: 445, distance: 36.0
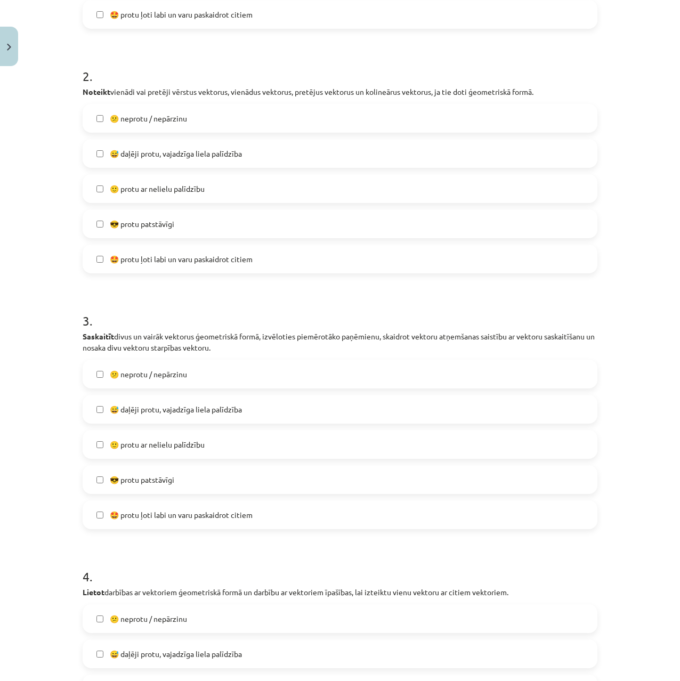
click at [121, 445] on span "🙂 protu ar nelielu palīdzību" at bounding box center [157, 444] width 95 height 11
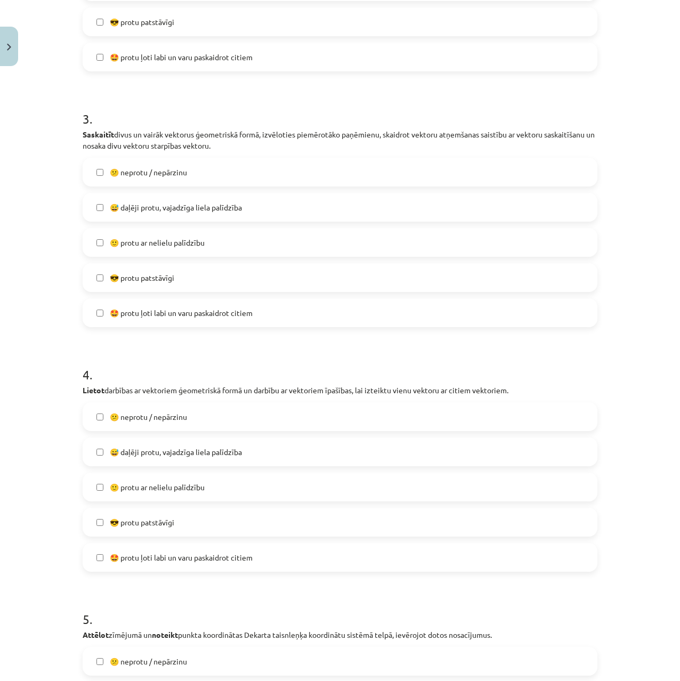
drag, startPoint x: 60, startPoint y: 404, endPoint x: 59, endPoint y: 450, distance: 46.4
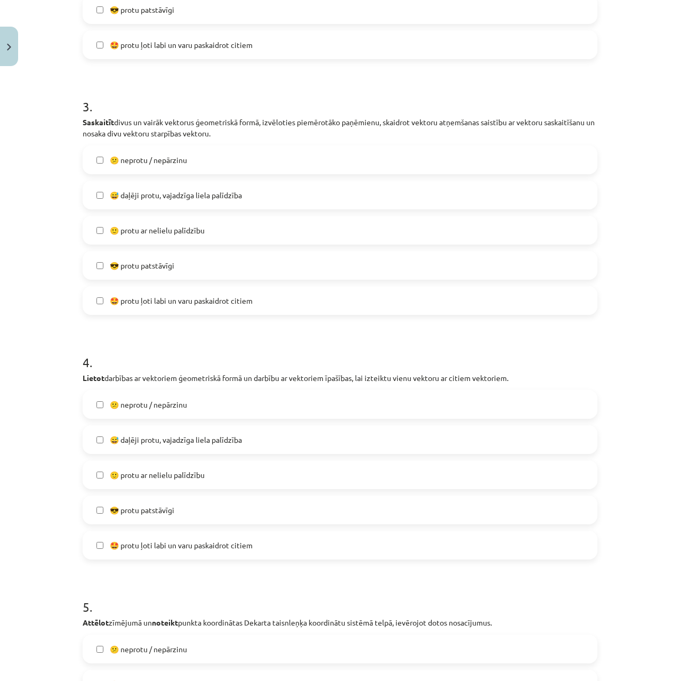
click at [111, 470] on span "🙂 protu ar nelielu palīdzību" at bounding box center [157, 475] width 95 height 11
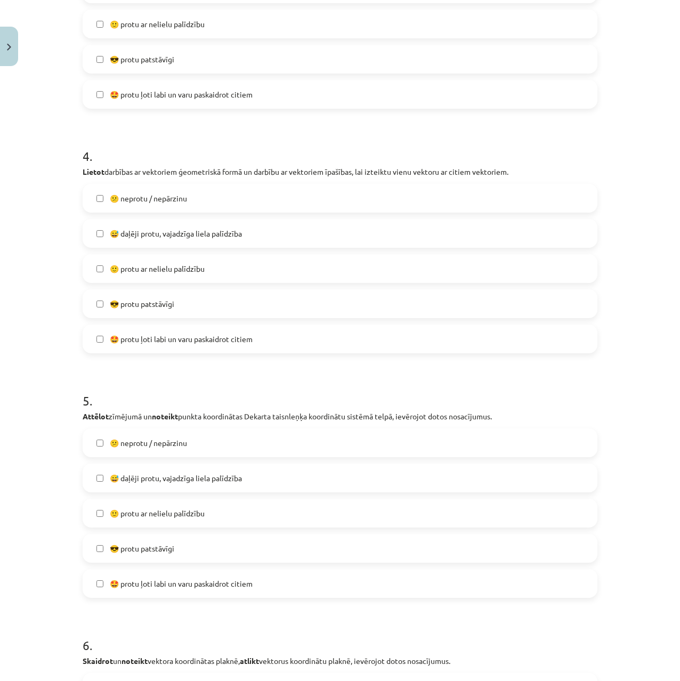
drag, startPoint x: 43, startPoint y: 470, endPoint x: 66, endPoint y: 494, distance: 33.6
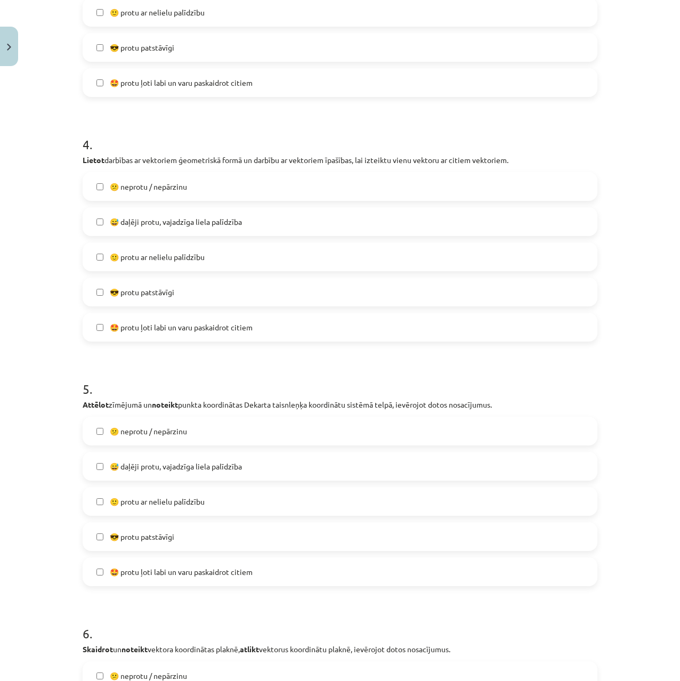
click at [110, 496] on span "🙂 protu ar nelielu palīdzību" at bounding box center [157, 501] width 95 height 11
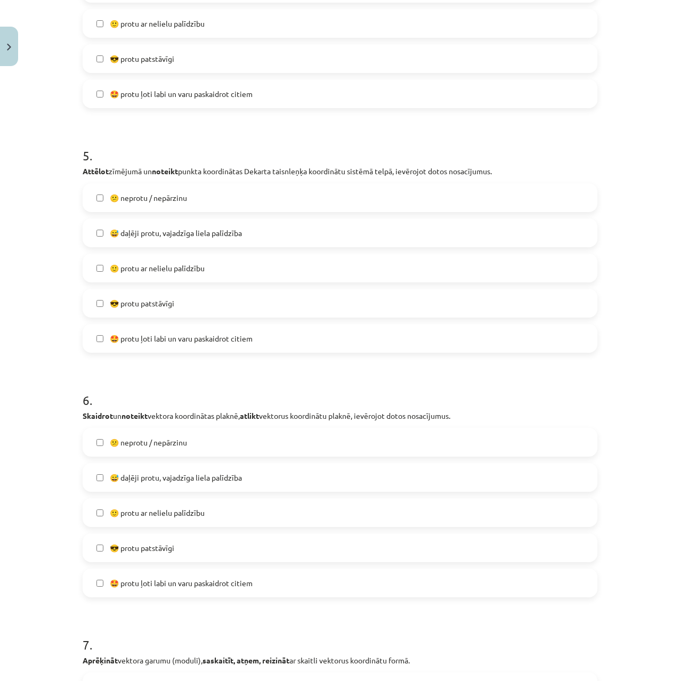
drag, startPoint x: 52, startPoint y: 464, endPoint x: 92, endPoint y: 520, distance: 69.1
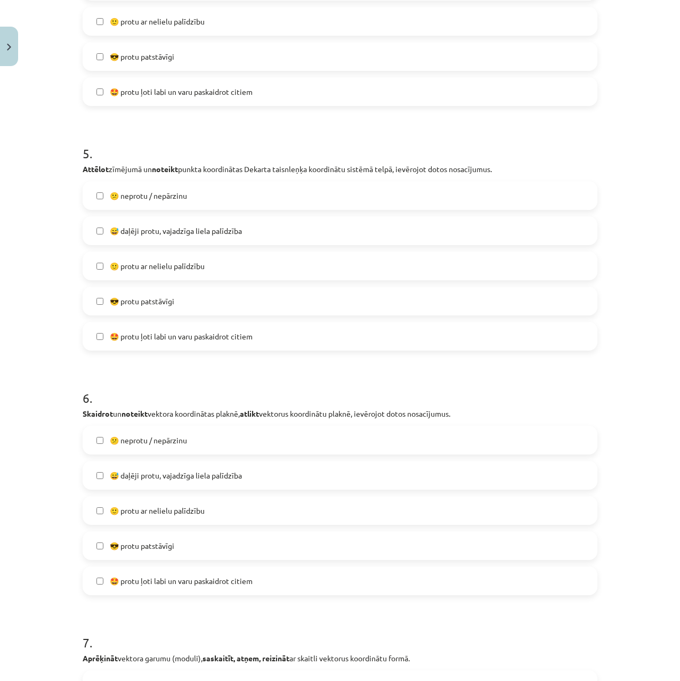
drag, startPoint x: 125, startPoint y: 521, endPoint x: 52, endPoint y: 476, distance: 85.5
click at [125, 517] on label "🙂 protu ar nelielu palīdzību" at bounding box center [340, 510] width 513 height 27
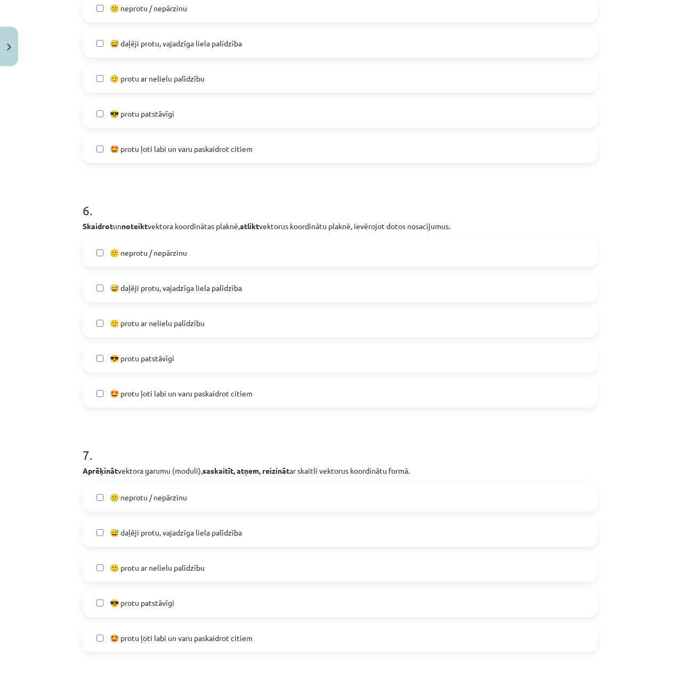
drag, startPoint x: 34, startPoint y: 514, endPoint x: 67, endPoint y: 518, distance: 32.8
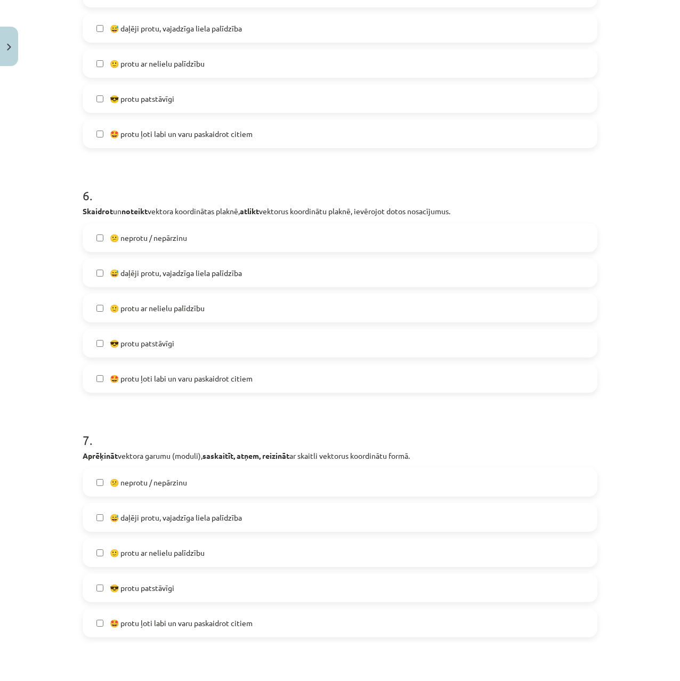
drag, startPoint x: 148, startPoint y: 551, endPoint x: 36, endPoint y: 459, distance: 144.7
click at [148, 550] on span "🙂 protu ar nelielu palīdzību" at bounding box center [157, 553] width 95 height 11
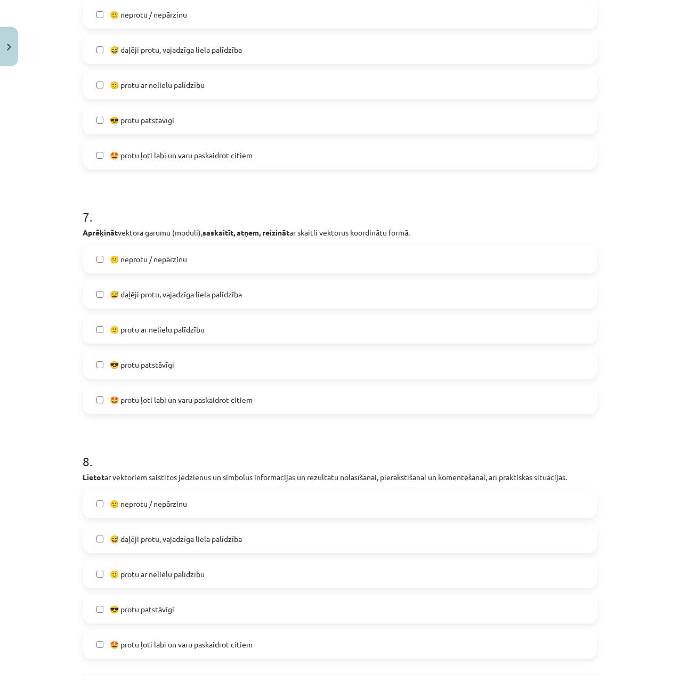
drag, startPoint x: 38, startPoint y: 538, endPoint x: 46, endPoint y: 533, distance: 9.9
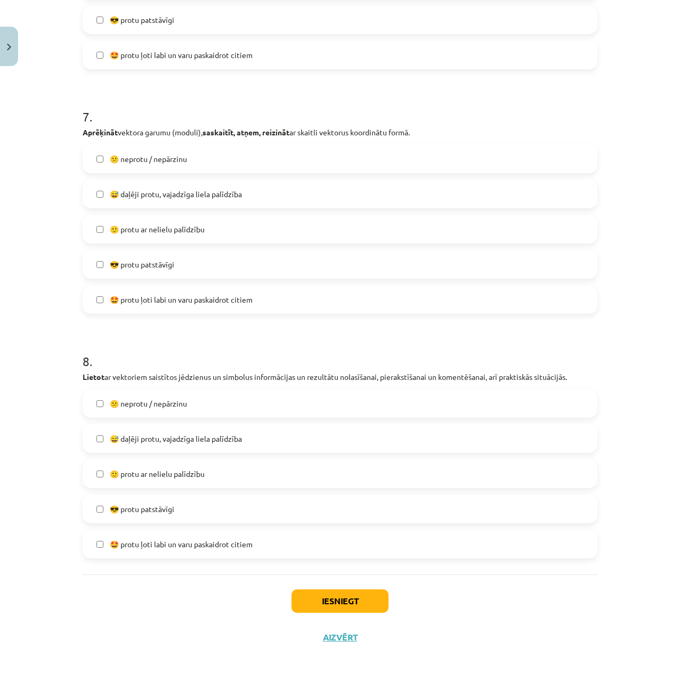
click at [121, 480] on label "🙂 protu ar nelielu palīdzību" at bounding box center [340, 474] width 513 height 27
click at [327, 591] on button "Iesniegt" at bounding box center [340, 601] width 97 height 23
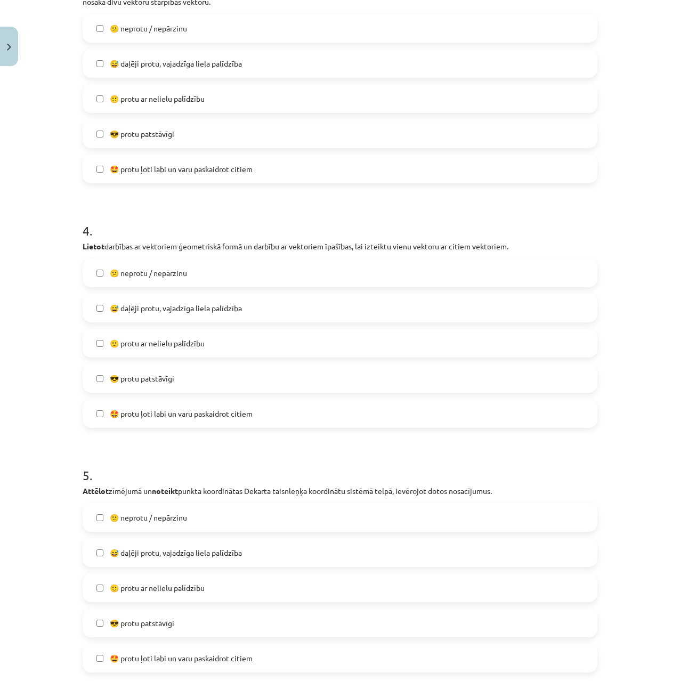
drag, startPoint x: 142, startPoint y: 516, endPoint x: 130, endPoint y: 393, distance: 122.7
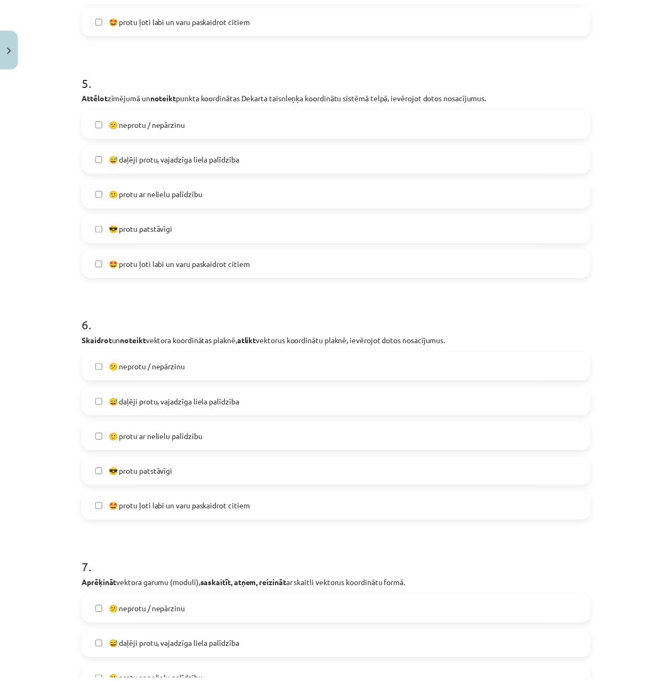
scroll to position [1700, 0]
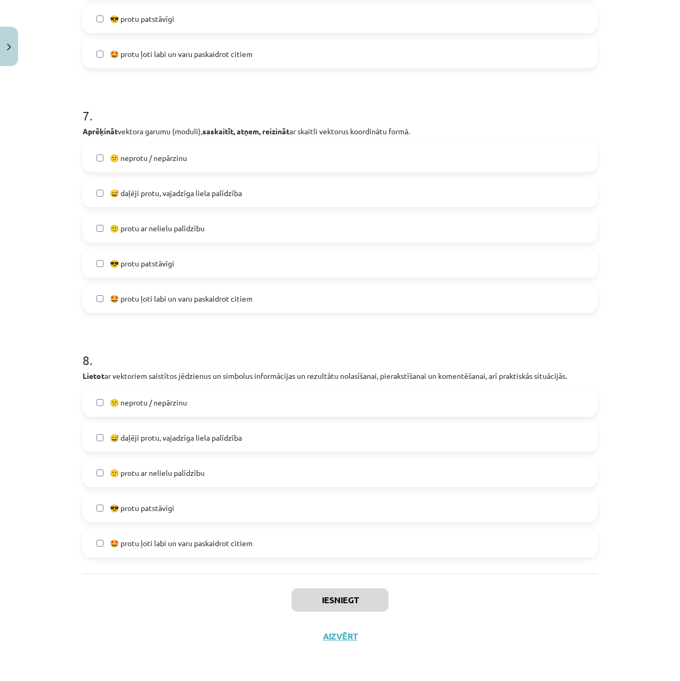
drag, startPoint x: 38, startPoint y: 423, endPoint x: 65, endPoint y: 519, distance: 99.6
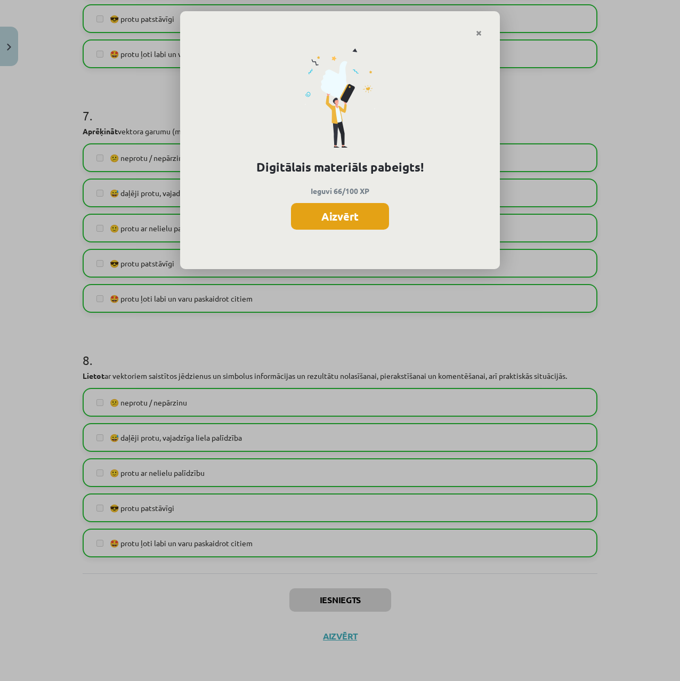
click at [365, 216] on button "Aizvērt" at bounding box center [340, 216] width 98 height 27
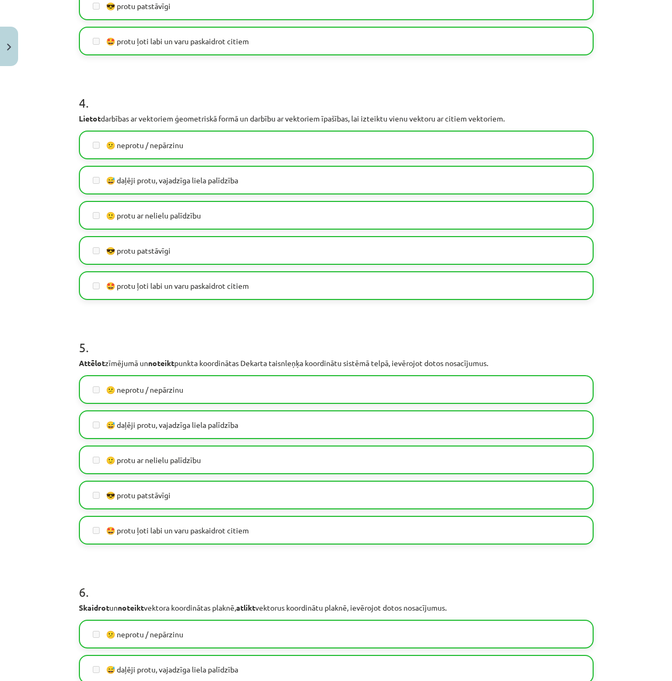
scroll to position [0, 0]
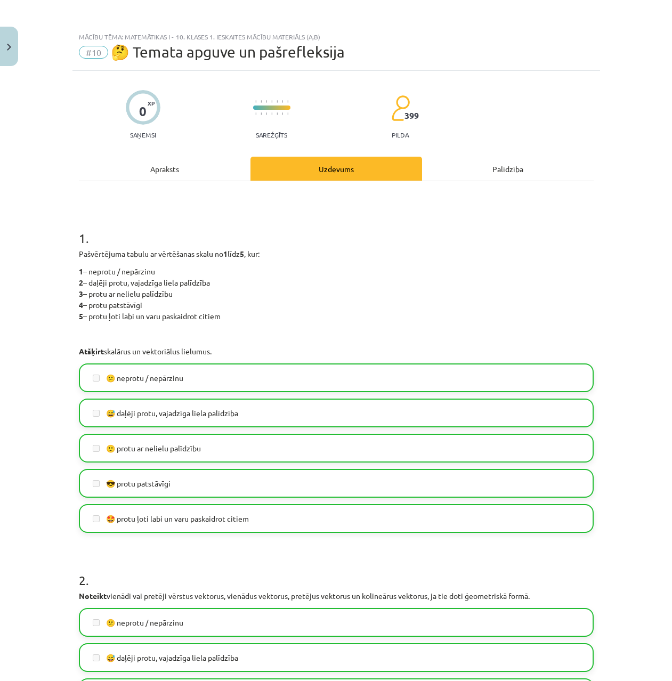
drag, startPoint x: 229, startPoint y: 219, endPoint x: 148, endPoint y: -65, distance: 295.1
click at [9, 54] on button "Close" at bounding box center [9, 46] width 18 height 39
click at [38, 33] on div "Mācību tēma: Matemātikas i - 10. klases 1. ieskaites mācību materiāls (a,b) #10…" at bounding box center [336, 340] width 672 height 681
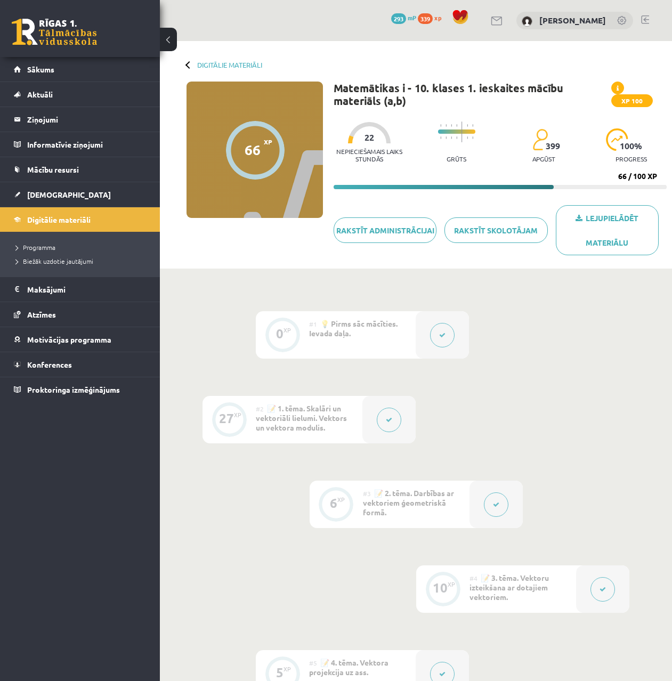
click at [29, 18] on div "0 Dāvanas 293 mP 339 xp" at bounding box center [80, 28] width 160 height 57
click at [21, 18] on div "0 Dāvanas 293 mP 339 xp" at bounding box center [80, 28] width 160 height 57
click at [37, 28] on link at bounding box center [54, 32] width 85 height 27
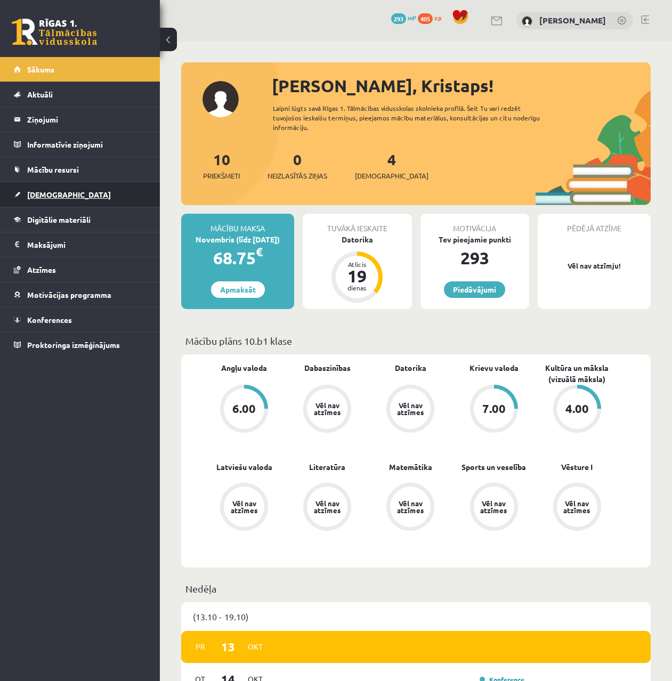
click at [49, 184] on link "[DEMOGRAPHIC_DATA]" at bounding box center [80, 194] width 133 height 25
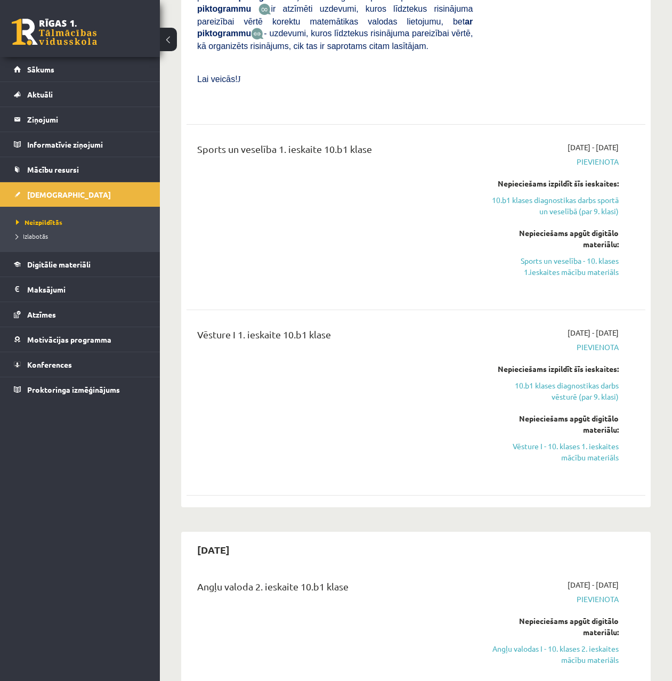
scroll to position [1491, 0]
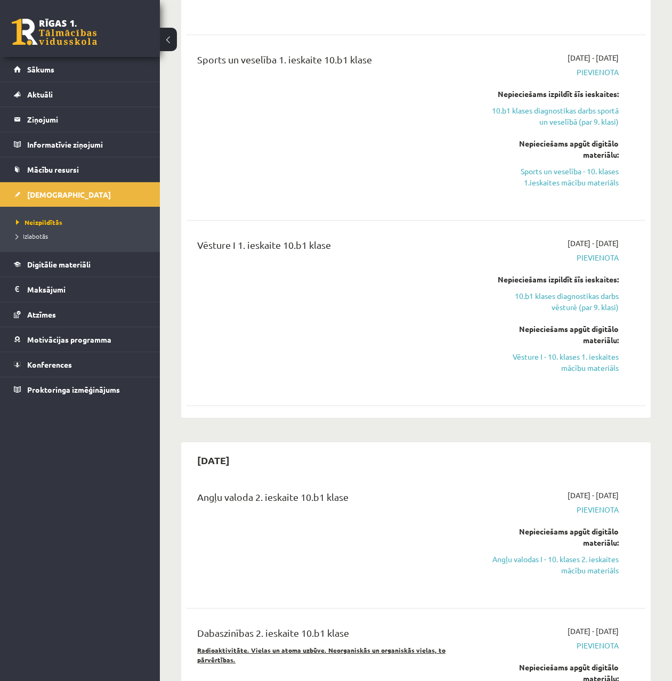
drag, startPoint x: 451, startPoint y: 124, endPoint x: 445, endPoint y: 172, distance: 47.7
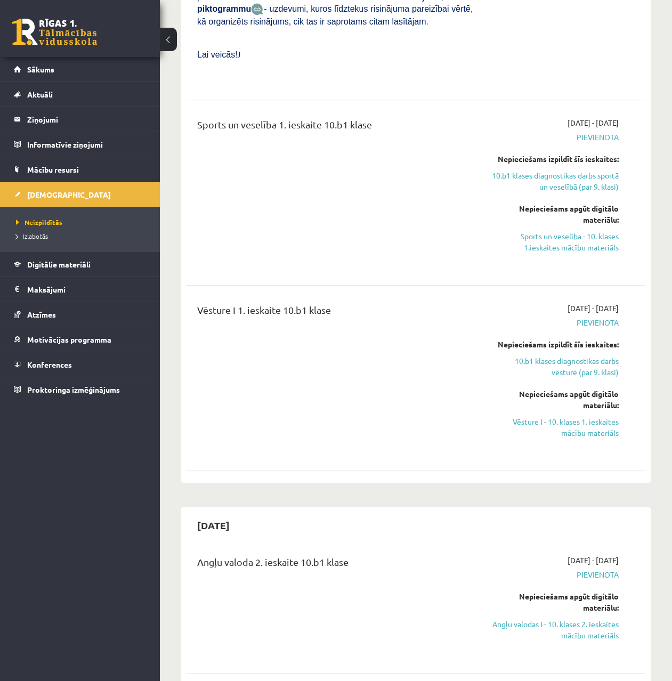
drag, startPoint x: 415, startPoint y: 312, endPoint x: 412, endPoint y: 258, distance: 54.0
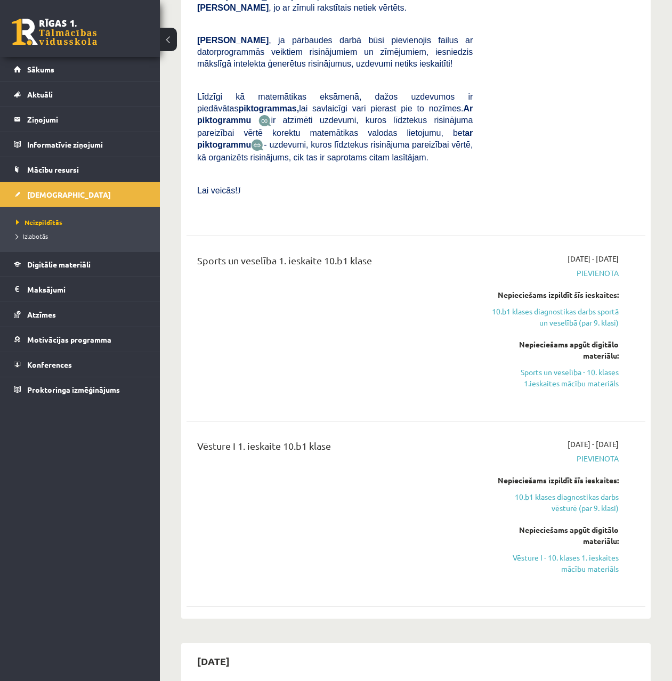
drag, startPoint x: 423, startPoint y: 230, endPoint x: 450, endPoint y: 332, distance: 104.7
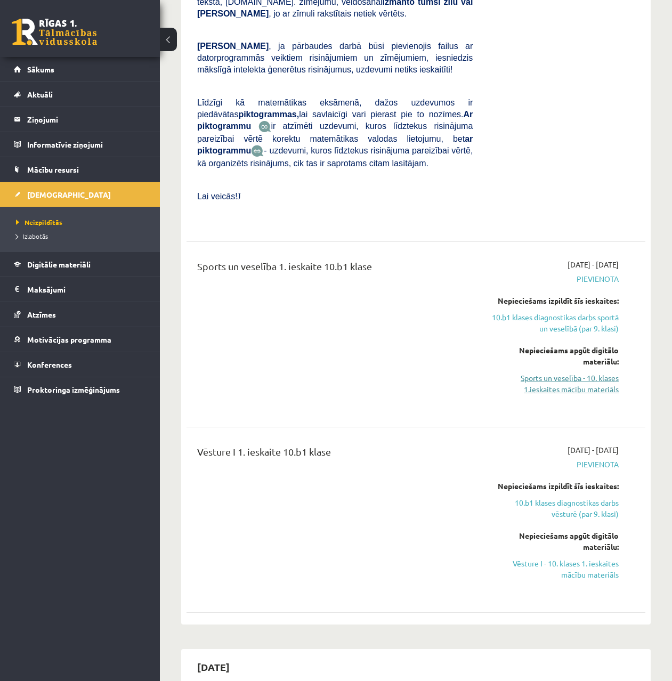
click at [583, 373] on link "Sports un veselība - 10. klases 1.ieskaites mācību materiāls" at bounding box center [554, 384] width 130 height 22
